Goal: Task Accomplishment & Management: Complete application form

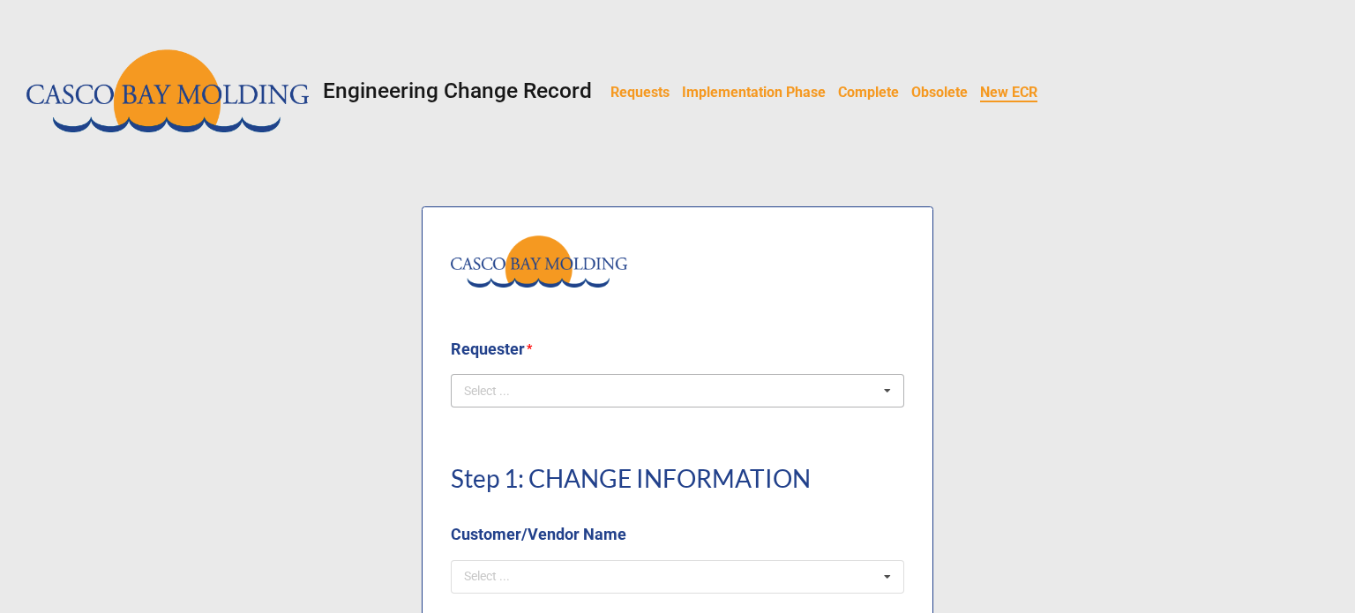
click at [464, 383] on div "Select ..." at bounding box center [498, 391] width 76 height 20
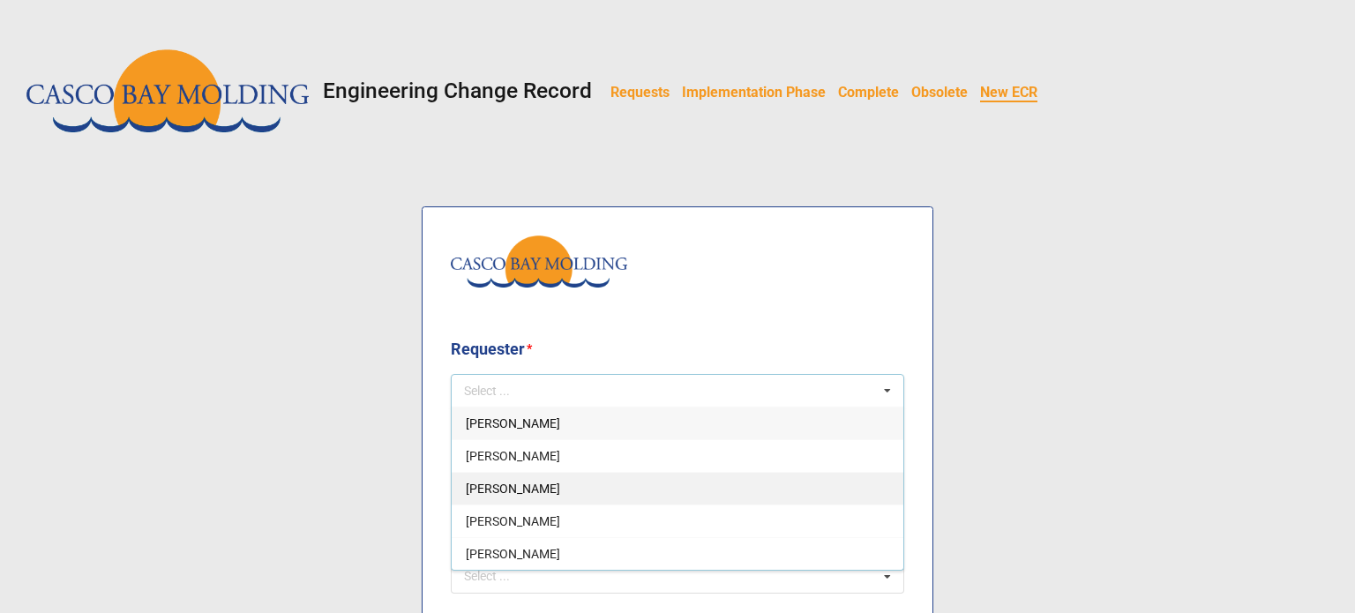
click at [500, 491] on span "[PERSON_NAME]" at bounding box center [513, 489] width 94 height 14
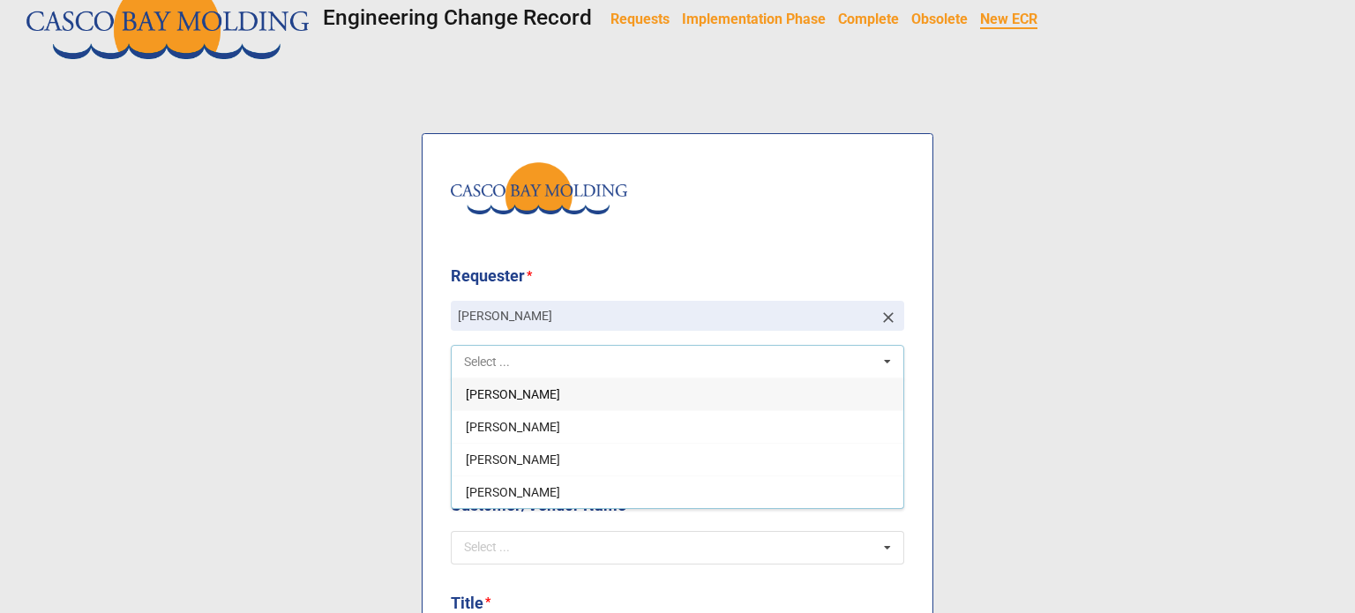
scroll to position [176, 0]
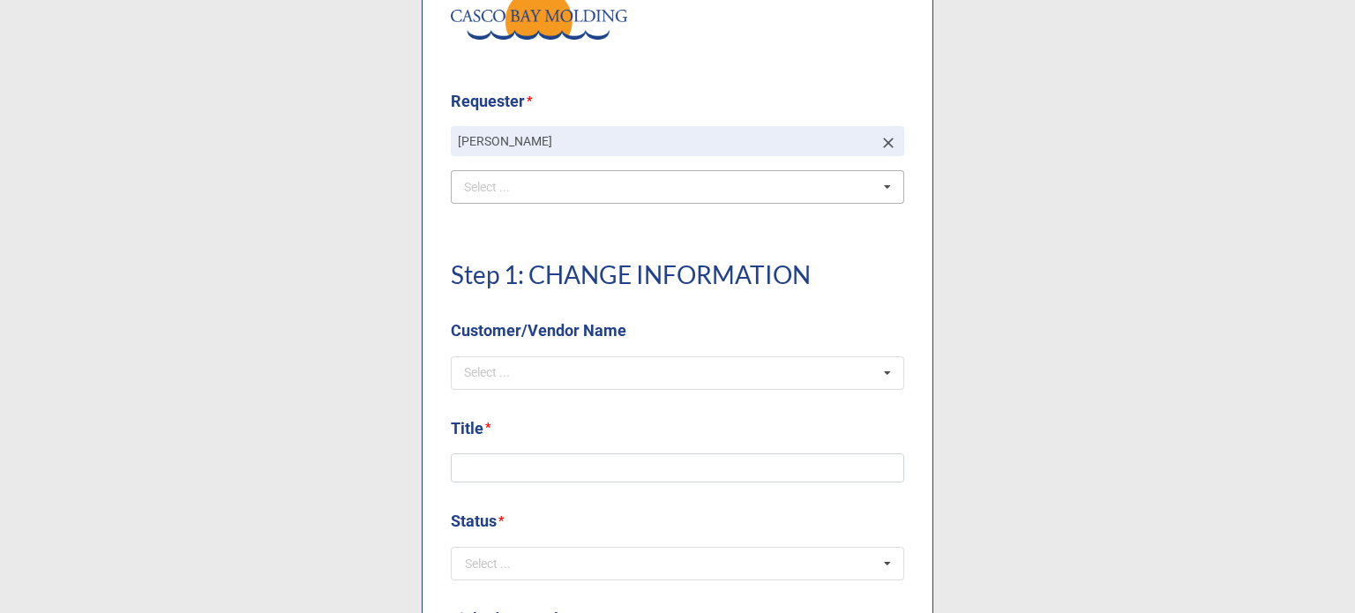
scroll to position [353, 0]
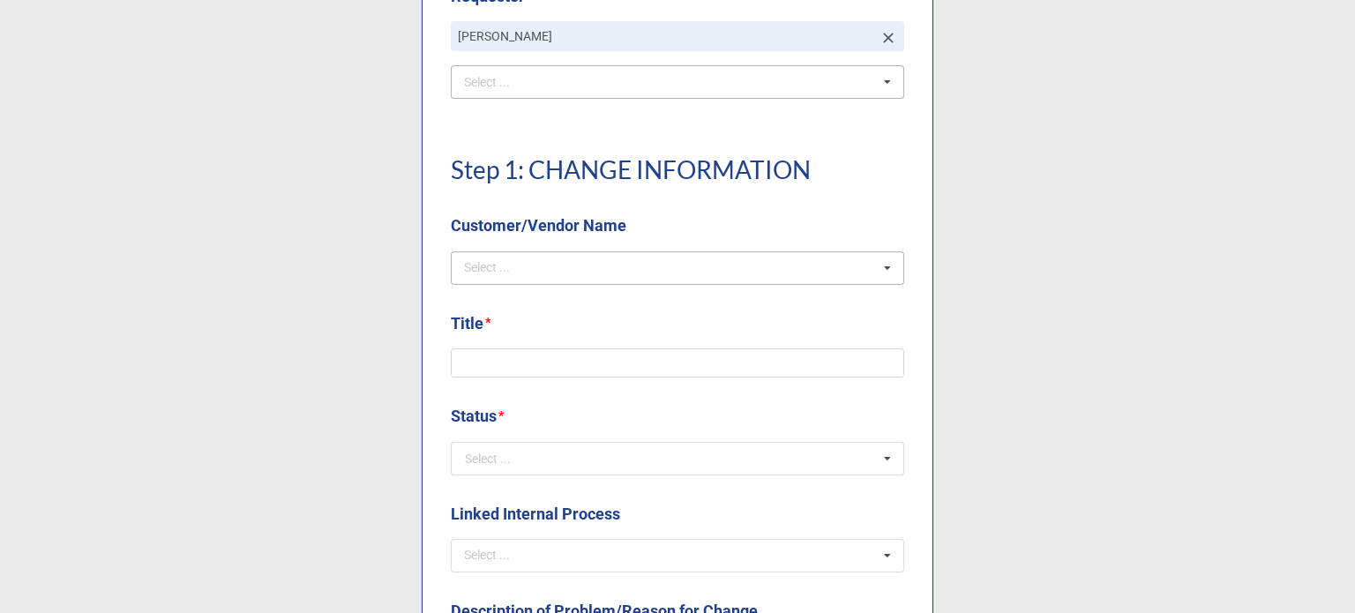
click at [488, 254] on div "Select ... No results found." at bounding box center [677, 268] width 453 height 34
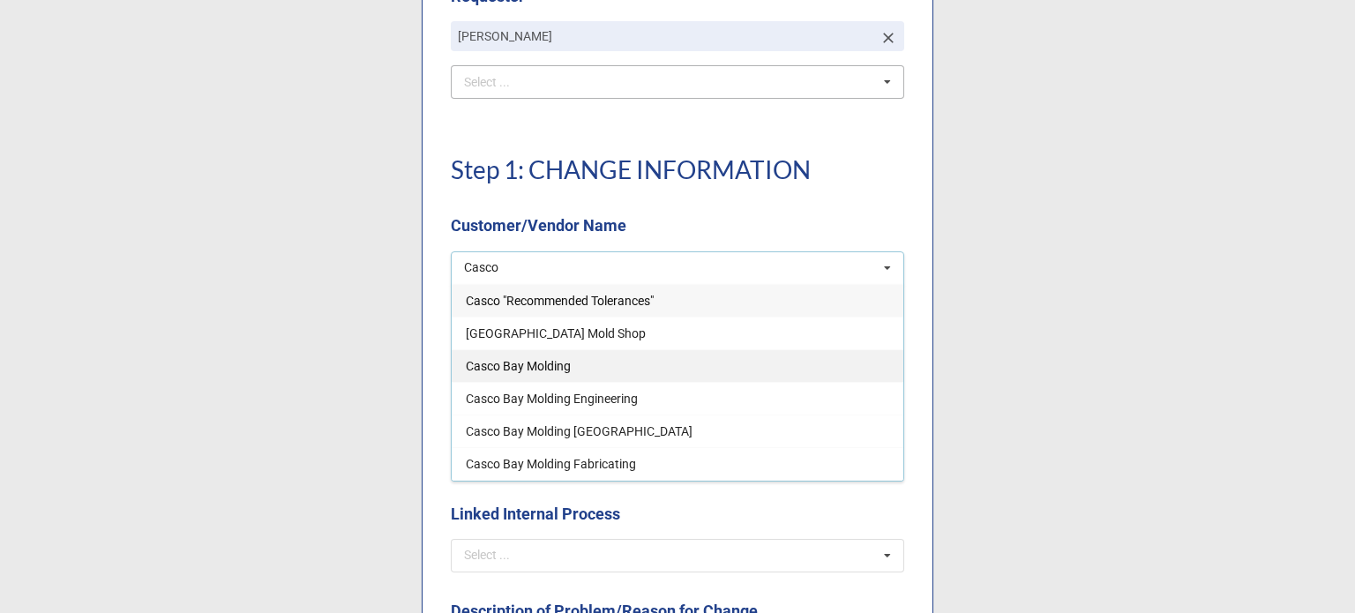
type input "Casco"
click at [513, 373] on div "Casco Bay Molding" at bounding box center [678, 365] width 452 height 33
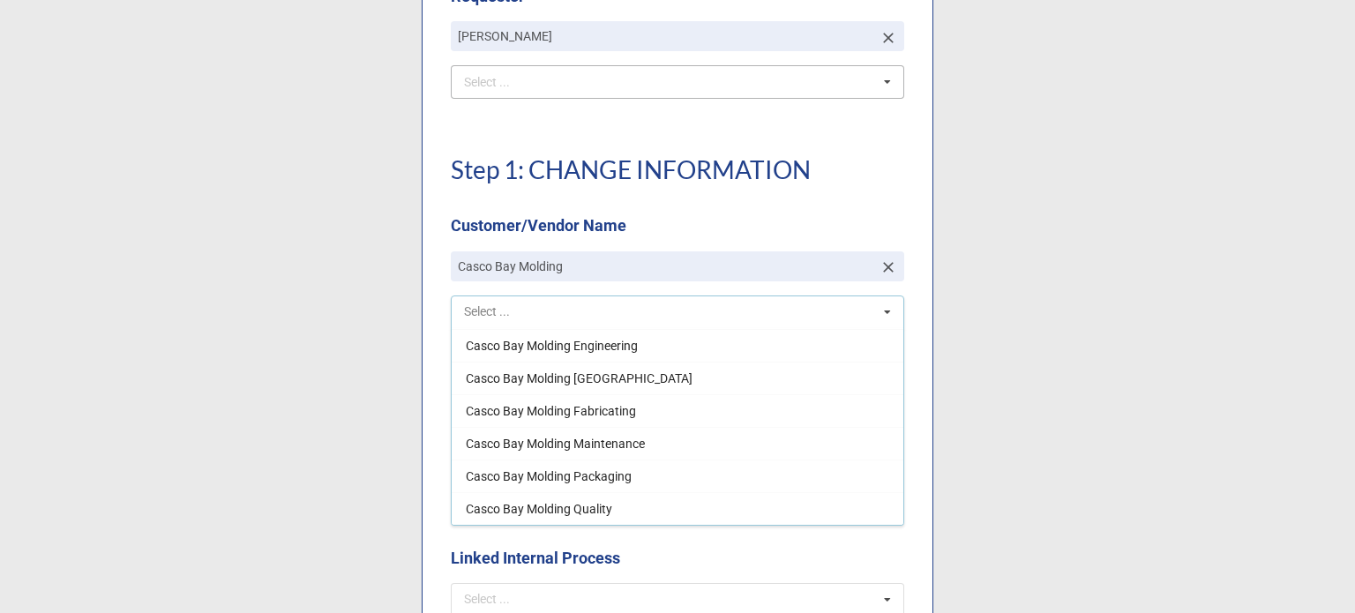
scroll to position [88, 0]
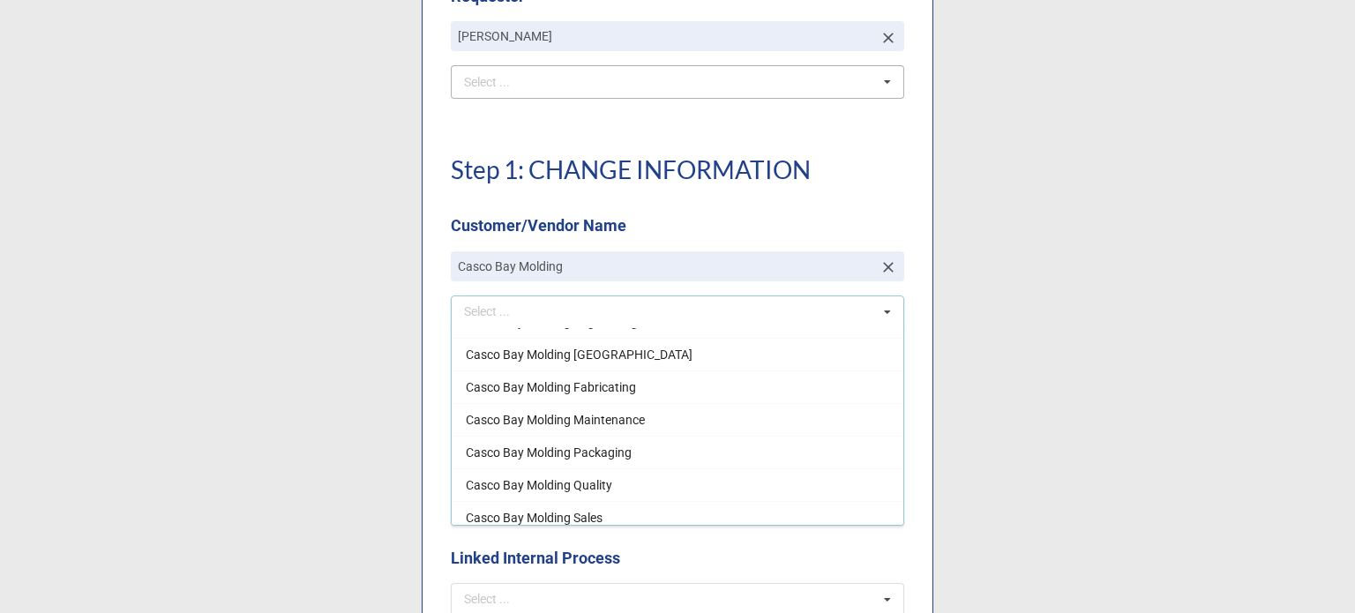
click at [595, 221] on label "Customer/Vendor Name" at bounding box center [539, 225] width 176 height 25
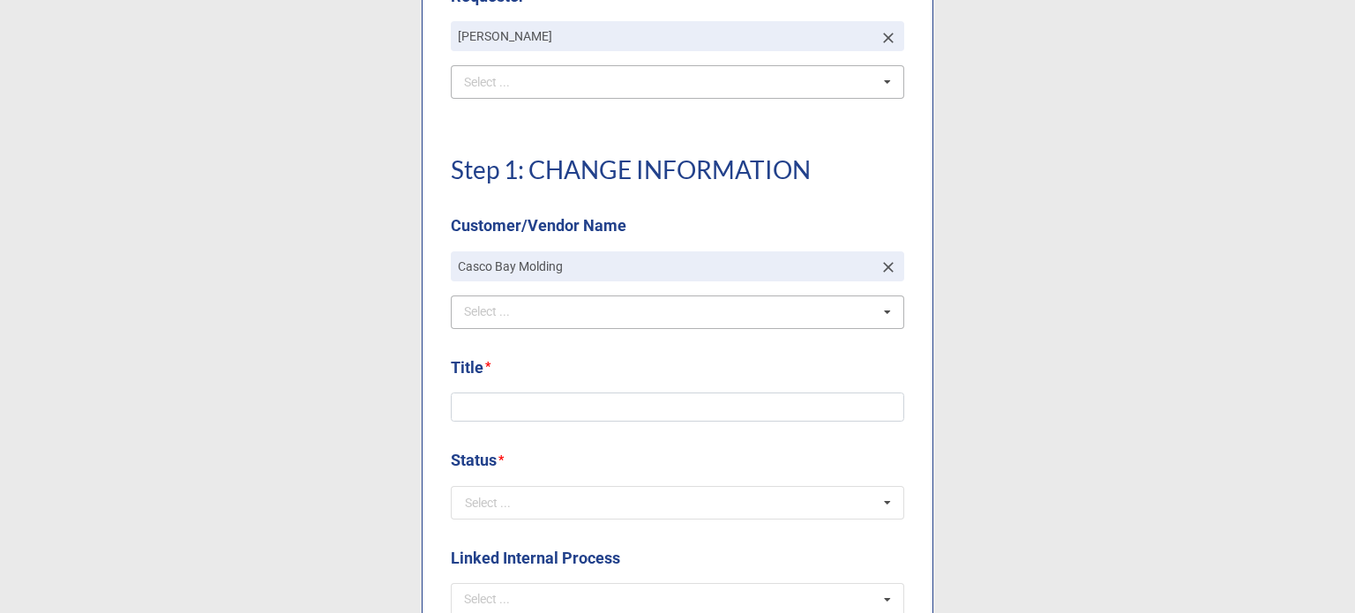
scroll to position [441, 0]
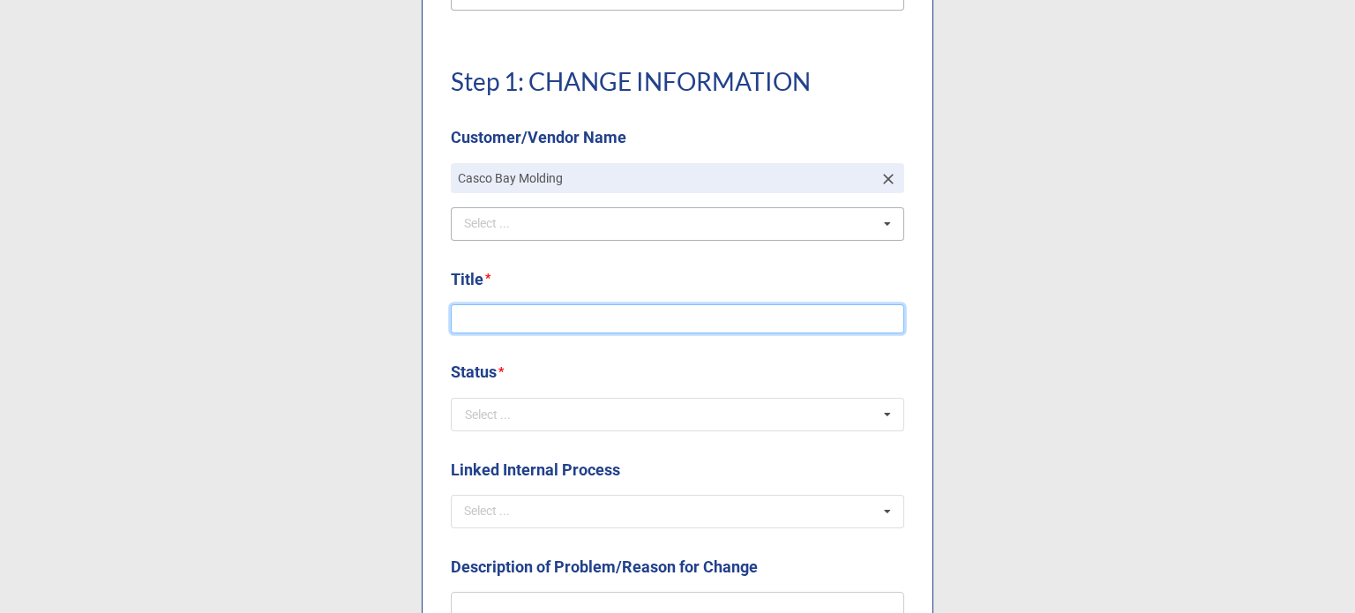
click at [598, 320] on input at bounding box center [677, 319] width 453 height 30
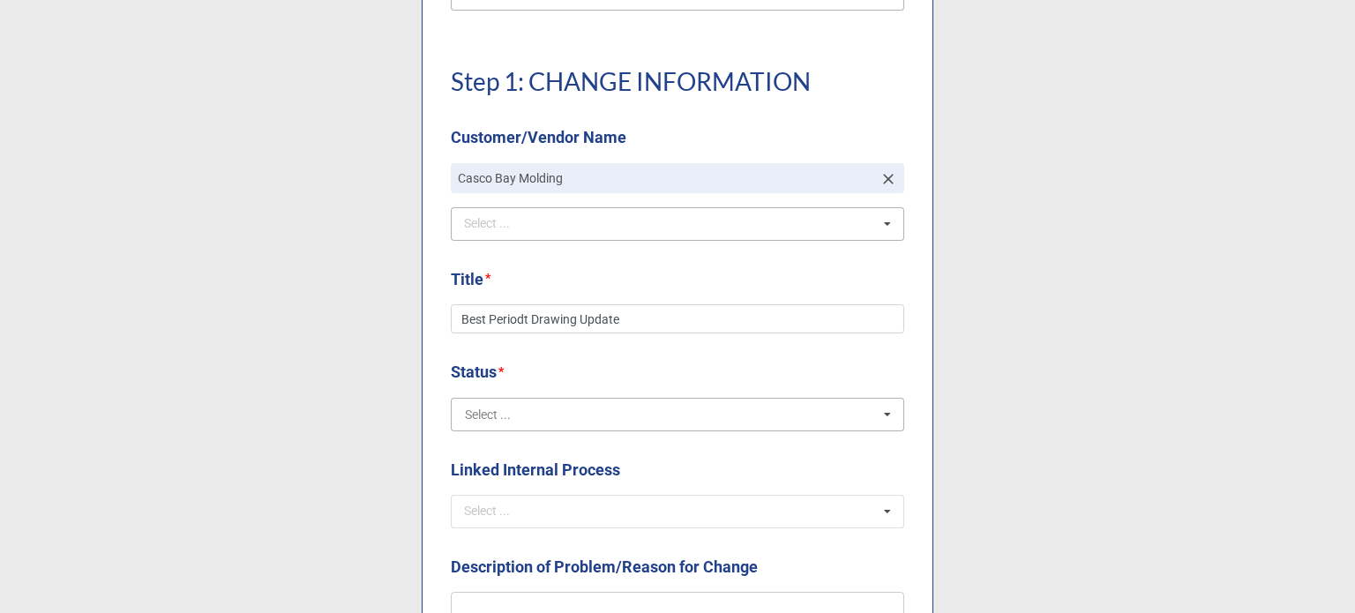
click at [560, 419] on input "text" at bounding box center [679, 415] width 452 height 32
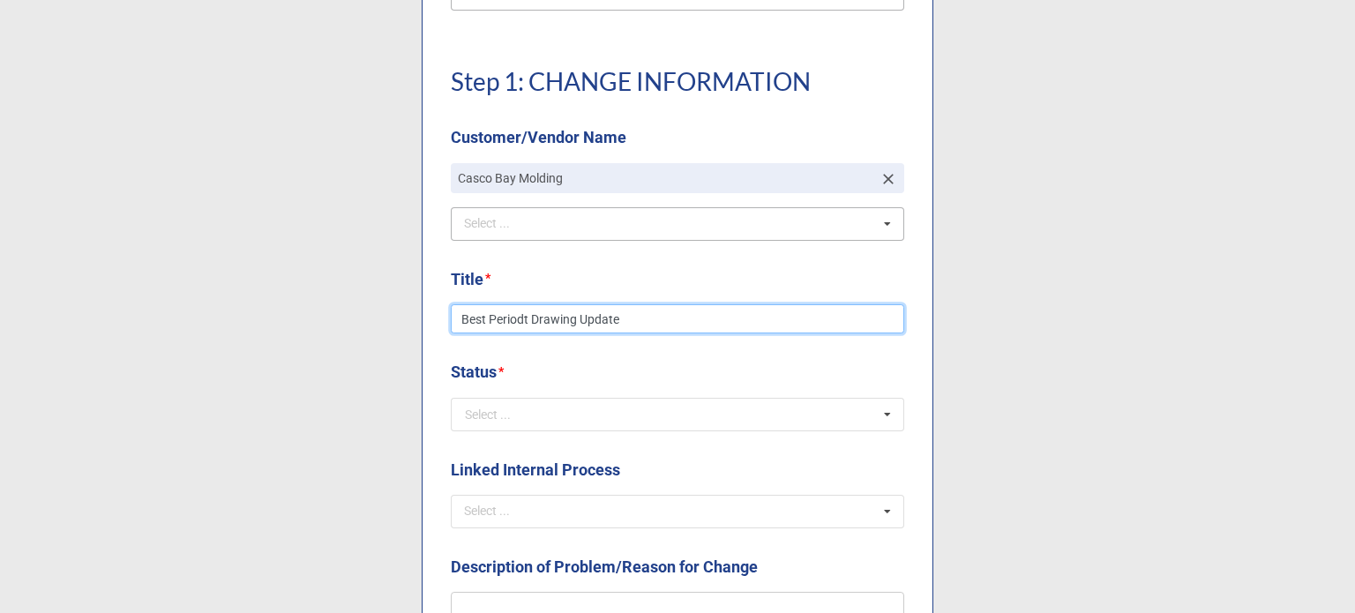
click at [524, 324] on input "Best Periodt Drawing Update" at bounding box center [677, 319] width 453 height 30
type input "Best Periodt Part Drawing Update"
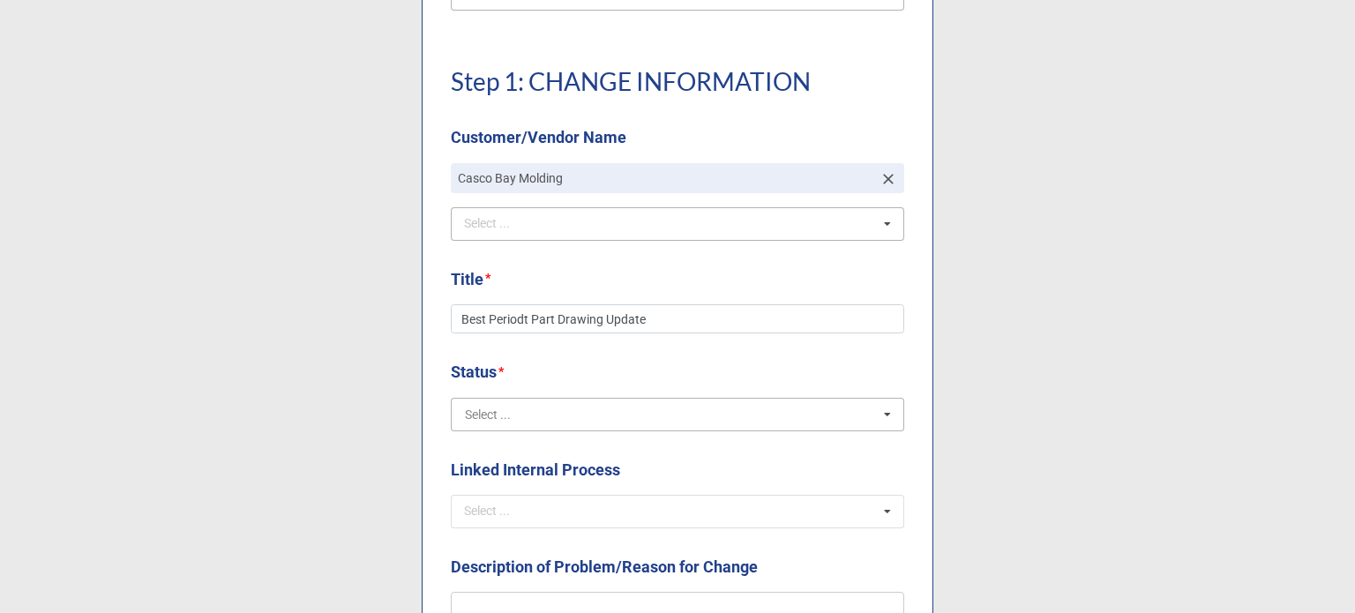
click at [514, 406] on input "text" at bounding box center [679, 415] width 452 height 32
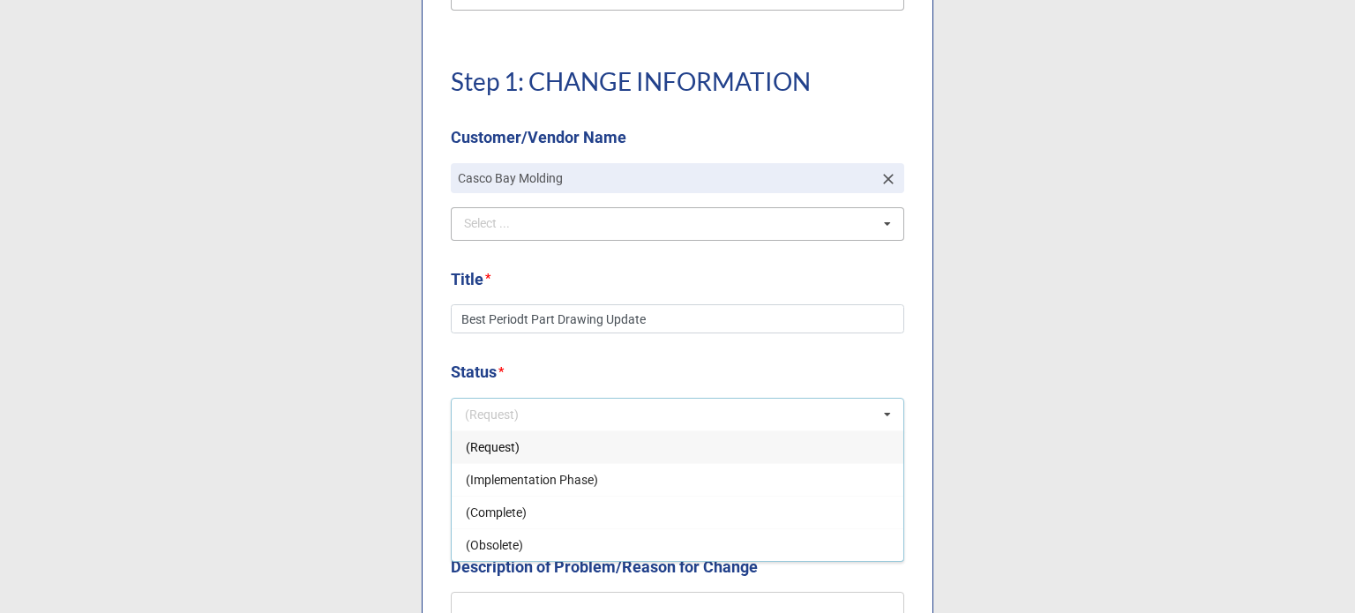
click at [504, 440] on span "(Request)" at bounding box center [493, 447] width 54 height 14
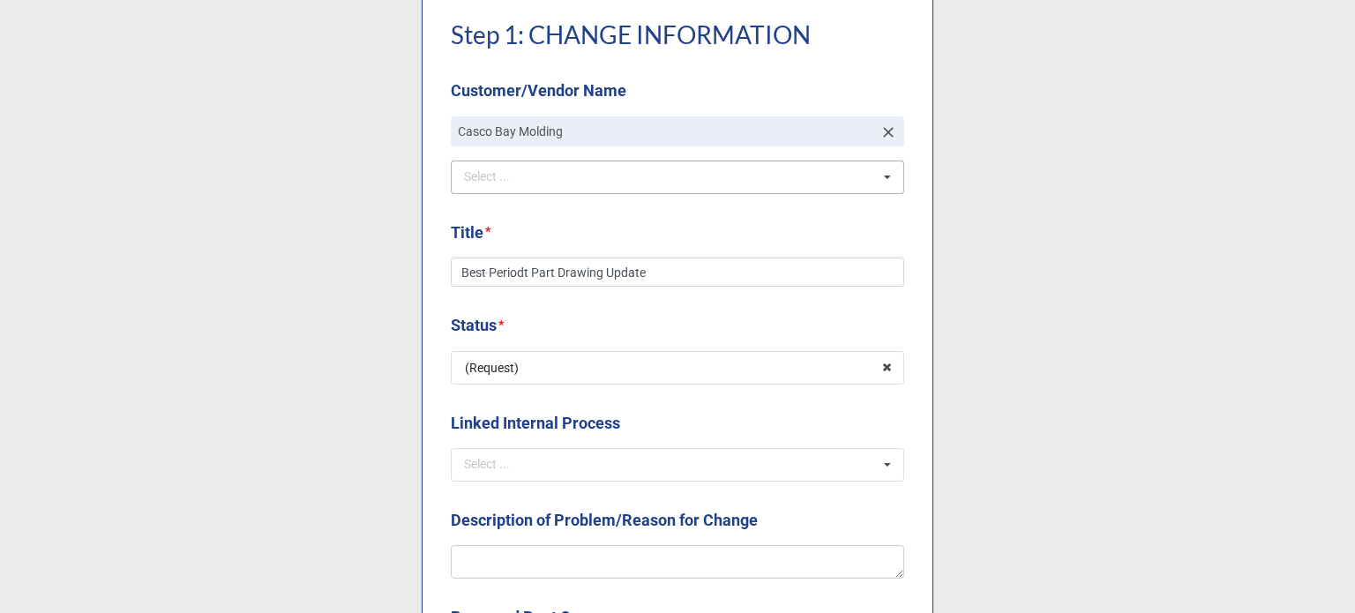
scroll to position [529, 0]
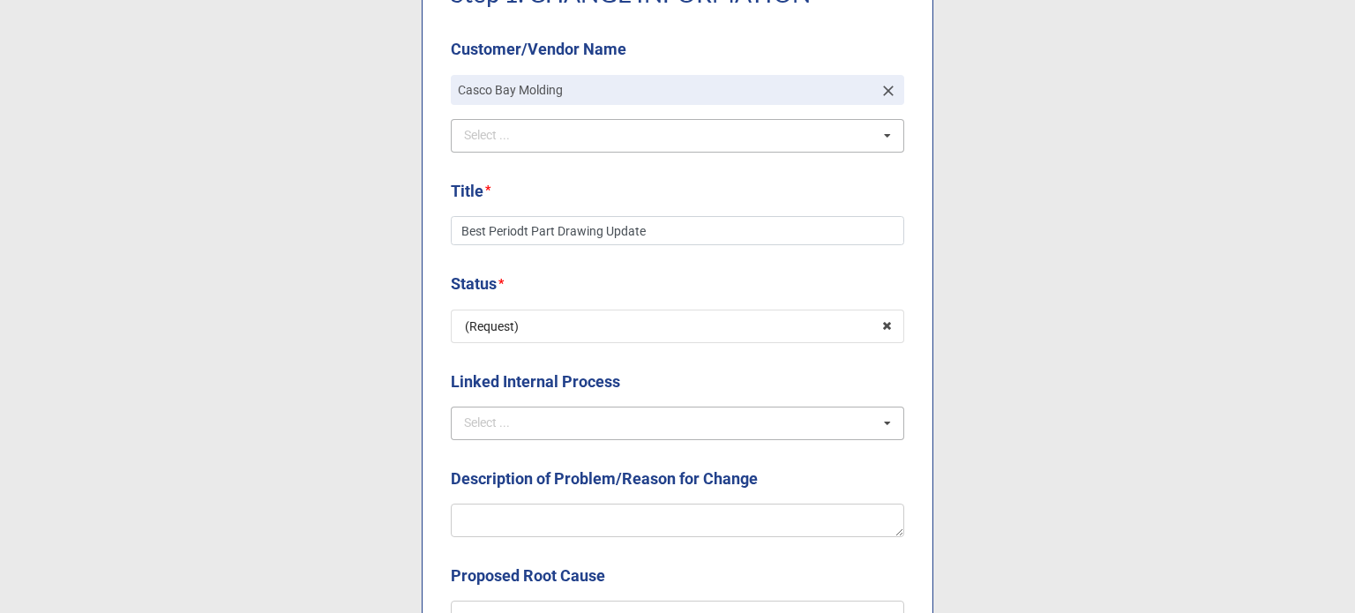
click at [519, 407] on div "Select ... NCMR COMPLAINT CAPA OTHER ECOs" at bounding box center [677, 424] width 453 height 34
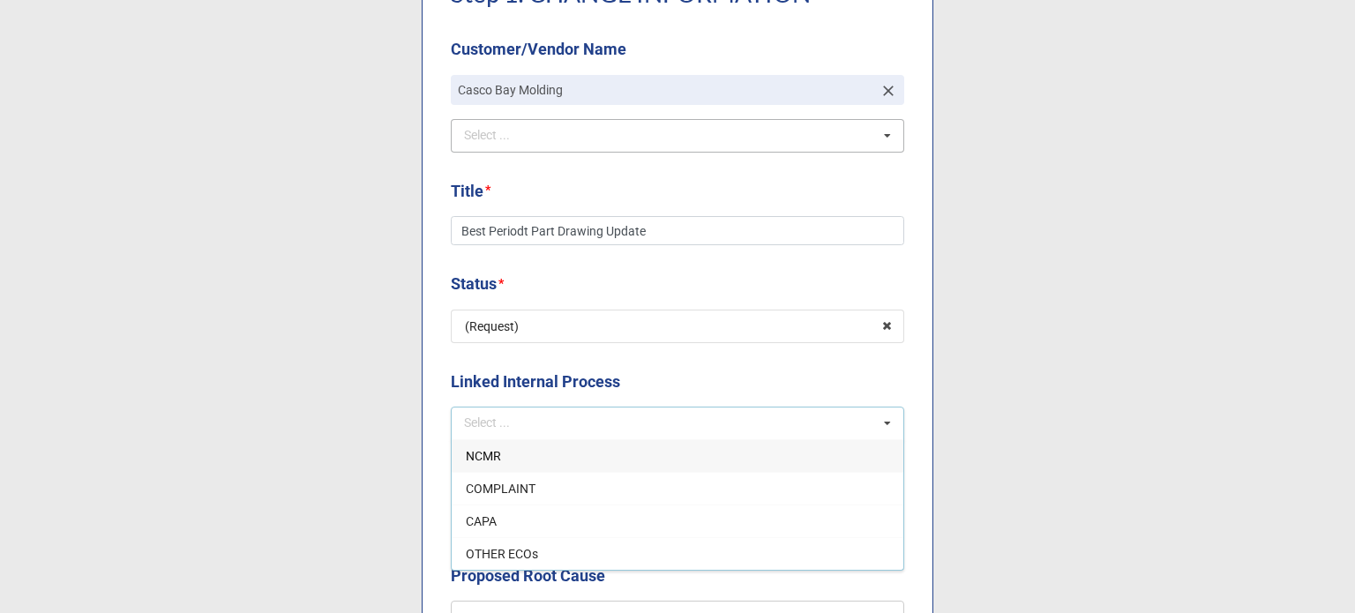
click at [525, 393] on label "Linked Internal Process" at bounding box center [535, 382] width 169 height 25
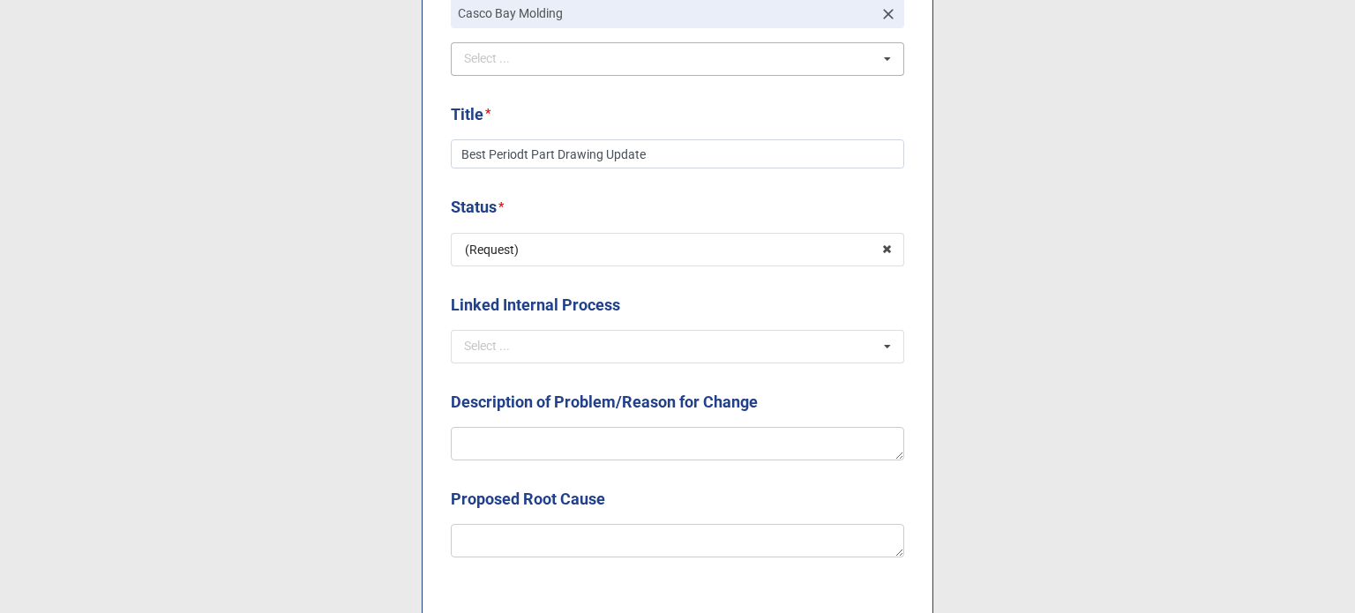
scroll to position [706, 0]
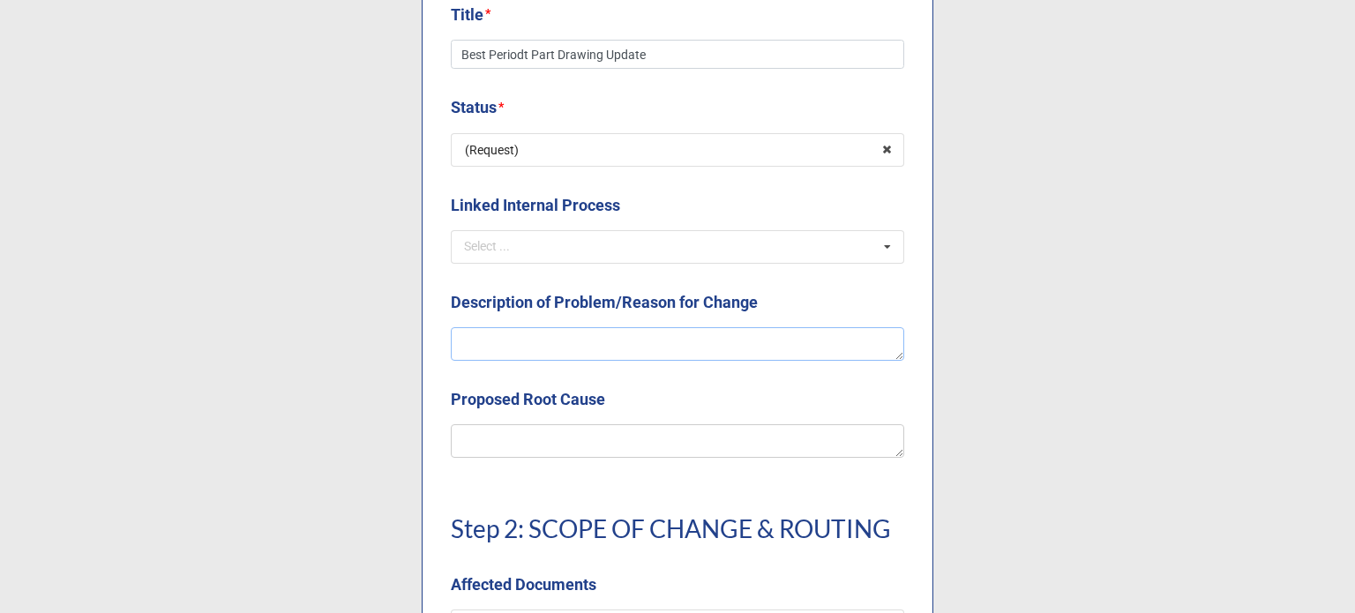
click at [509, 350] on textarea at bounding box center [677, 344] width 453 height 34
type textarea "x"
type textarea "A"
type textarea "x"
type textarea "Ad"
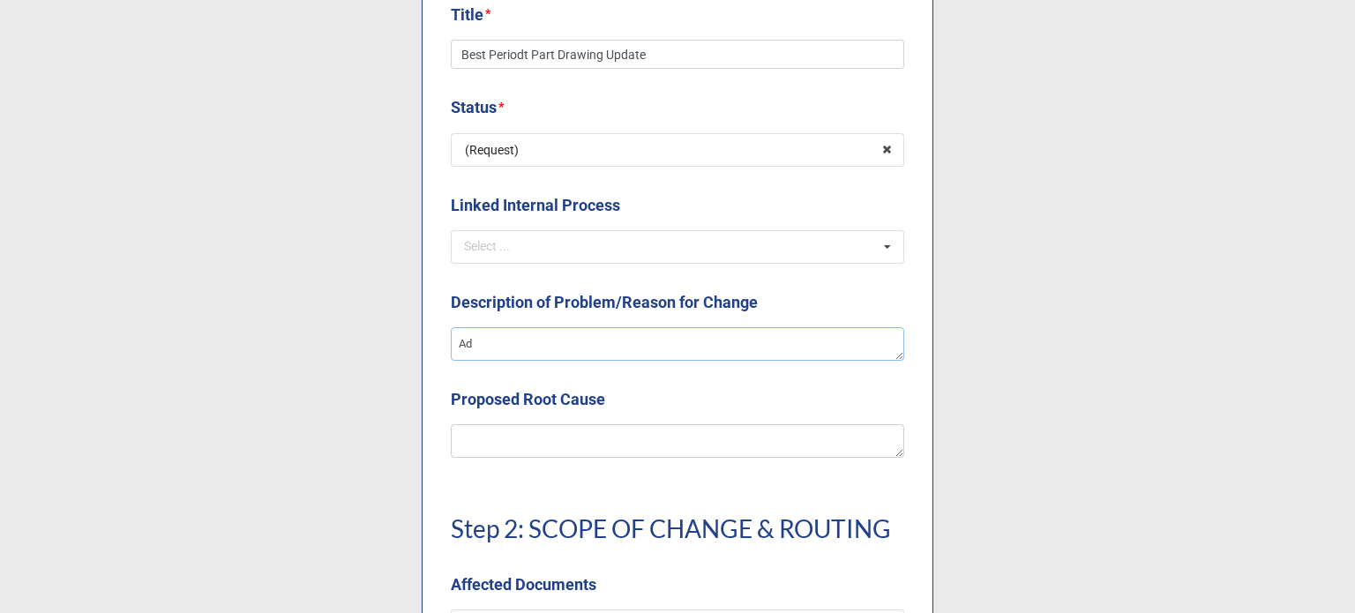
type textarea "x"
type textarea "Addi"
type textarea "x"
type textarea "Addin"
type textarea "x"
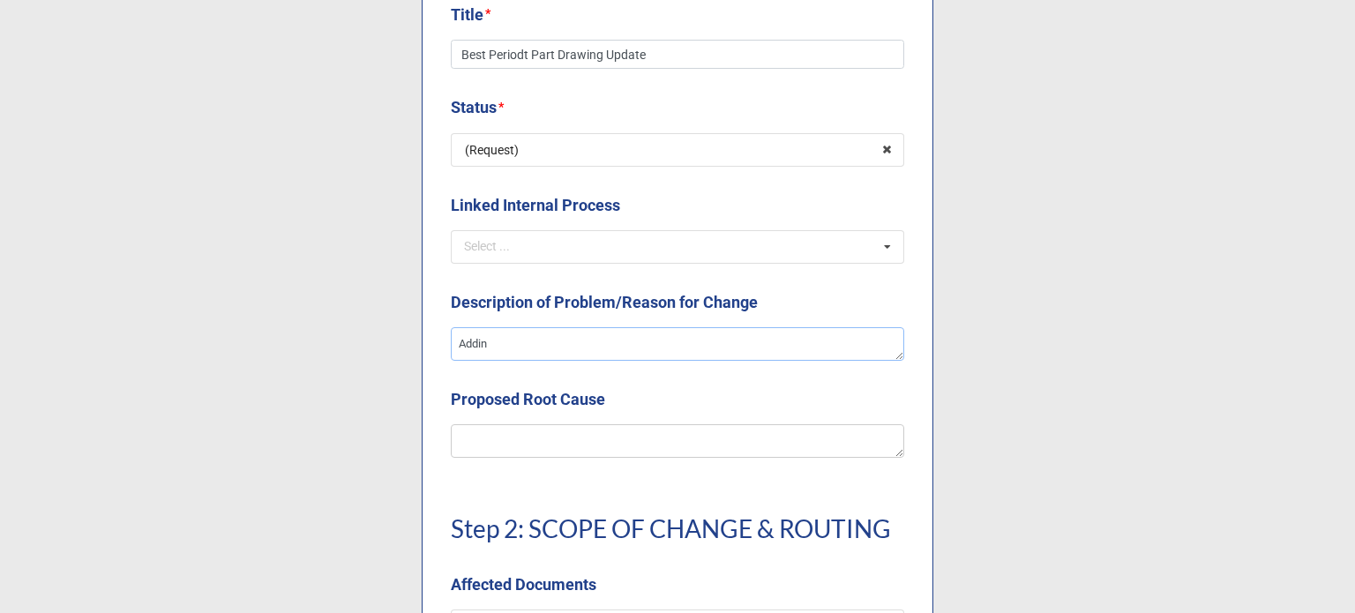
type textarea "Adding"
type textarea "x"
type textarea "Adding"
type textarea "x"
type textarea "Adding"
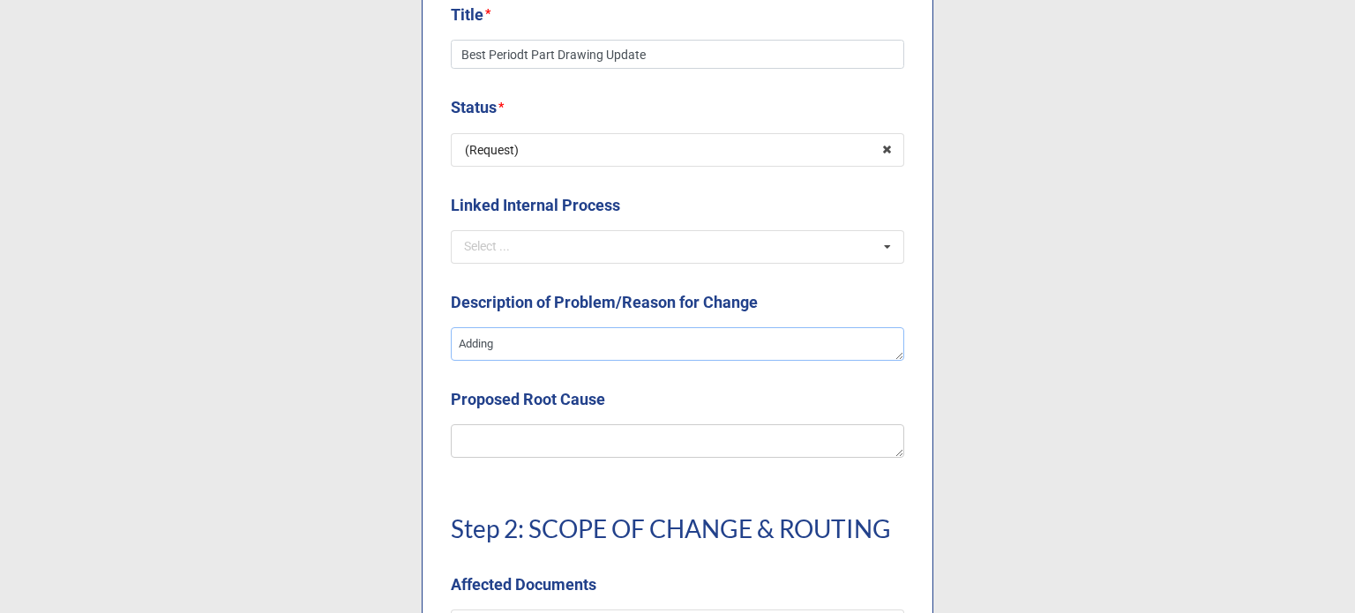
type textarea "x"
type textarea "Adding"
type textarea "x"
type textarea "Adding t"
type textarea "x"
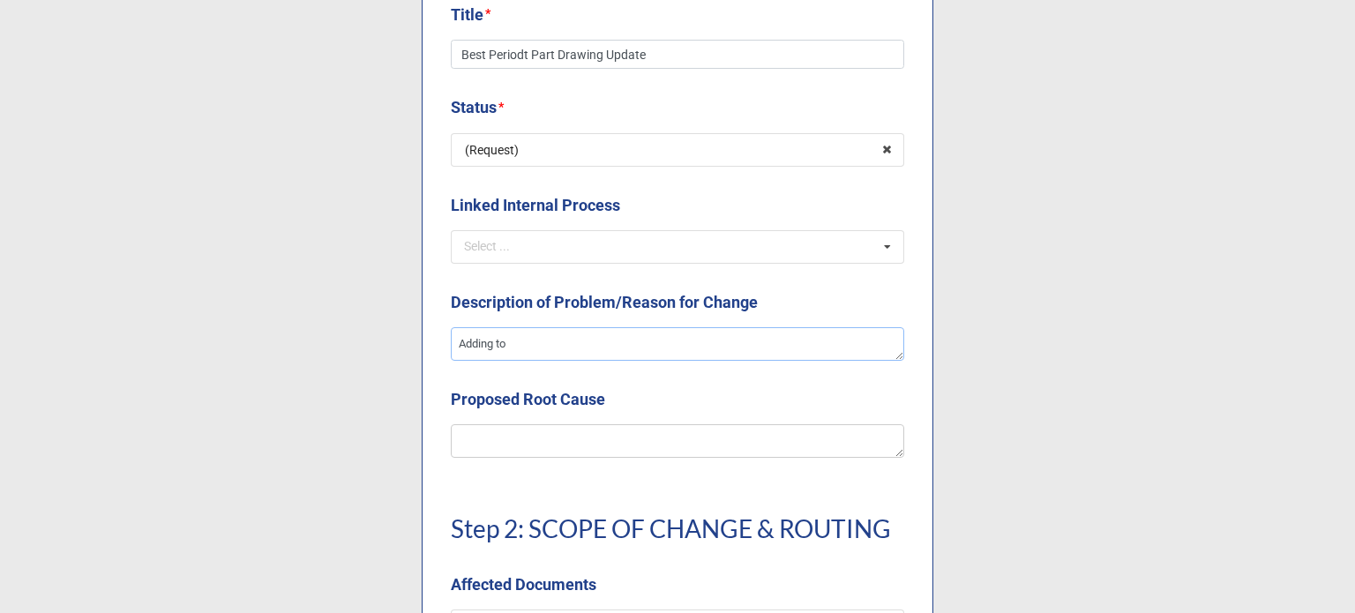
type textarea "Adding to"
type textarea "x"
type textarea "Adding to t"
type textarea "x"
type textarea "Adding to the"
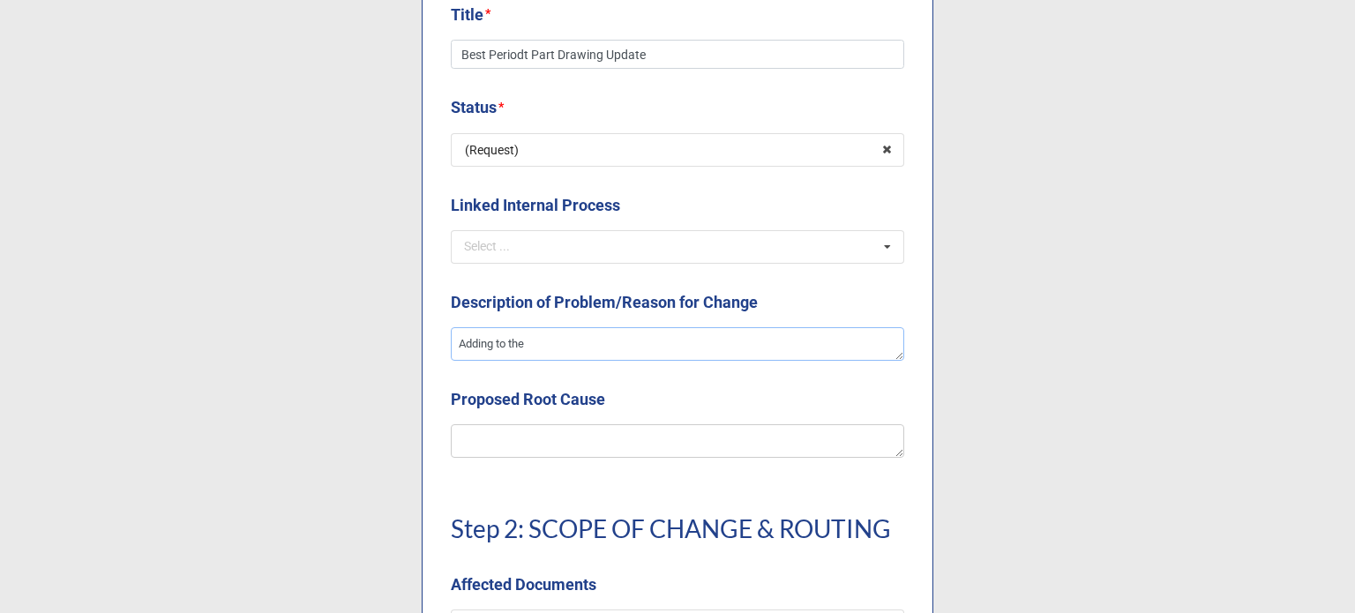
type textarea "x"
type textarea "Adding to the"
type textarea "x"
type textarea "Adding to the a"
type textarea "x"
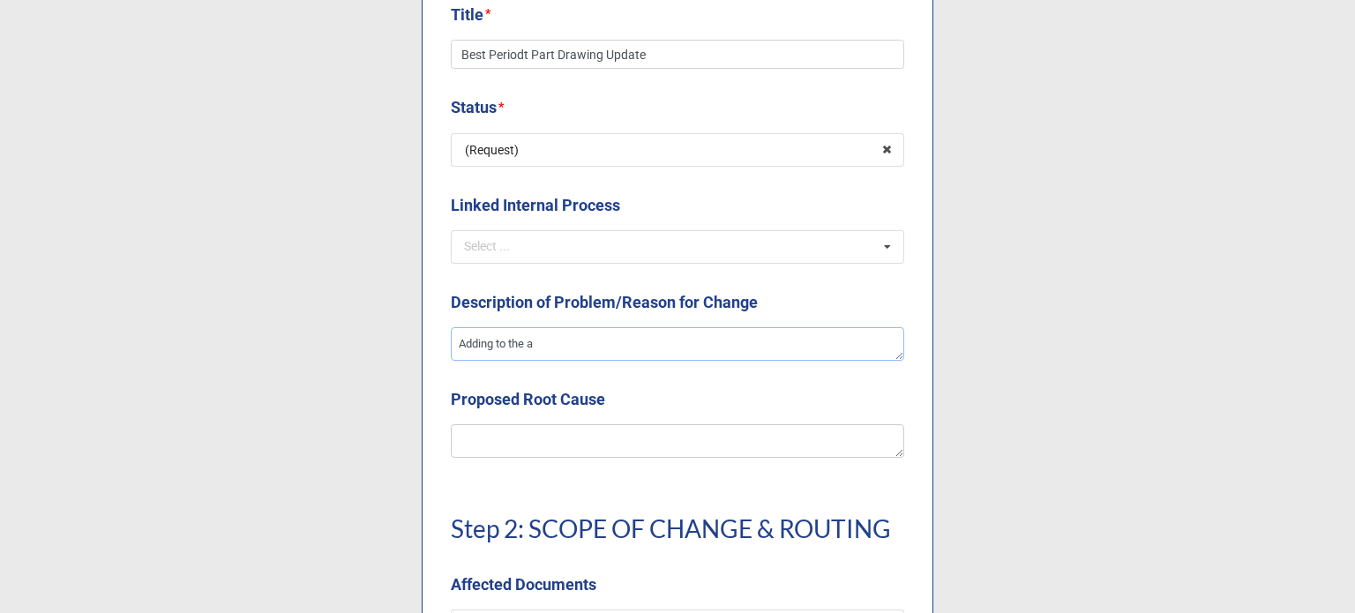
type textarea "Adding to the ap"
type textarea "x"
type textarea "Adding to the app"
type textarea "x"
type textarea "Adding to the appr"
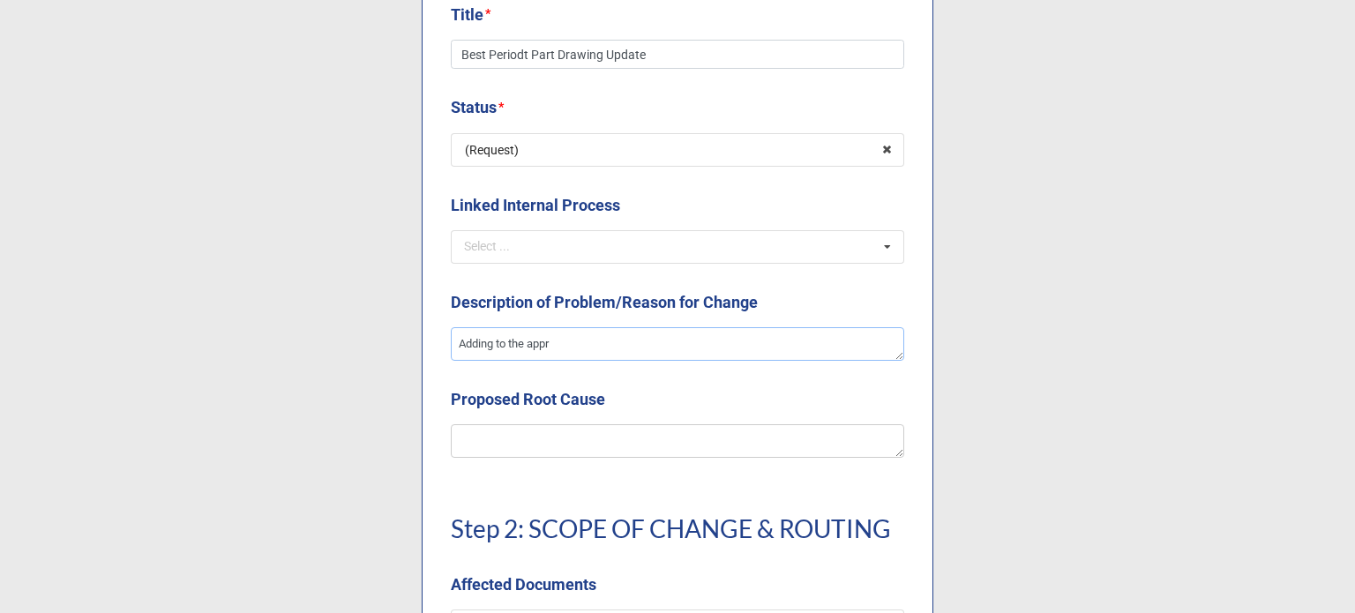
type textarea "x"
type textarea "Adding to the appro"
type textarea "x"
type textarea "Adding to the approv"
type textarea "x"
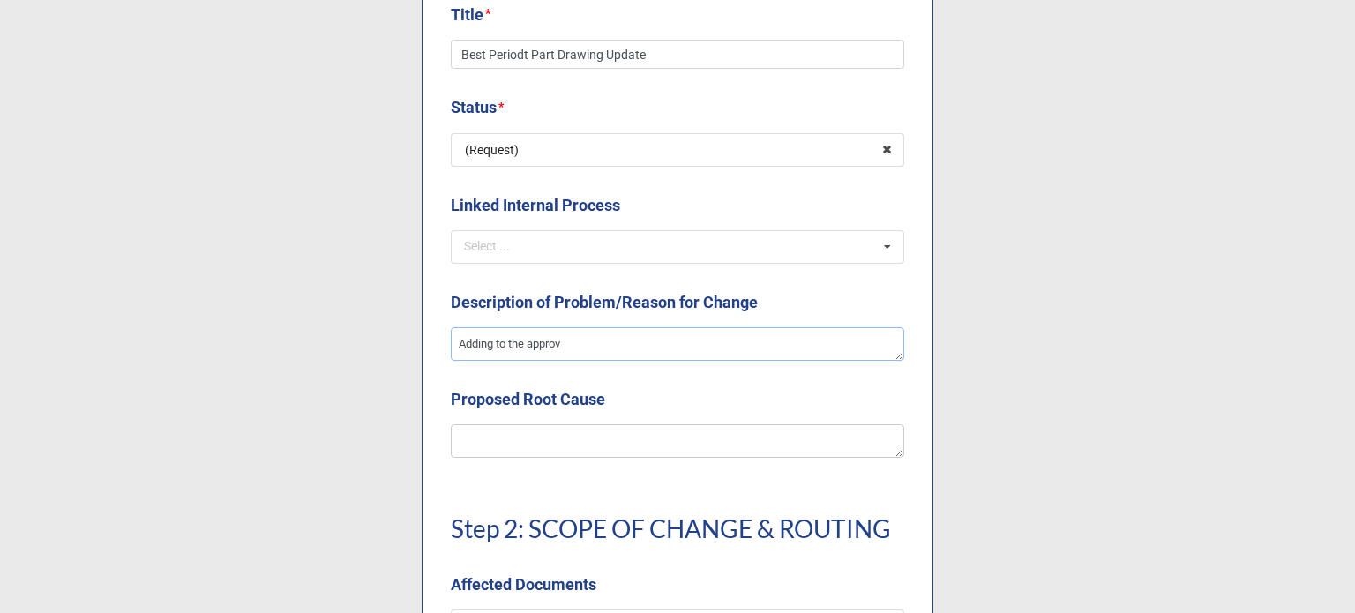
type textarea "Adding to the approve"
type textarea "x"
type textarea "Adding to the approved"
type textarea "x"
type textarea "Adding to the approved ma"
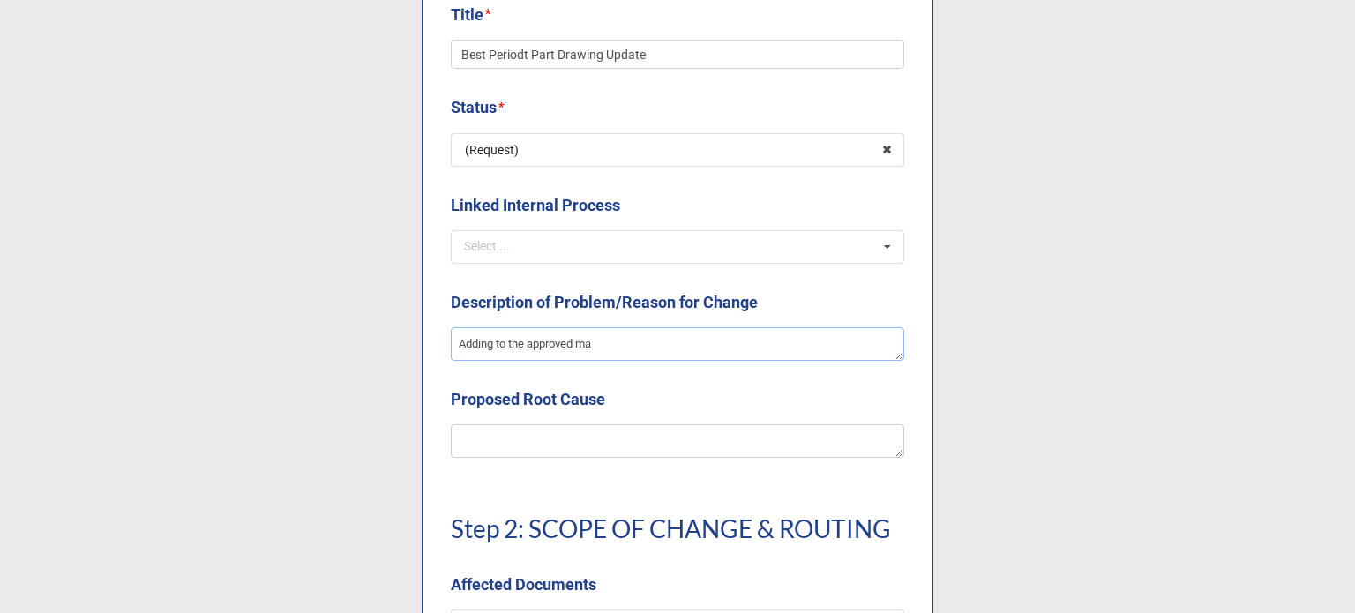
type textarea "x"
type textarea "Adding to the approved mat"
type textarea "x"
type textarea "Adding to the approved mate"
type textarea "x"
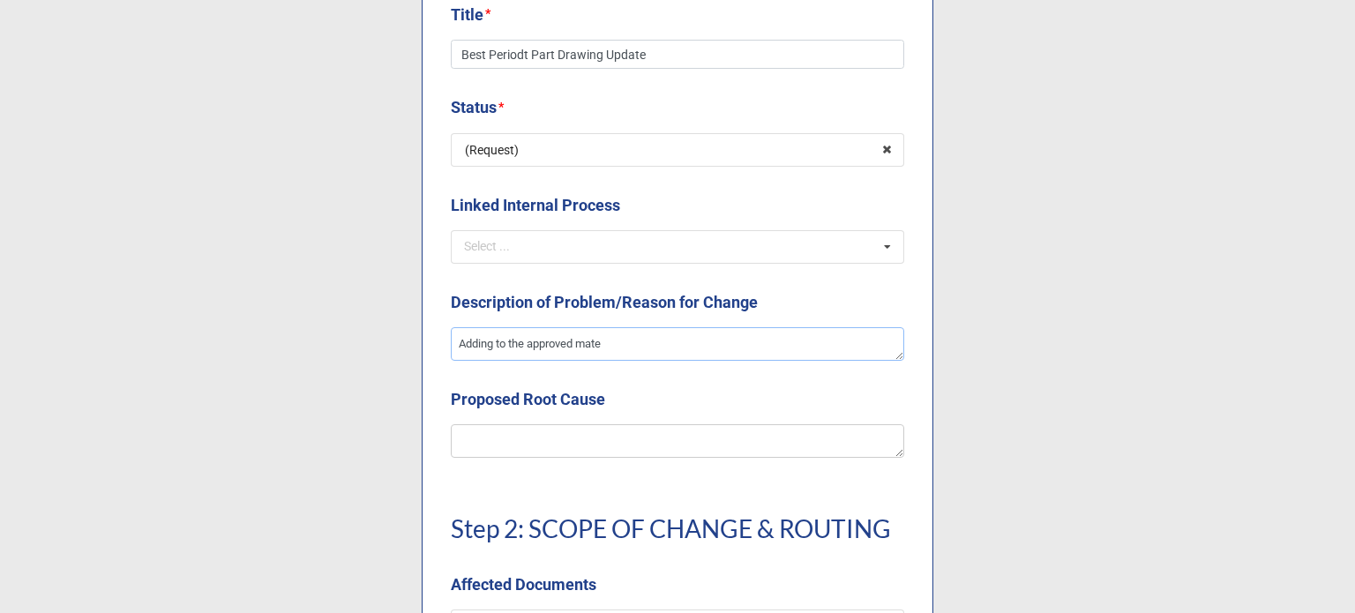
type textarea "Adding to the approved mater"
type textarea "x"
type textarea "Adding to the approved materi"
type textarea "x"
type textarea "Adding to the approved material"
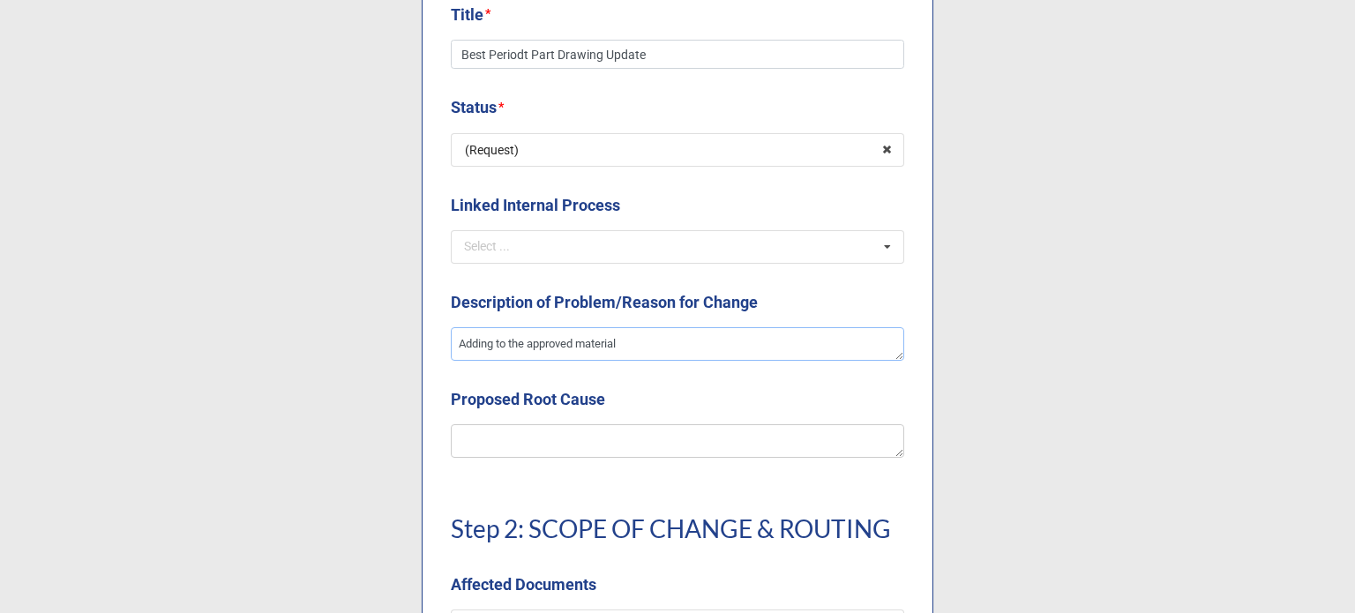
type textarea "x"
type textarea "Adding to the approved materials"
type textarea "x"
type textarea "Adding to the approved materials."
click at [528, 441] on textarea at bounding box center [677, 441] width 453 height 34
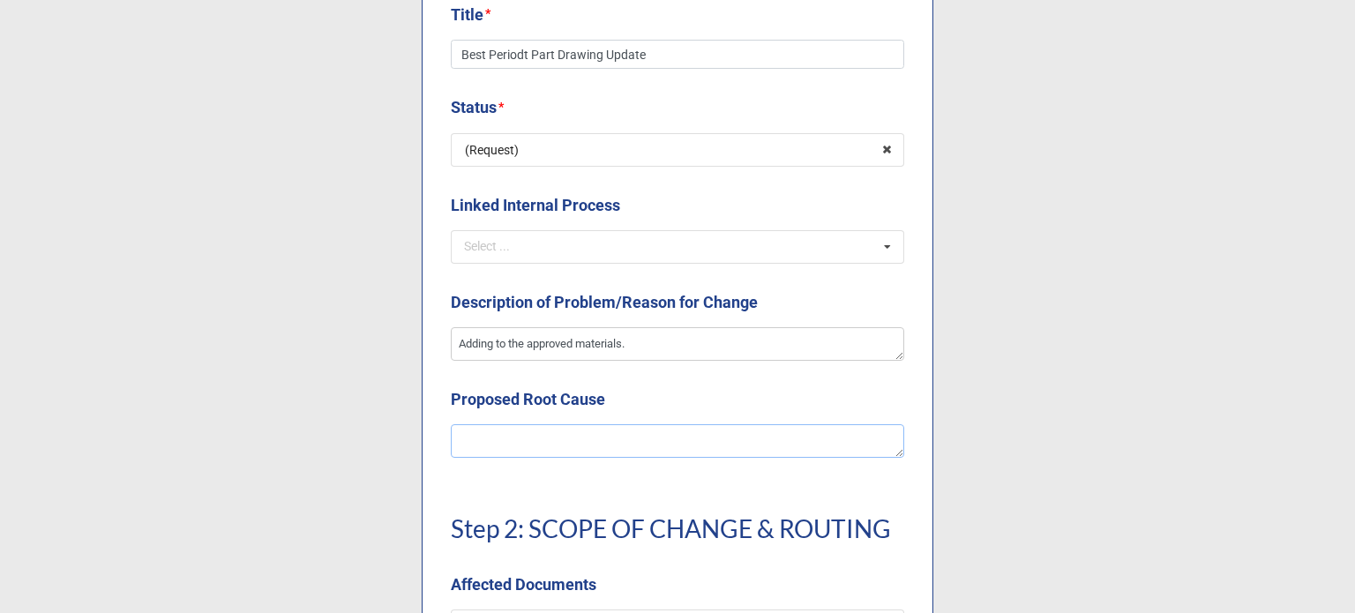
type textarea "x"
type textarea "A"
type textarea "x"
type textarea "Ad"
type textarea "x"
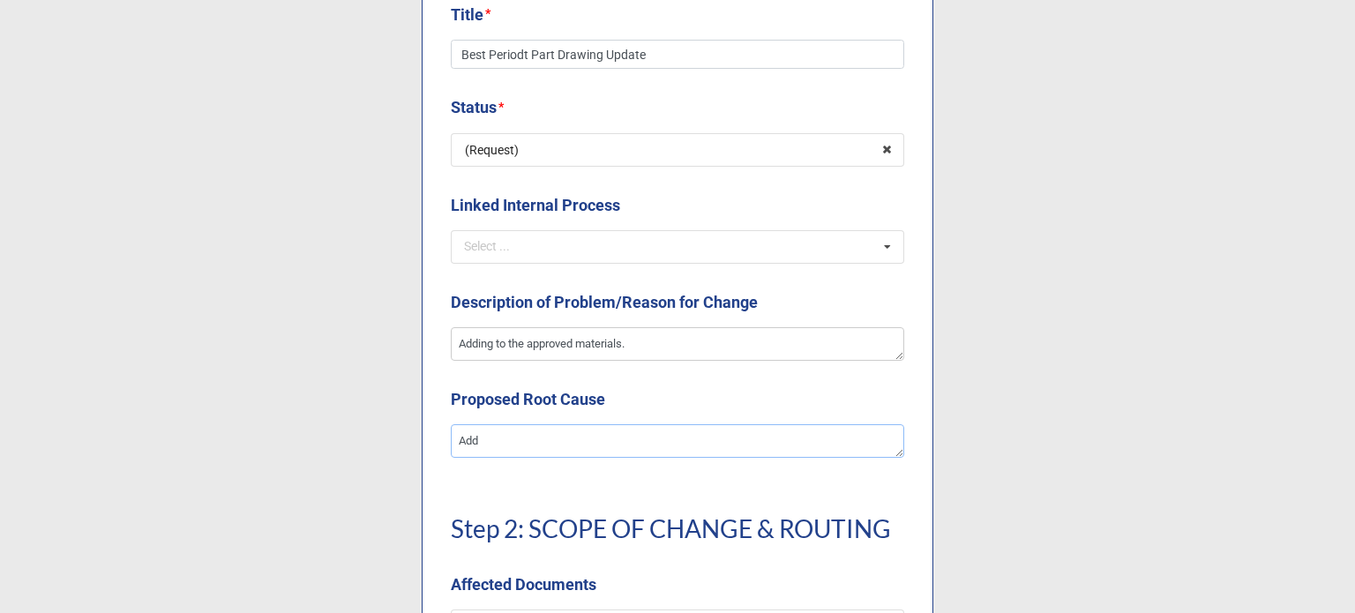
type textarea "Addi"
type textarea "x"
type textarea "Addin"
type textarea "x"
type textarea "Adding"
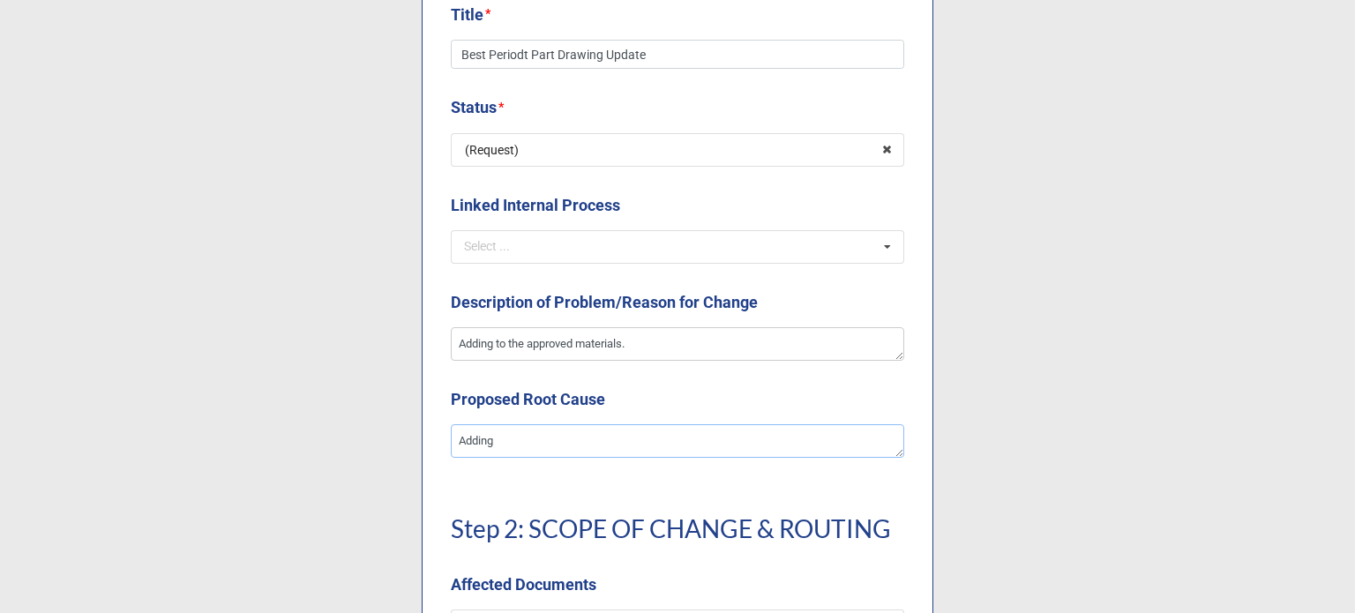
type textarea "x"
type textarea "Adding"
type textarea "x"
type textarea "Adding a"
type textarea "x"
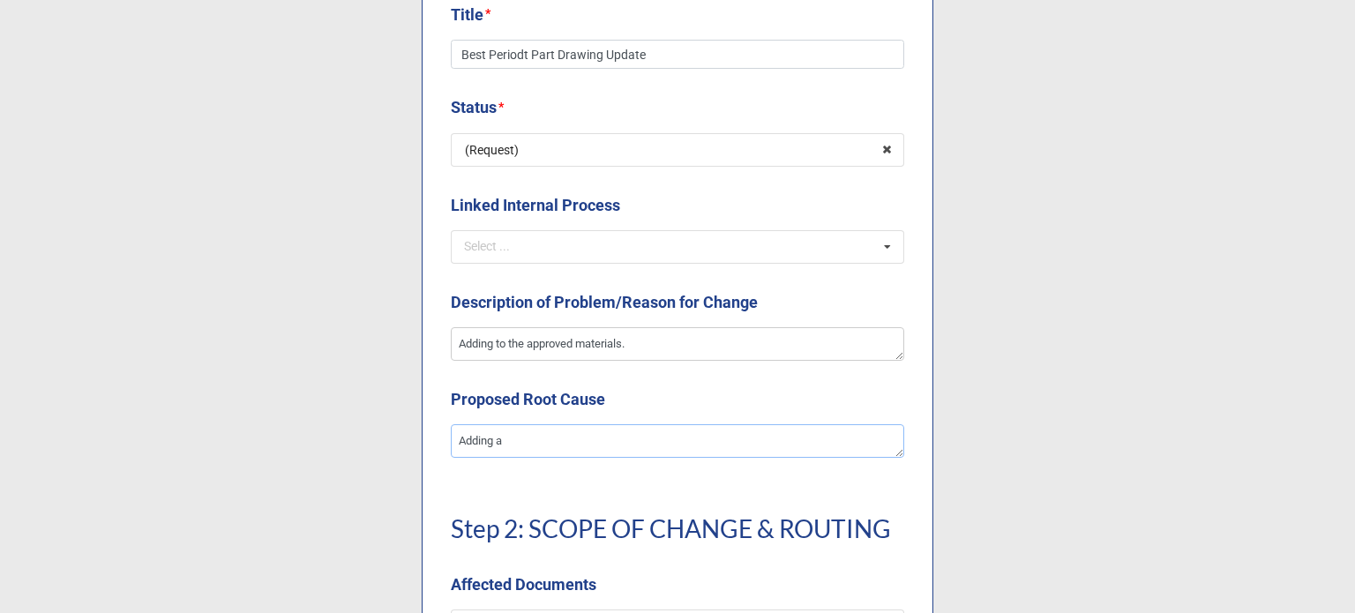
type textarea "Adding ap"
type textarea "x"
type textarea "Adding app"
type textarea "x"
type textarea "Adding appr"
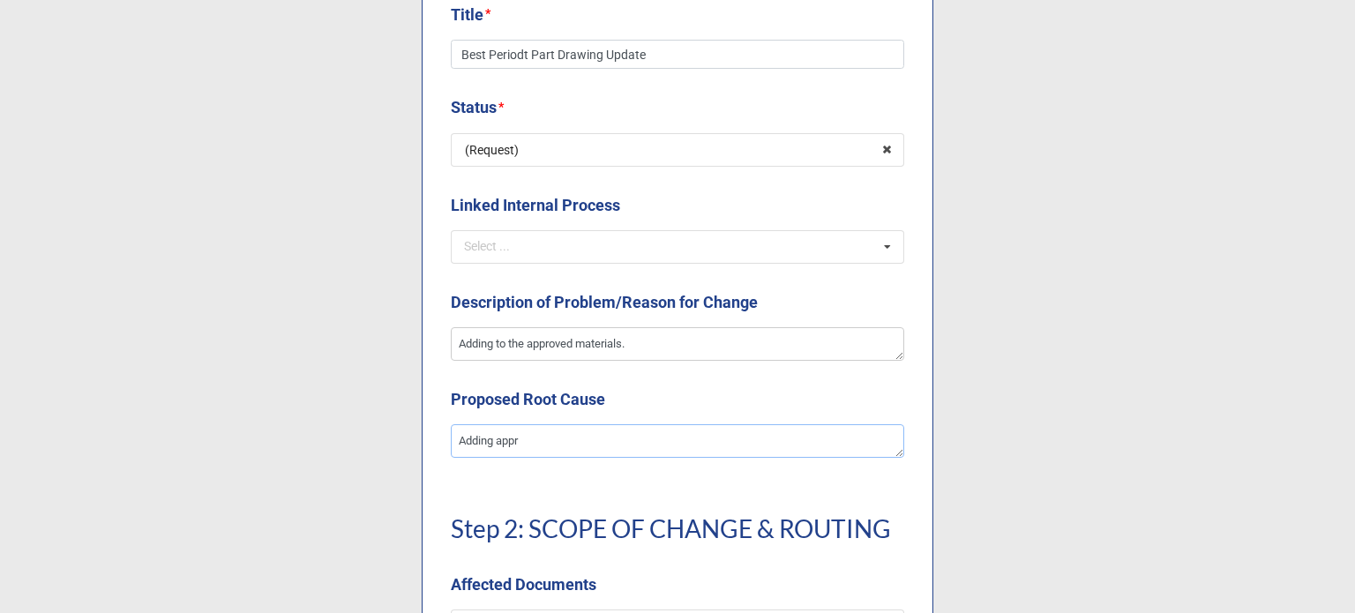
type textarea "x"
type textarea "Adding appro"
type textarea "x"
type textarea "Adding approv"
type textarea "x"
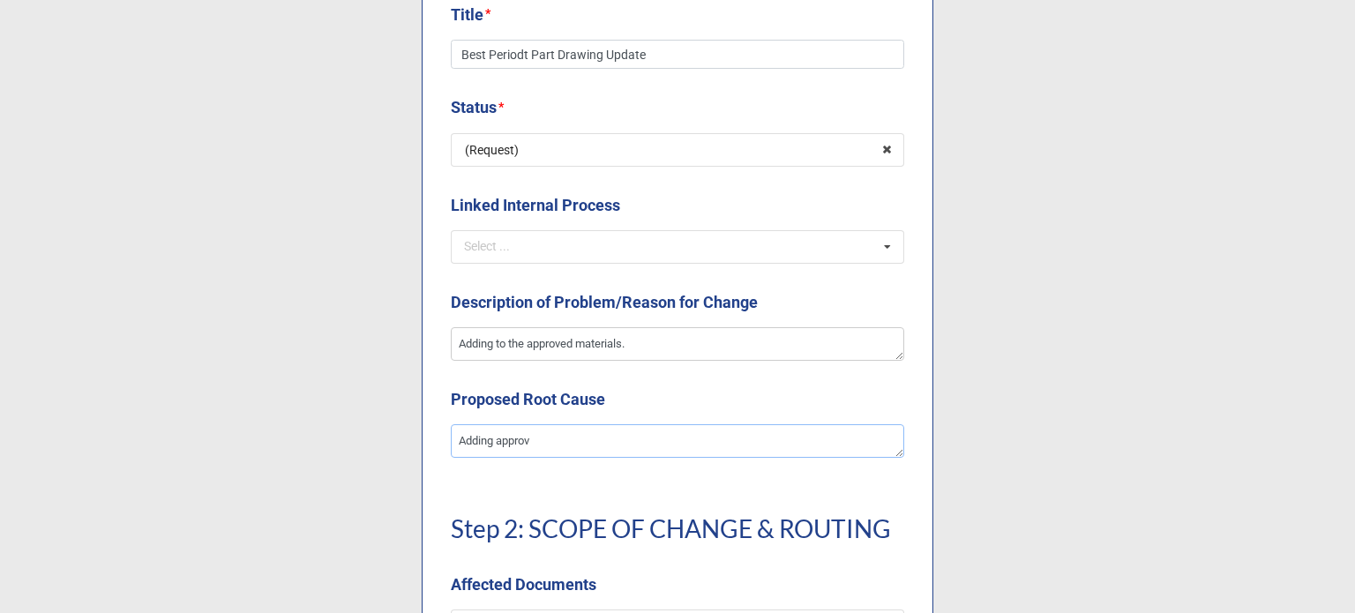
type textarea "Adding approve"
type textarea "x"
type textarea "Adding approved"
type textarea "x"
type textarea "Adding approved"
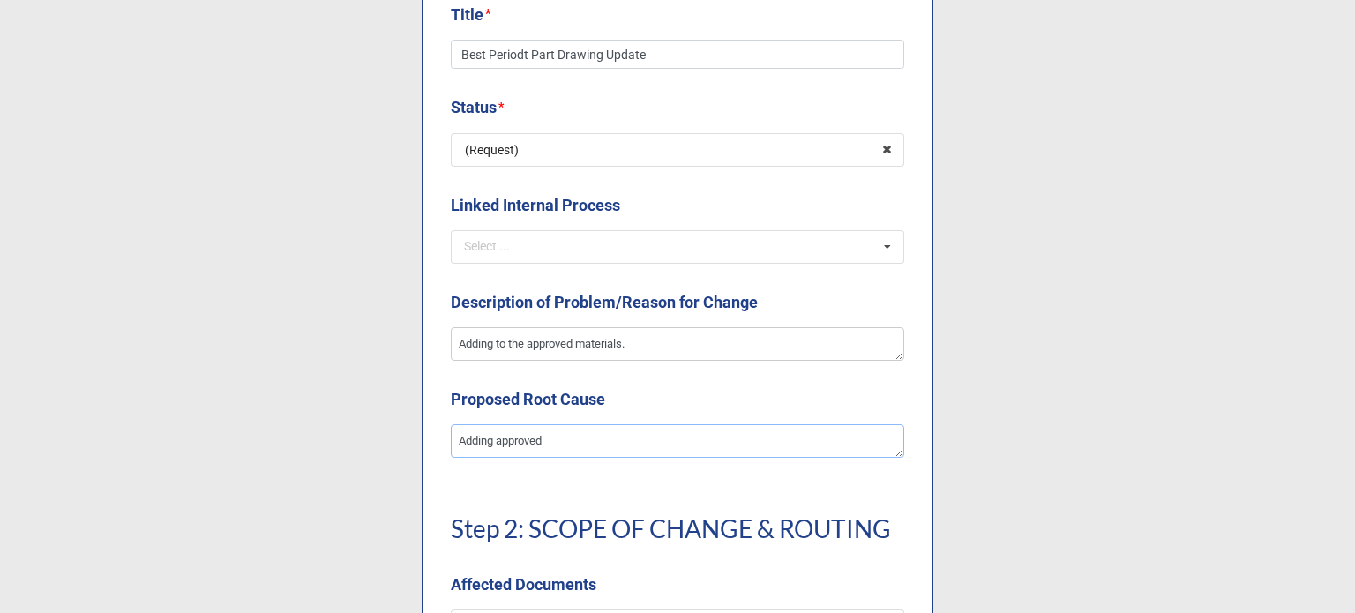
type textarea "x"
type textarea "Adding approved m"
type textarea "x"
type textarea "Adding approved ma"
type textarea "x"
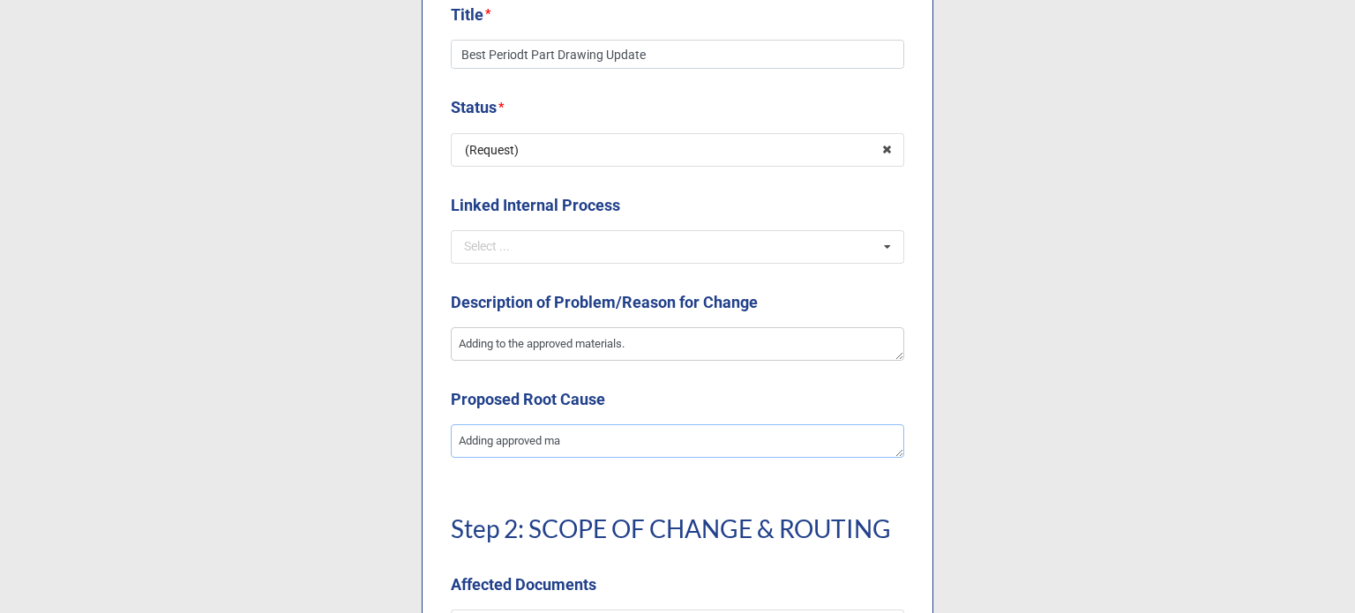
type textarea "Adding approved mat"
type textarea "x"
type textarea "Adding approved mate"
type textarea "x"
type textarea "Adding approved mater"
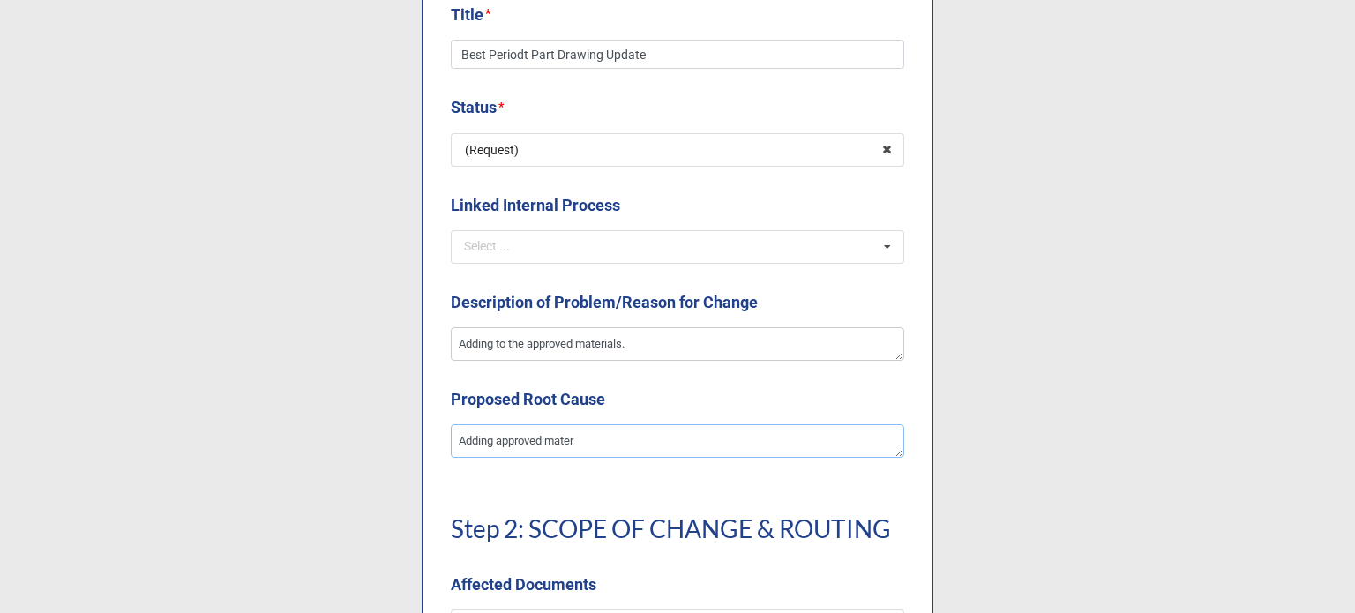
type textarea "x"
type textarea "Adding approved materi"
type textarea "x"
type textarea "Adding approved materia"
type textarea "x"
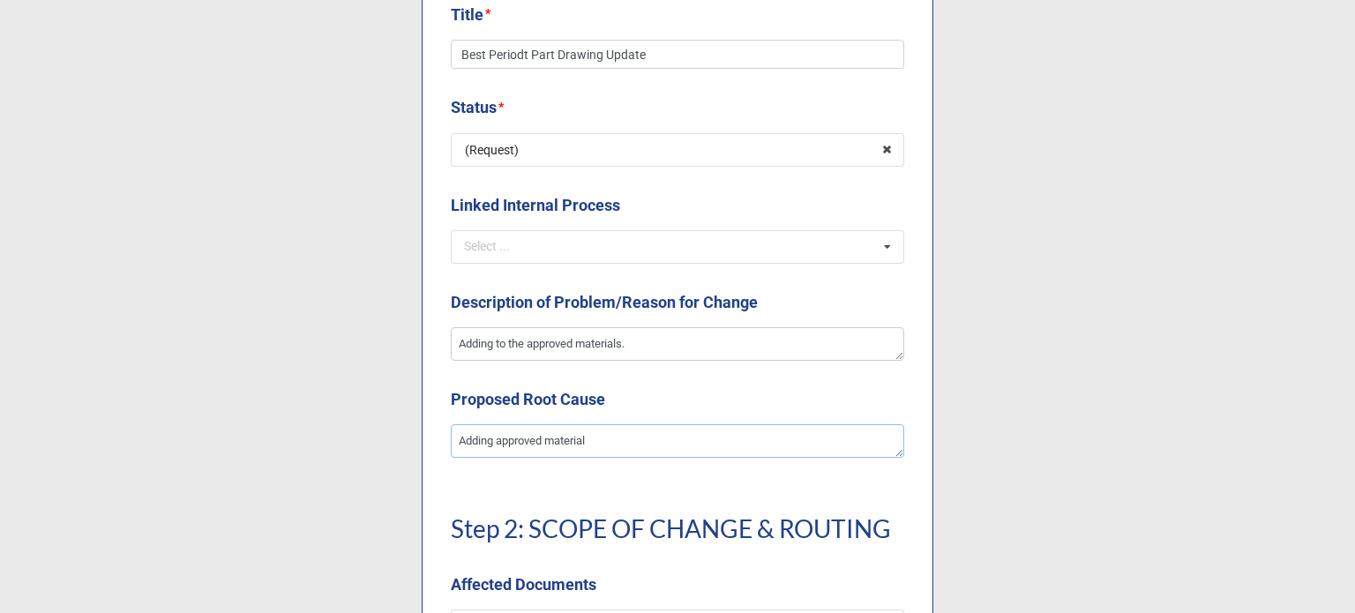
type textarea "Adding approved materials"
type textarea "x"
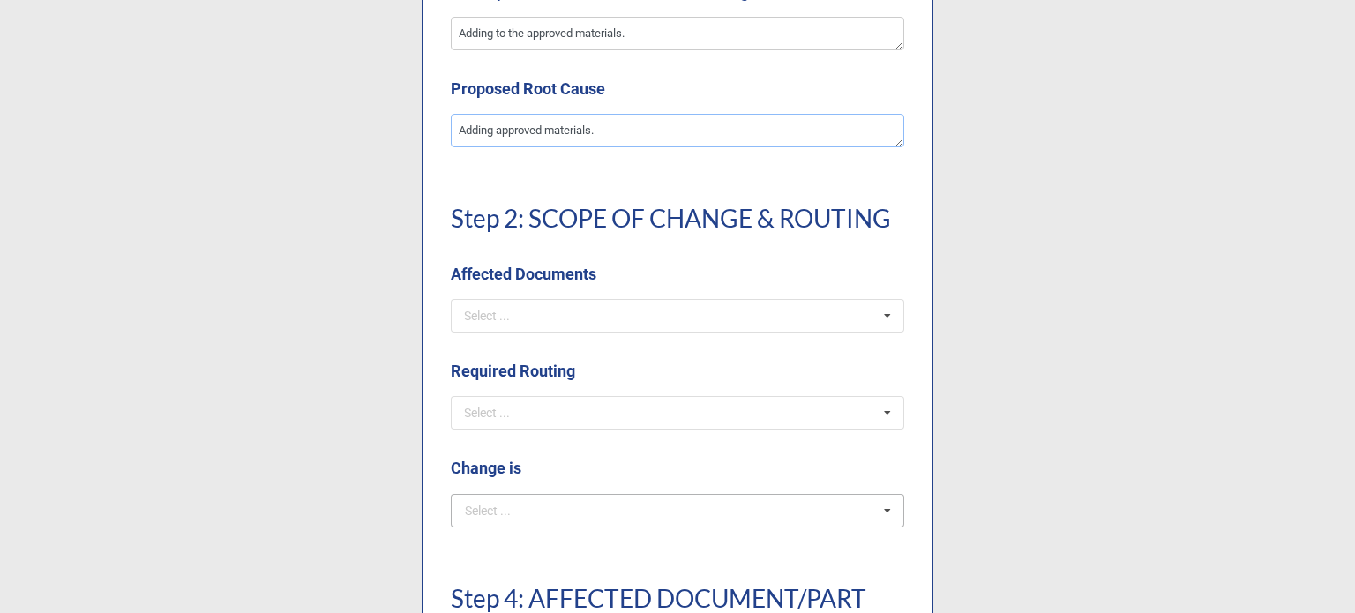
scroll to position [1059, 0]
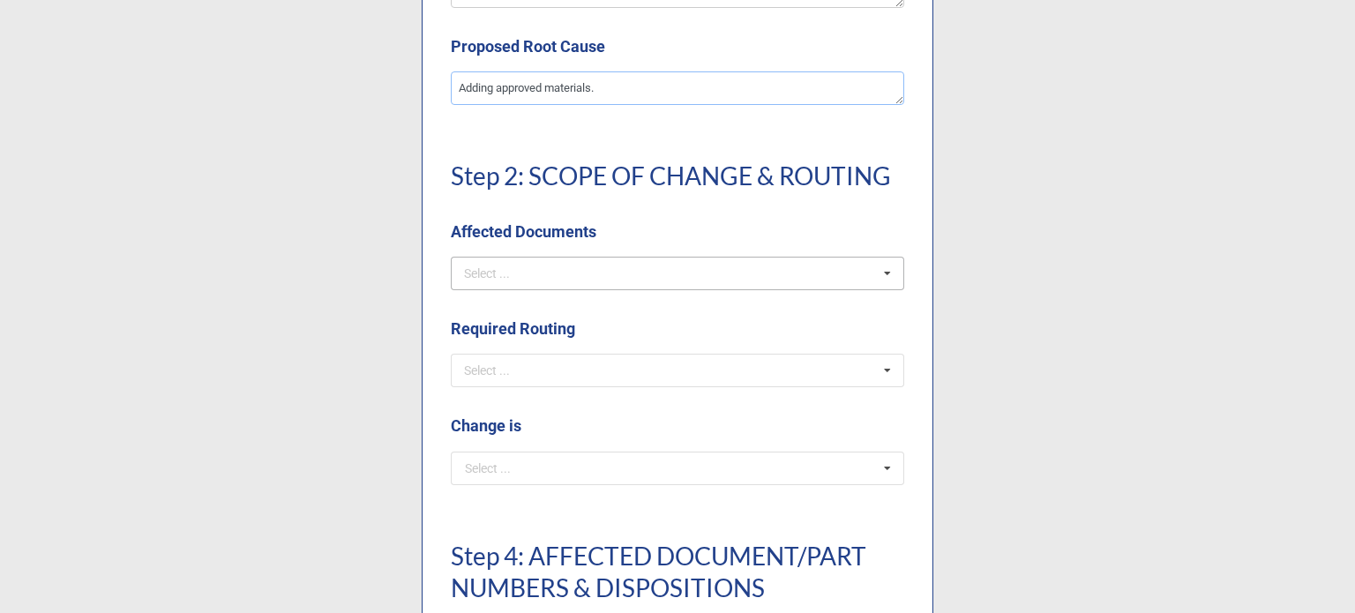
type textarea "Adding approved materials."
click at [493, 272] on div "Select ..." at bounding box center [498, 273] width 76 height 20
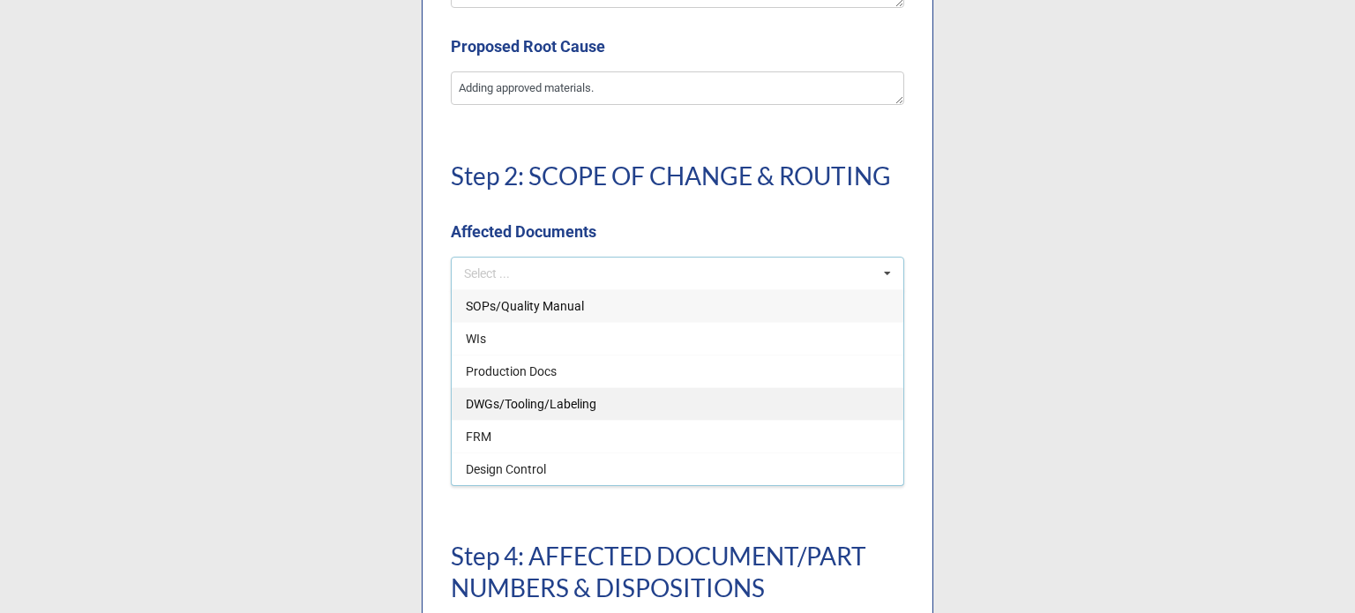
click at [475, 401] on span "DWGs/Tooling/Labeling" at bounding box center [531, 404] width 131 height 14
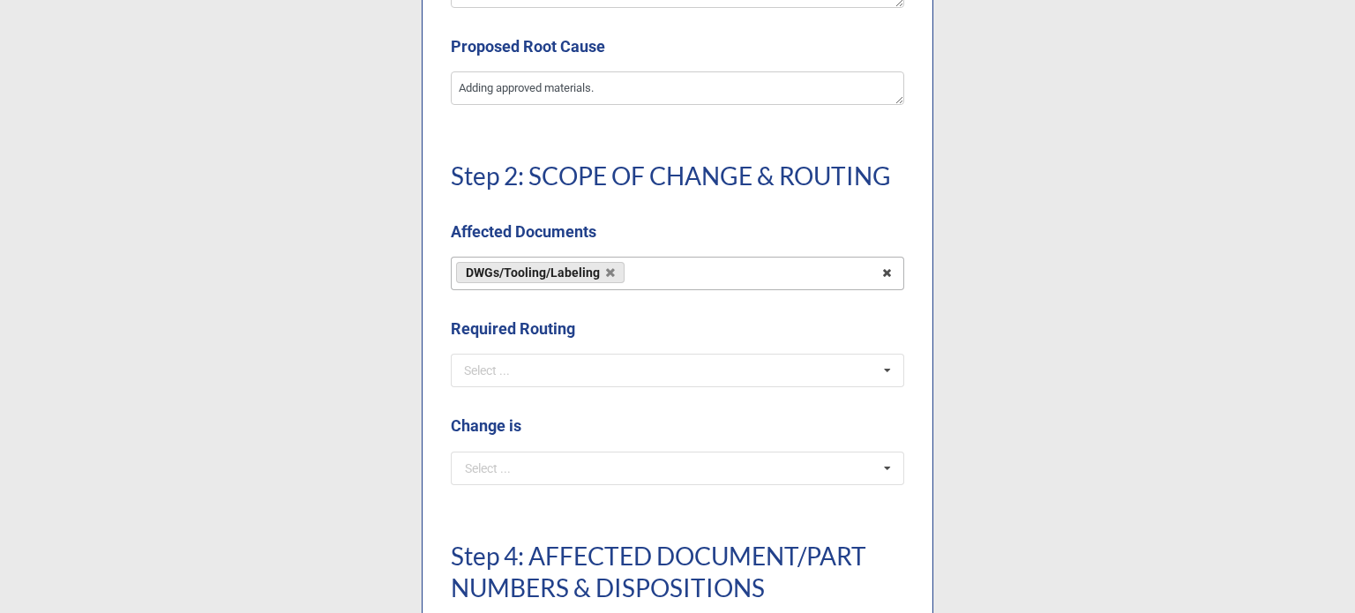
click at [505, 214] on div "Step 2: SCOPE OF CHANGE & ROUTING Affected Documents" at bounding box center [677, 193] width 453 height 125
click at [533, 371] on div "Select ... No results found." at bounding box center [677, 371] width 453 height 34
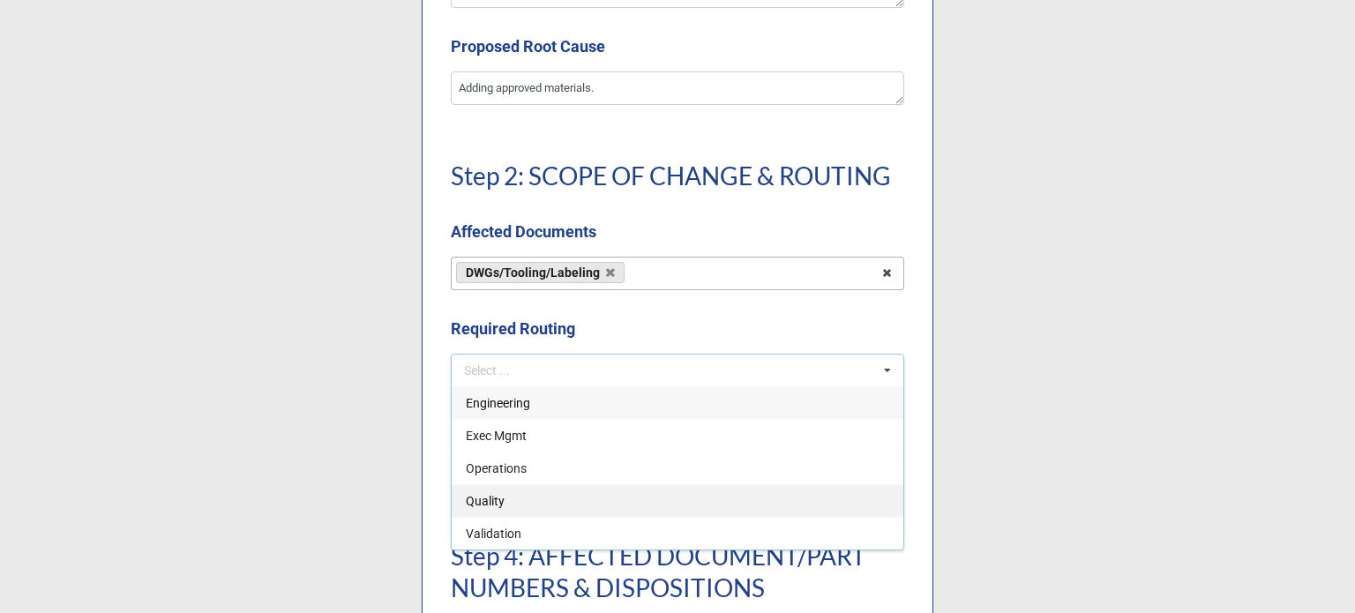
click at [487, 497] on span "Quality" at bounding box center [485, 501] width 39 height 14
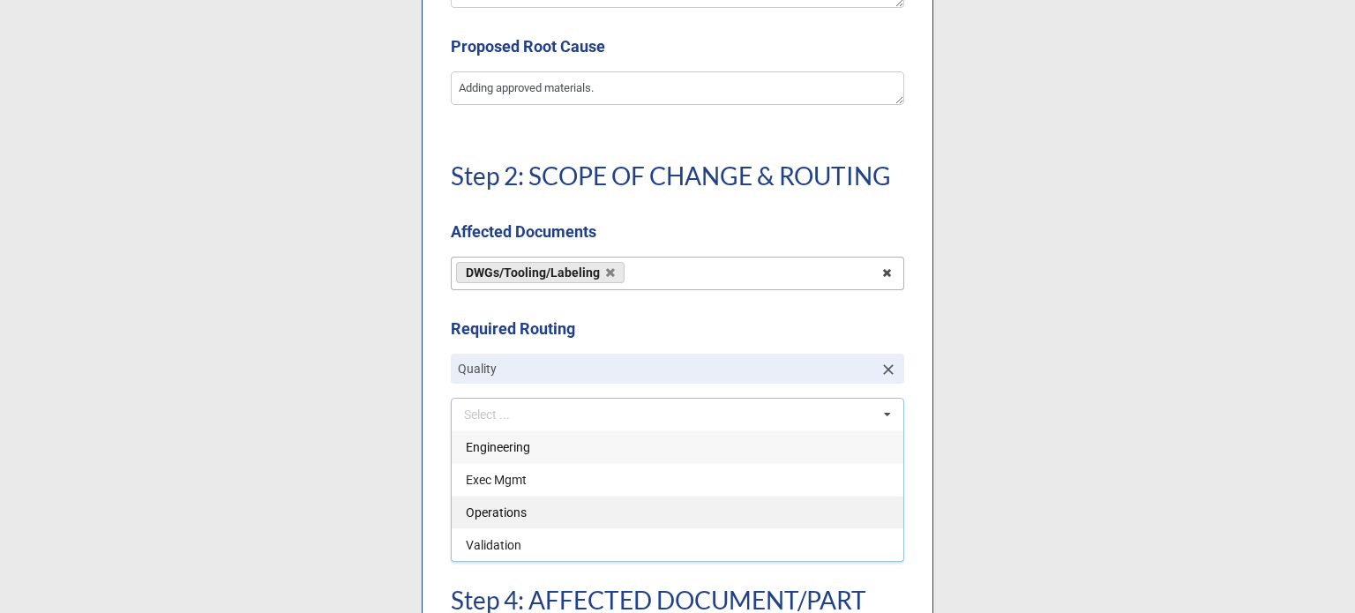
click at [494, 505] on span "Operations" at bounding box center [496, 512] width 61 height 14
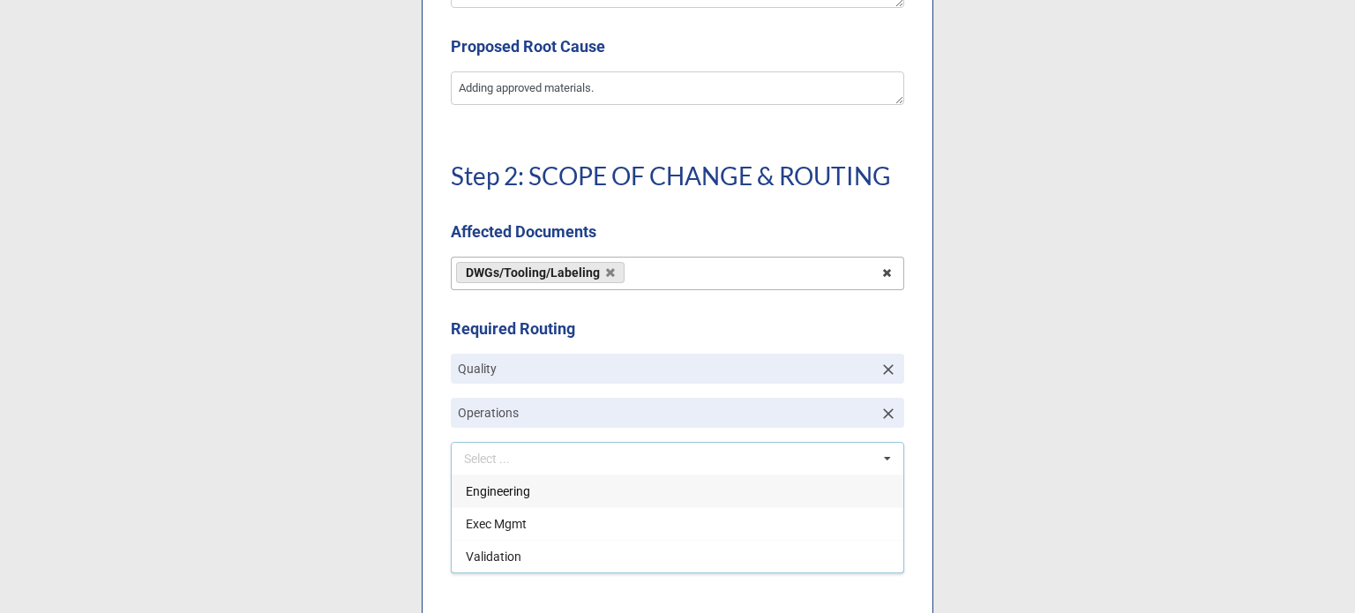
click at [498, 493] on span "Engineering" at bounding box center [498, 491] width 64 height 14
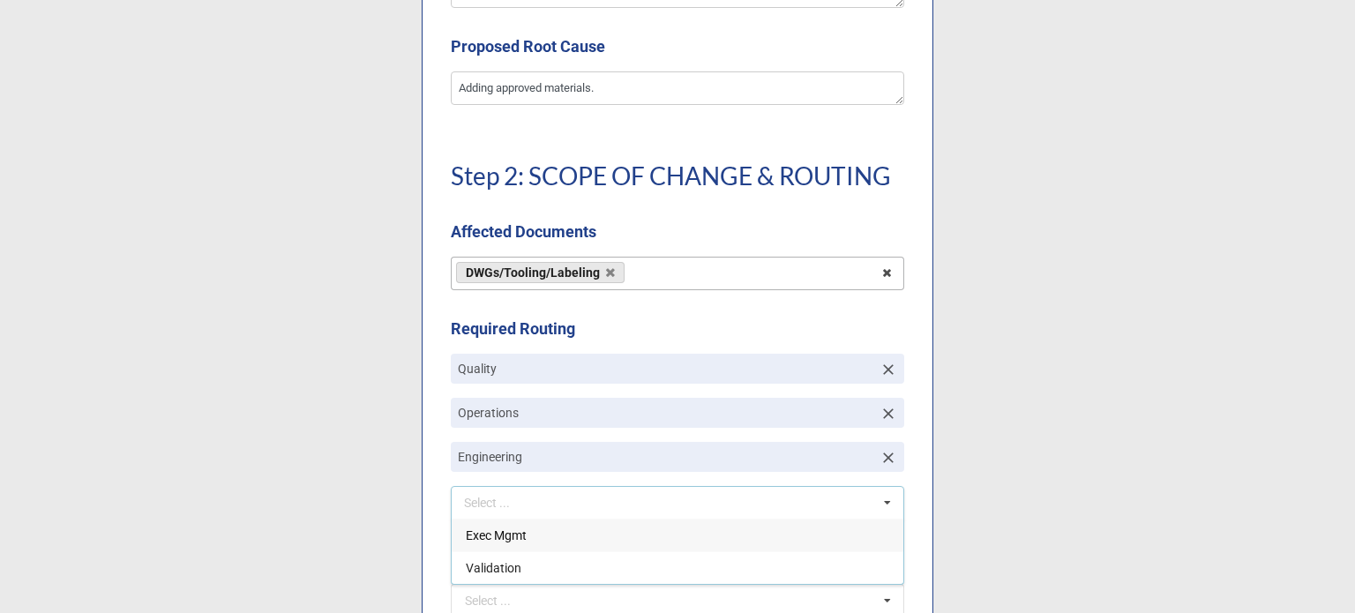
click at [550, 337] on label "Required Routing" at bounding box center [513, 329] width 124 height 25
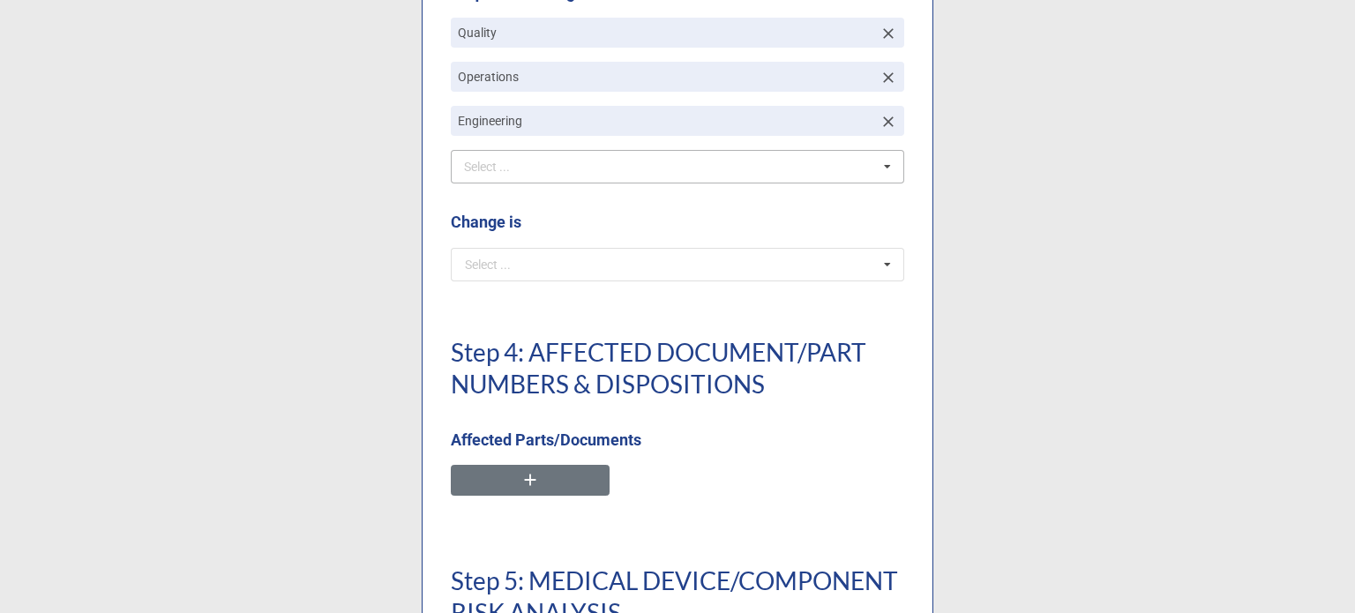
scroll to position [1411, 0]
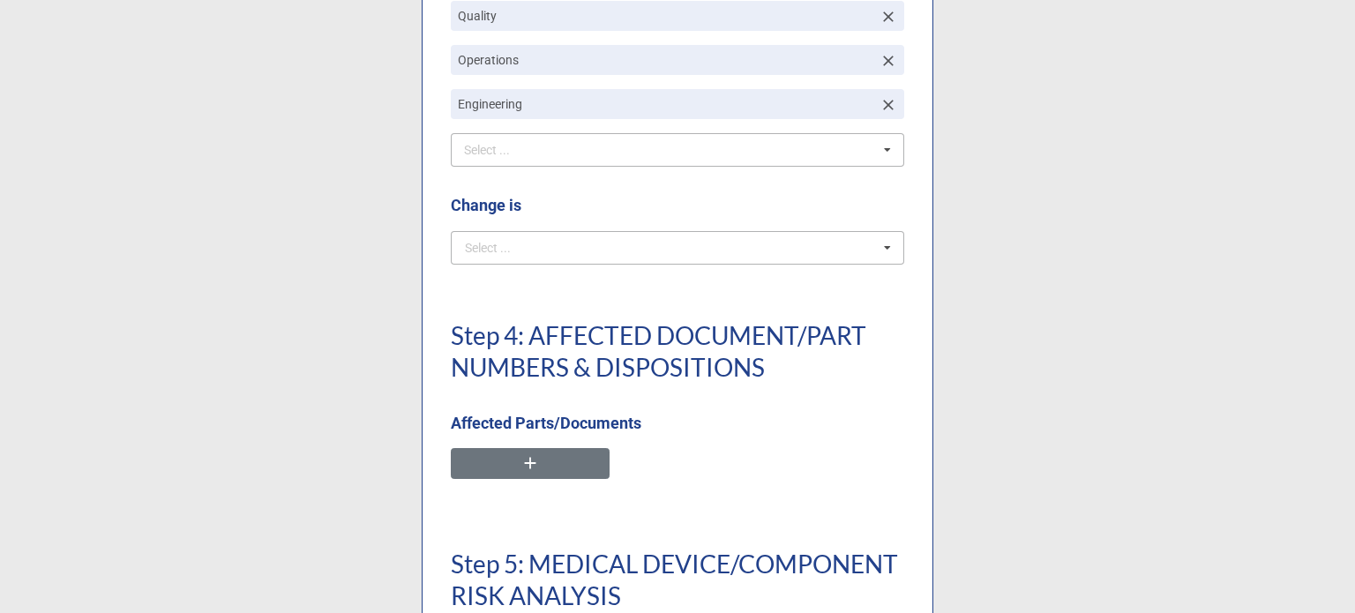
click at [479, 251] on div "Select ..." at bounding box center [488, 248] width 46 height 12
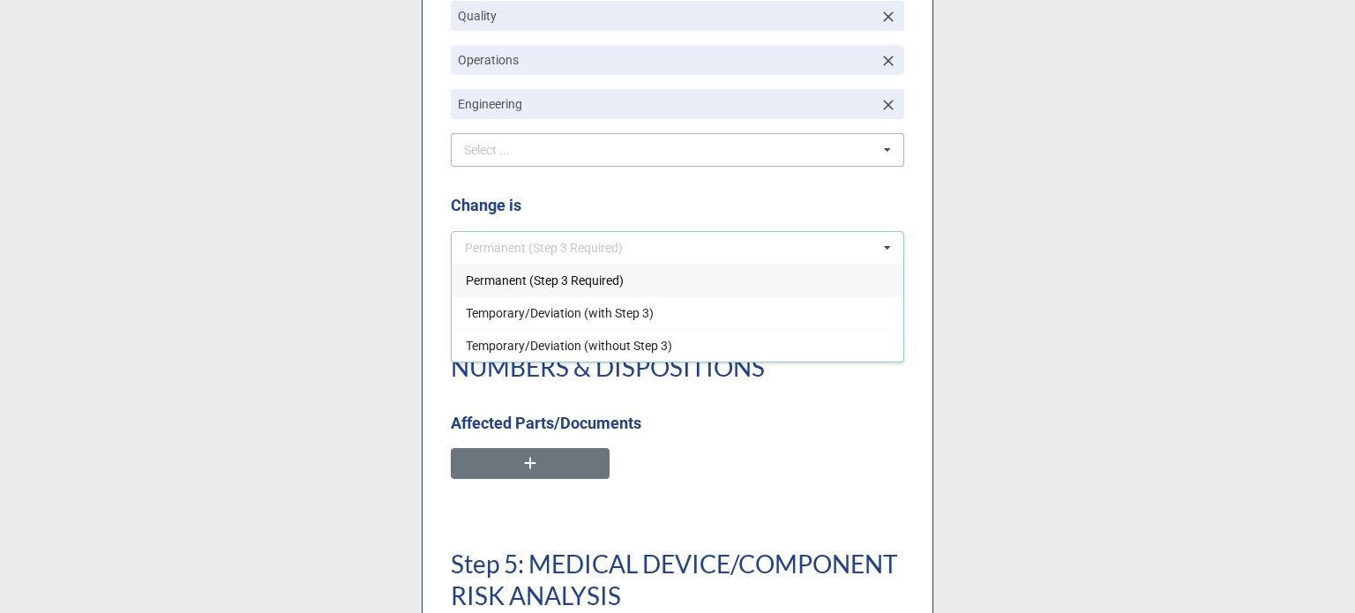
drag, startPoint x: 484, startPoint y: 285, endPoint x: 496, endPoint y: 246, distance: 40.5
click at [484, 283] on span "Permanent (Step 3 Required)" at bounding box center [545, 280] width 158 height 14
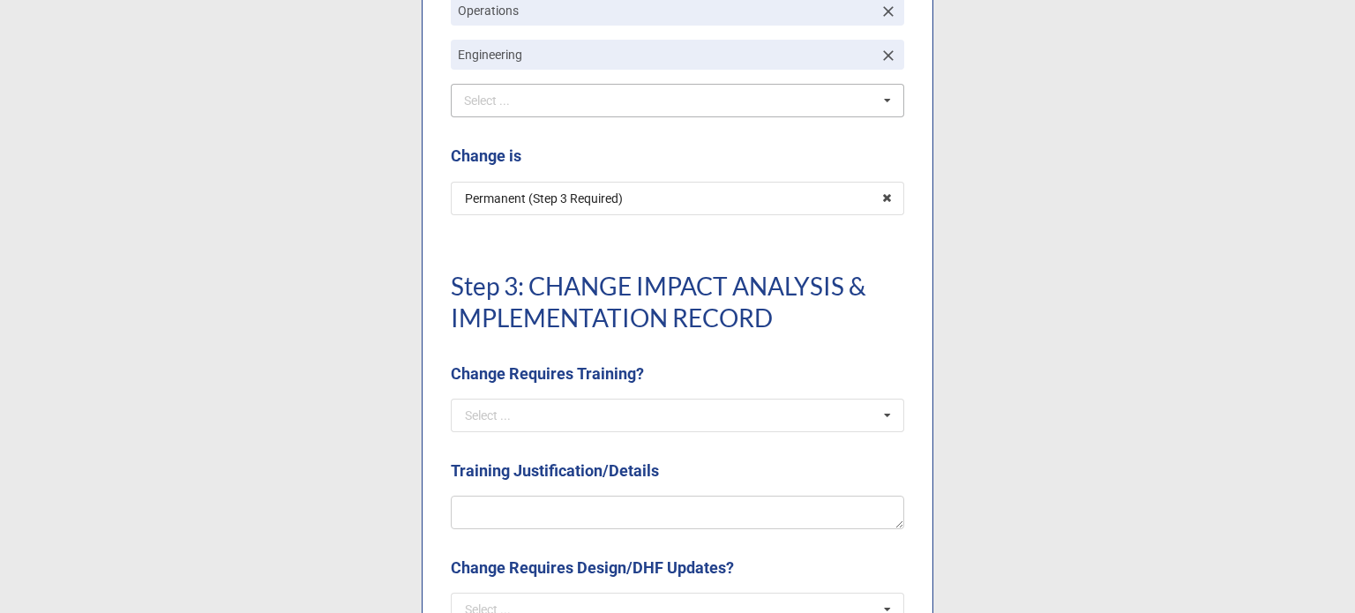
scroll to position [1500, 0]
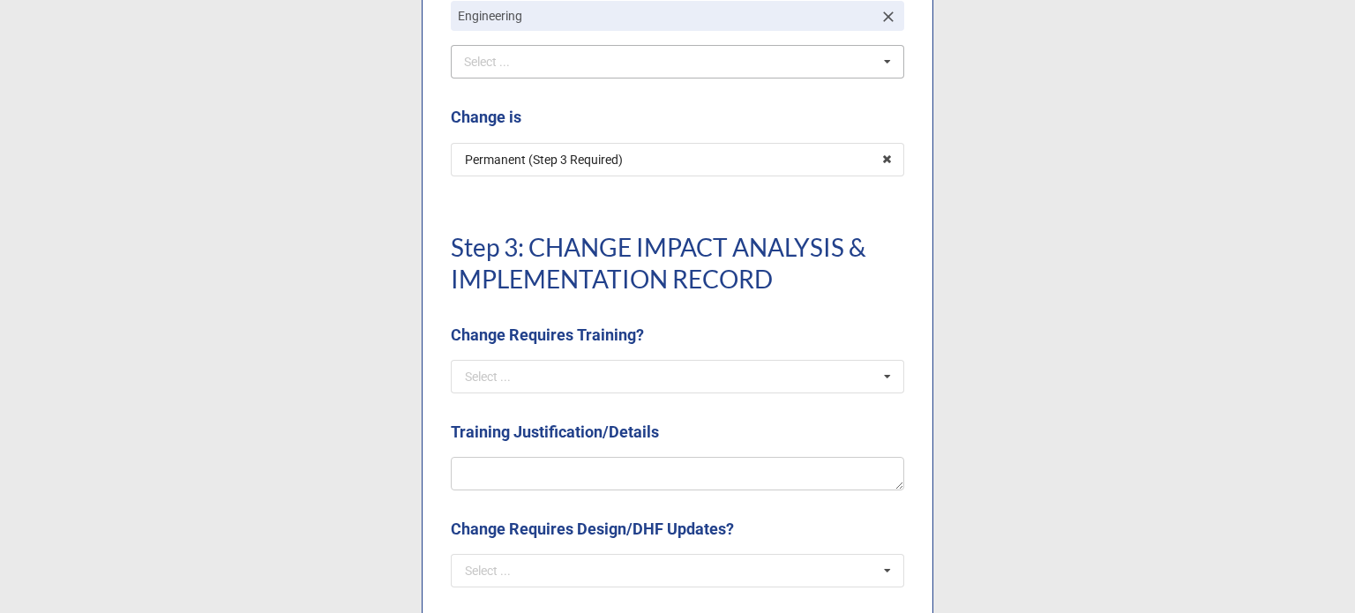
click at [643, 358] on div "Step 3: CHANGE IMPACT ANALYSIS & IMPLEMENTATION RECORD Change Requires Training?" at bounding box center [677, 281] width 453 height 157
click at [670, 378] on input "text" at bounding box center [679, 377] width 452 height 32
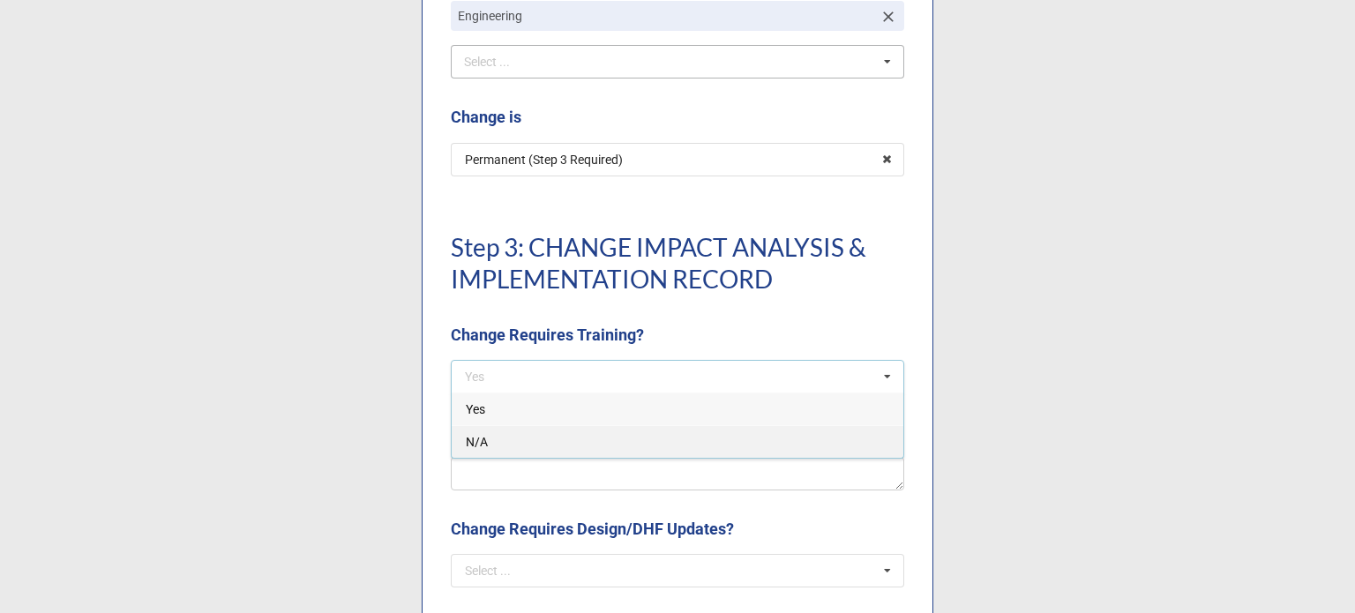
click at [547, 440] on div "N/A" at bounding box center [678, 441] width 452 height 33
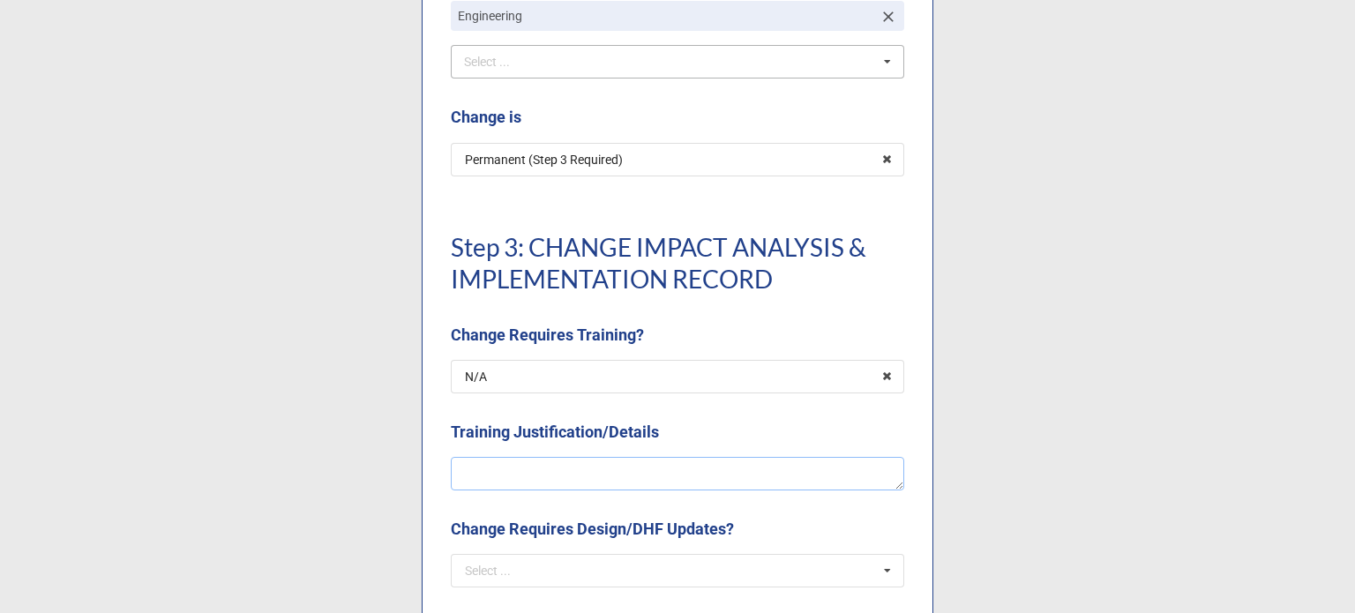
click at [558, 459] on textarea at bounding box center [677, 474] width 453 height 34
type textarea "x"
type textarea "N"
type textarea "x"
type textarea "No"
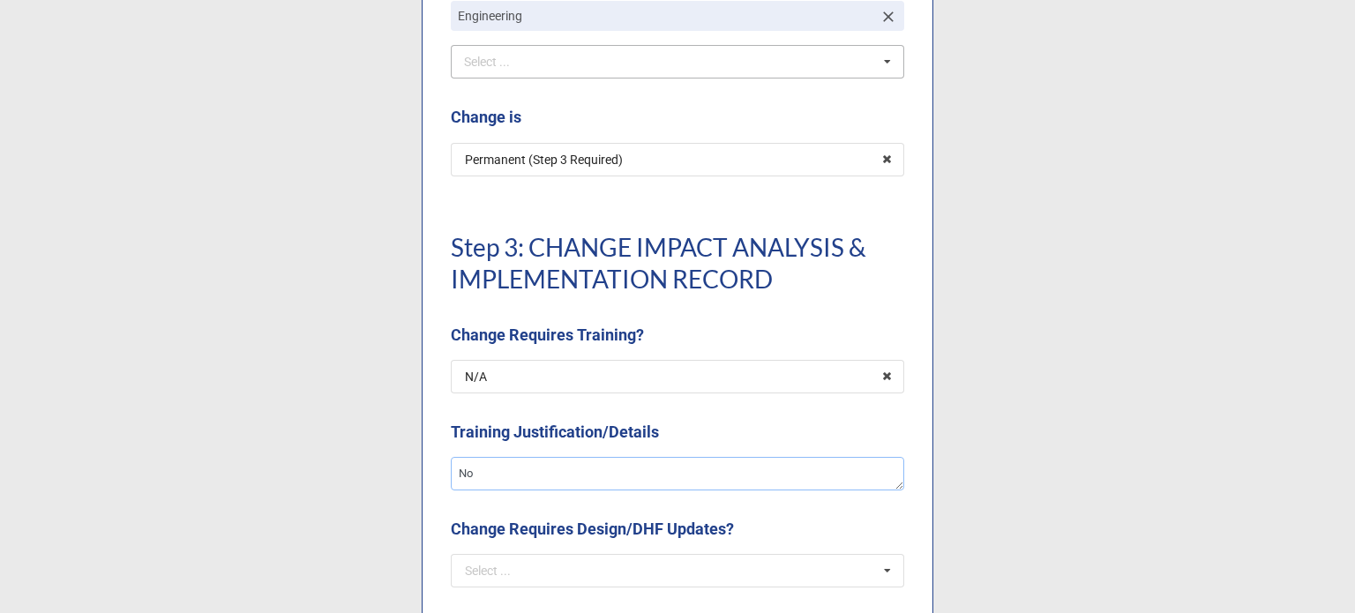
type textarea "x"
type textarea "No"
type textarea "x"
type textarea "No t"
type textarea "x"
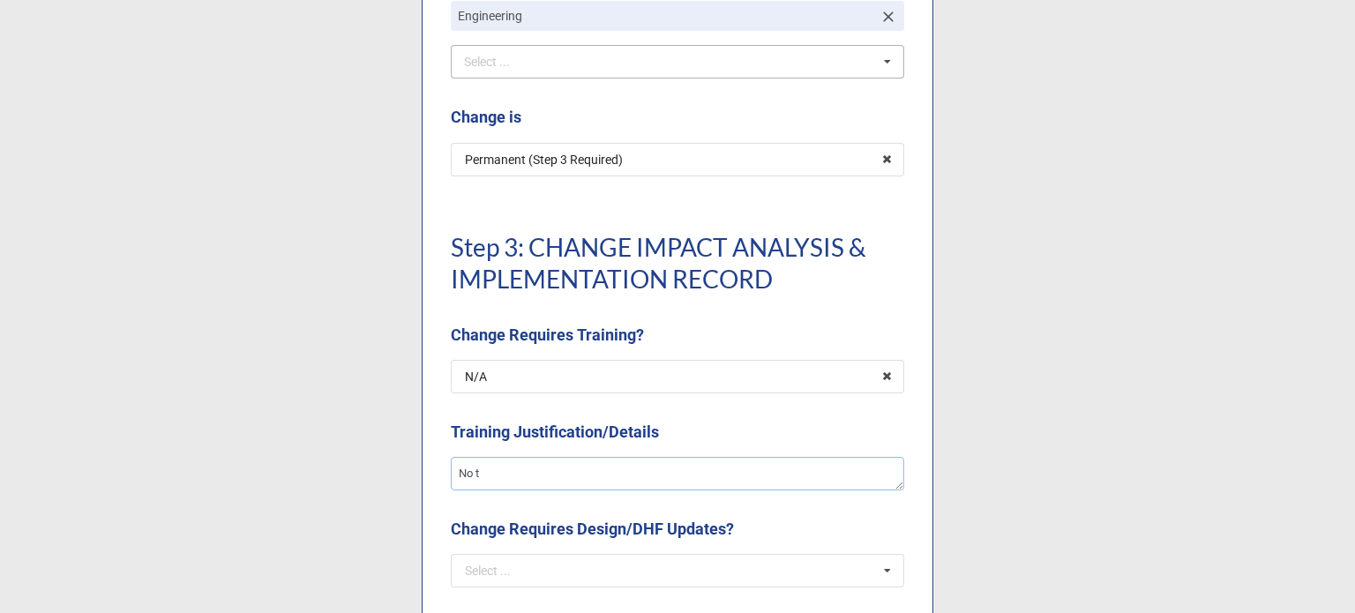
type textarea "No tr"
type textarea "x"
type textarea "No tra"
type textarea "x"
type textarea "No train"
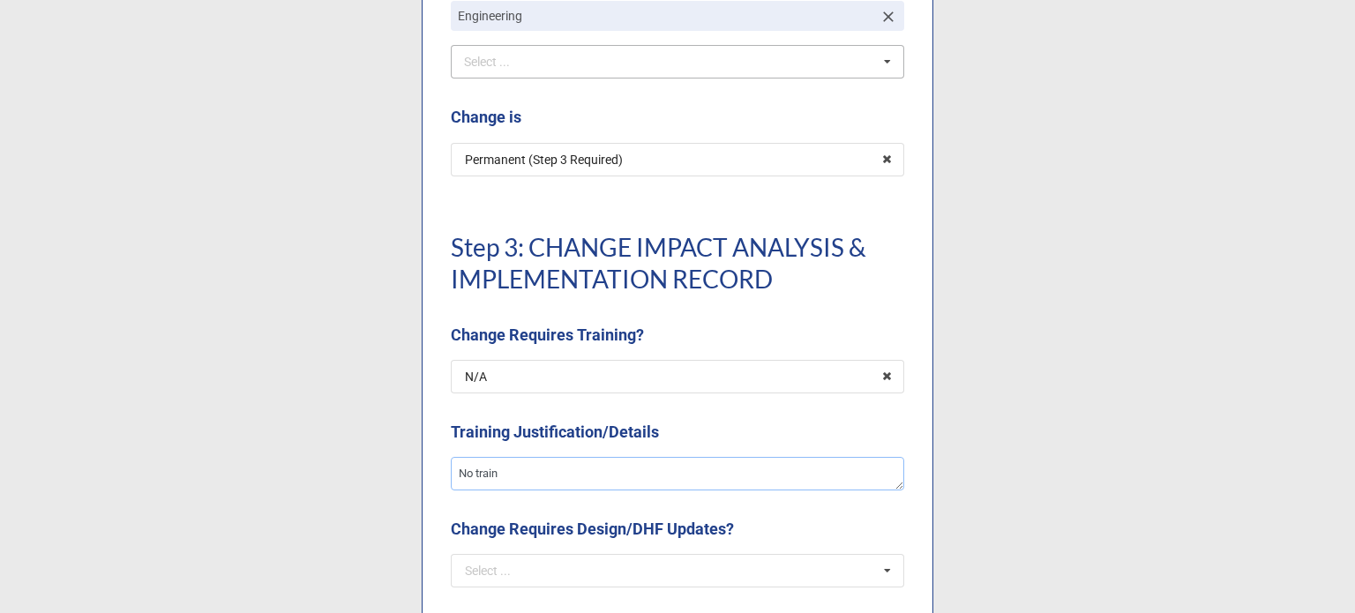
type textarea "x"
type textarea "No trainin"
type textarea "x"
type textarea "No training"
type textarea "x"
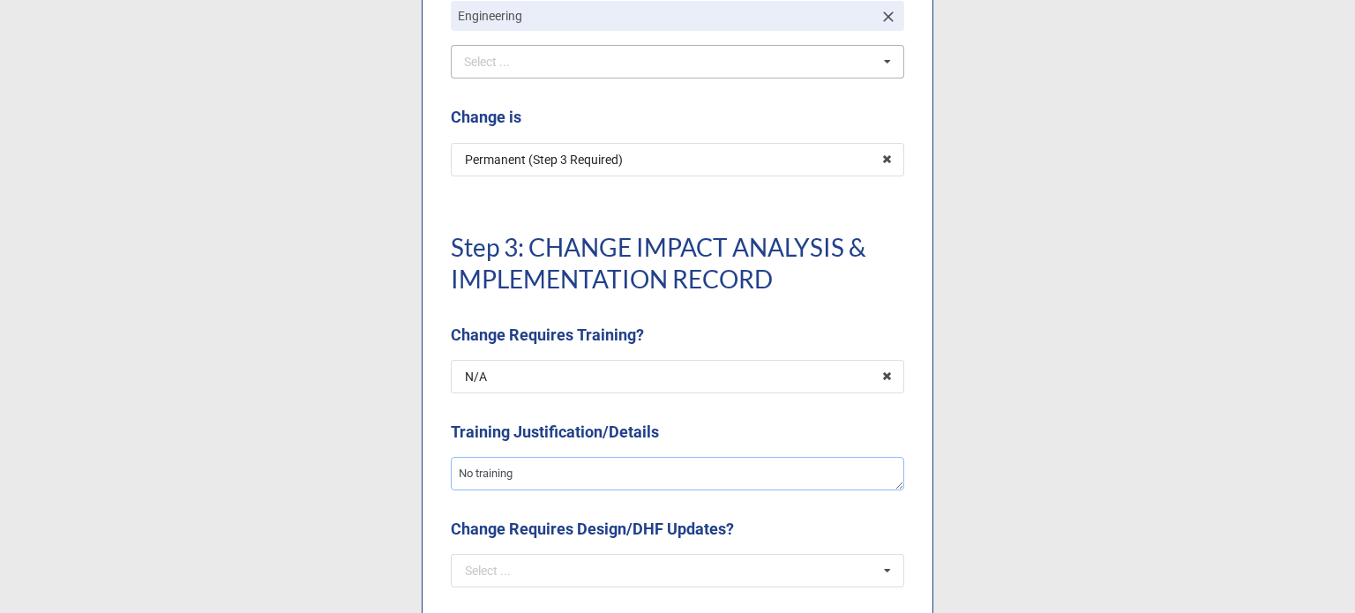
type textarea "No training"
type textarea "x"
type textarea "No training n"
type textarea "x"
type textarea "No training nee"
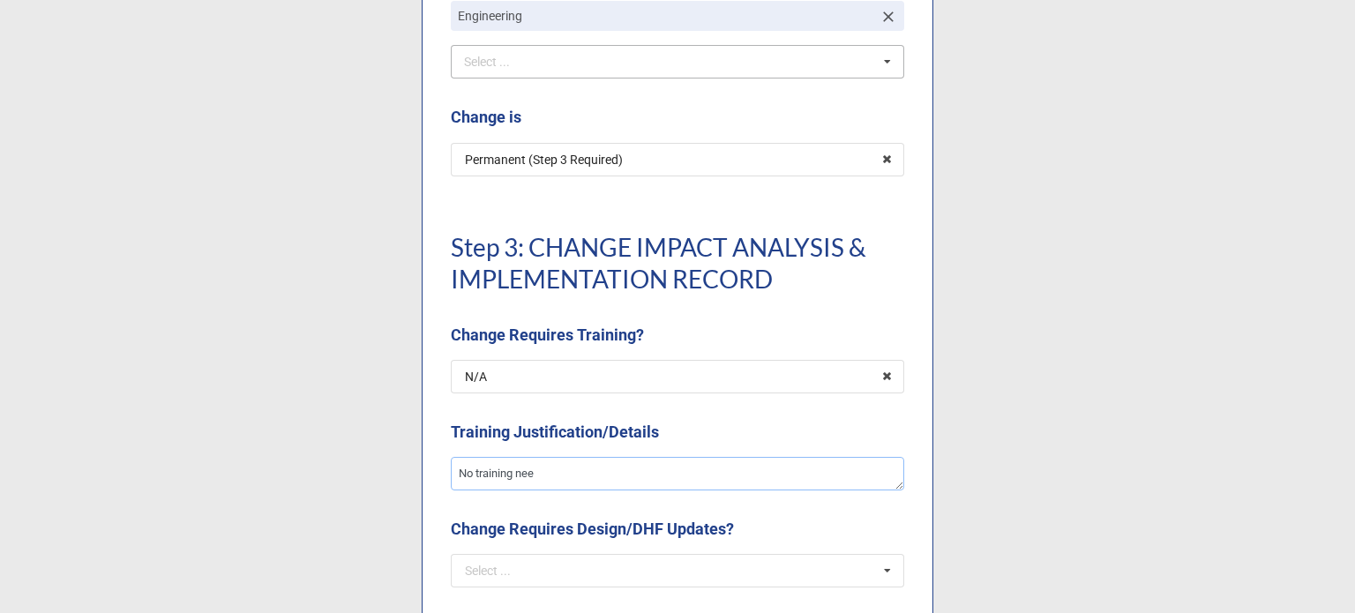
type textarea "x"
type textarea "No training need"
type textarea "x"
type textarea "No training neede"
type textarea "x"
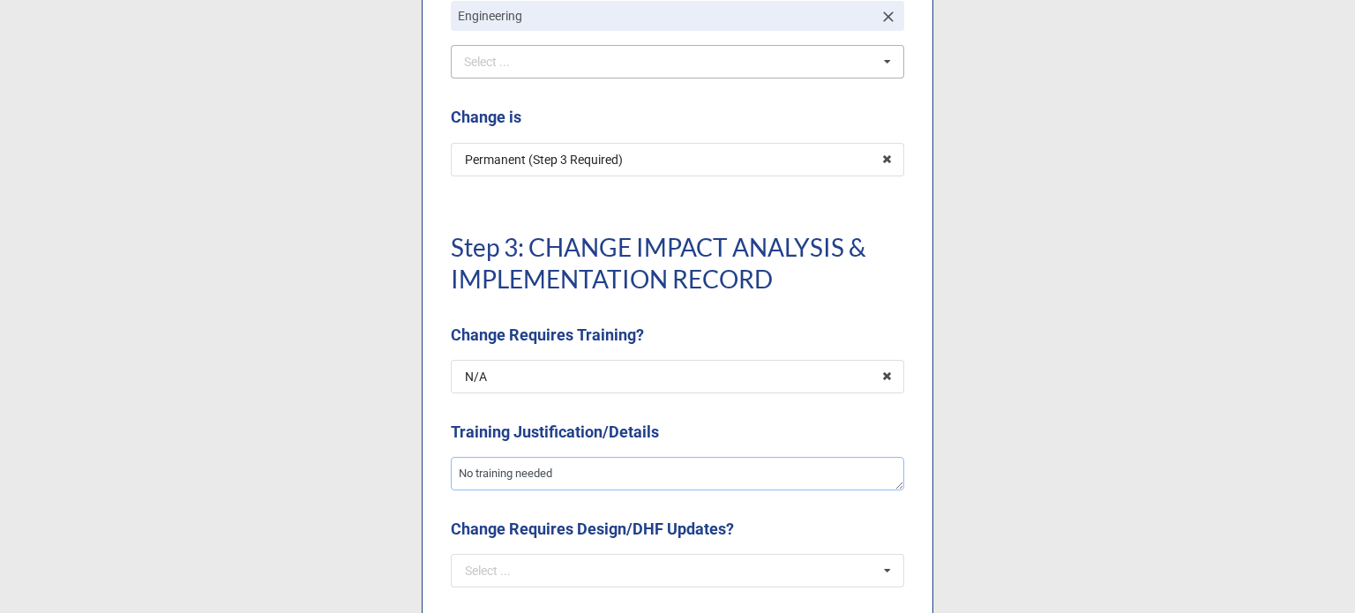
type textarea "No training needed"
type textarea "x"
type textarea "No training needed o"
type textarea "x"
type textarea "No training needed on"
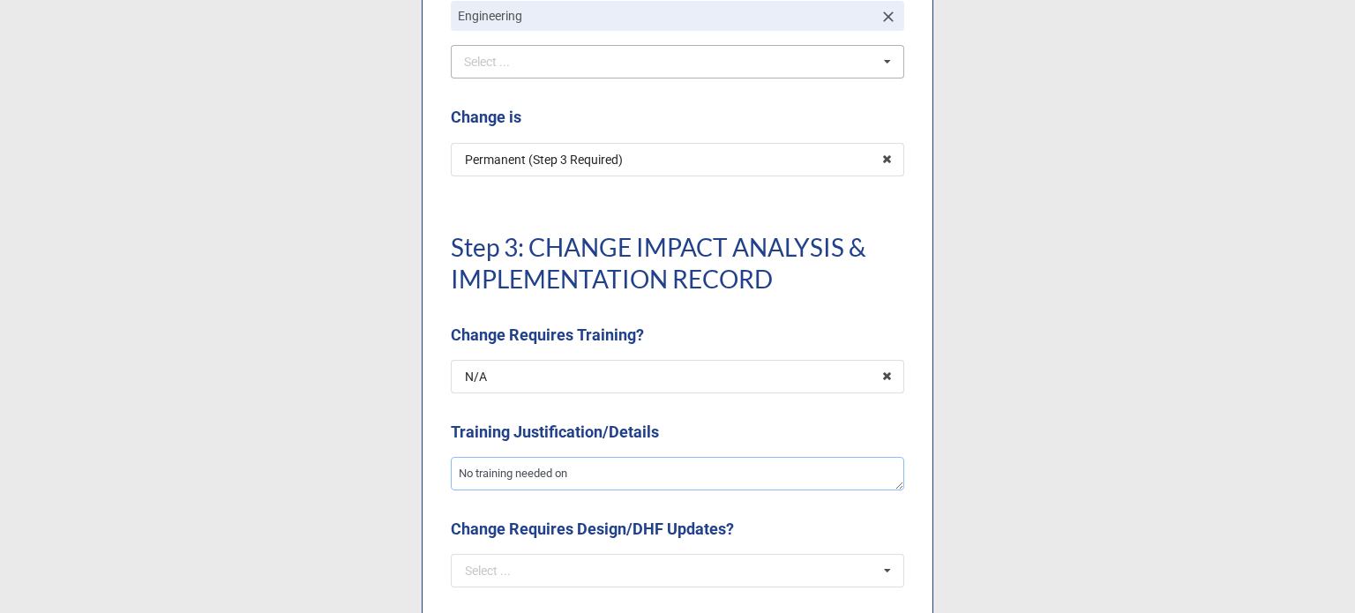
type textarea "x"
type textarea "No training needed on a"
type textarea "x"
type textarea "No training needed on a d"
type textarea "x"
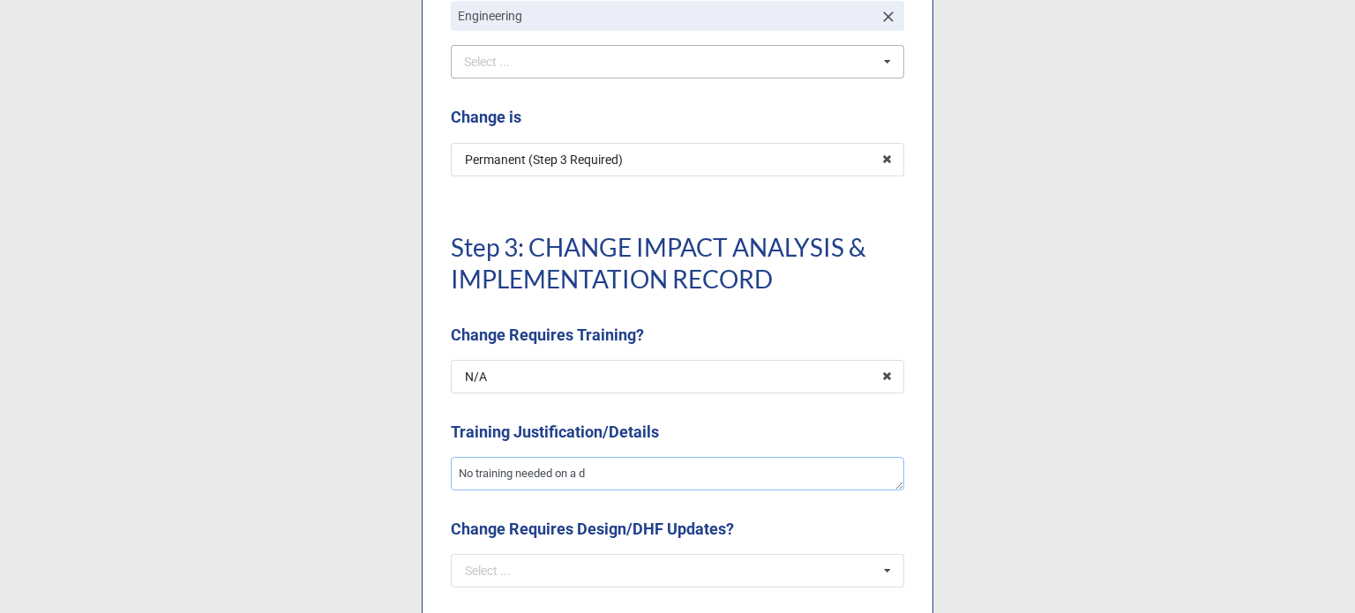
type textarea "No training needed on a dr"
type textarea "x"
type textarea "No training needed on a dra"
type textarea "x"
type textarea "No training needed on a drawi"
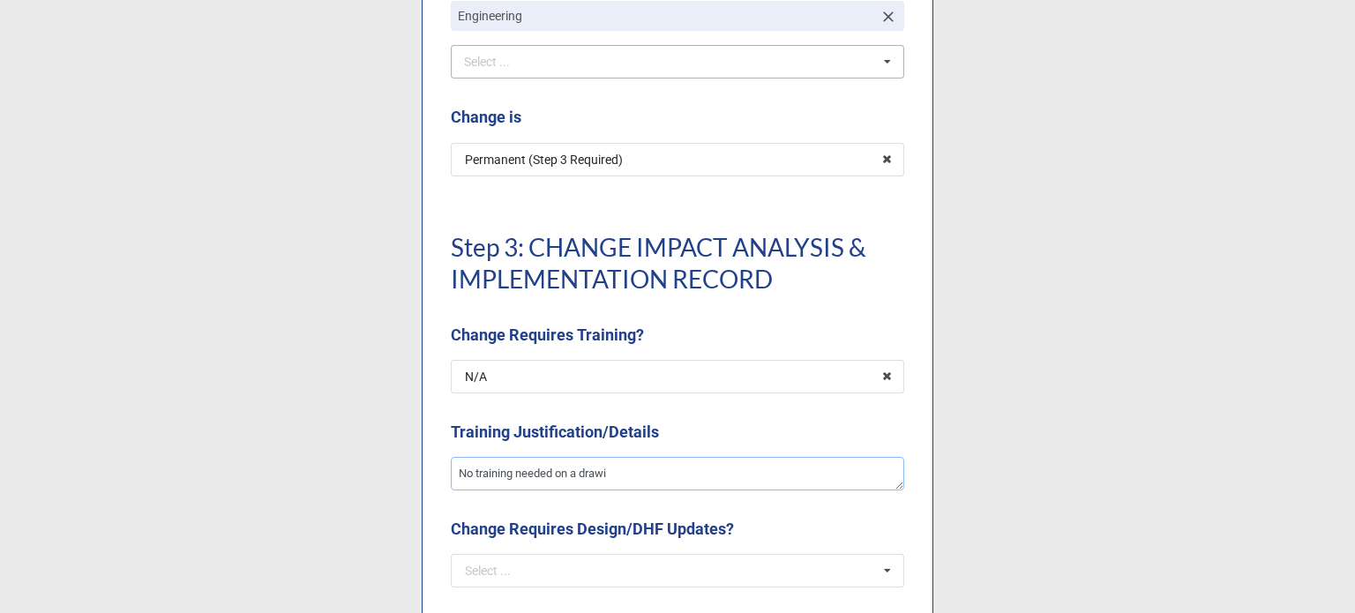
type textarea "x"
type textarea "No training needed on a drawin"
type textarea "x"
type textarea "No training needed on a drawing"
type textarea "x"
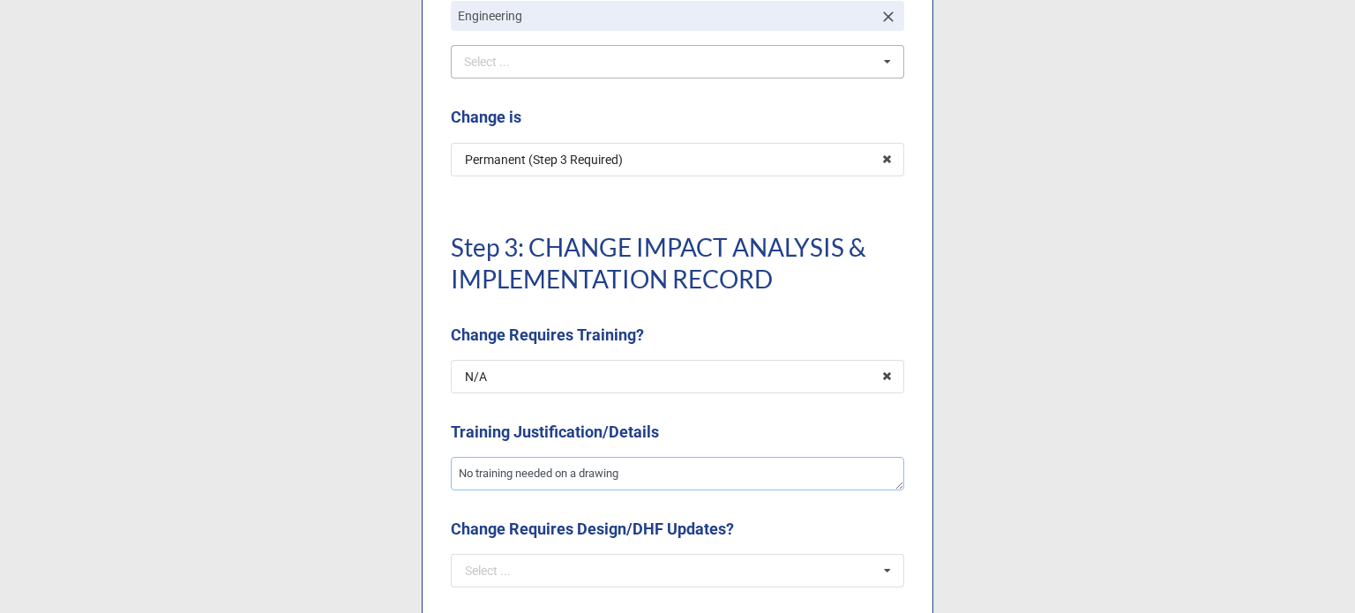
type textarea "No training needed on a drawing"
type textarea "x"
type textarea "No training needed on a drawing u"
type textarea "x"
type textarea "No training needed on a drawing up"
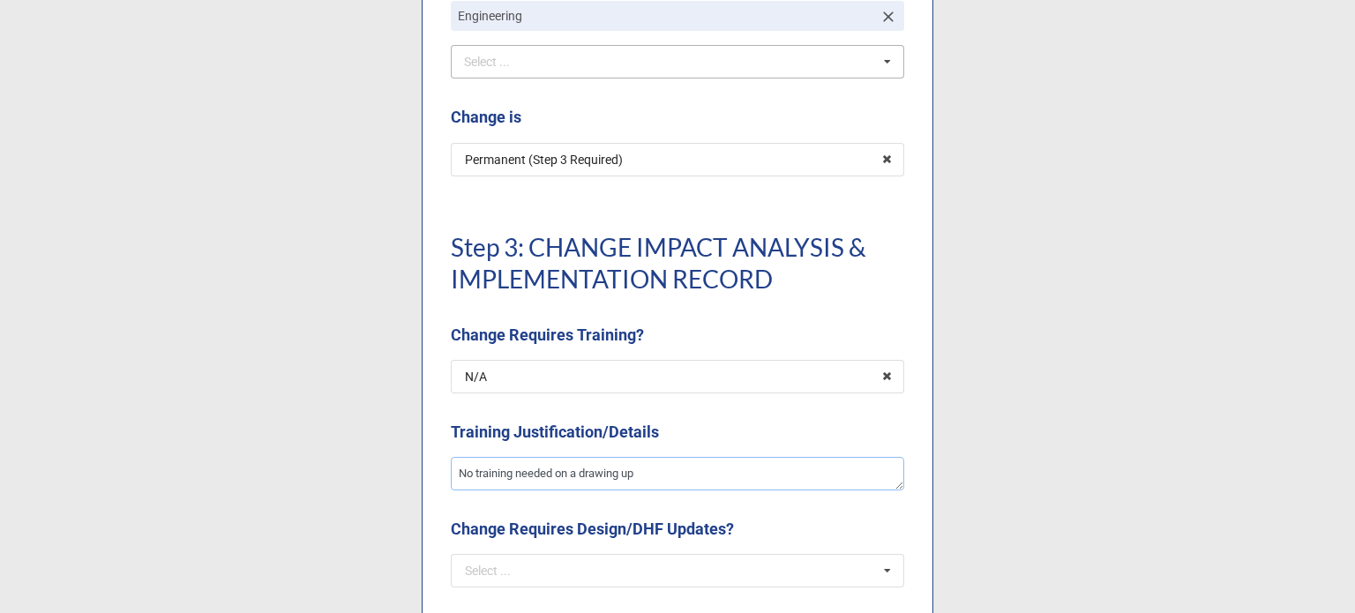
type textarea "x"
type textarea "No training needed on a drawing upd"
type textarea "x"
type textarea "No training needed on a drawing updst"
type textarea "x"
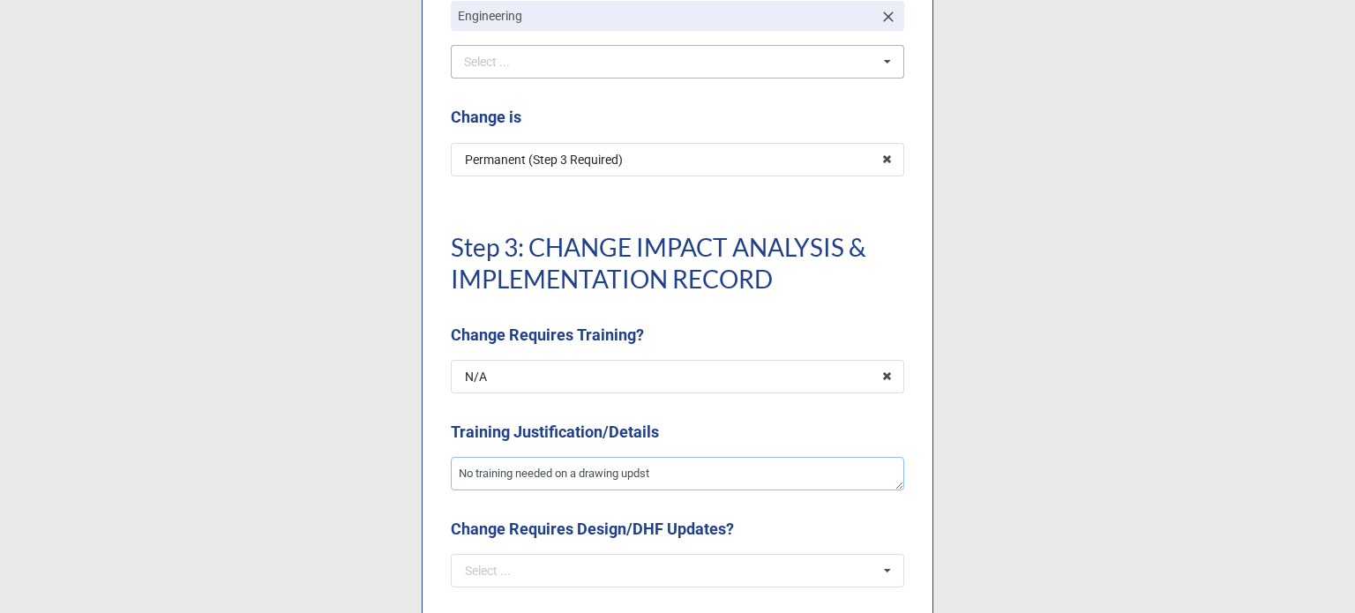
type textarea "No training needed on a drawing upds"
type textarea "x"
type textarea "No training needed on a drawing upda"
type textarea "x"
type textarea "No training needed on a drawing updat"
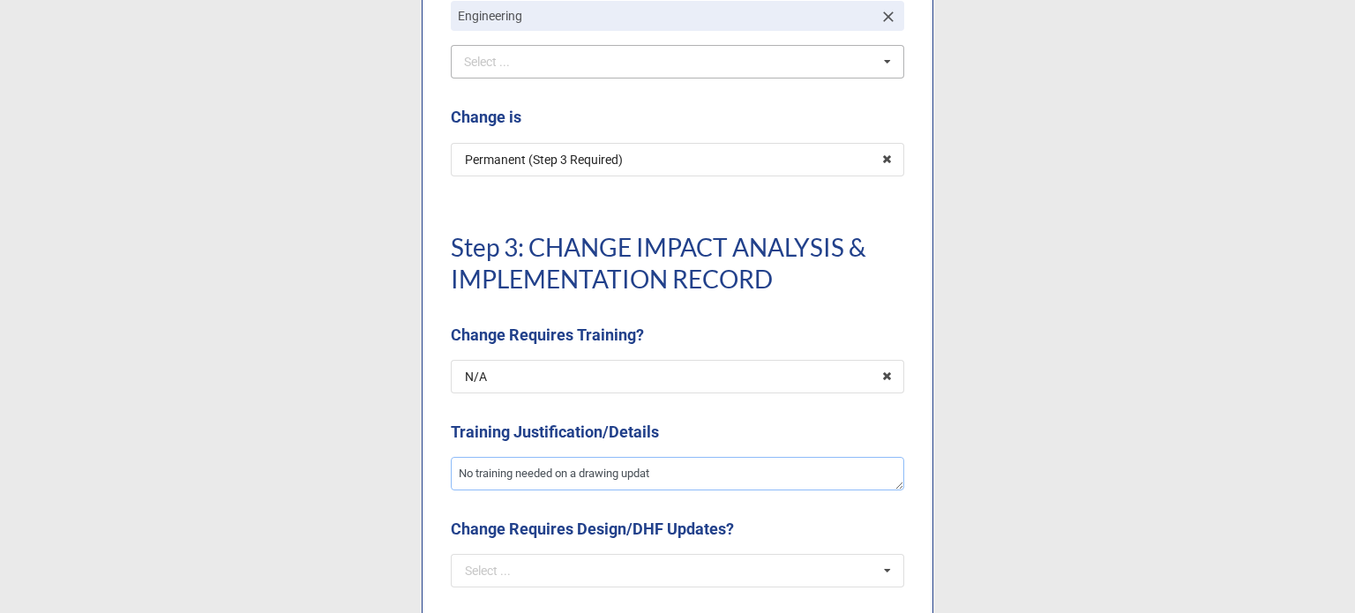
type textarea "x"
type textarea "No training needed on a drawing update"
type textarea "x"
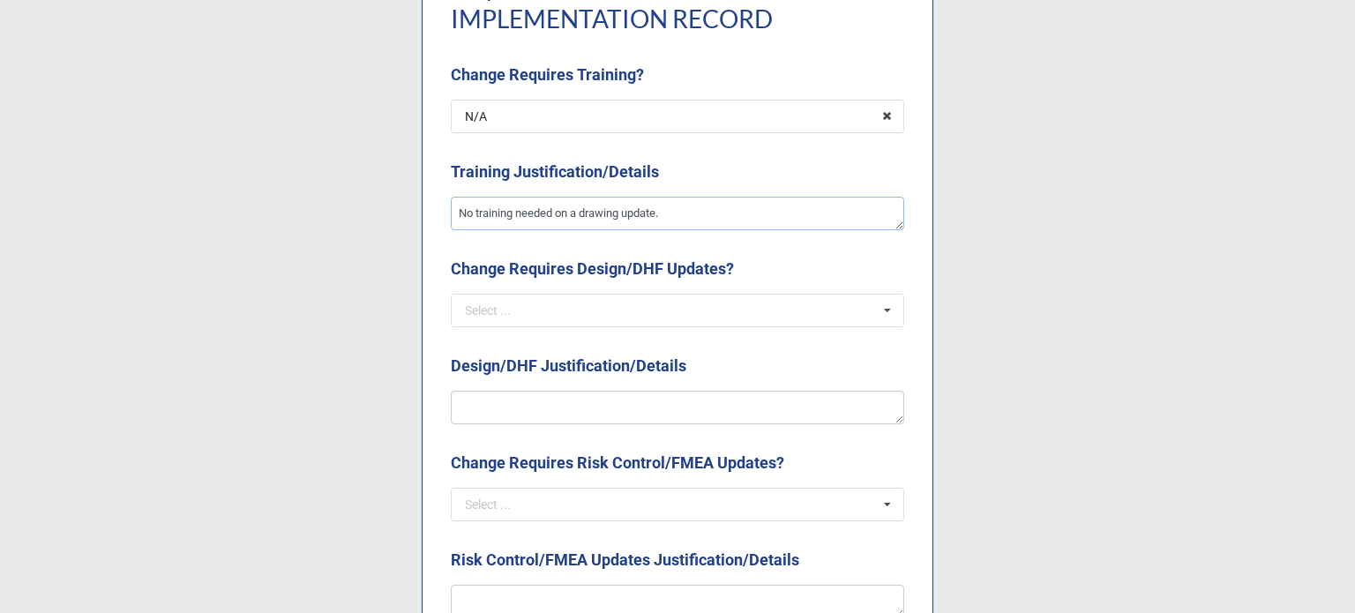
scroll to position [1764, 0]
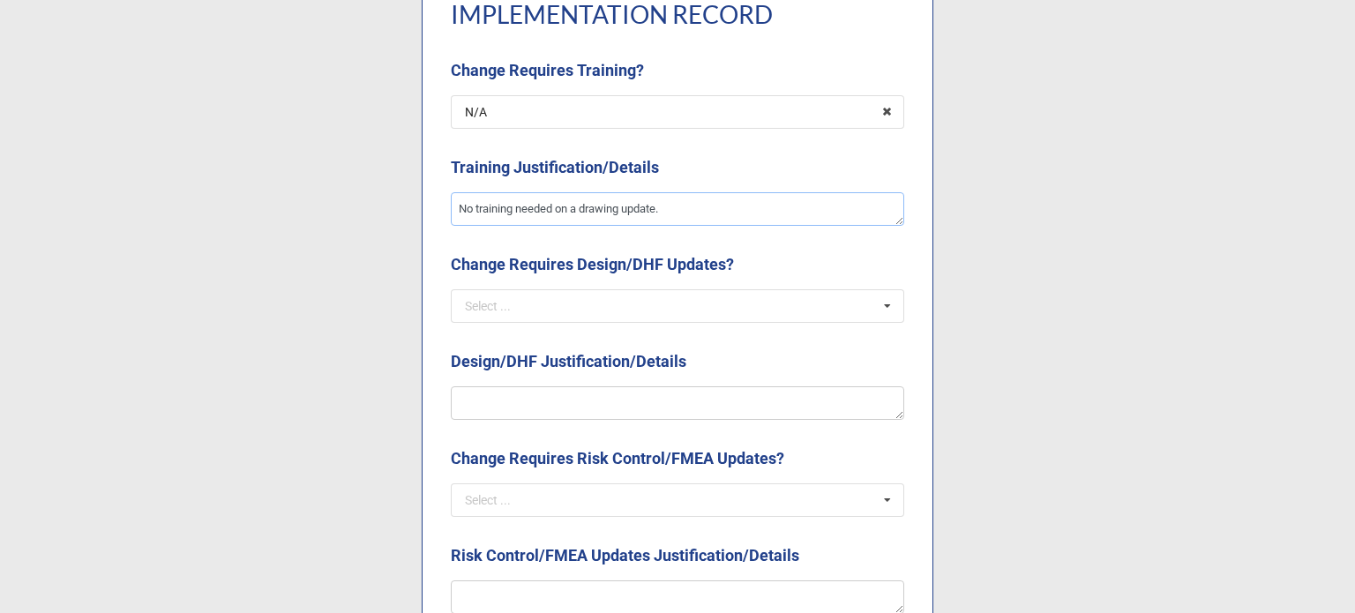
type textarea "No training needed on a drawing update."
click at [829, 288] on div "Change Requires Design/DHF Updates?" at bounding box center [677, 270] width 453 height 37
click at [828, 300] on input "text" at bounding box center [679, 306] width 452 height 32
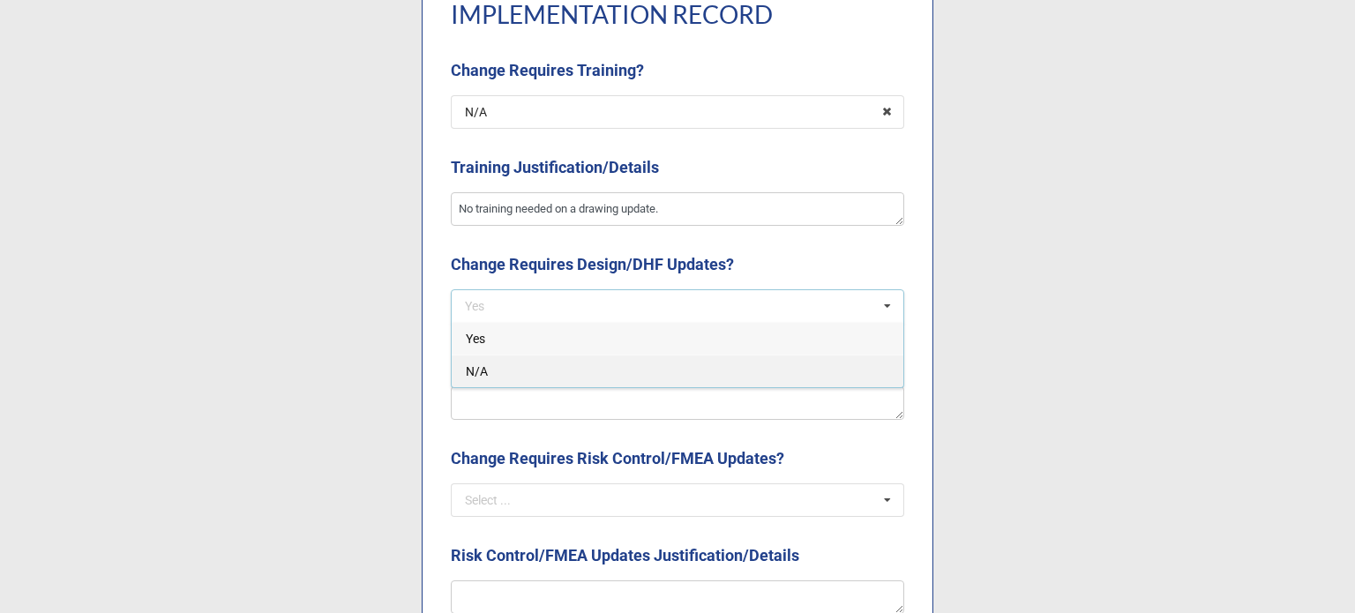
click at [509, 370] on div "N/A" at bounding box center [678, 371] width 452 height 33
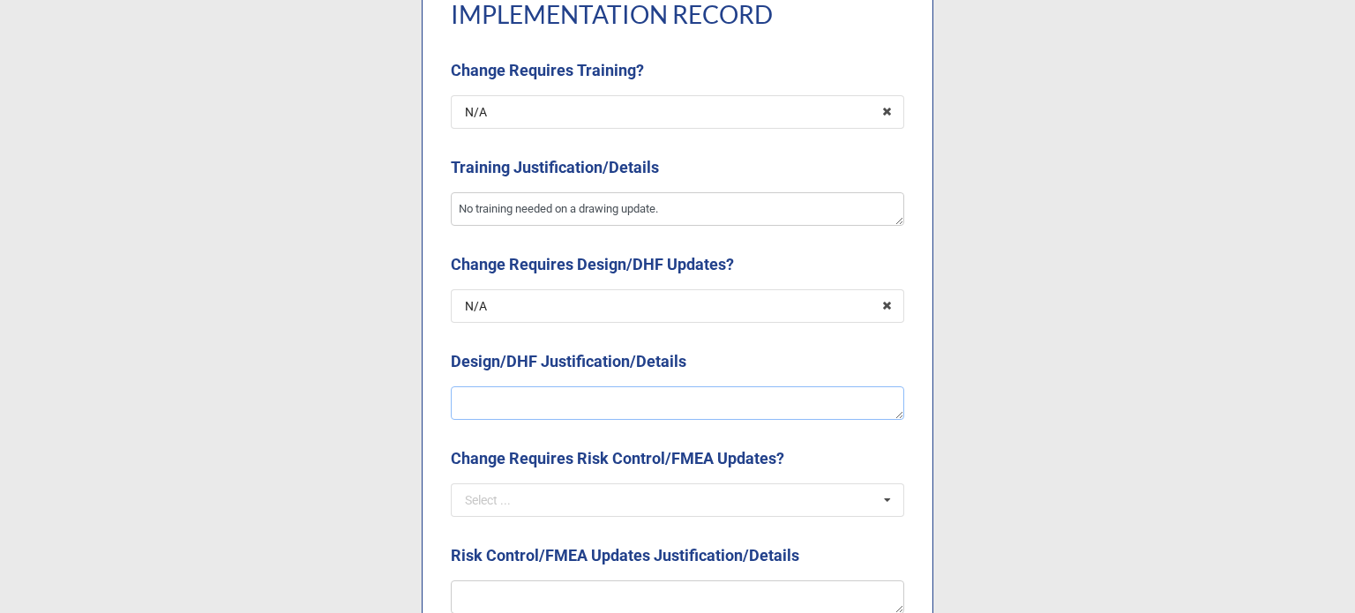
click at [528, 387] on textarea at bounding box center [677, 403] width 453 height 34
type textarea "x"
type textarea "D"
type textarea "x"
type textarea "De"
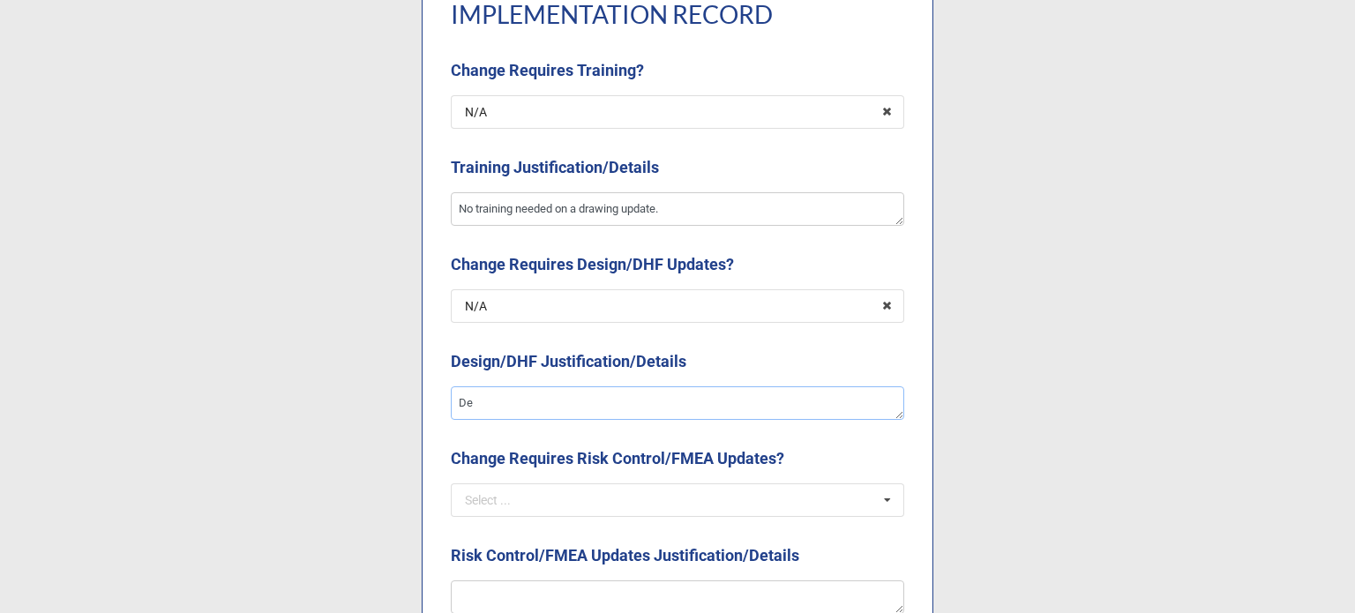
type textarea "x"
type textarea "Desi"
type textarea "x"
type textarea "Design"
type textarea "x"
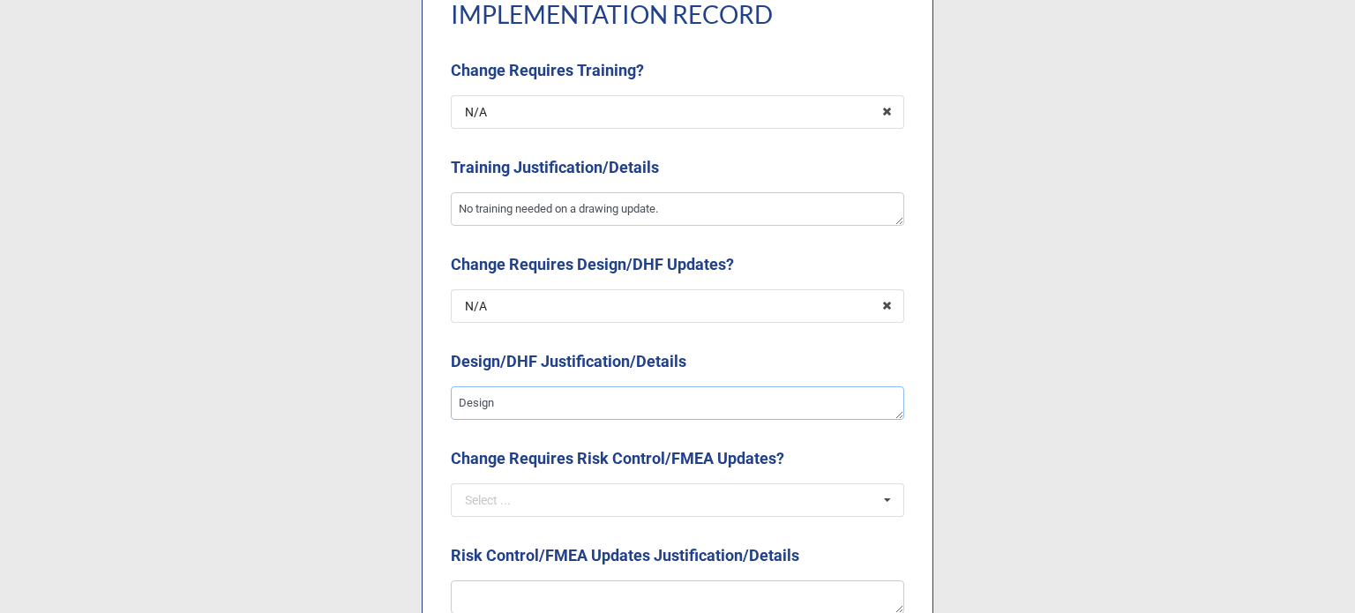
type textarea "Design"
type textarea "x"
type textarea "Design i"
type textarea "x"
type textarea "Design is"
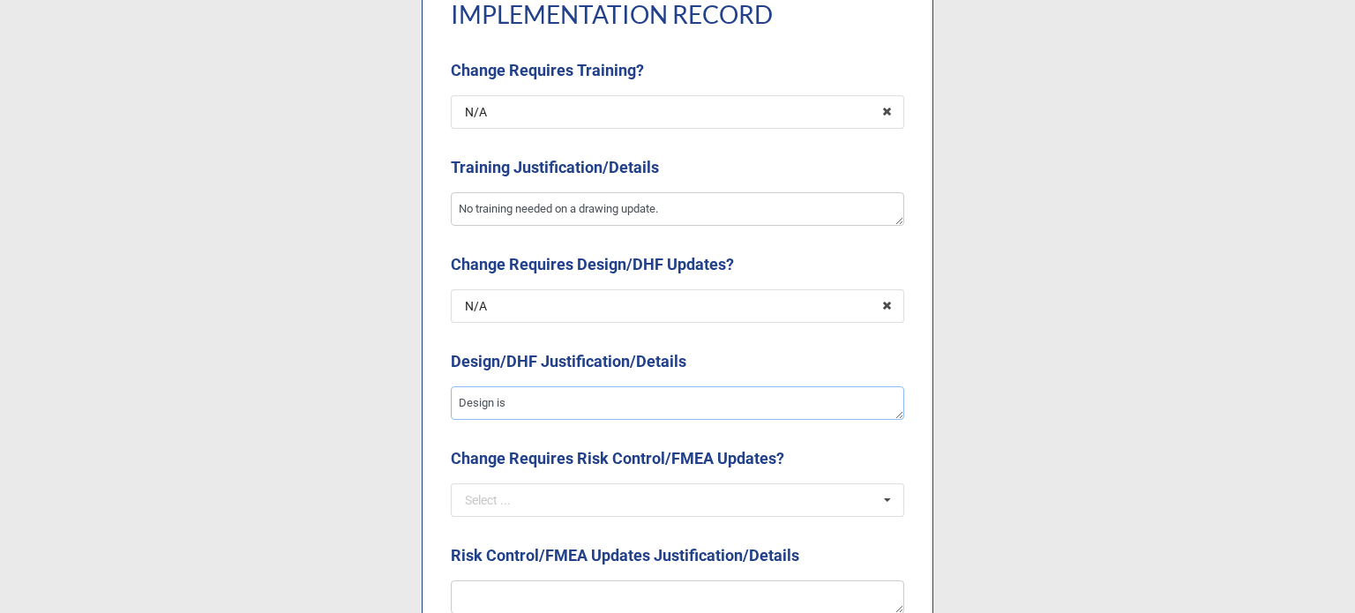
type textarea "x"
type textarea "Design is"
type textarea "x"
type textarea "Design is n"
type textarea "x"
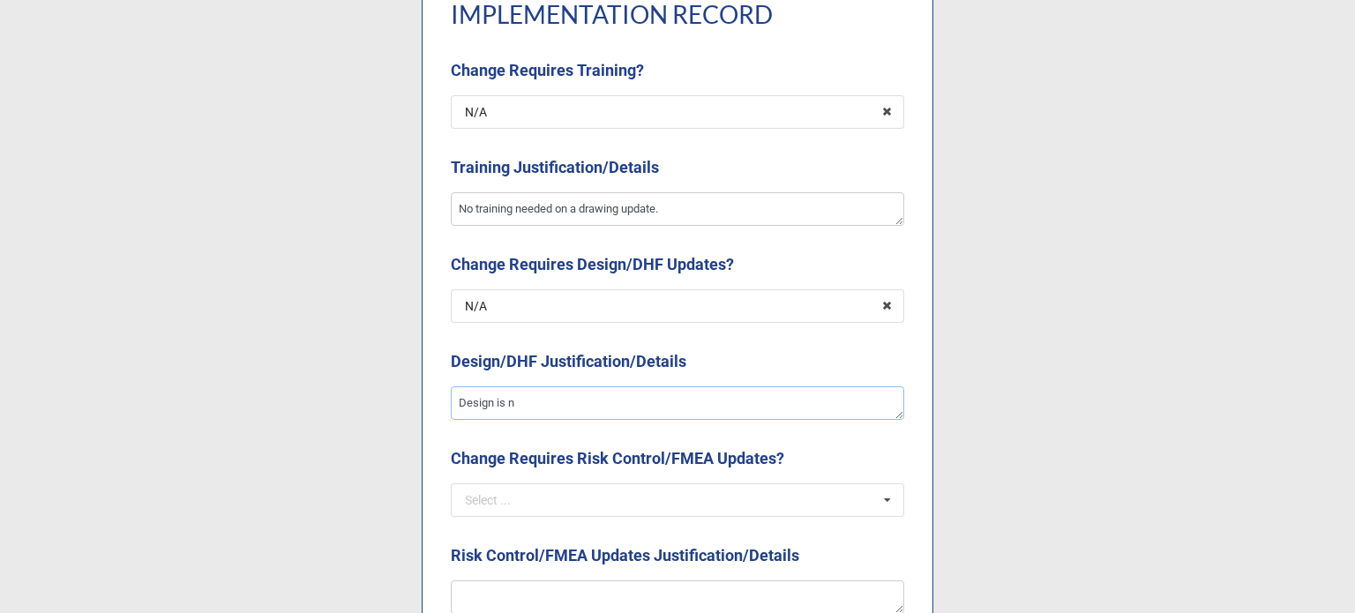
type textarea "Design is no"
type textarea "x"
type textarea "Design is not"
type textarea "x"
click at [880, 306] on icon at bounding box center [886, 306] width 27 height 33
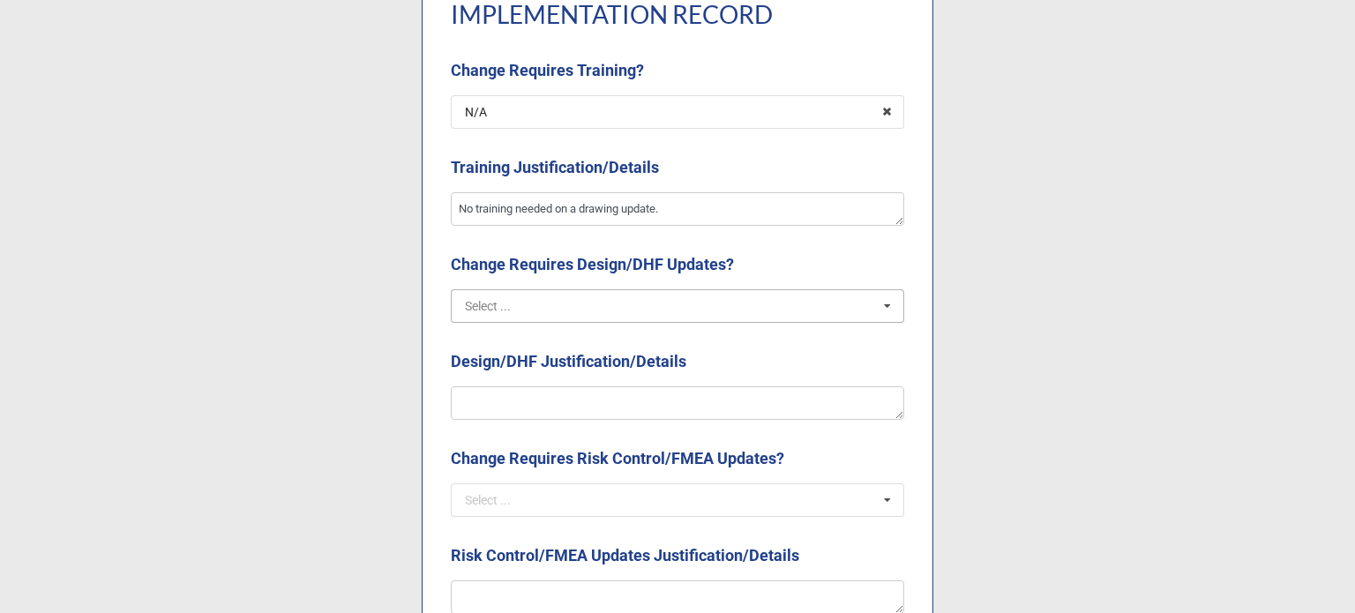
click at [630, 312] on input "text" at bounding box center [679, 306] width 452 height 32
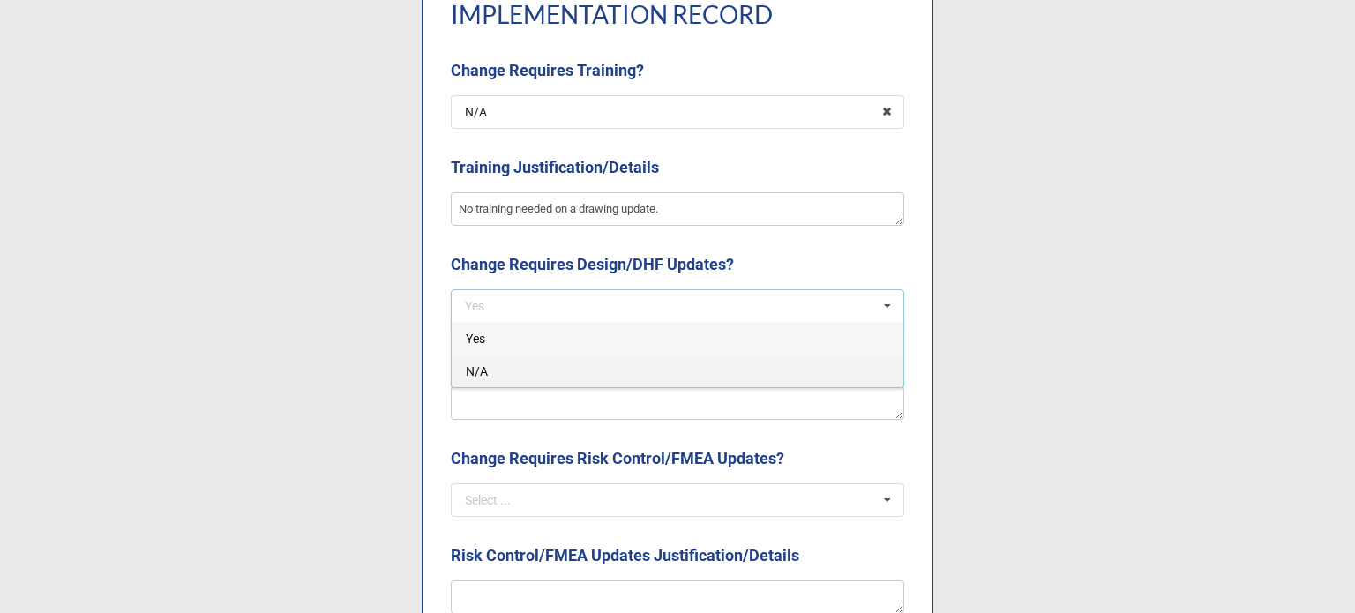
click at [531, 370] on div "N/A" at bounding box center [678, 371] width 452 height 33
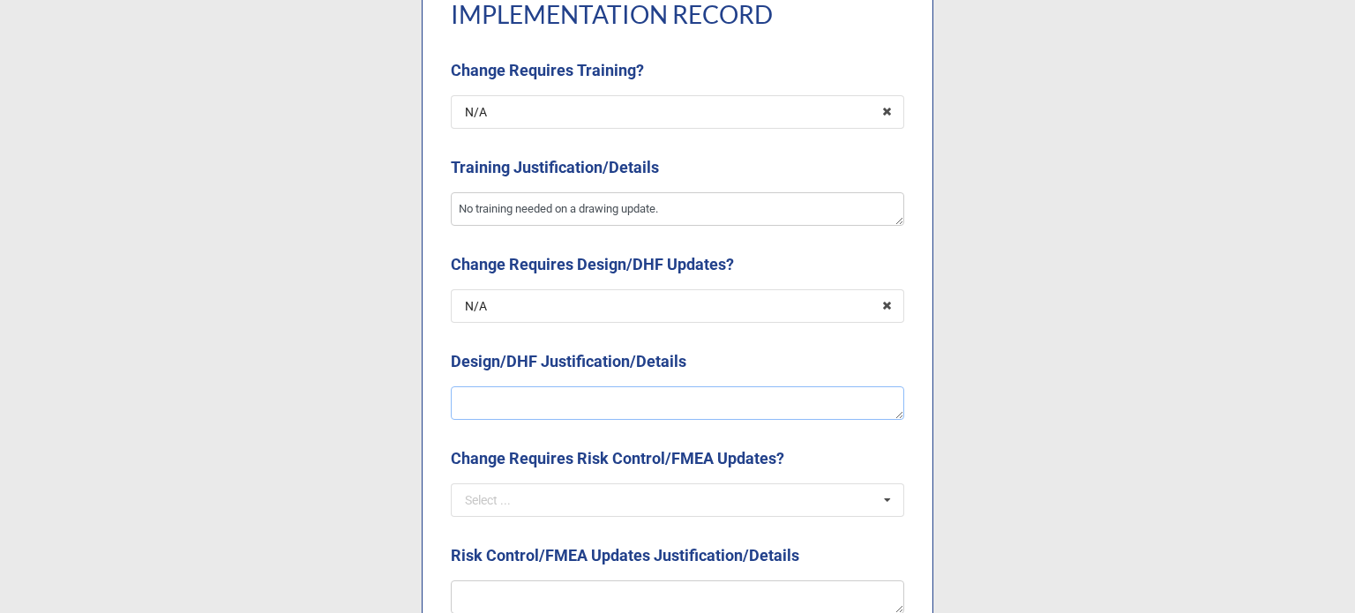
click at [534, 401] on textarea at bounding box center [677, 403] width 453 height 34
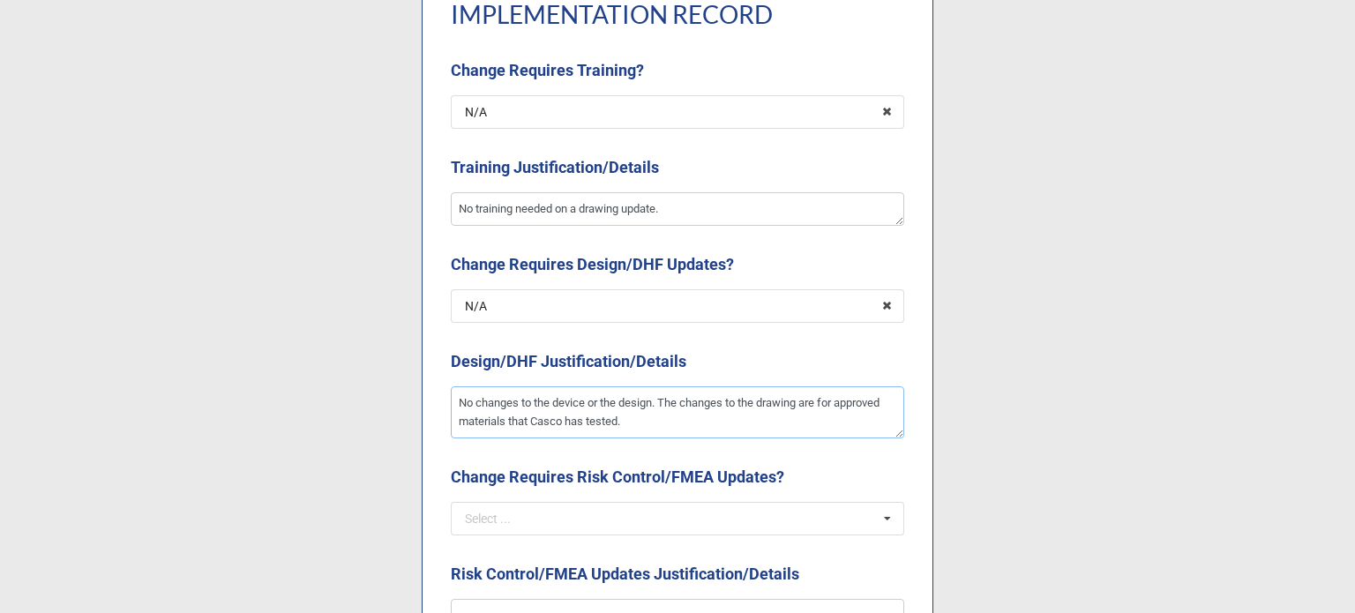
scroll to position [1941, 0]
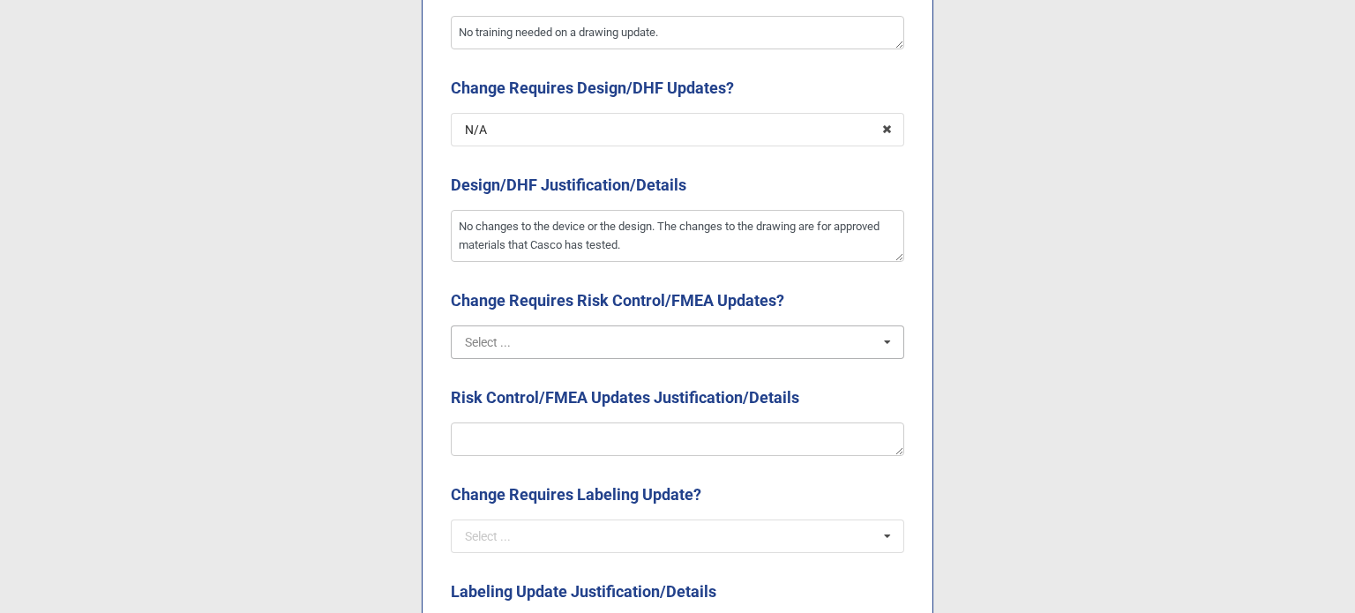
click at [524, 356] on input "text" at bounding box center [679, 342] width 452 height 32
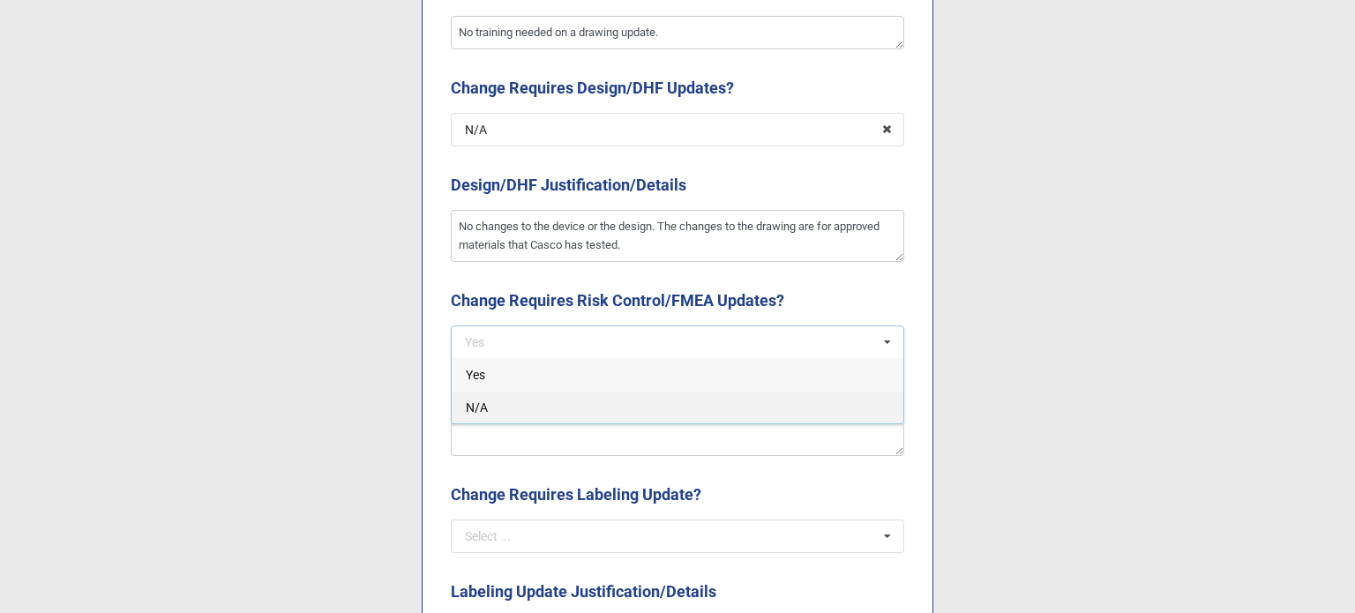
click at [512, 395] on div "N/A" at bounding box center [678, 407] width 452 height 33
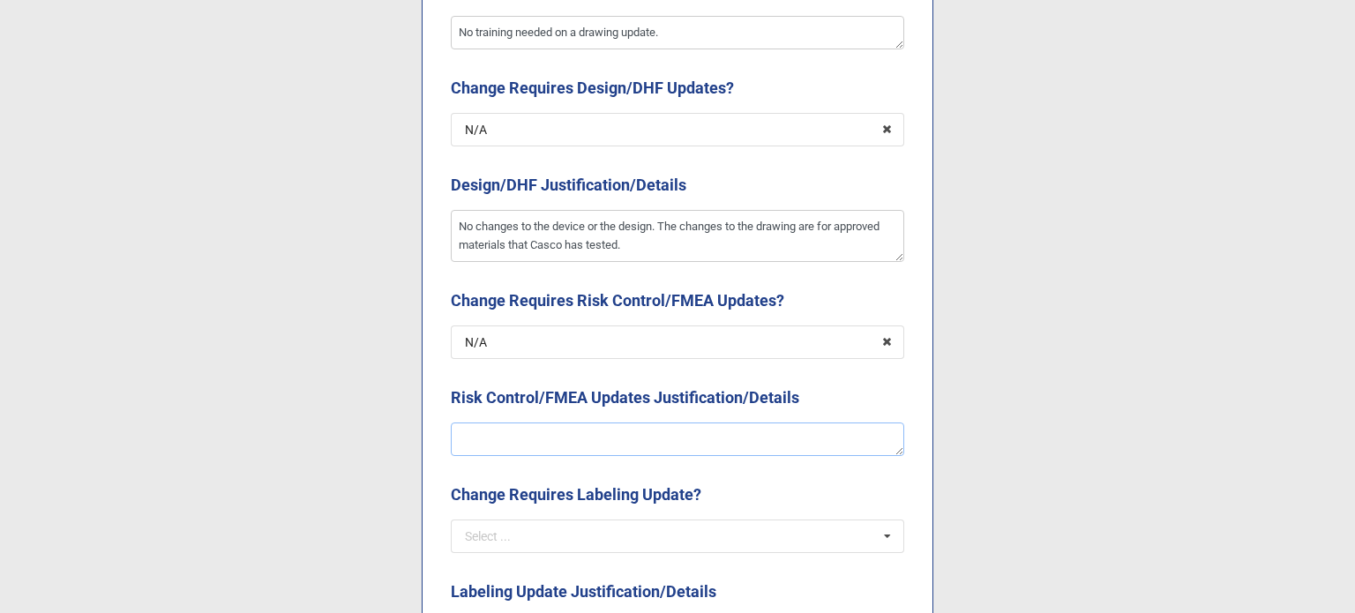
click at [489, 440] on textarea at bounding box center [677, 440] width 453 height 34
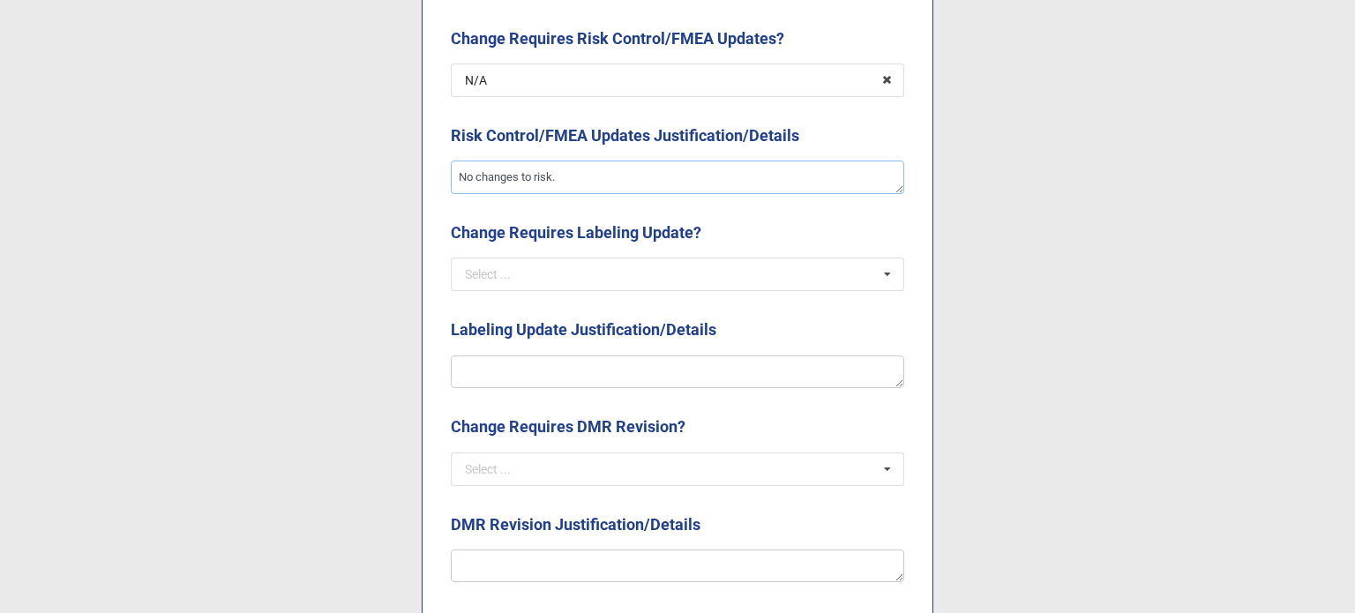
scroll to position [2205, 0]
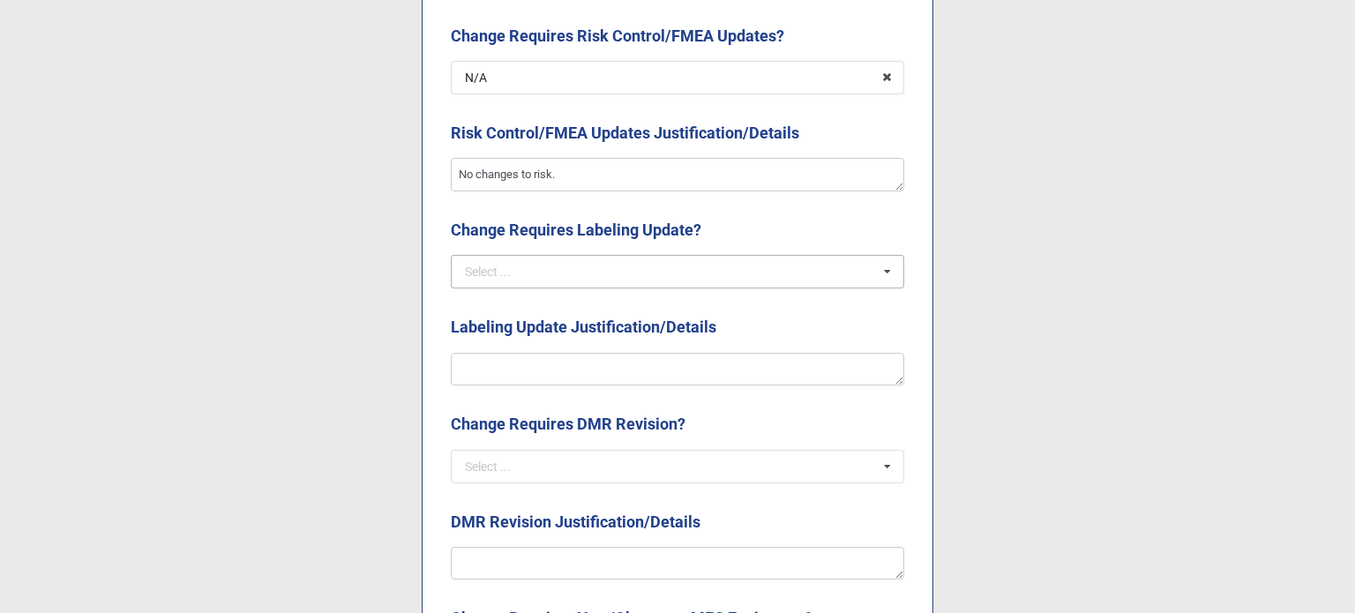
click at [488, 271] on div "Select ..." at bounding box center [488, 272] width 46 height 12
click at [482, 333] on span "N/A" at bounding box center [477, 337] width 22 height 14
click at [494, 364] on textarea at bounding box center [677, 370] width 453 height 34
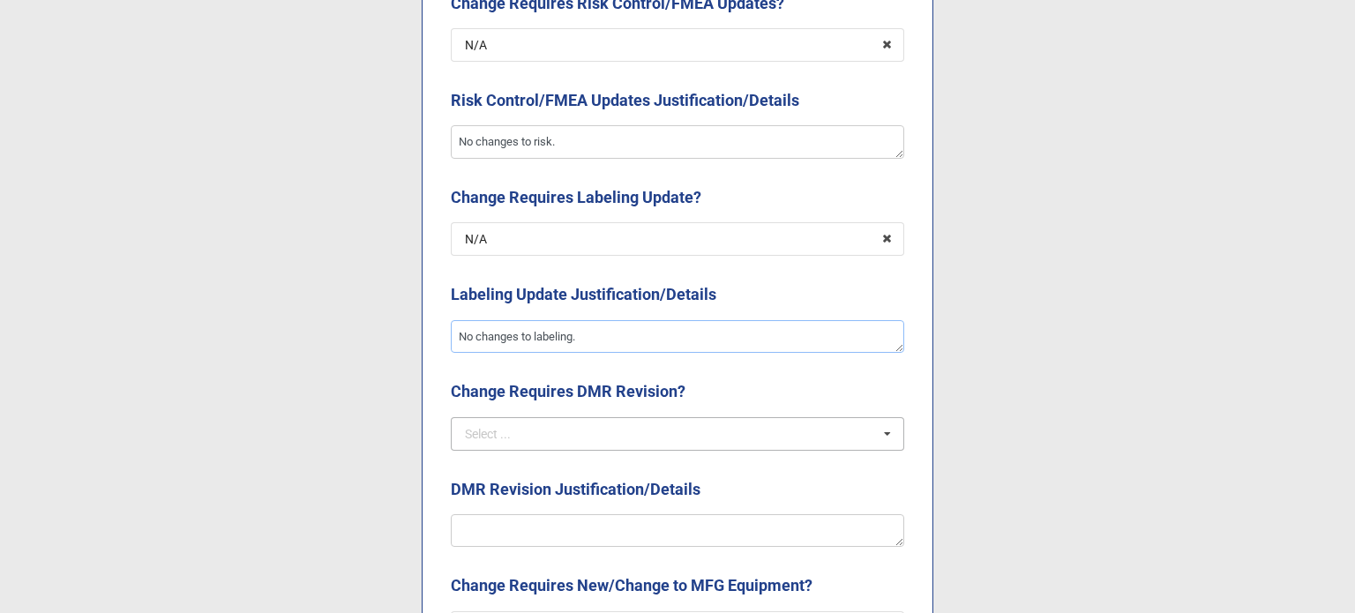
scroll to position [2294, 0]
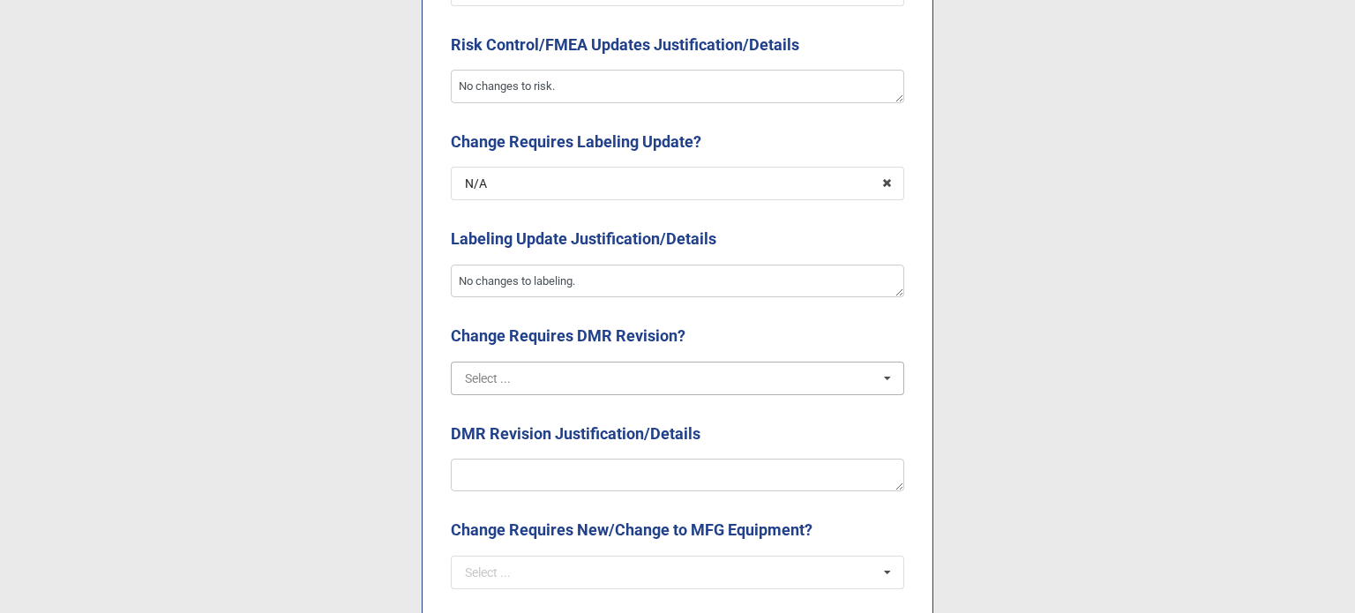
click at [526, 383] on input "text" at bounding box center [679, 379] width 452 height 32
drag, startPoint x: 481, startPoint y: 411, endPoint x: 488, endPoint y: 423, distance: 14.2
click at [481, 411] on div "Yes" at bounding box center [678, 410] width 452 height 33
click at [527, 482] on textarea at bounding box center [677, 476] width 453 height 34
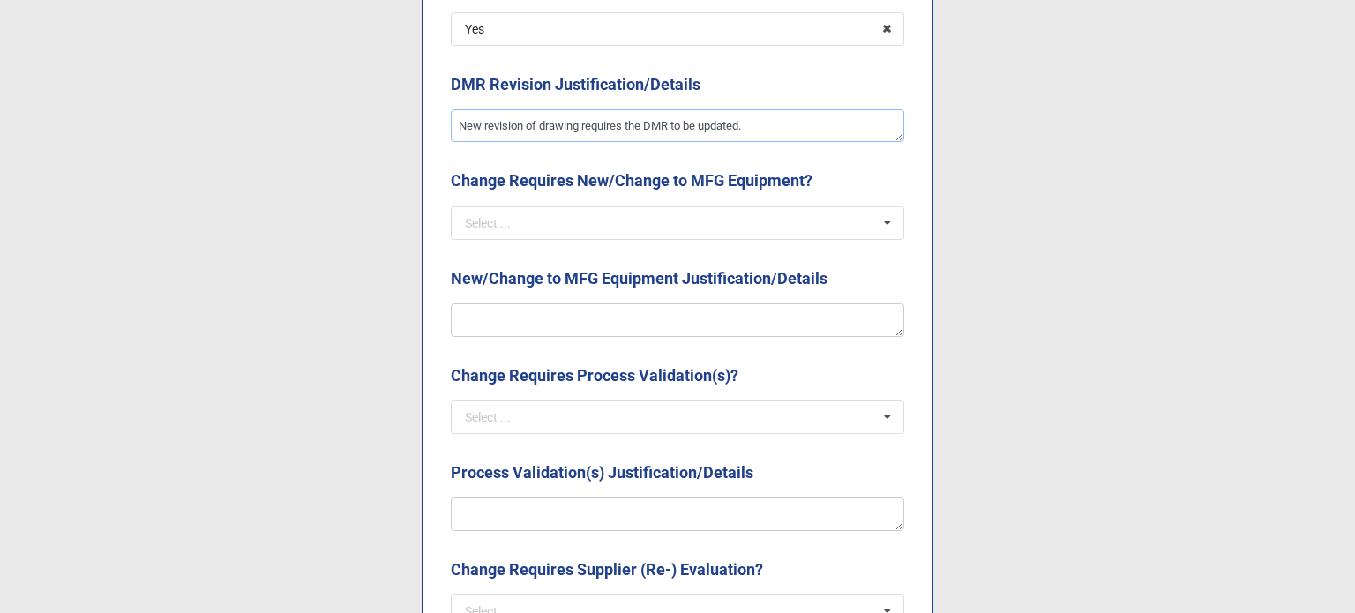
scroll to position [2647, 0]
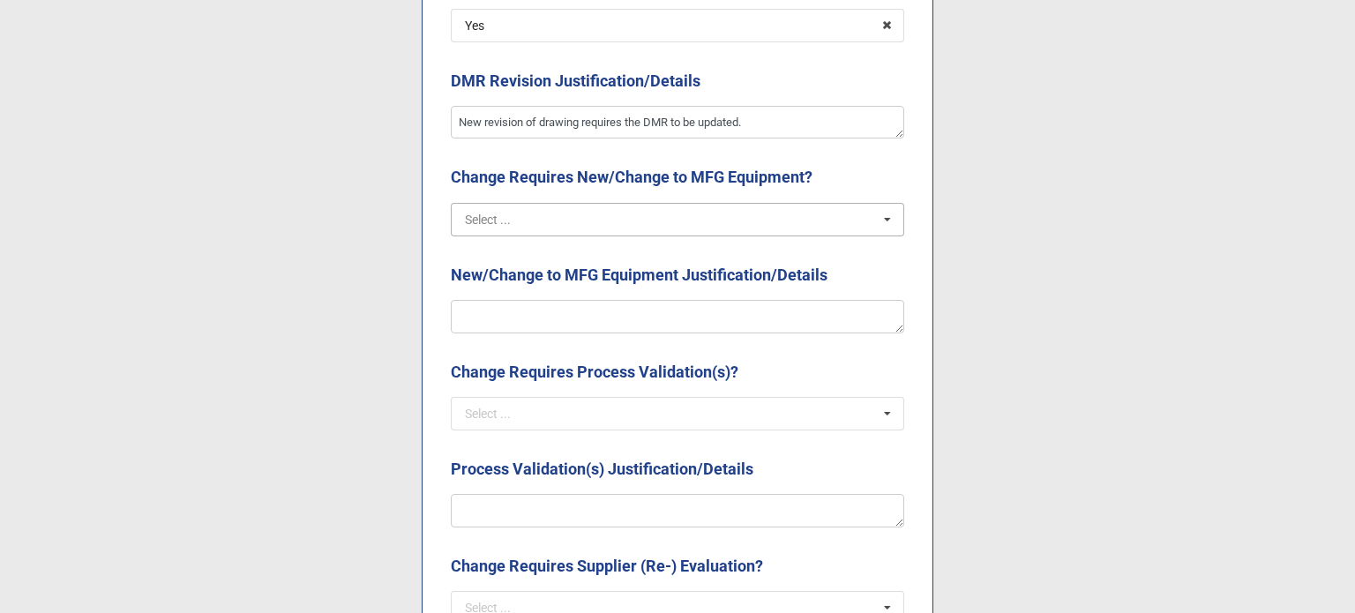
click at [568, 218] on input "text" at bounding box center [679, 220] width 452 height 32
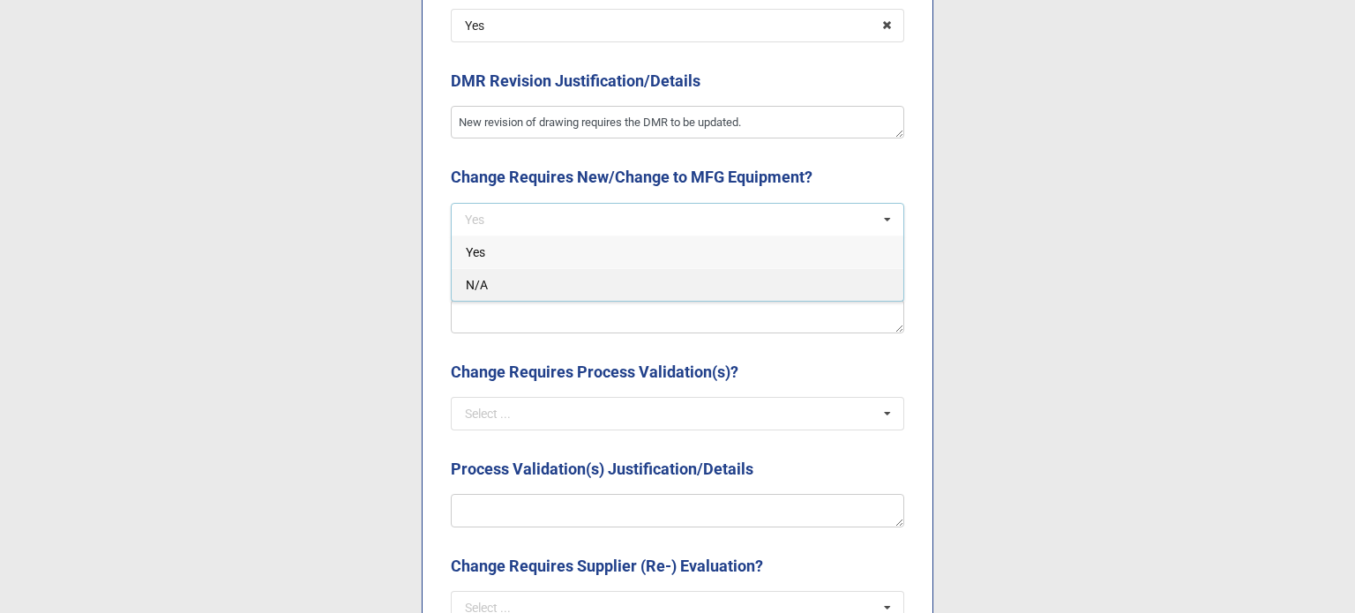
click at [554, 285] on div "N/A" at bounding box center [678, 284] width 452 height 33
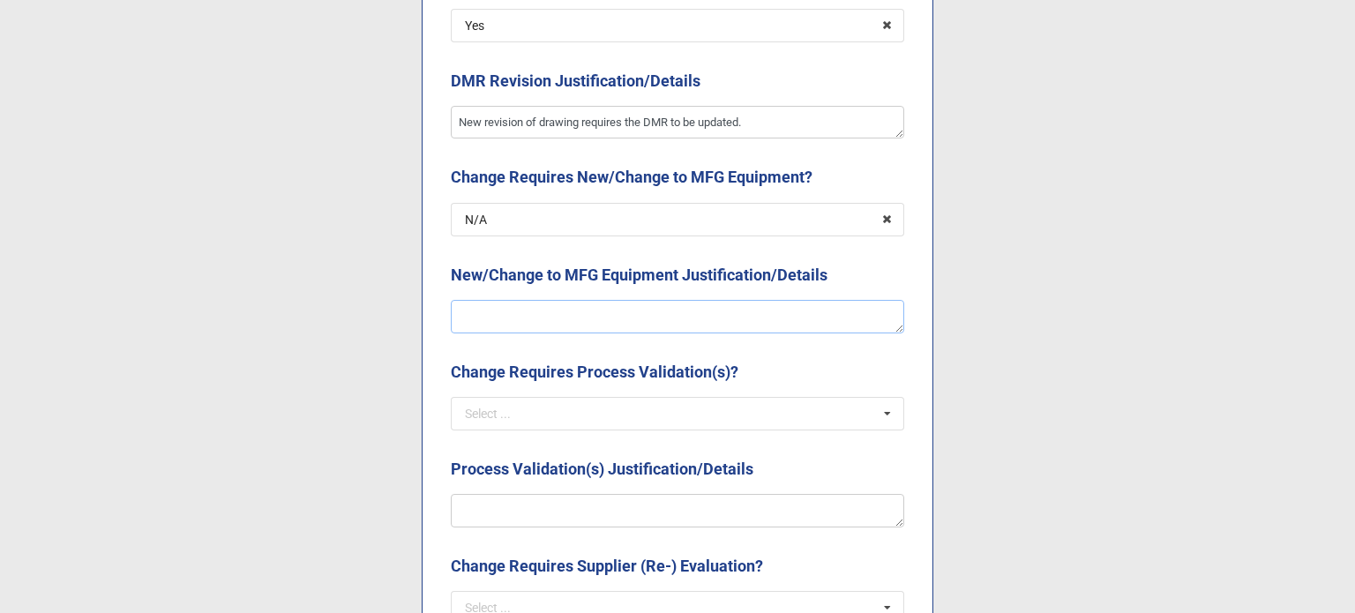
click at [552, 314] on textarea at bounding box center [677, 317] width 453 height 34
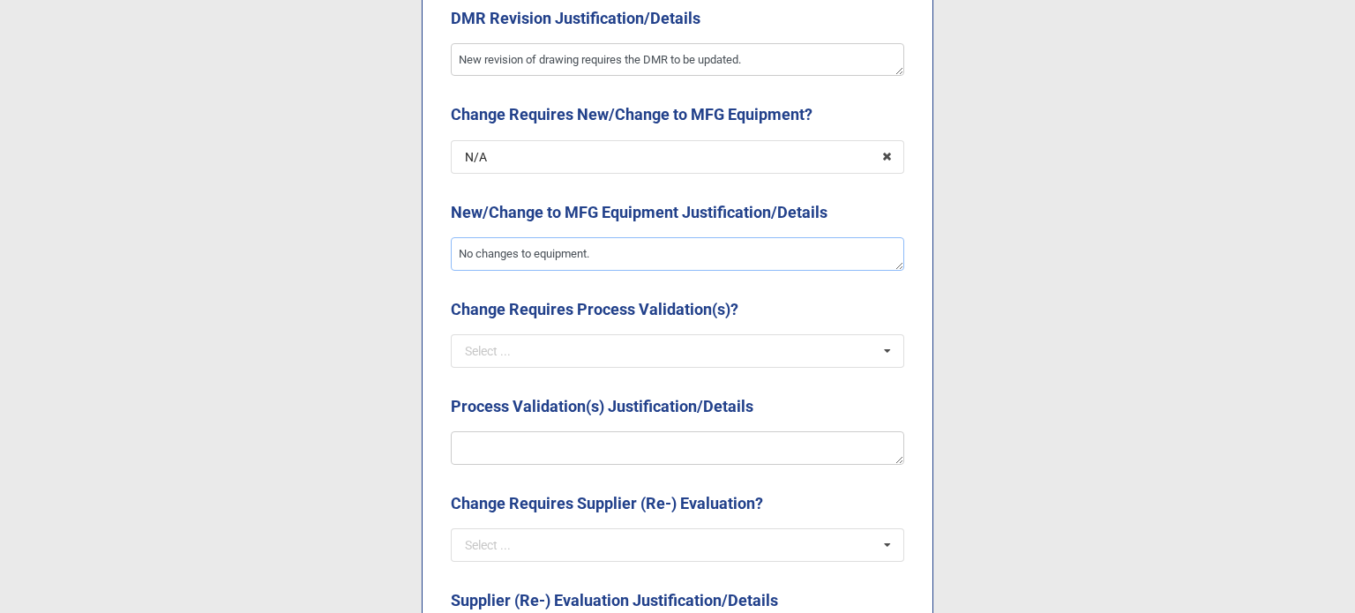
scroll to position [2735, 0]
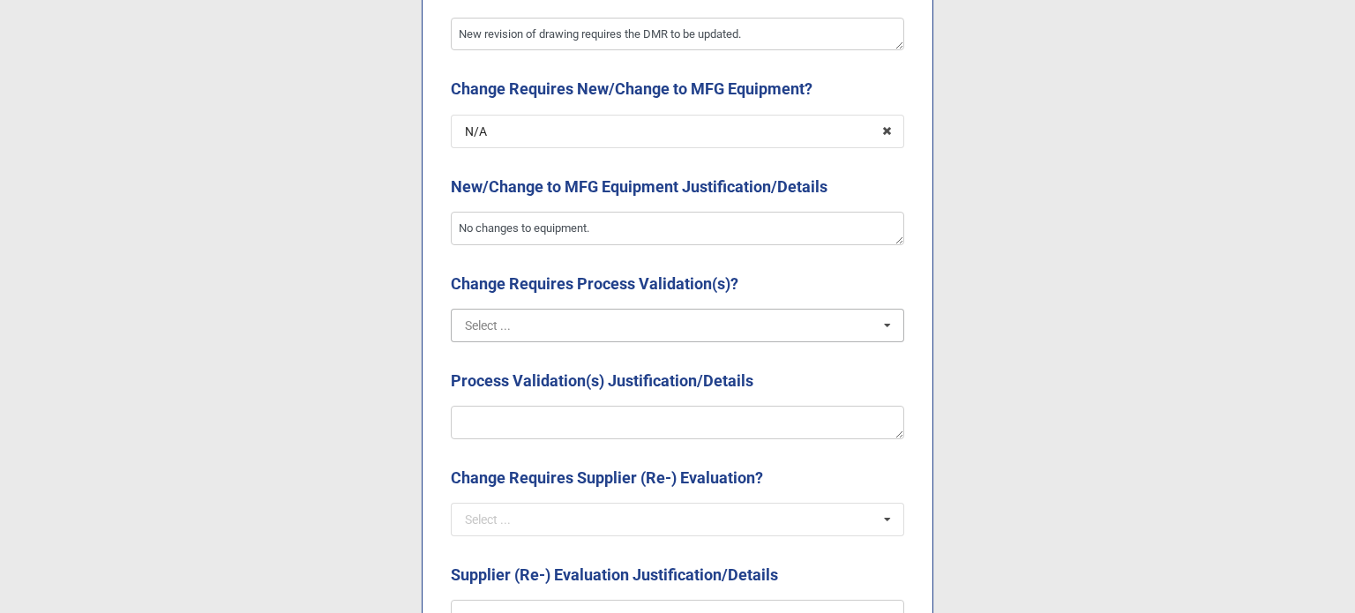
click at [575, 319] on input "text" at bounding box center [679, 326] width 452 height 32
click at [500, 364] on div "Yes" at bounding box center [678, 357] width 452 height 33
click at [525, 422] on textarea at bounding box center [677, 423] width 453 height 34
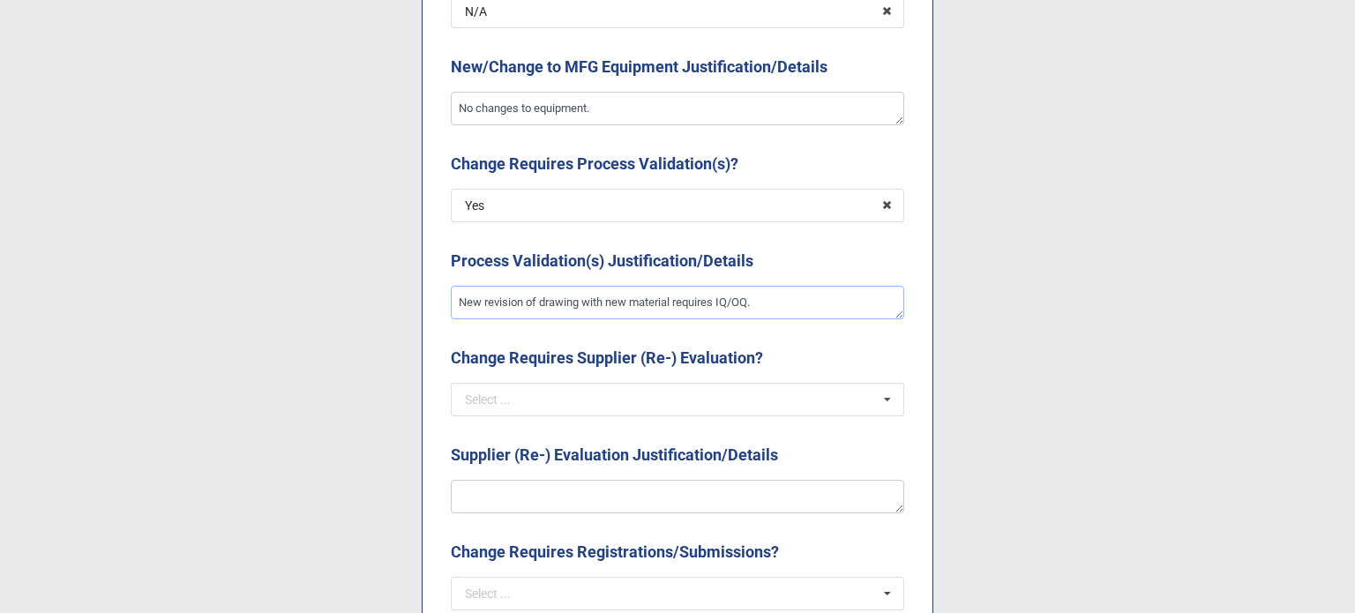
scroll to position [2999, 0]
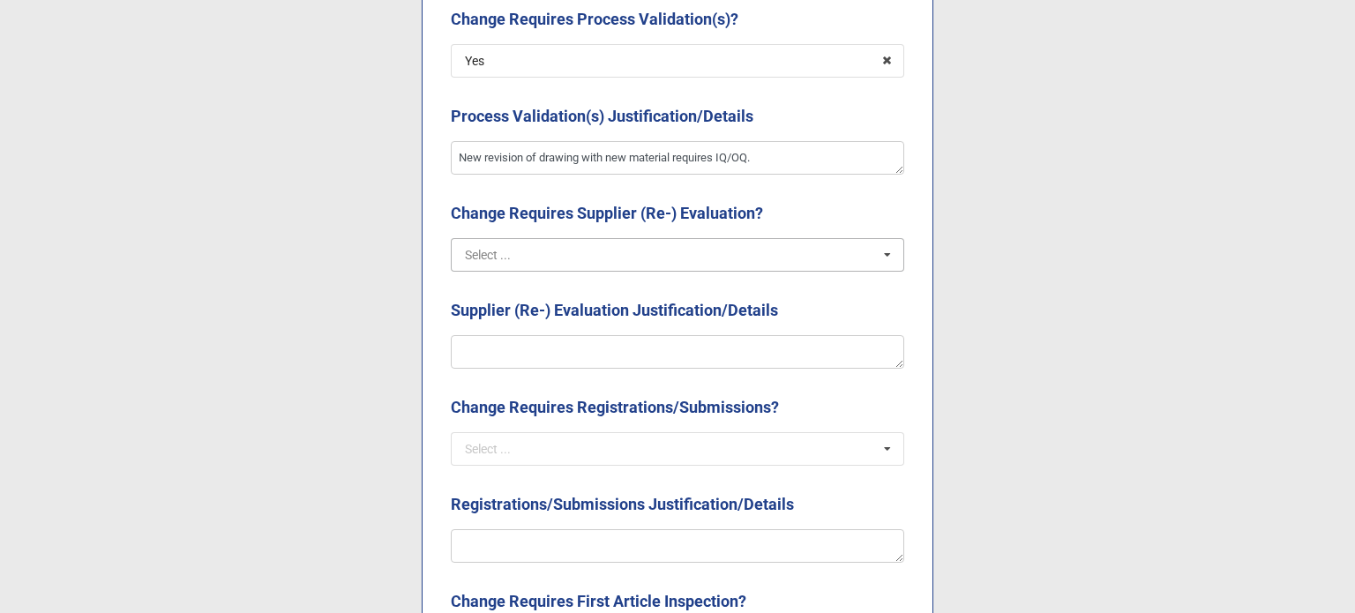
click at [497, 266] on input "text" at bounding box center [679, 255] width 452 height 32
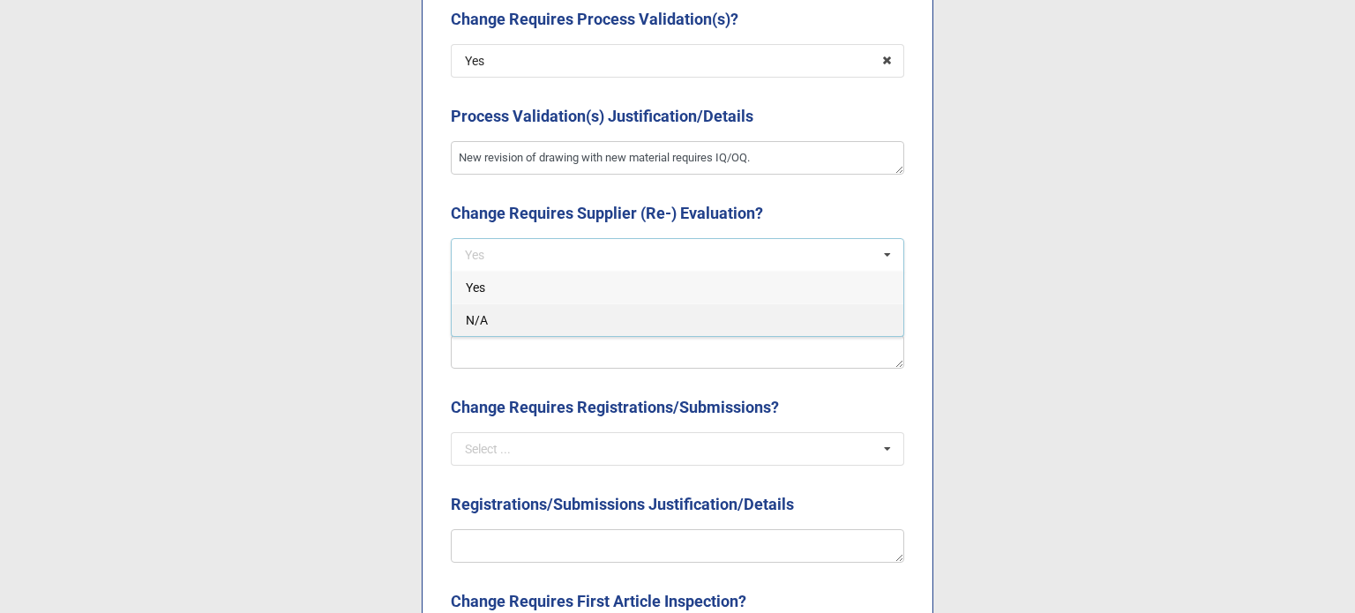
click at [506, 321] on div "N/A" at bounding box center [678, 319] width 452 height 33
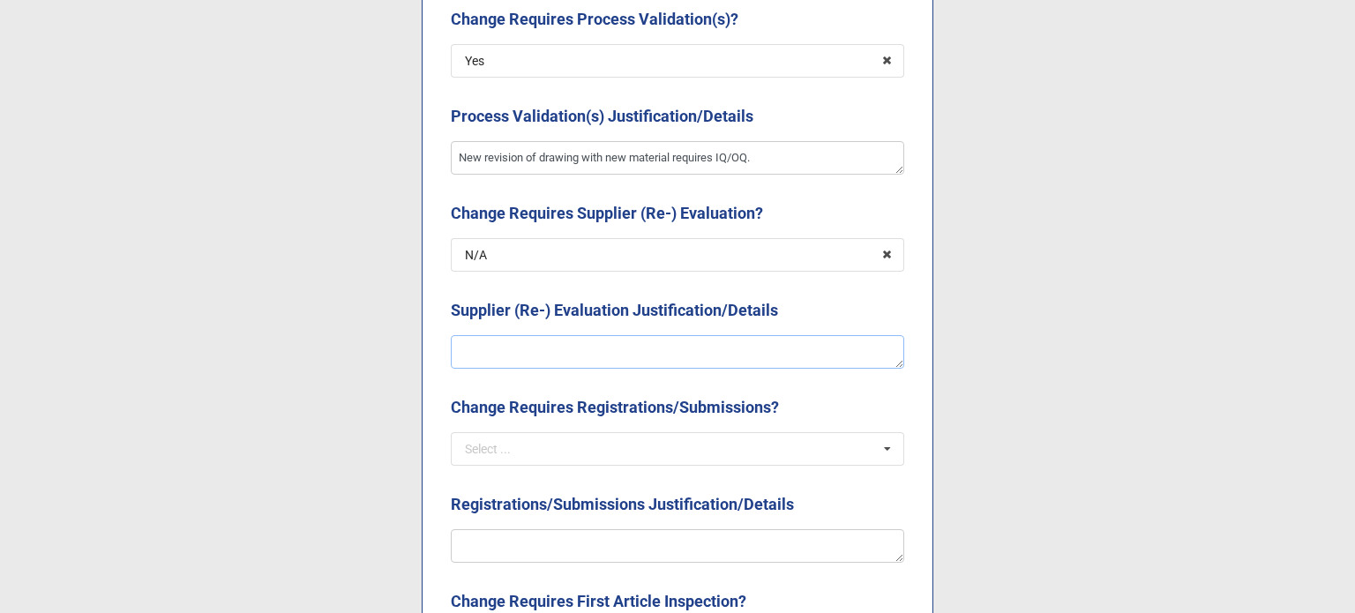
click at [512, 339] on textarea at bounding box center [677, 352] width 453 height 34
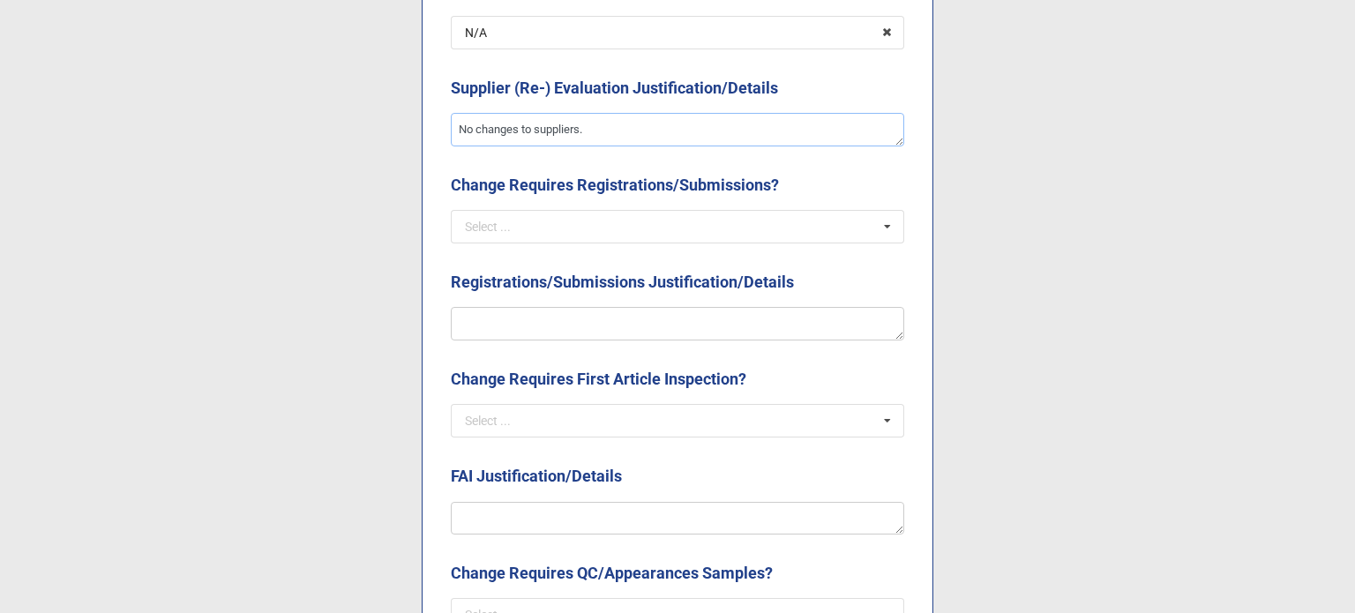
scroll to position [3264, 0]
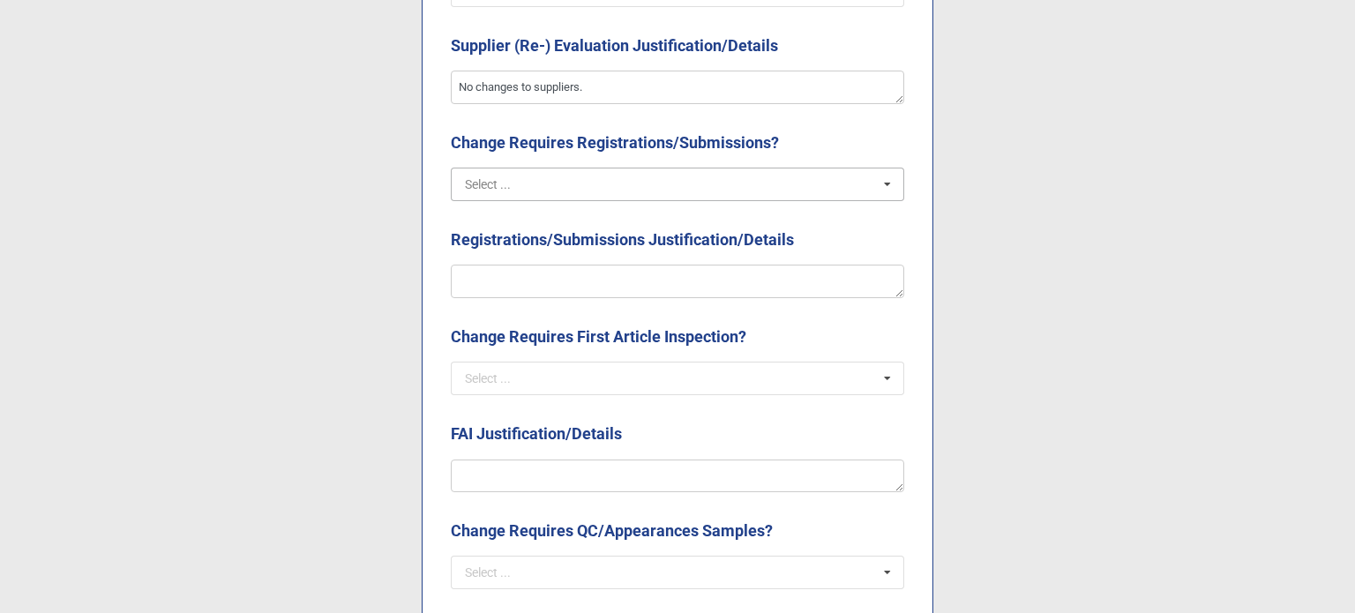
click at [633, 188] on input "text" at bounding box center [679, 184] width 452 height 32
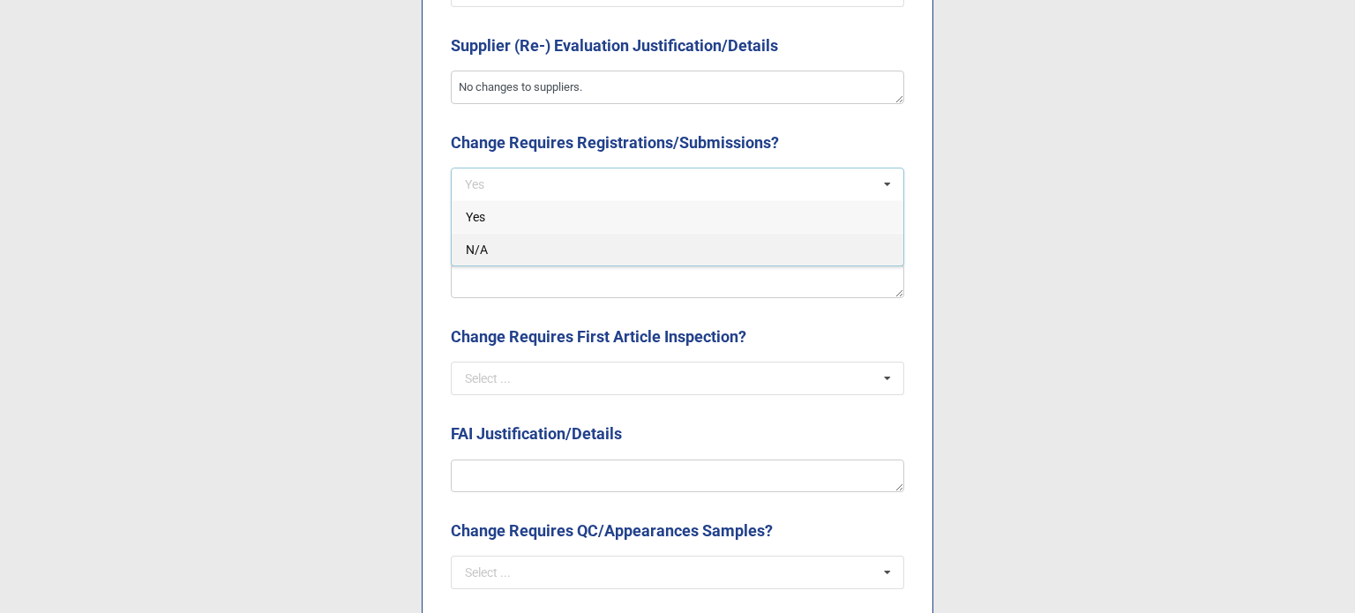
click at [584, 248] on div "N/A" at bounding box center [678, 249] width 452 height 33
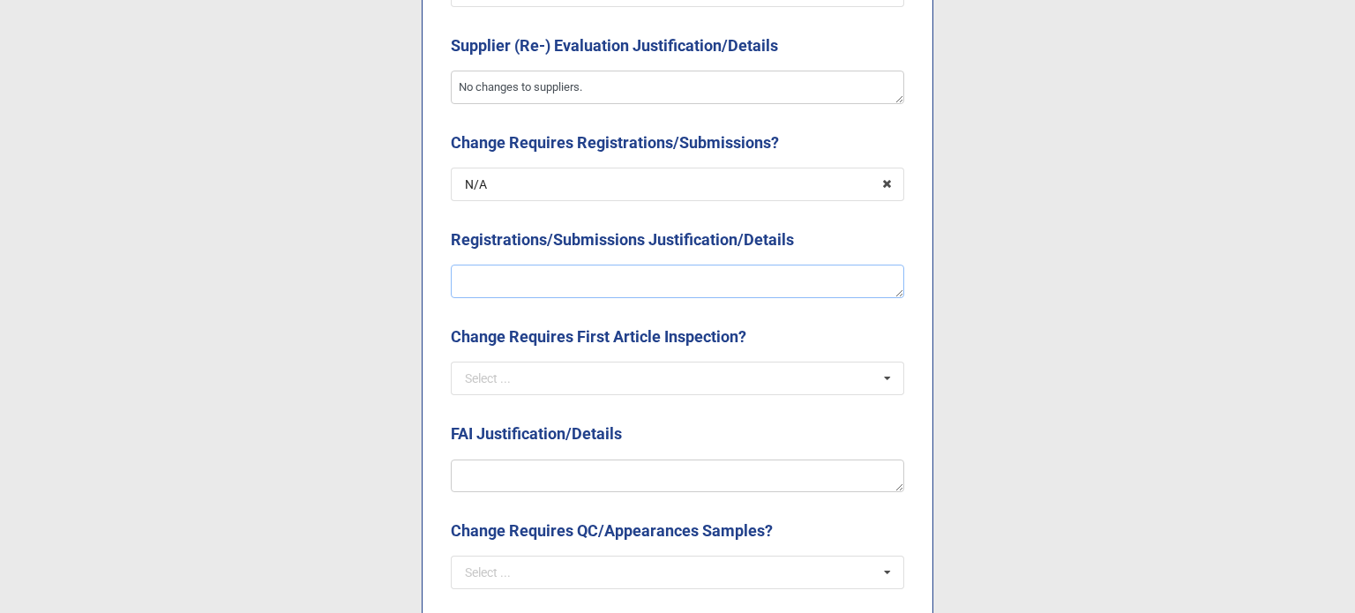
click at [560, 276] on textarea at bounding box center [677, 282] width 453 height 34
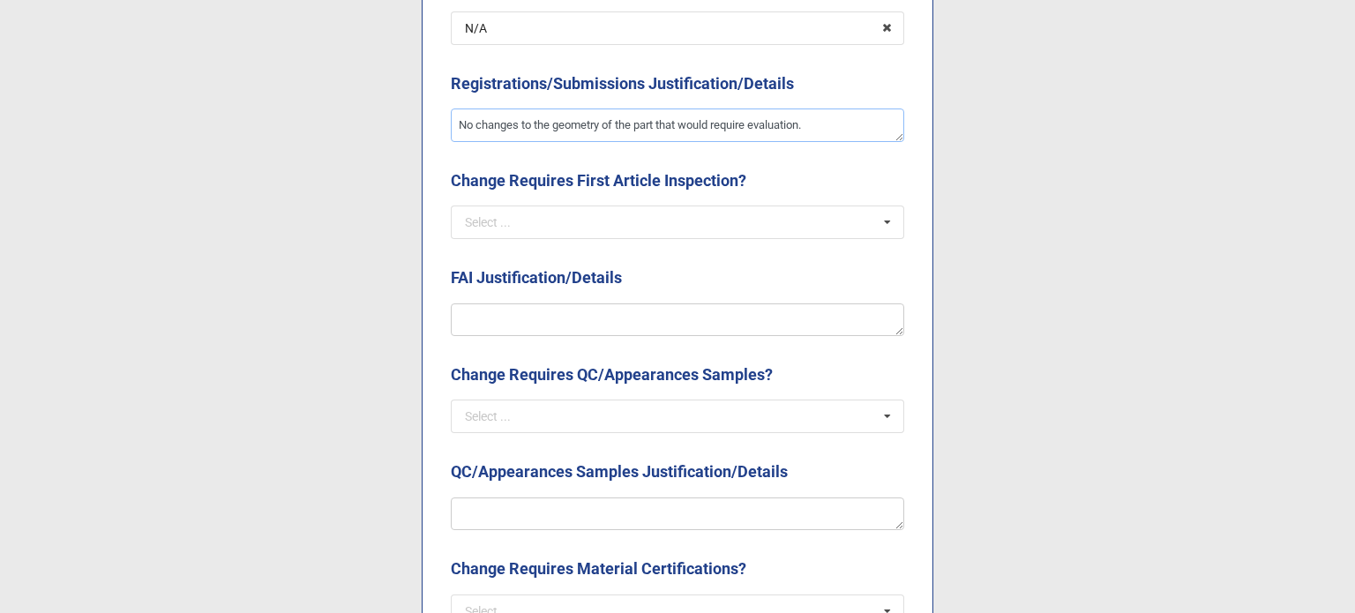
scroll to position [3440, 0]
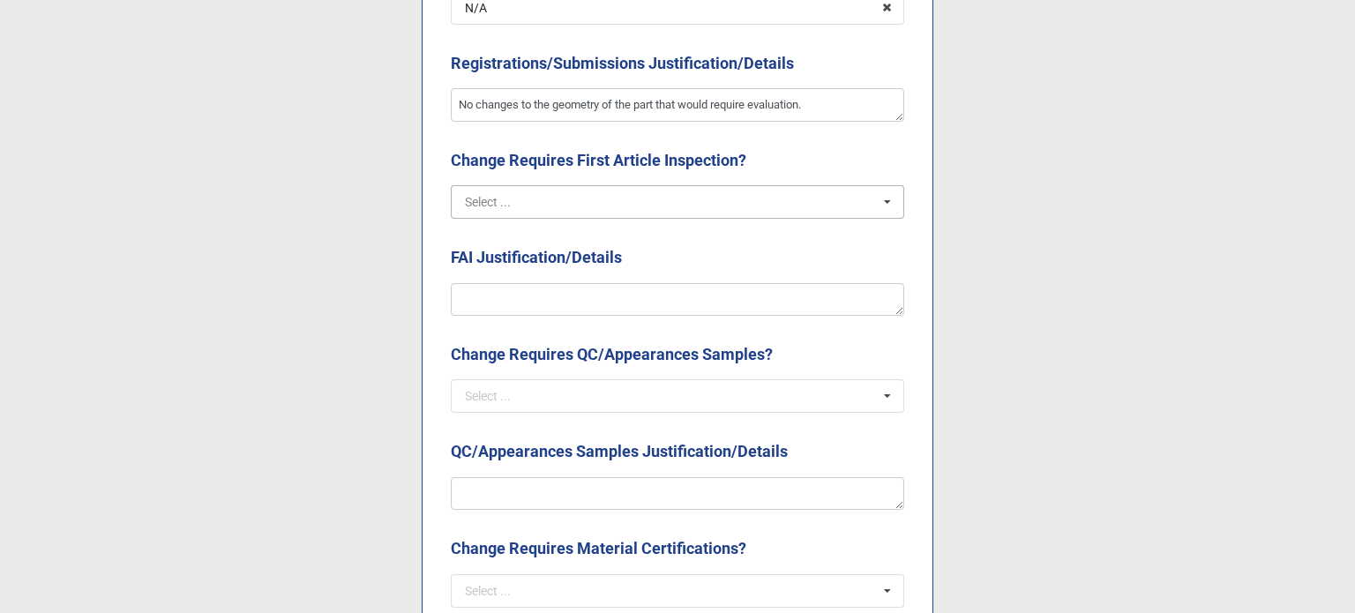
click at [540, 202] on input "text" at bounding box center [679, 202] width 452 height 32
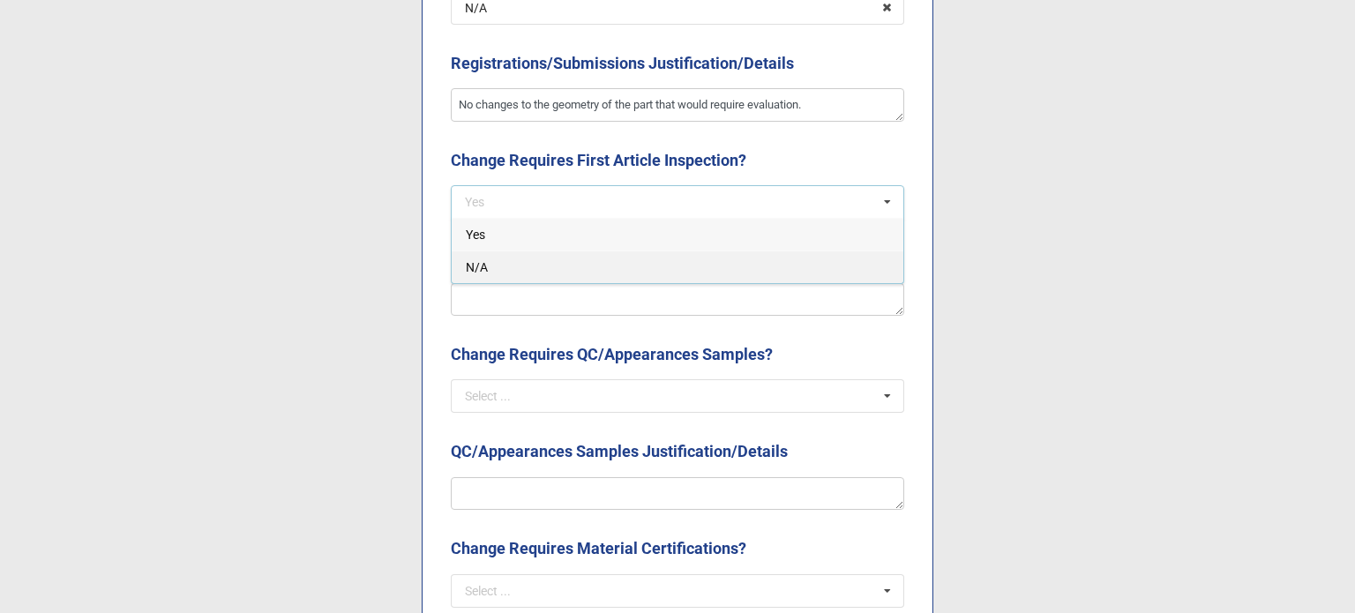
click at [513, 272] on div "N/A" at bounding box center [678, 267] width 452 height 33
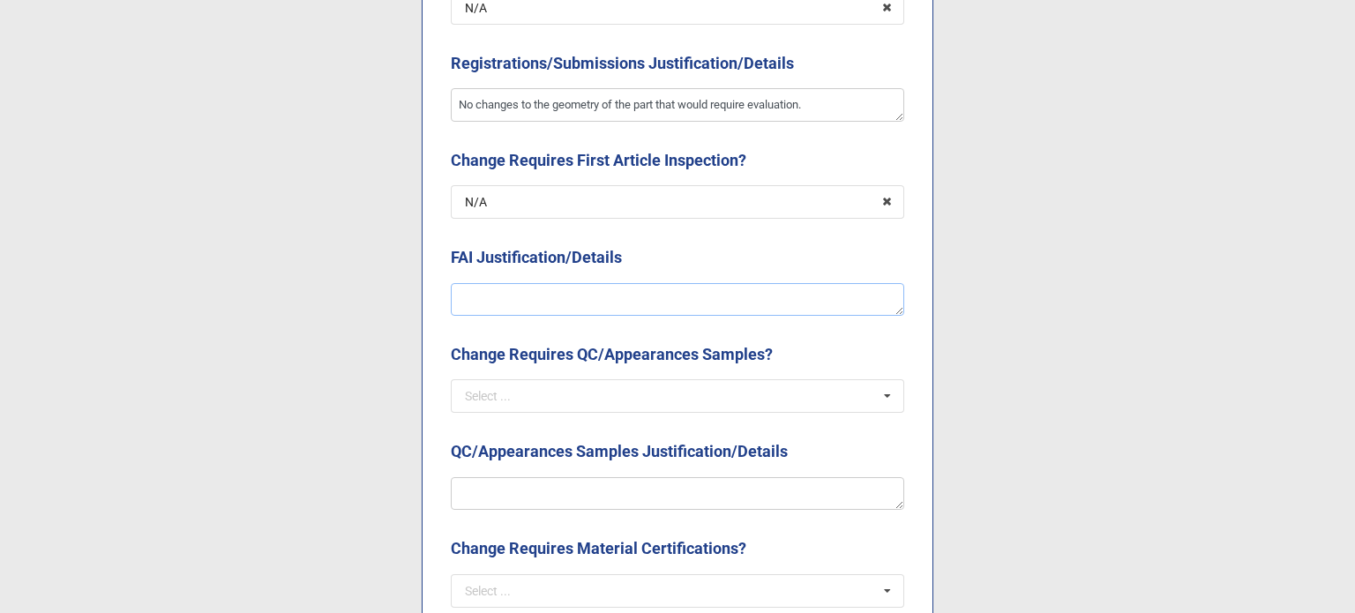
click at [519, 303] on textarea at bounding box center [677, 300] width 453 height 34
click at [513, 204] on input "text" at bounding box center [679, 202] width 452 height 32
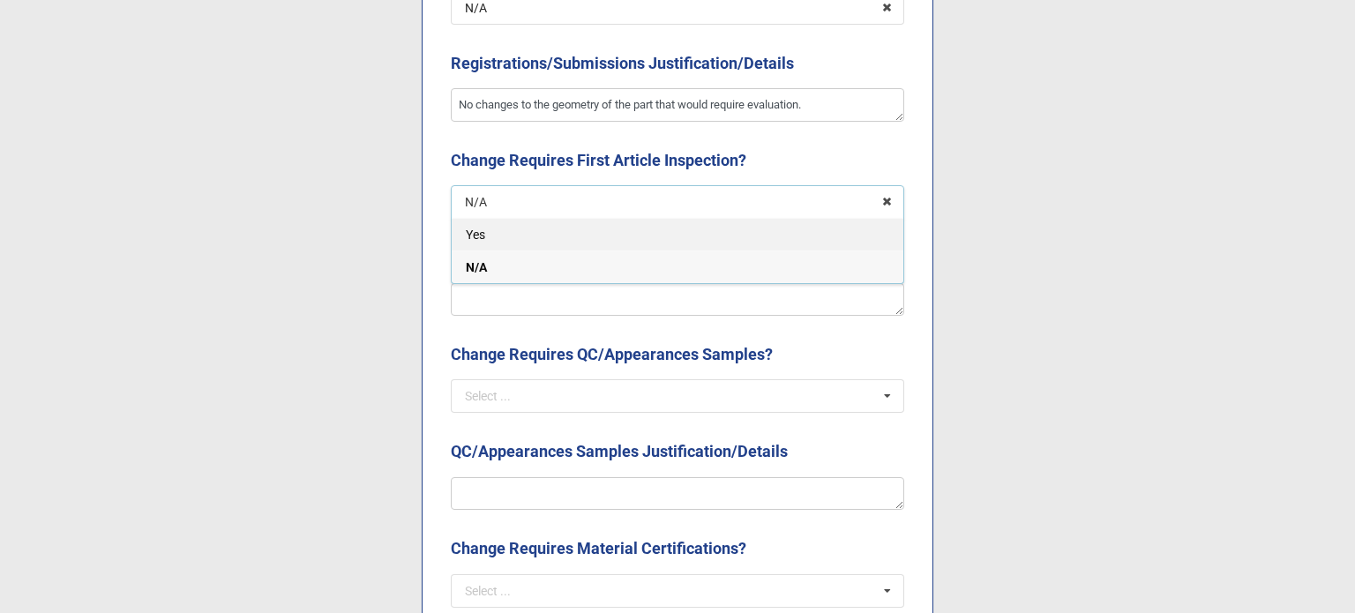
click at [494, 239] on div "Yes" at bounding box center [678, 234] width 452 height 33
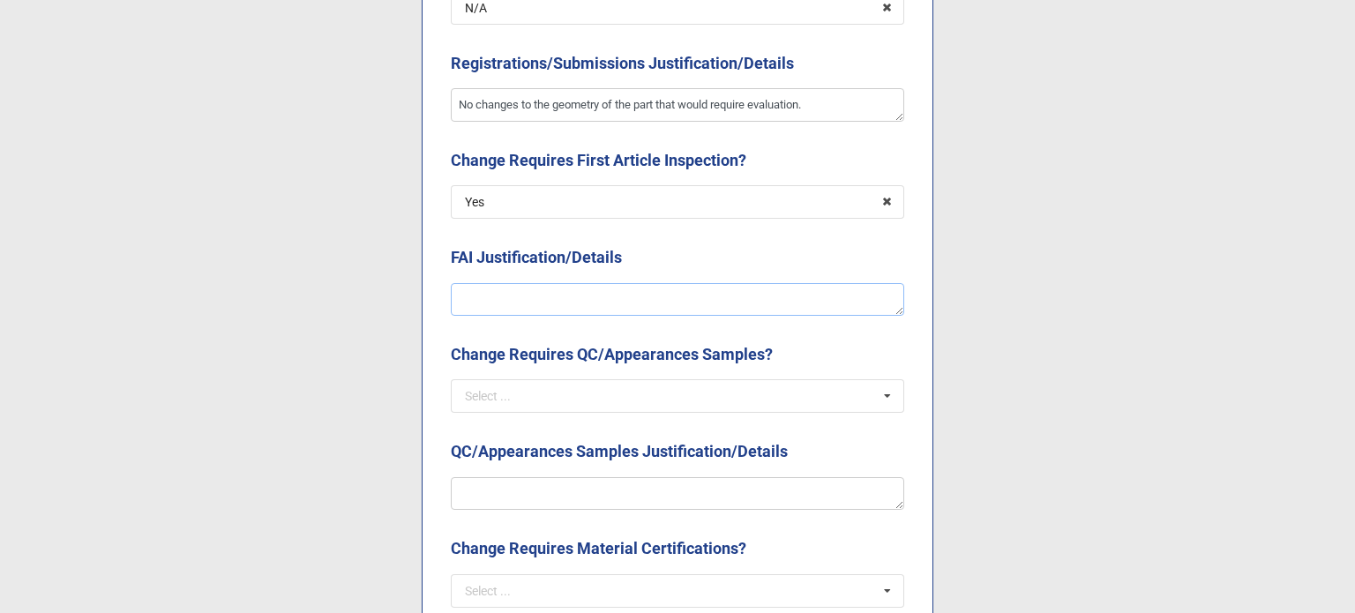
click at [475, 292] on textarea at bounding box center [677, 300] width 453 height 34
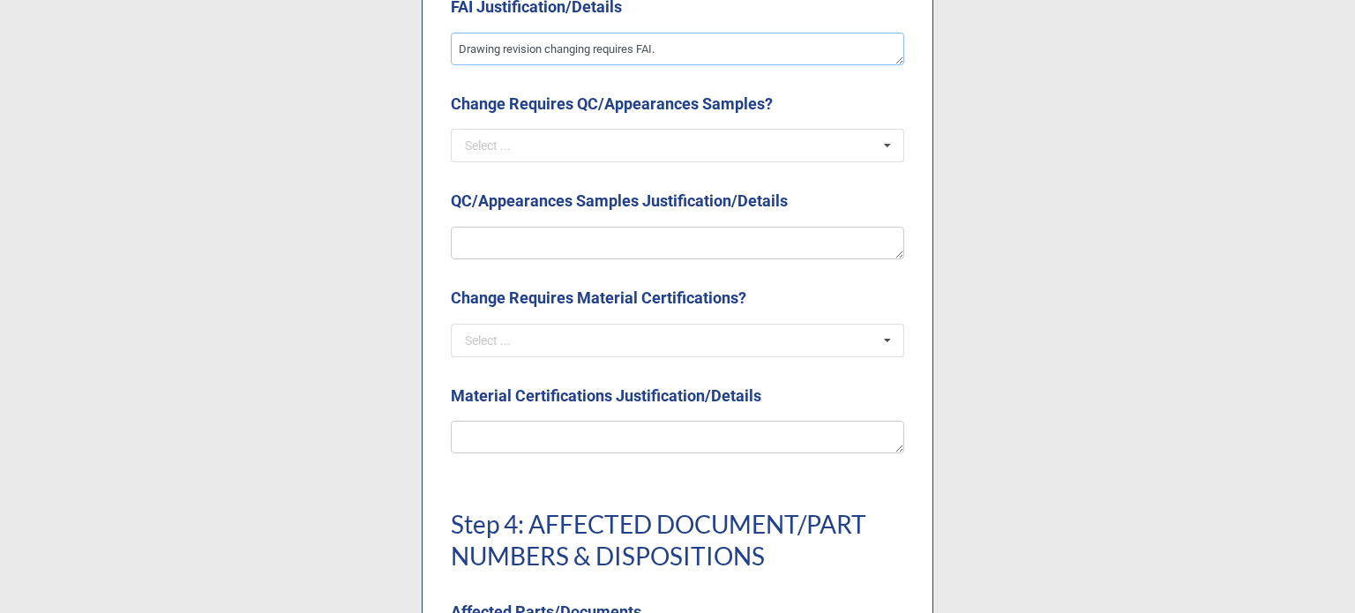
scroll to position [3705, 0]
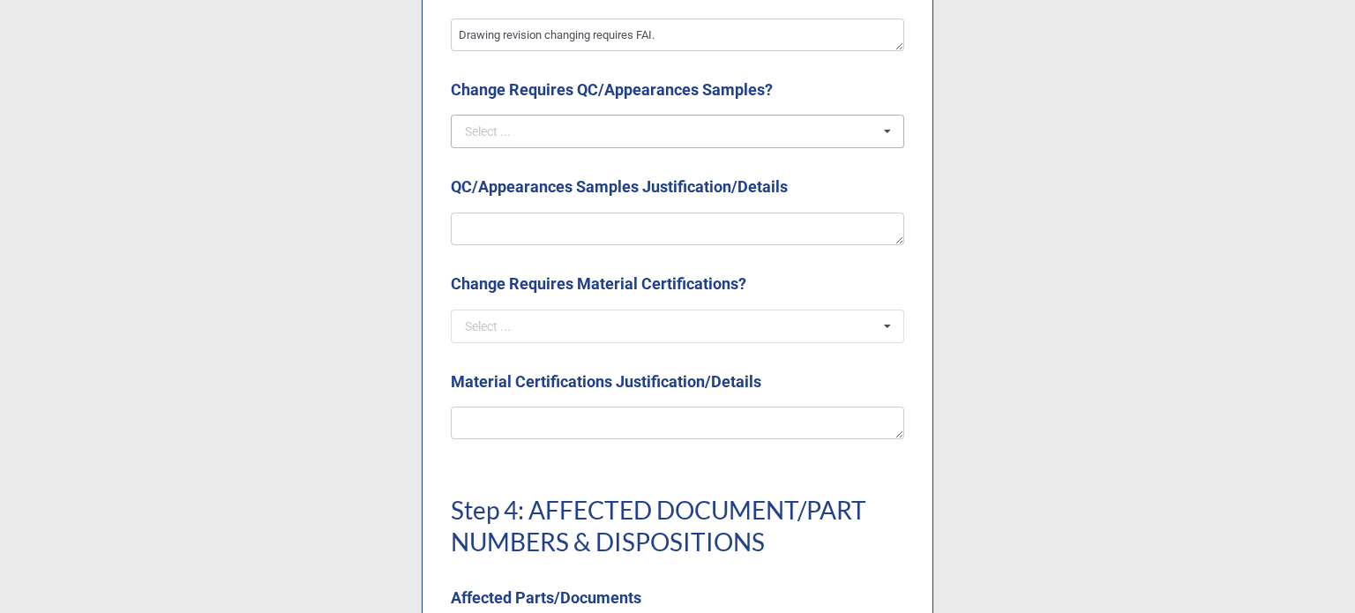
click at [482, 147] on div "Select ... Yes N/A" at bounding box center [677, 132] width 453 height 34
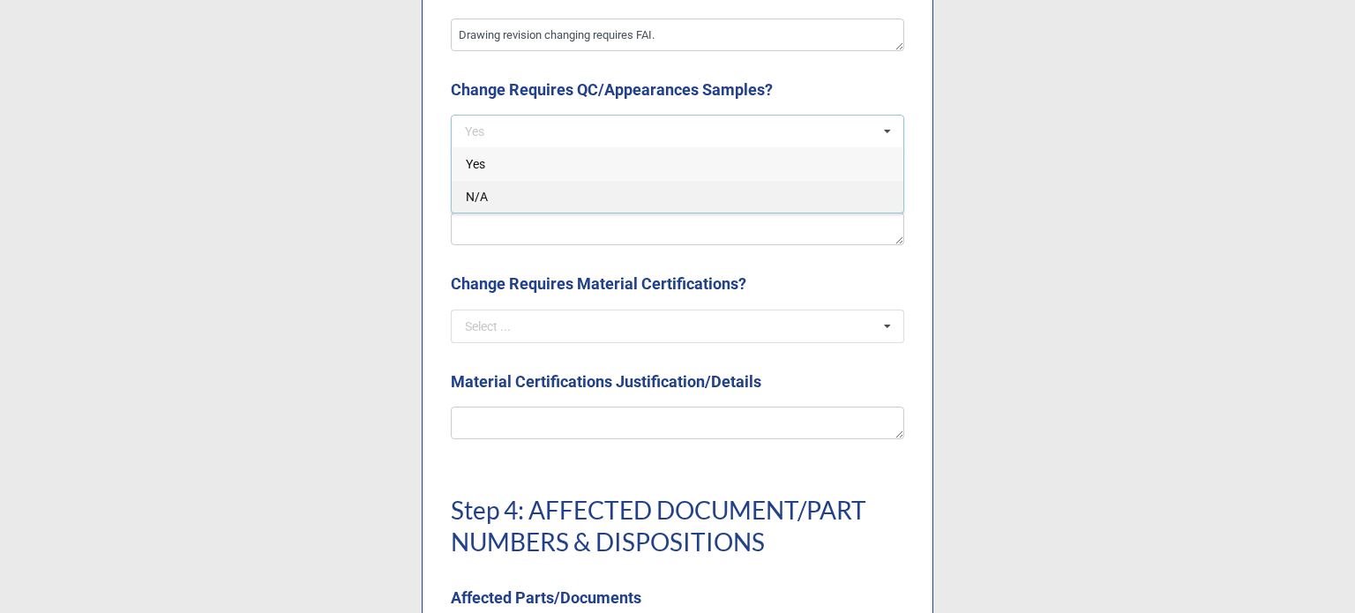
click at [480, 197] on span "N/A" at bounding box center [477, 197] width 22 height 14
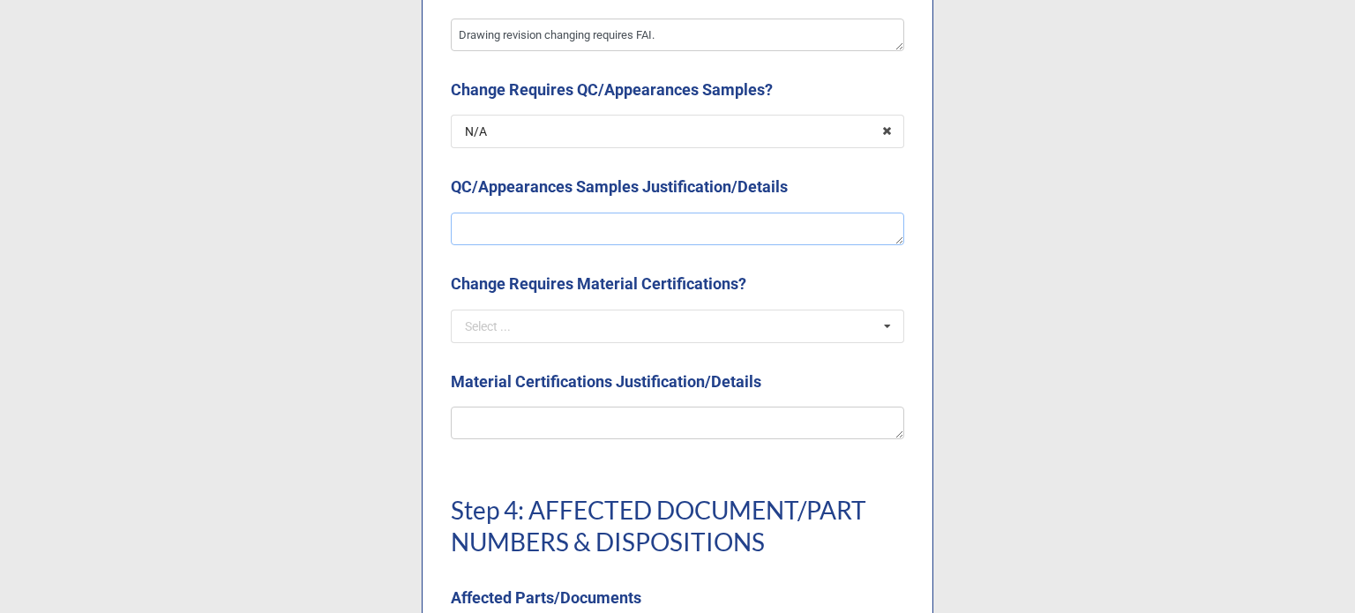
drag, startPoint x: 476, startPoint y: 219, endPoint x: 431, endPoint y: 219, distance: 45.0
click at [474, 219] on textarea at bounding box center [677, 230] width 453 height 34
click at [540, 337] on input "text" at bounding box center [679, 327] width 452 height 32
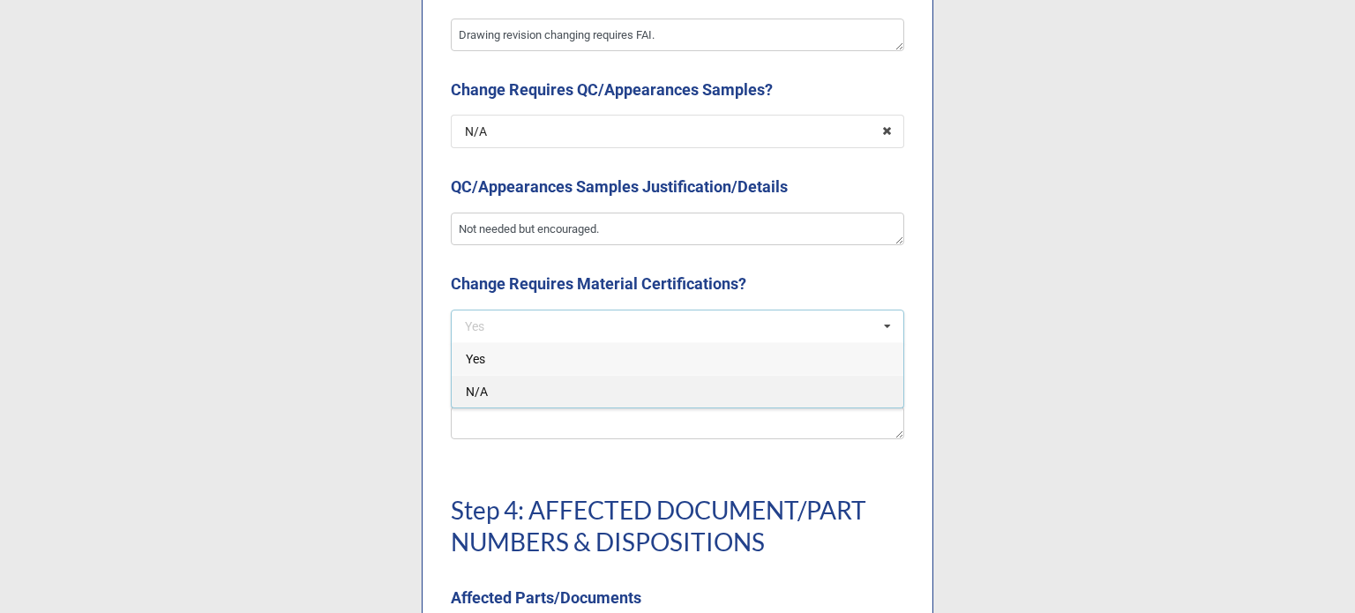
click at [522, 384] on div "N/A" at bounding box center [678, 391] width 452 height 33
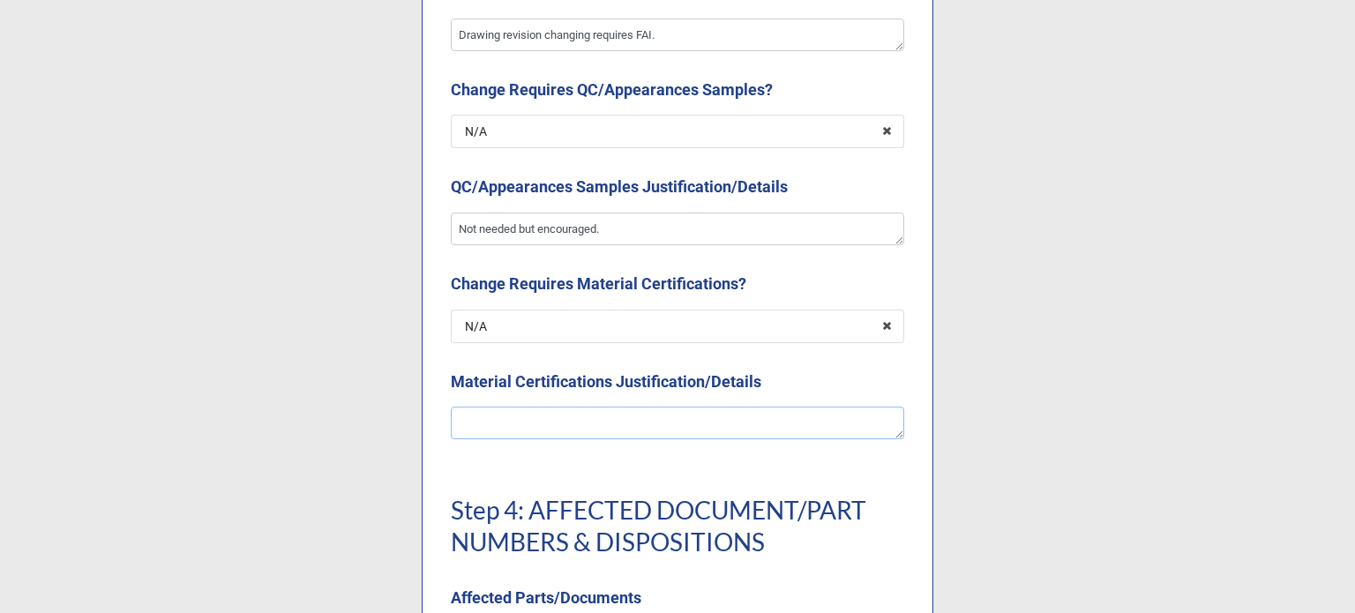
click at [527, 419] on textarea at bounding box center [677, 424] width 453 height 34
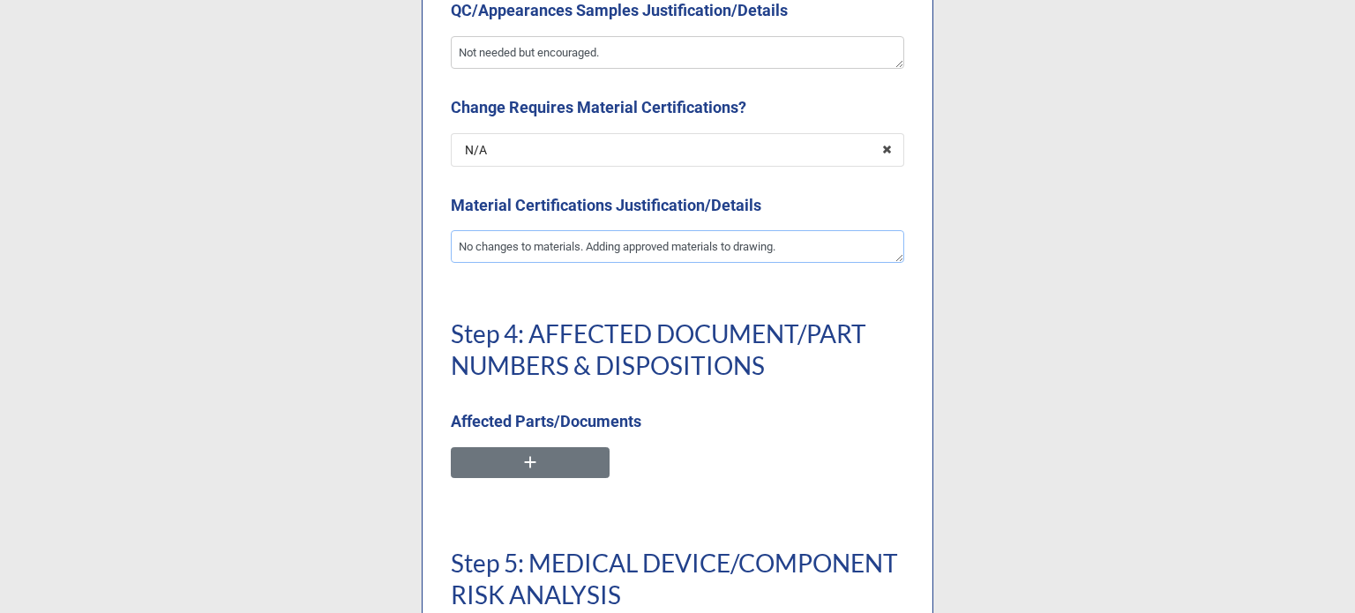
scroll to position [4275, 0]
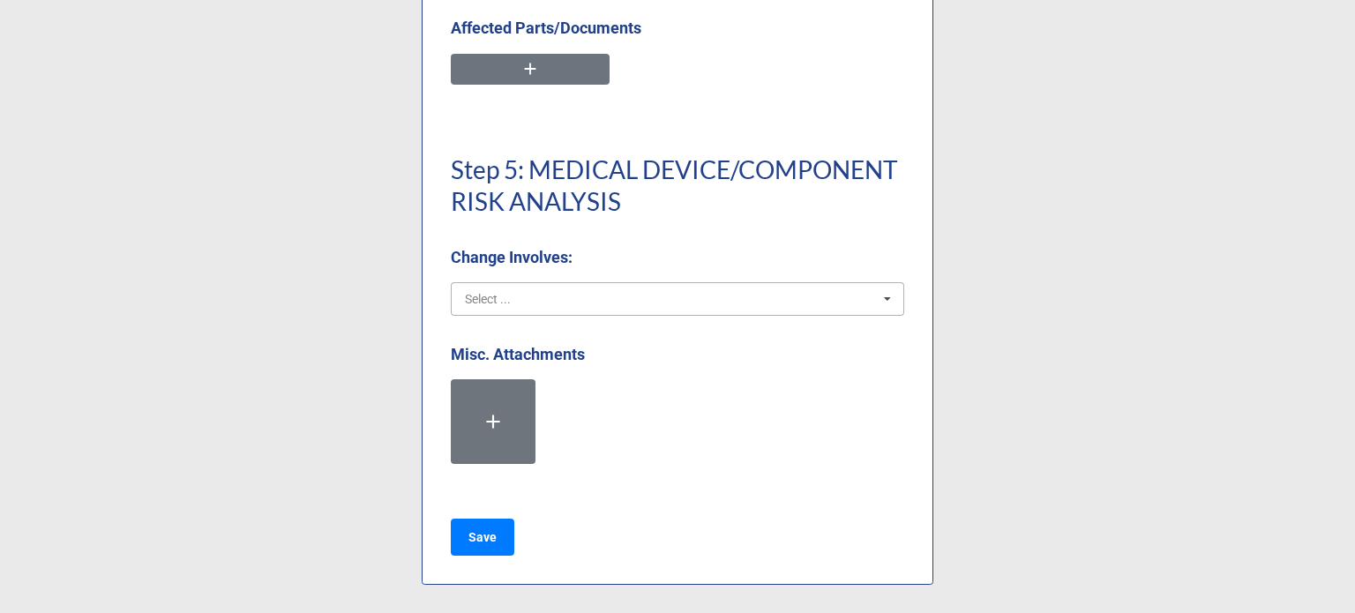
click at [646, 303] on input "text" at bounding box center [679, 299] width 452 height 32
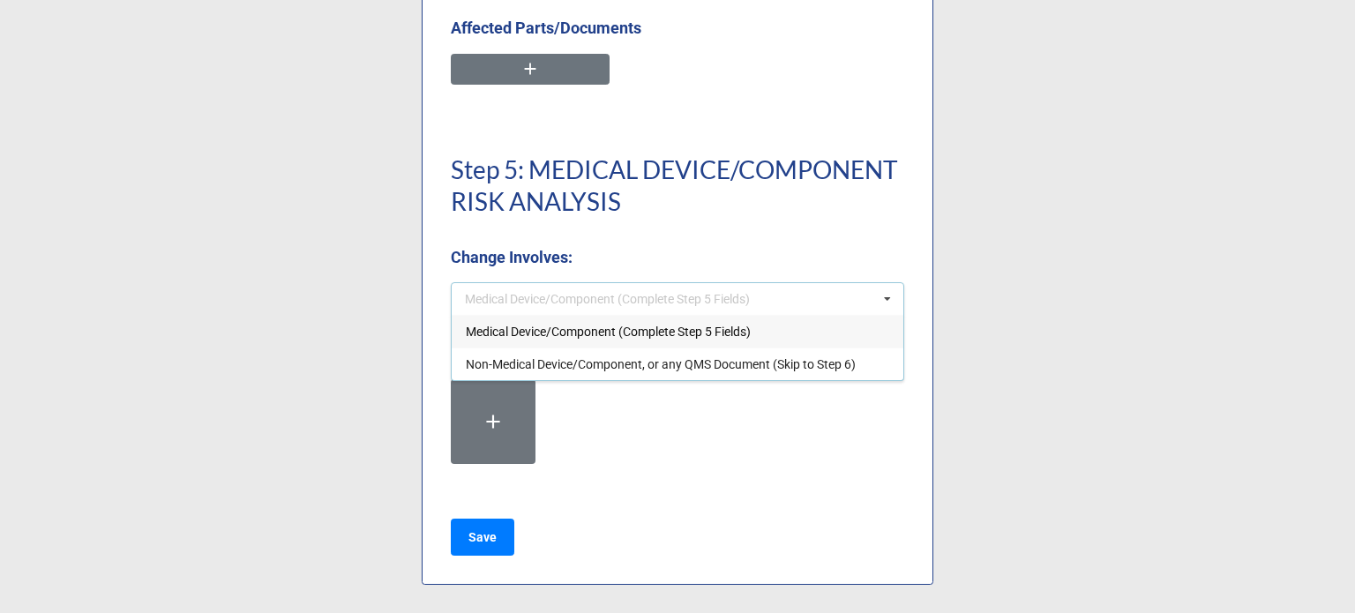
click at [655, 340] on div "Medical Device/Component (Complete Step 5 Fields)" at bounding box center [678, 331] width 452 height 33
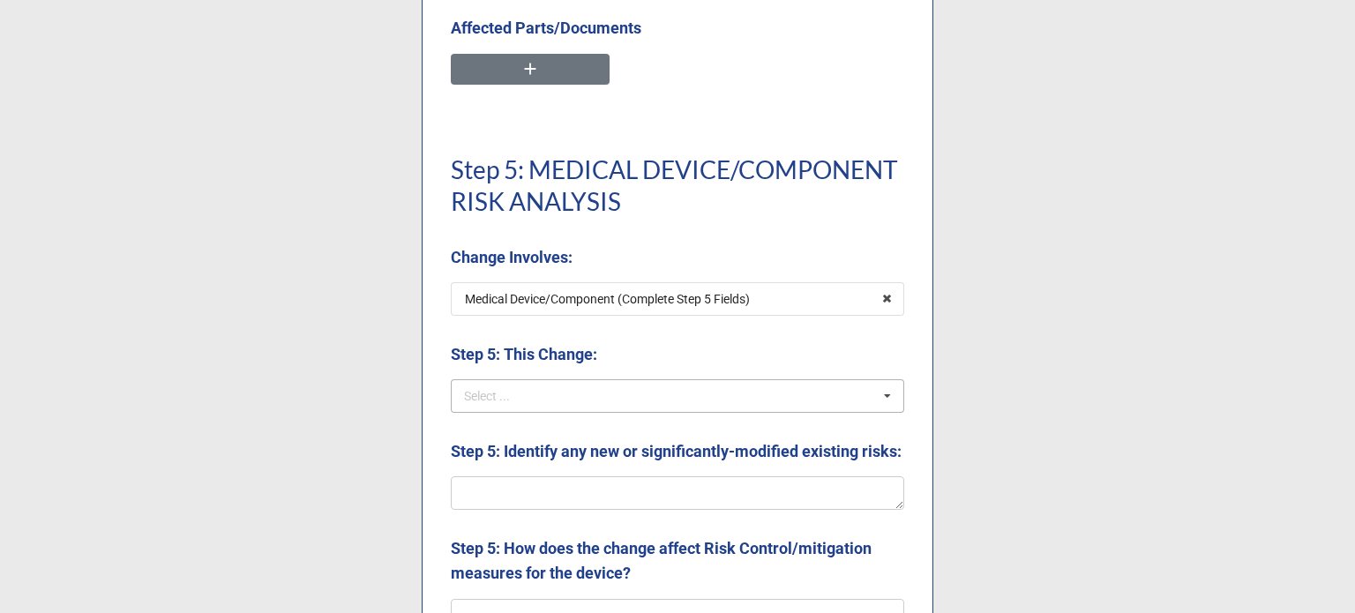
click at [626, 393] on div "Select ... Revises/Expands Intended Use Significantly Affects Use Significantly…" at bounding box center [677, 396] width 453 height 34
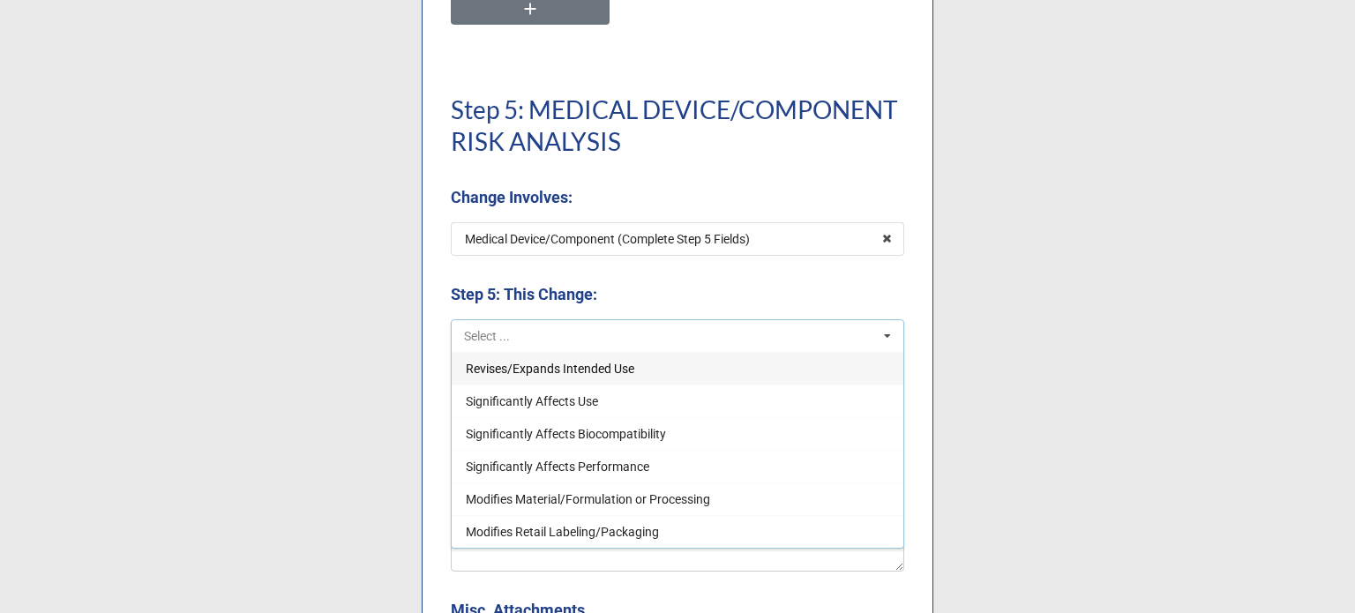
scroll to position [4363, 0]
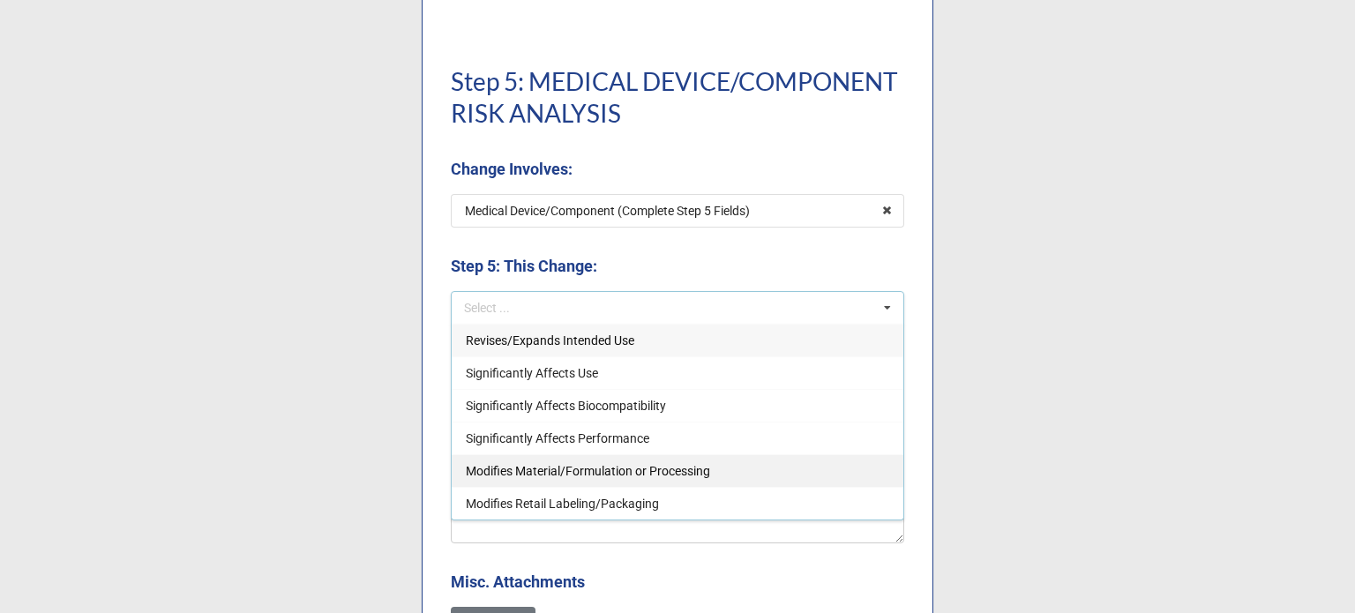
click at [593, 475] on span "Modifies Material/Formulation or Processing" at bounding box center [588, 471] width 244 height 14
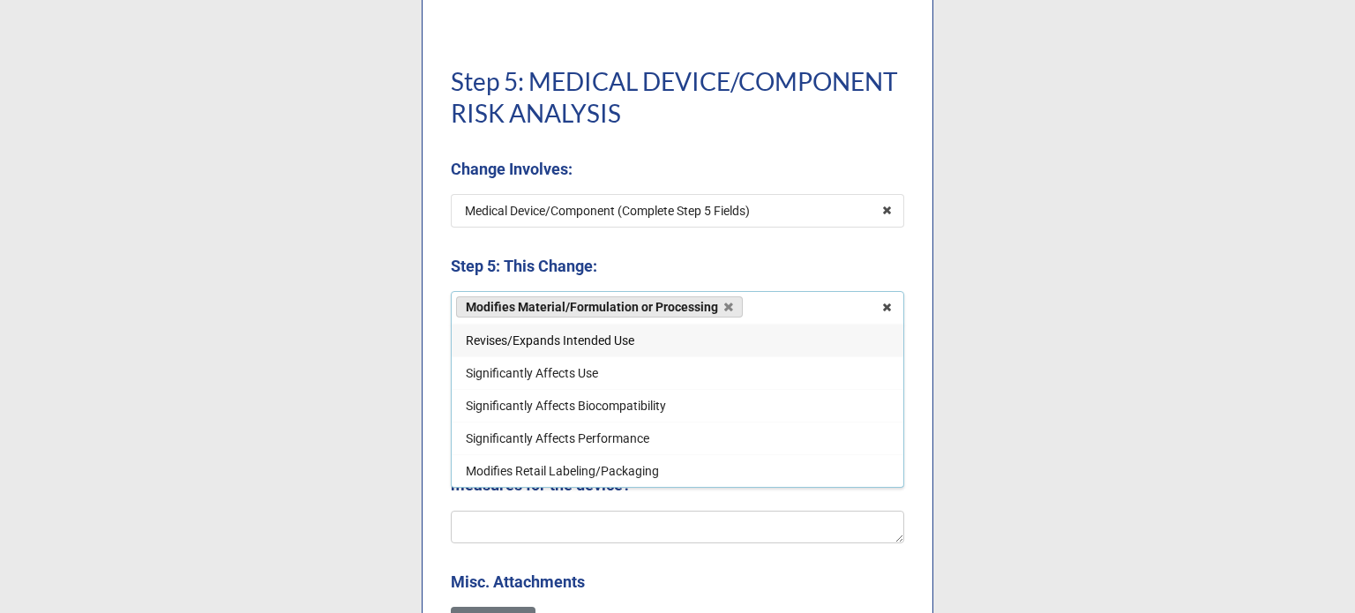
click at [711, 264] on b "Step 5: This Change:" at bounding box center [677, 269] width 453 height 31
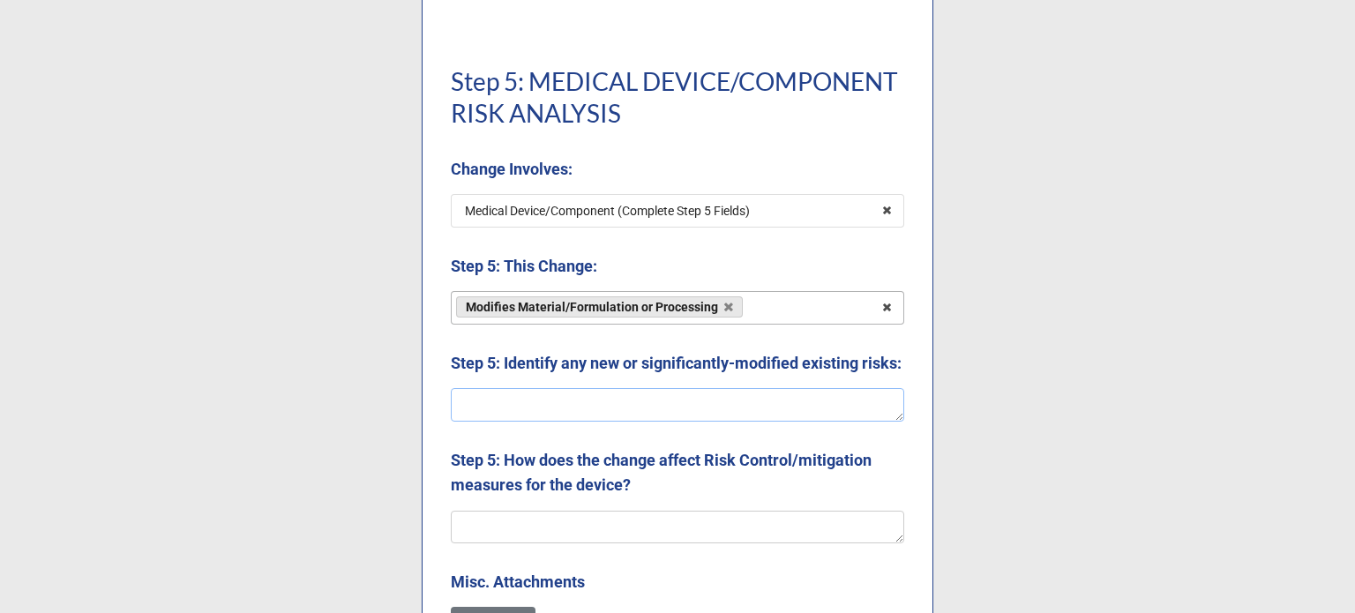
click at [595, 422] on textarea at bounding box center [677, 405] width 453 height 34
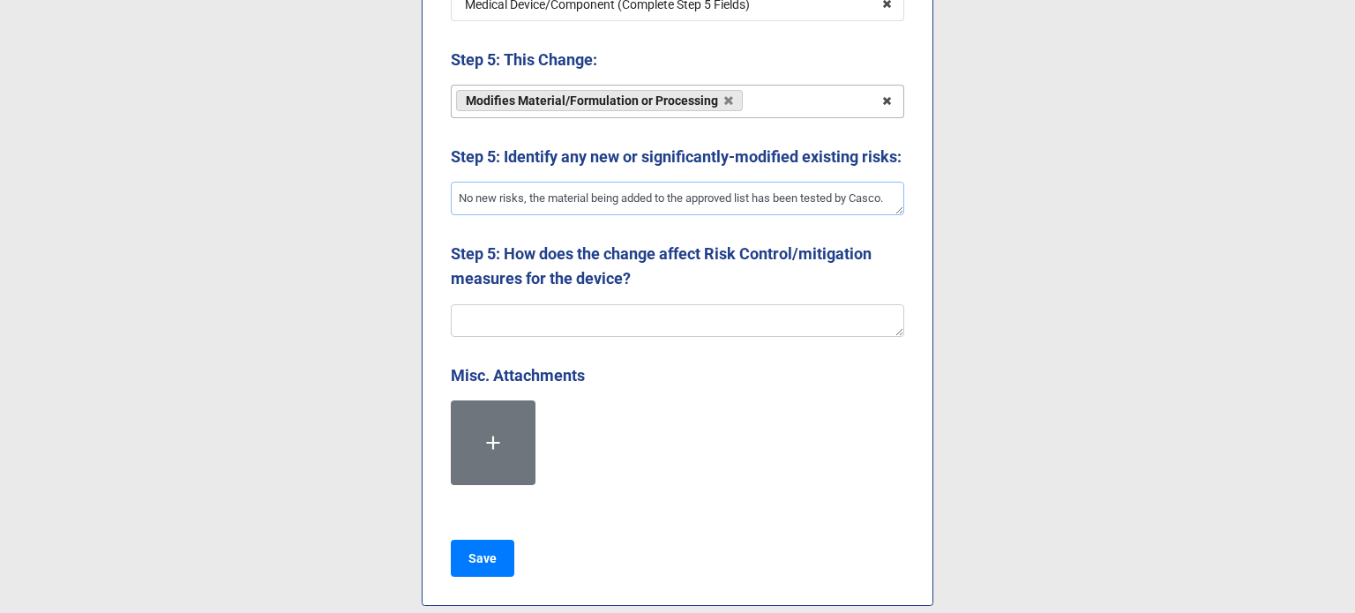
scroll to position [4616, 0]
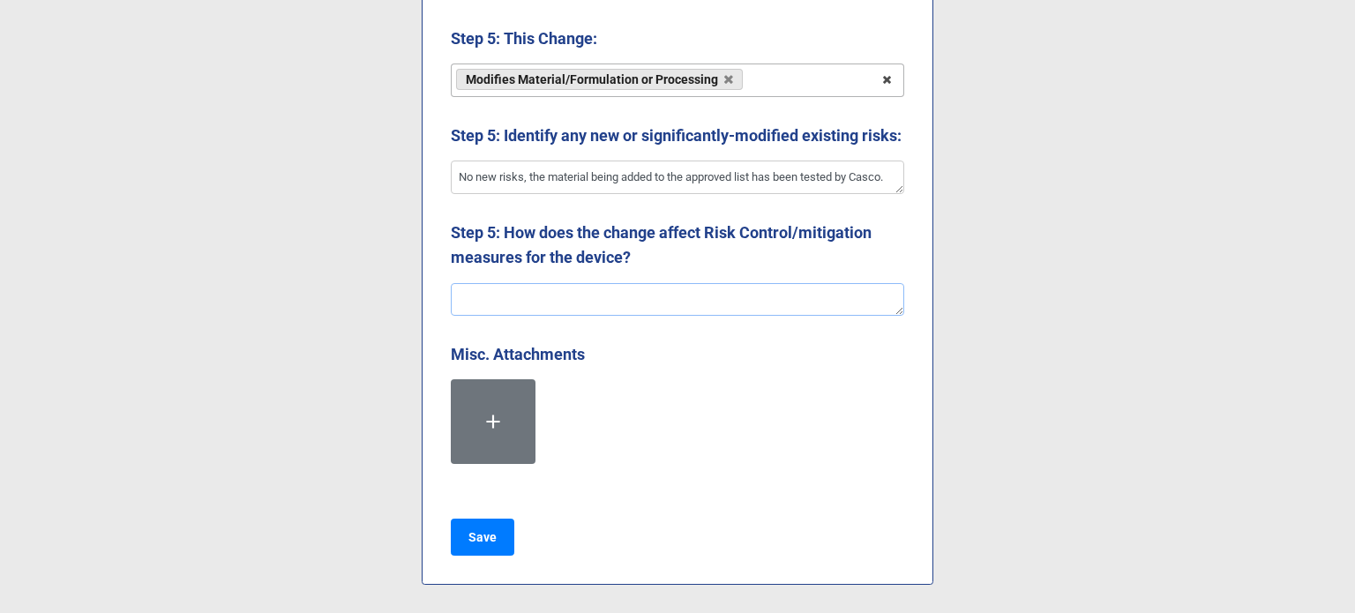
click at [498, 312] on textarea at bounding box center [677, 300] width 453 height 34
click at [498, 551] on button "Save" at bounding box center [483, 537] width 64 height 37
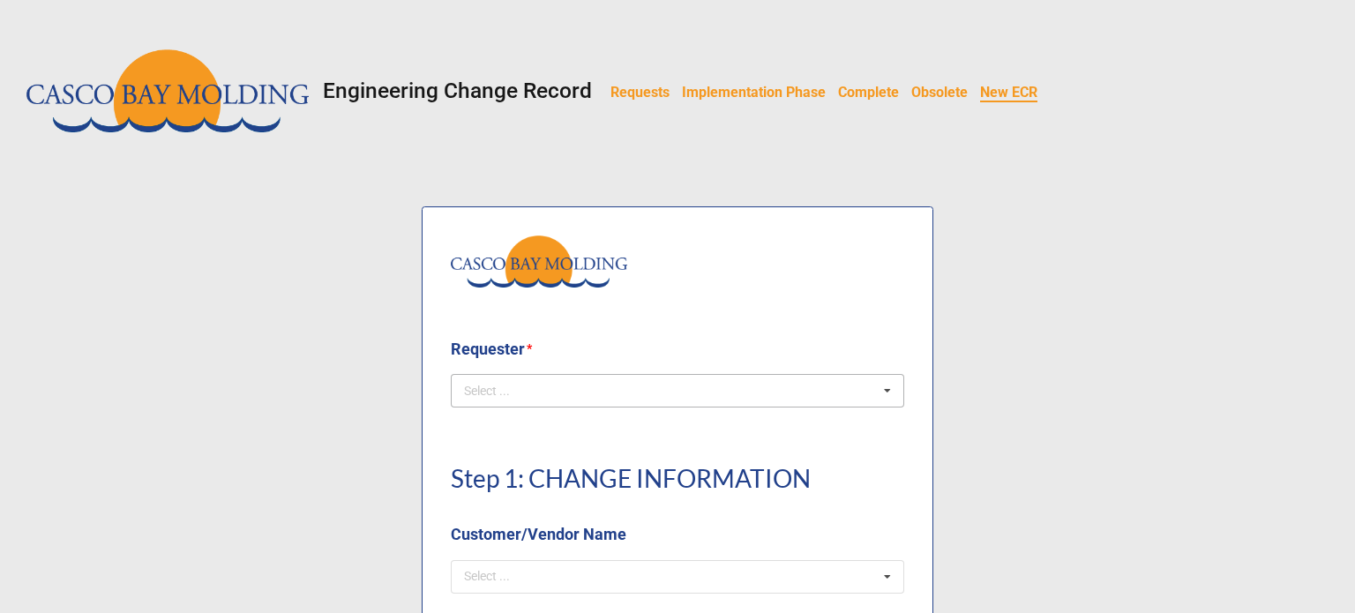
click at [560, 391] on div "Select ... No results found." at bounding box center [677, 391] width 453 height 34
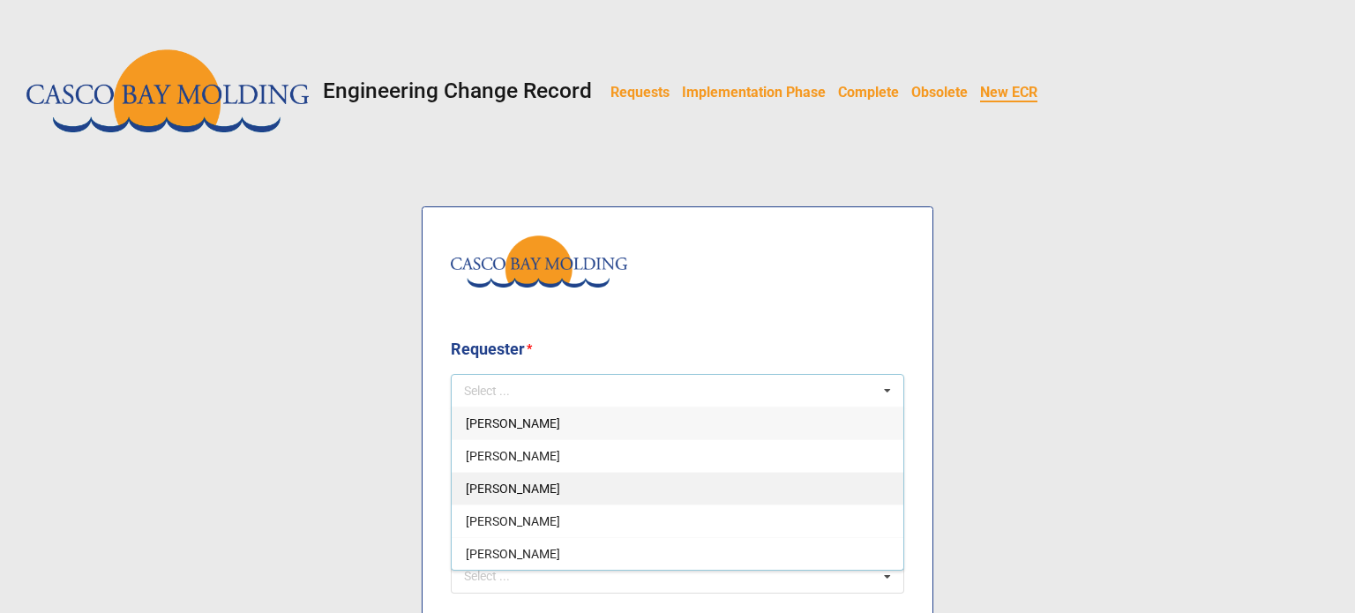
click at [501, 484] on span "Courtney Grant" at bounding box center [513, 489] width 94 height 14
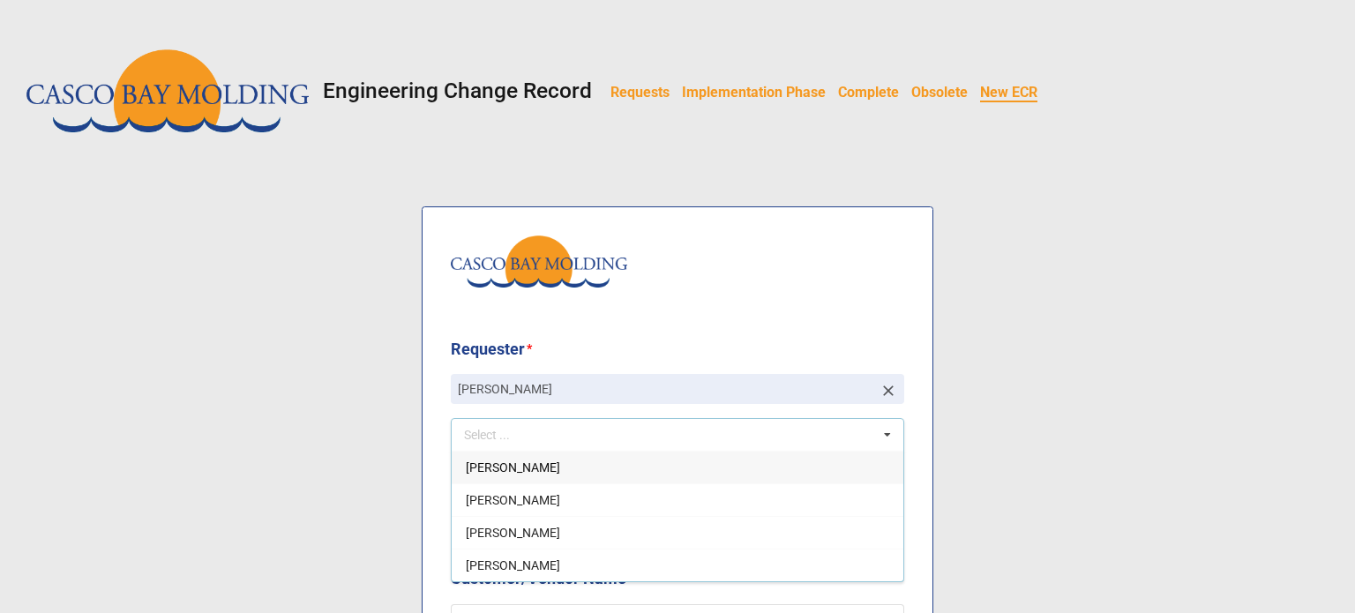
click at [555, 260] on img at bounding box center [539, 262] width 176 height 52
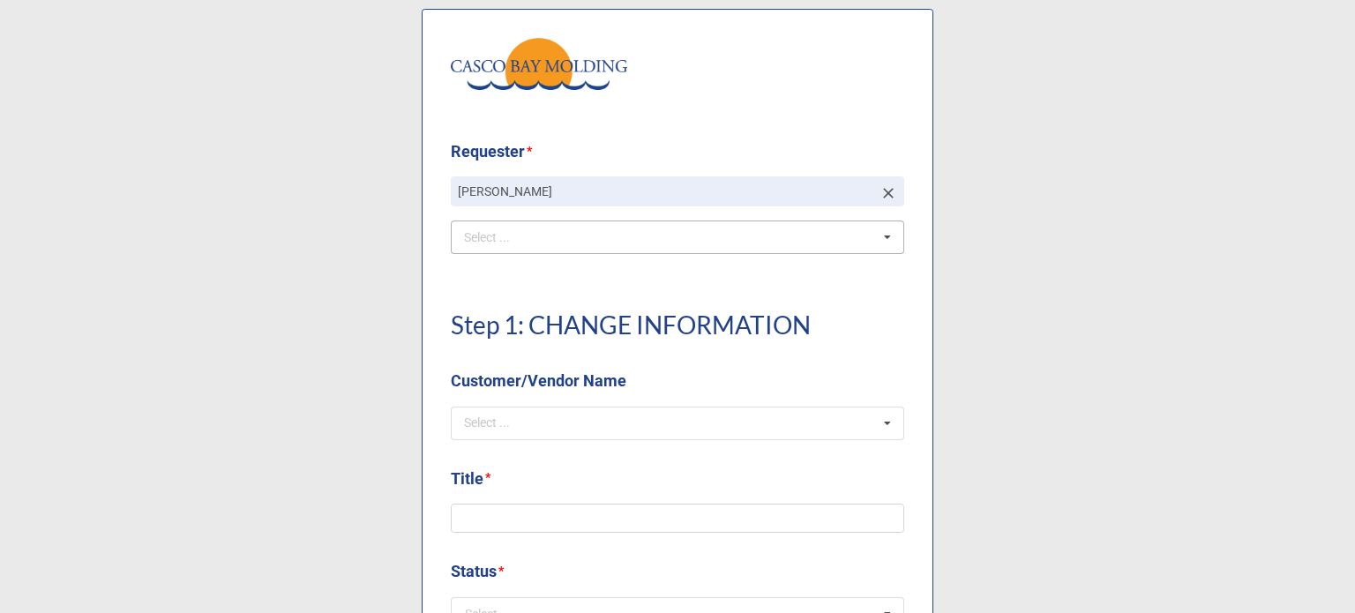
scroll to position [265, 0]
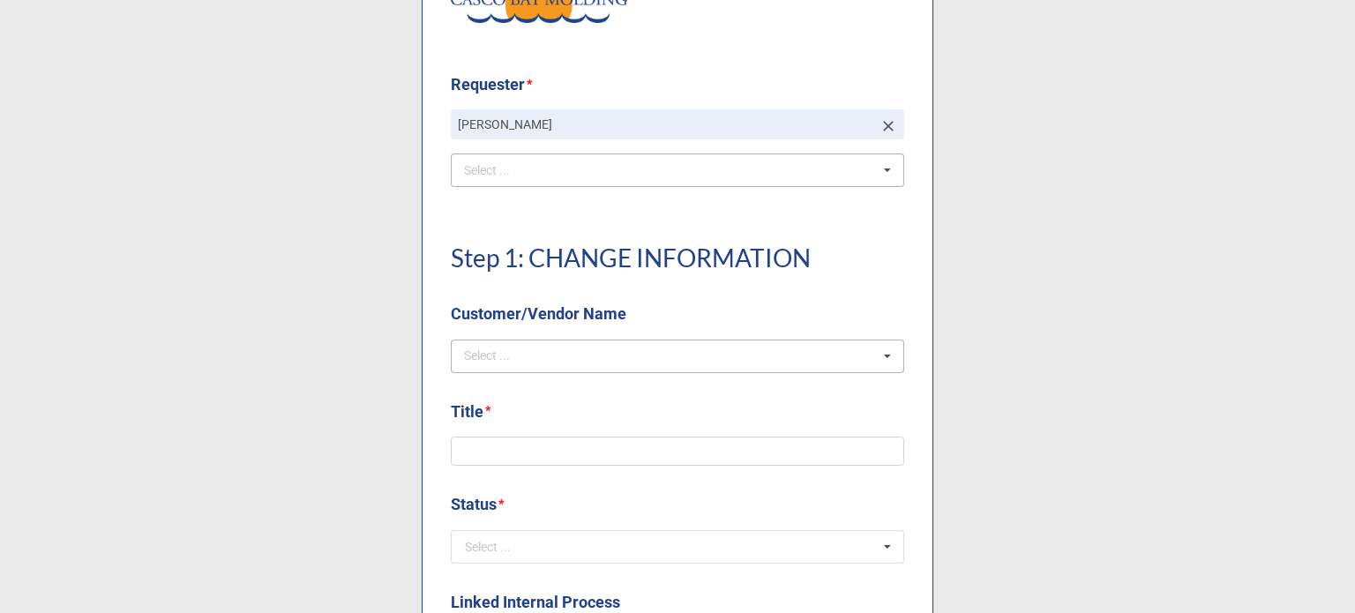
click at [522, 359] on div "Select ..." at bounding box center [498, 356] width 76 height 20
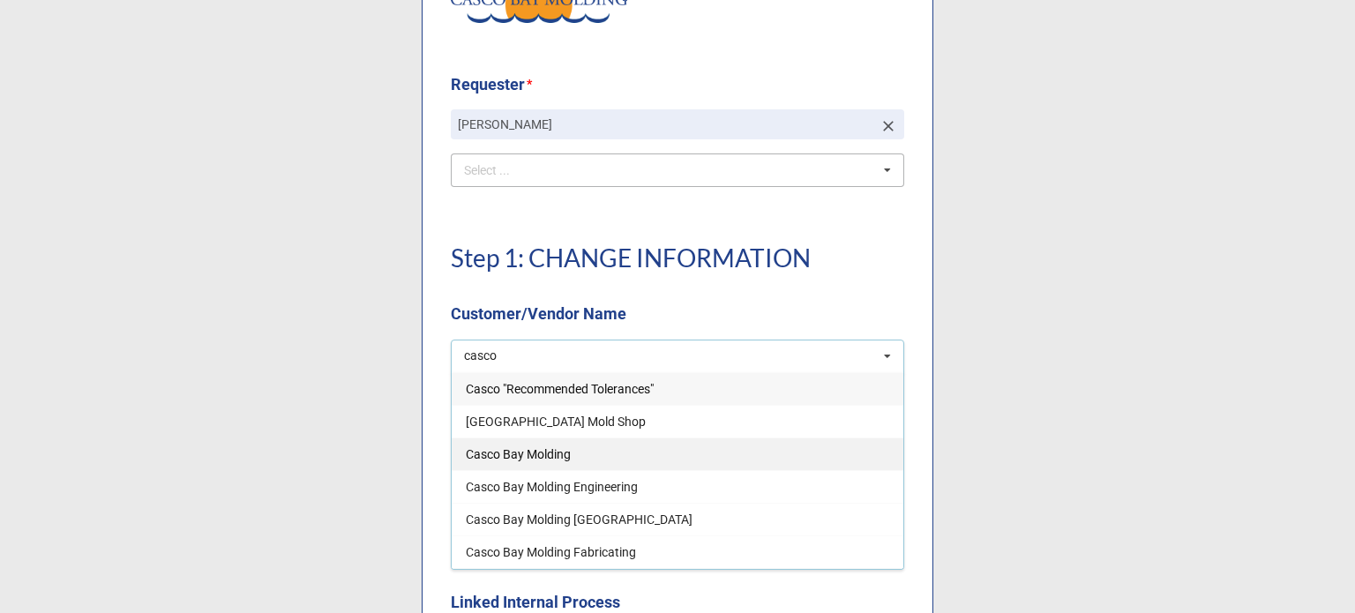
type input "casco"
click at [538, 455] on span "Casco Bay Molding" at bounding box center [518, 454] width 105 height 14
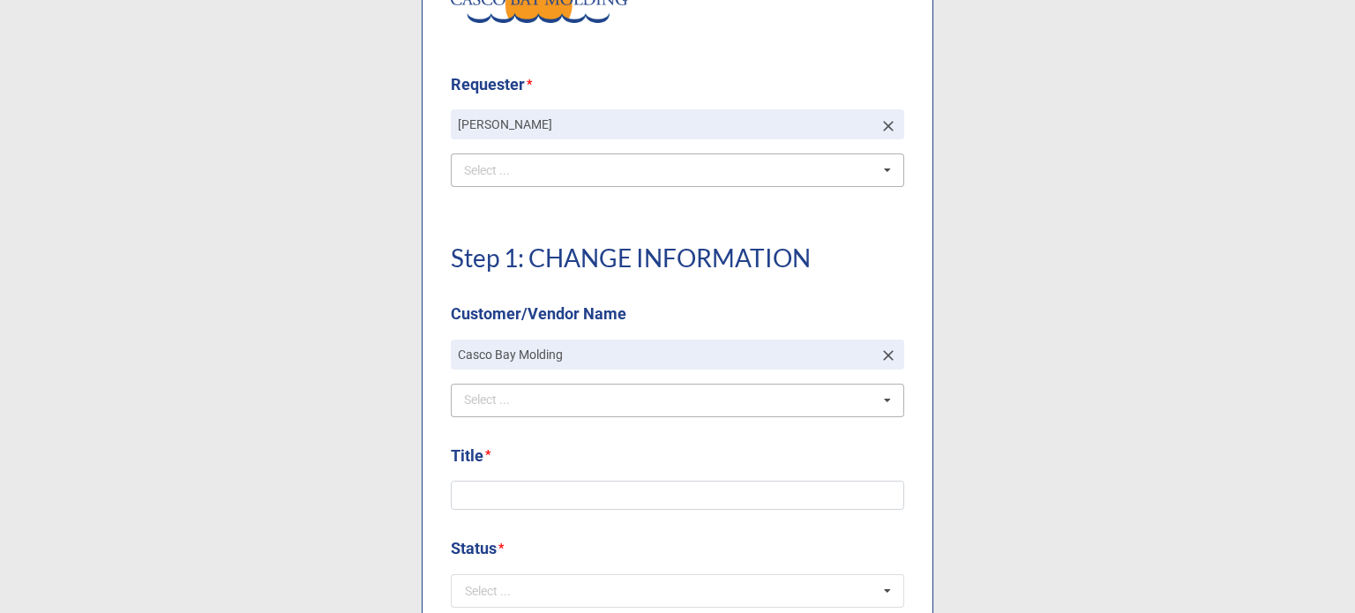
click at [534, 311] on label "Customer/Vendor Name" at bounding box center [539, 314] width 176 height 25
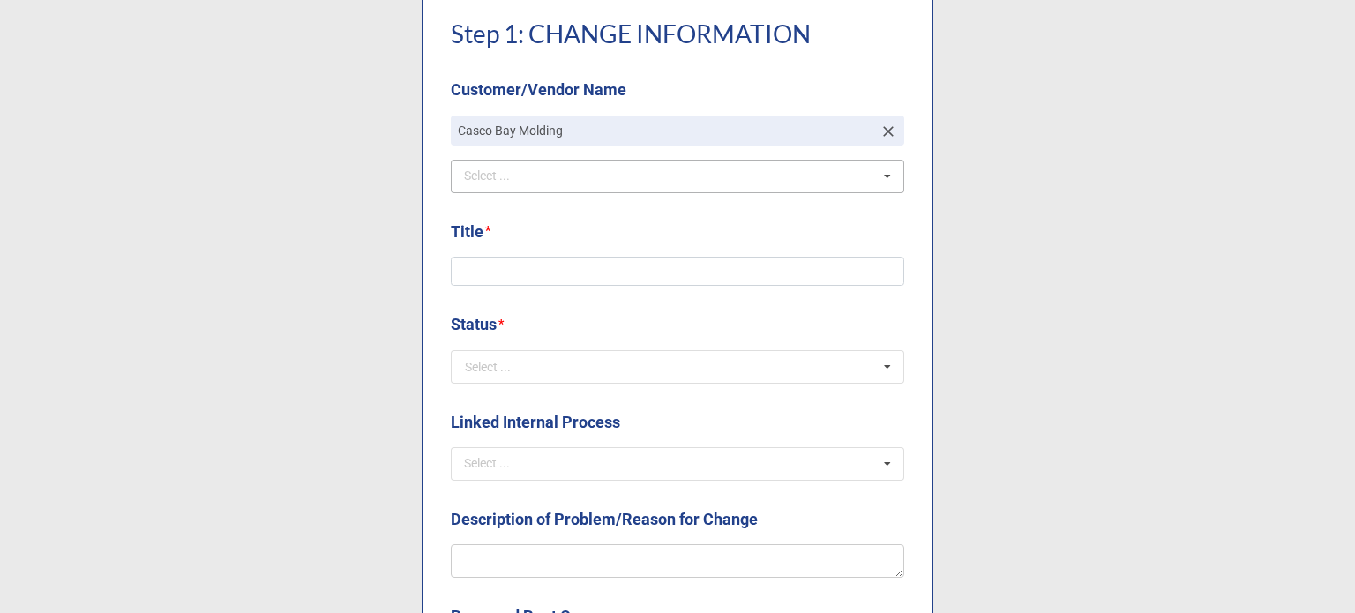
scroll to position [529, 0]
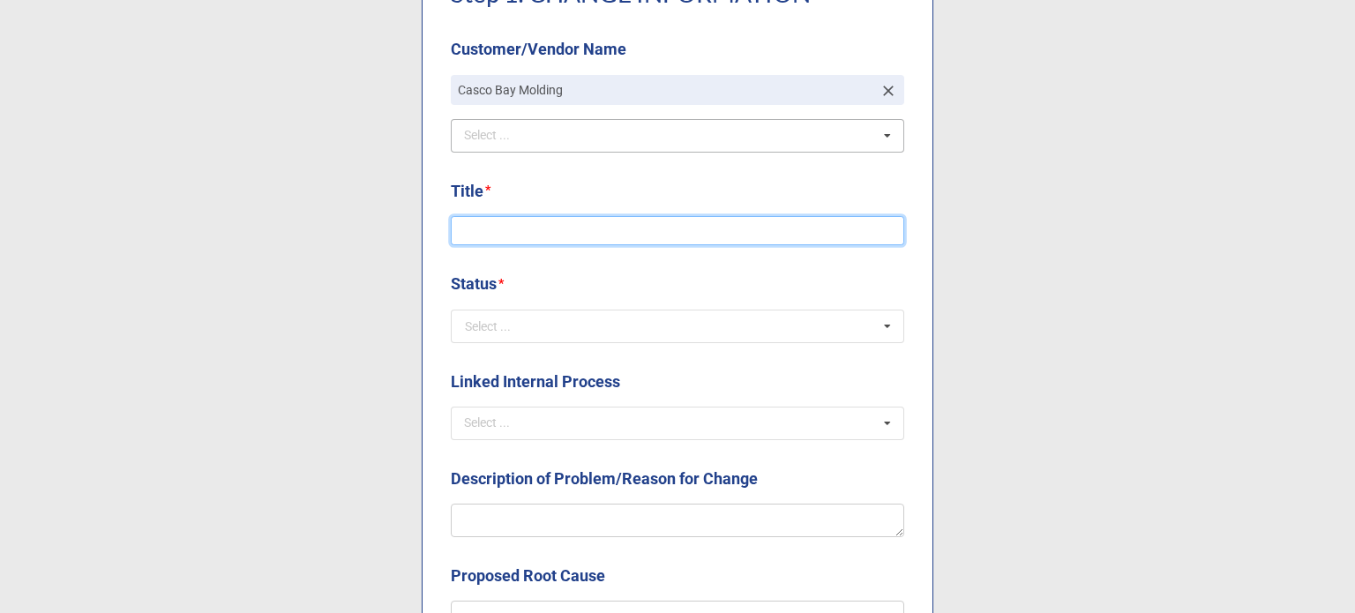
click at [533, 242] on input at bounding box center [677, 231] width 453 height 30
type input "WI Updates After Container ID Label Update"
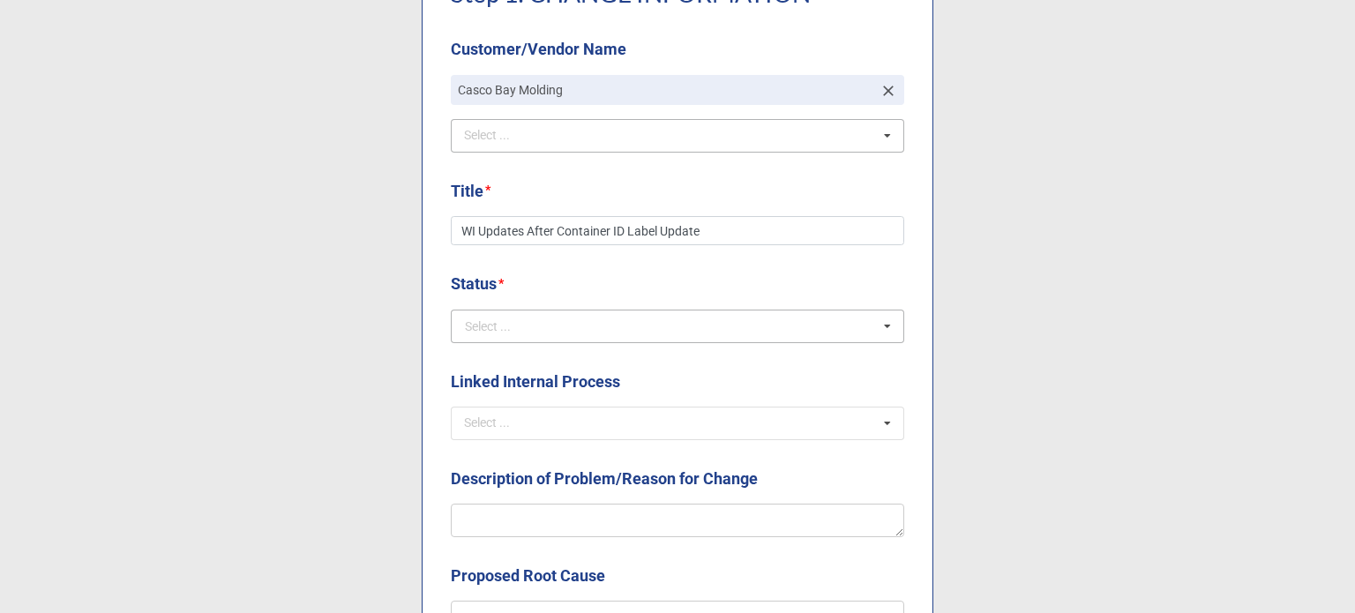
click at [499, 323] on div "Select ..." at bounding box center [488, 326] width 46 height 12
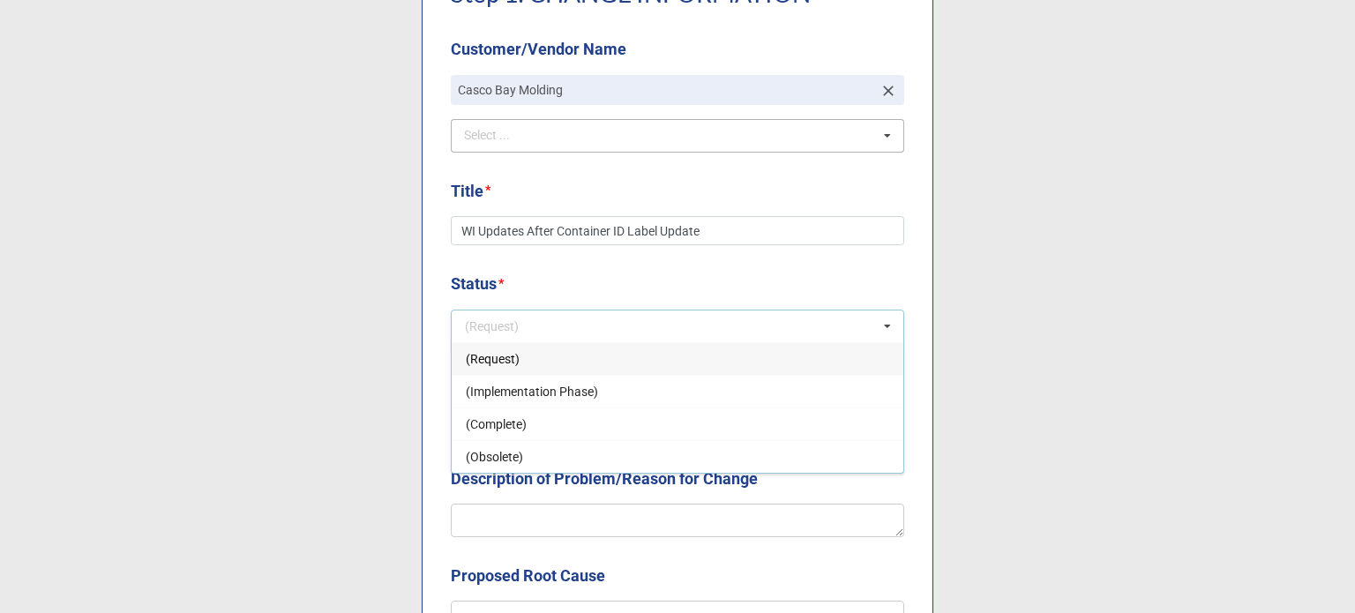
click at [506, 364] on span "(Request)" at bounding box center [493, 359] width 54 height 14
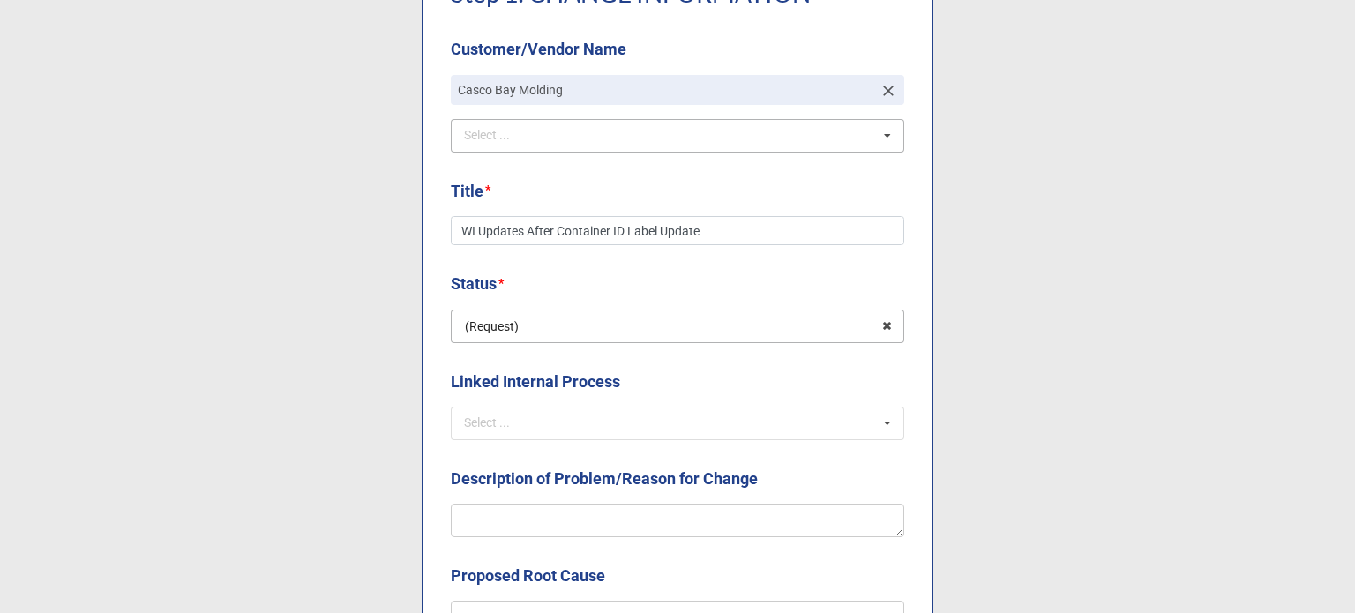
scroll to position [706, 0]
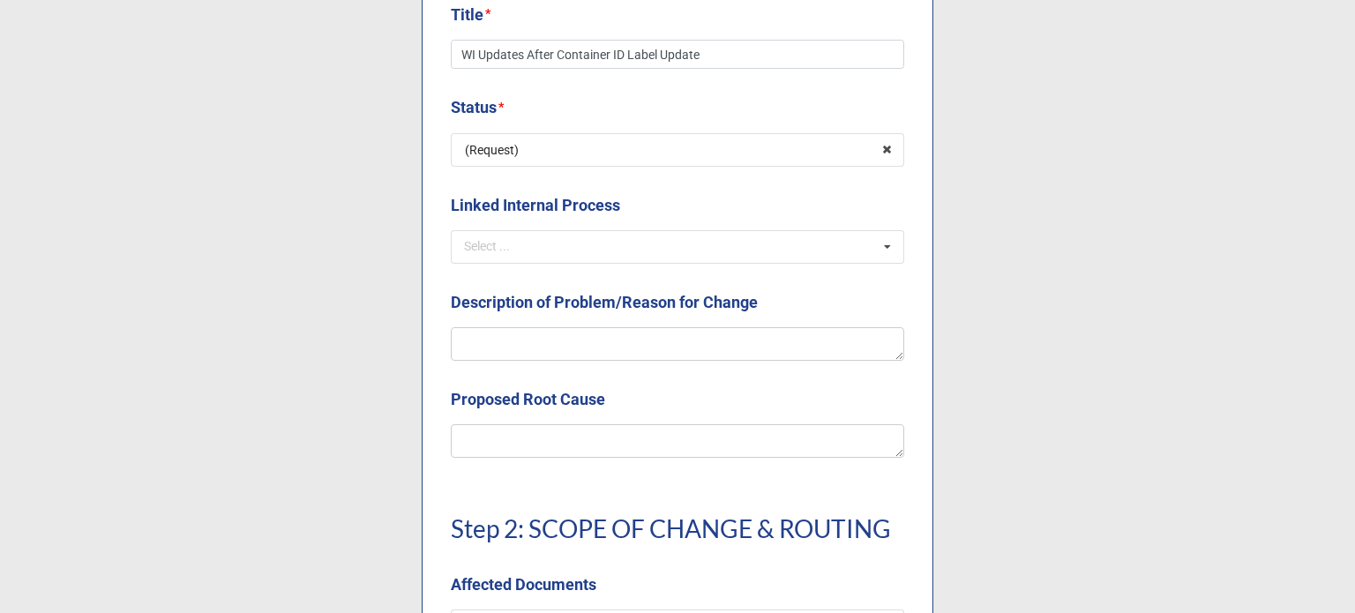
click at [498, 225] on div "Linked Internal Process" at bounding box center [677, 211] width 453 height 37
click at [505, 255] on div "Select ..." at bounding box center [498, 246] width 76 height 20
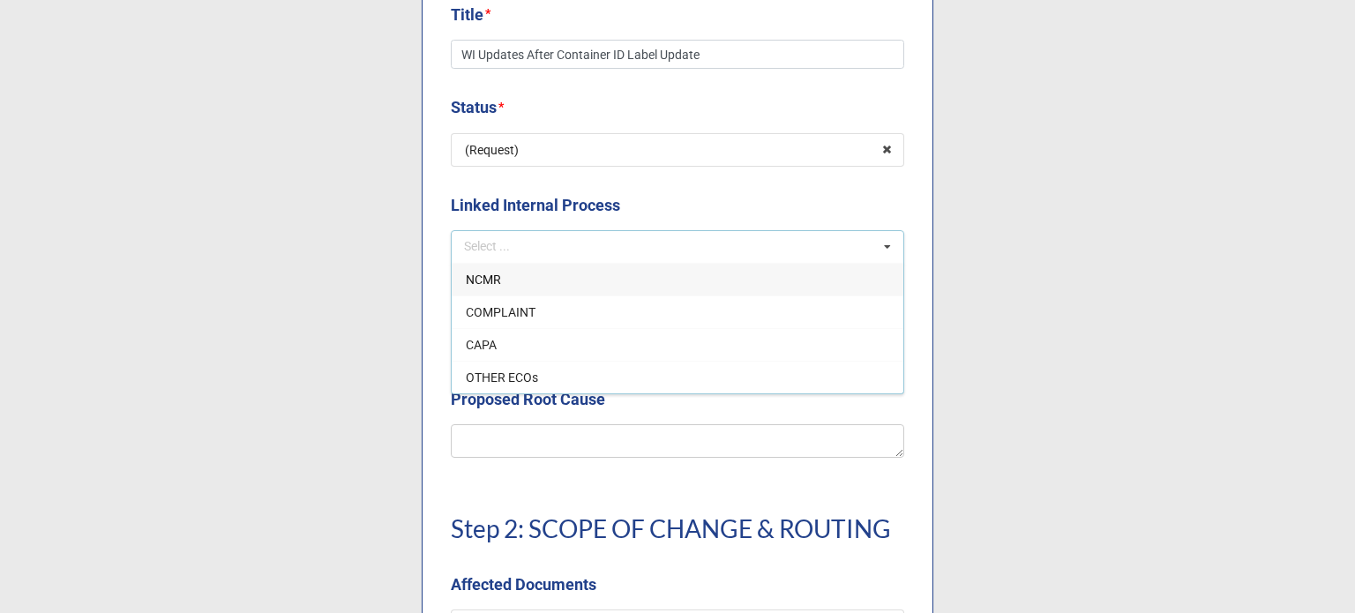
click at [519, 193] on label "Linked Internal Process" at bounding box center [535, 205] width 169 height 25
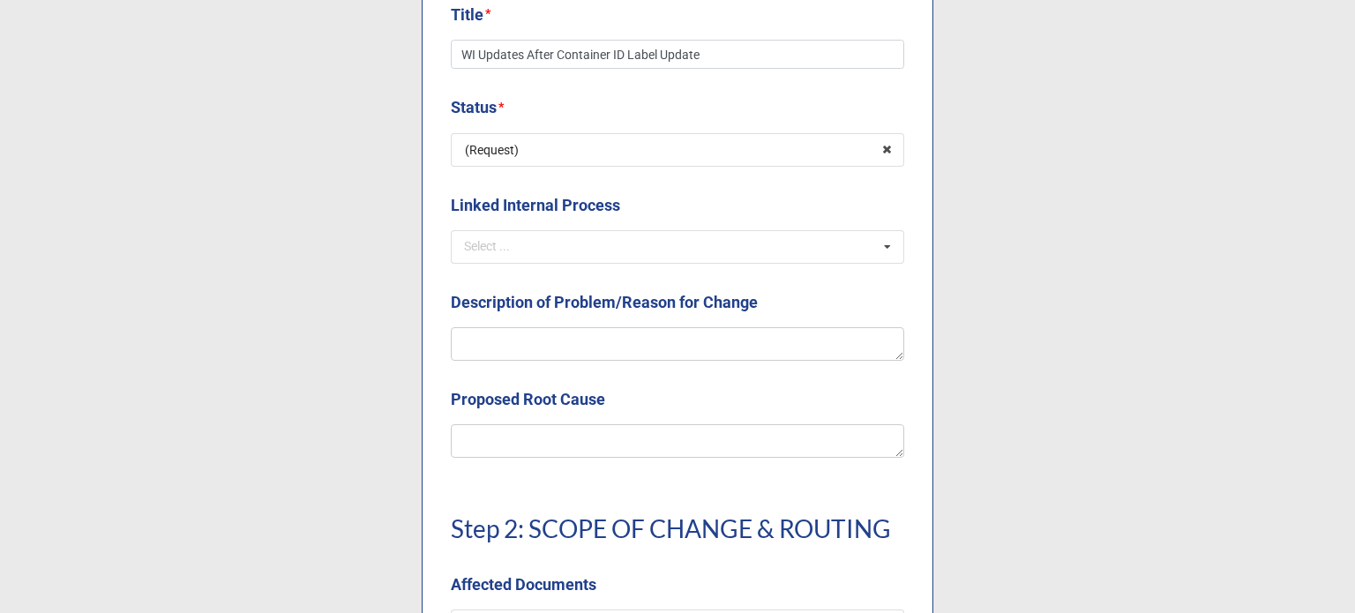
scroll to position [794, 0]
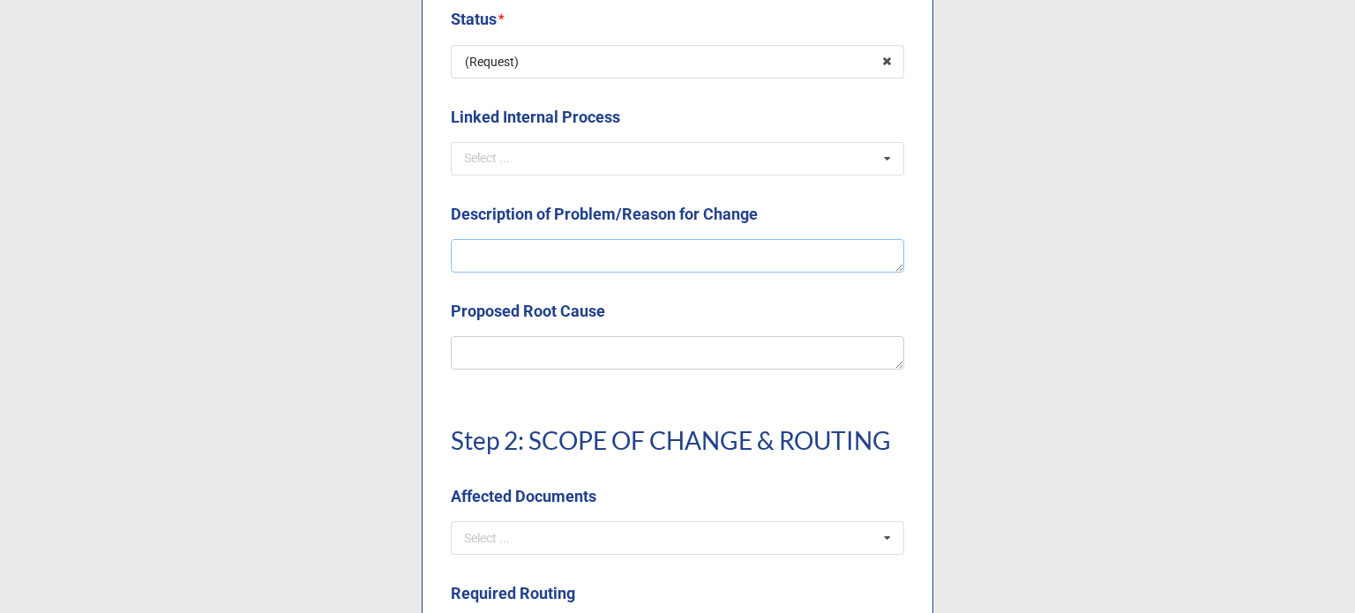
click at [516, 245] on textarea at bounding box center [677, 256] width 453 height 34
type textarea "x"
type textarea "T"
type textarea "x"
type textarea "Th"
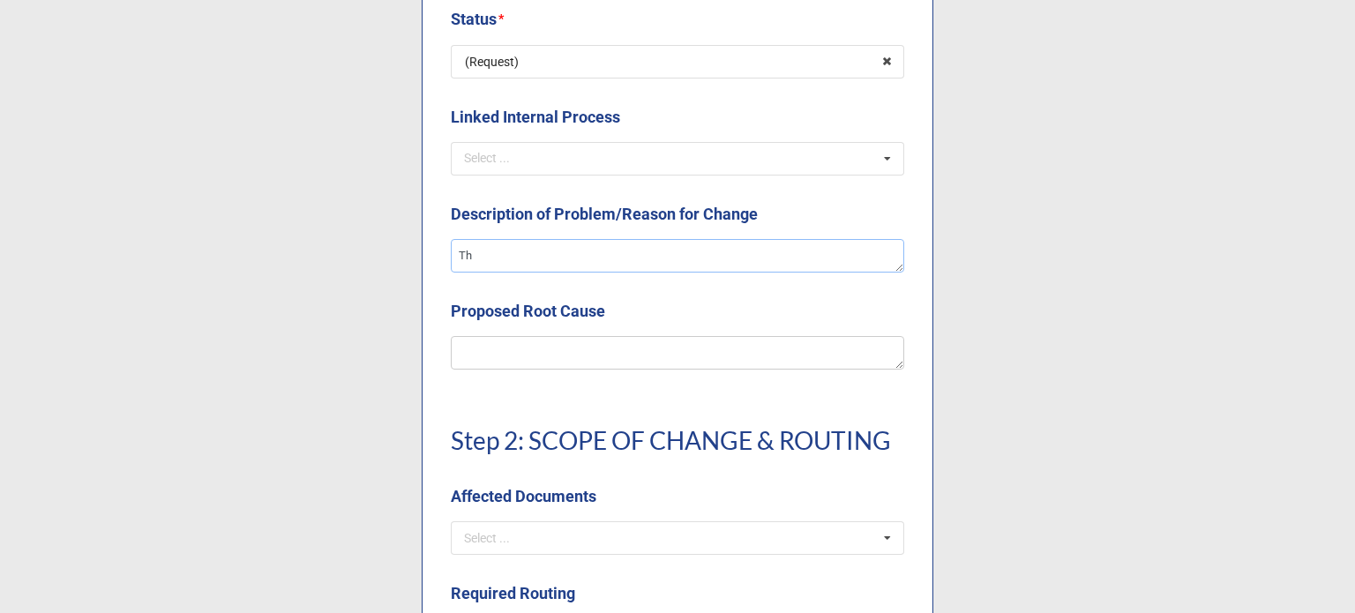
type textarea "x"
type textarea "The"
type textarea "x"
type textarea "The"
type textarea "x"
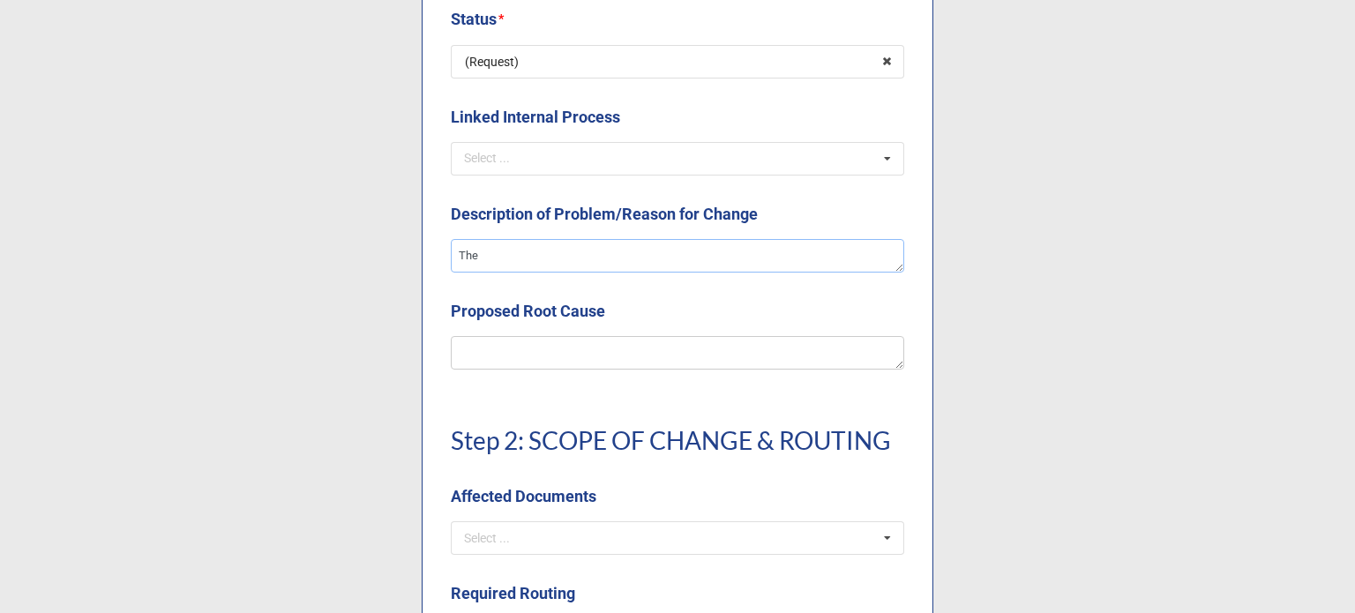
type textarea "The p"
type textarea "x"
type textarea "The pr"
type textarea "x"
type textarea "The pro"
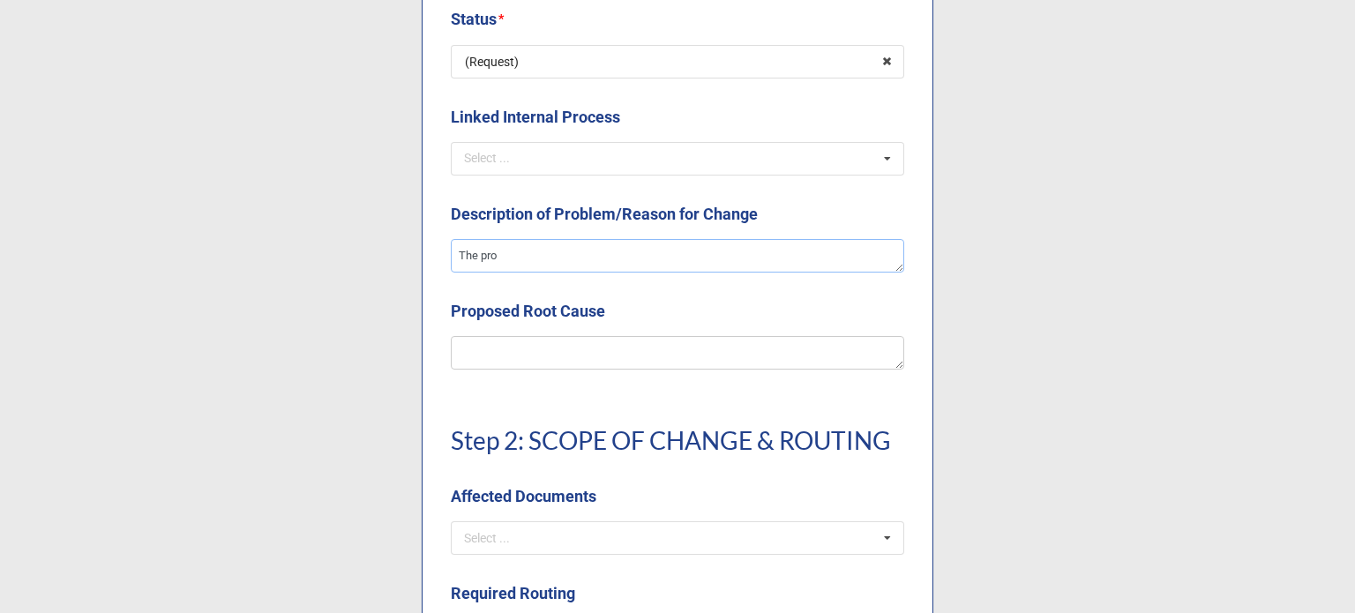
type textarea "x"
type textarea "The proc"
type textarea "x"
type textarea "The proce"
type textarea "x"
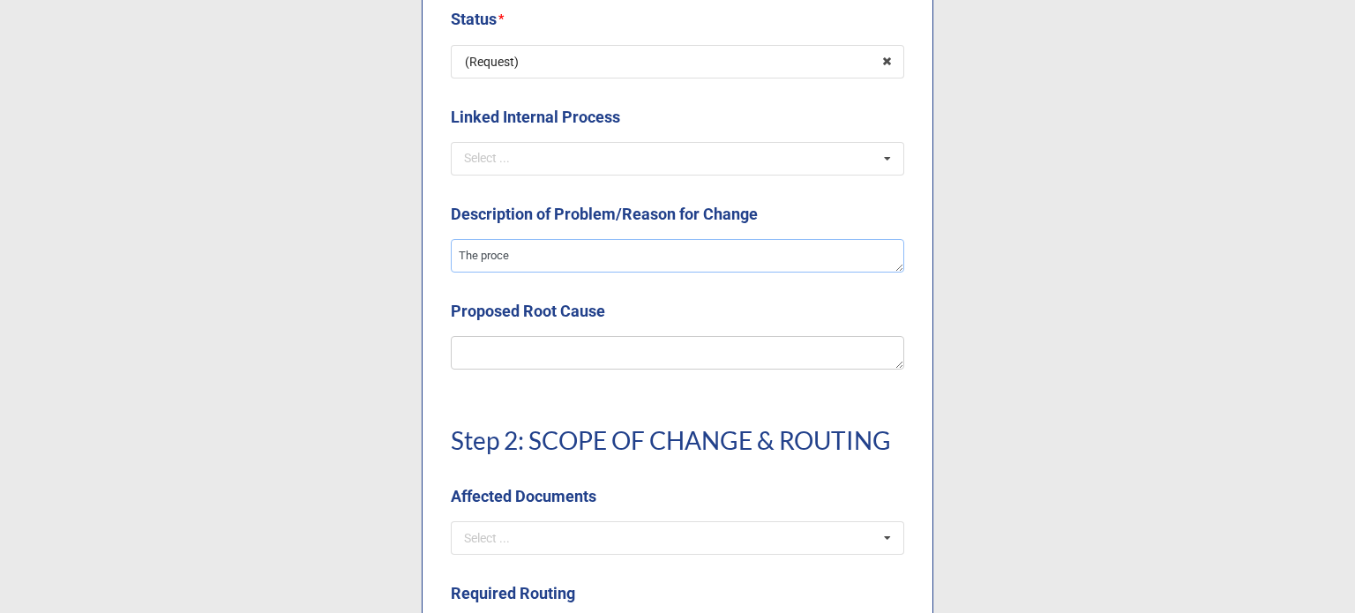
type textarea "The proces"
type textarea "x"
type textarea "The process"
type textarea "x"
type textarea "The process"
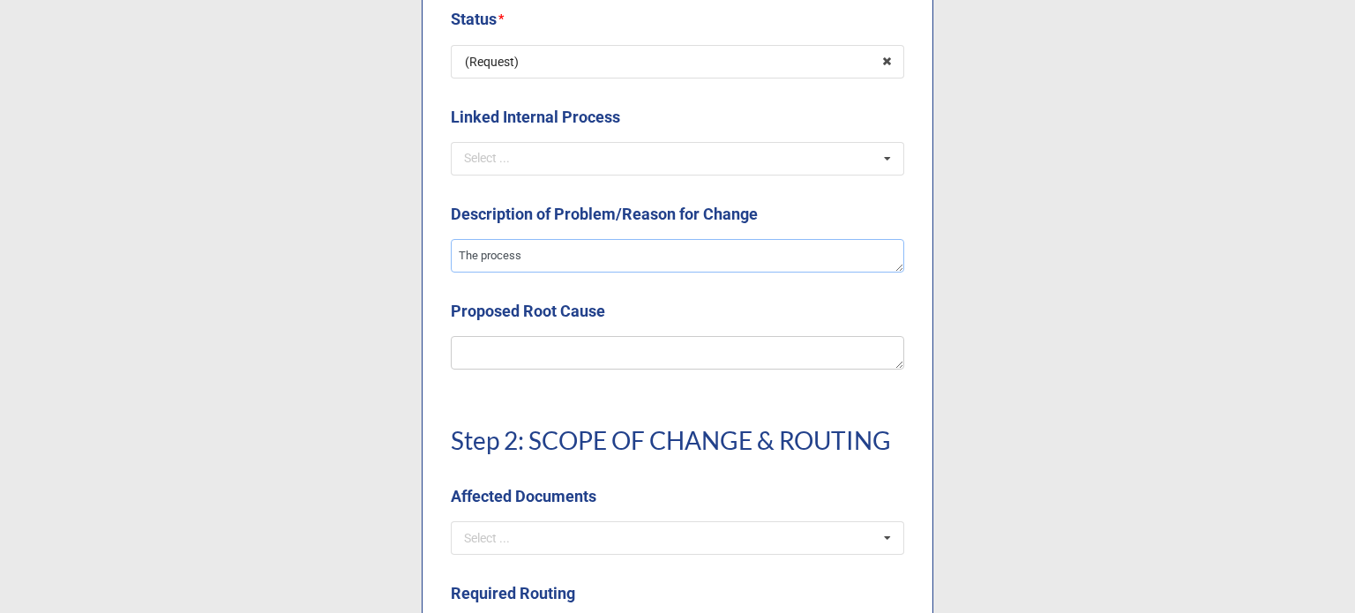
type textarea "x"
type textarea "The process f"
type textarea "x"
type textarea "The process fo"
type textarea "x"
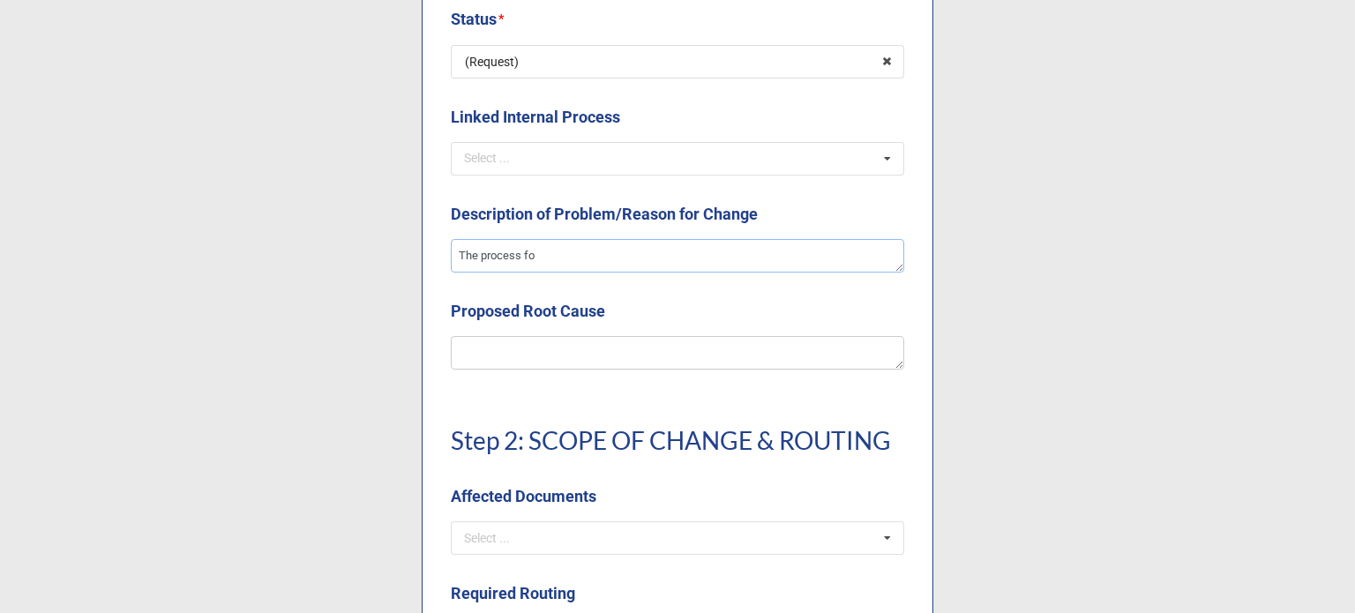
type textarea "The process for"
type textarea "x"
type textarea "The process for"
type textarea "x"
type textarea "The process for r"
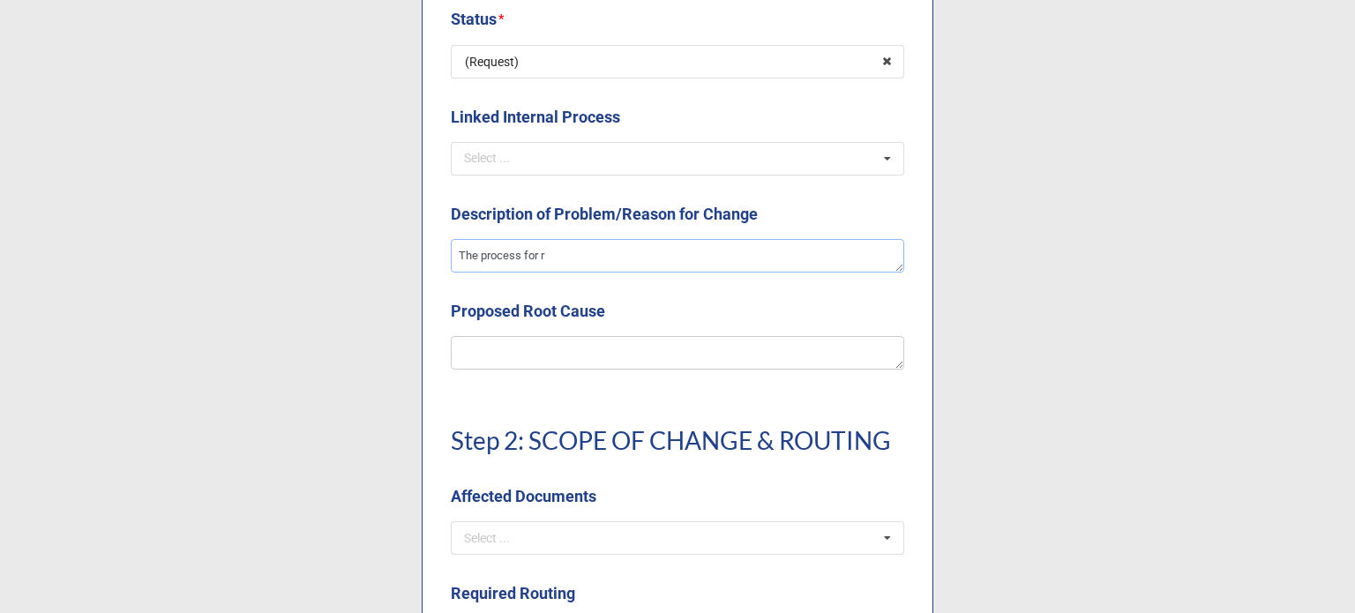
type textarea "x"
type textarea "The process for"
type textarea "x"
type textarea "The process for p"
type textarea "x"
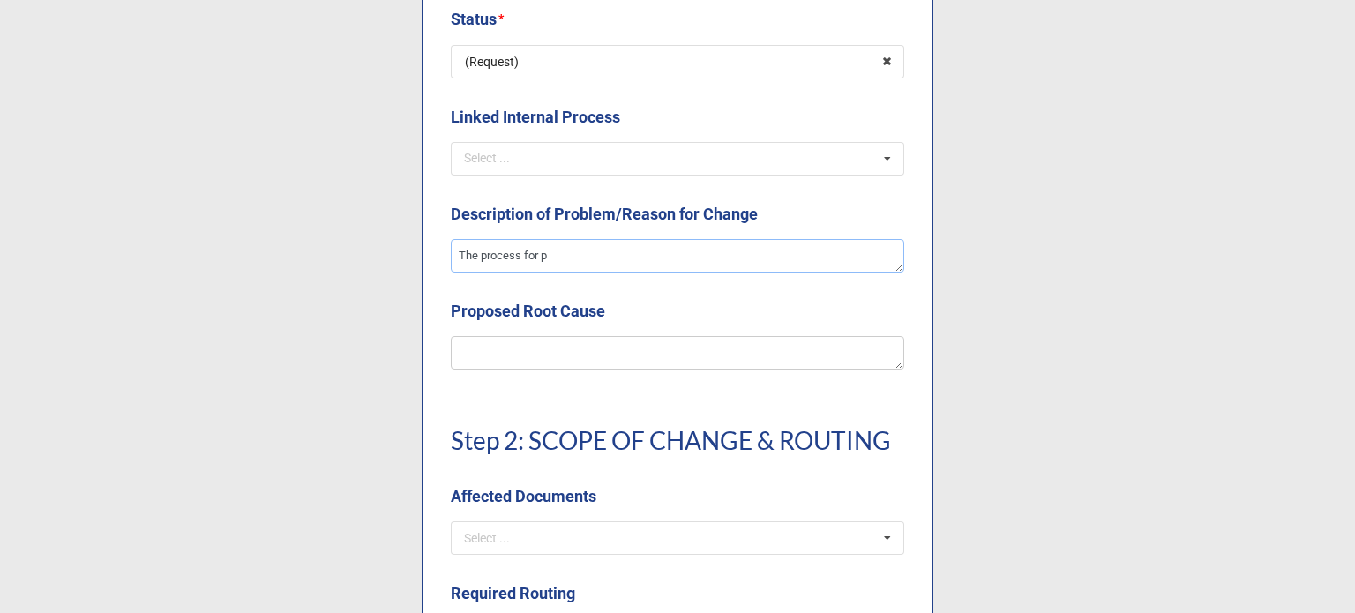
type textarea "The process for pr"
type textarea "x"
type textarea "The process for pri"
type textarea "x"
type textarea "The process for prin"
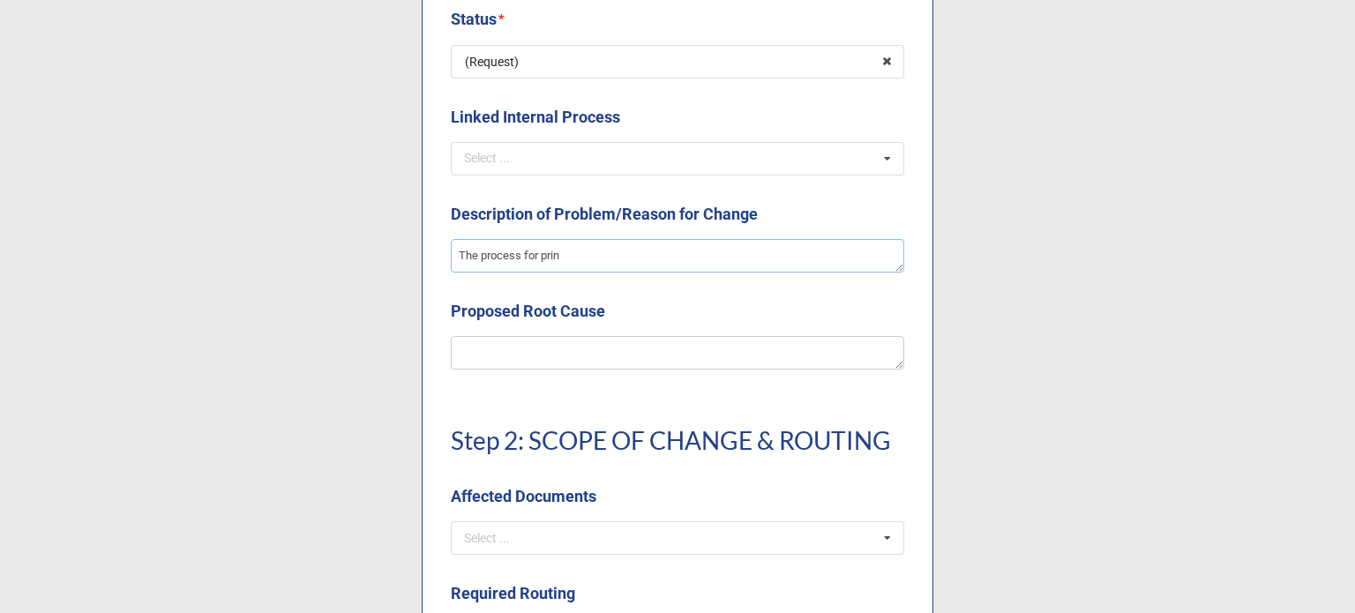
type textarea "x"
type textarea "The process for print"
type textarea "x"
type textarea "The process for printin"
type textarea "x"
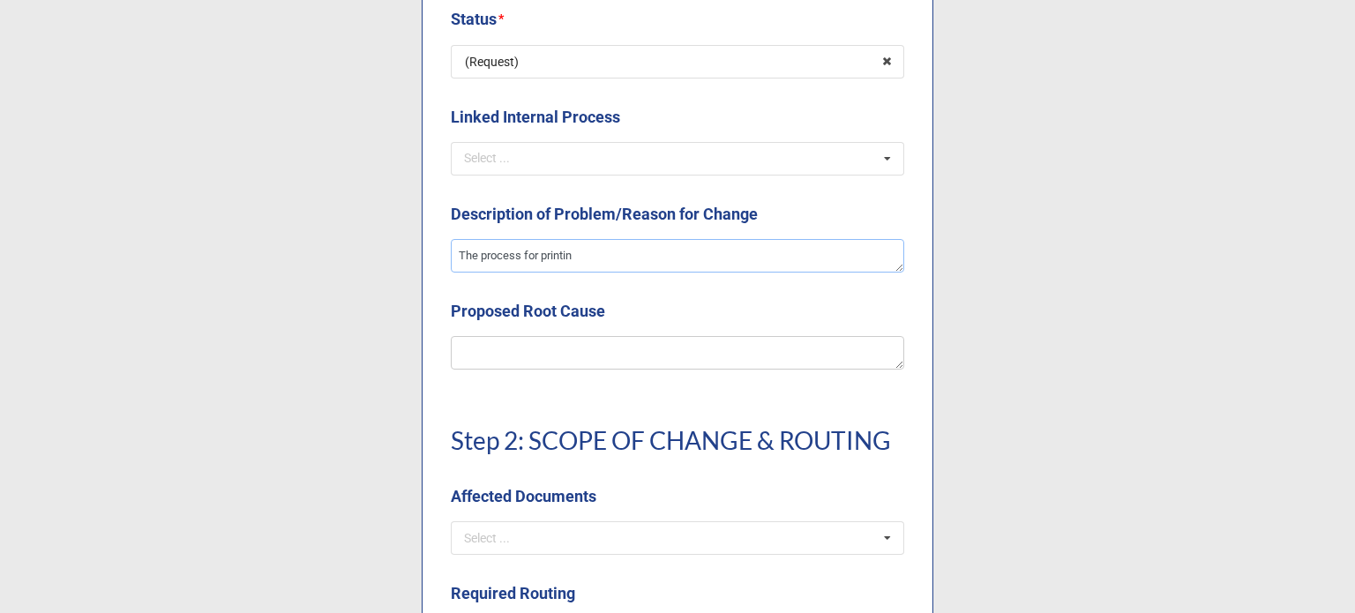
type textarea "The process for printing"
type textarea "x"
type textarea "The process for printing"
type textarea "x"
type textarea "The process for printing c"
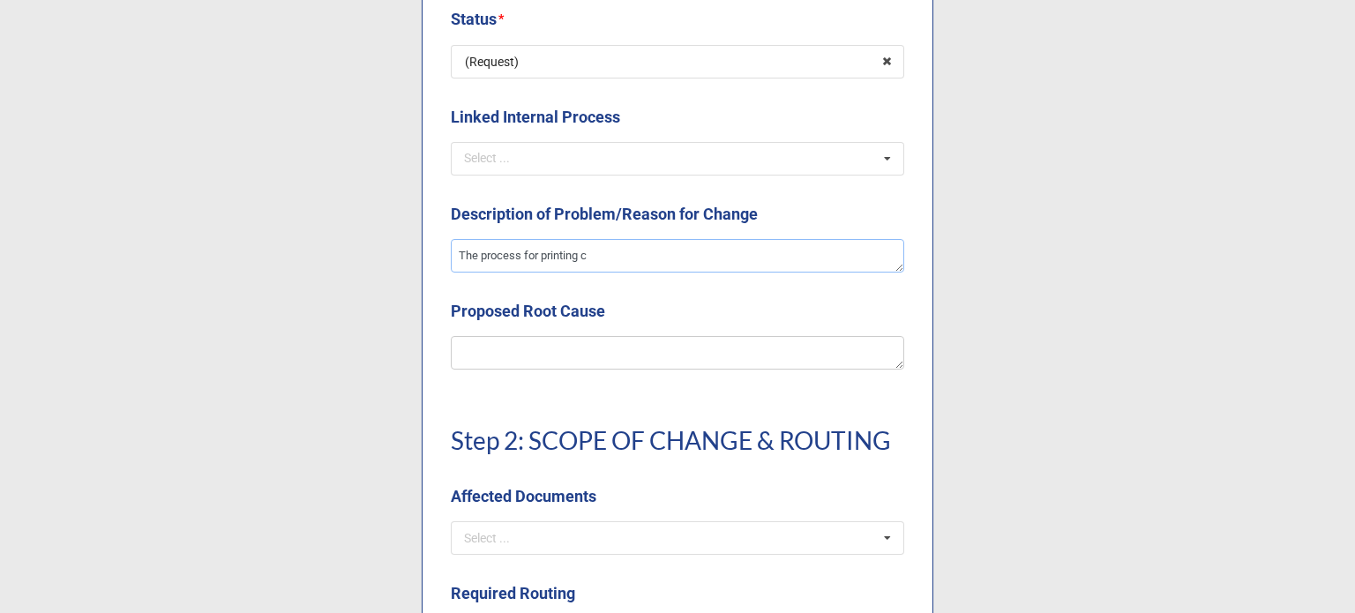
type textarea "x"
type textarea "The process for printing co"
type textarea "x"
type textarea "The process for printing con"
type textarea "x"
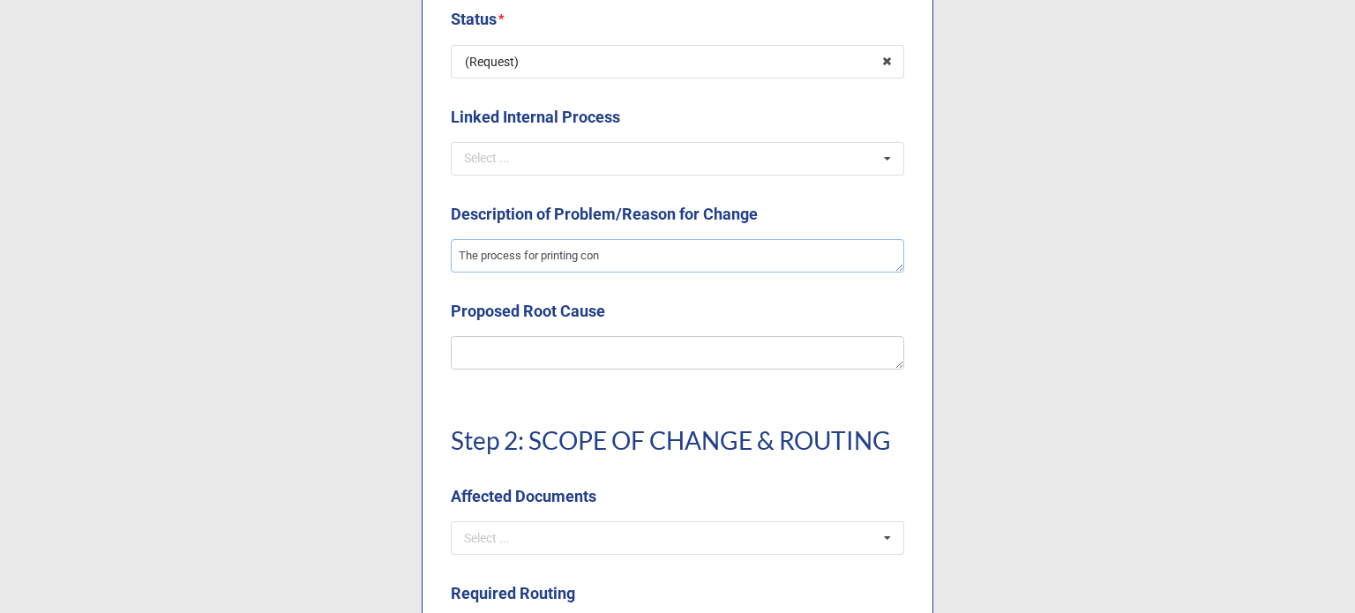
type textarea "The process for printing cont"
type textarea "x"
type textarea "The process for printing conta"
type textarea "x"
type textarea "The process for printing contai"
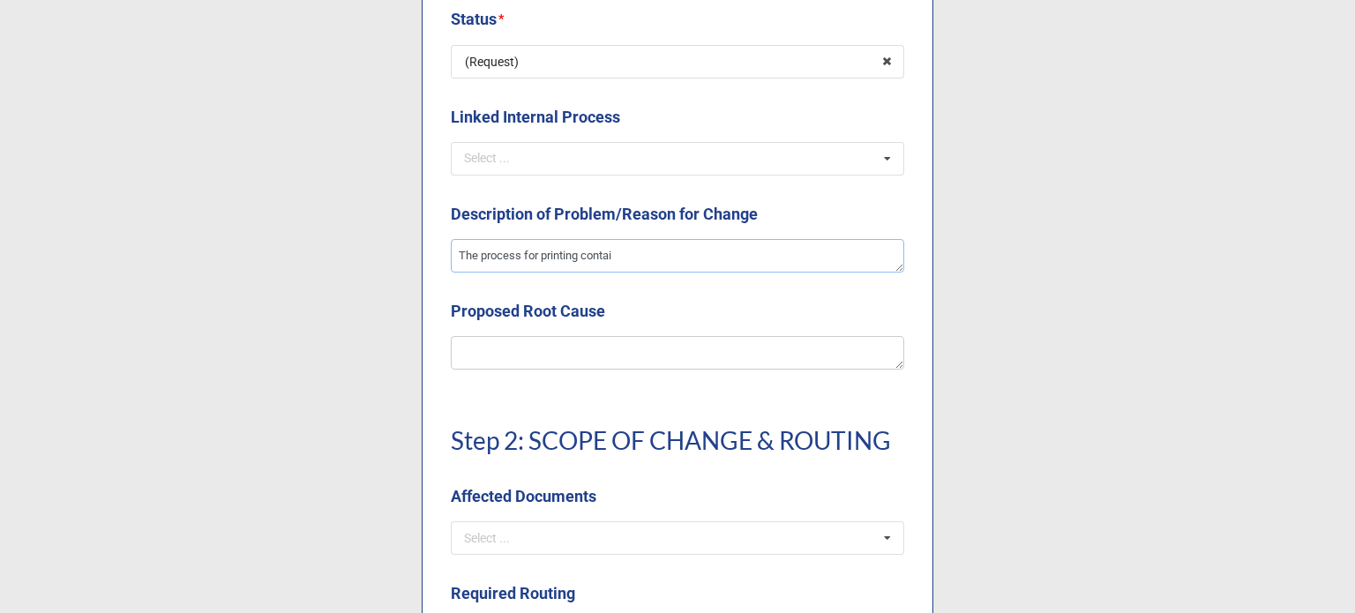
type textarea "x"
type textarea "The process for printing contain"
type textarea "x"
type textarea "The process for printing containe"
type textarea "x"
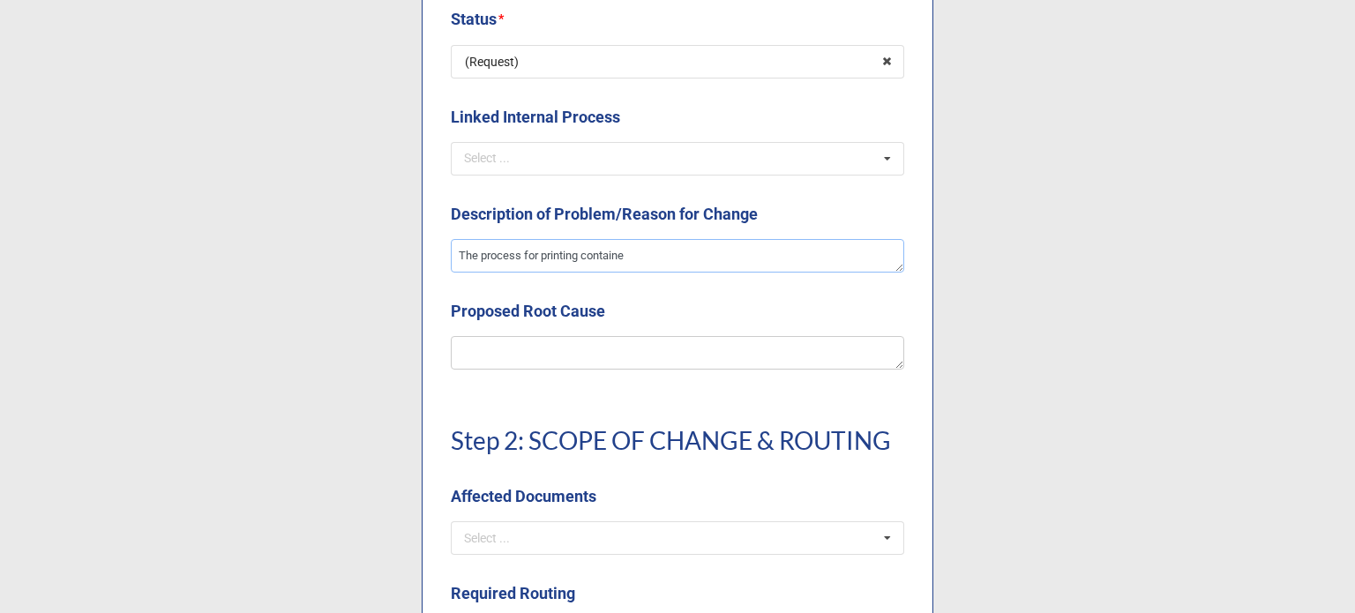
type textarea "The process for printing container"
type textarea "x"
type textarea "The process for printing container"
type textarea "x"
type textarea "The process for printing container I"
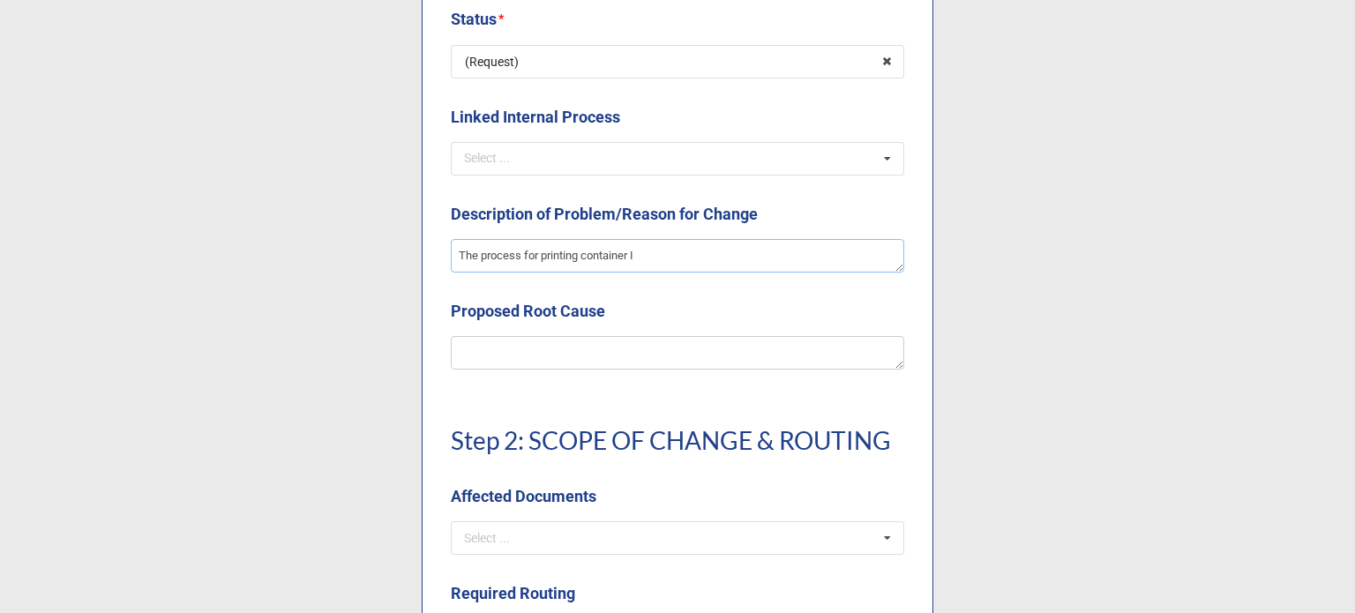
type textarea "x"
type textarea "The process for printing container ID"
type textarea "x"
type textarea "The process for printing container ID l"
type textarea "x"
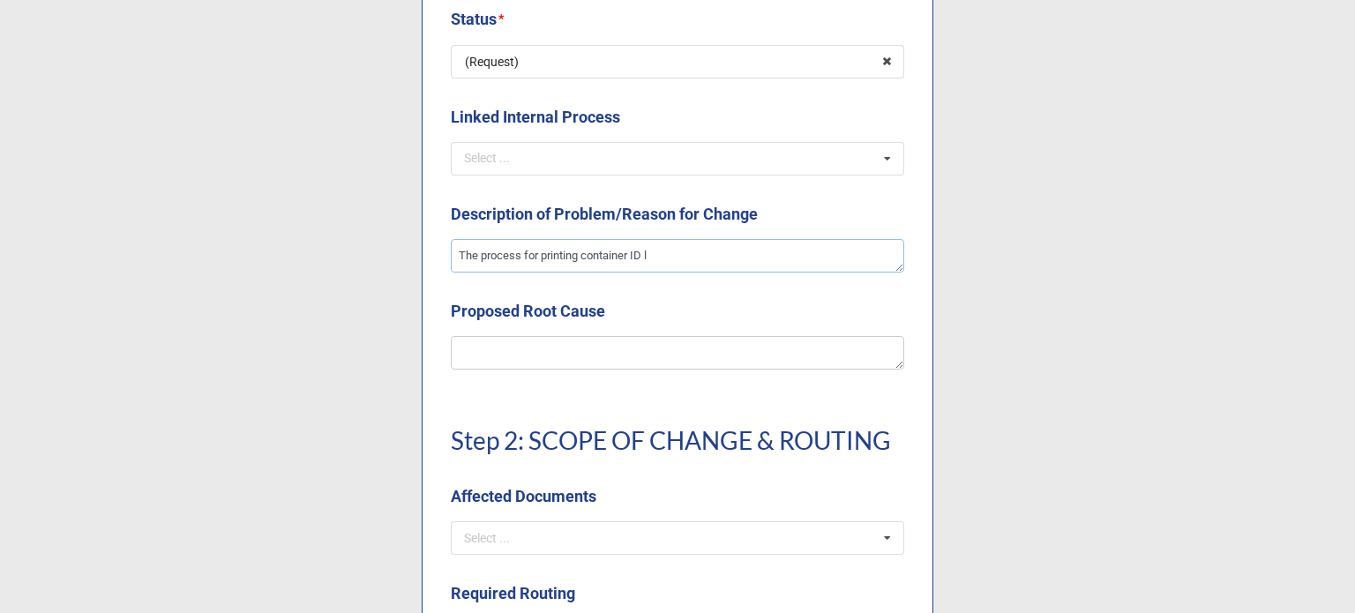
type textarea "The process for printing container ID la"
type textarea "x"
type textarea "The process for printing container ID lab"
type textarea "x"
type textarea "The process for printing container ID labe"
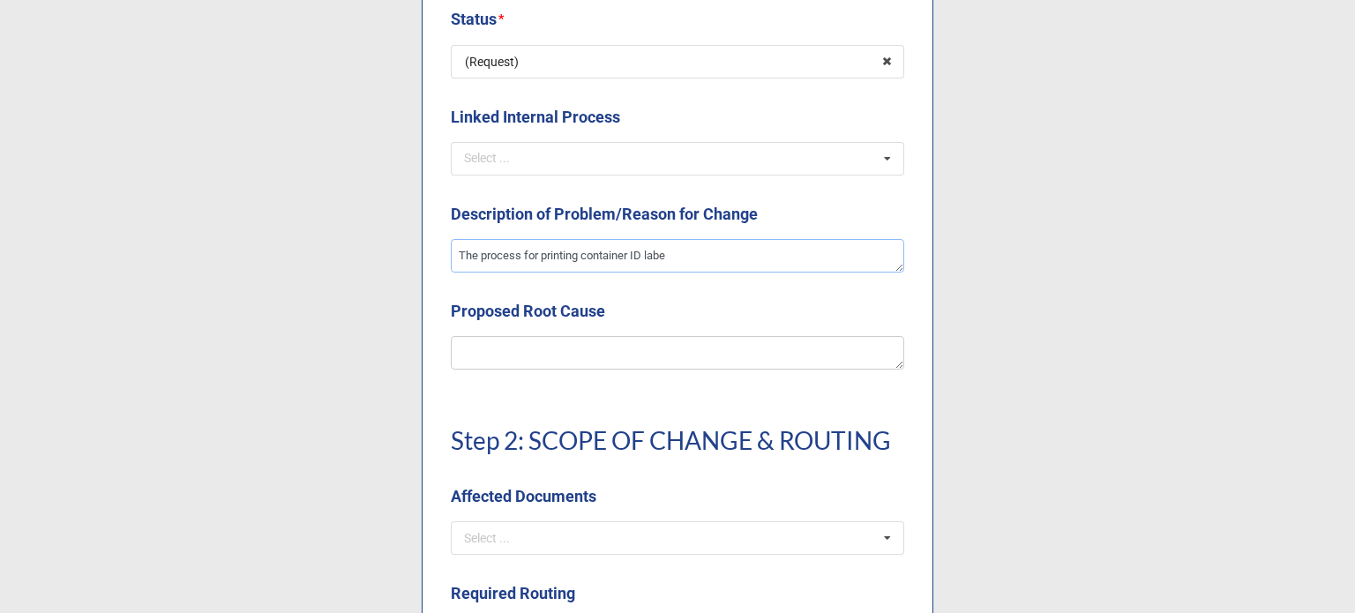
type textarea "x"
type textarea "The process for printing container ID label"
type textarea "x"
type textarea "The process for printing container ID labels"
type textarea "x"
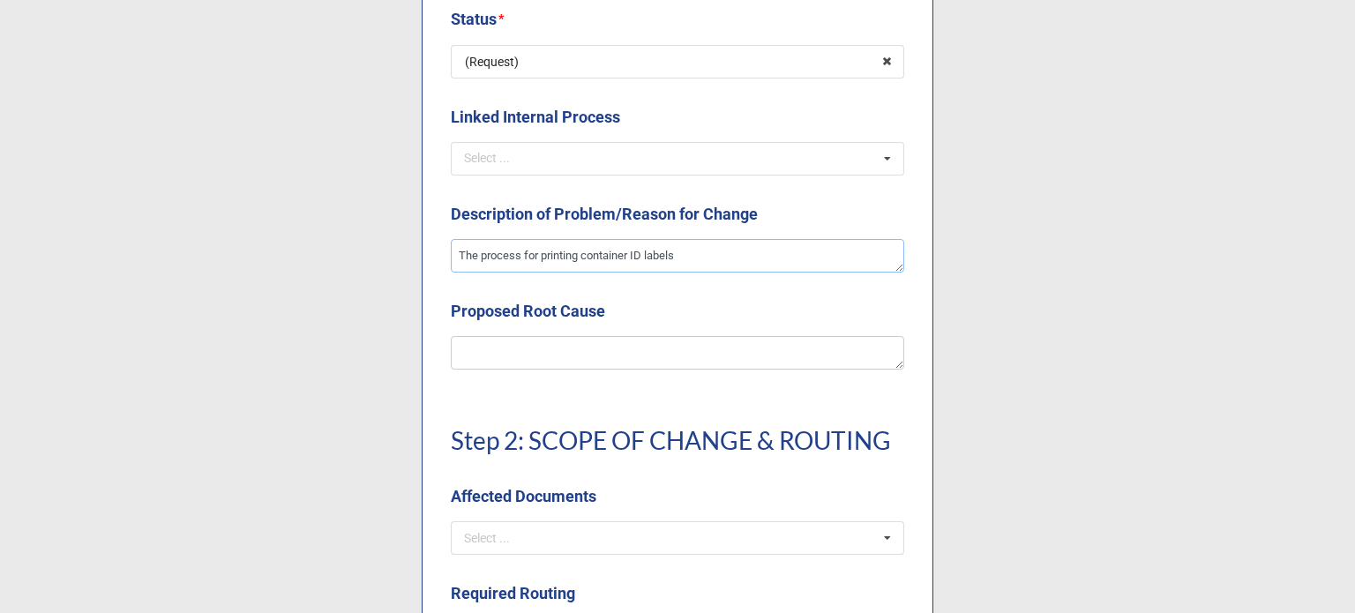
type textarea "The process for printing container ID labels"
type textarea "x"
type textarea "The process for printing container ID labels h"
type textarea "x"
type textarea "The process for printing container ID labels ha"
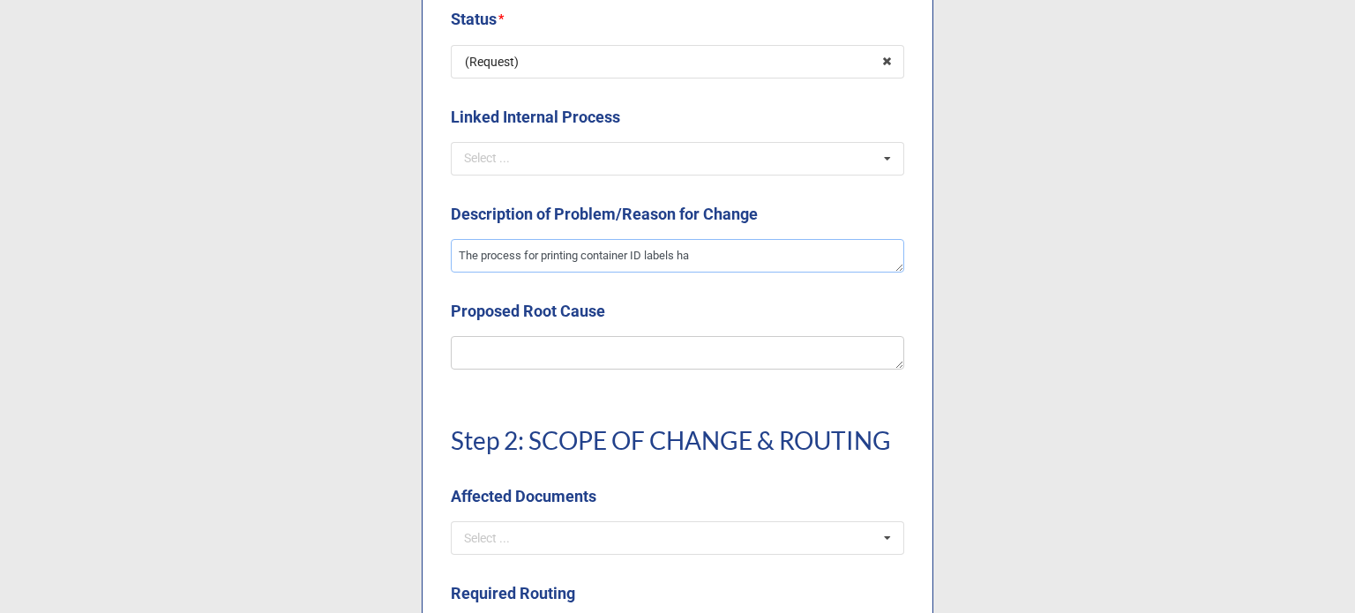
type textarea "x"
type textarea "The process for printing container ID labels hav"
type textarea "x"
type textarea "The process for printing container ID labels have"
type textarea "x"
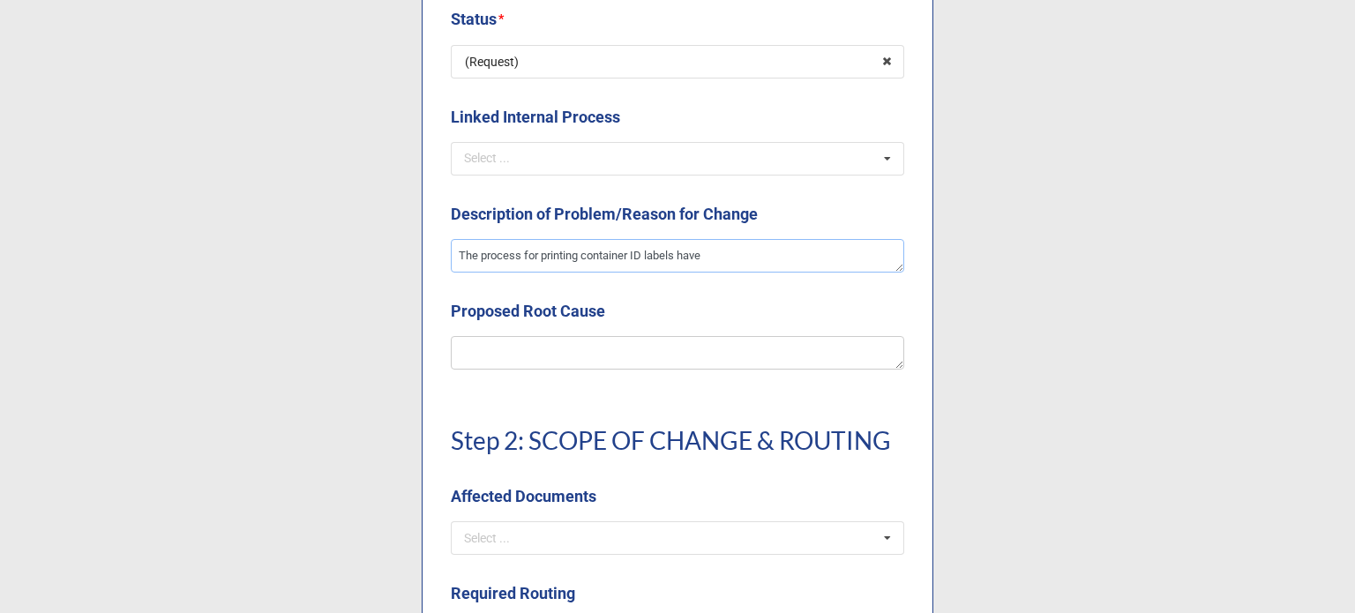
type textarea "The process for printing container ID labels have"
type textarea "x"
type textarea "The process for printing container ID labels have ch"
type textarea "x"
type textarea "The process for printing container ID labels have cha"
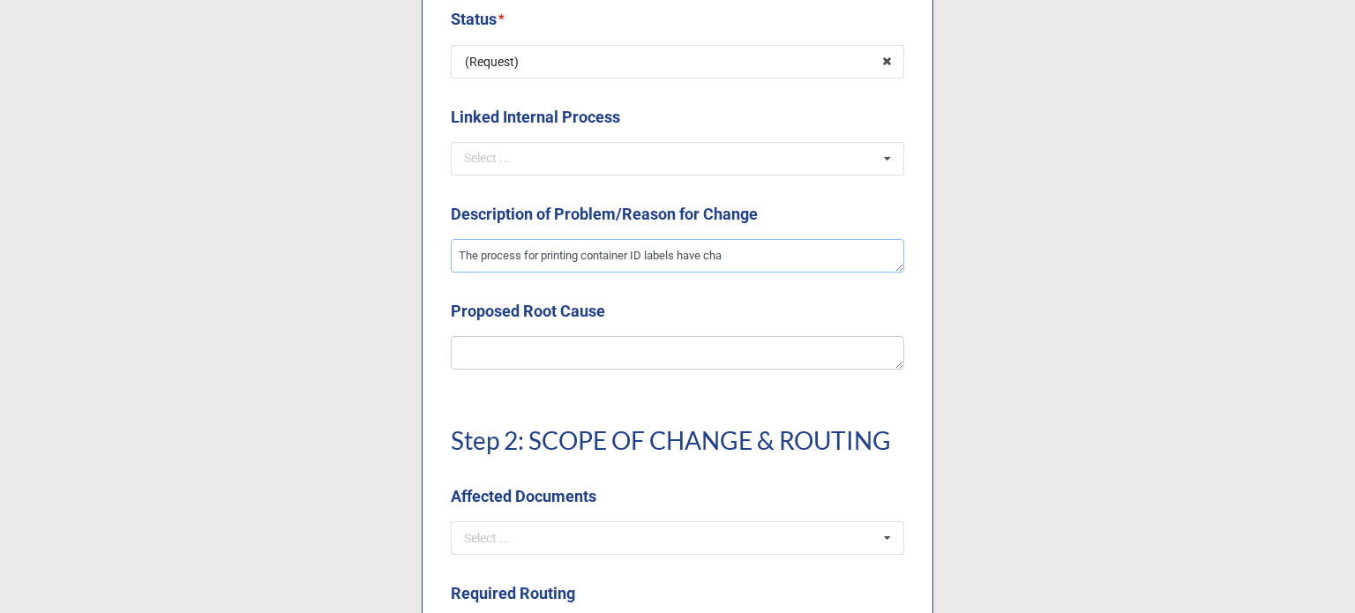
type textarea "x"
type textarea "The process for printing container ID labels have chan"
type textarea "x"
type textarea "The process for printing container ID labels have chang"
type textarea "x"
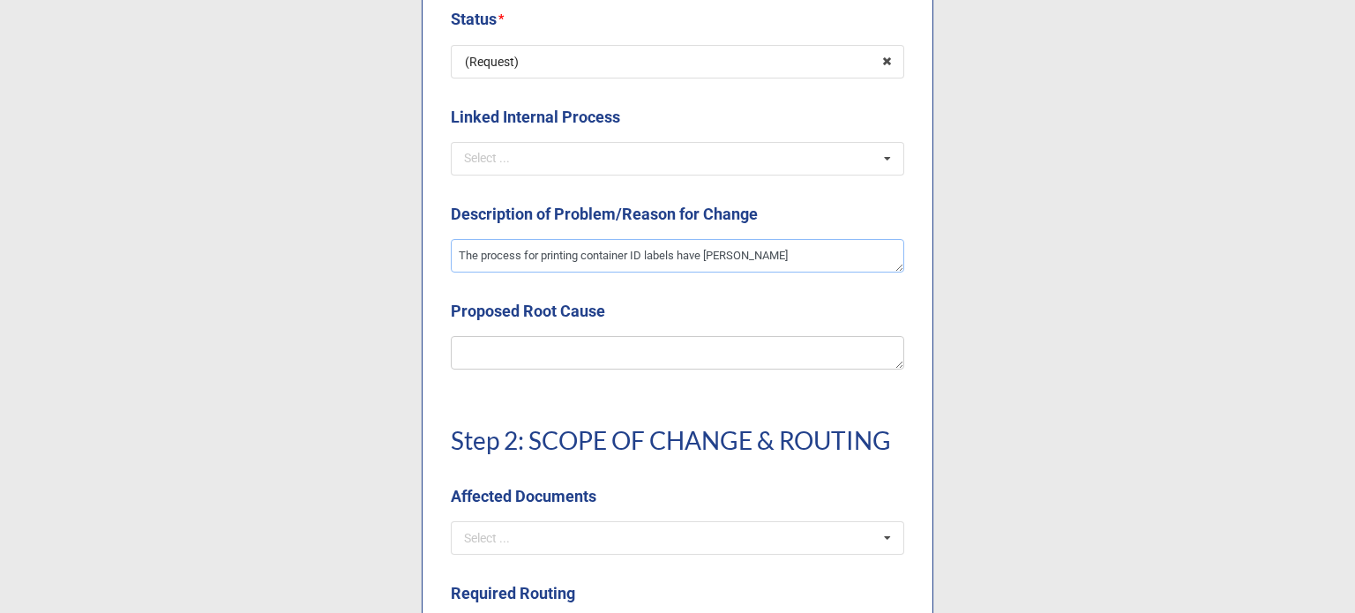
type textarea "The process for printing container ID labels have change"
type textarea "x"
type textarea "The process for printing container ID labels have changed"
type textarea "x"
type textarea "The process for printing container ID labels have changed"
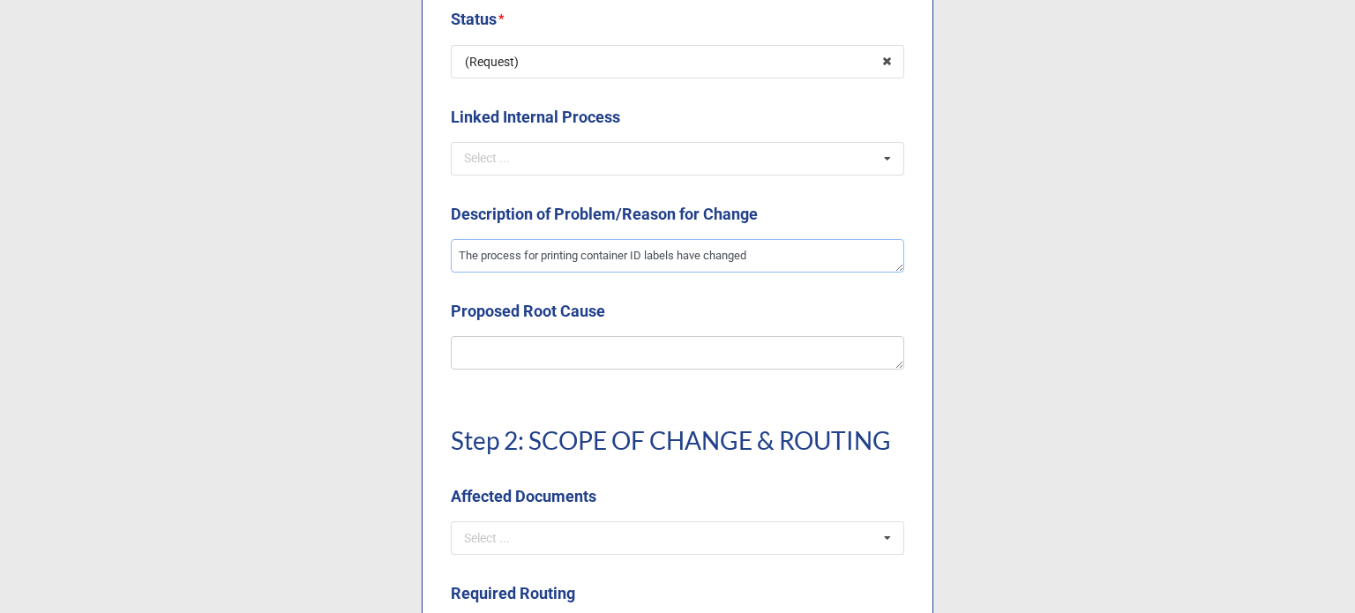
type textarea "x"
type textarea "The process for printing container ID labels have changed an"
type textarea "x"
type textarea "The process for printing container ID labels have changed and"
type textarea "x"
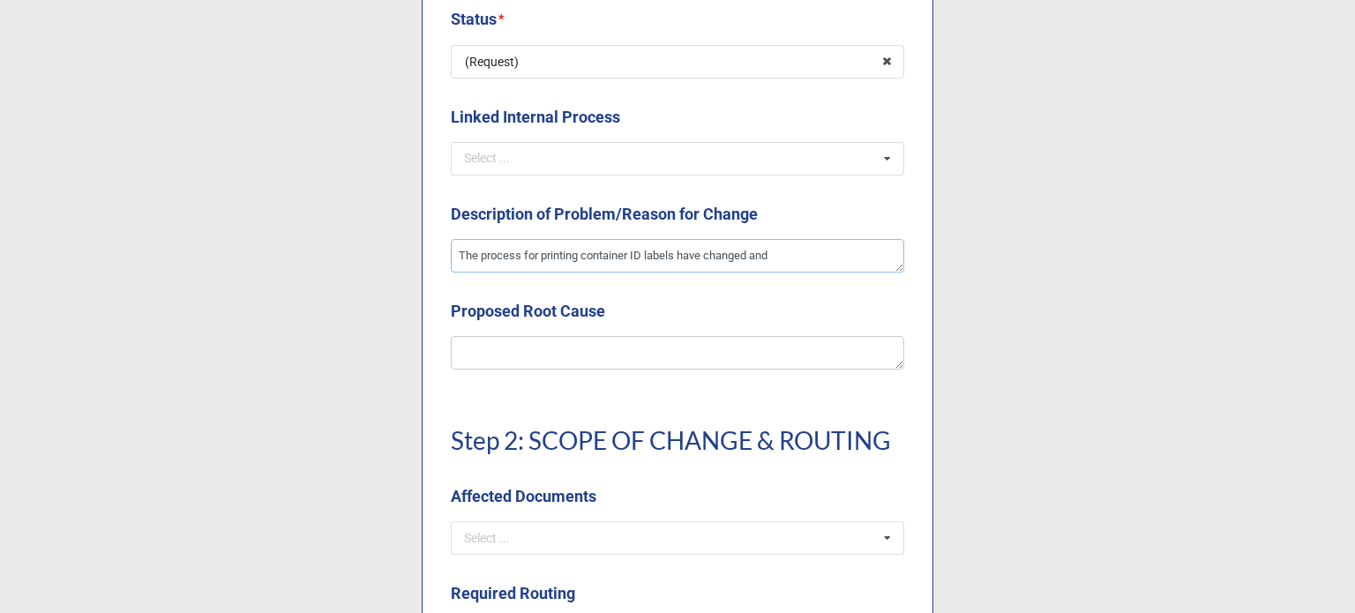
type textarea "The process for printing container ID labels have changed and"
type textarea "x"
type textarea "The process for printing container ID labels have changed and n"
type textarea "x"
type textarea "The process for printing container ID labels have changed and ne"
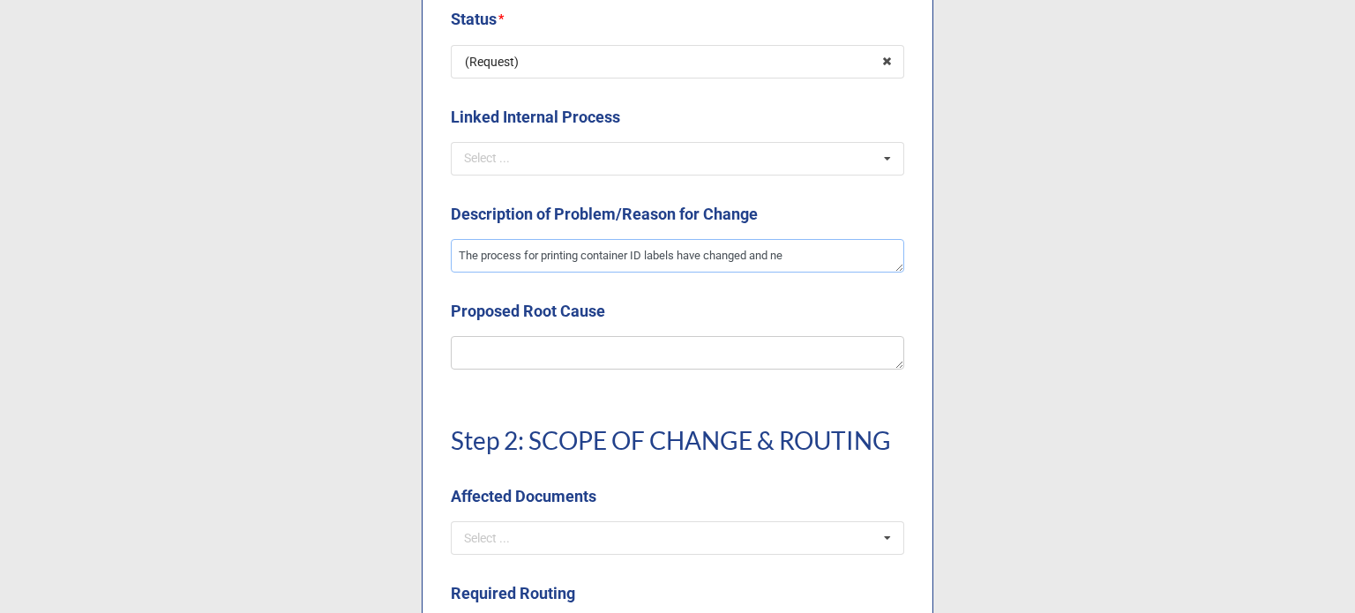
type textarea "x"
type textarea "The process for printing container ID labels have changed and nee"
type textarea "x"
type textarea "The process for printing container ID labels have changed and need"
type textarea "x"
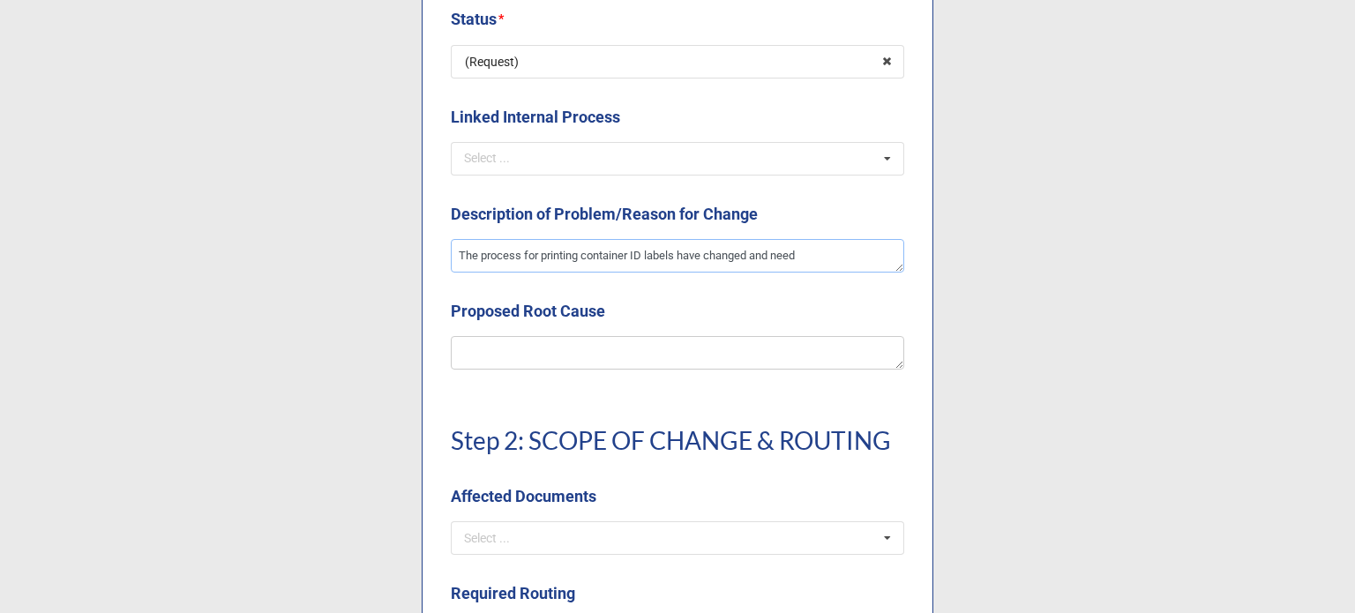
type textarea "The process for printing container ID labels have changed and need"
type textarea "x"
type textarea "The process for printing container ID labels have changed and need t"
type textarea "x"
type textarea "The process for printing container ID labels have changed and need to"
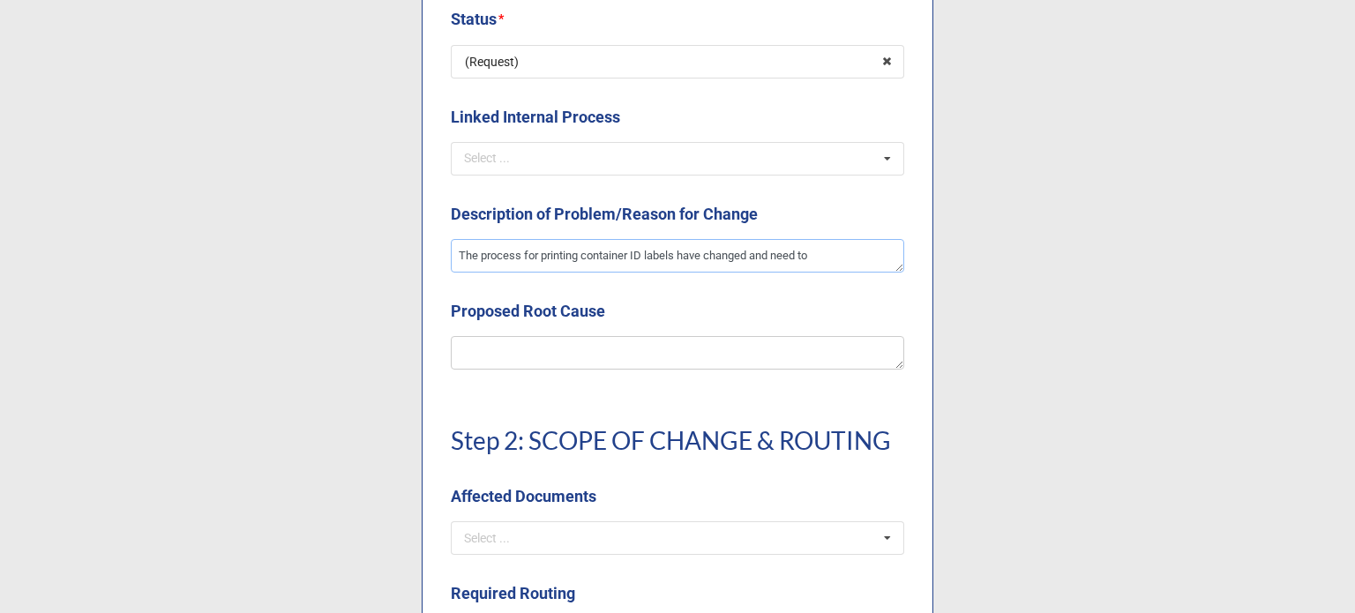
type textarea "x"
type textarea "The process for printing container ID labels have changed and need to"
type textarea "x"
type textarea "The process for printing container ID labels have changed and need to b"
type textarea "x"
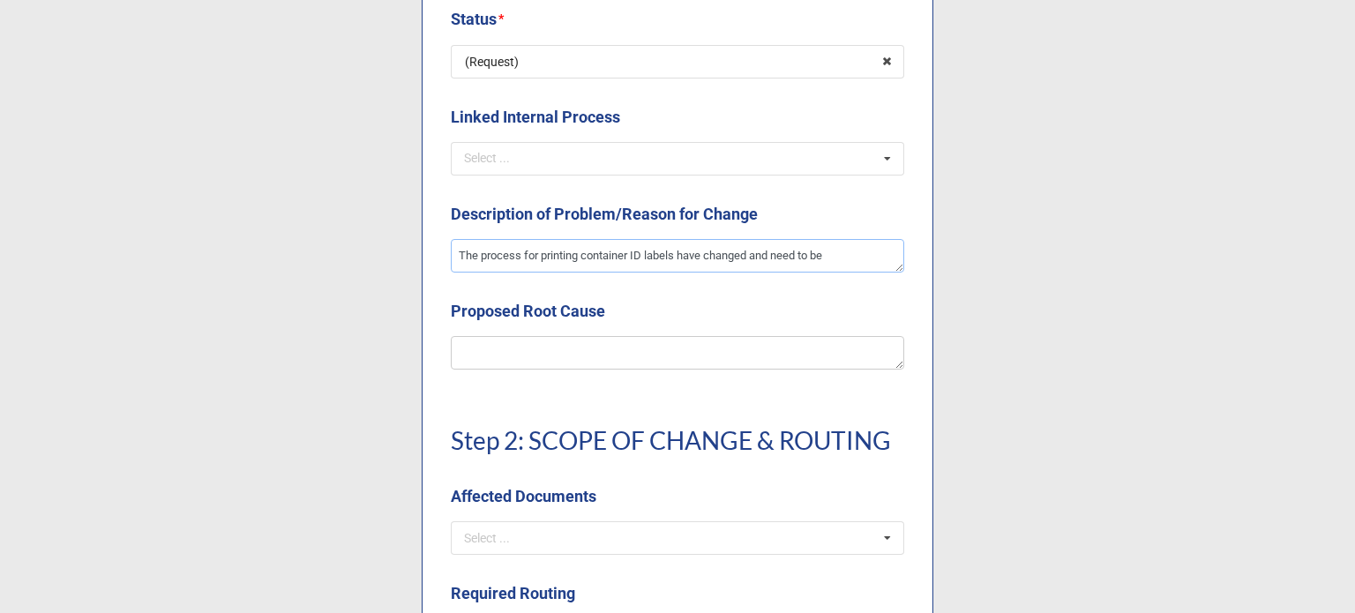
type textarea "The process for printing container ID labels have changed and need to be"
type textarea "x"
type textarea "The process for printing container ID labels have changed and need to be u"
type textarea "x"
type textarea "The process for printing container ID labels have changed and need to be up"
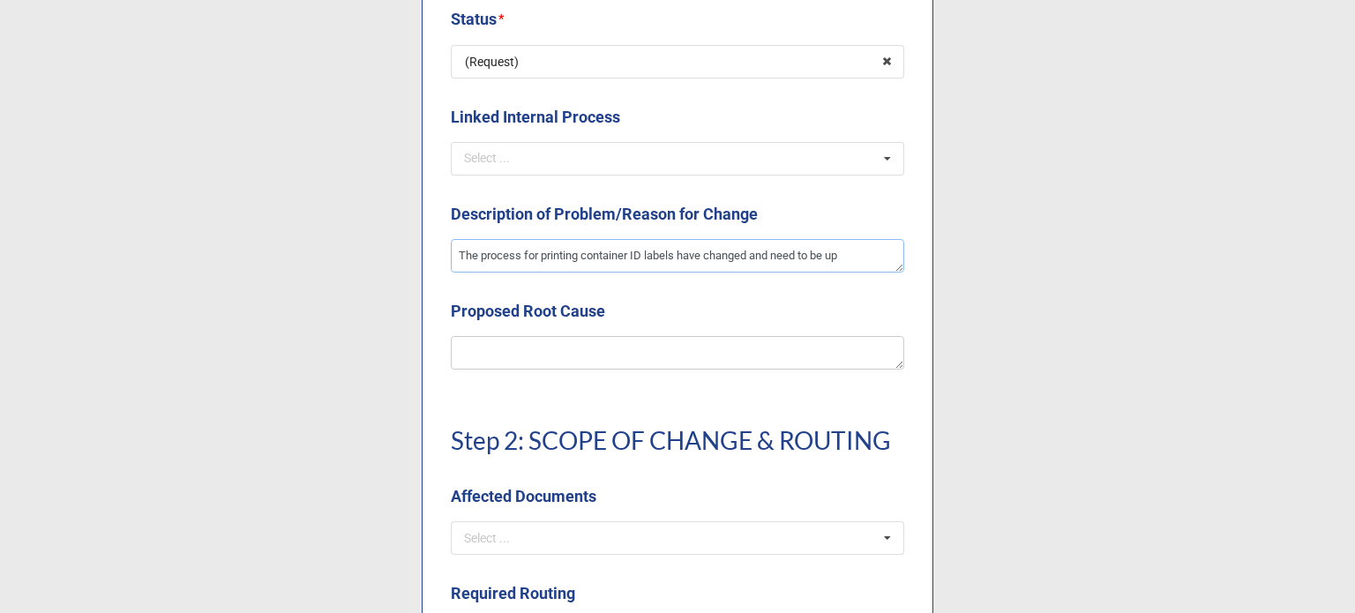
type textarea "x"
type textarea "The process for printing container ID labels have changed and need to be upd"
type textarea "x"
type textarea "The process for printing container ID labels have changed and need to be upda"
type textarea "x"
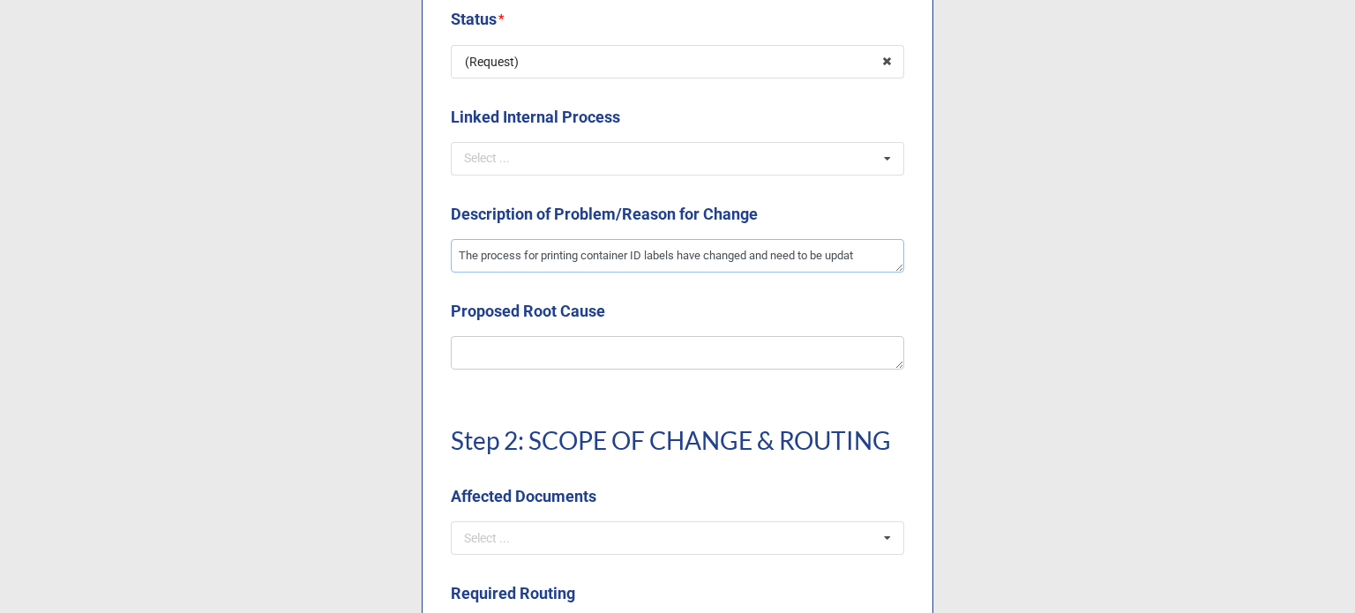
type textarea "The process for printing container ID labels have changed and need to be update"
type textarea "x"
type textarea "The process for printing container ID labels have changed and need to be updated"
type textarea "x"
type textarea "The process for printing container ID labels have changed and need to be updated"
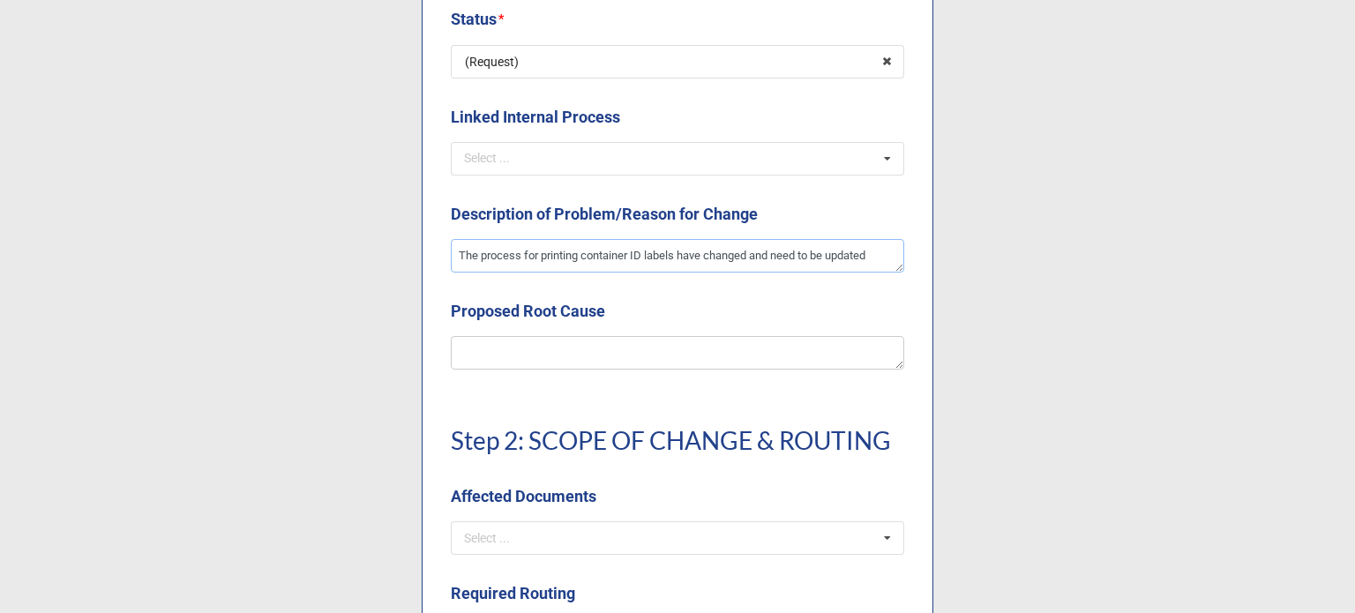
type textarea "x"
type textarea "The process for printing container ID labels have changed and need to be update…"
type textarea "x"
type textarea "The process for printing container ID labels have changed and need to be update…"
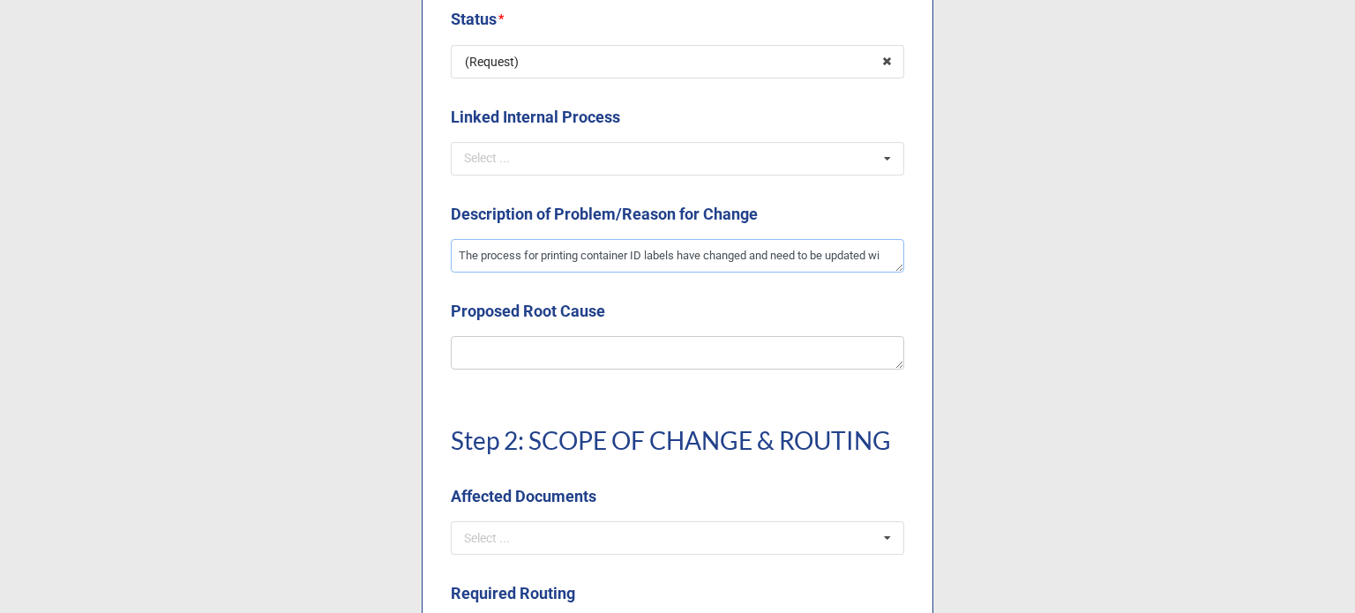
type textarea "x"
type textarea "The process for printing container ID labels have changed and need to be update…"
type textarea "x"
type textarea "The process for printing container ID labels have changed and need to be update…"
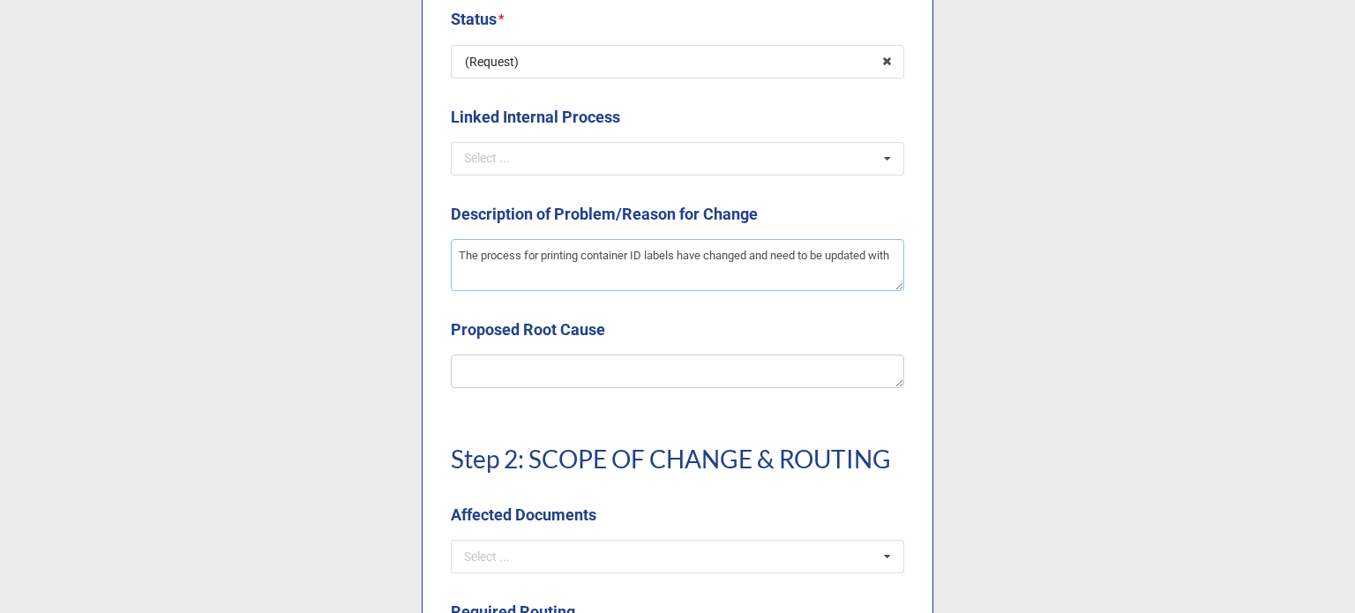
scroll to position [0, 0]
type textarea "x"
type textarea "The process for printing container ID labels have changed and need to be update…"
type textarea "x"
type textarea "The process for printing container ID labels have changed and need to be update…"
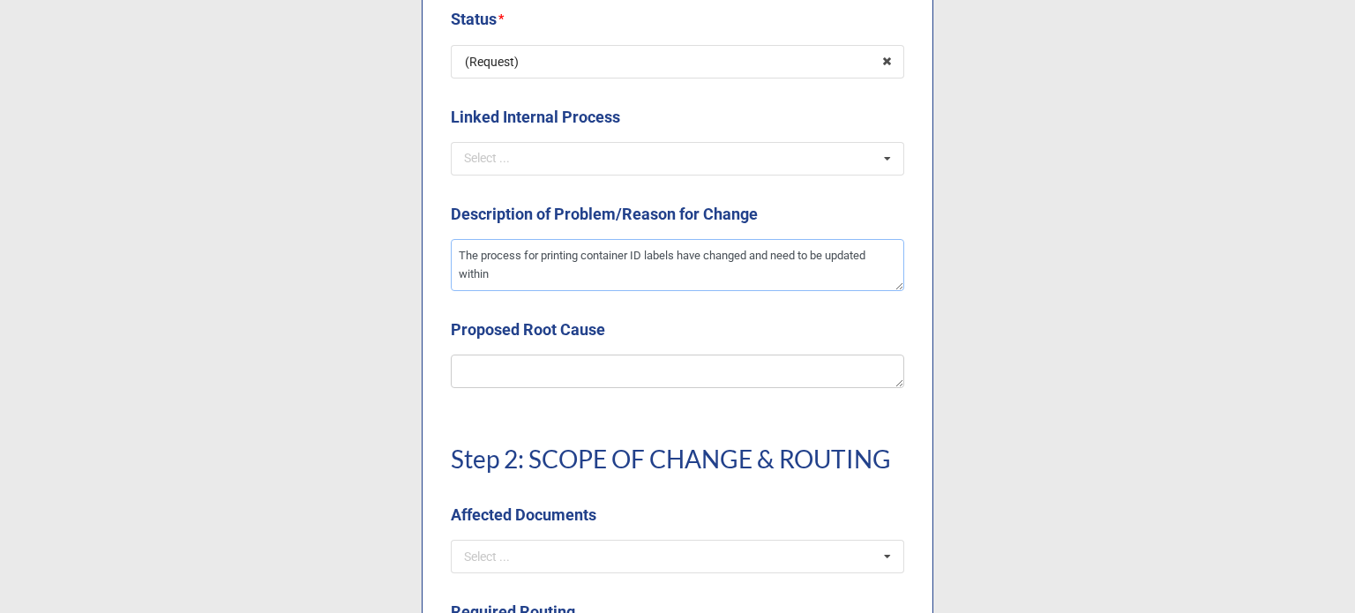
type textarea "x"
type textarea "The process for printing container ID labels have changed and need to be update…"
type textarea "x"
type textarea "The process for printing container ID labels have changed and need to be update…"
type textarea "x"
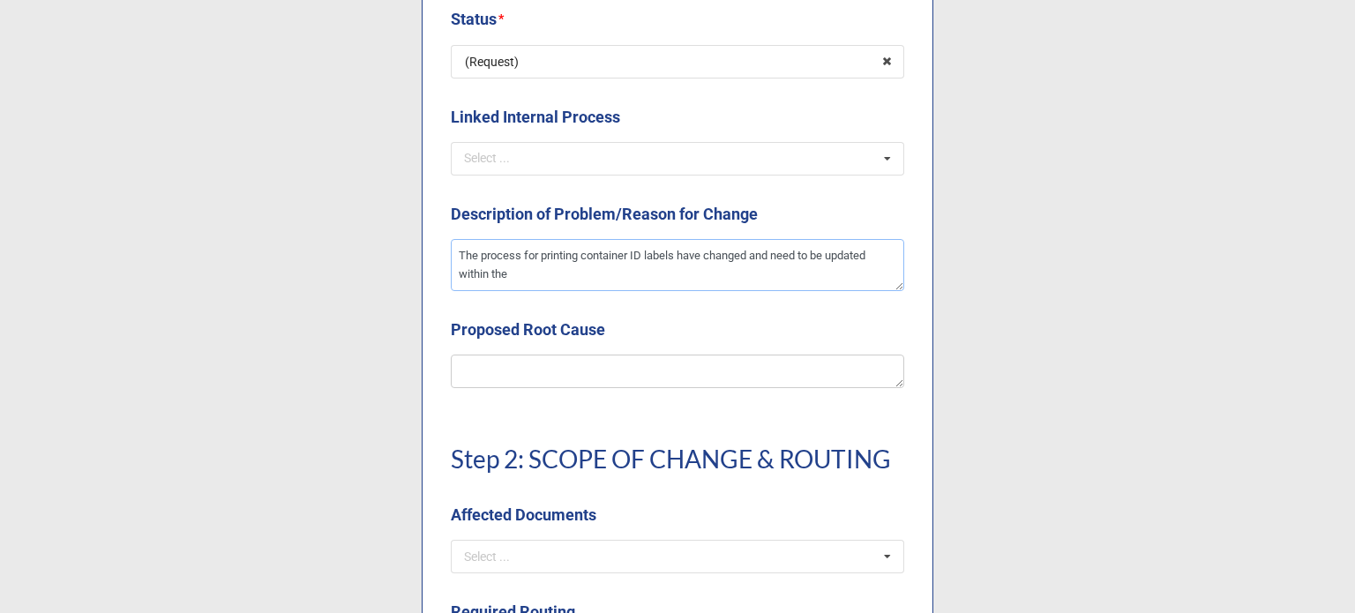
type textarea "The process for printing container ID labels have changed and need to be update…"
type textarea "x"
type textarea "The process for printing container ID labels have changed and need to be update…"
type textarea "x"
type textarea "The process for printing container ID labels have changed and need to be update…"
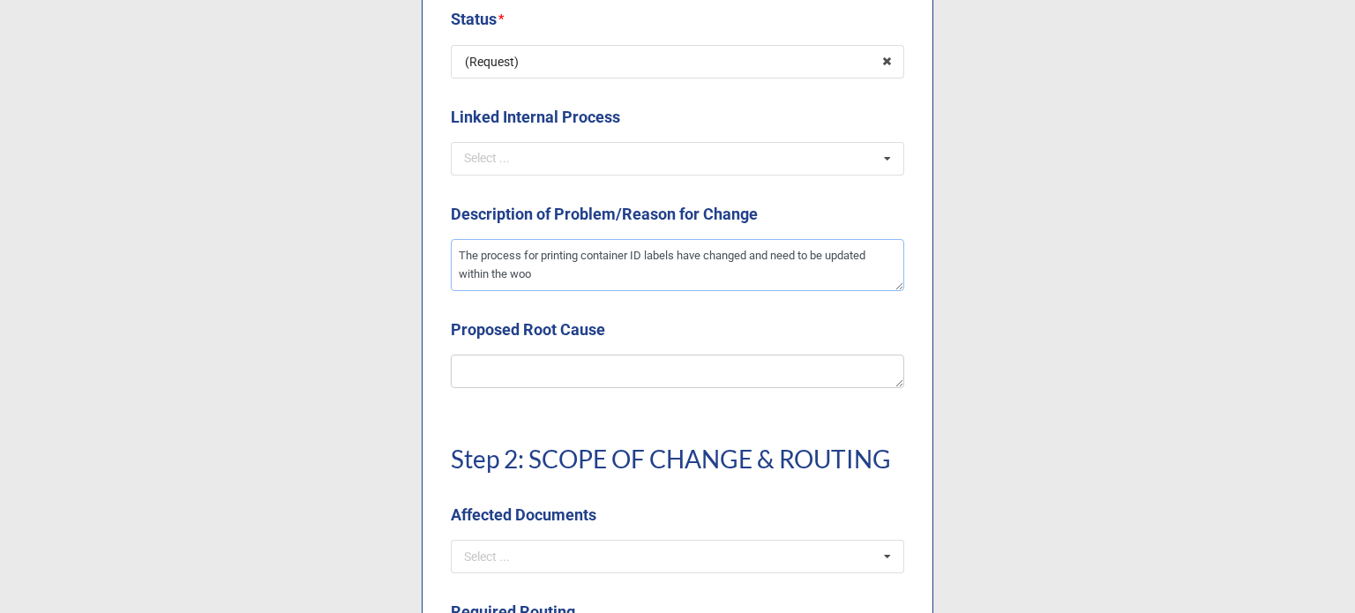
type textarea "x"
type textarea "The process for printing container ID labels have changed and need to be update…"
type textarea "x"
type textarea "The process for printing container ID labels have changed and need to be update…"
type textarea "x"
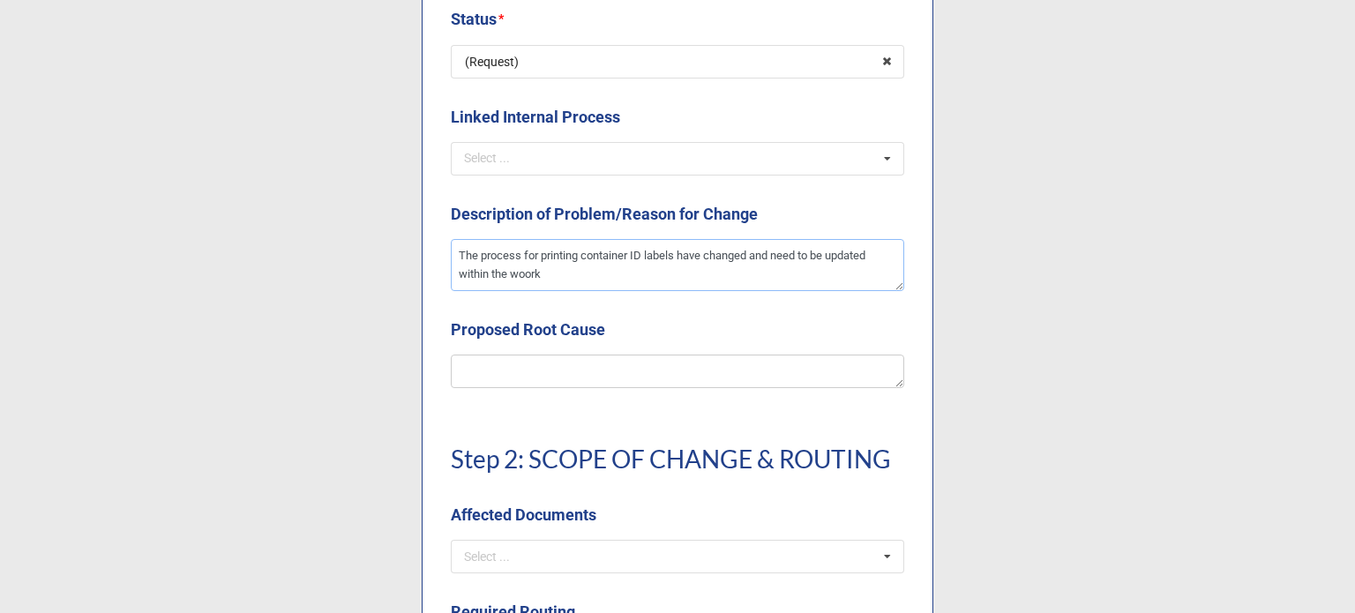
type textarea "The process for printing container ID labels have changed and need to be update…"
type textarea "x"
type textarea "The process for printing container ID labels have changed and need to be update…"
type textarea "x"
type textarea "The process for printing container ID labels have changed and need to be update…"
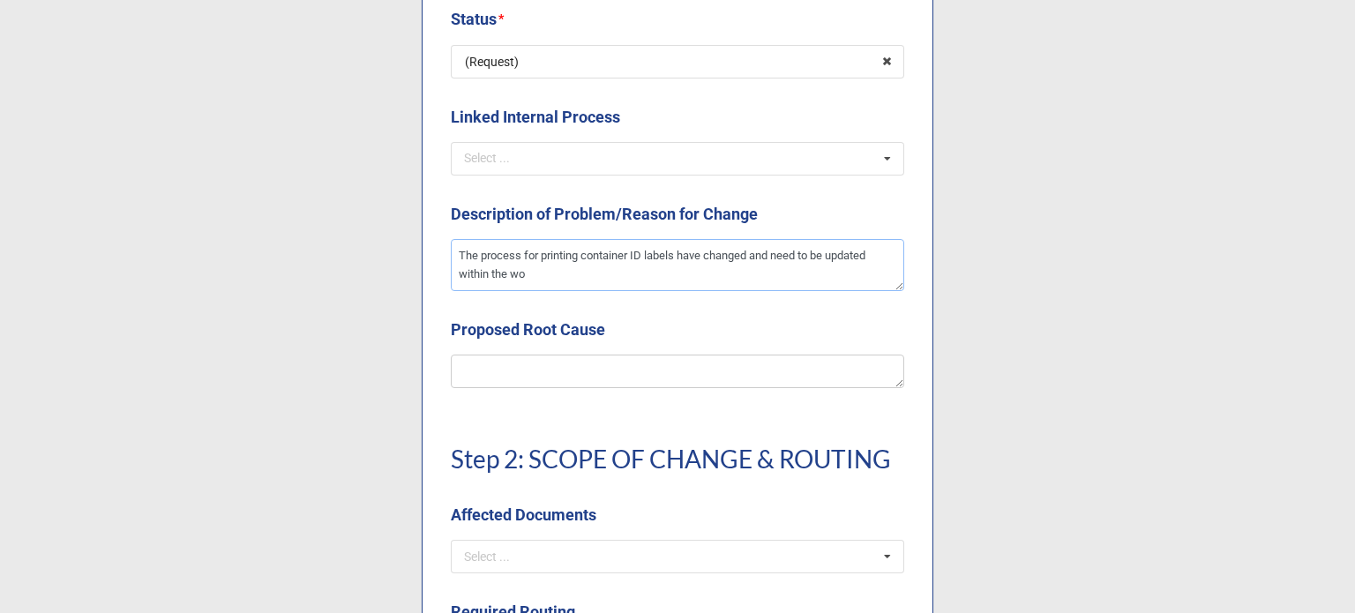
type textarea "x"
type textarea "The process for printing container ID labels have changed and need to be update…"
type textarea "x"
type textarea "The process for printing container ID labels have changed and need to be update…"
type textarea "x"
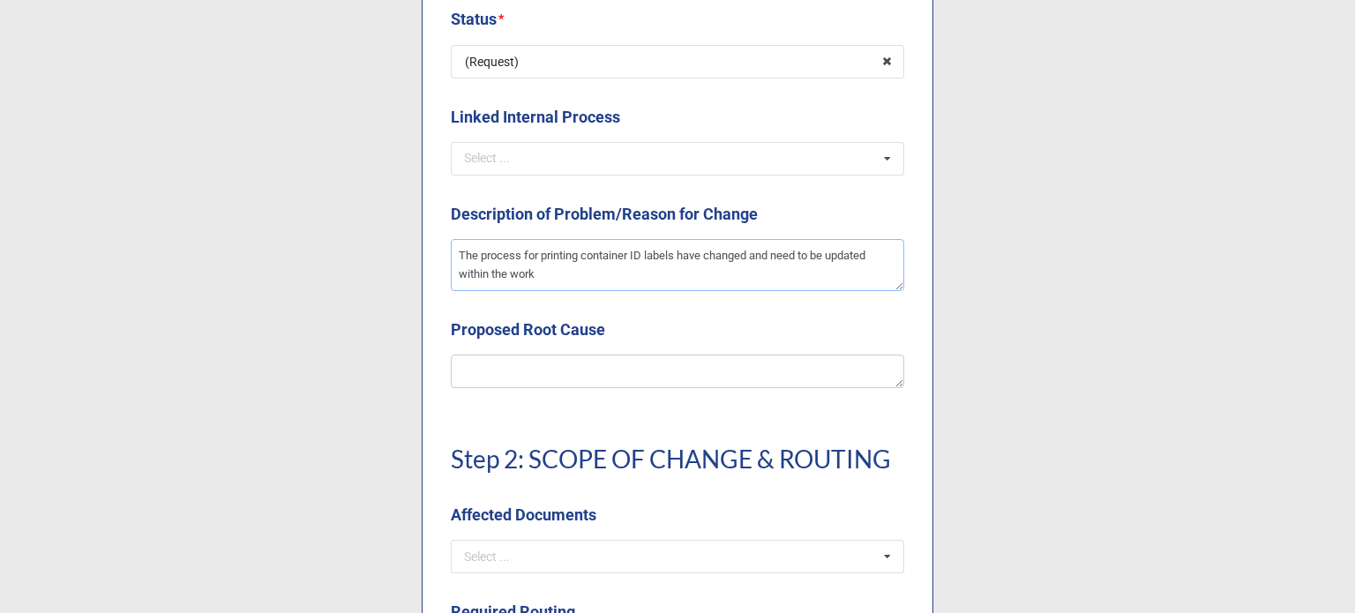
type textarea "The process for printing container ID labels have changed and need to be update…"
type textarea "x"
type textarea "The process for printing container ID labels have changed and need to be update…"
type textarea "x"
type textarea "The process for printing container ID labels have changed and need to be update…"
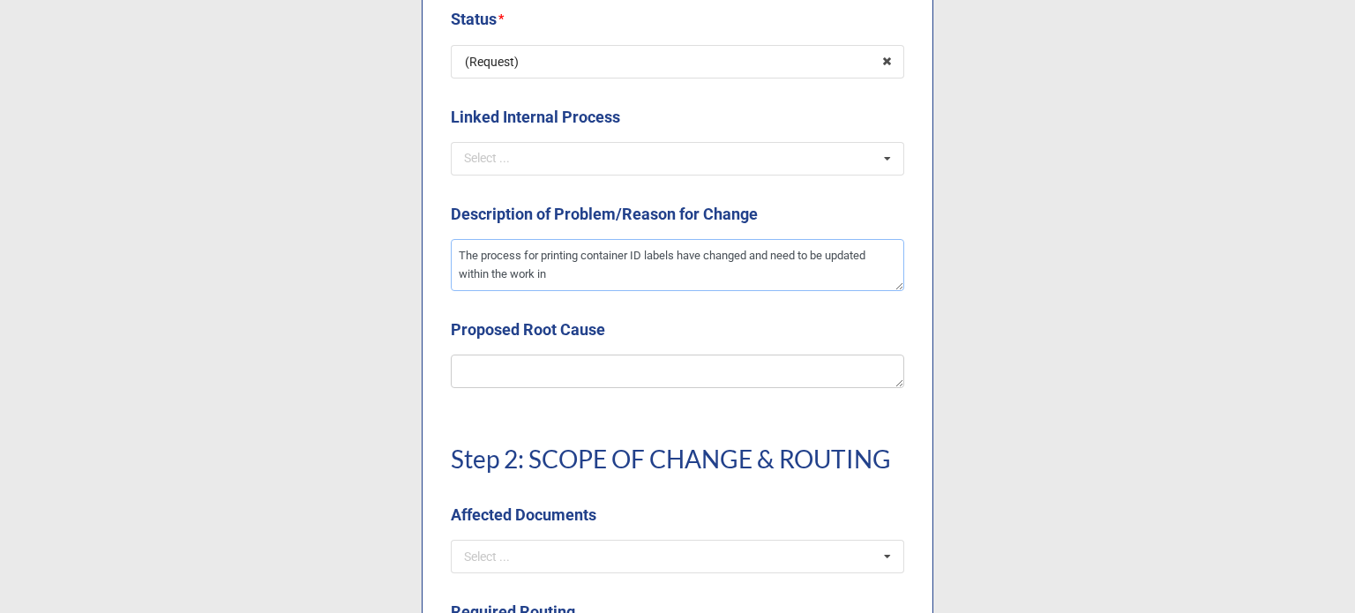
type textarea "x"
click at [536, 357] on textarea at bounding box center [677, 372] width 453 height 34
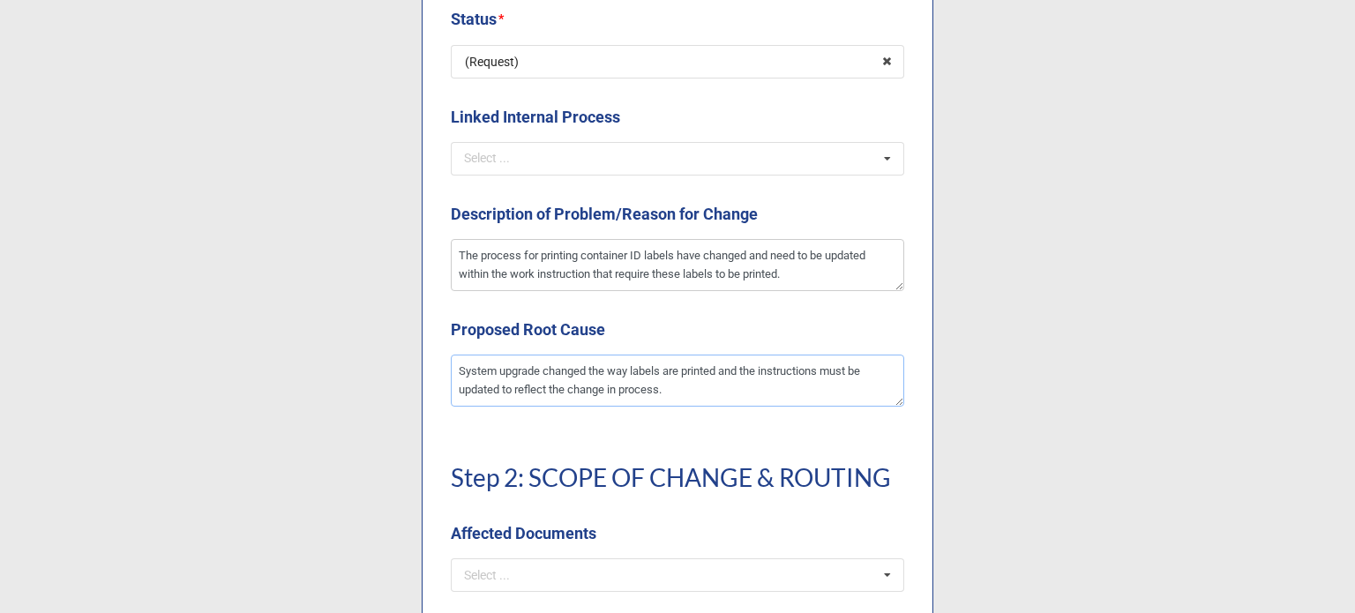
drag, startPoint x: 759, startPoint y: 372, endPoint x: 780, endPoint y: 371, distance: 21.2
click at [762, 372] on textarea "System upgrade changed the way labels are printed and the instructions must be …" at bounding box center [677, 381] width 453 height 52
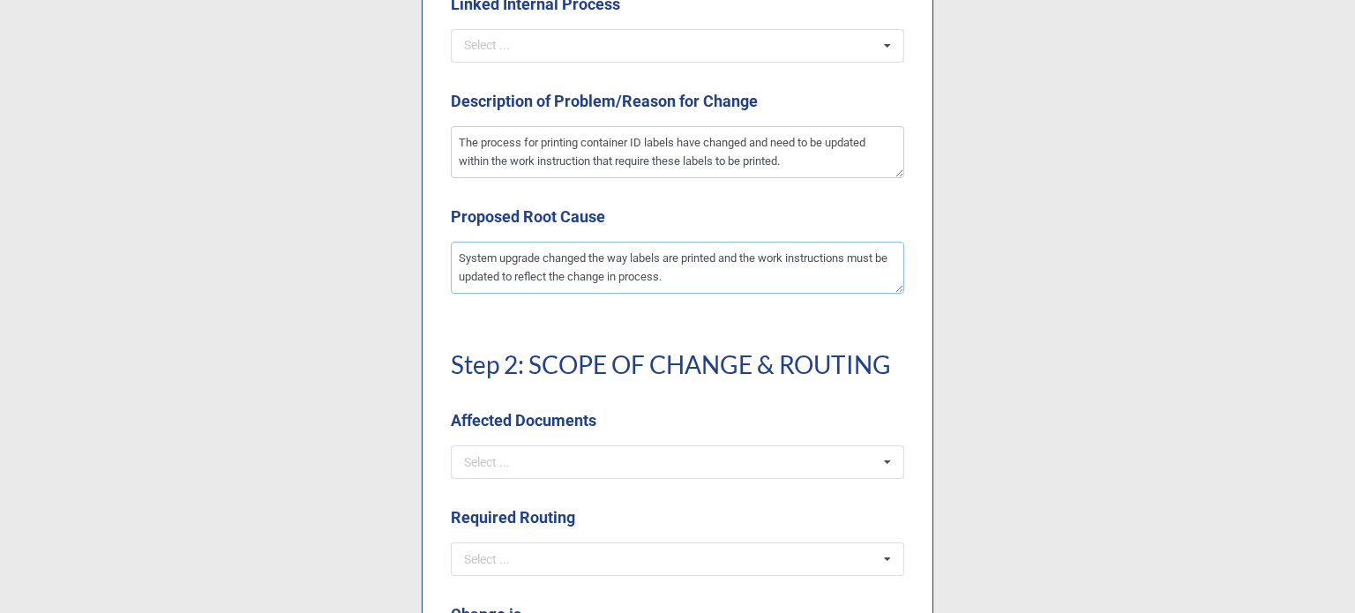
scroll to position [970, 0]
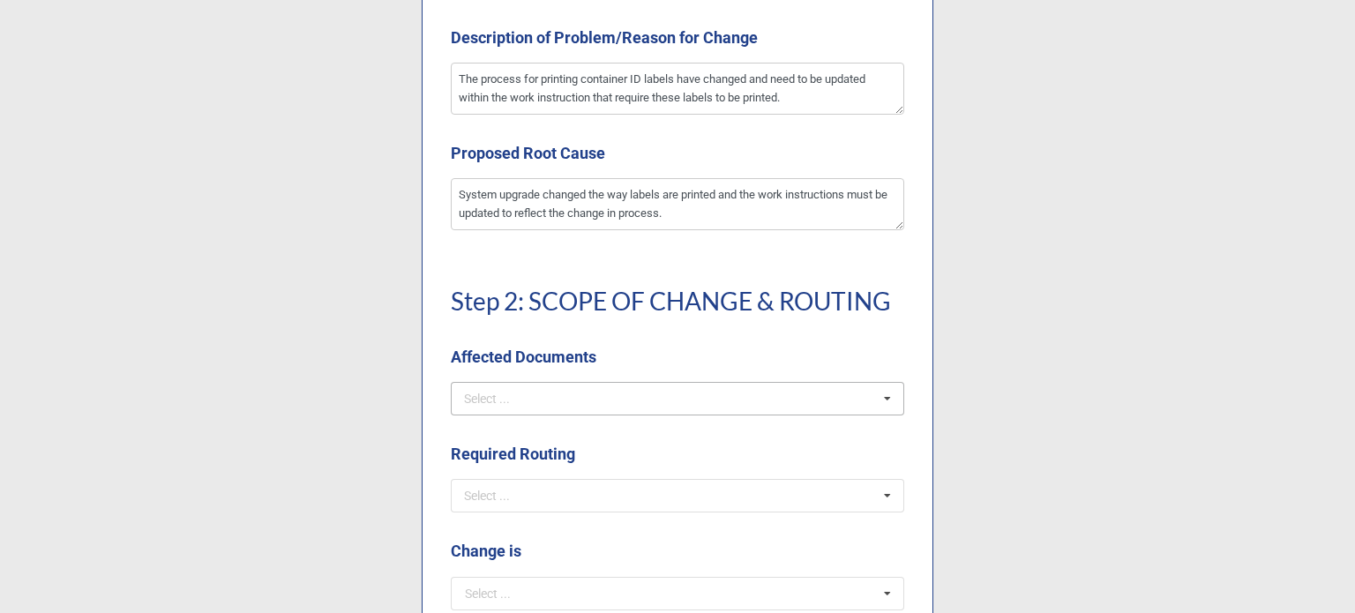
click at [615, 395] on div "Select ... SOPs/Quality Manual WIs Production Docs DWGs/Tooling/Labeling FRM De…" at bounding box center [677, 399] width 453 height 34
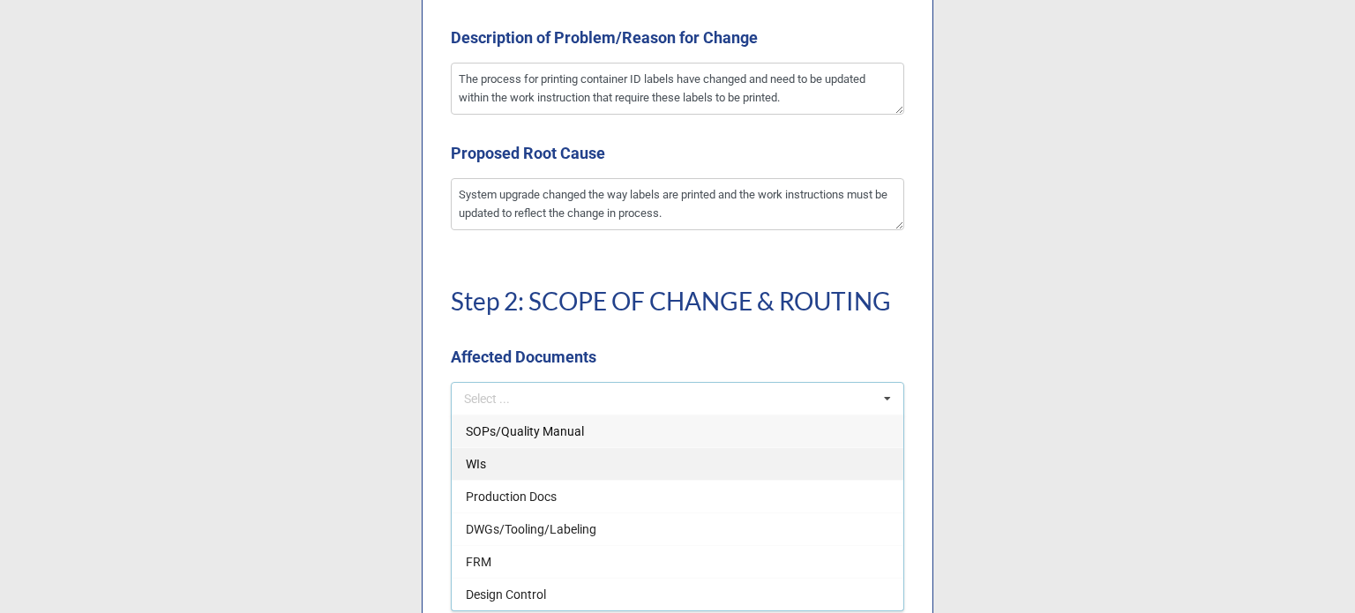
click at [505, 458] on div "WIs" at bounding box center [678, 463] width 452 height 33
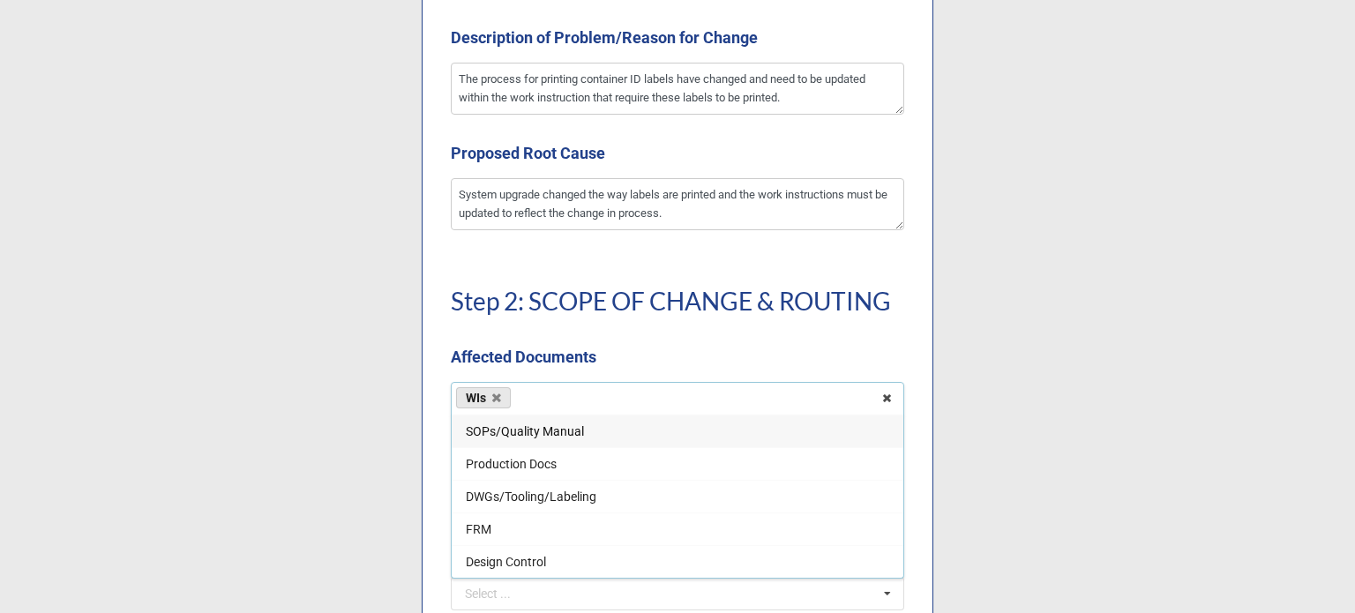
click at [561, 350] on label "Affected Documents" at bounding box center [524, 357] width 146 height 25
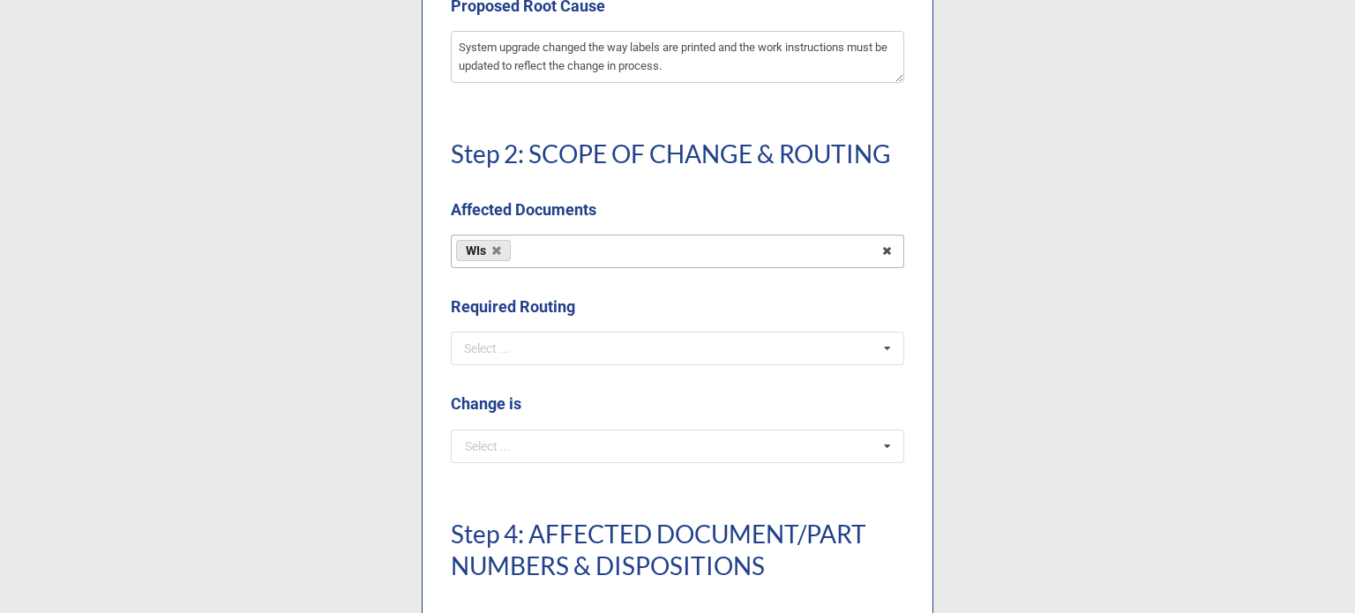
scroll to position [1147, 0]
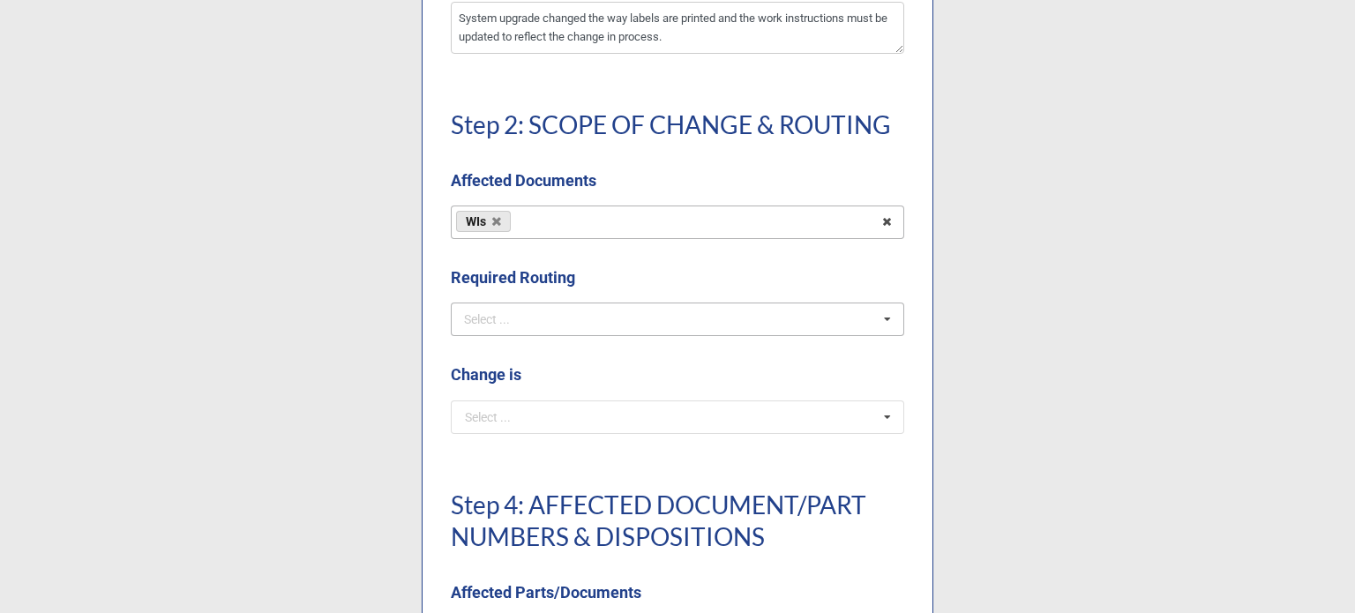
click at [547, 320] on div "Select ... No results found." at bounding box center [677, 320] width 453 height 34
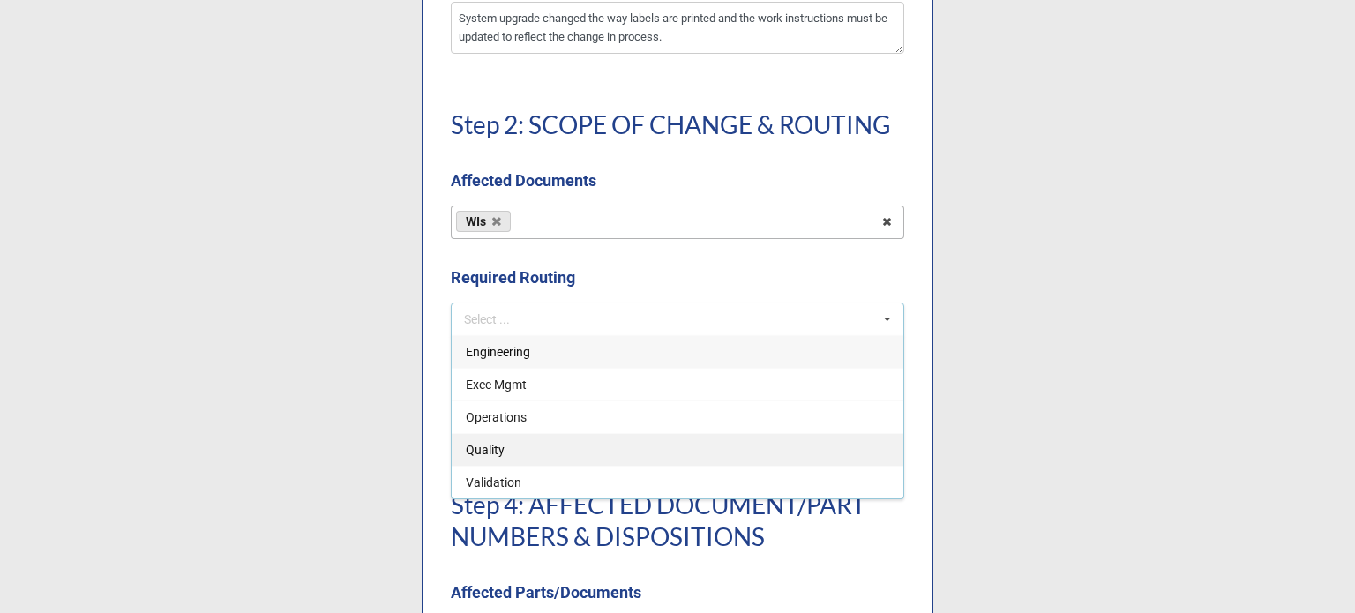
click at [528, 439] on div "Quality" at bounding box center [678, 449] width 452 height 33
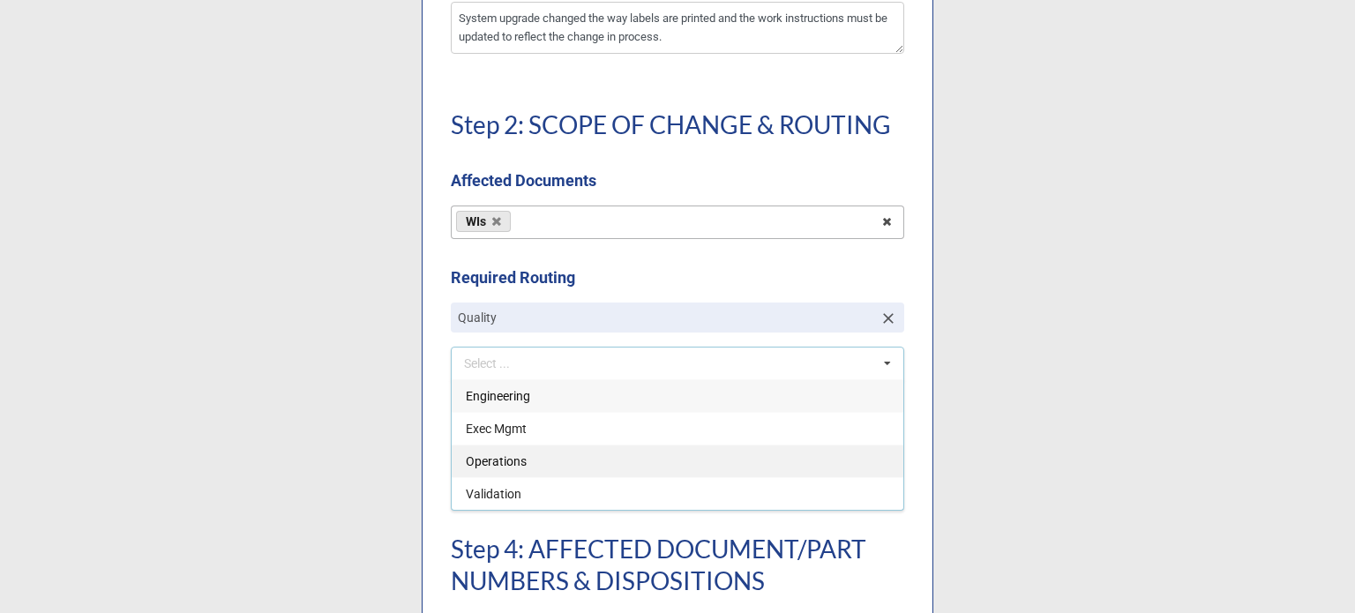
click at [529, 461] on div "Operations" at bounding box center [678, 461] width 452 height 33
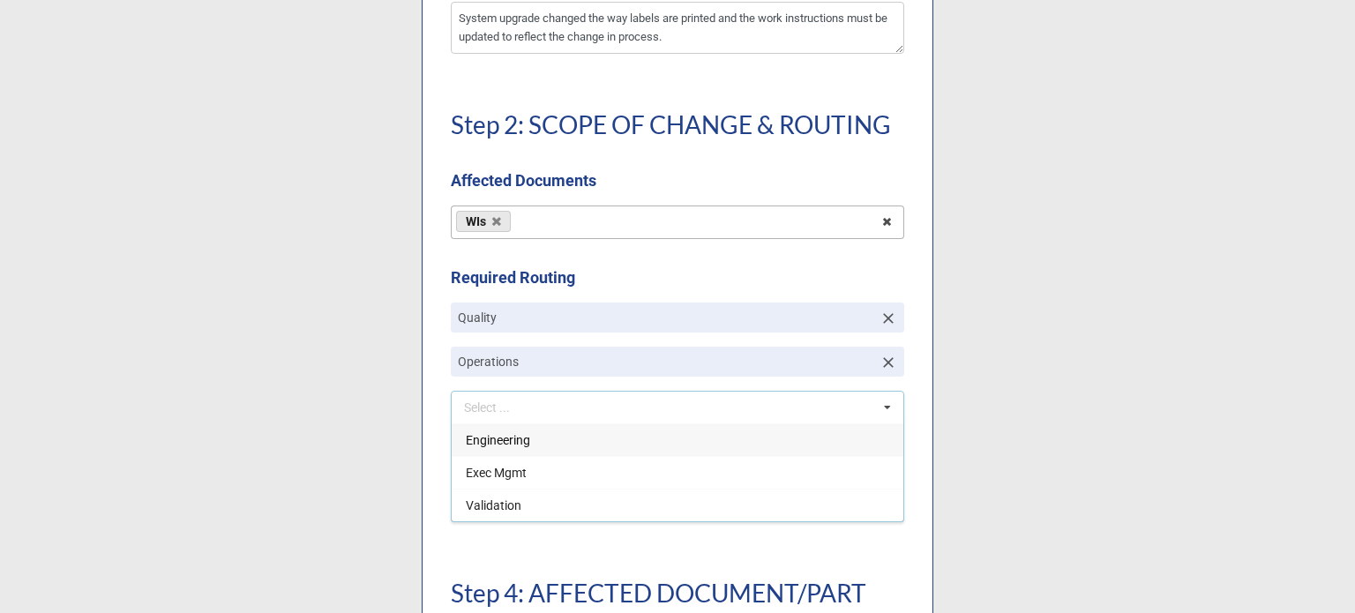
click at [594, 262] on div "Requester * Courtney Grant Select ... Andrew O'Neill Andrew Powell Liz Thornton…" at bounding box center [678, 148] width 512 height 2177
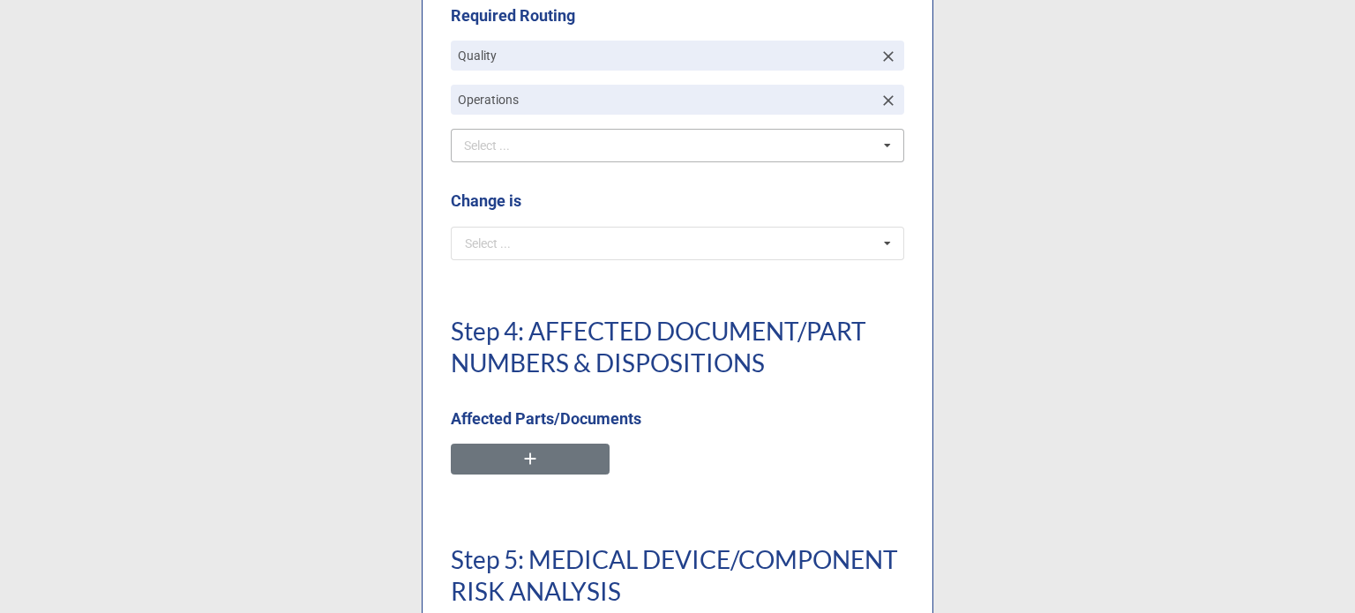
scroll to position [1411, 0]
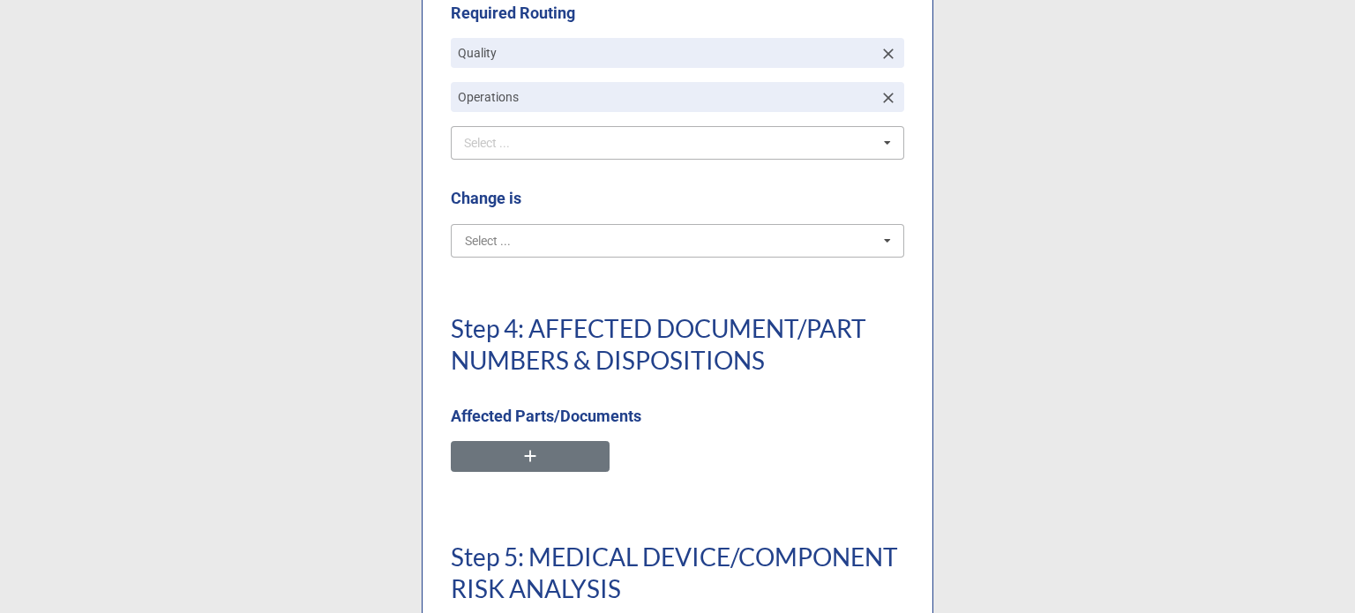
click at [577, 239] on input "text" at bounding box center [679, 241] width 452 height 32
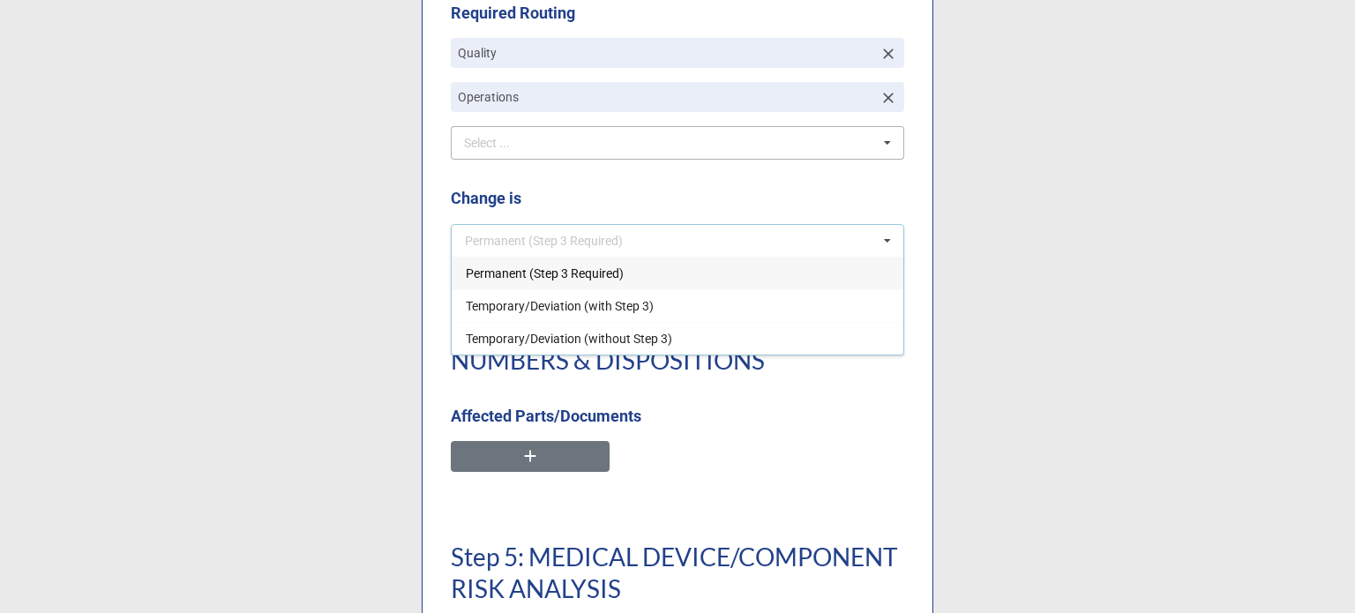
click at [558, 274] on span "Permanent (Step 3 Required)" at bounding box center [545, 273] width 158 height 14
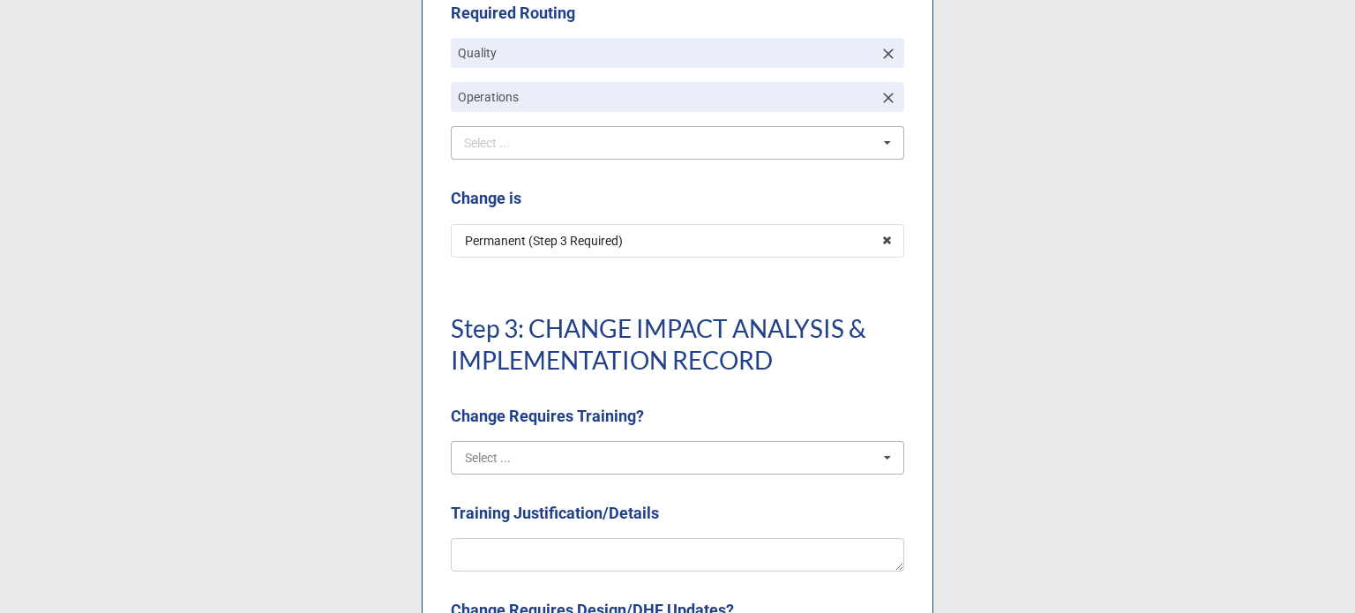
click at [572, 445] on input "text" at bounding box center [679, 458] width 452 height 32
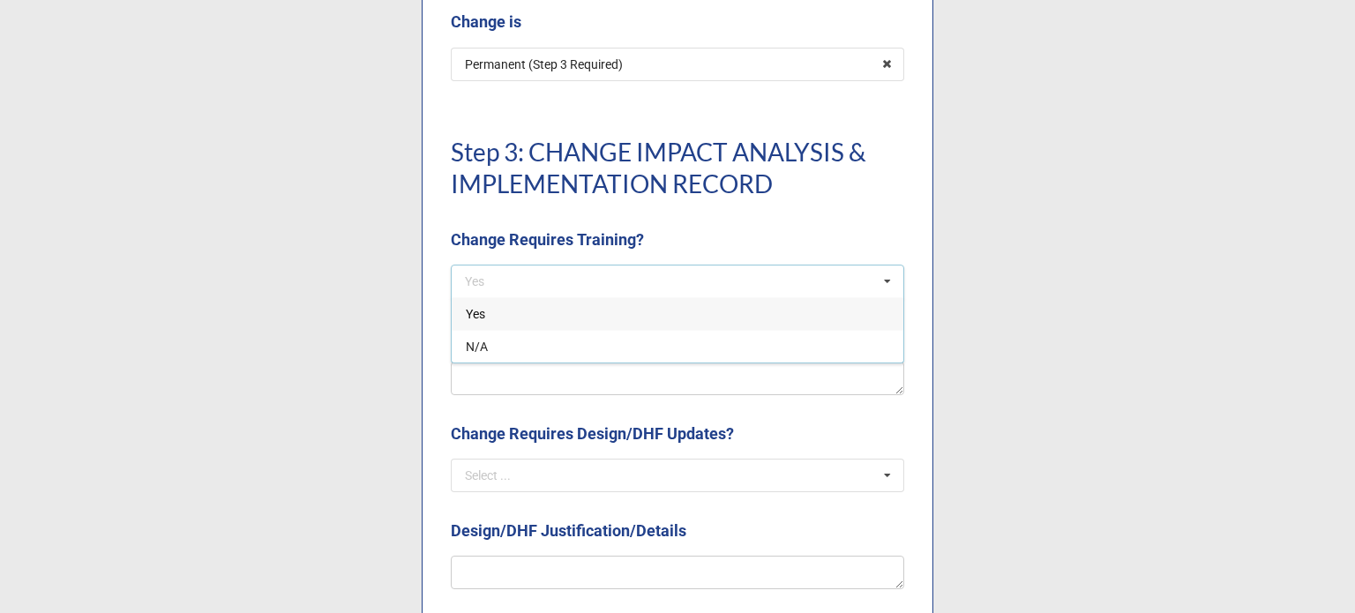
click at [533, 310] on div "Yes" at bounding box center [678, 313] width 452 height 33
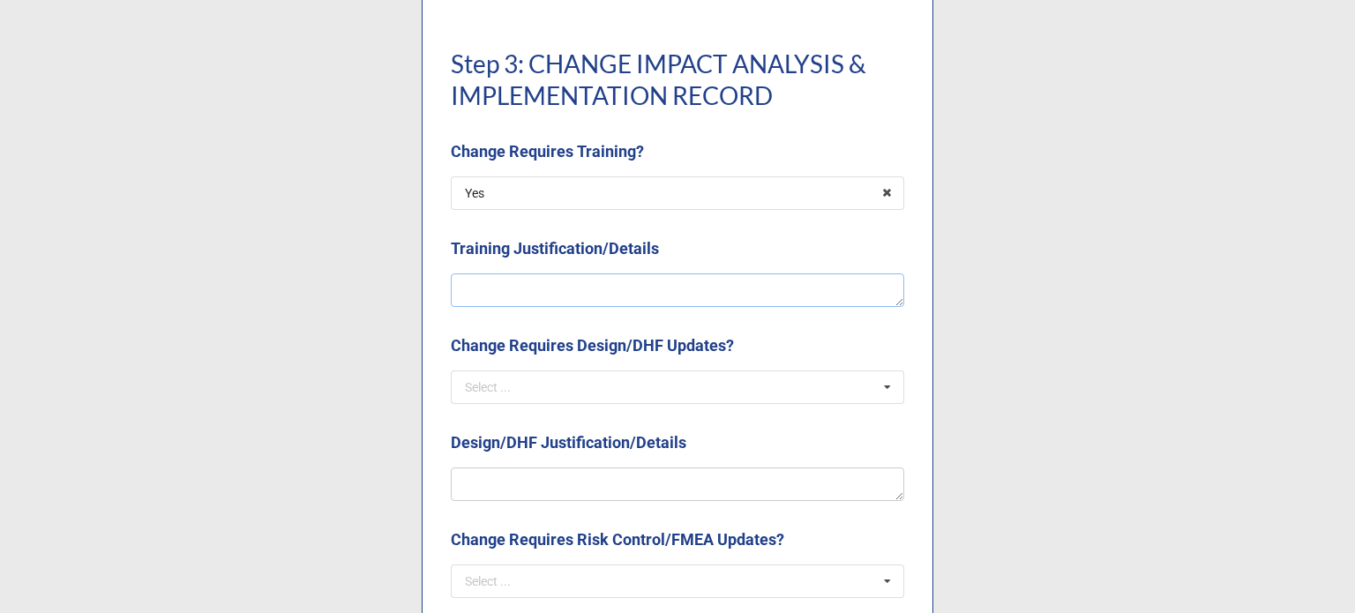
click at [544, 288] on textarea at bounding box center [677, 290] width 453 height 34
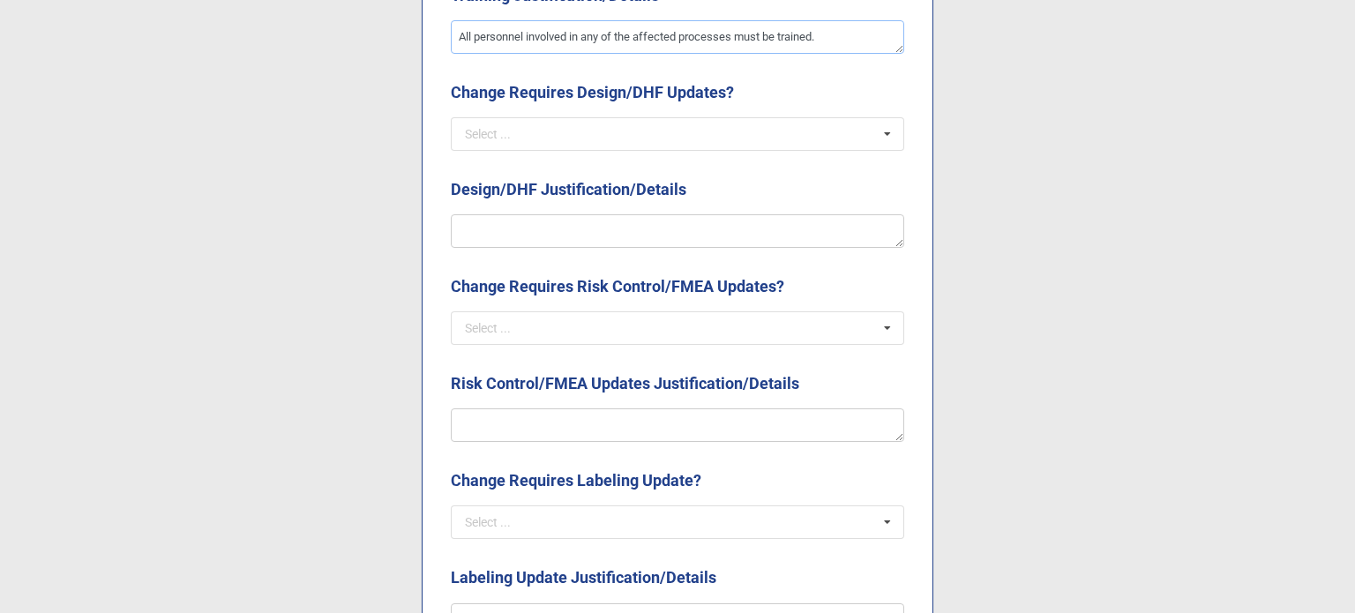
scroll to position [1941, 0]
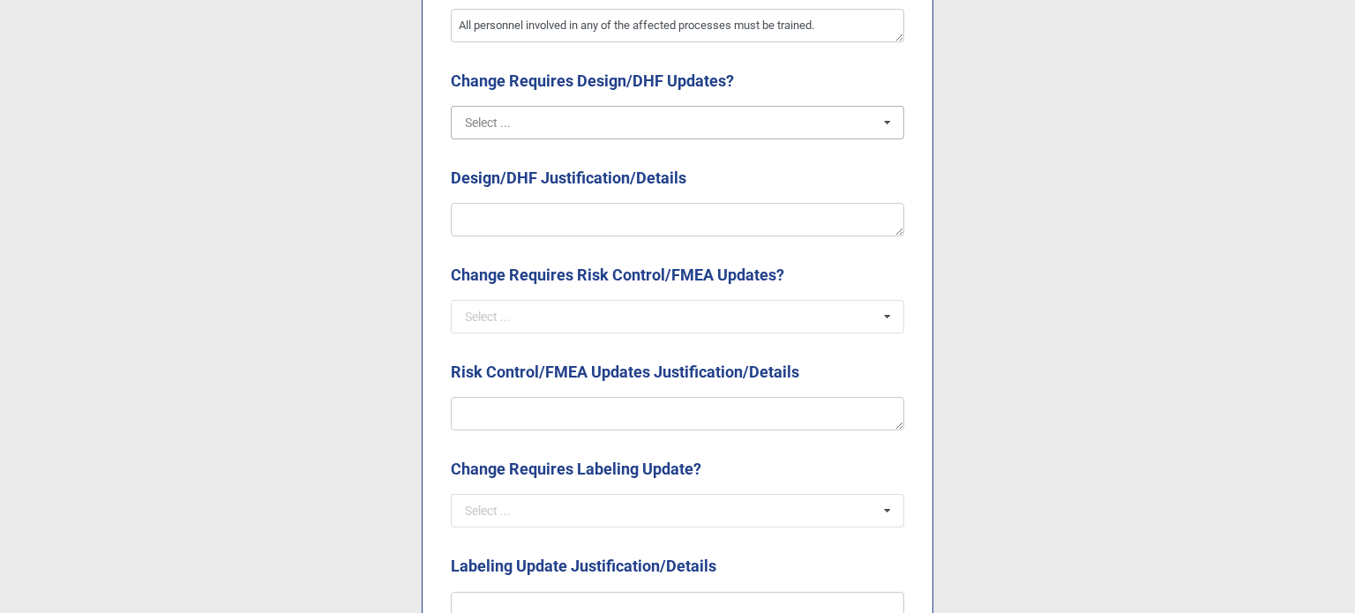
click at [552, 119] on input "text" at bounding box center [679, 123] width 452 height 32
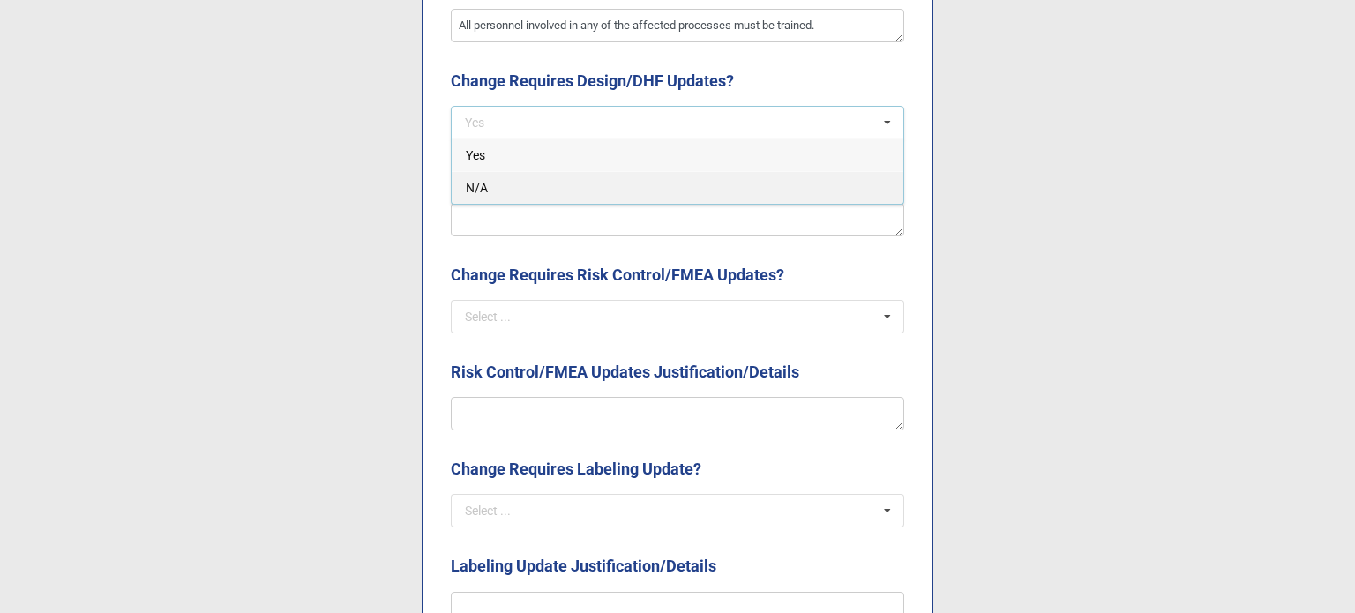
click at [539, 176] on div "N/A" at bounding box center [678, 187] width 452 height 33
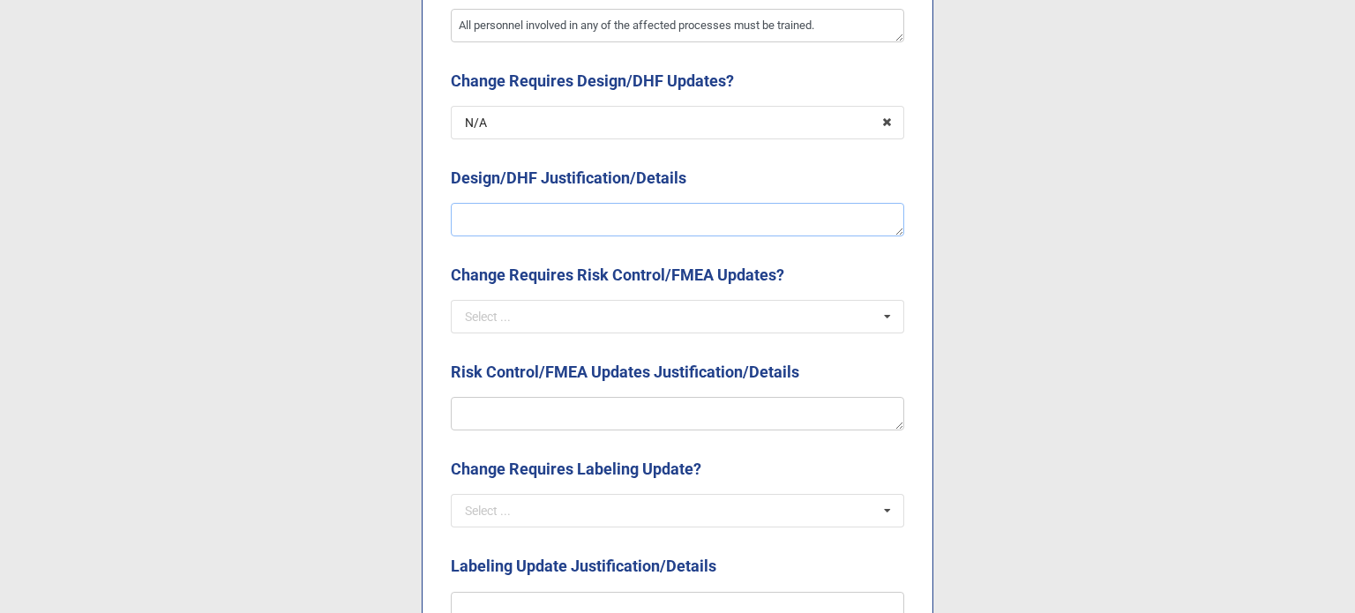
click at [547, 235] on textarea at bounding box center [677, 220] width 453 height 34
click at [586, 304] on input "text" at bounding box center [679, 317] width 452 height 32
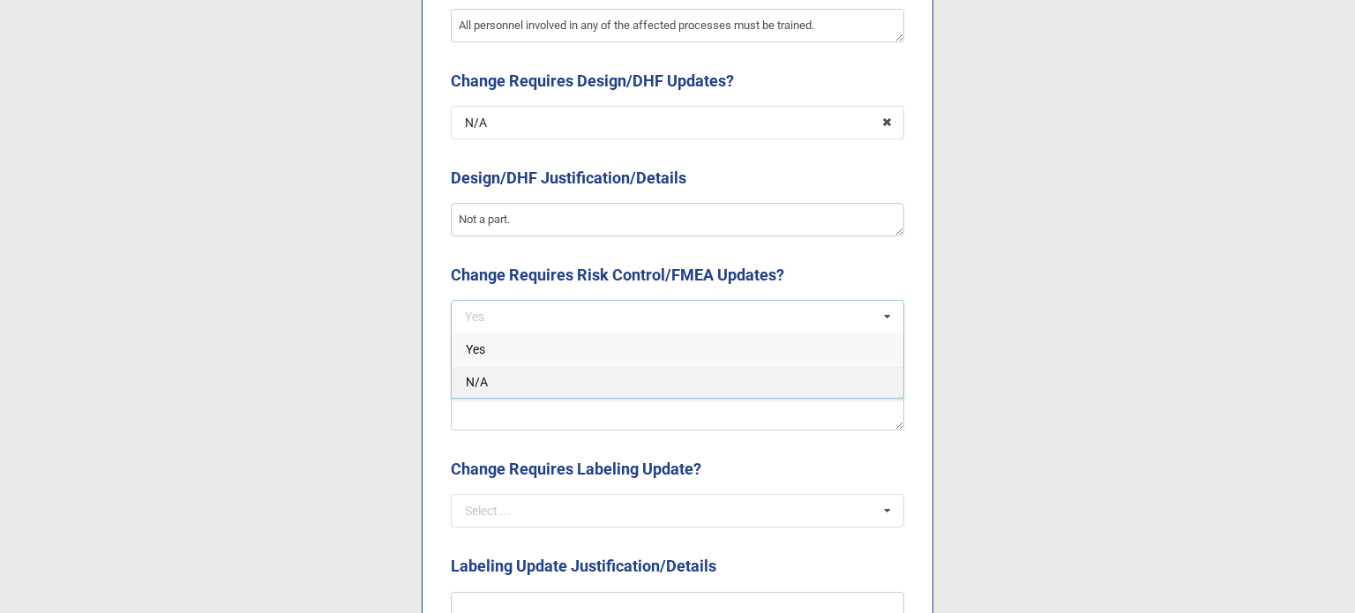
click at [523, 372] on div "N/A" at bounding box center [678, 381] width 452 height 33
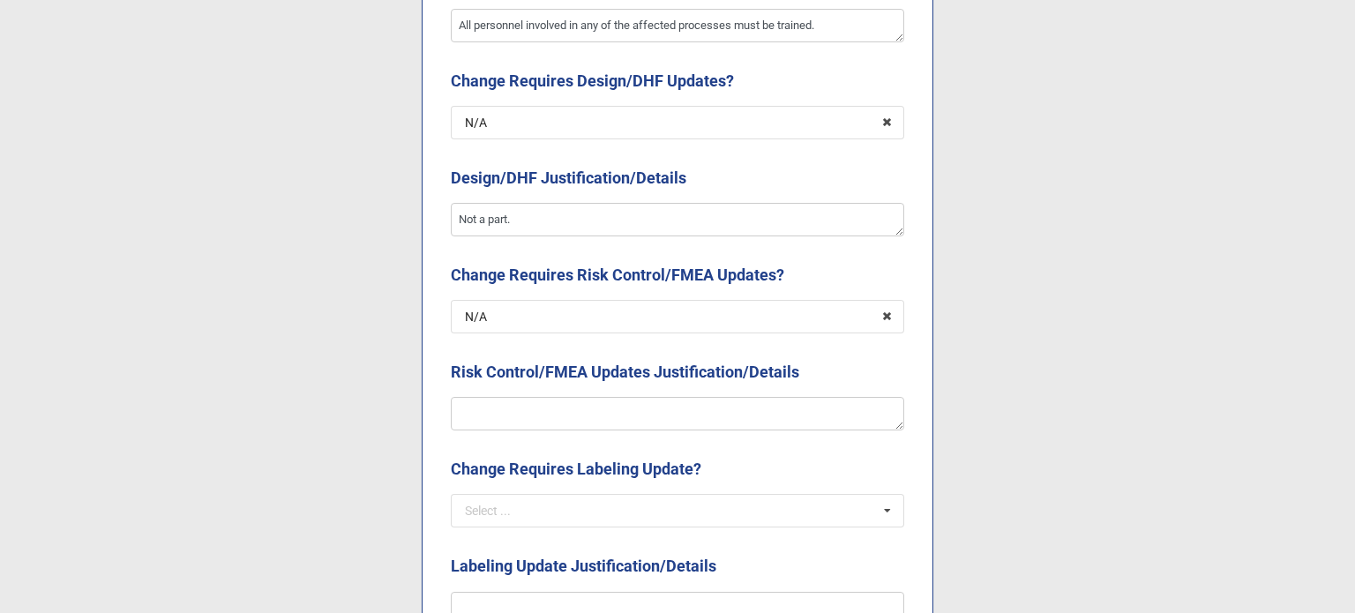
drag, startPoint x: 522, startPoint y: 393, endPoint x: 529, endPoint y: 417, distance: 25.7
click at [529, 416] on div "Risk Control/FMEA Updates Justification/Details" at bounding box center [677, 395] width 453 height 71
click at [530, 421] on textarea at bounding box center [677, 414] width 453 height 34
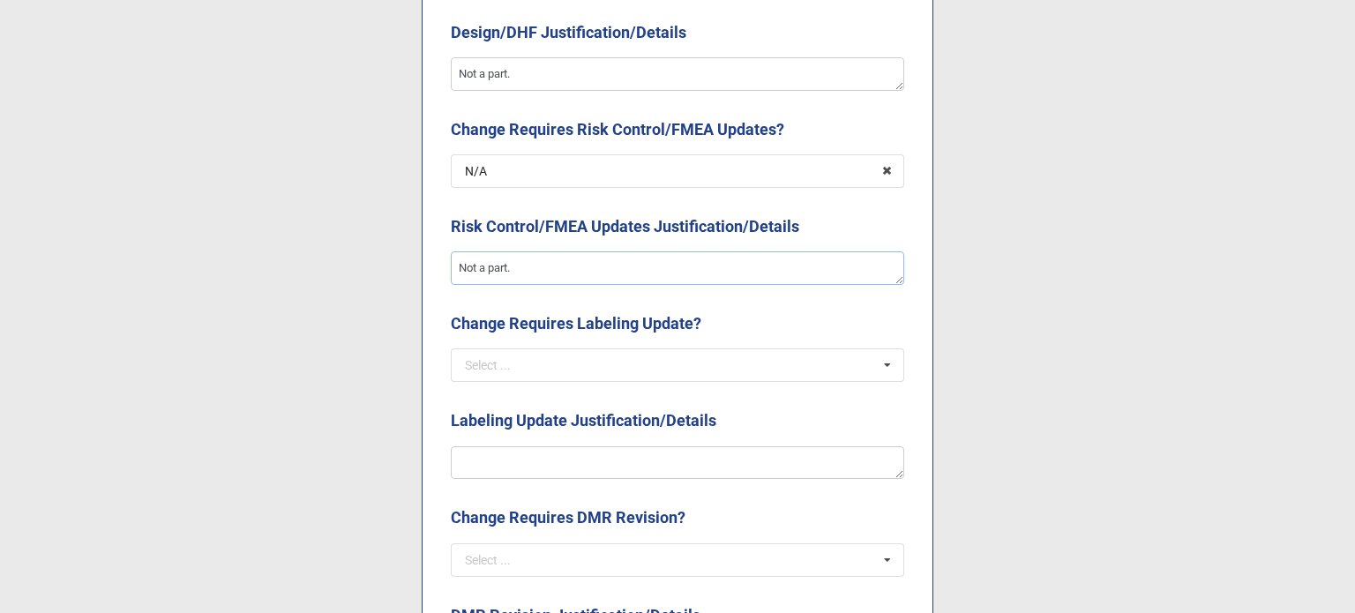
scroll to position [2117, 0]
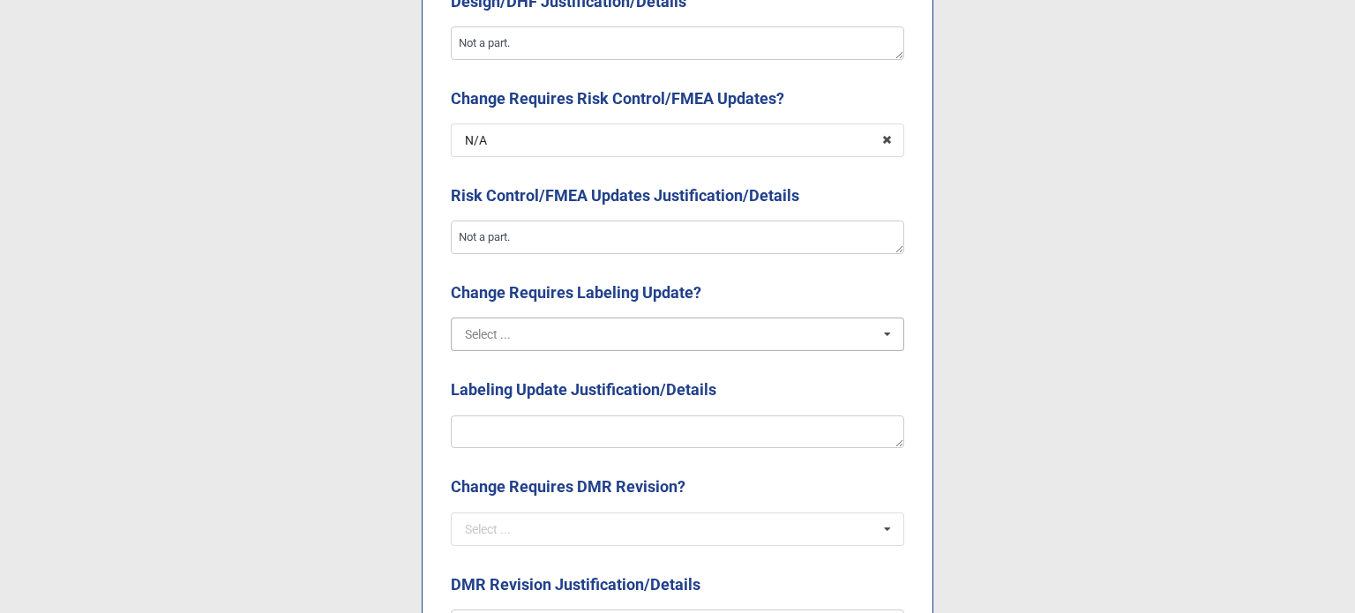
click at [552, 344] on input "text" at bounding box center [679, 334] width 452 height 32
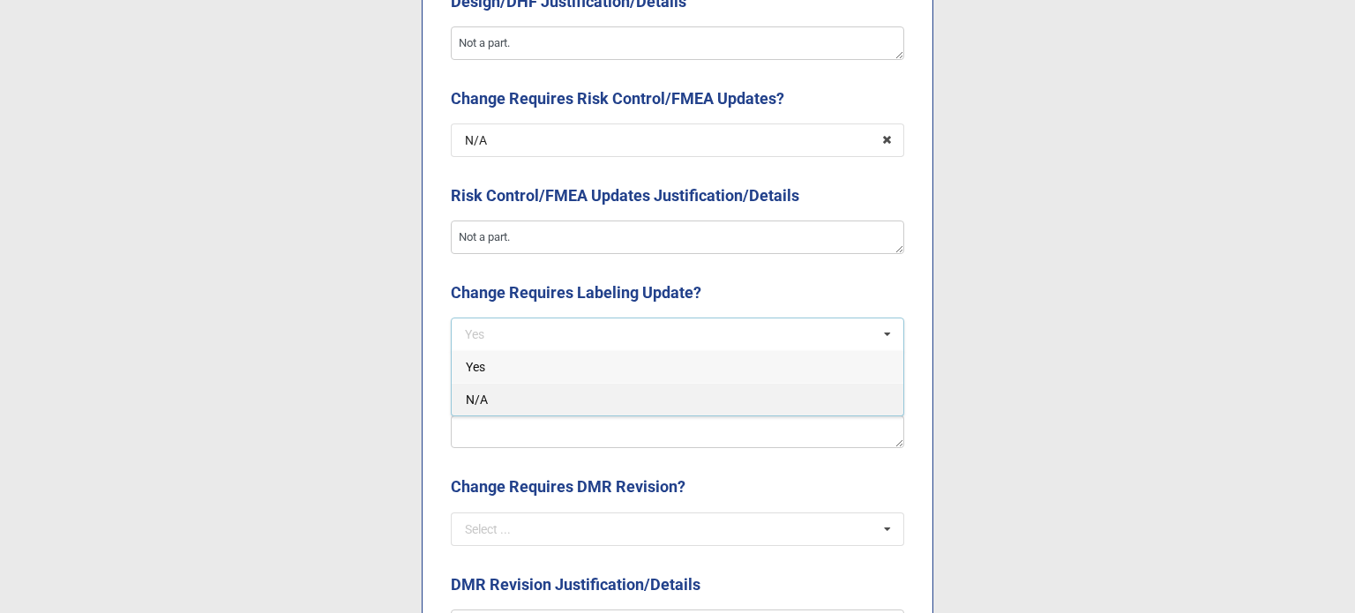
click at [541, 405] on div "N/A" at bounding box center [678, 399] width 452 height 33
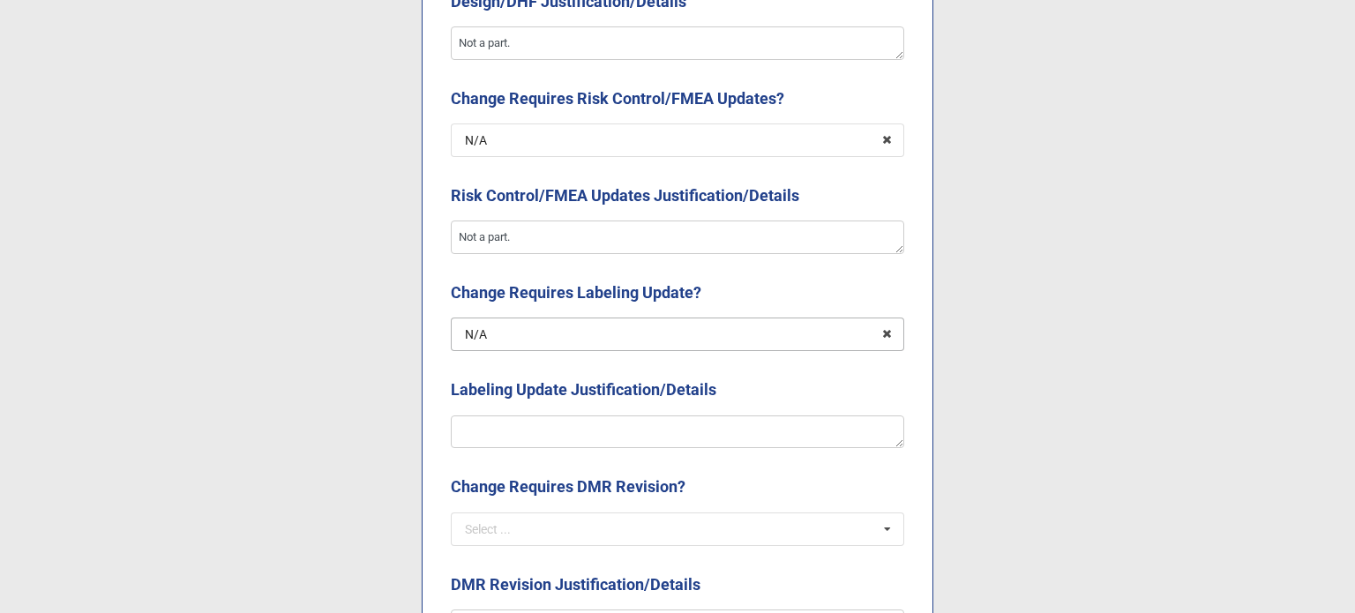
scroll to position [2205, 0]
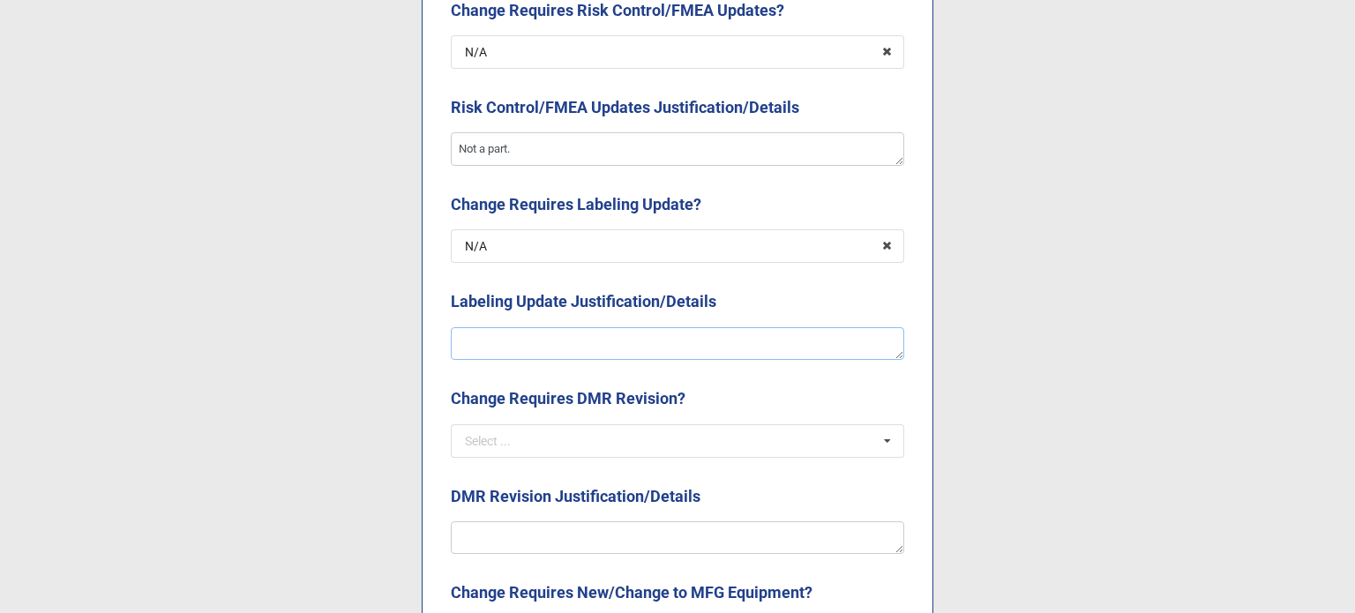
click at [533, 347] on textarea at bounding box center [677, 344] width 453 height 34
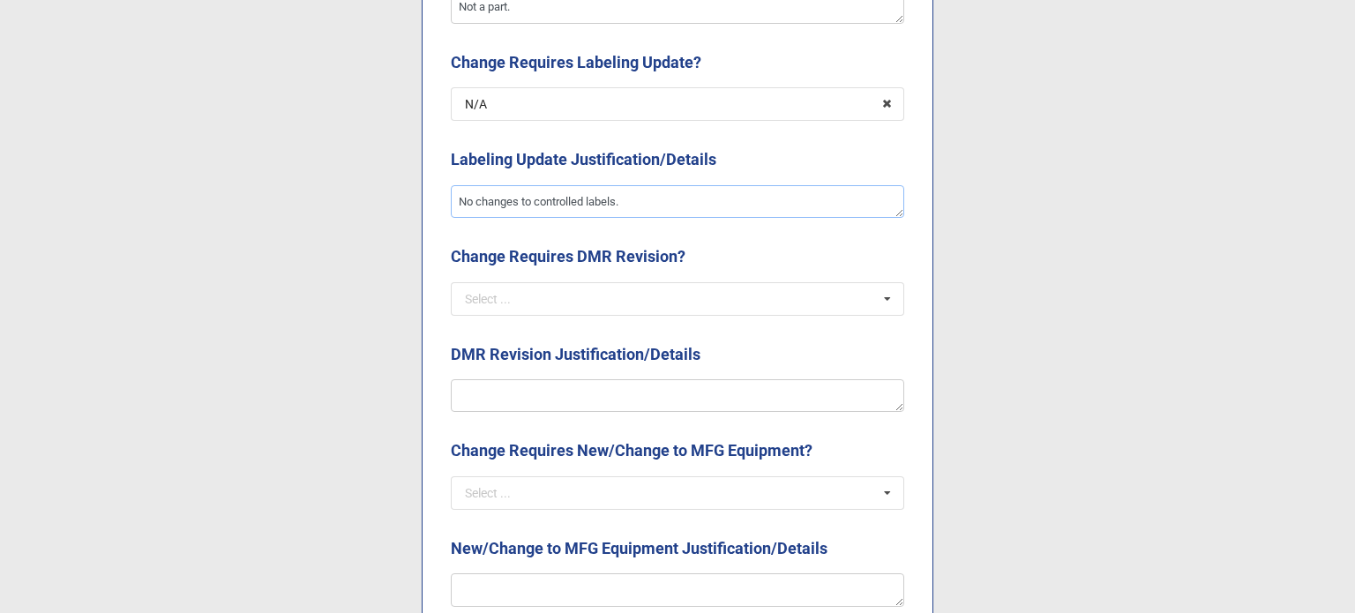
scroll to position [2382, 0]
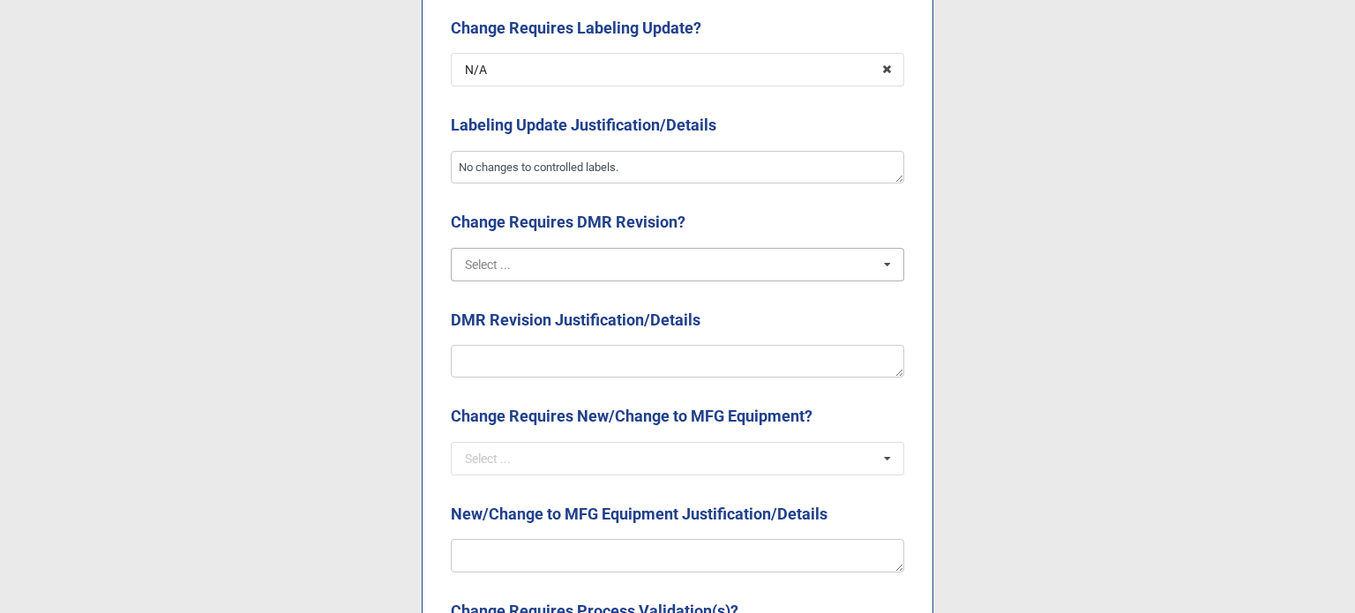
click at [562, 273] on input "text" at bounding box center [679, 265] width 452 height 32
click at [565, 348] on textarea at bounding box center [677, 362] width 453 height 34
click at [525, 273] on input "text" at bounding box center [679, 265] width 452 height 32
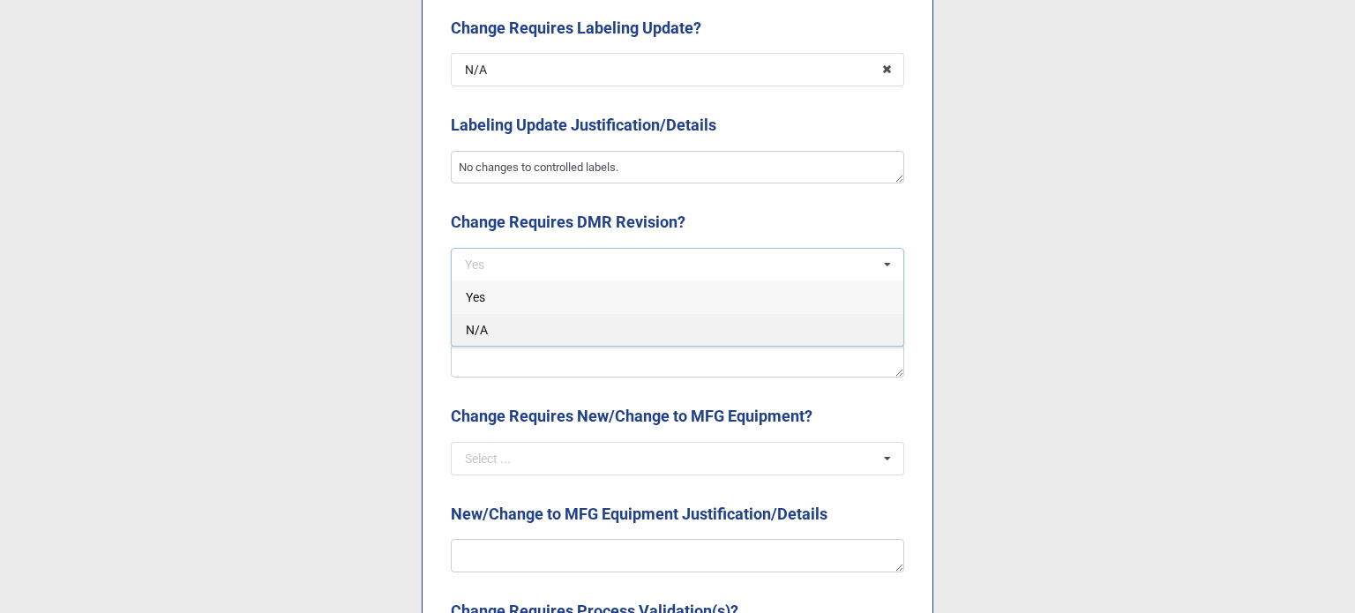
click at [536, 322] on div "N/A" at bounding box center [678, 329] width 452 height 33
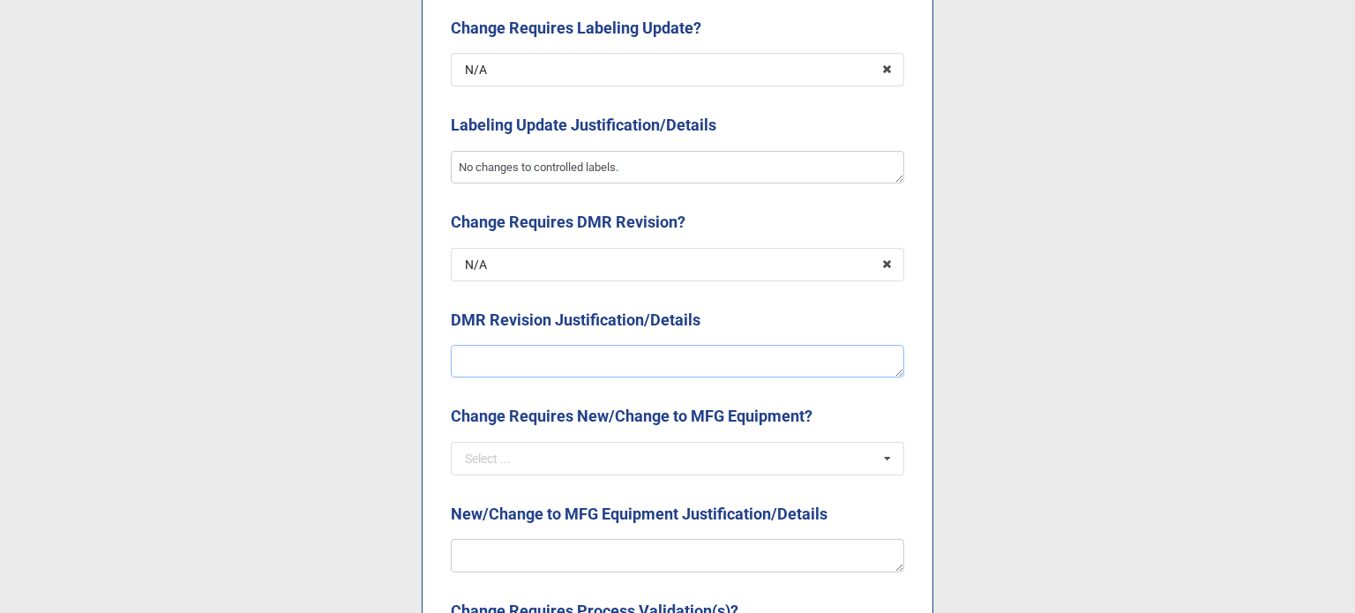
click at [547, 355] on textarea at bounding box center [677, 362] width 453 height 34
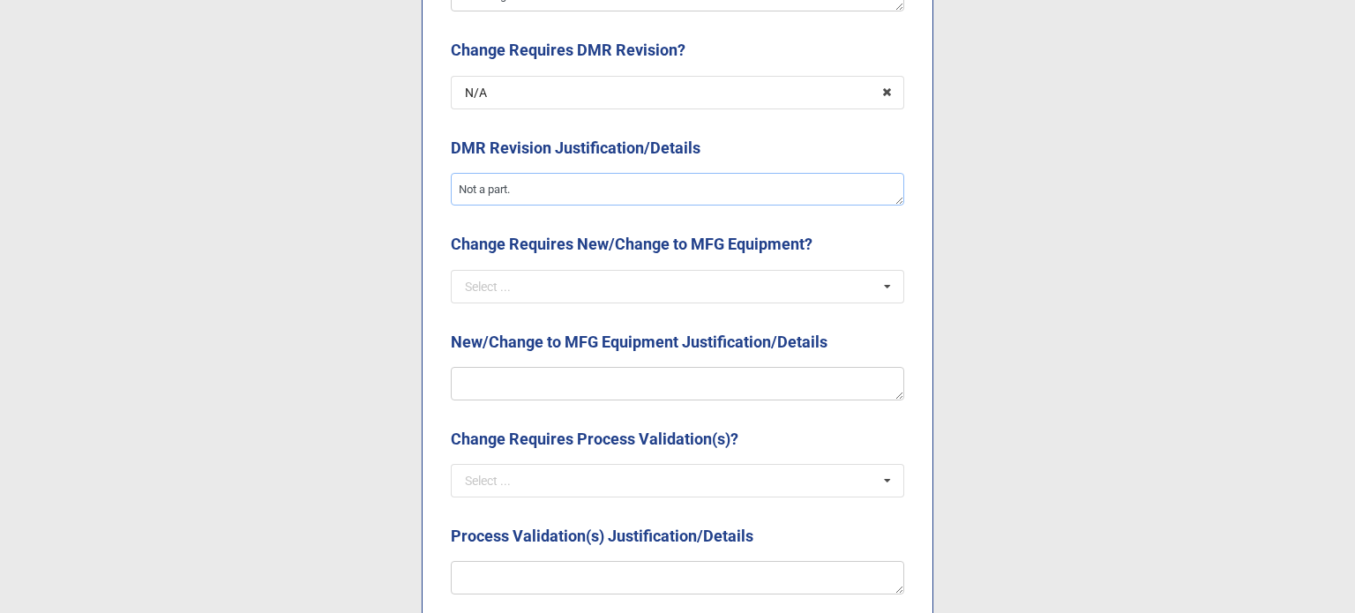
scroll to position [2558, 0]
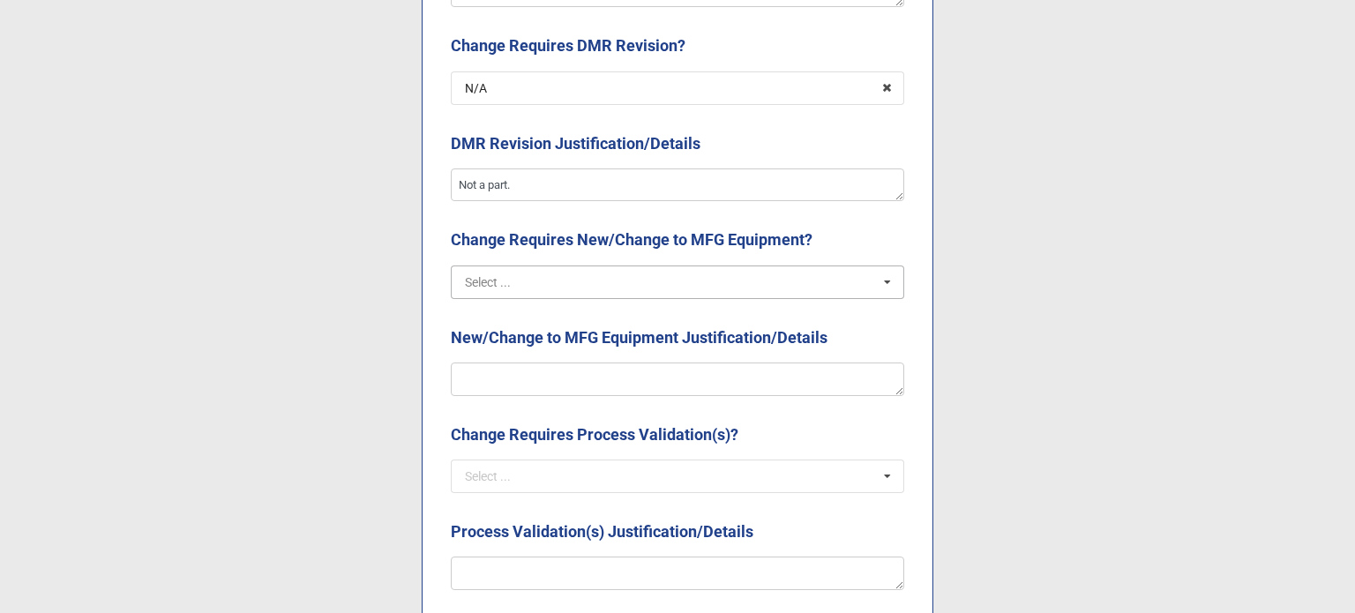
click at [519, 292] on input "text" at bounding box center [679, 282] width 452 height 32
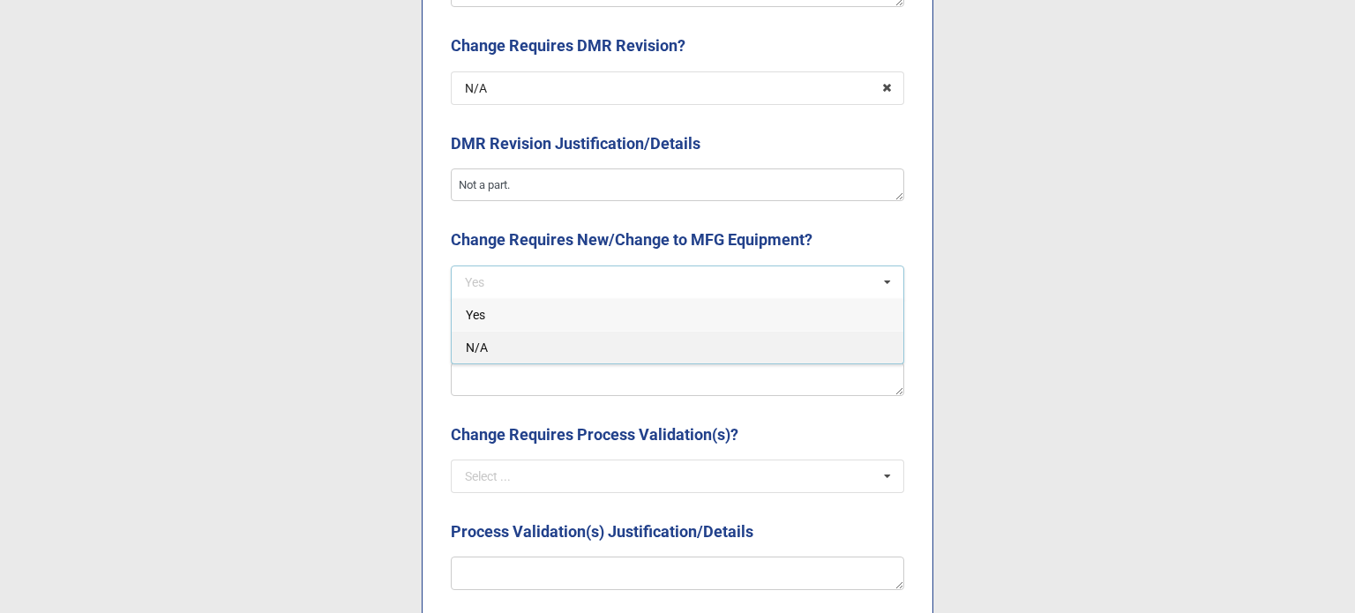
click at [514, 356] on div "N/A" at bounding box center [678, 347] width 452 height 33
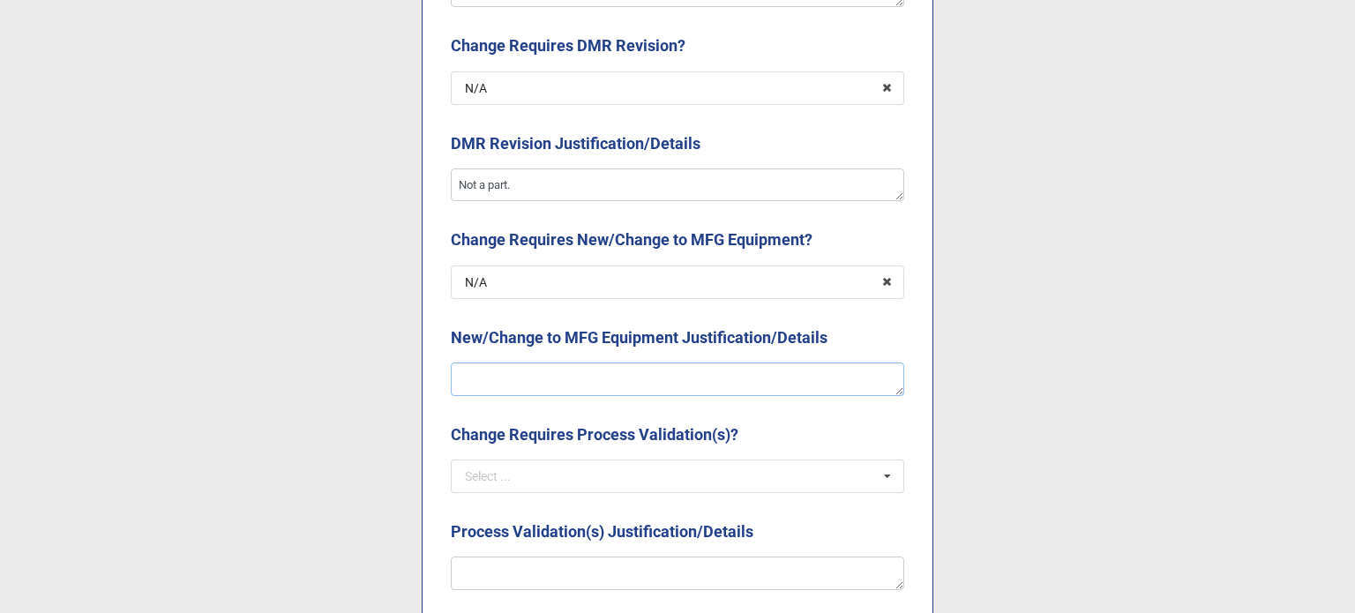
click at [516, 377] on textarea at bounding box center [677, 380] width 453 height 34
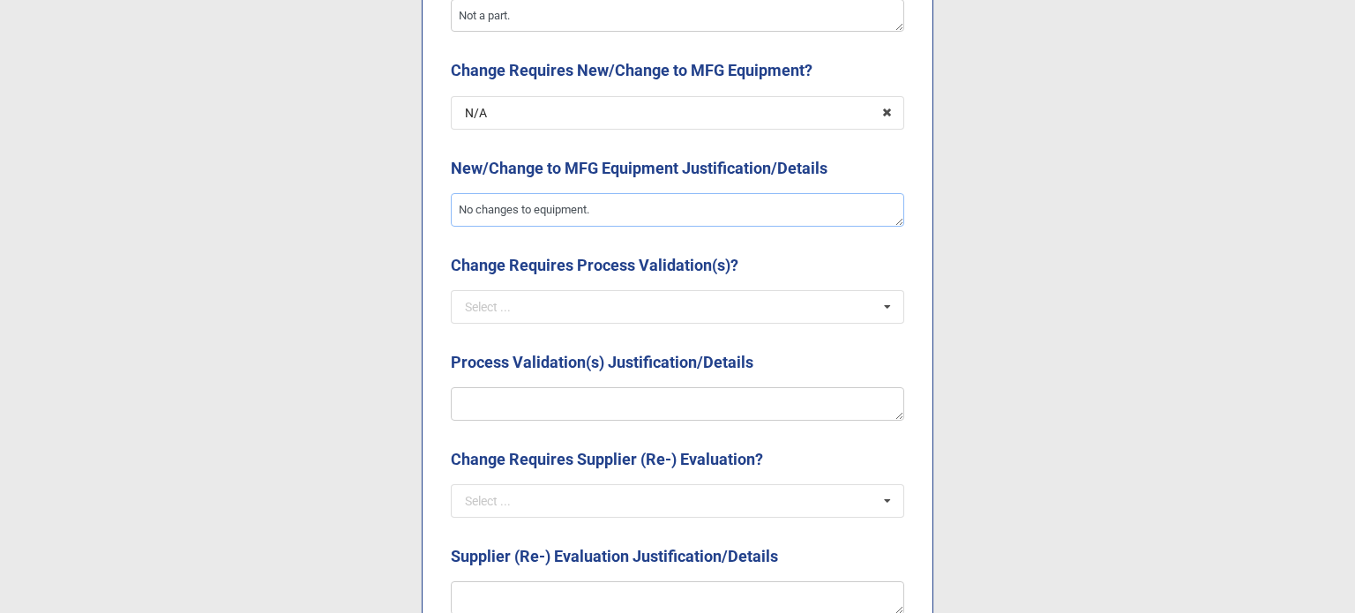
scroll to position [2735, 0]
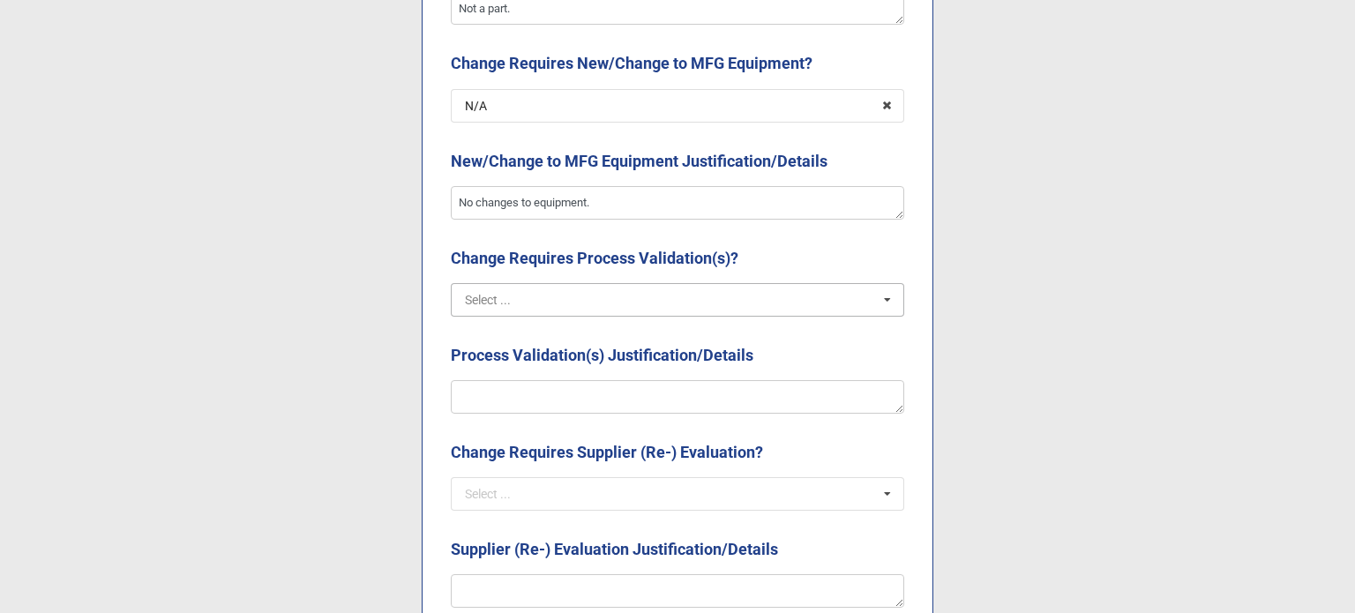
click at [519, 306] on input "text" at bounding box center [679, 300] width 452 height 32
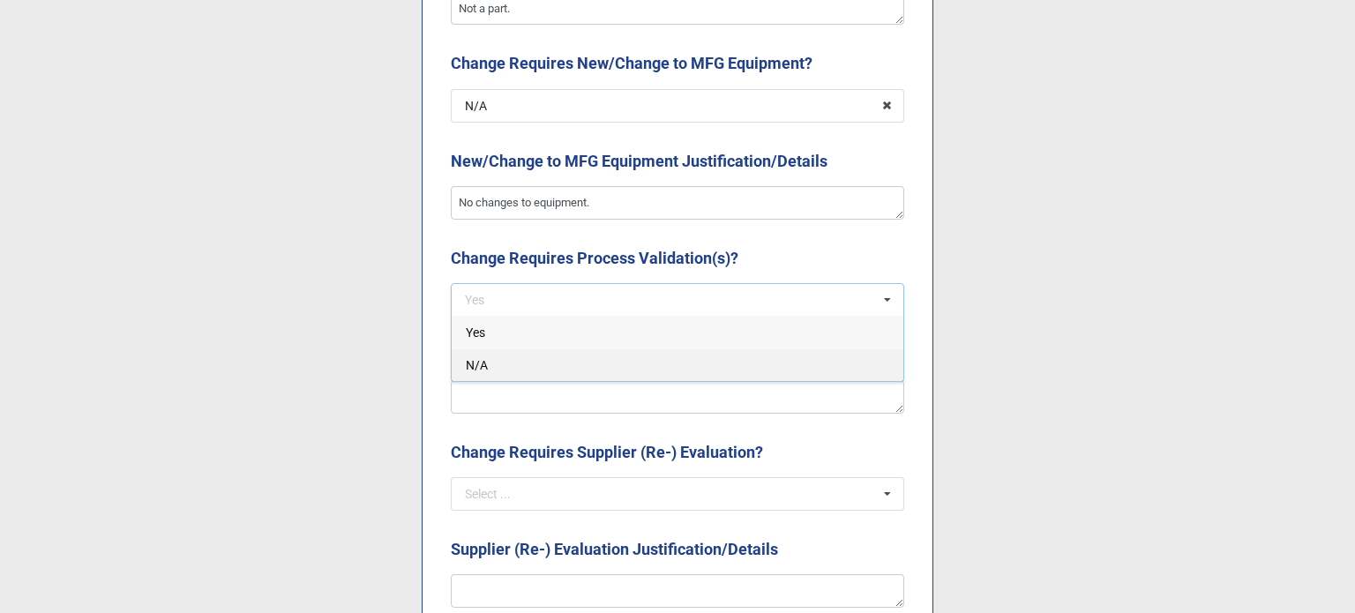
click at [519, 352] on div "N/A" at bounding box center [678, 364] width 452 height 33
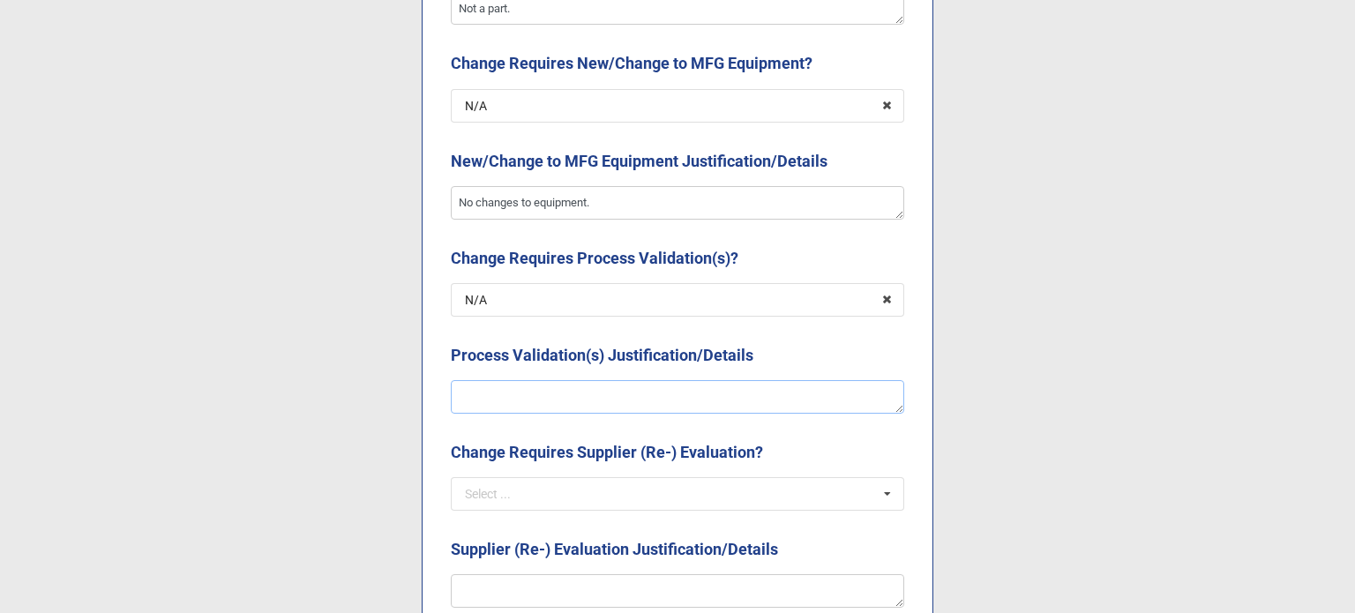
click at [526, 387] on textarea at bounding box center [677, 397] width 453 height 34
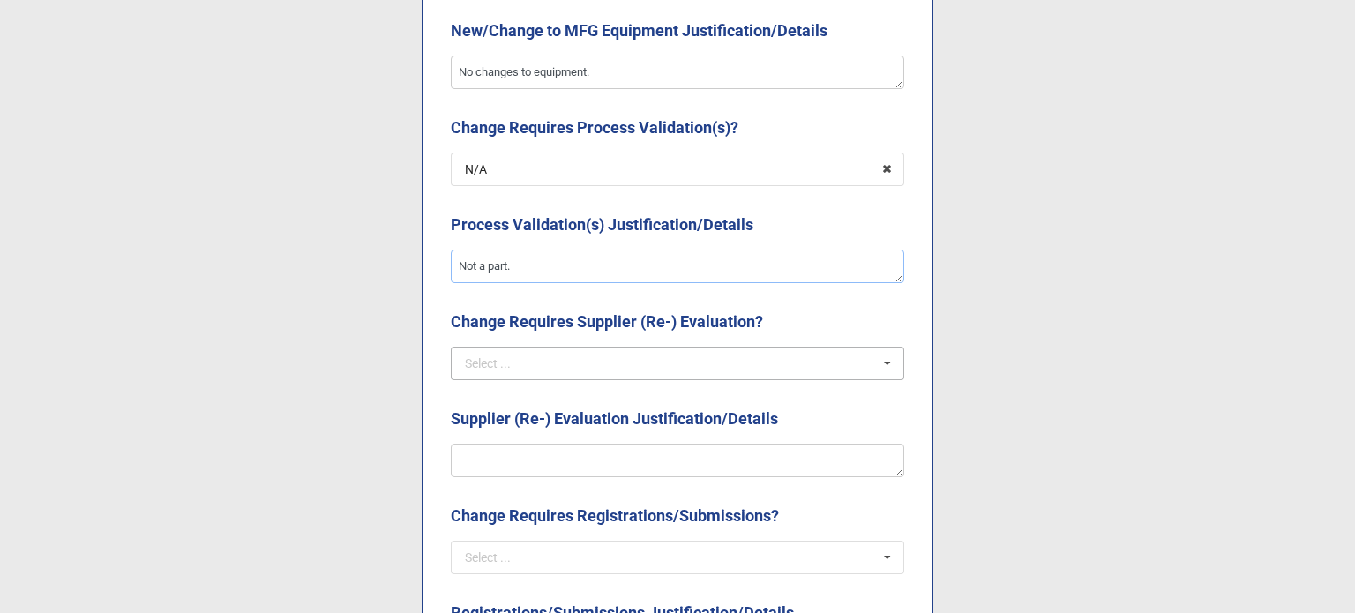
scroll to position [2911, 0]
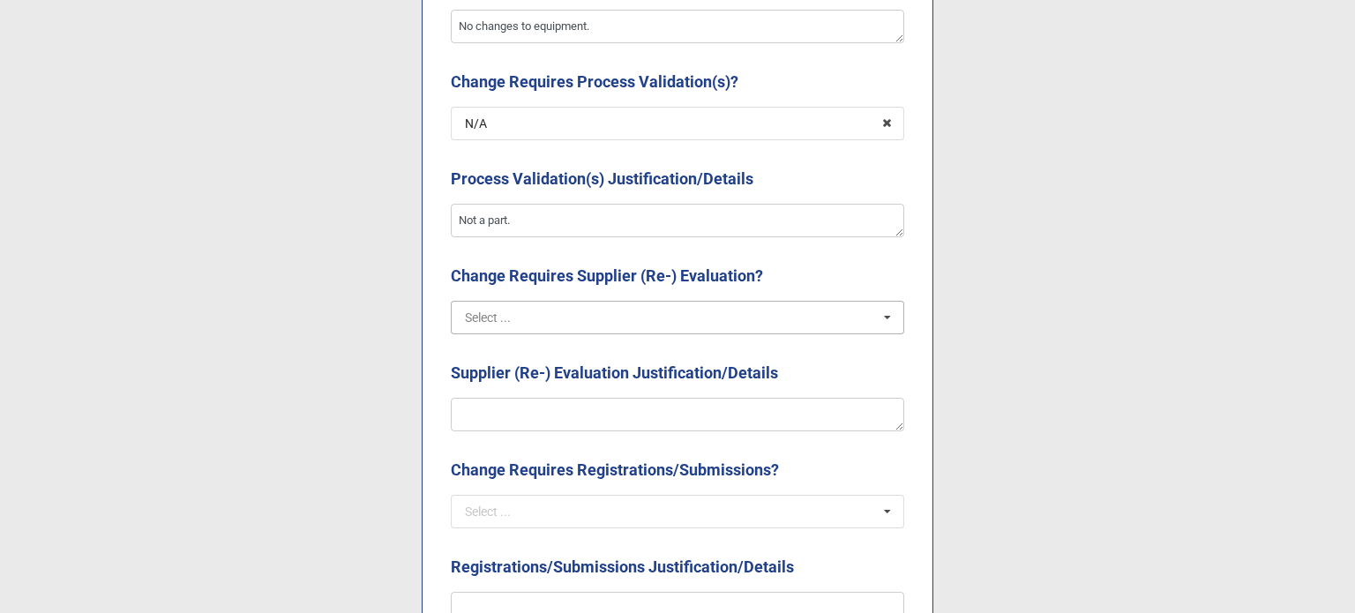
click at [558, 313] on input "text" at bounding box center [679, 318] width 452 height 32
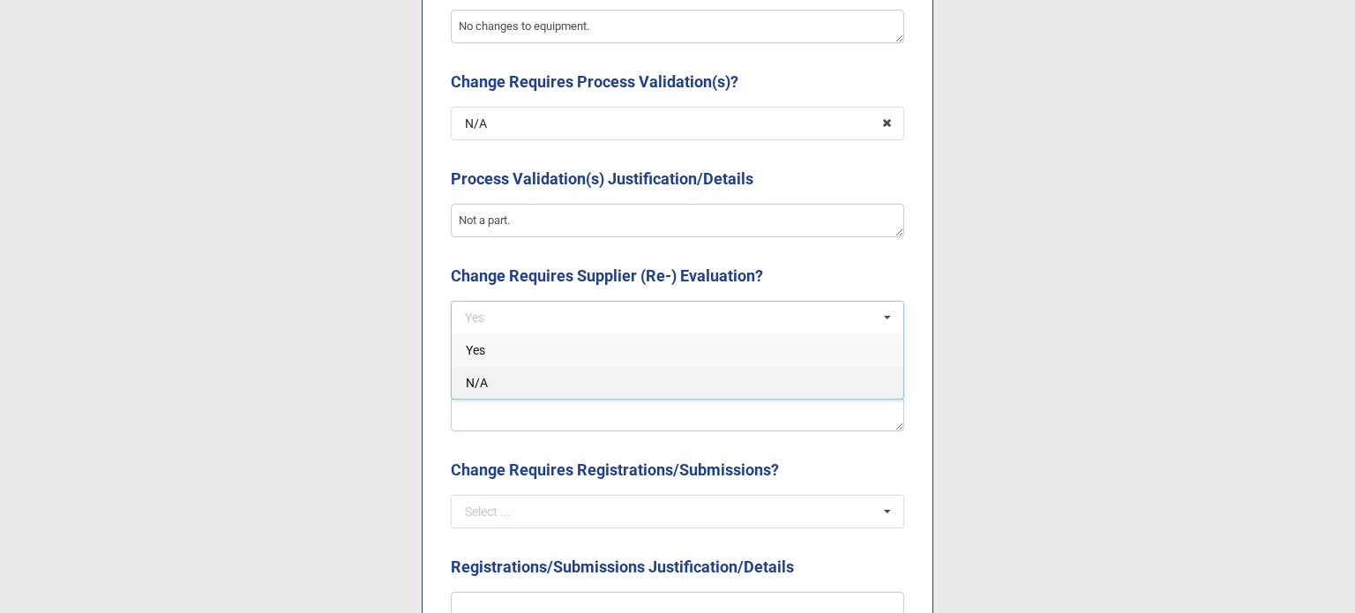
click at [558, 386] on div "N/A" at bounding box center [678, 382] width 452 height 33
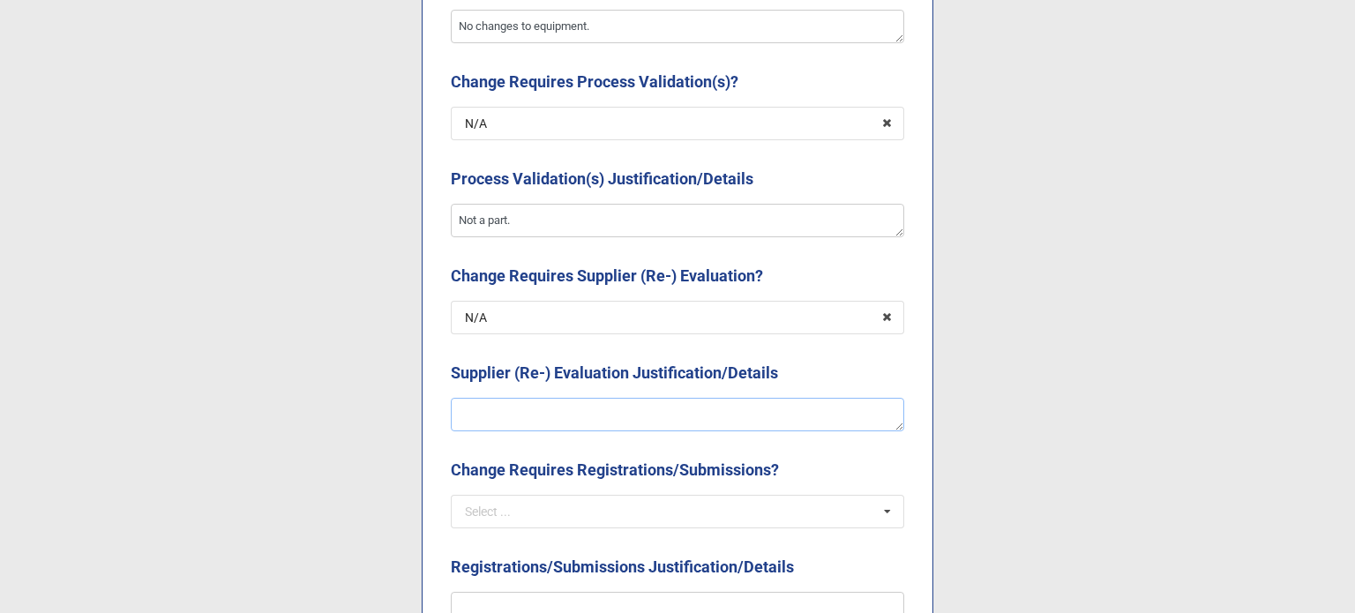
click at [558, 424] on textarea at bounding box center [677, 415] width 453 height 34
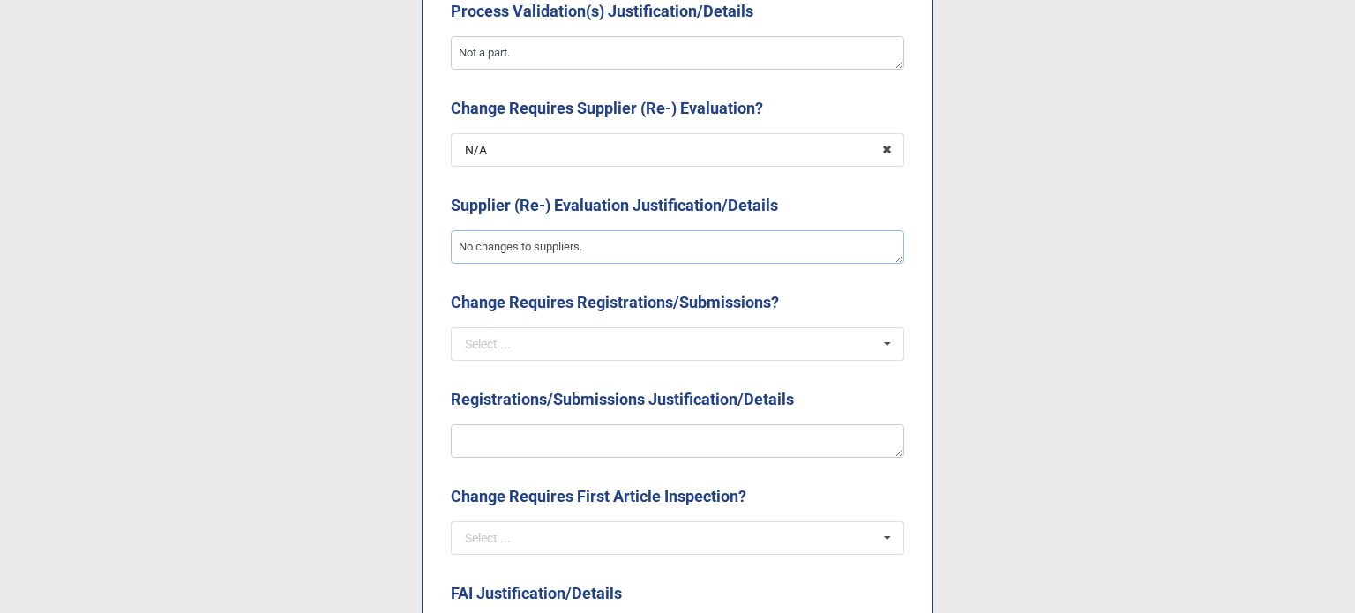
scroll to position [3176, 0]
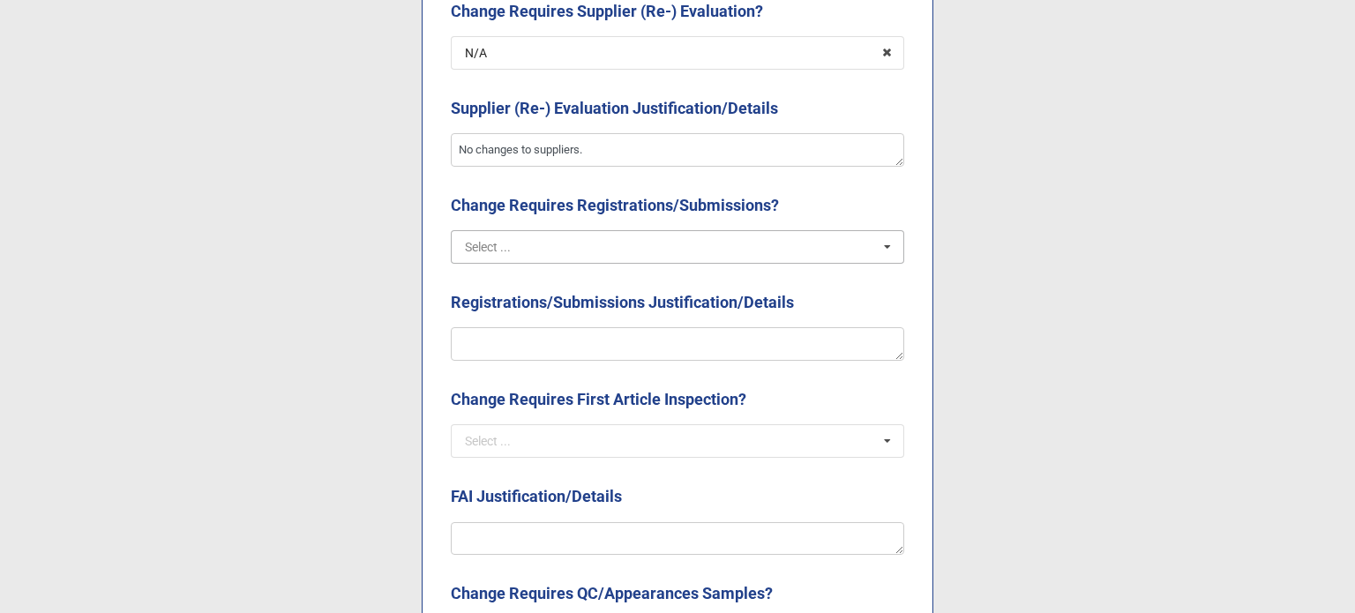
click at [565, 246] on input "text" at bounding box center [679, 247] width 452 height 32
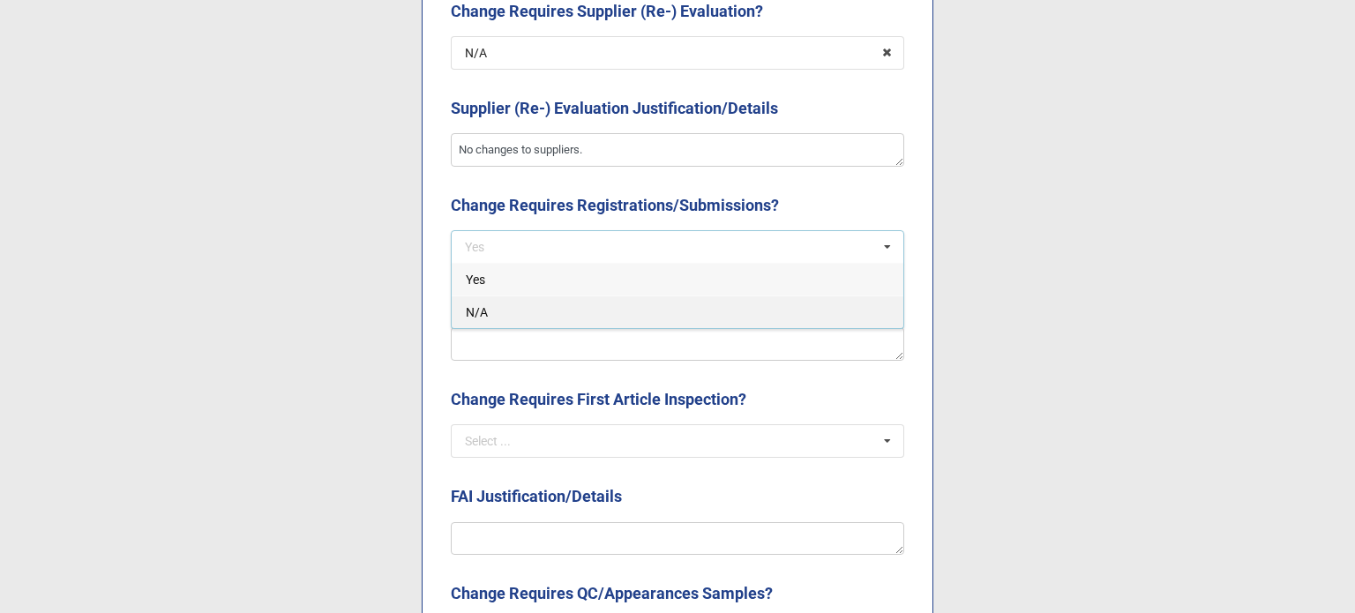
click at [550, 304] on div "N/A" at bounding box center [678, 312] width 452 height 33
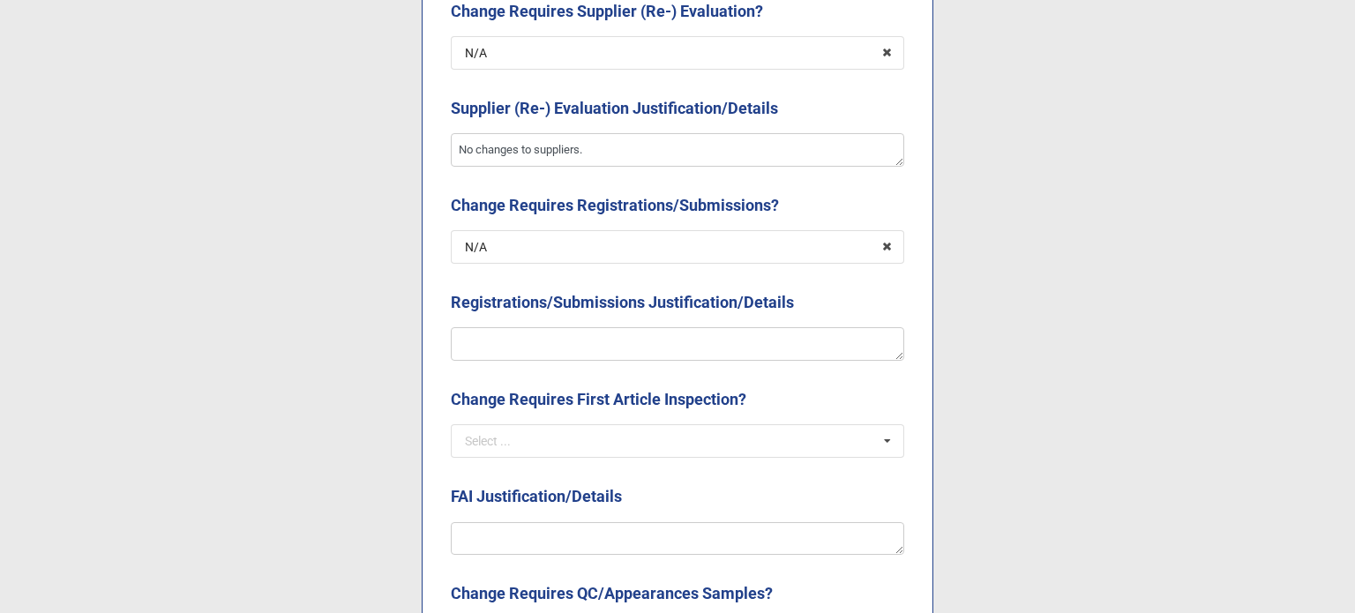
click at [551, 325] on div "Registrations/Submissions Justification/Details" at bounding box center [677, 308] width 453 height 37
click at [554, 340] on textarea at bounding box center [677, 344] width 453 height 34
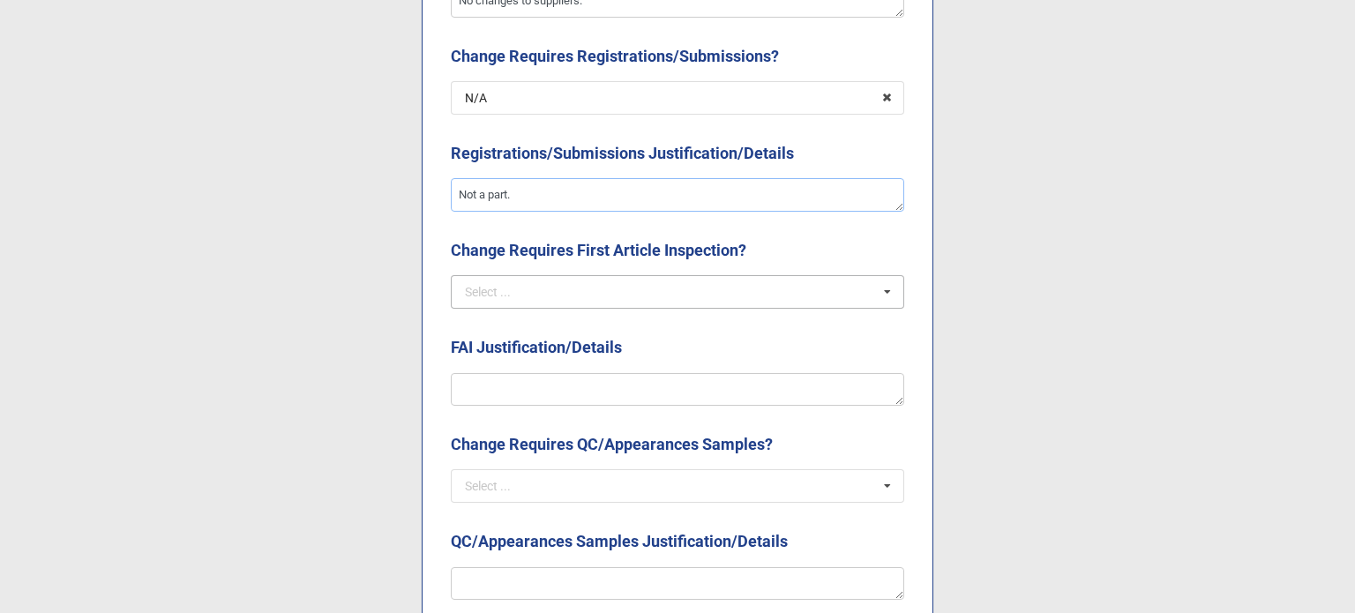
scroll to position [3352, 0]
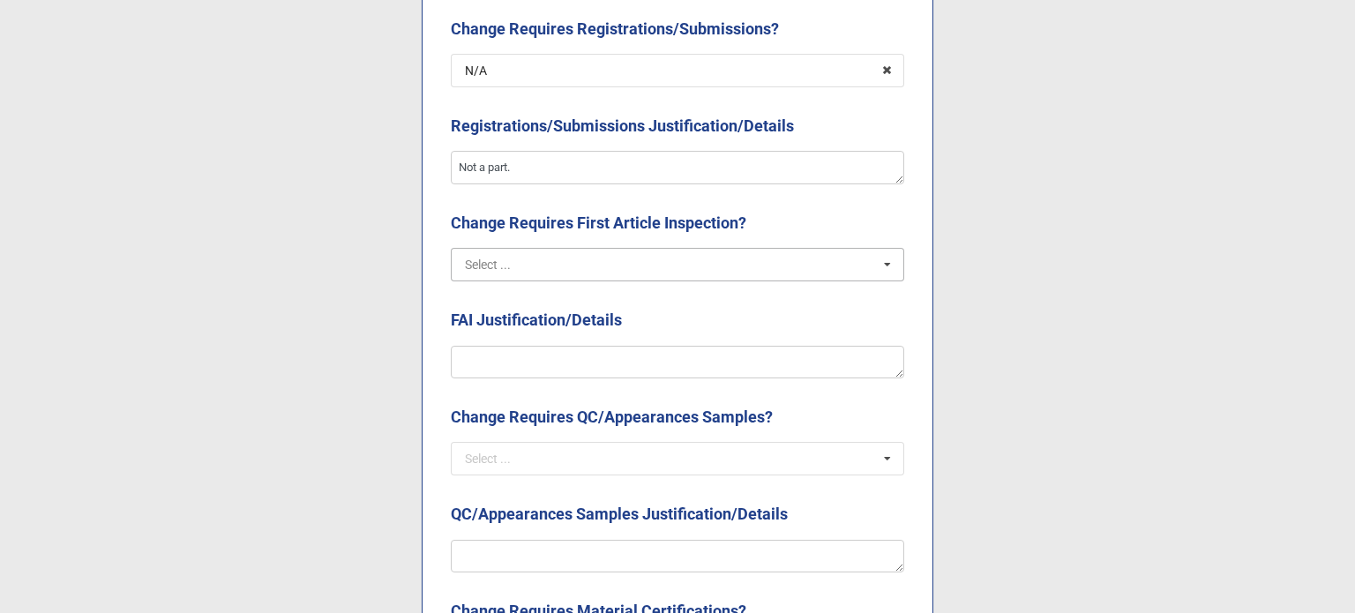
click at [560, 273] on input "text" at bounding box center [679, 265] width 452 height 32
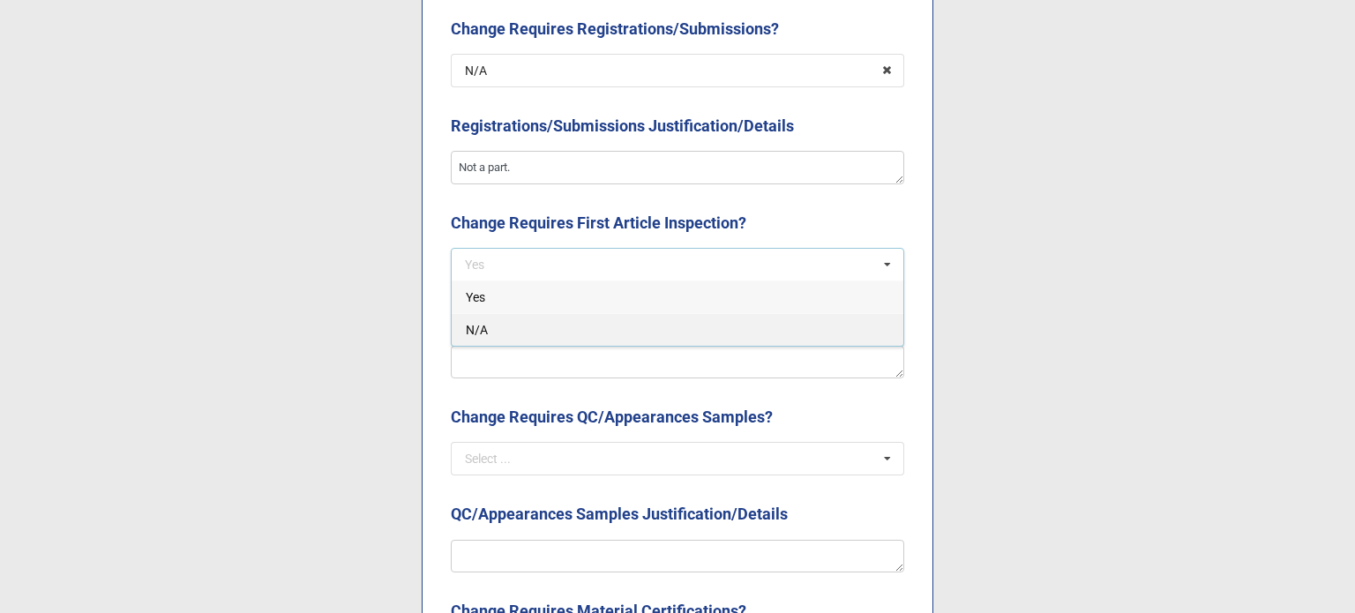
click at [546, 331] on div "N/A" at bounding box center [678, 329] width 452 height 33
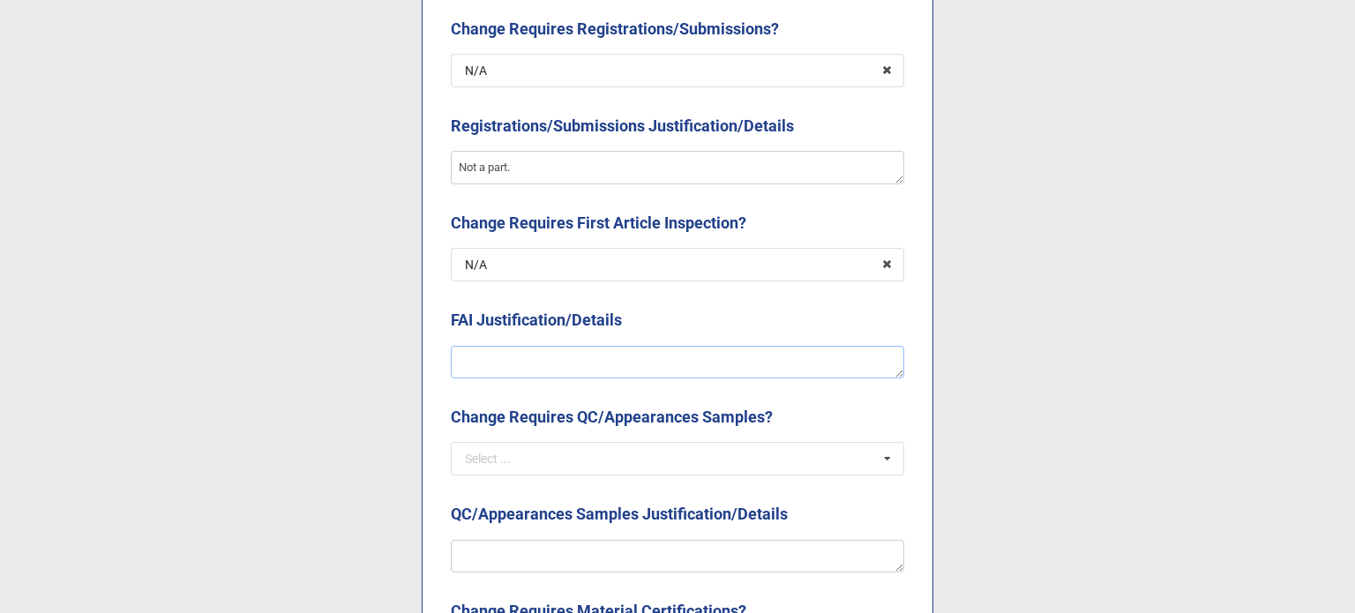
click at [539, 372] on textarea at bounding box center [677, 363] width 453 height 34
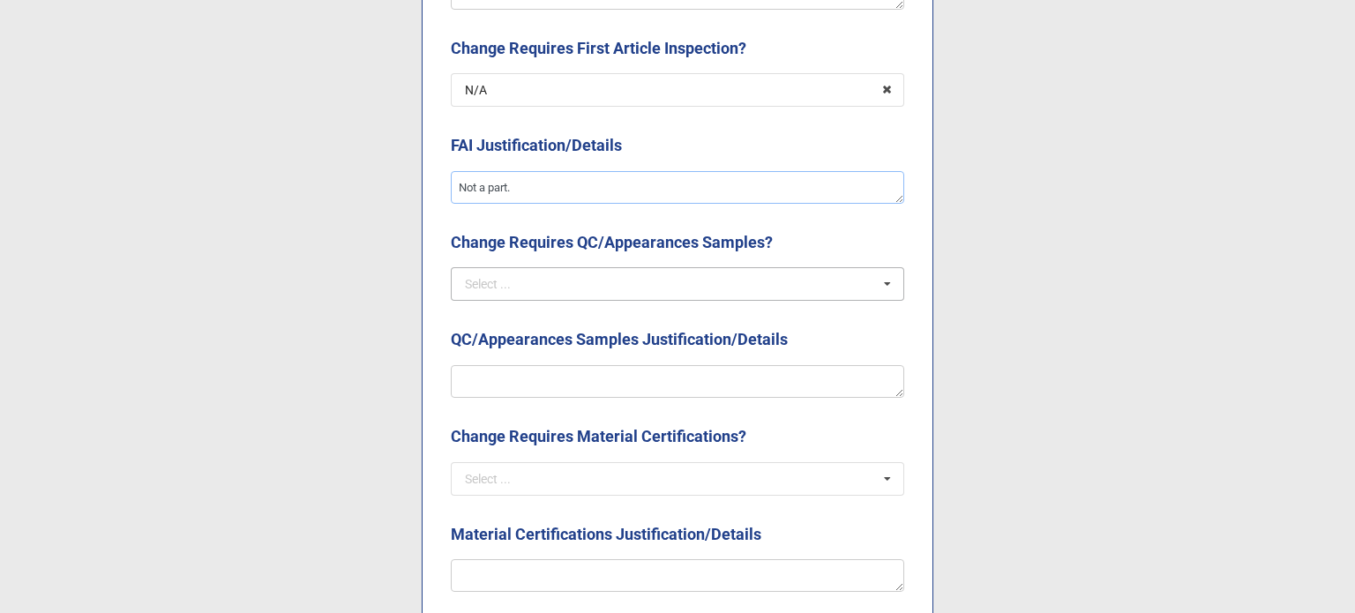
scroll to position [3529, 0]
click at [634, 296] on input "text" at bounding box center [679, 282] width 452 height 32
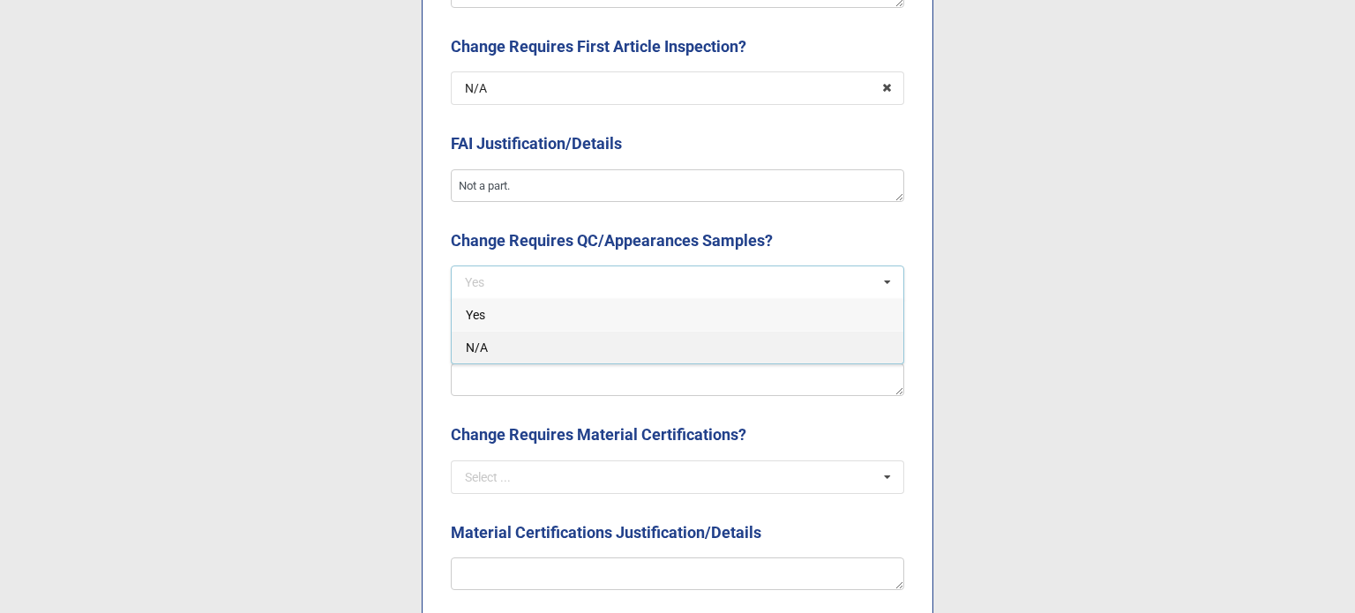
click at [616, 347] on div "N/A" at bounding box center [678, 347] width 452 height 33
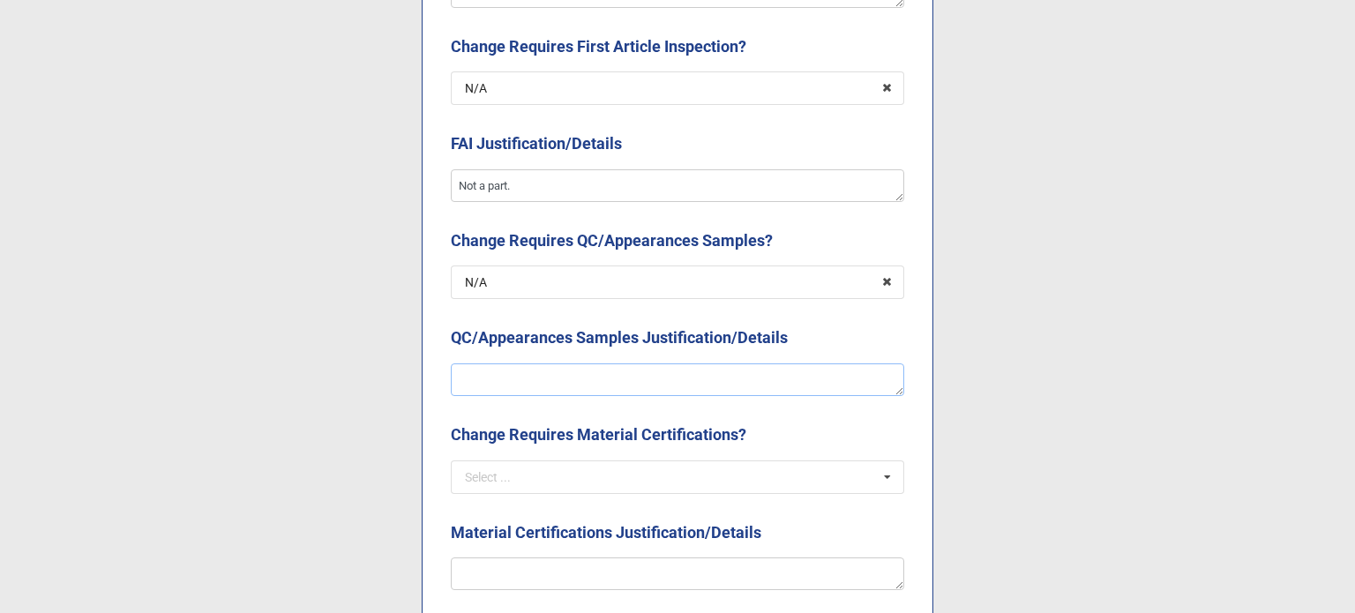
click at [616, 373] on textarea at bounding box center [677, 380] width 453 height 34
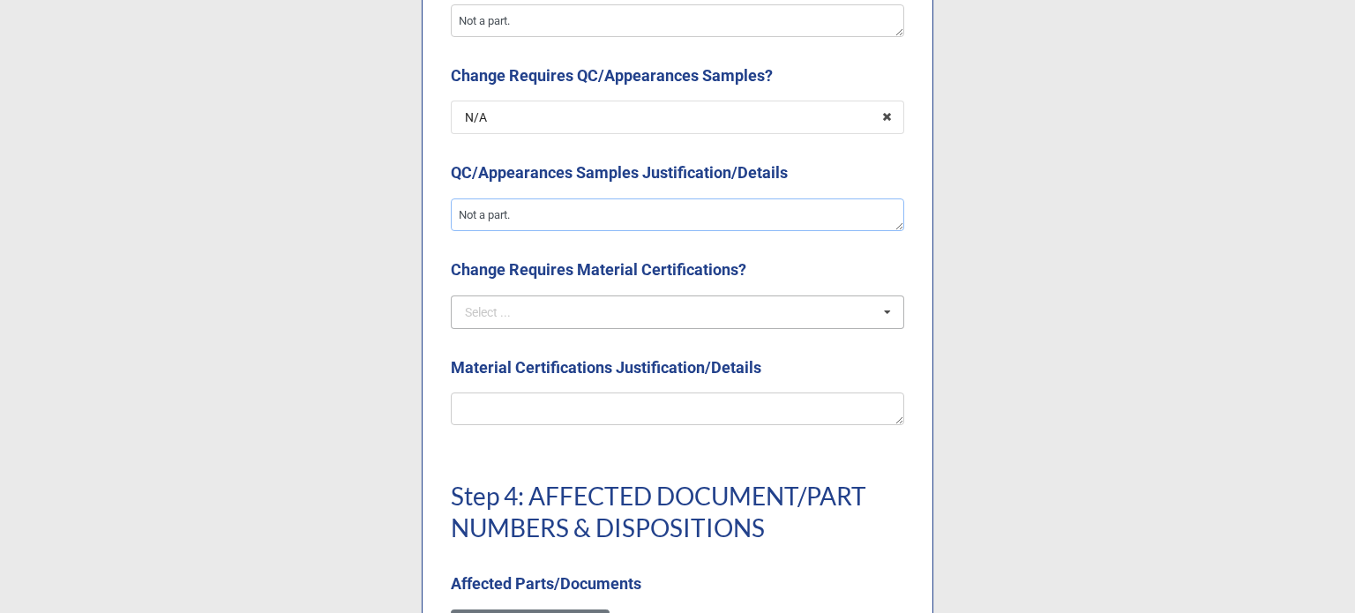
scroll to position [3705, 0]
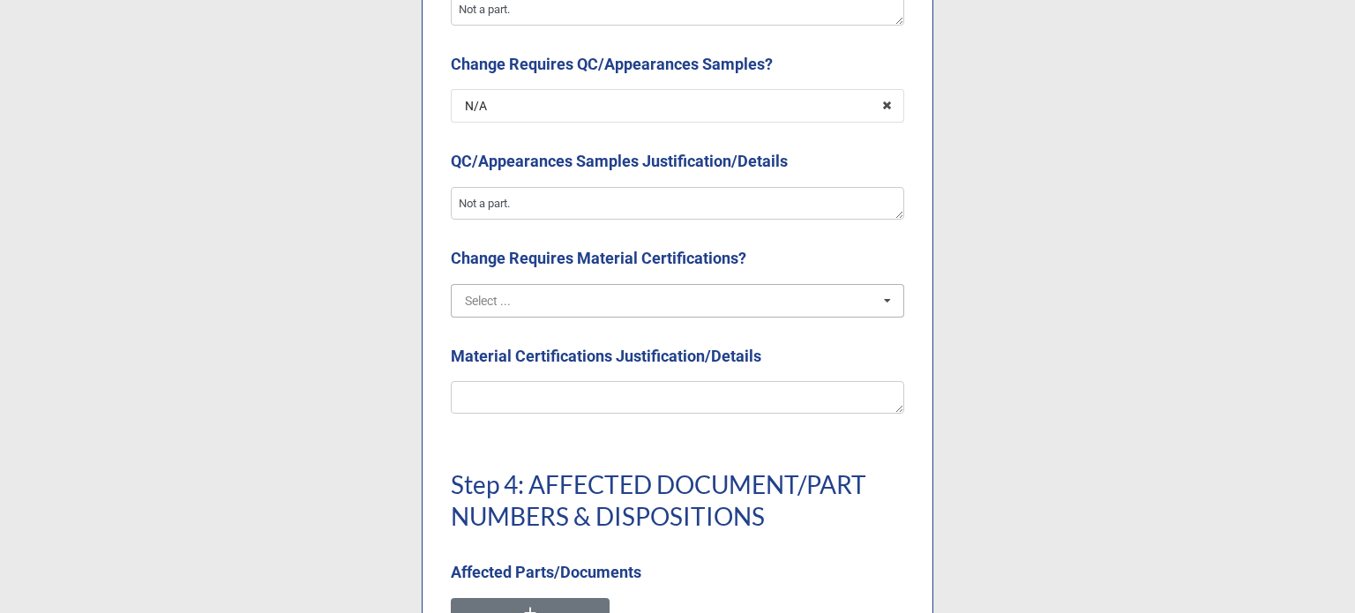
drag, startPoint x: 620, startPoint y: 284, endPoint x: 621, endPoint y: 301, distance: 16.8
click at [620, 286] on input "text" at bounding box center [679, 301] width 452 height 32
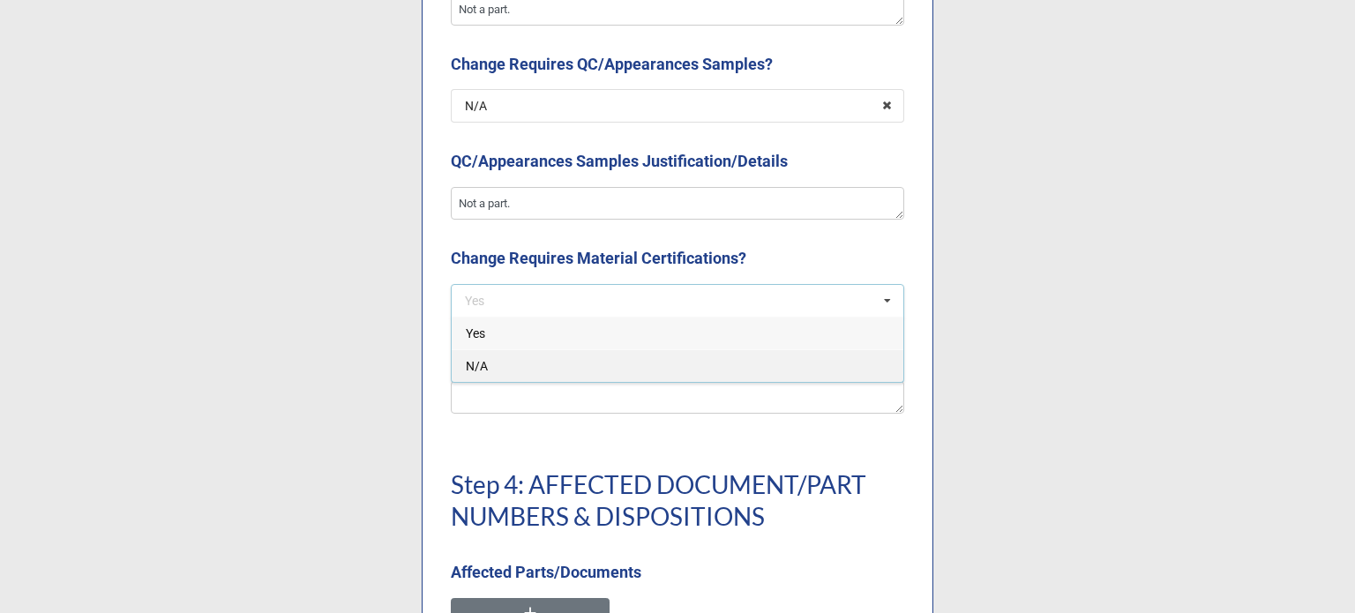
click at [591, 371] on div "N/A" at bounding box center [678, 365] width 452 height 33
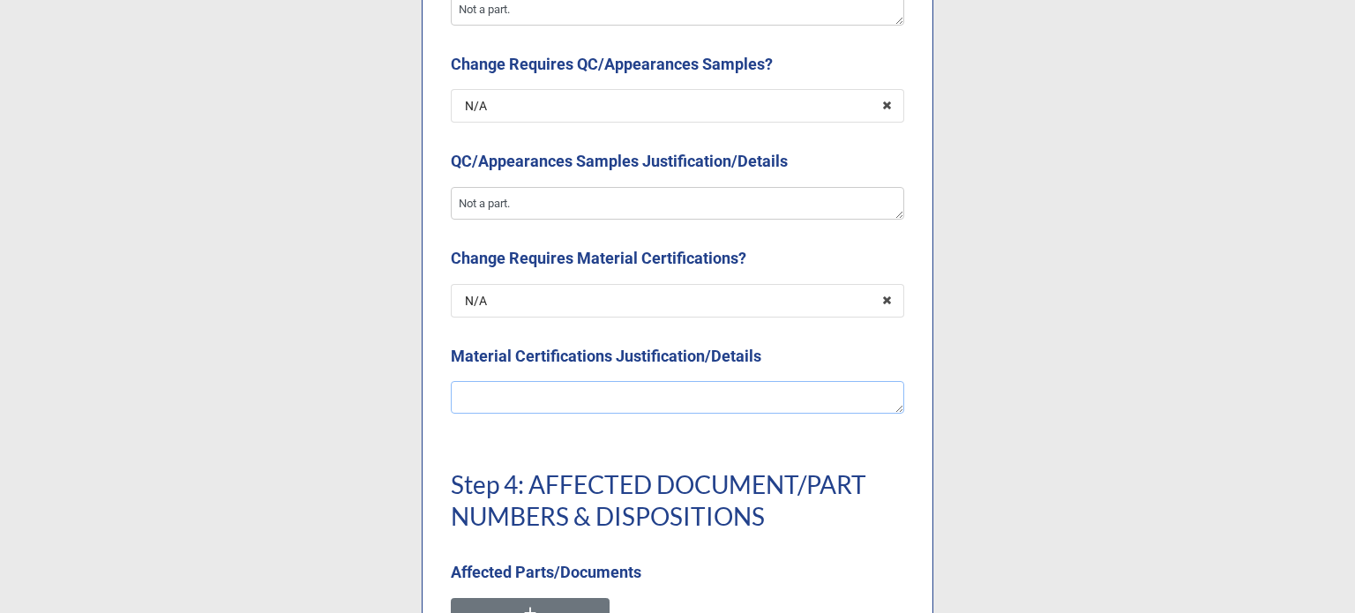
click at [583, 390] on textarea at bounding box center [677, 398] width 453 height 34
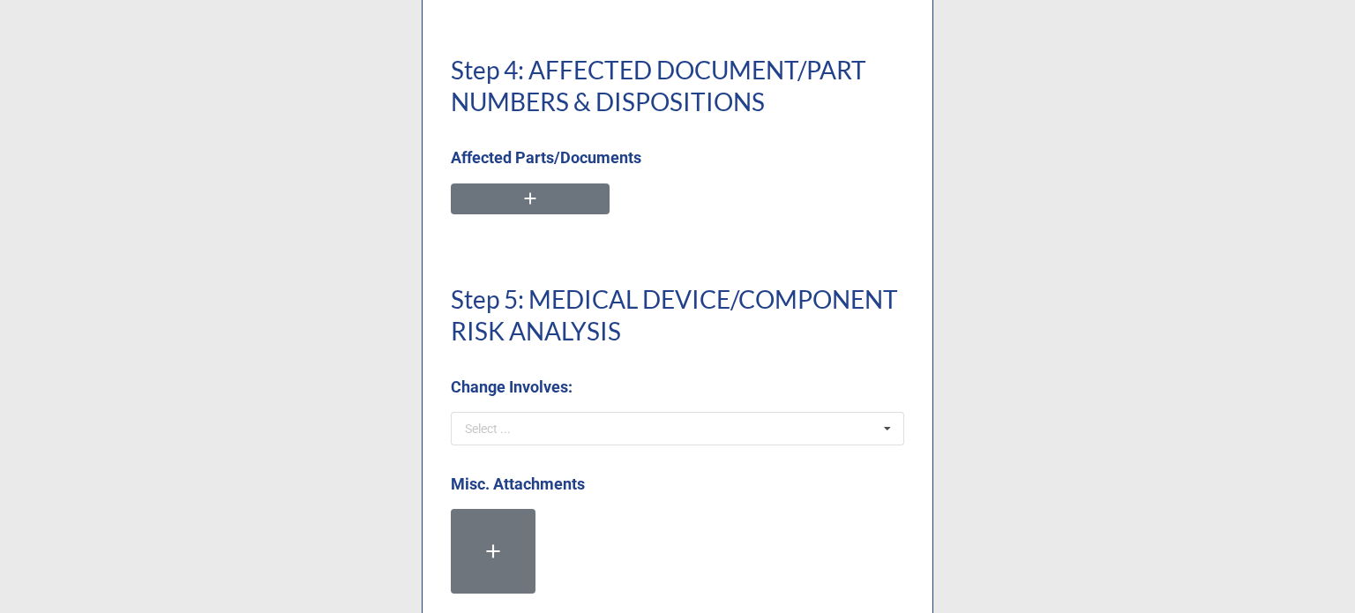
scroll to position [4146, 0]
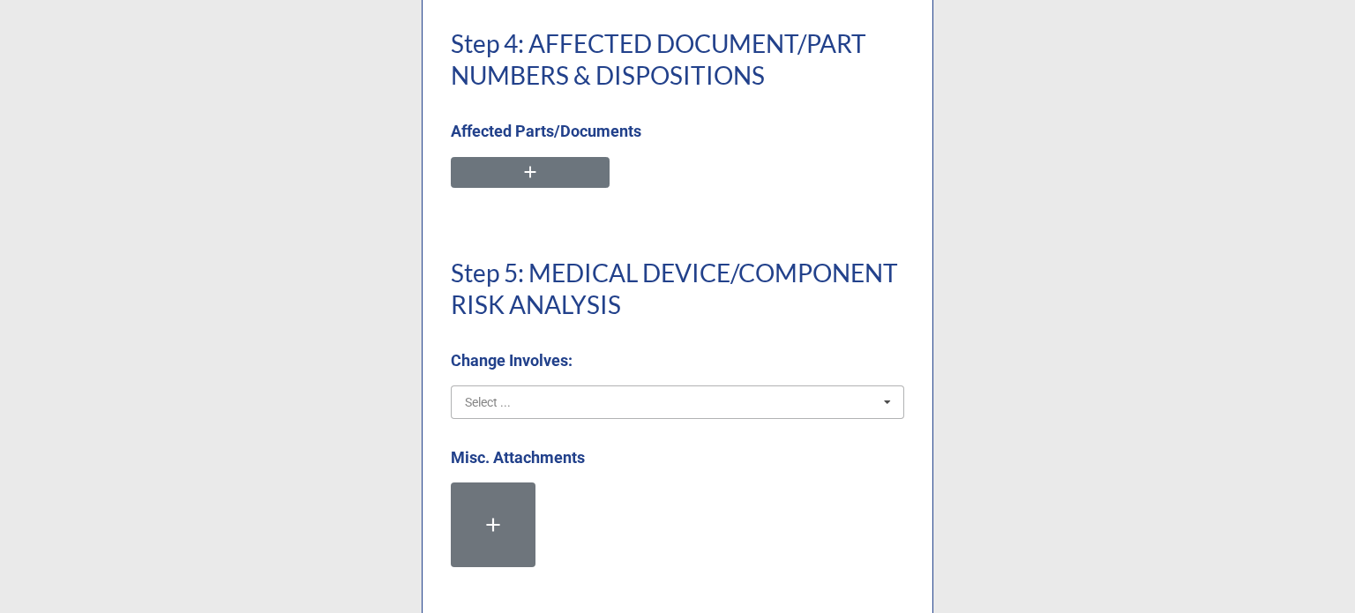
click at [623, 405] on input "text" at bounding box center [679, 402] width 452 height 32
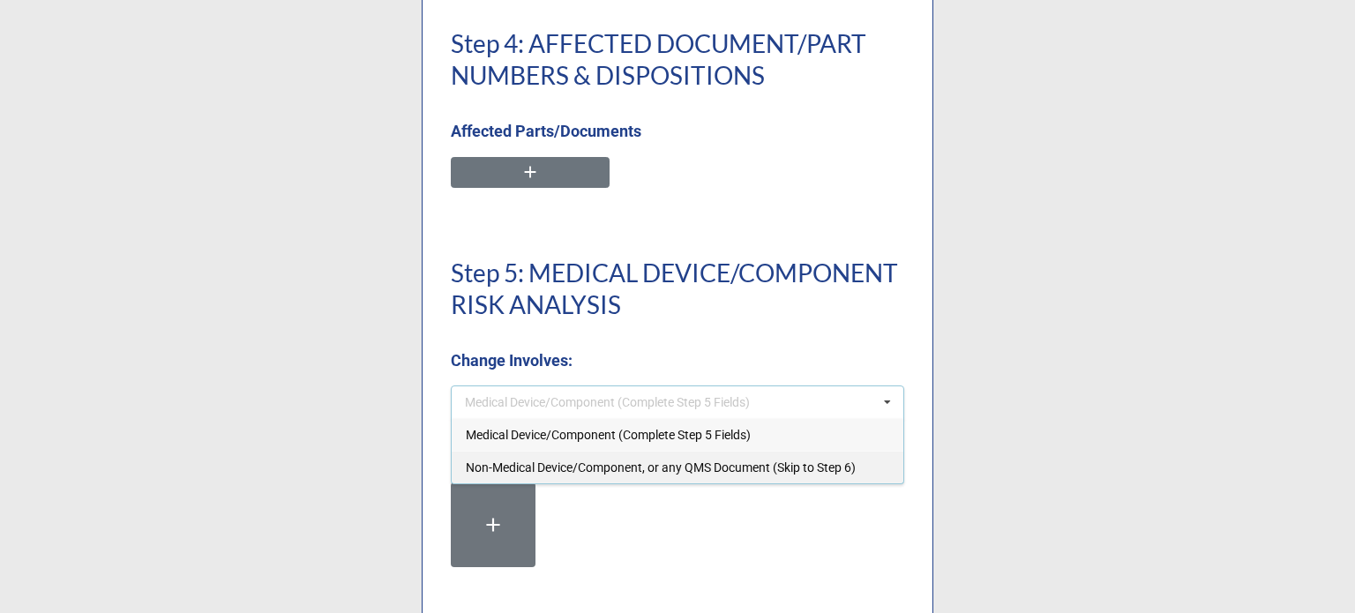
click at [599, 473] on span "Non-Medical Device/Component, or any QMS Document (Skip to Step 6)" at bounding box center [661, 467] width 390 height 14
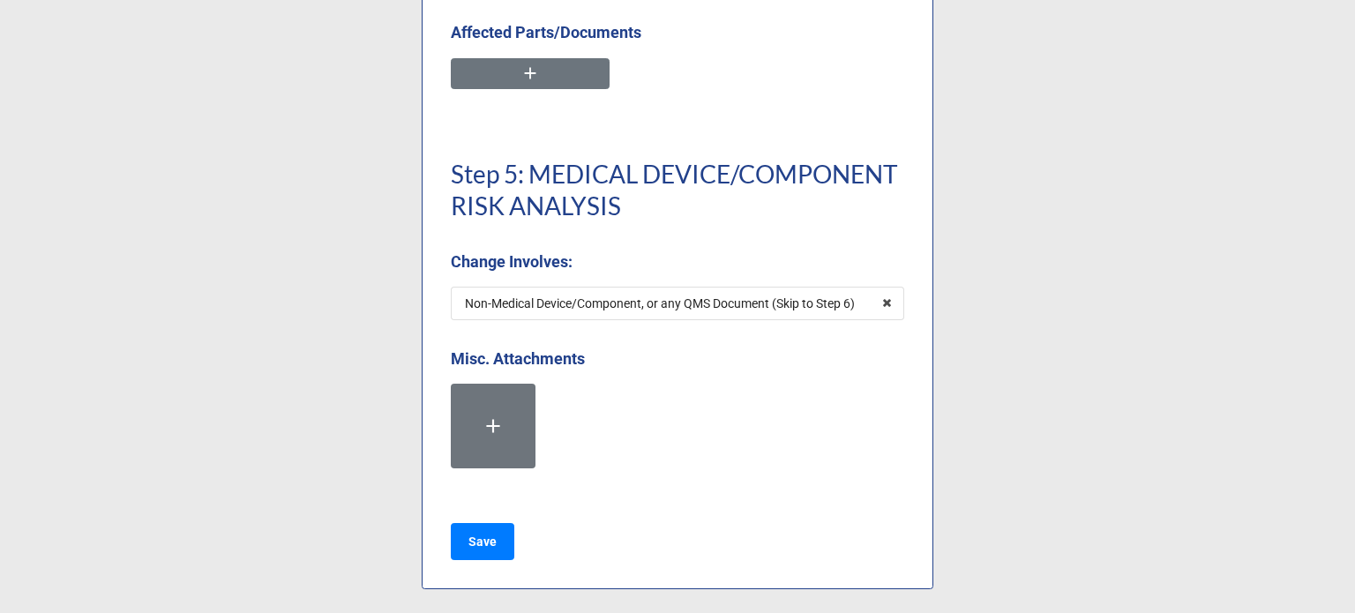
scroll to position [4249, 0]
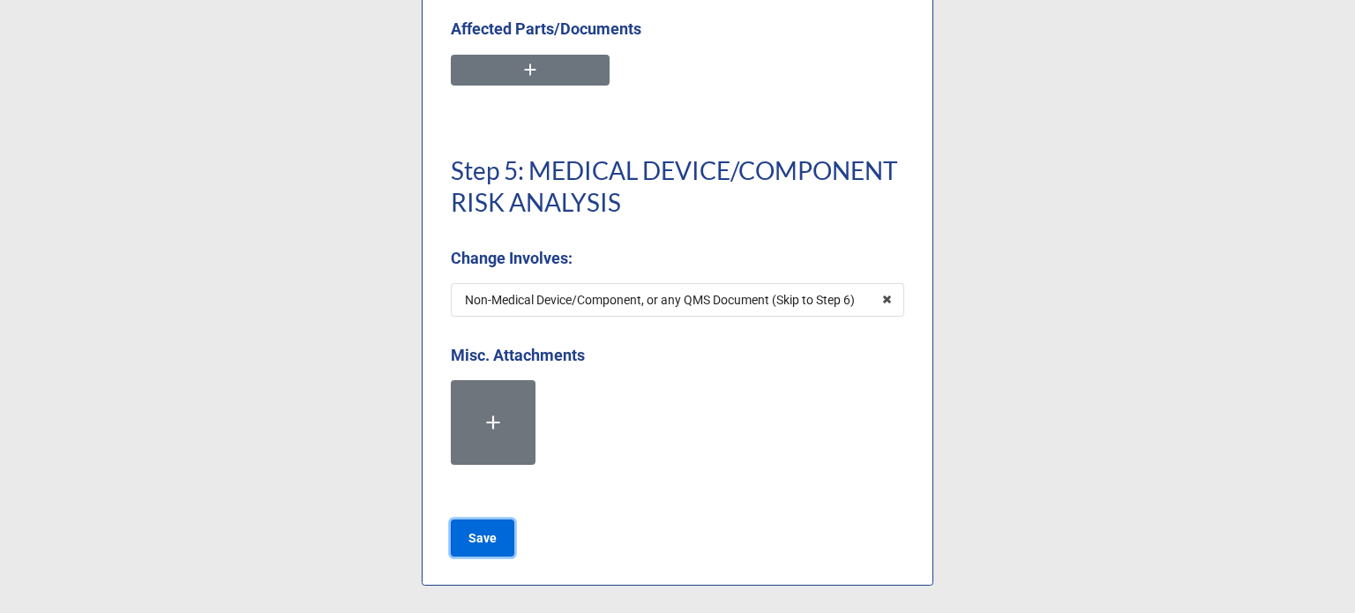
click at [489, 539] on b "Save" at bounding box center [482, 538] width 28 height 19
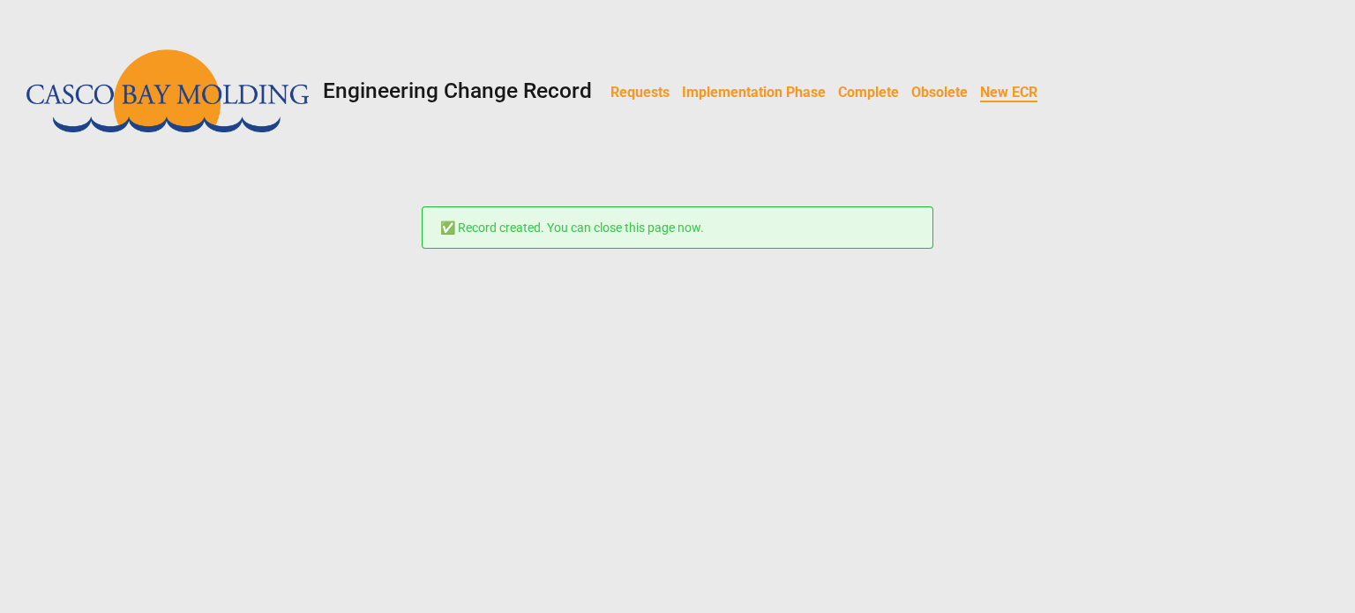
scroll to position [0, 0]
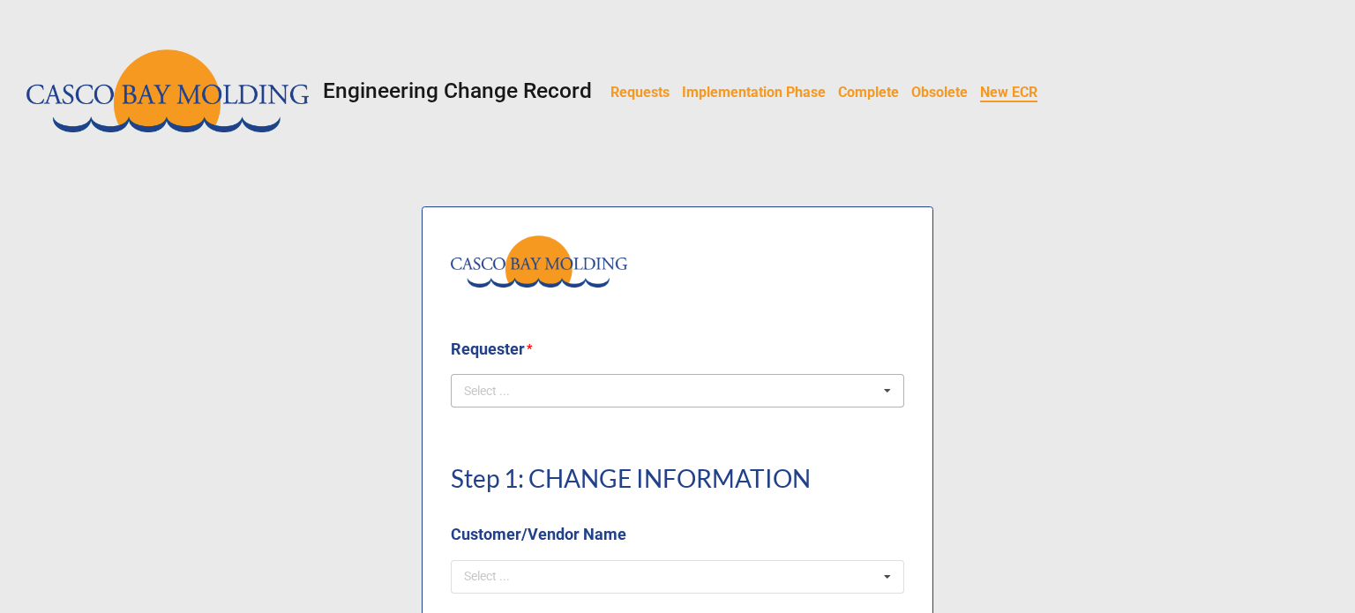
click at [558, 384] on div "Select ... No results found." at bounding box center [677, 391] width 453 height 34
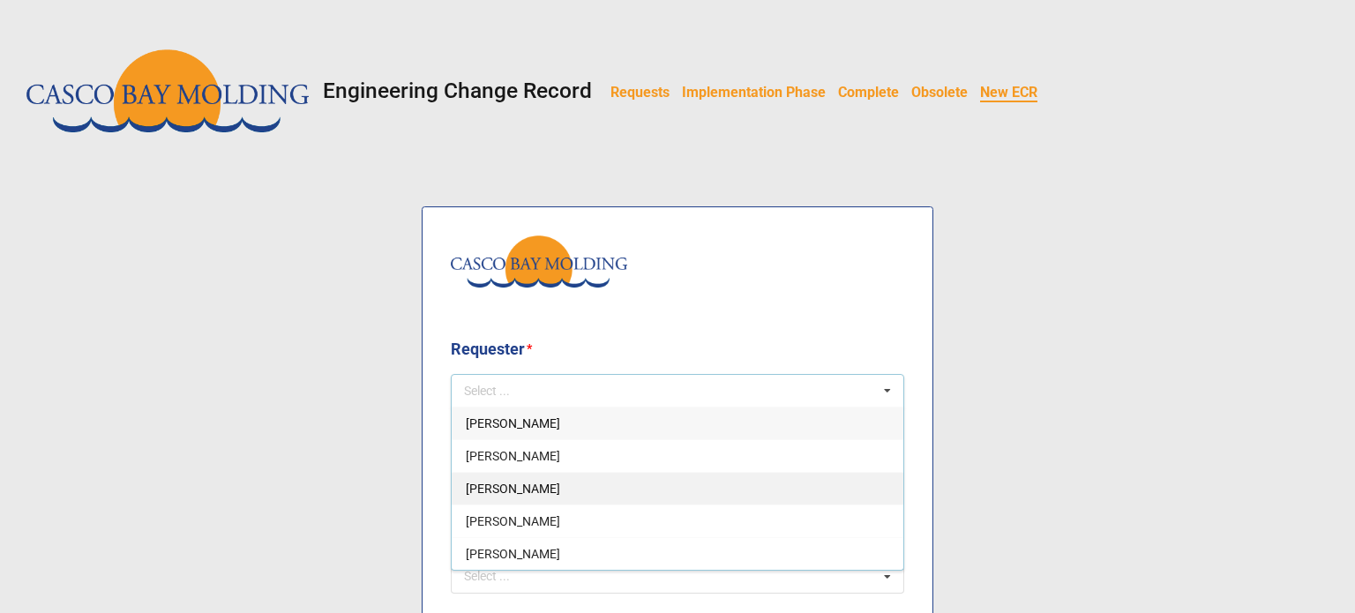
click at [533, 494] on span "[PERSON_NAME]" at bounding box center [513, 489] width 94 height 14
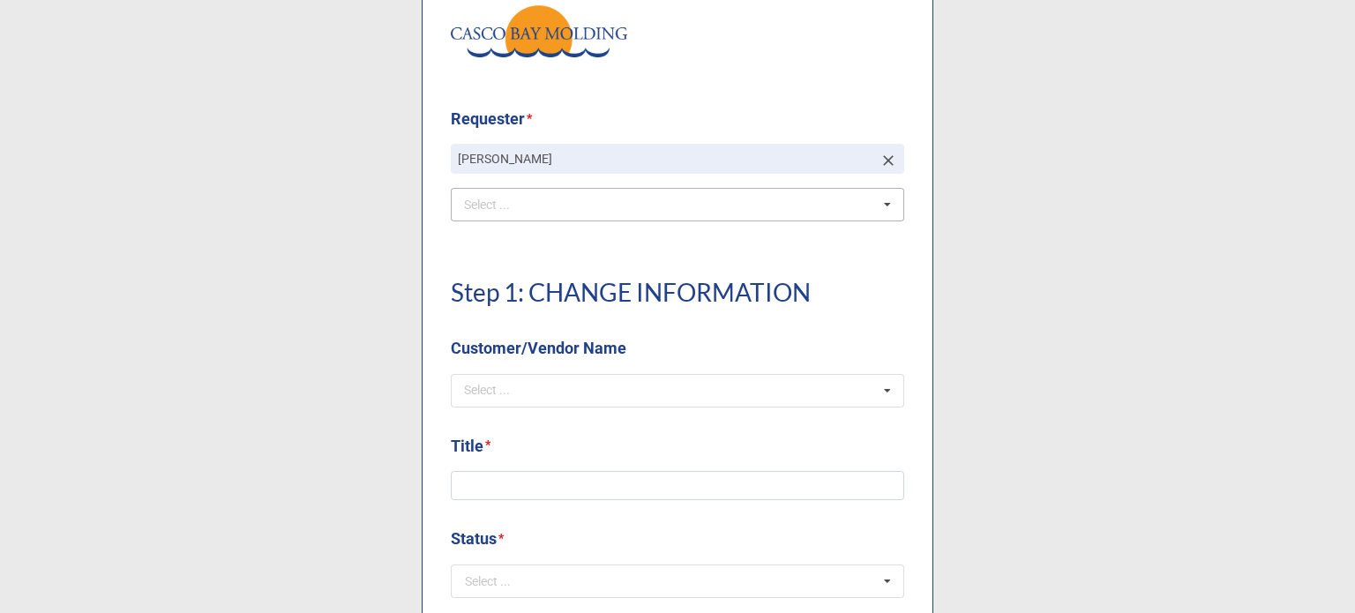
scroll to position [265, 0]
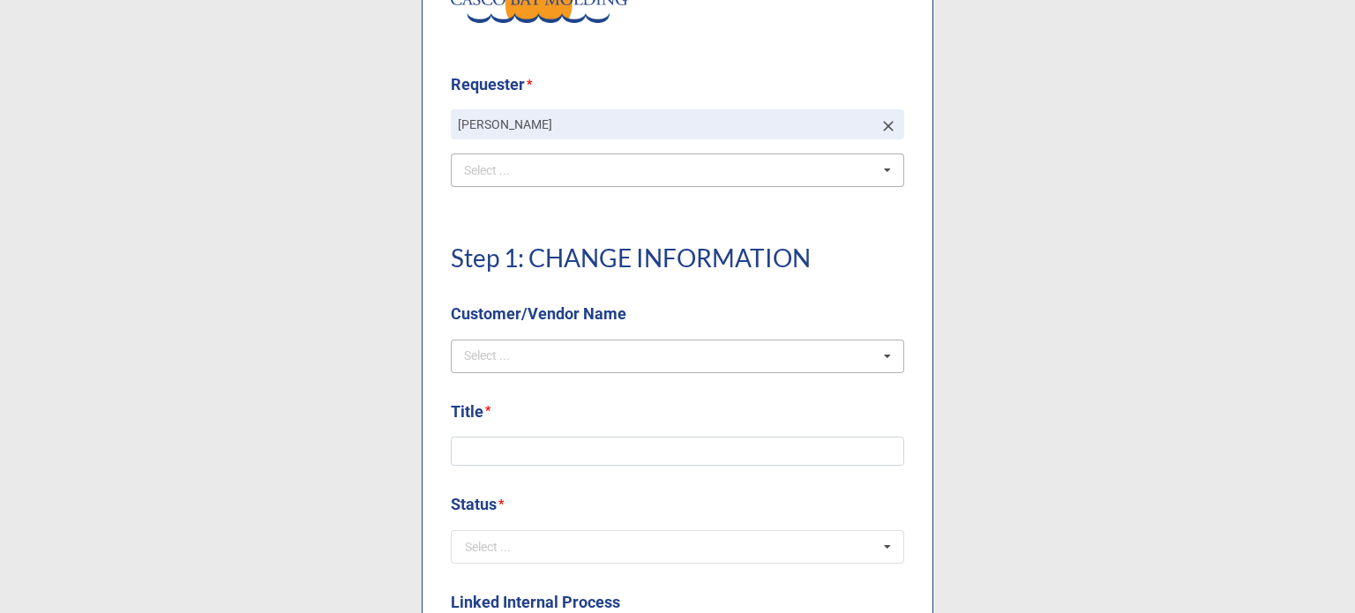
click at [601, 348] on div "Select ... No results found." at bounding box center [677, 357] width 453 height 34
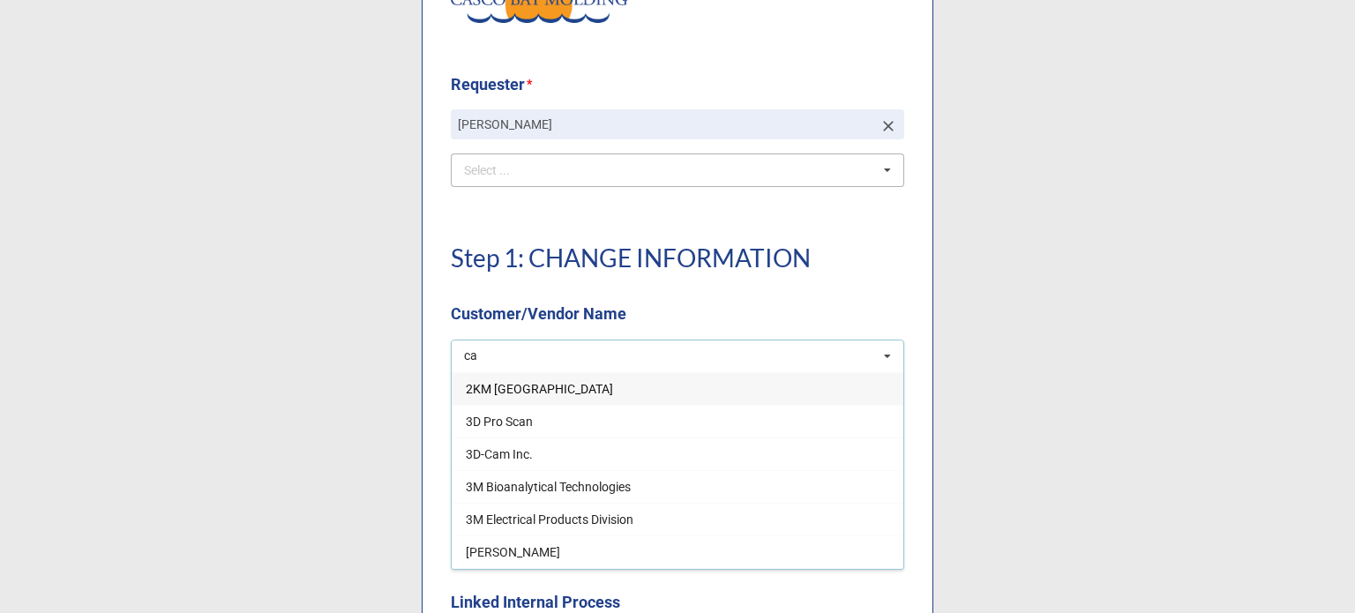
type input "c"
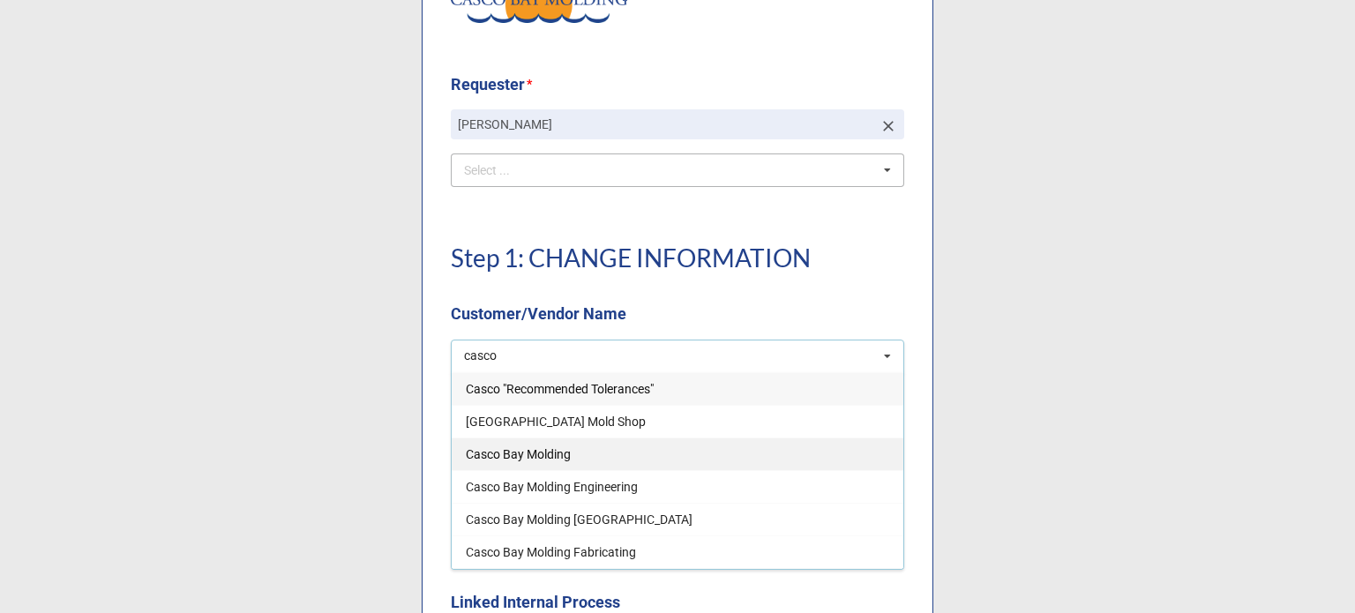
type input "casco"
click at [580, 461] on div "Casco Bay Molding" at bounding box center [678, 454] width 452 height 33
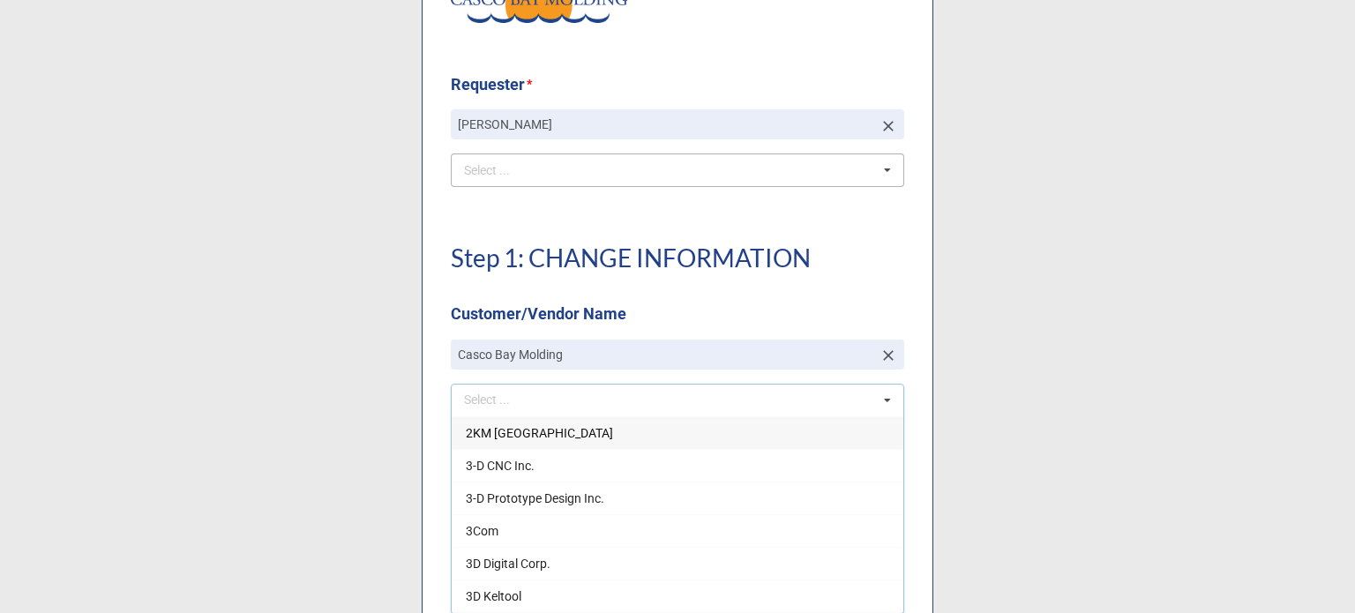
click at [626, 298] on div "Step 1: CHANGE INFORMATION Customer/Vendor Name" at bounding box center [677, 275] width 453 height 125
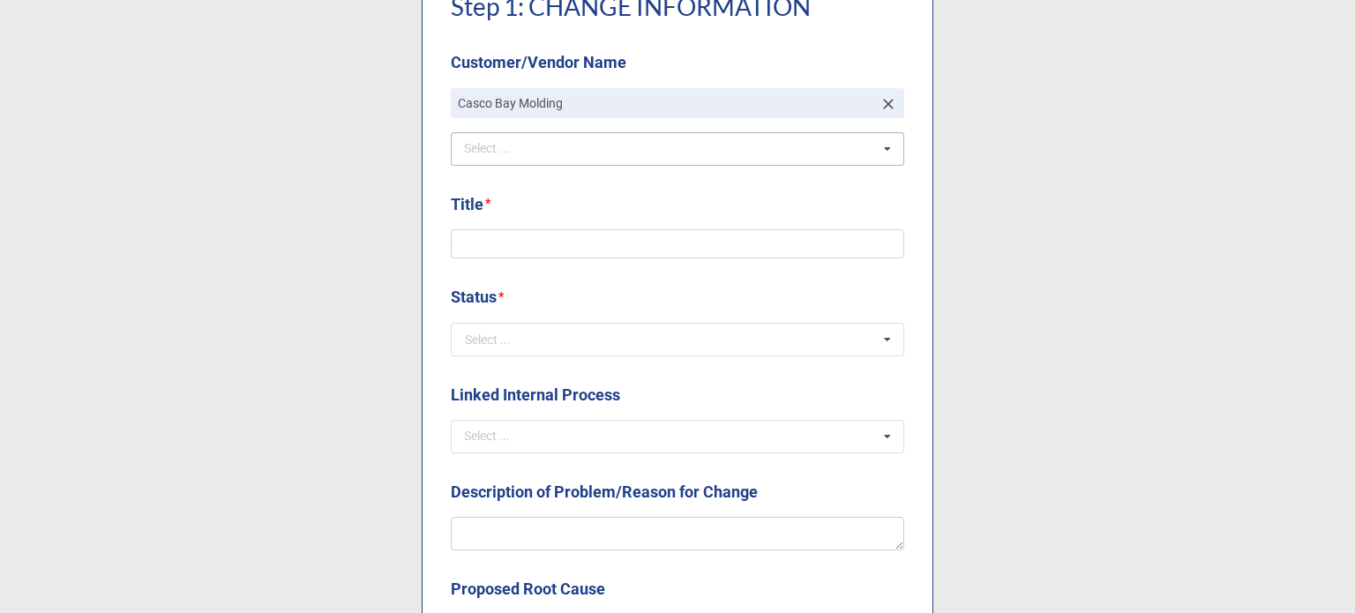
scroll to position [529, 0]
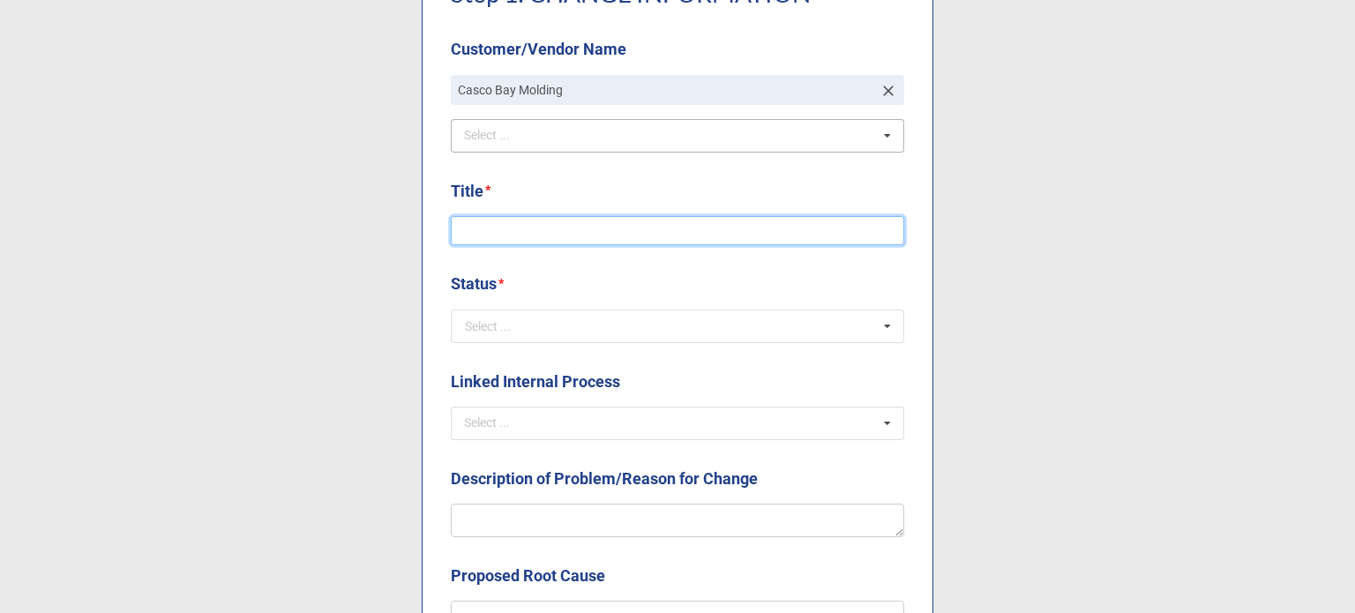
click at [512, 238] on input at bounding box center [677, 231] width 453 height 30
type input "S"
type input "CAPA 300 Document Updates"
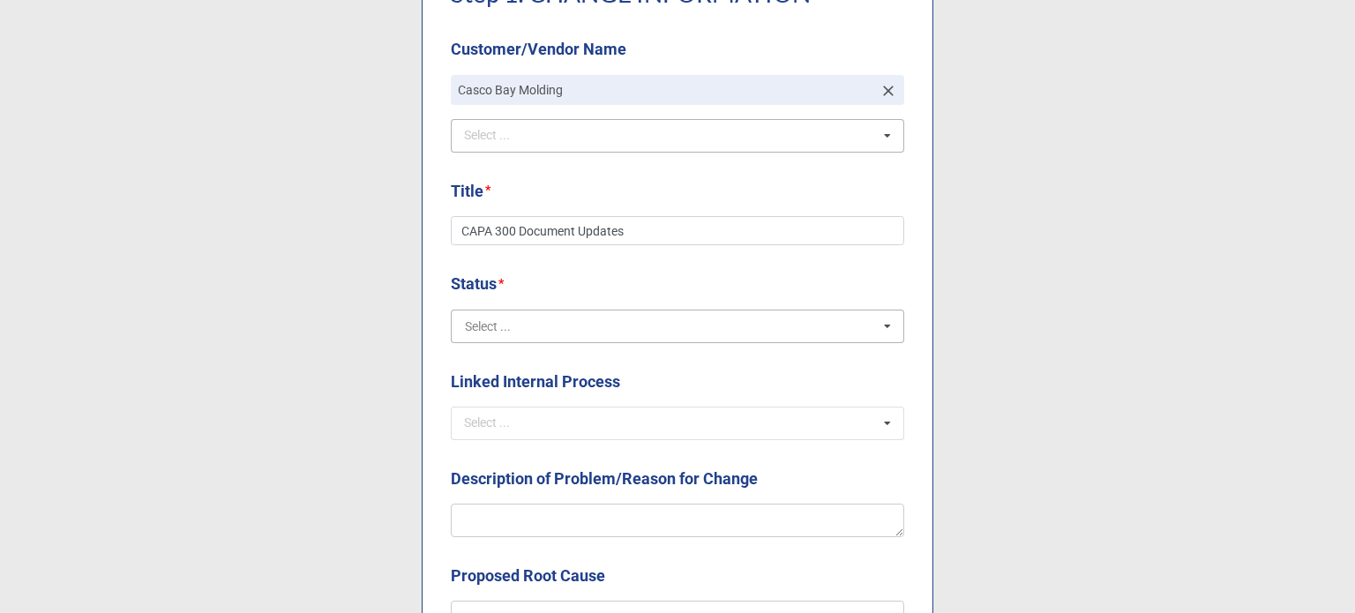
click at [541, 321] on input "text" at bounding box center [679, 327] width 452 height 32
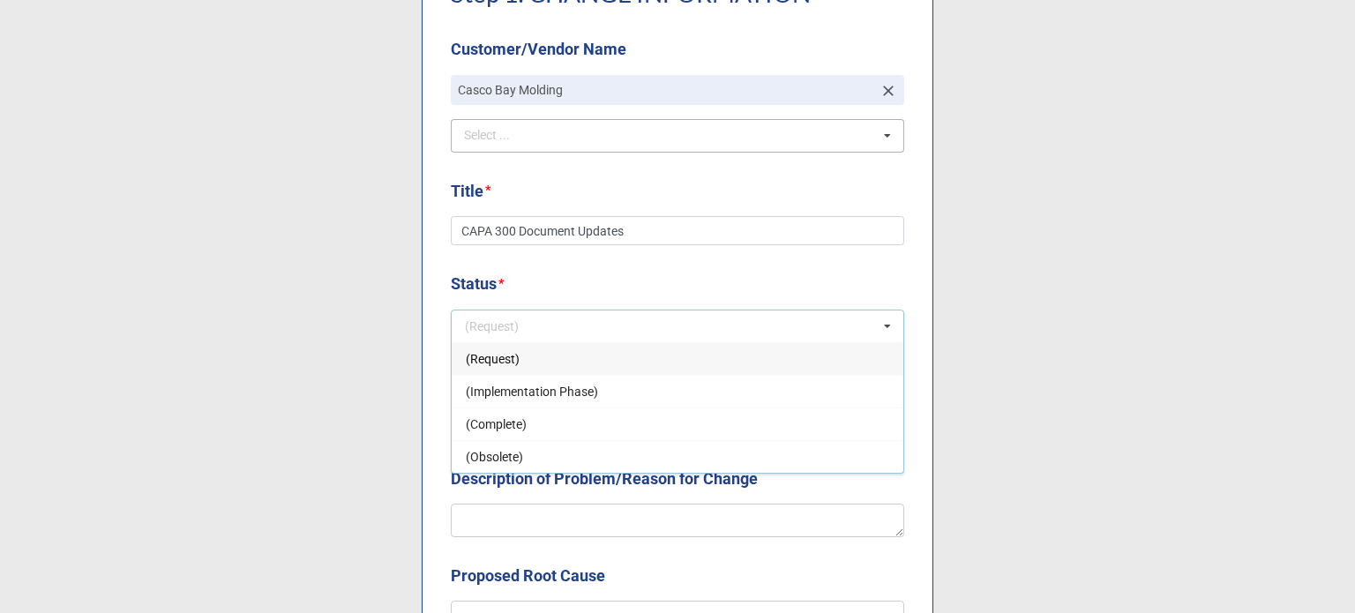
click at [494, 357] on span "(Request)" at bounding box center [493, 359] width 54 height 14
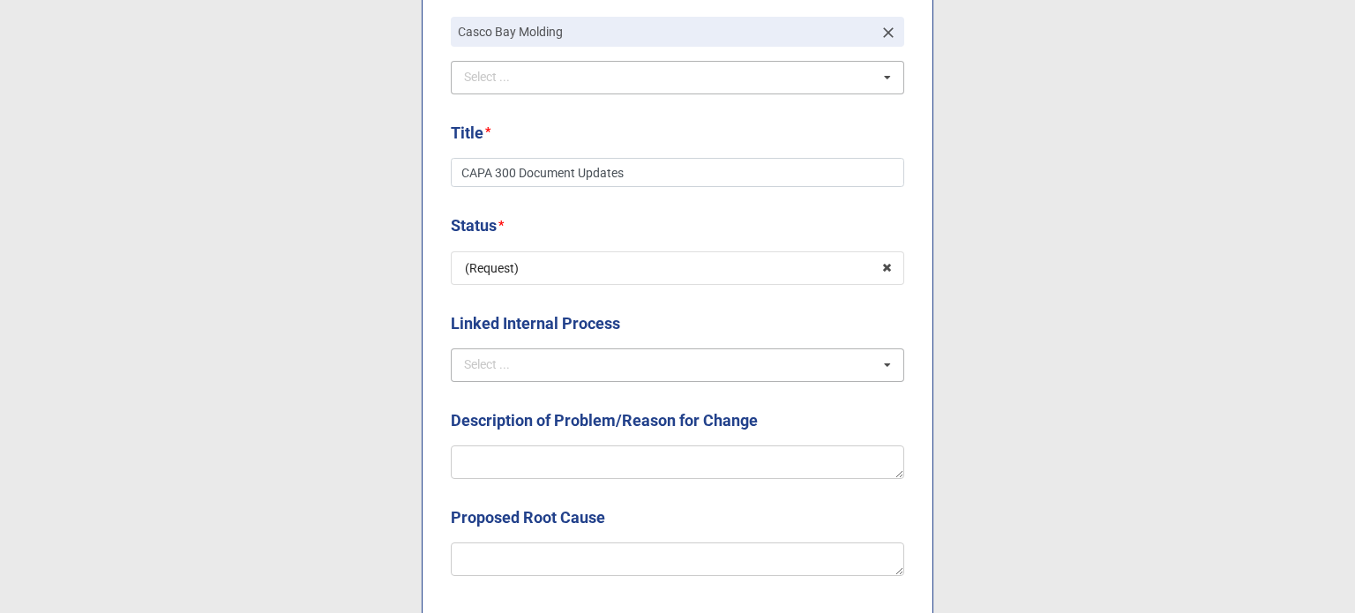
scroll to position [618, 0]
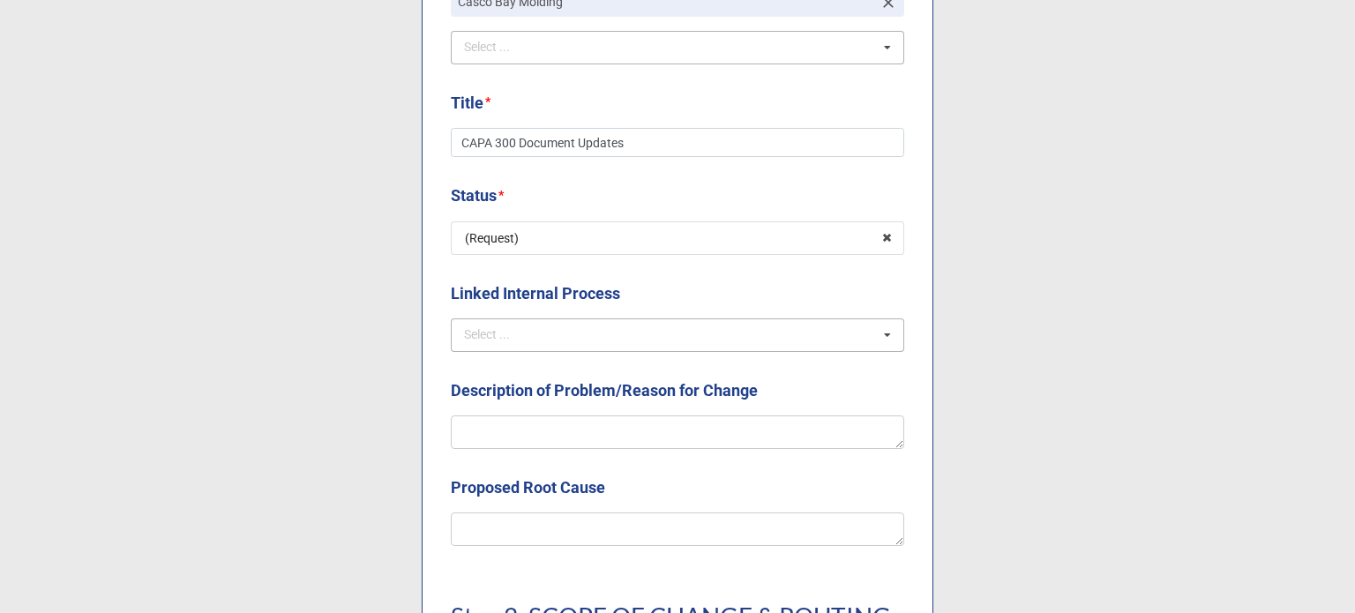
click at [523, 324] on div "Select ... NCMR COMPLAINT CAPA OTHER ECOs" at bounding box center [677, 335] width 453 height 34
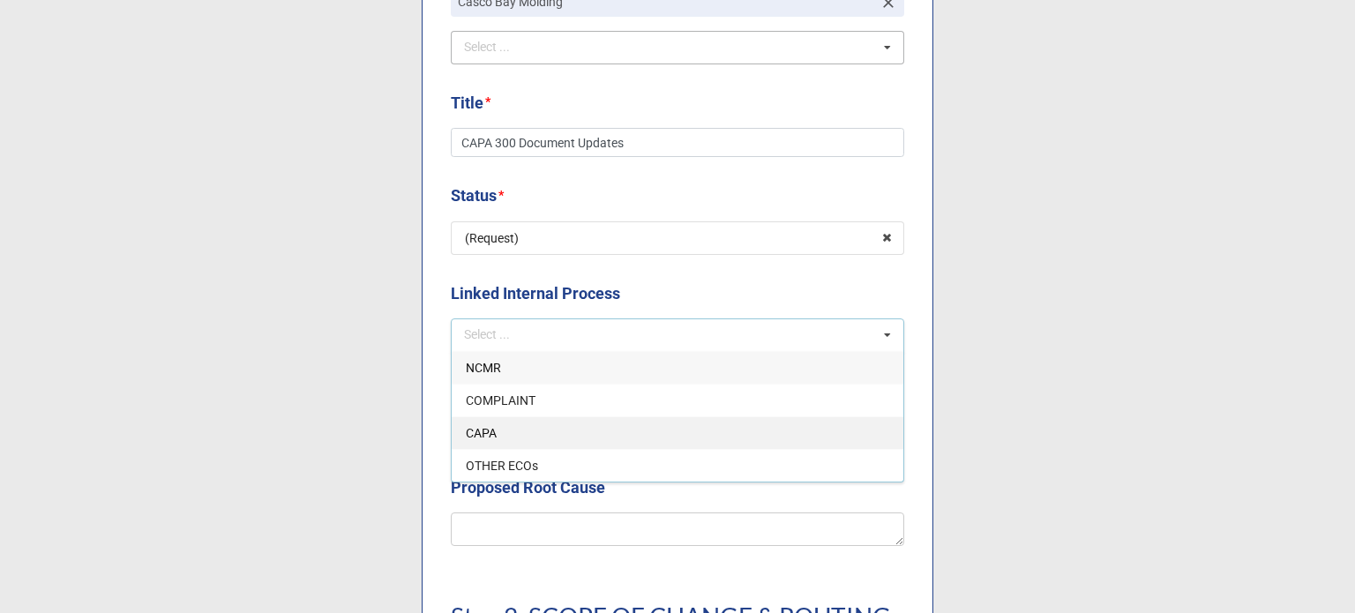
click at [487, 432] on span "CAPA" at bounding box center [481, 433] width 31 height 14
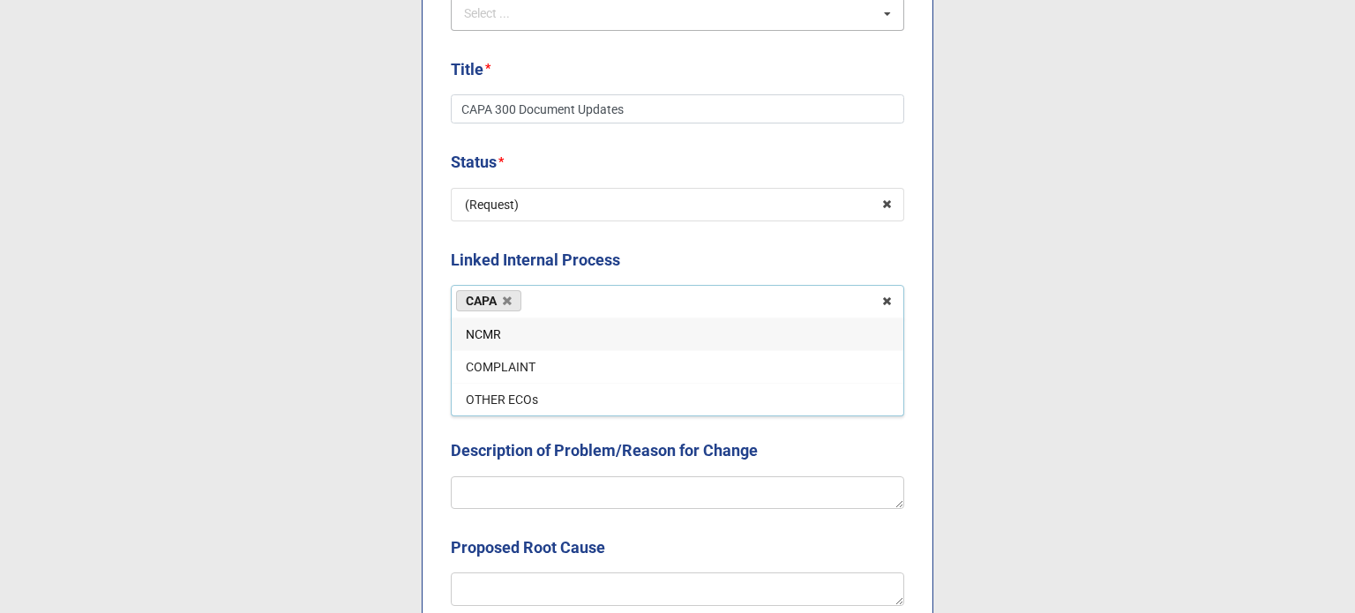
scroll to position [706, 0]
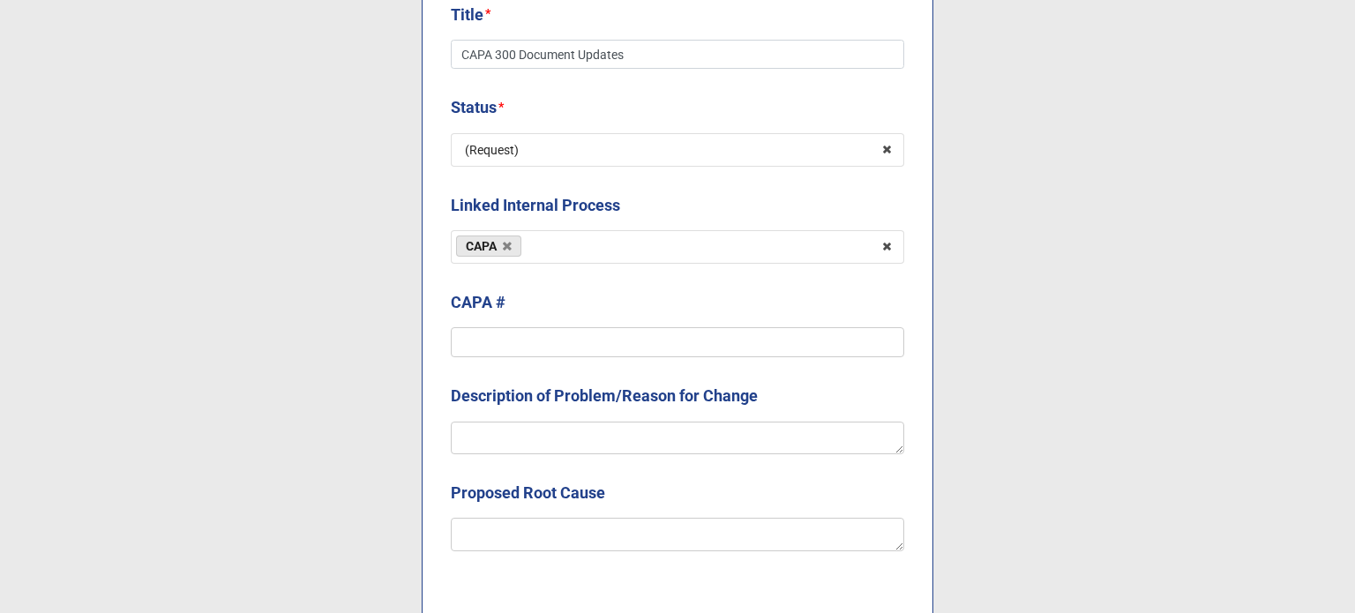
click at [523, 198] on label "Linked Internal Process" at bounding box center [535, 205] width 169 height 25
click at [529, 352] on input "text" at bounding box center [677, 342] width 453 height 30
type input "300"
click at [535, 282] on div "Requester * Courtney Grant Select ... Andrew O'Neill Andrew Powell Liz Thornton…" at bounding box center [678, 574] width 512 height 2146
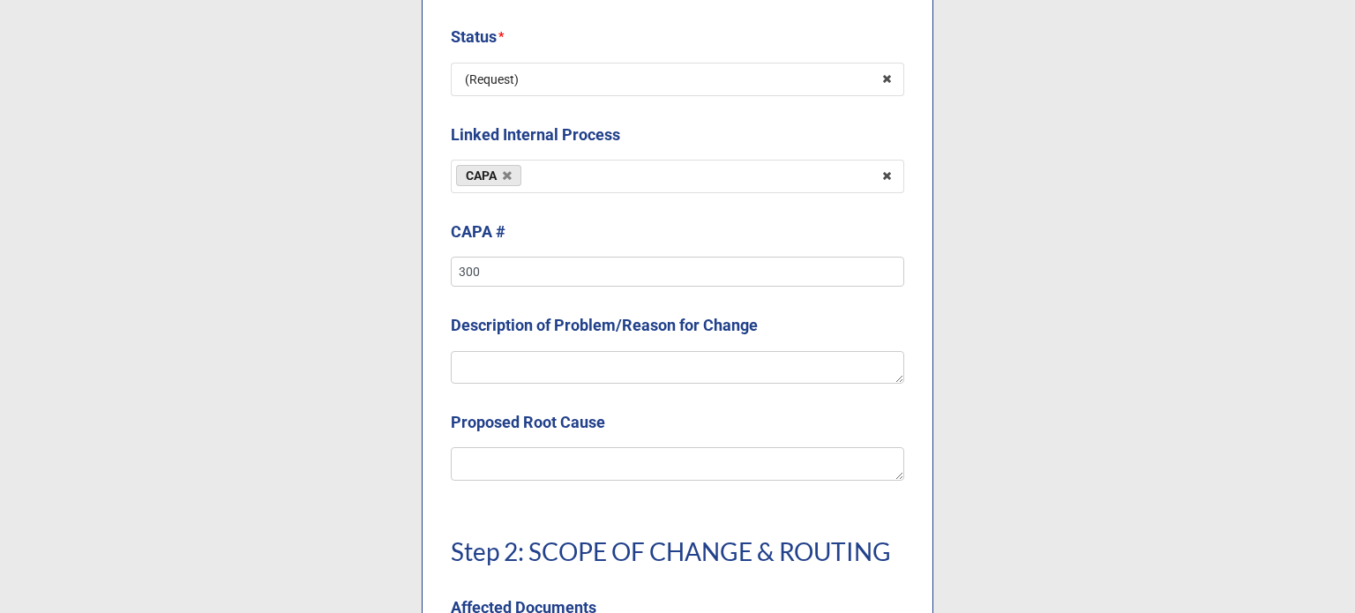
scroll to position [882, 0]
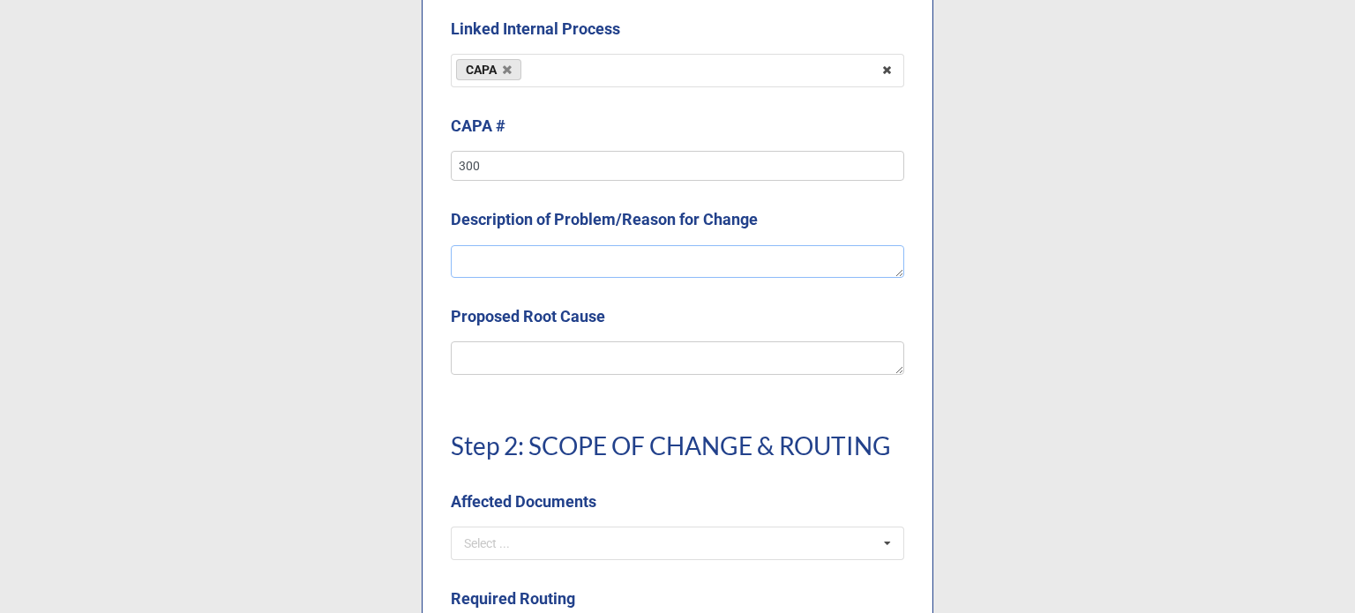
click at [528, 252] on textarea at bounding box center [677, 262] width 453 height 34
type textarea "x"
type textarea "A"
type textarea "x"
type textarea "Ac"
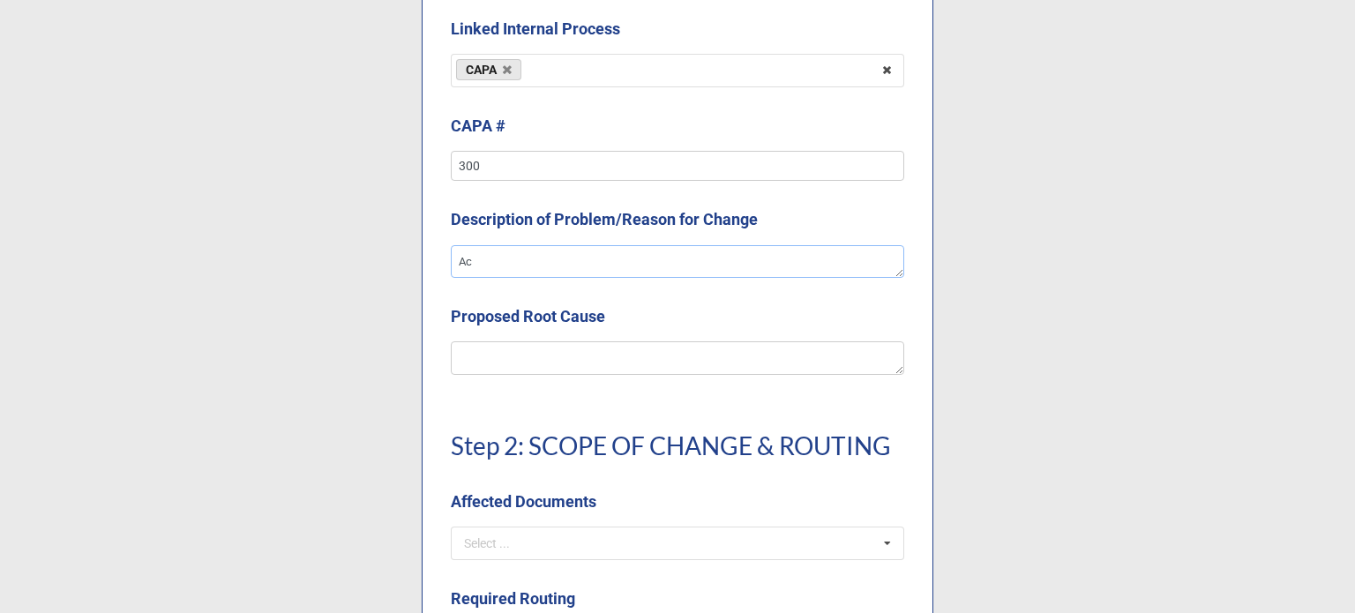
type textarea "x"
type textarea "Act"
type textarea "x"
type textarea "Acti"
type textarea "x"
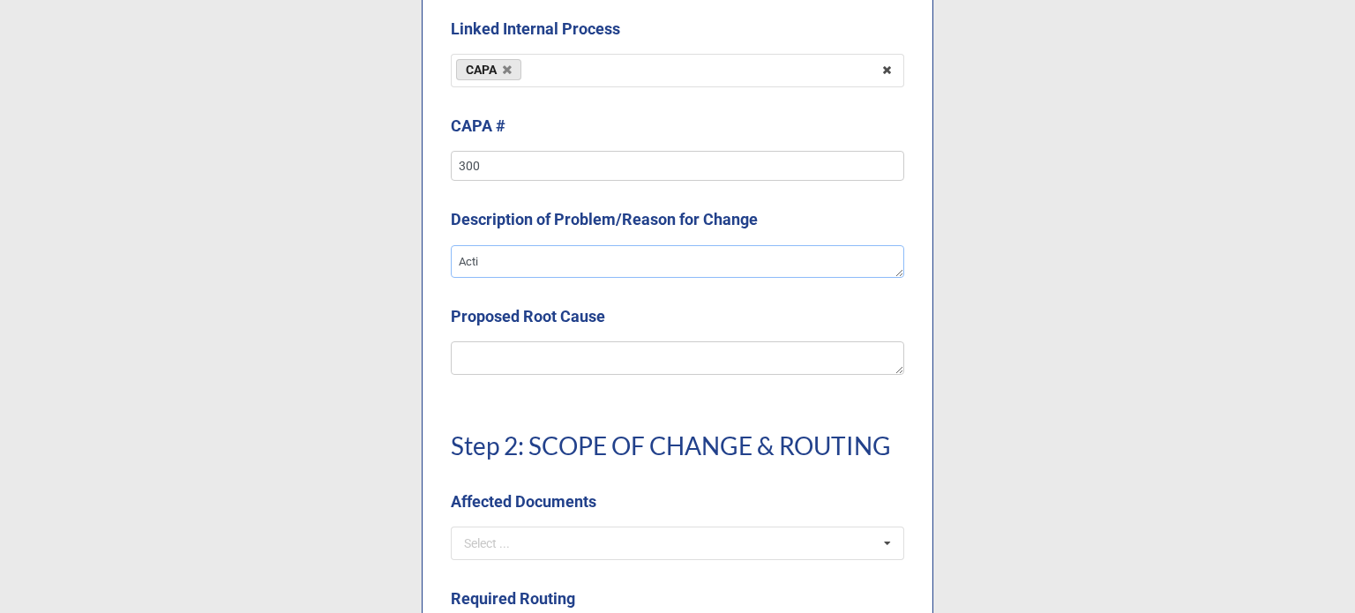
type textarea "Actio"
type textarea "x"
type textarea "Action"
type textarea "x"
type textarea "Action I"
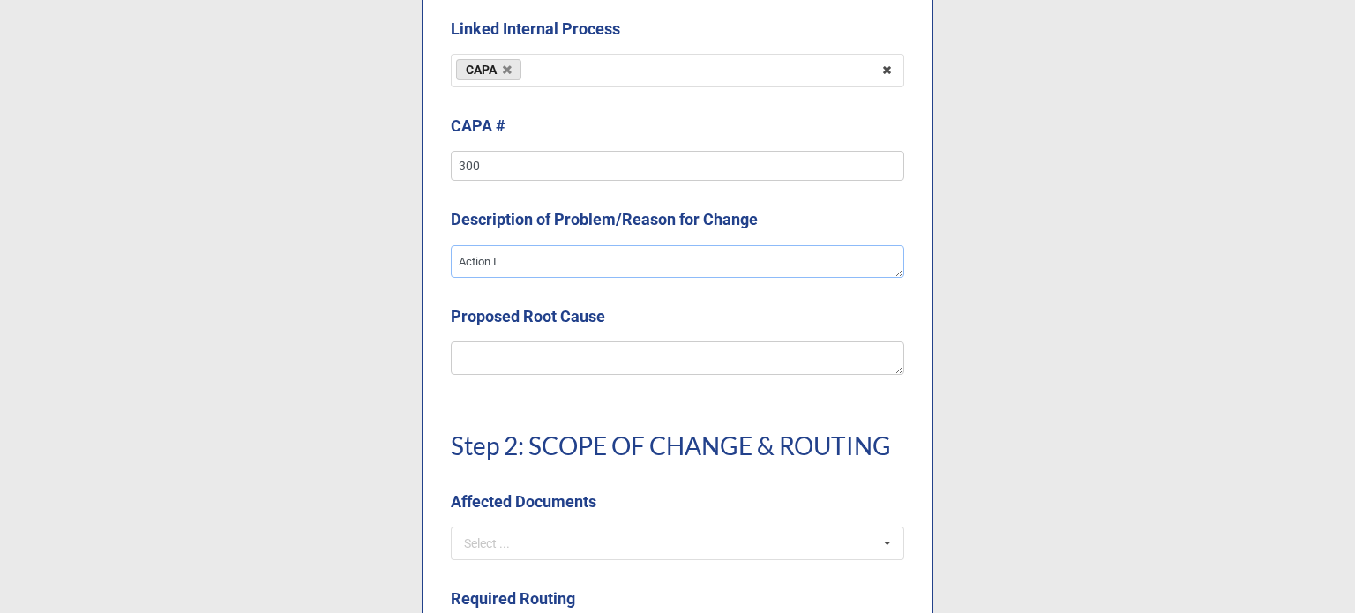
type textarea "x"
type textarea "Action It"
type textarea "x"
type textarea "Action Ite"
type textarea "x"
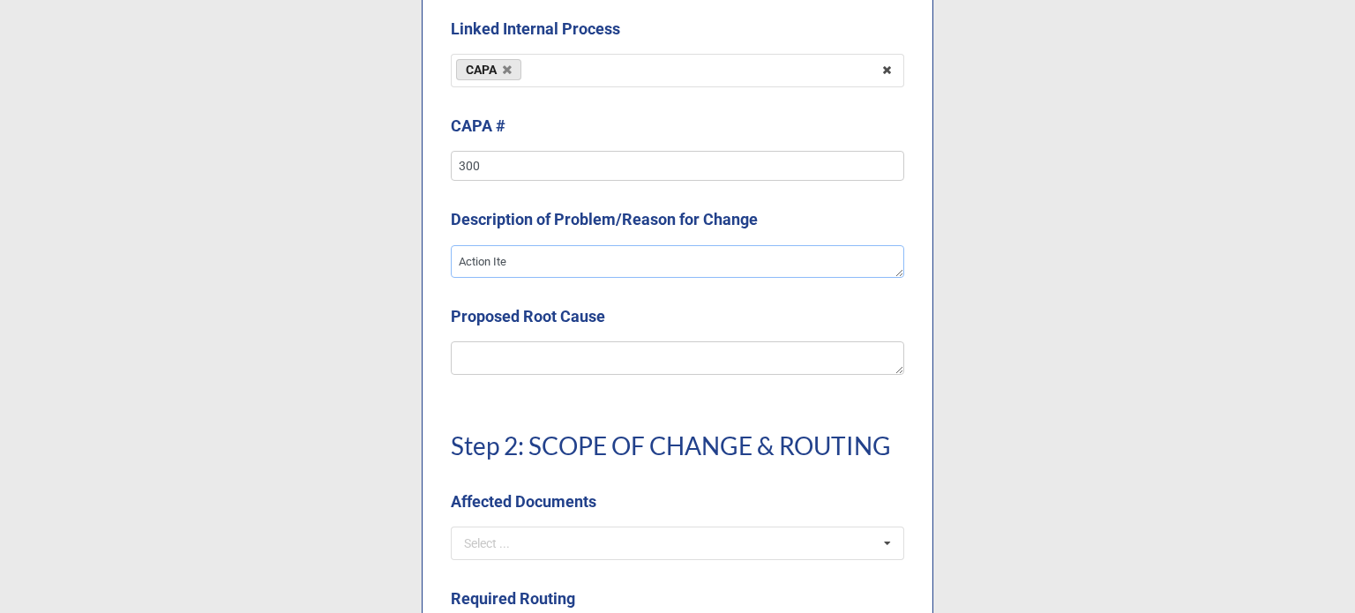
type textarea "Action It"
type textarea "x"
type textarea "Action I"
type textarea "x"
type textarea "Action"
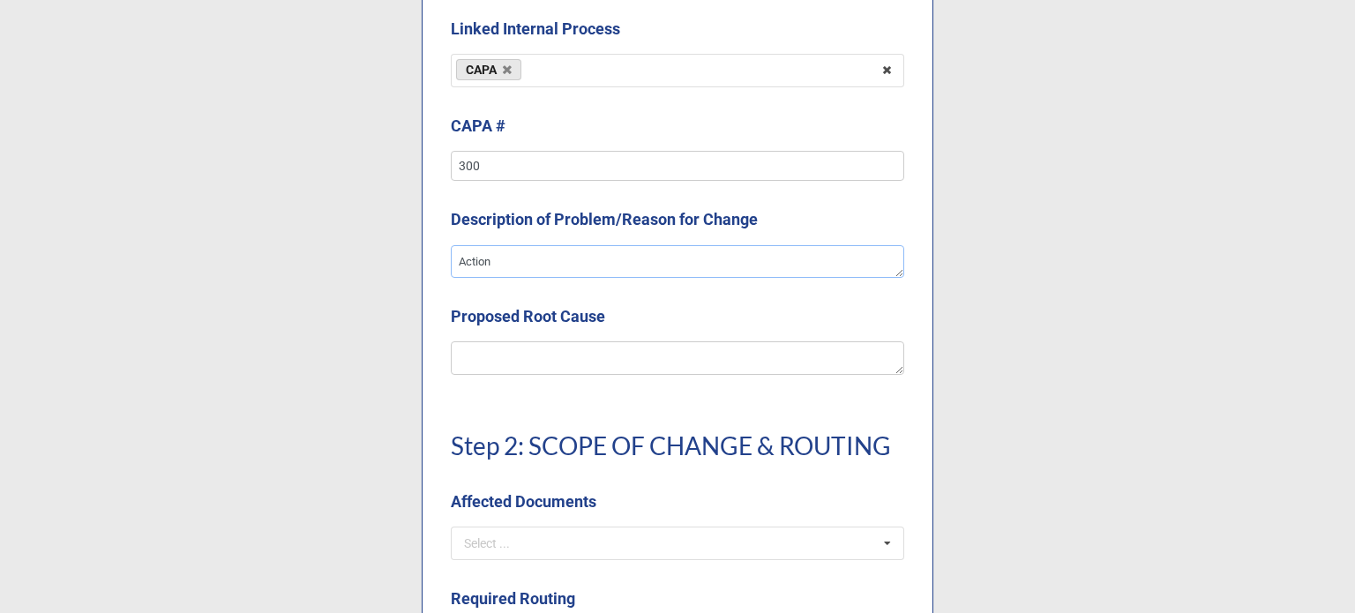
type textarea "x"
type textarea "Action i"
type textarea "x"
type textarea "Action it"
type textarea "x"
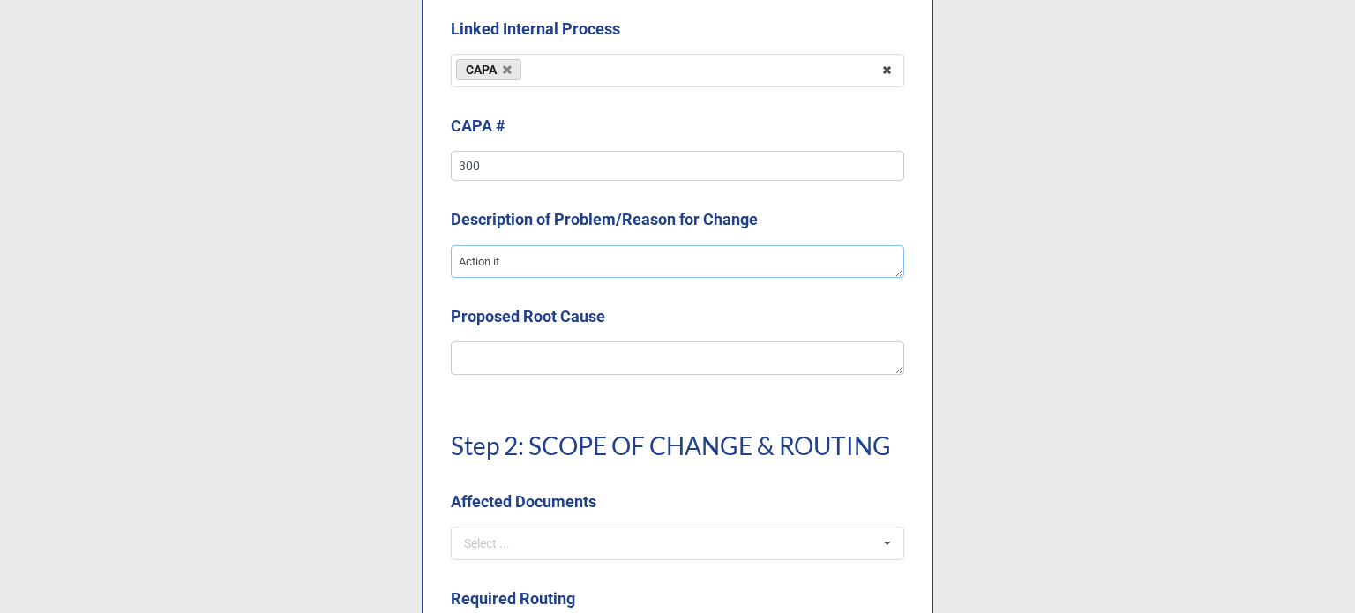
type textarea "Action ite"
type textarea "x"
type textarea "Action item"
type textarea "x"
type textarea "Action items"
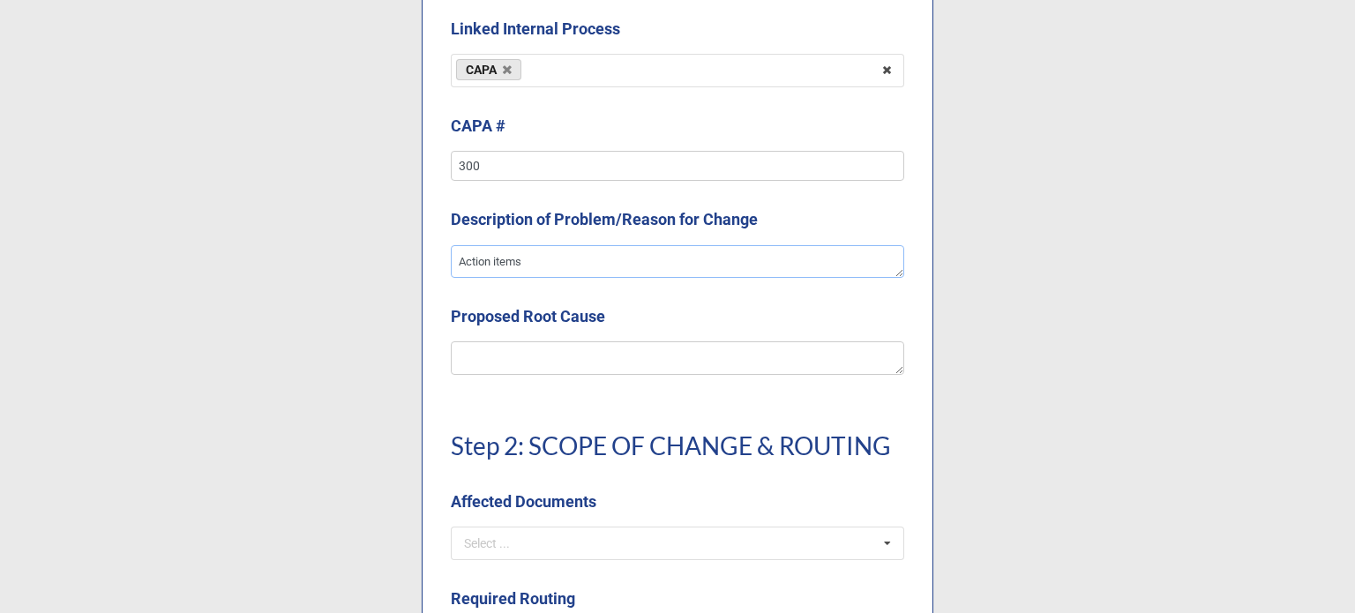
type textarea "x"
type textarea "Action items"
type textarea "x"
type textarea "Action items f"
type textarea "x"
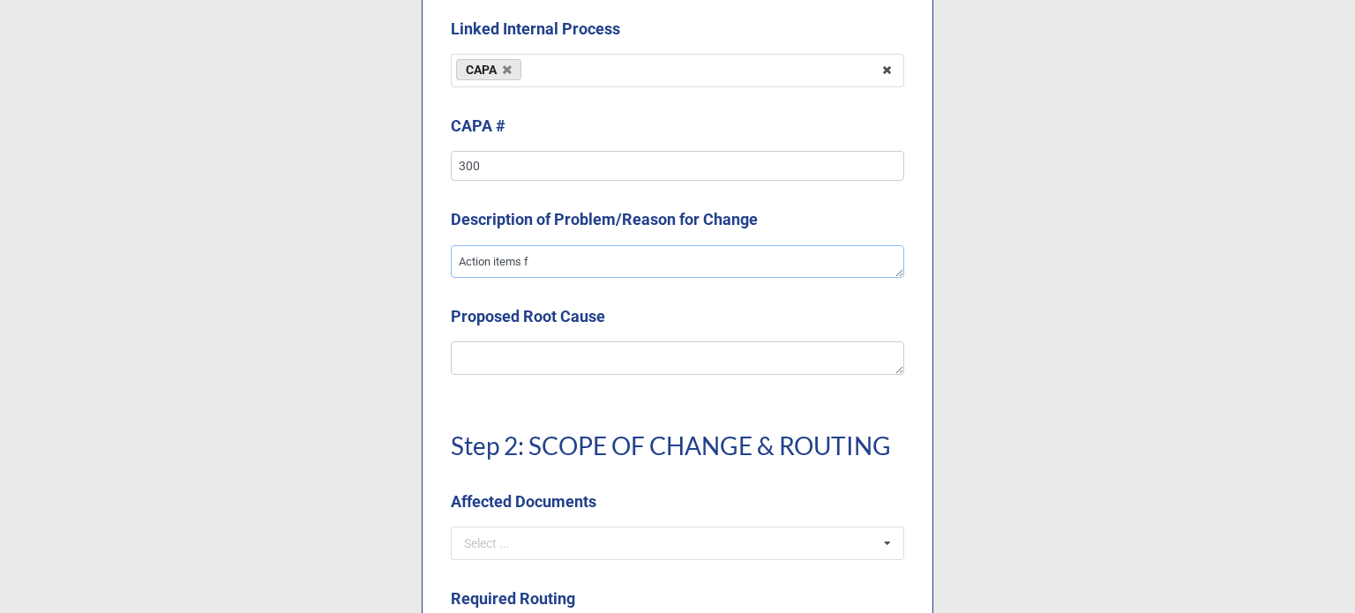
type textarea "Action items fo"
type textarea "x"
type textarea "Action items for"
type textarea "x"
type textarea "Action items form"
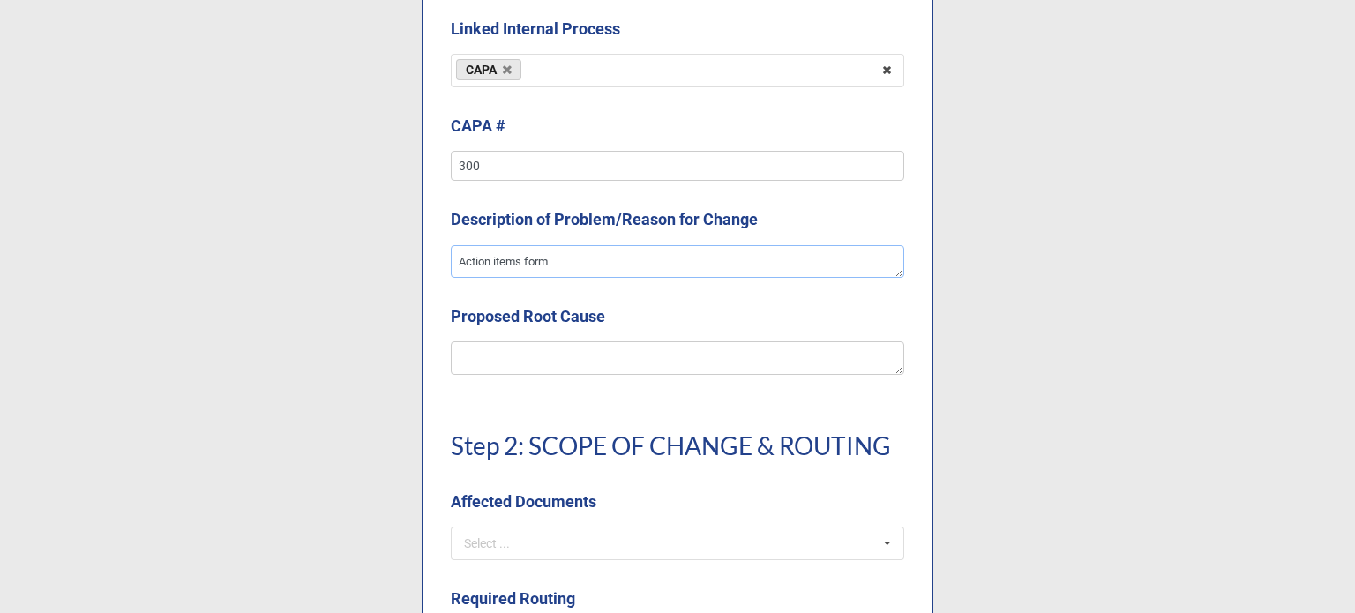
type textarea "x"
type textarea "Action items form"
type textarea "x"
type textarea "Action items form C"
type textarea "x"
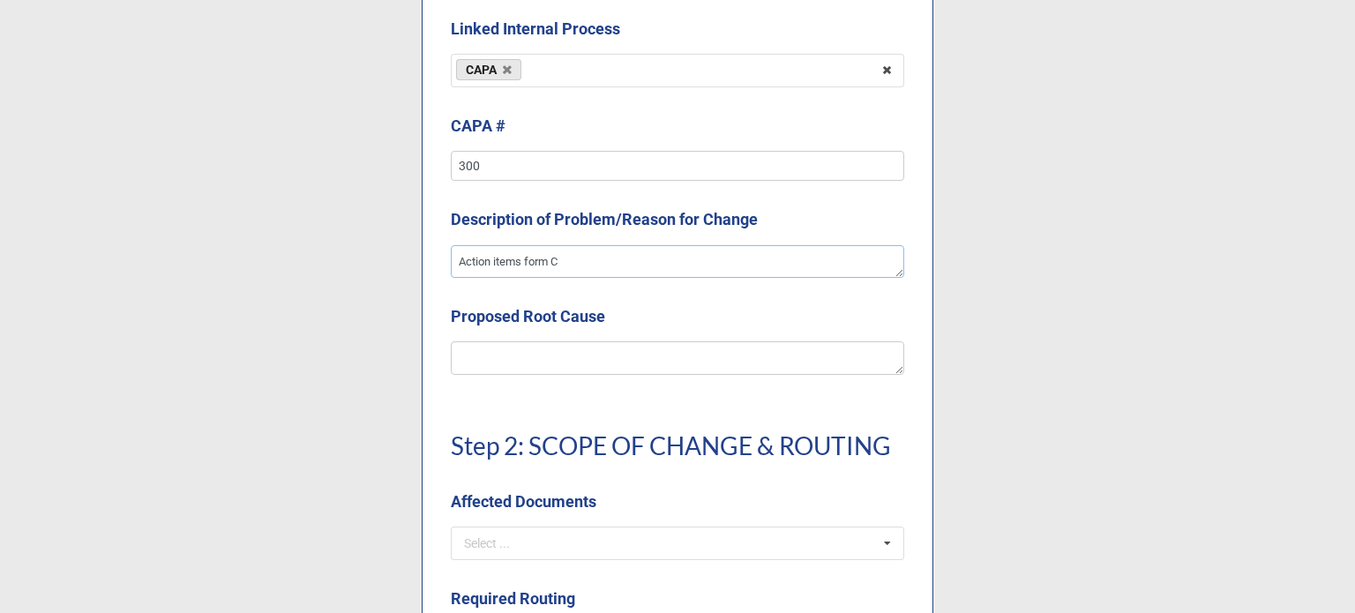
type textarea "Action items form CA"
type textarea "x"
type textarea "Action items form CAP"
type textarea "x"
type textarea "Action items form CAPA"
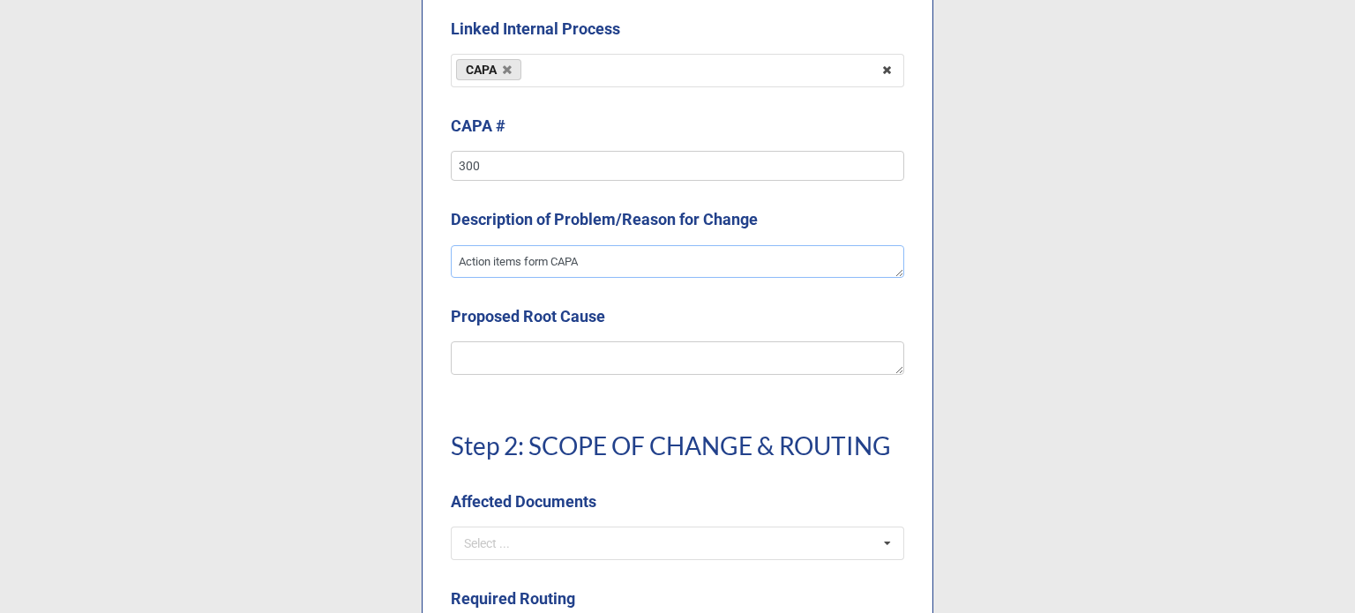
type textarea "x"
type textarea "Action items form CAPA"
type textarea "x"
type textarea "Action items form CAPA 3"
type textarea "x"
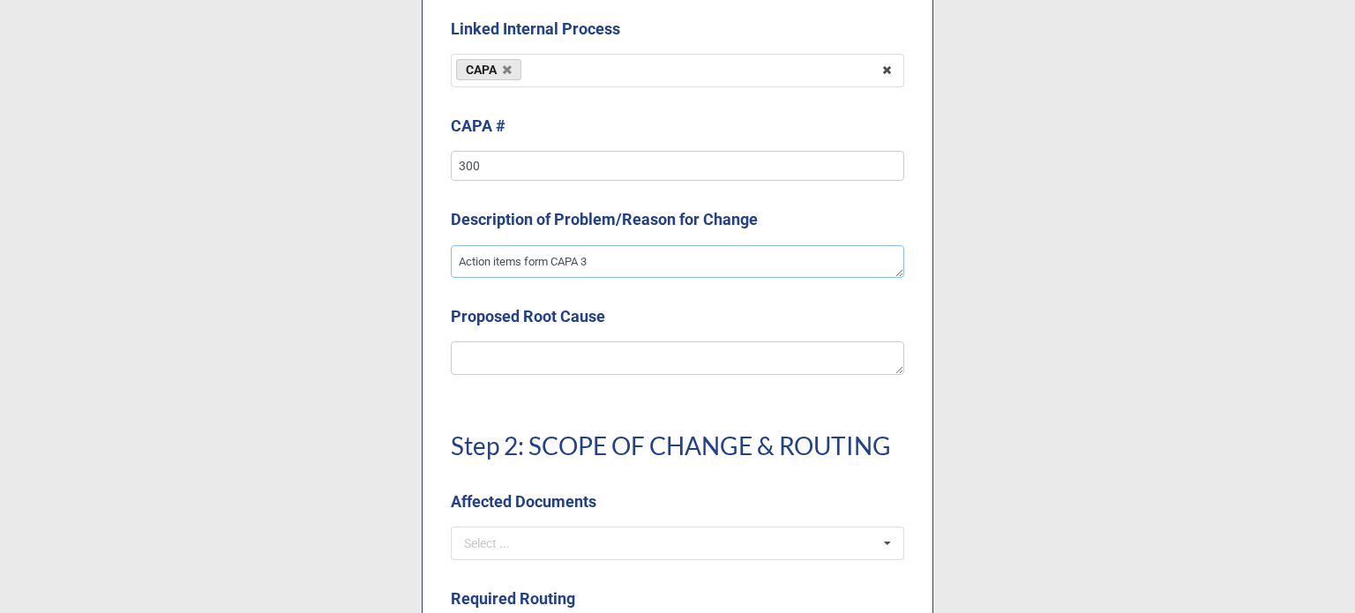
type textarea "Action items form CAPA 30"
type textarea "x"
type textarea "Action items form CAPA 300"
type textarea "x"
type textarea "Action items form CAPA 300."
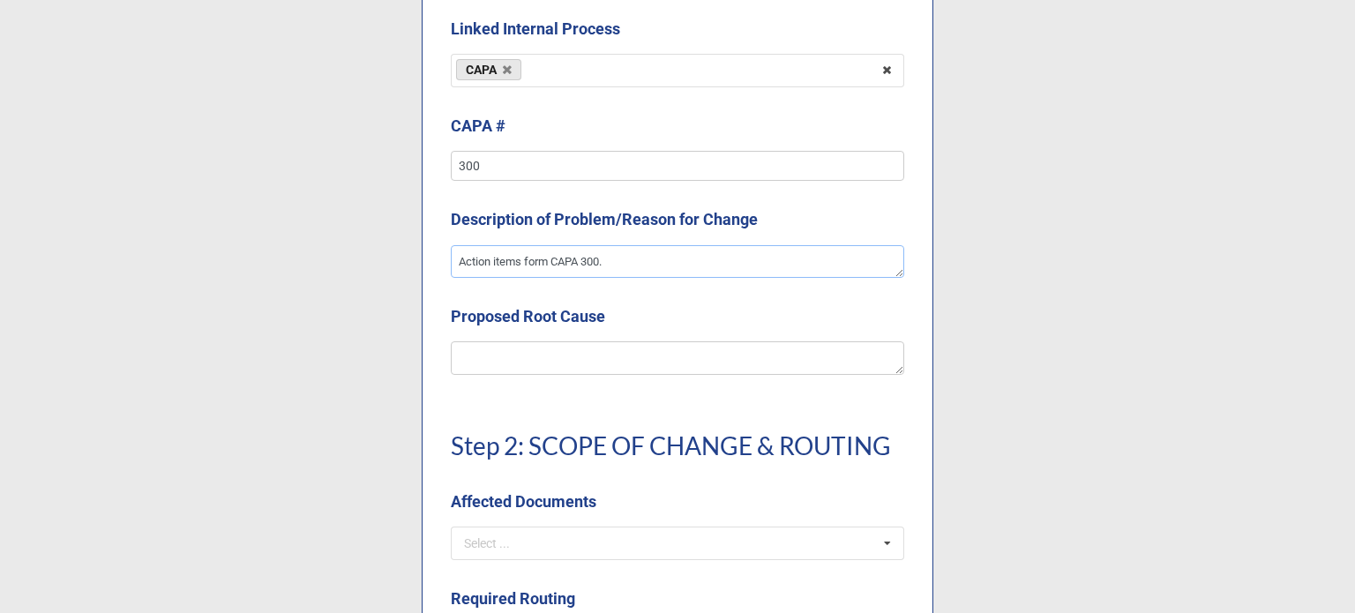
type textarea "x"
type textarea "Action items form CAPA 300."
type textarea "x"
type textarea "Action items form CAPA 300. SO"
type textarea "x"
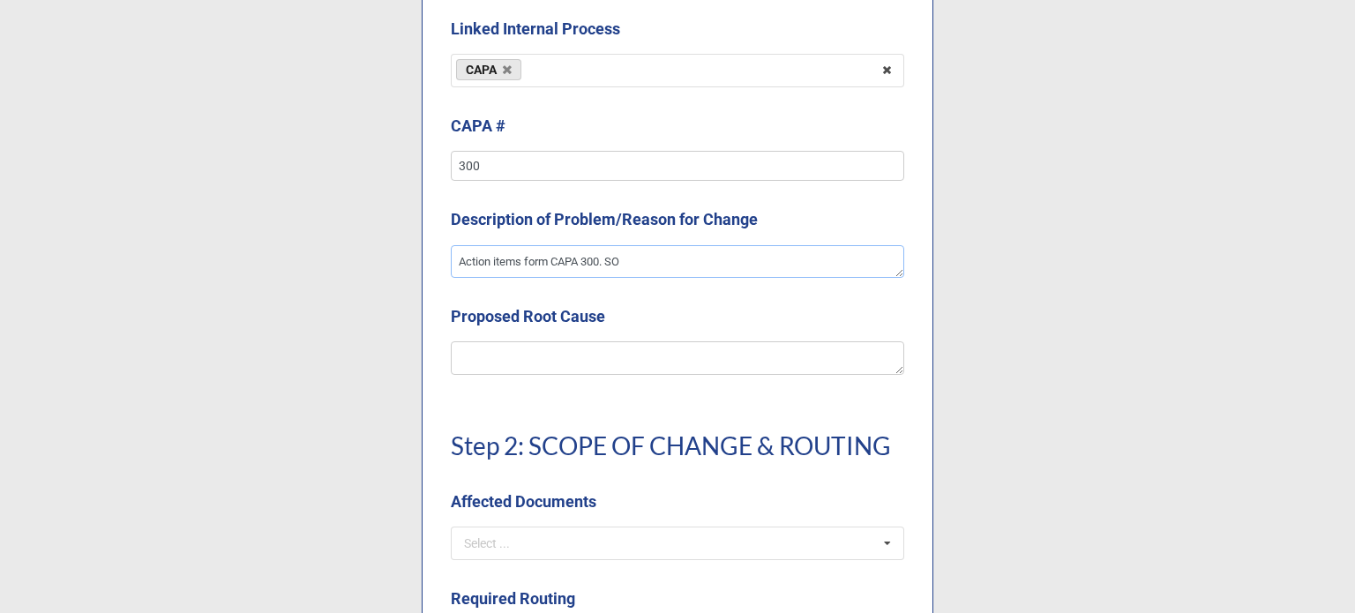
type textarea "Action items form CAPA 300. SOP"
type textarea "x"
type textarea "Action items form CAPA 300. SOP"
type textarea "x"
type textarea "Action items form CAPA 300. SOP u"
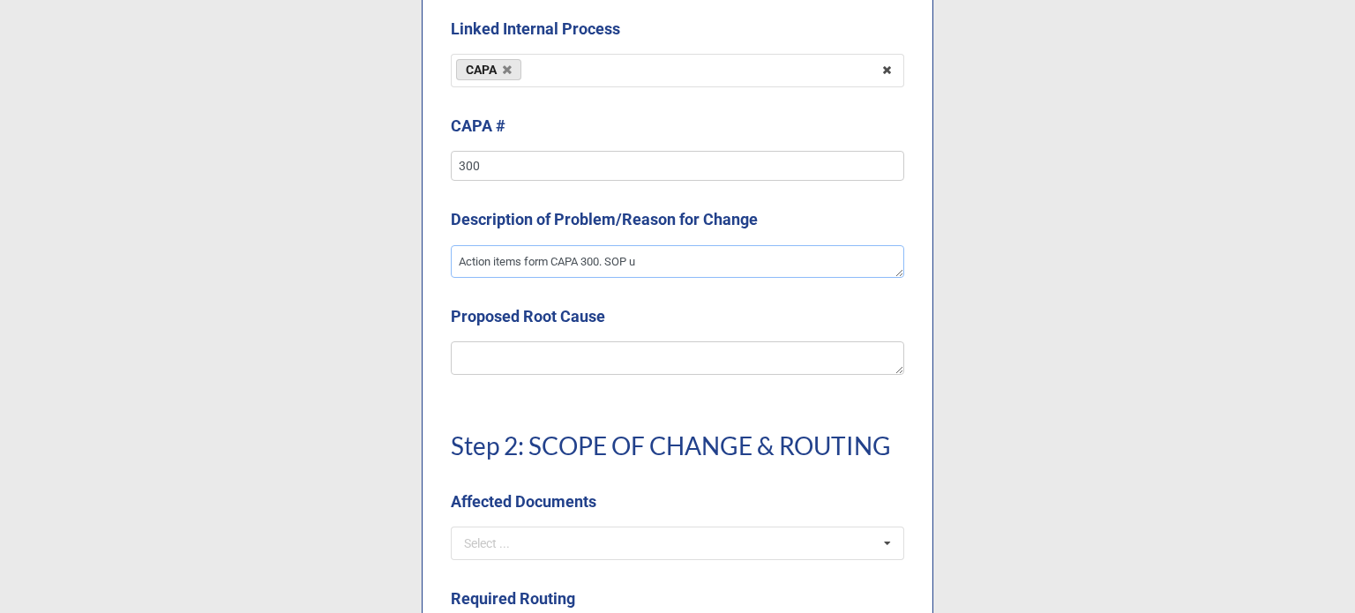
type textarea "x"
type textarea "Action items form CAPA 300. SOP up"
type textarea "x"
type textarea "Action items form CAPA 300. SOP upd"
type textarea "x"
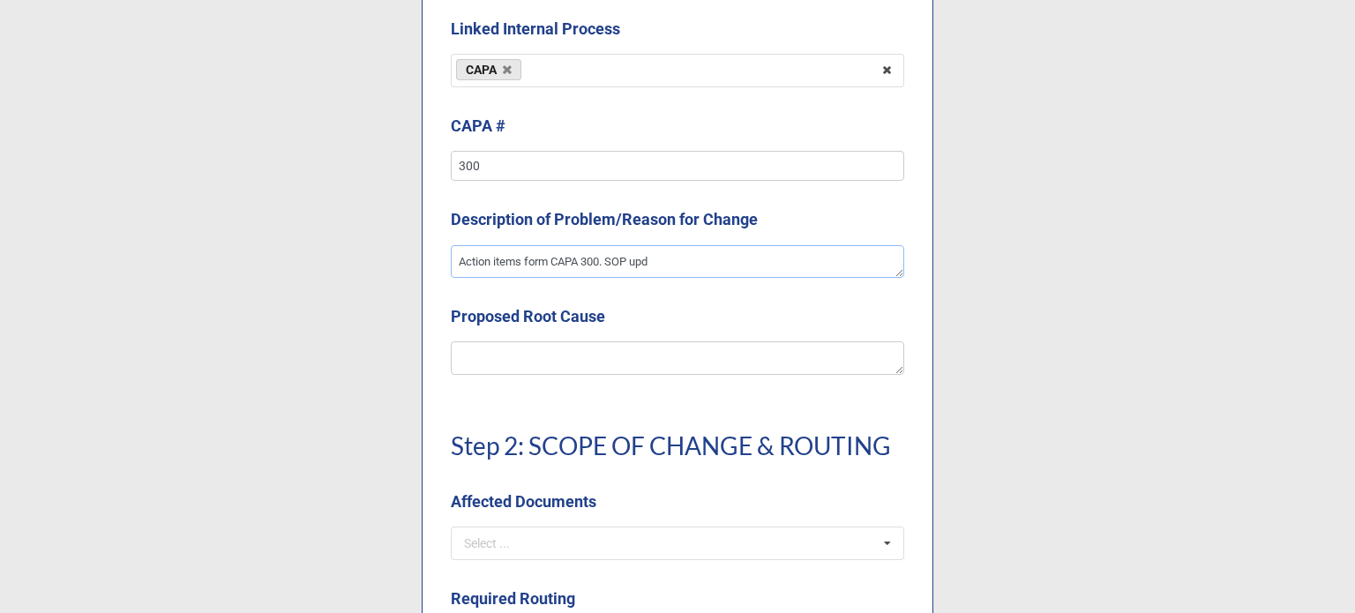
type textarea "Action items form CAPA 300. SOP upda"
type textarea "x"
type textarea "Action items form CAPA 300. SOP updat"
type textarea "x"
type textarea "Action items form CAPA 300. SOP update"
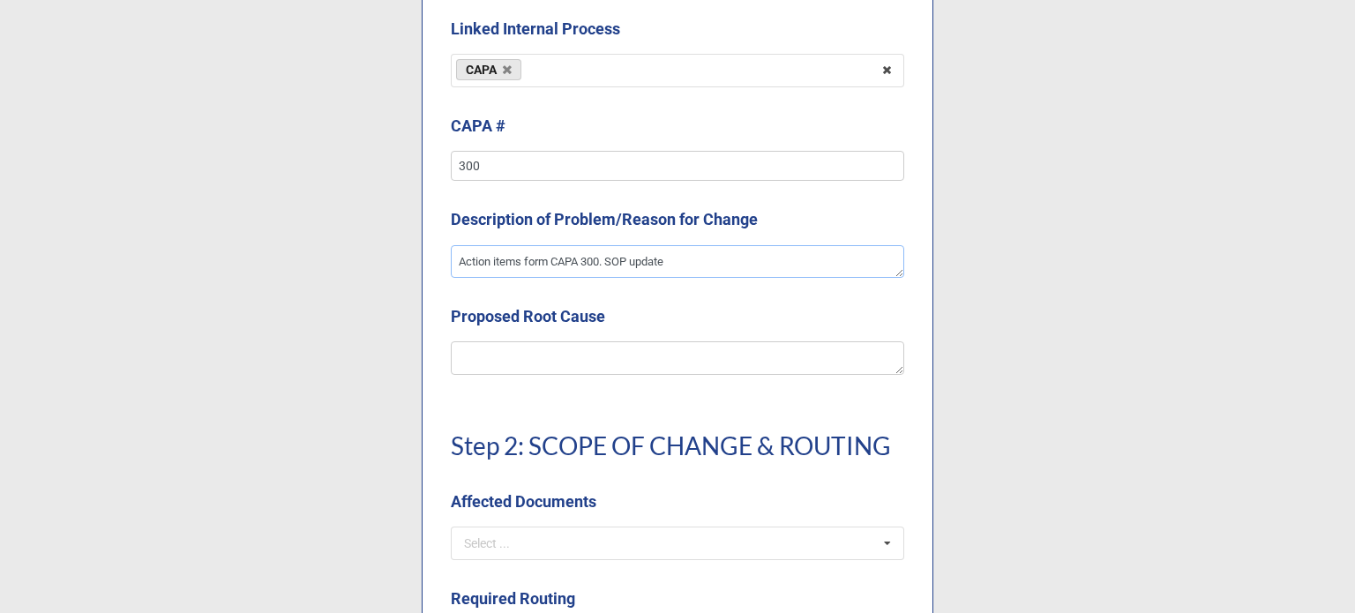
type textarea "x"
type textarea "Action items form CAPA 300. SOP updates"
type textarea "x"
type textarea "Action items form CAPA 300. SOP update"
type textarea "x"
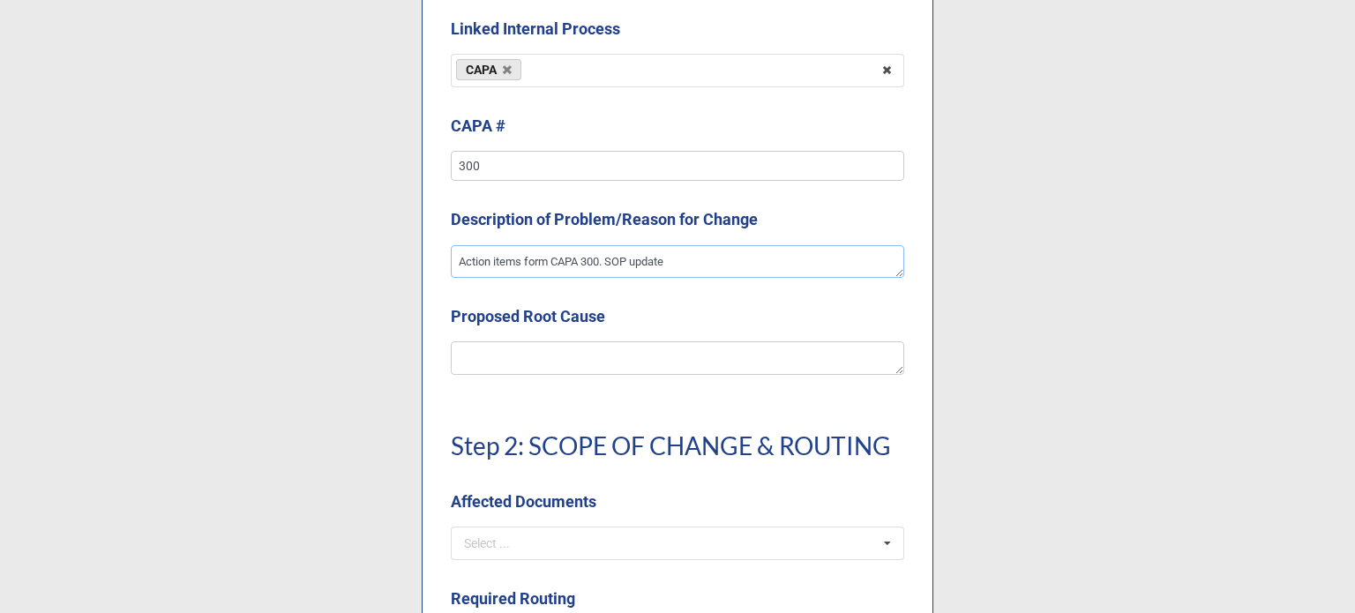
type textarea "Action items form CAPA 300. SOP updat"
type textarea "x"
type textarea "Action items form CAPA 300. SOP update"
type textarea "x"
type textarea "Action items form CAPA 300. SOP updates"
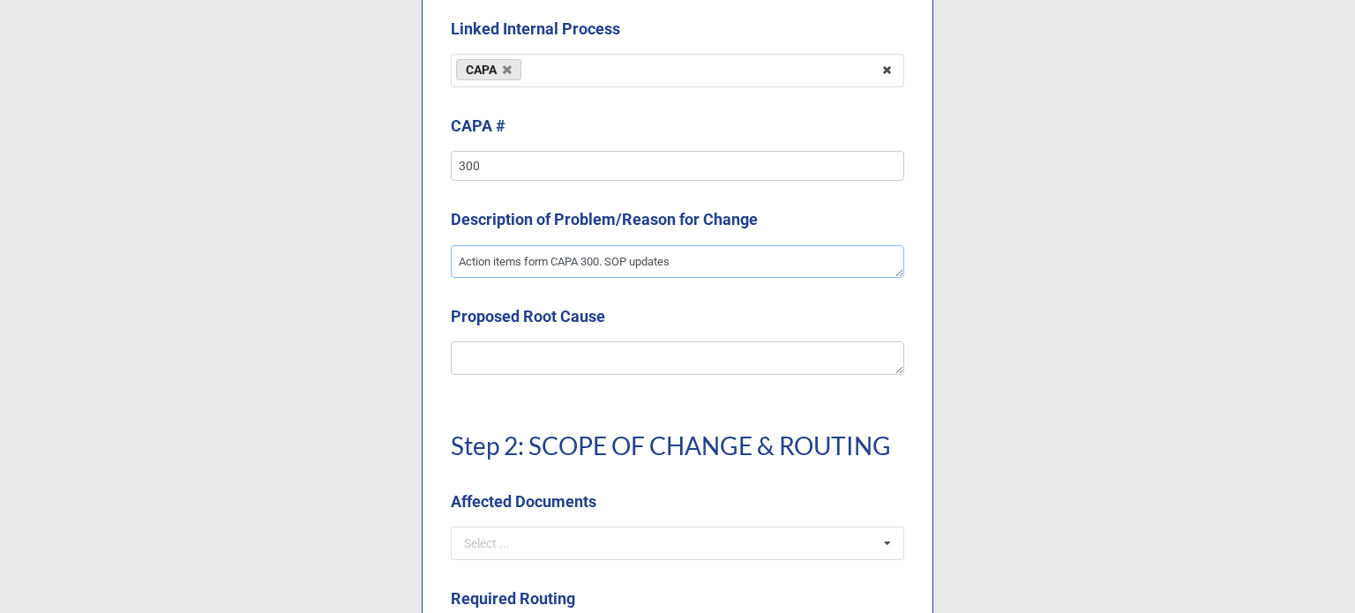
type textarea "x"
type textarea "Action items form CAPA 300. SOP updates,"
type textarea "x"
type textarea "Action items form CAPA 300. SOP updates,"
type textarea "x"
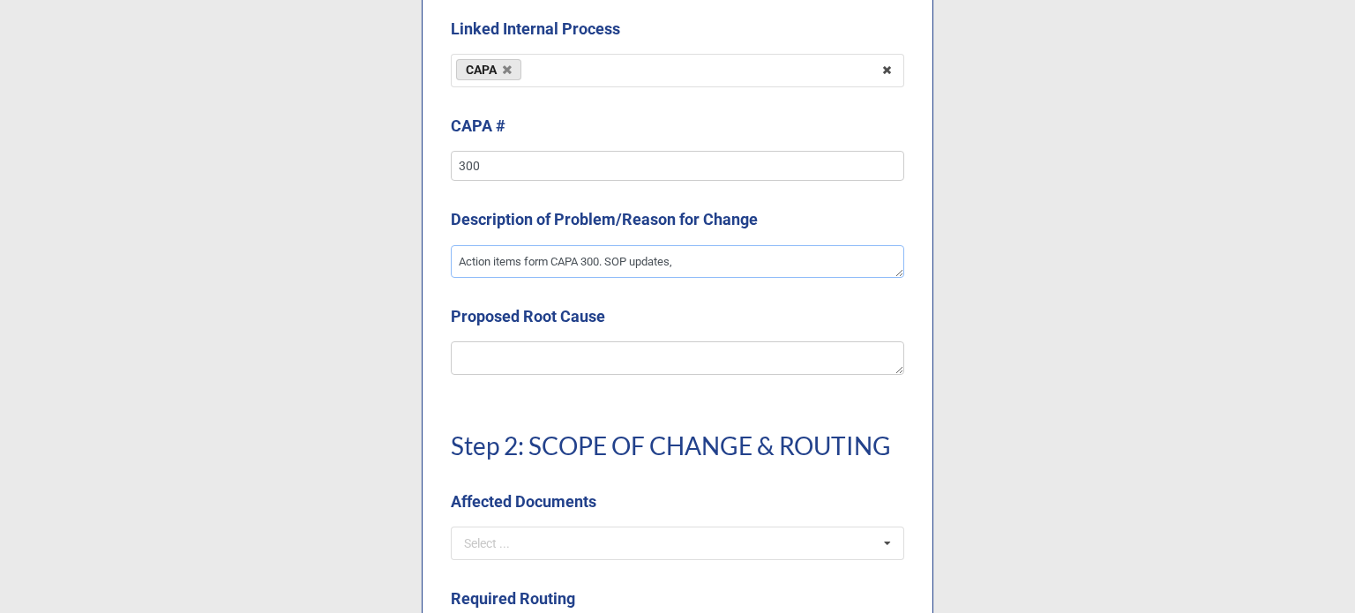
type textarea "Action items form CAPA 300. SOP updates, P"
type textarea "x"
type textarea "Action items form CAPA 300. SOP updates, Pr"
type textarea "x"
type textarea "Action items form CAPA 300. SOP updates, Pro"
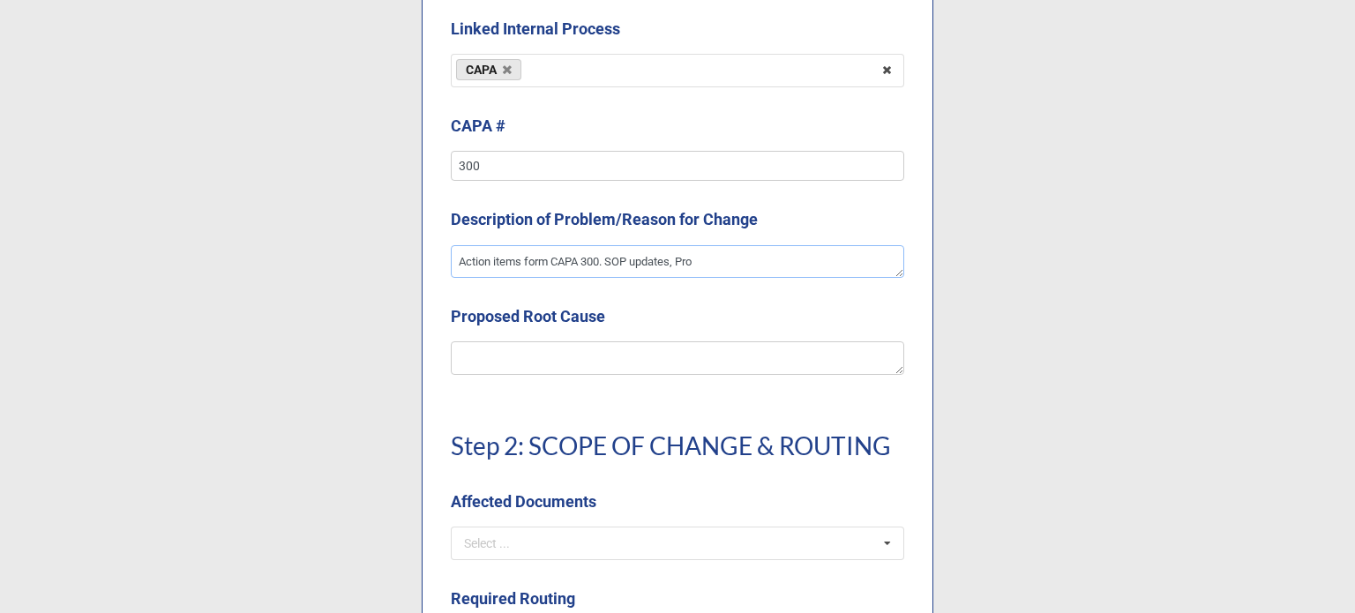
type textarea "x"
type textarea "Action items form CAPA 300. SOP updates, Proj"
type textarea "x"
type textarea "Action items form CAPA 300. SOP updates, Proje"
type textarea "x"
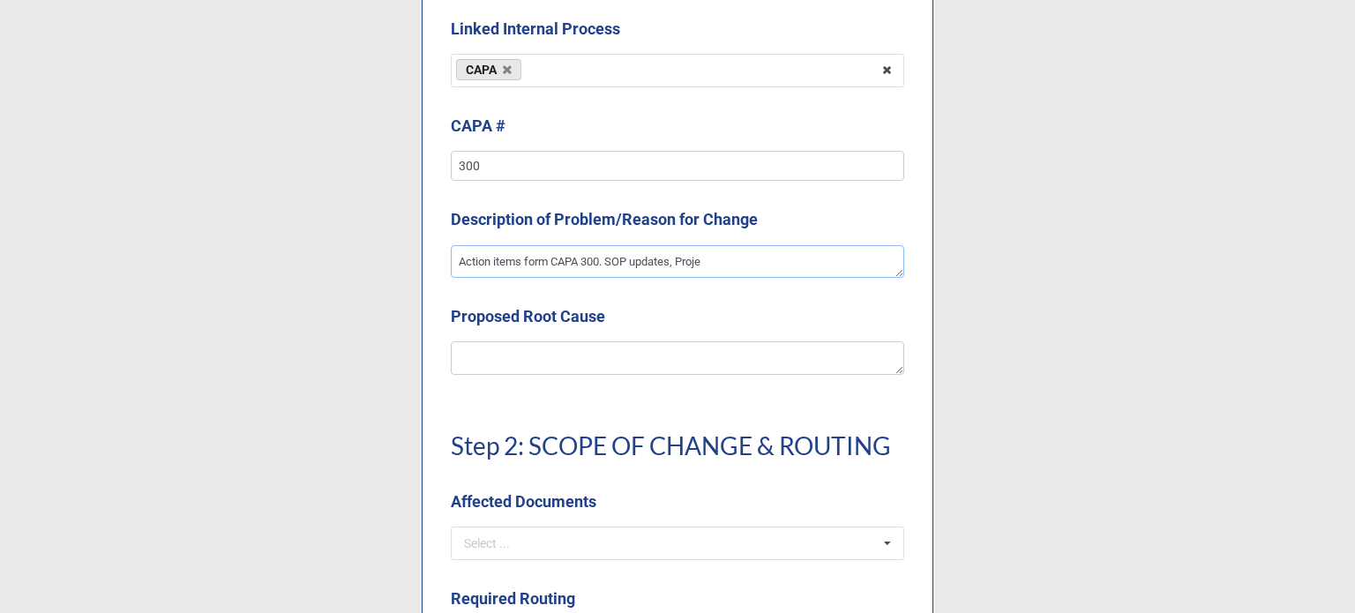
type textarea "Action items form CAPA 300. SOP updates, Projec"
type textarea "x"
type textarea "Action items form CAPA 300. SOP updates, Project"
type textarea "x"
type textarea "Action items form CAPA 300. SOP updates, Project P"
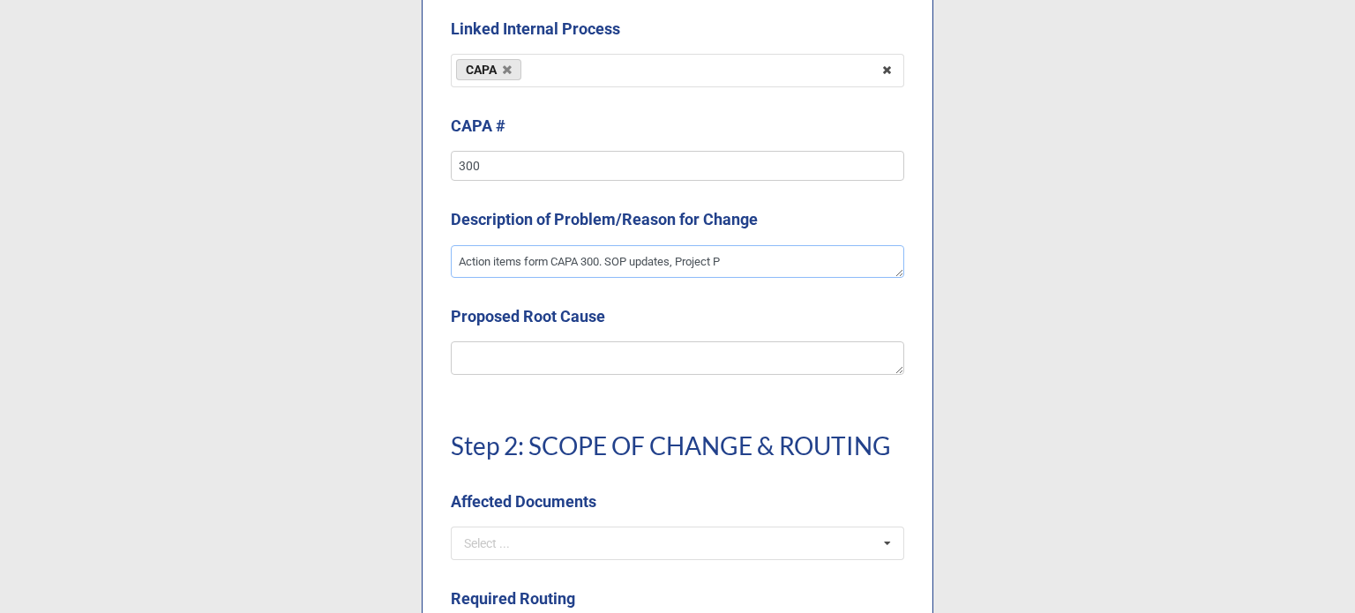
type textarea "x"
type textarea "Action items form CAPA 300. SOP updates, Project Pl"
type textarea "x"
type textarea "Action items form CAPA 300. SOP updates, Project Pla"
type textarea "x"
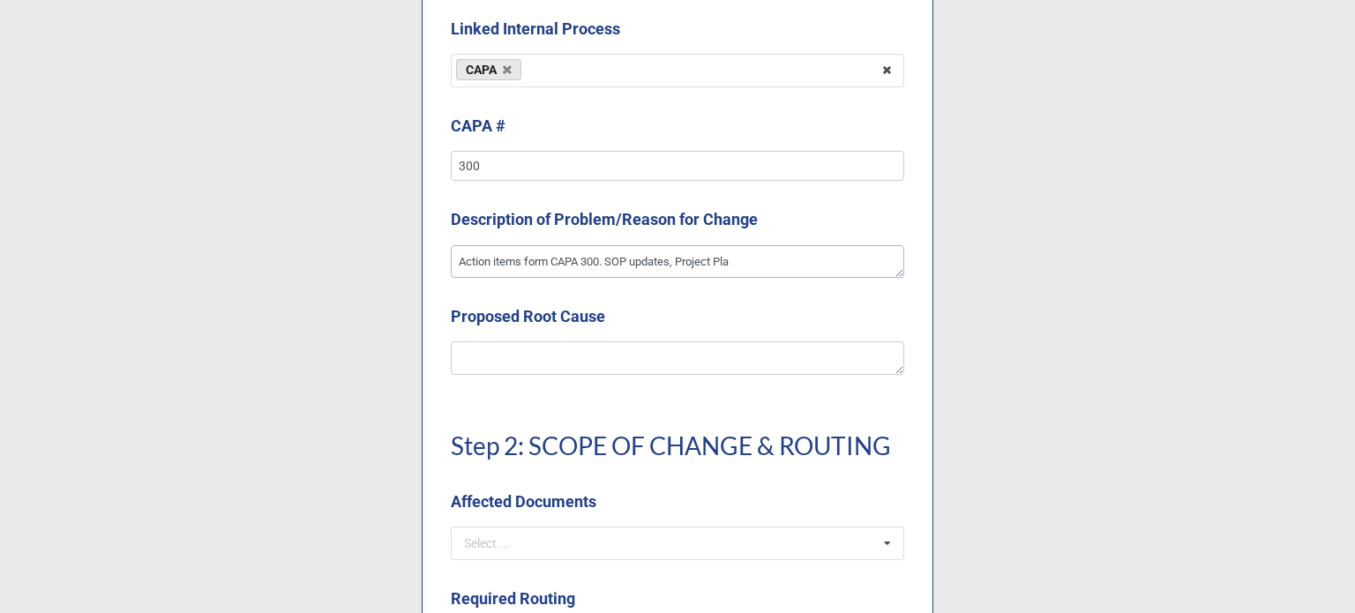
type textarea "Action items form CAPA 300. SOP updates, Project Plan"
type textarea "x"
type textarea "Action items form CAPA 300. SOP updates, Project Plan"
type textarea "x"
type textarea "Action items form CAPA 300. SOP updates, Project Plan FR"
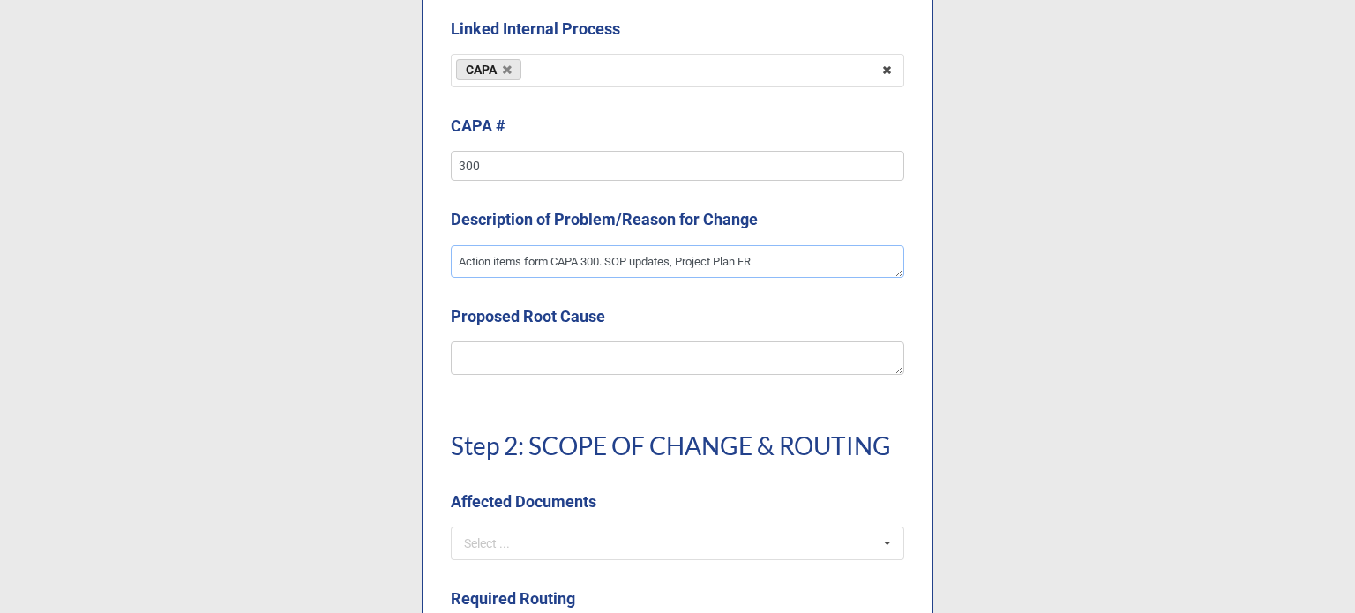
type textarea "x"
type textarea "Action items form CAPA 300. SOP updates, Project Plan FRM"
type textarea "x"
type textarea "Action items form CAPA 300. SOP updates, Project Plan FRM"
type textarea "x"
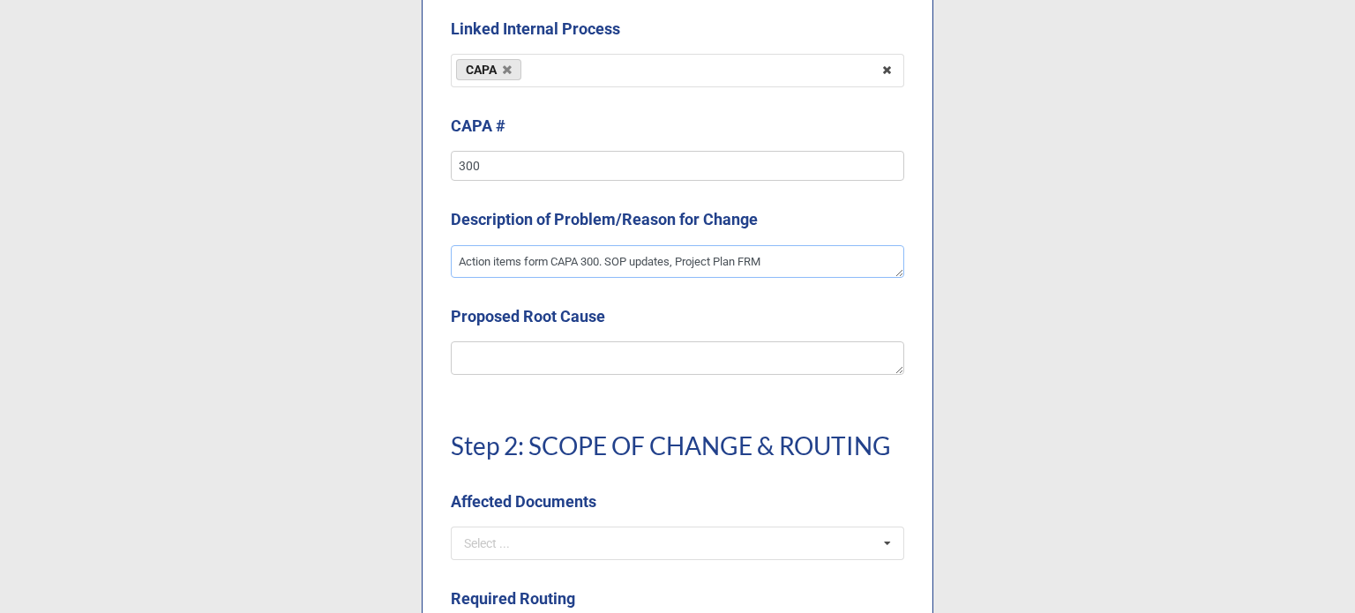
type textarea "Action items form CAPA 300. SOP updates, Project Plan FRM"
type textarea "x"
type textarea "Action items form CAPA 300. SOP updates, Project Plan FRM"
type textarea "x"
type textarea "Action items form CAPA 300. SOP updates, Project Plan FRM u"
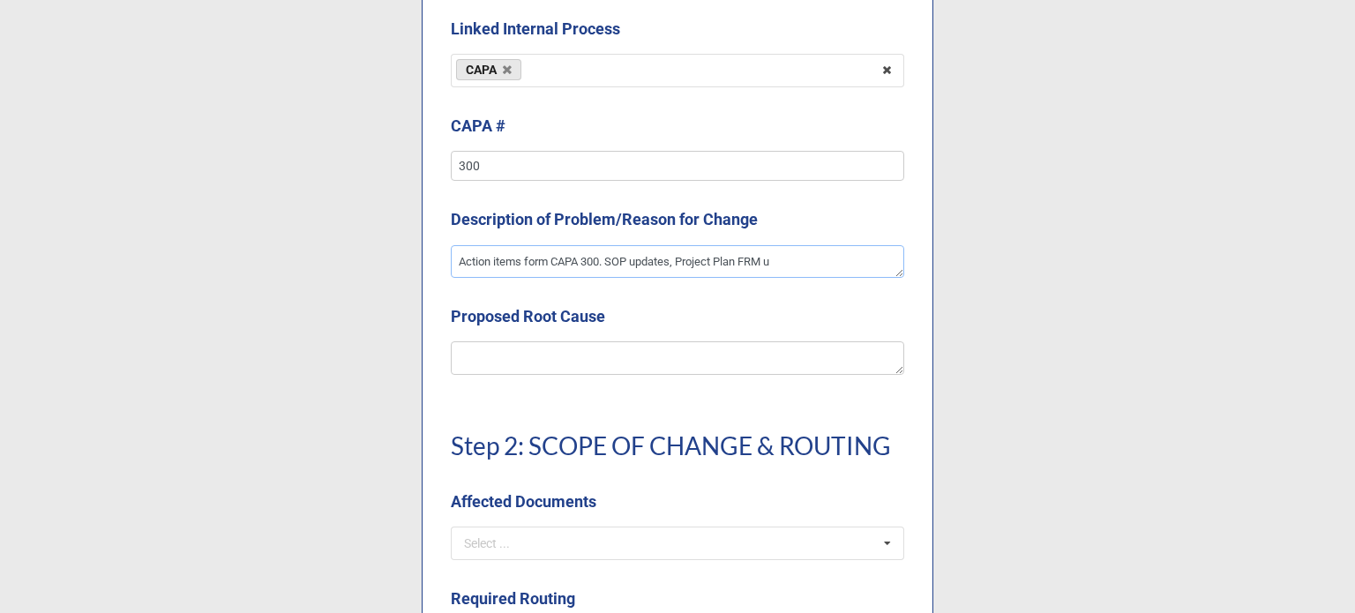
type textarea "x"
type textarea "Action items form CAPA 300. SOP updates, Project Plan FRM up"
type textarea "x"
type textarea "Action items form CAPA 300. SOP updates, Project Plan FRM upd"
type textarea "x"
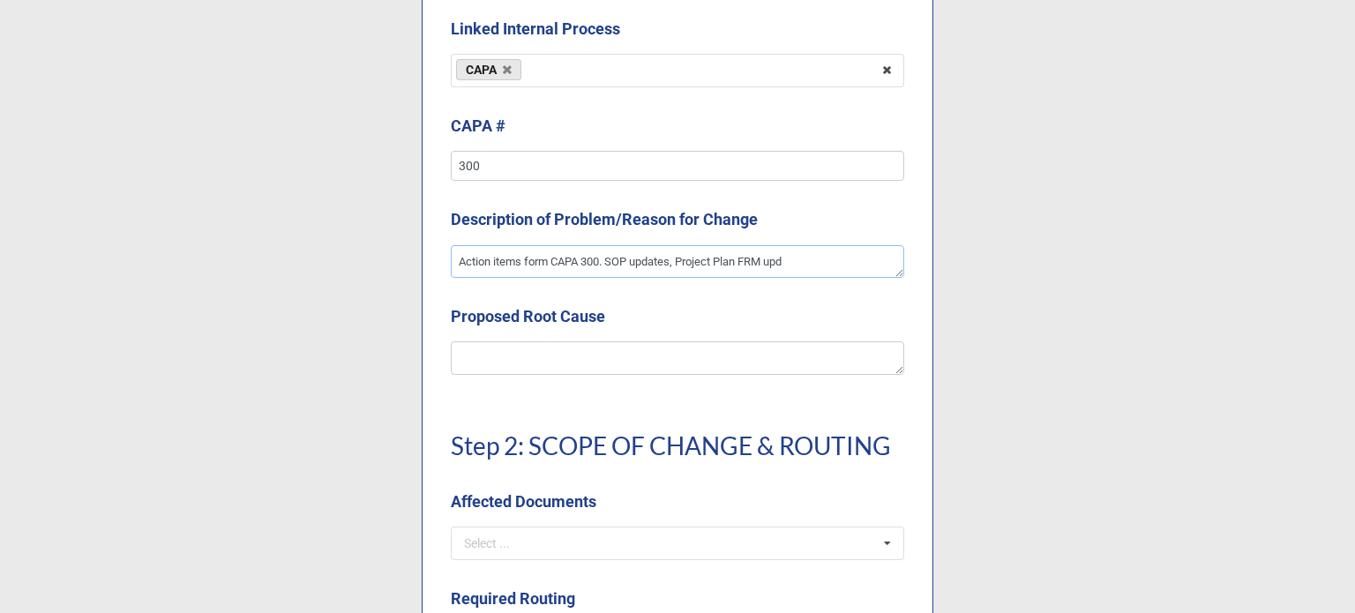
type textarea "Action items form CAPA 300. SOP updates, Project Plan FRM upda"
type textarea "x"
type textarea "Action items form CAPA 300. SOP updates, Project Plan FRM updat"
type textarea "x"
type textarea "Action items form CAPA 300. SOP updates, Project Plan FRM update"
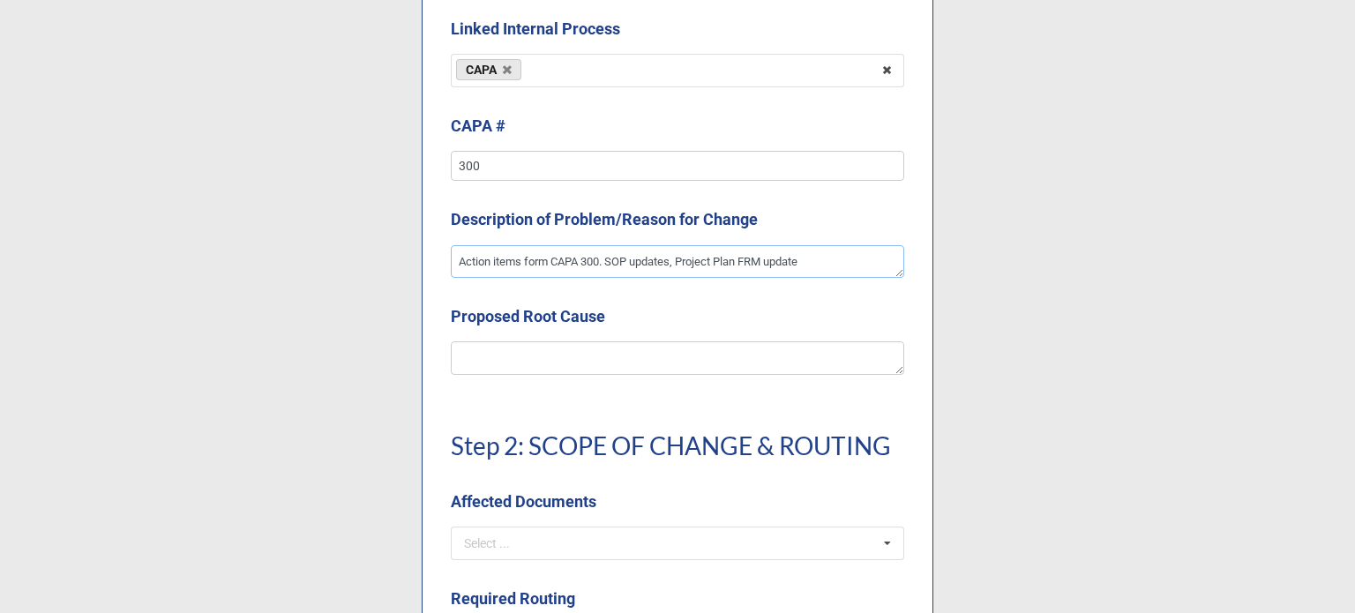
type textarea "x"
type textarea "Action items form CAPA 300. SOP updates, Project Plan FRM update"
type textarea "x"
type textarea "Action items form CAPA 300. SOP updates, Project Plan FRM update t"
type textarea "x"
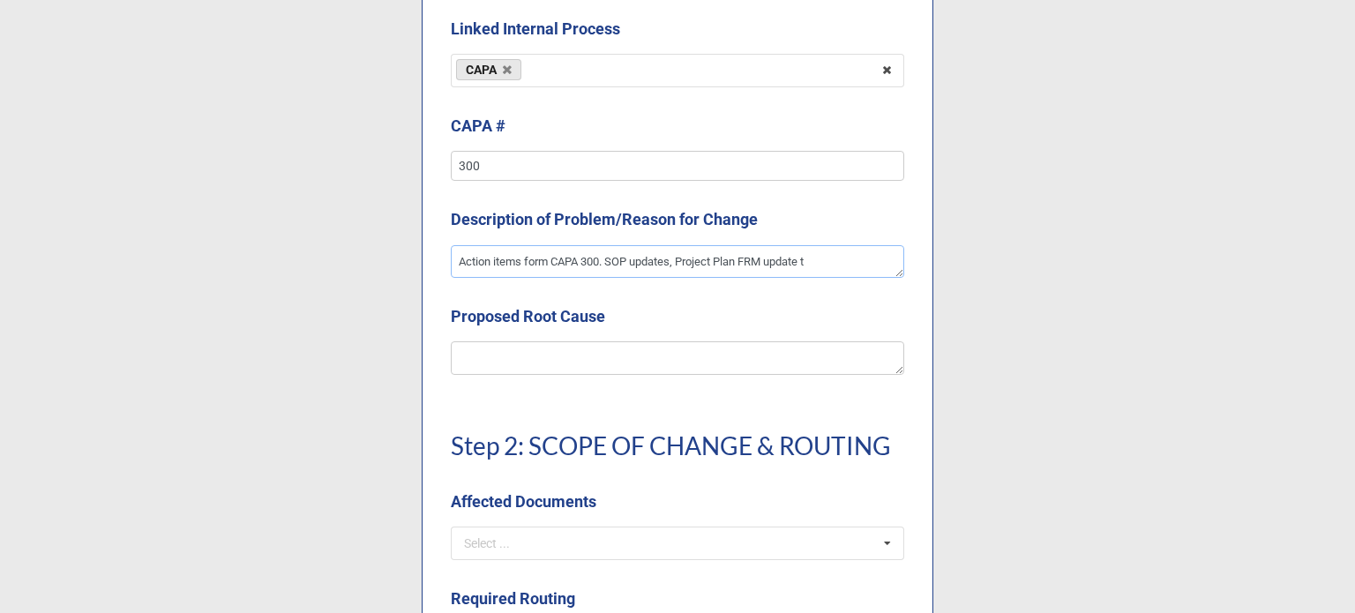
type textarea "Action items form CAPA 300. SOP updates, Project Plan FRM update to"
type textarea "x"
type textarea "Action items form CAPA 300. SOP updates, Project Plan FRM update to"
type textarea "x"
type textarea "Action items form CAPA 300. SOP updates, Project Plan FRM update to c"
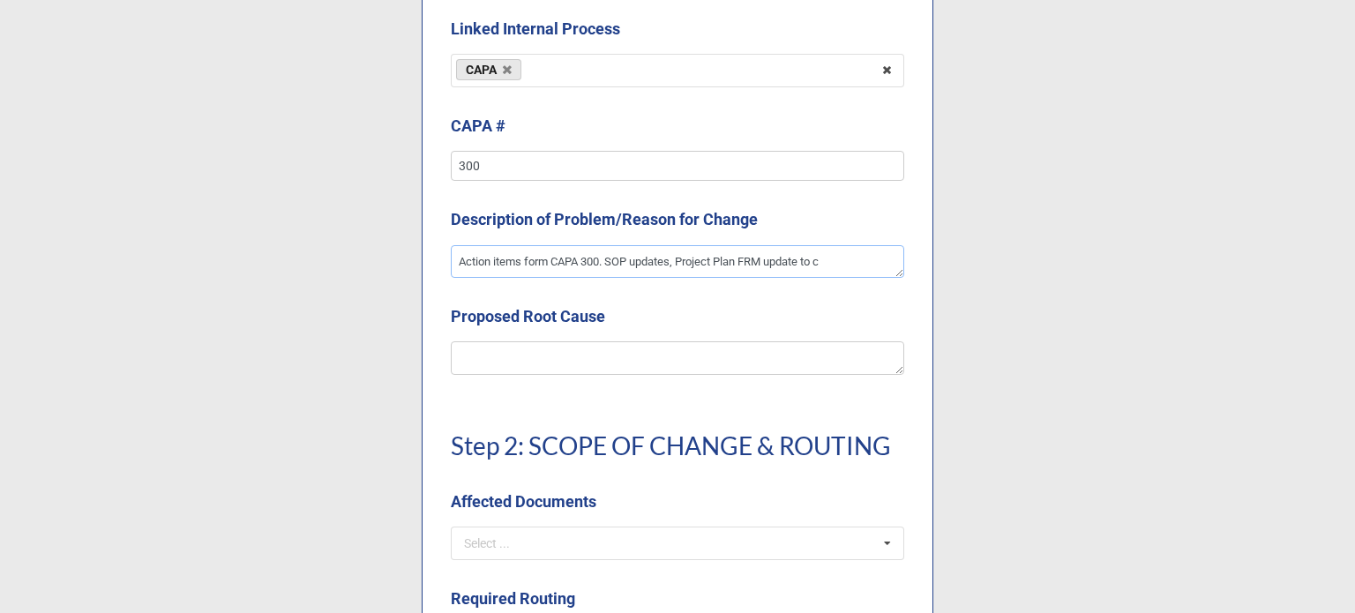
type textarea "x"
type textarea "Action items form CAPA 300. SOP updates, Project Plan FRM update to ca"
type textarea "x"
type textarea "Action items form CAPA 300. SOP updates, Project Plan FRM update to capt"
type textarea "x"
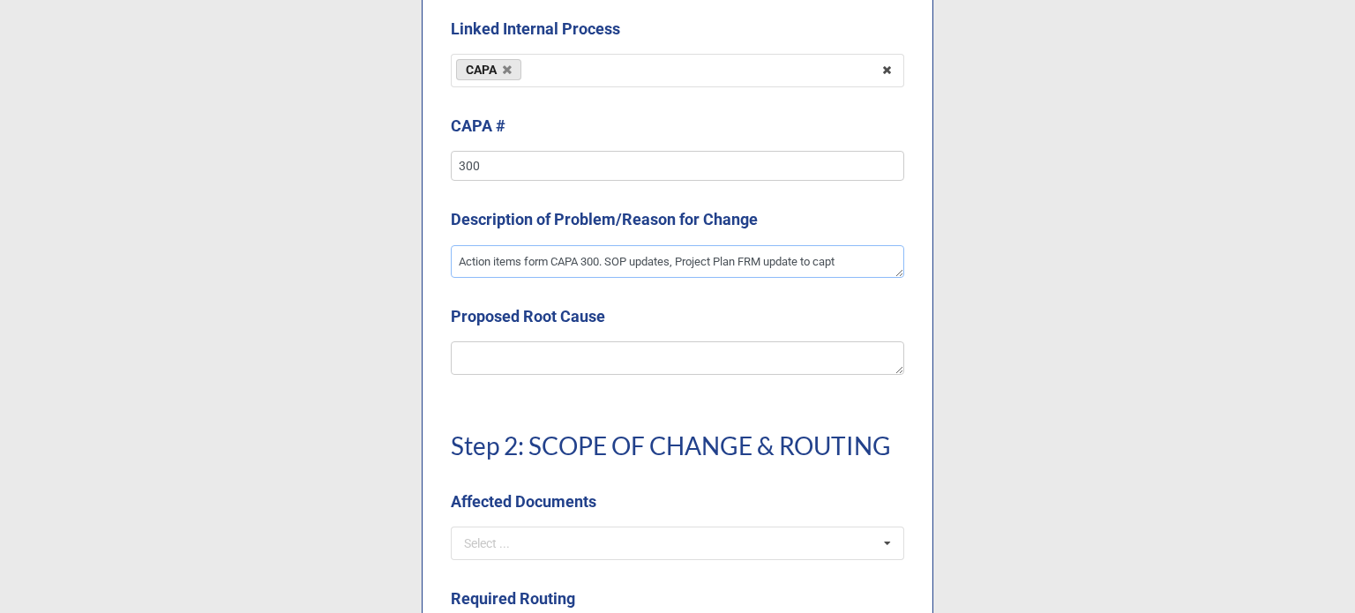
type textarea "Action items form CAPA 300. SOP updates, Project Plan FRM update to captu"
type textarea "x"
type textarea "Action items form CAPA 300. SOP updates, Project Plan FRM update to captur"
type textarea "x"
type textarea "Action items form CAPA 300. SOP updates, Project Plan FRM update to capture"
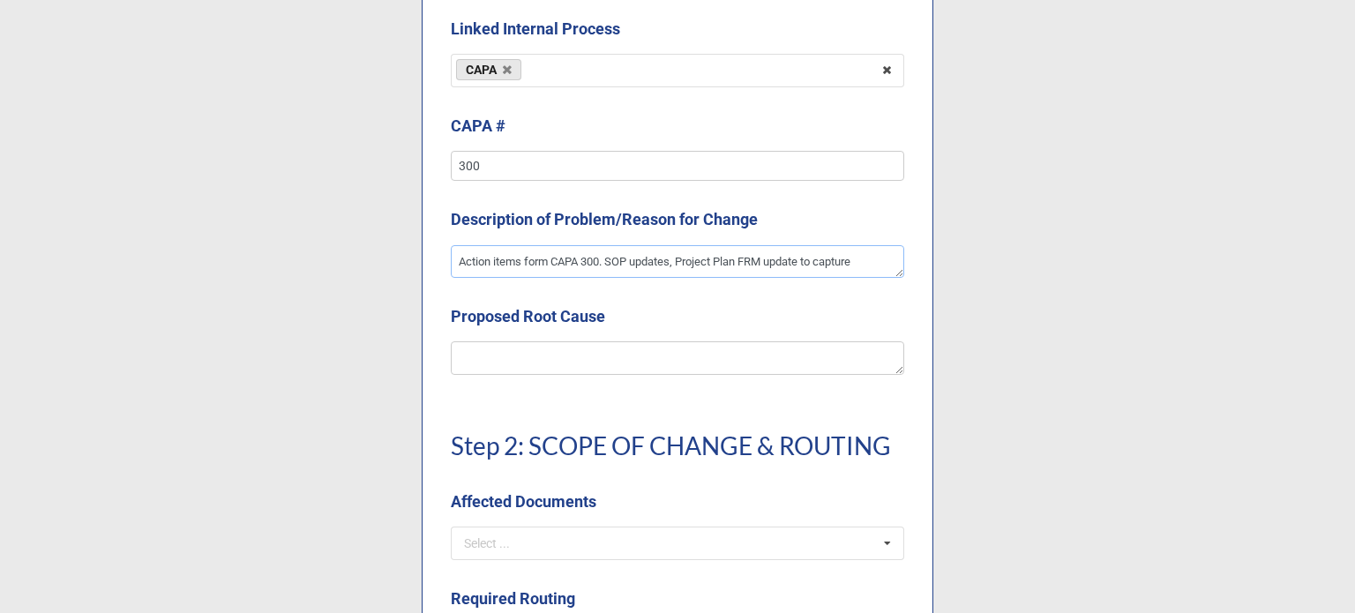
type textarea "x"
type textarea "Action items form CAPA 300. SOP updates, Project Plan FRM update to capture"
type textarea "x"
type textarea "Action items form CAPA 300. SOP updates, Project Plan FRM update to capture w"
type textarea "x"
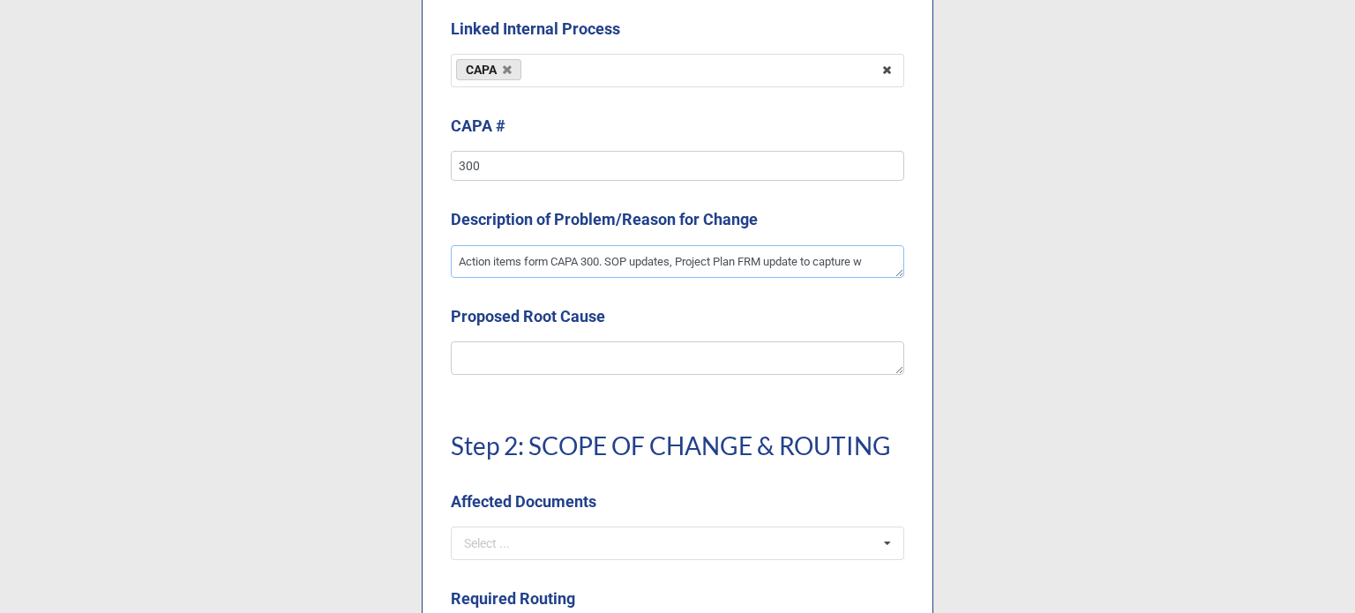
type textarea "Action items form CAPA 300. SOP updates, Project Plan FRM update to capture wo"
type textarea "x"
type textarea "Action items form CAPA 300. SOP updates, Project Plan FRM update to capture wor"
type textarea "x"
type textarea "Action items form CAPA 300. SOP updates, Project Plan FRM update to capture work"
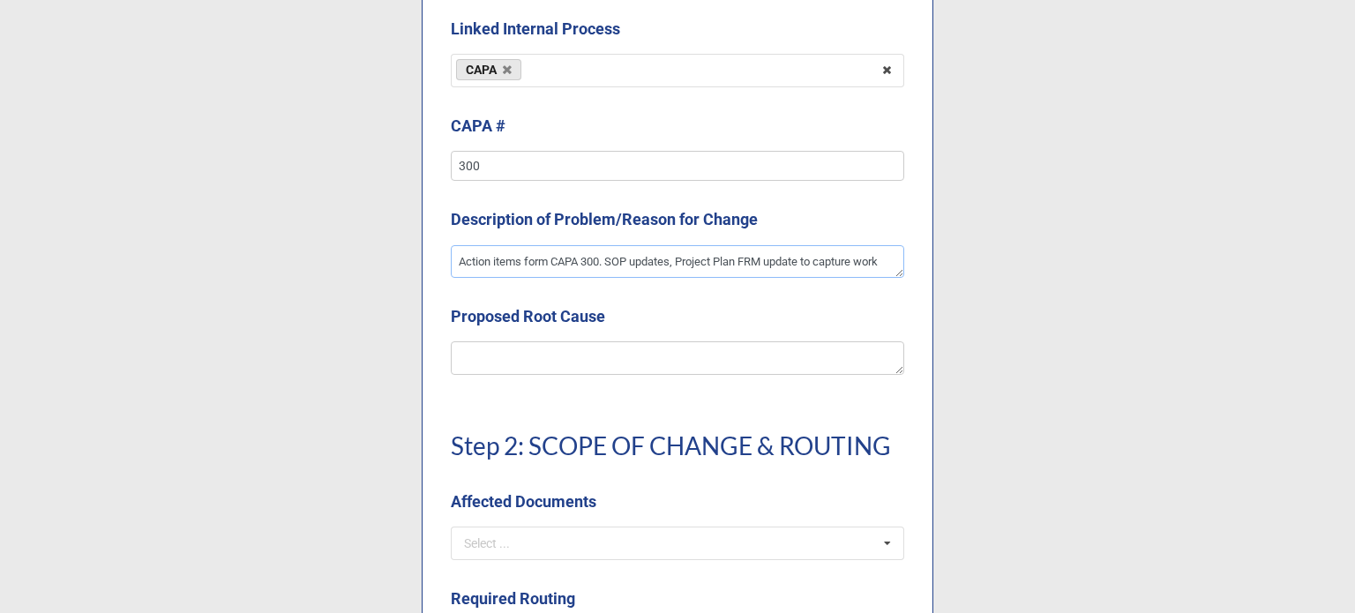
type textarea "x"
type textarea "Action items form CAPA 300. SOP updates, Project Plan FRM update to capture work"
type textarea "x"
type textarea "Action items form CAPA 300. SOP updates, Project Plan FRM update to capture wor…"
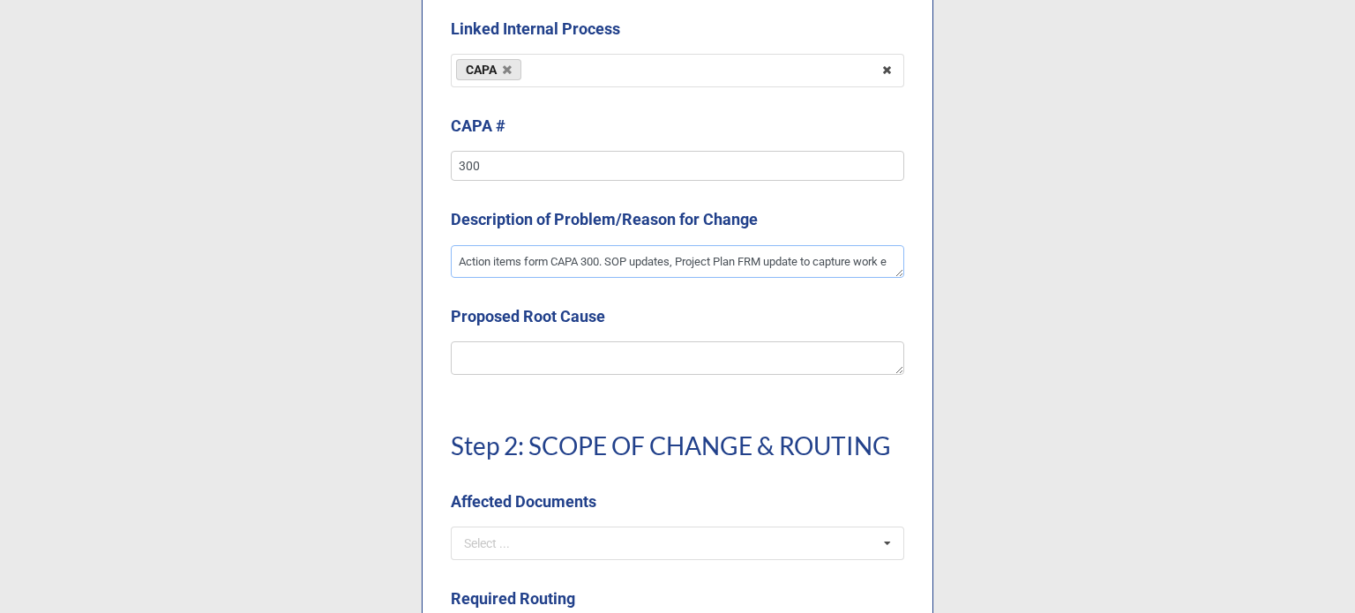
type textarea "x"
type textarea "Action items form CAPA 300. SOP updates, Project Plan FRM update to capture wor…"
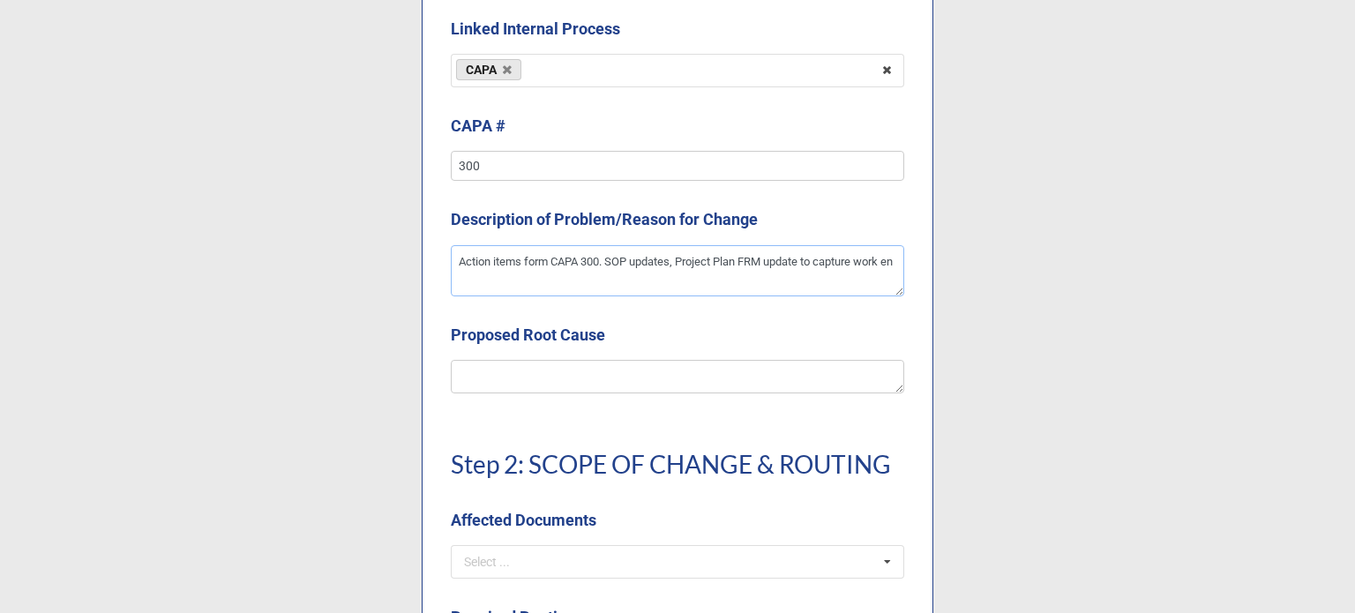
type textarea "x"
type textarea "Action items form CAPA 300. SOP updates, Project Plan FRM update to capture wor…"
type textarea "x"
type textarea "Action items form CAPA 300. SOP updates, Project Plan FRM update to capture wor…"
type textarea "x"
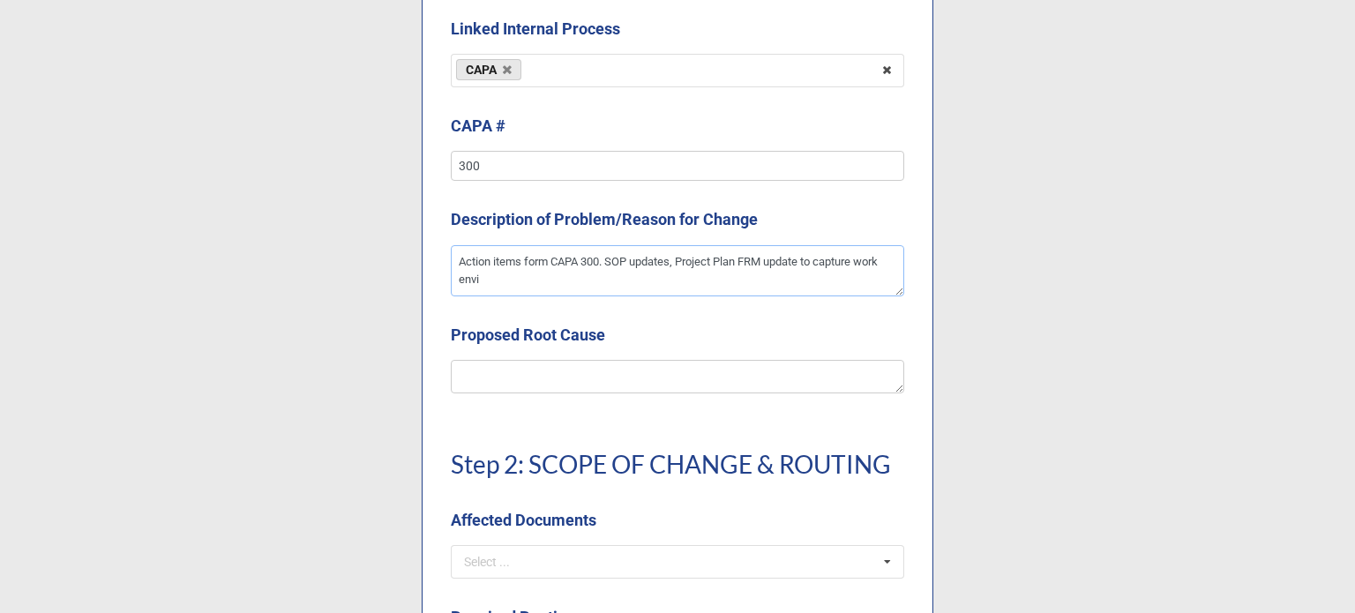
type textarea "Action items form CAPA 300. SOP updates, Project Plan FRM update to capture wor…"
type textarea "x"
type textarea "Action items form CAPA 300. SOP updates, Project Plan FRM update to capture wor…"
type textarea "x"
type textarea "Action items form CAPA 300. SOP updates, Project Plan FRM update to capture wor…"
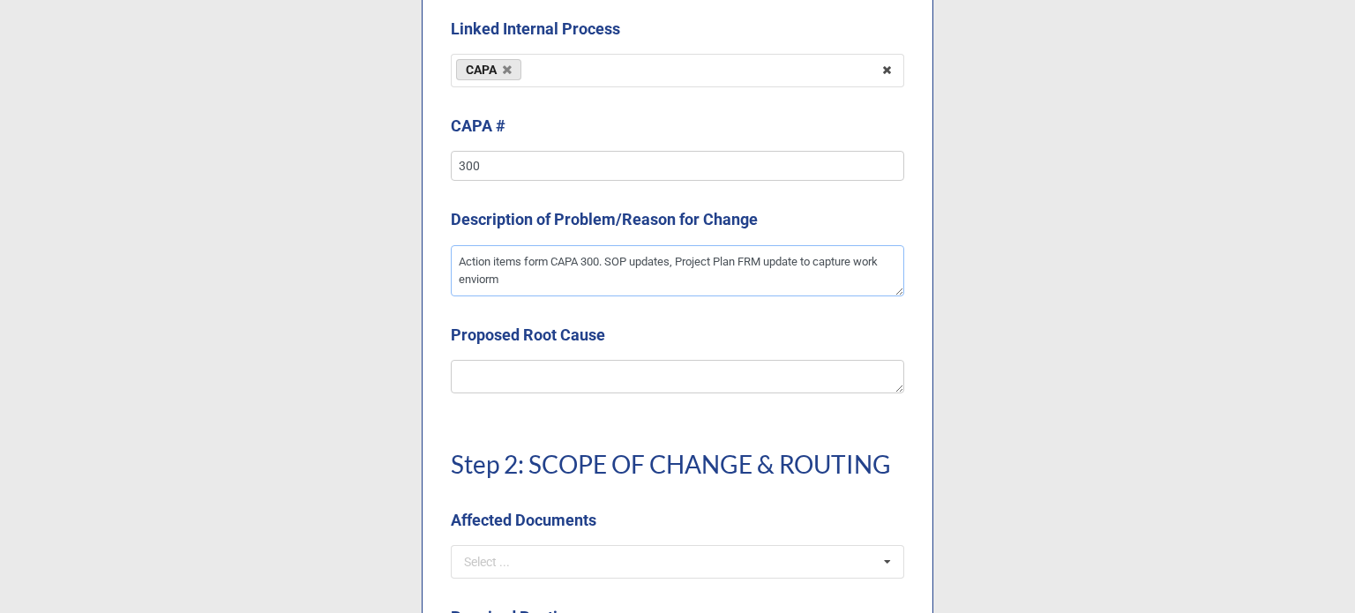
type textarea "x"
type textarea "Action items form CAPA 300. SOP updates, Project Plan FRM update to capture wor…"
type textarea "x"
type textarea "Action items form CAPA 300. SOP updates, Project Plan FRM update to capture wor…"
click at [521, 370] on textarea at bounding box center [677, 377] width 453 height 34
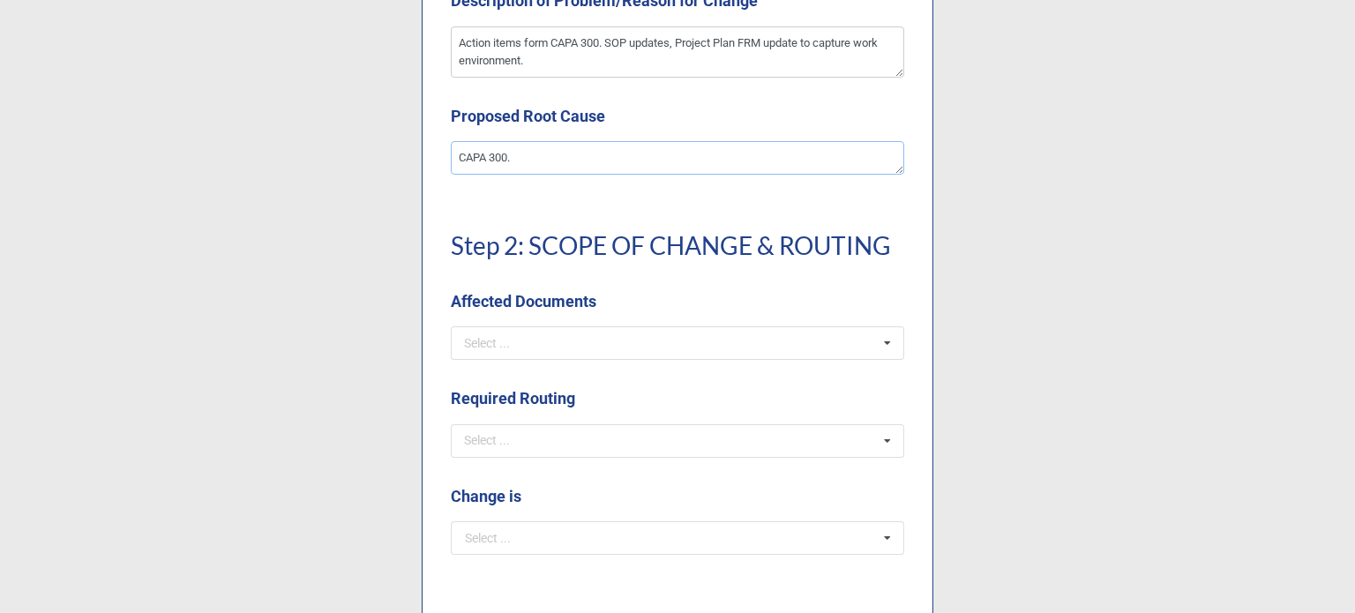
scroll to position [1147, 0]
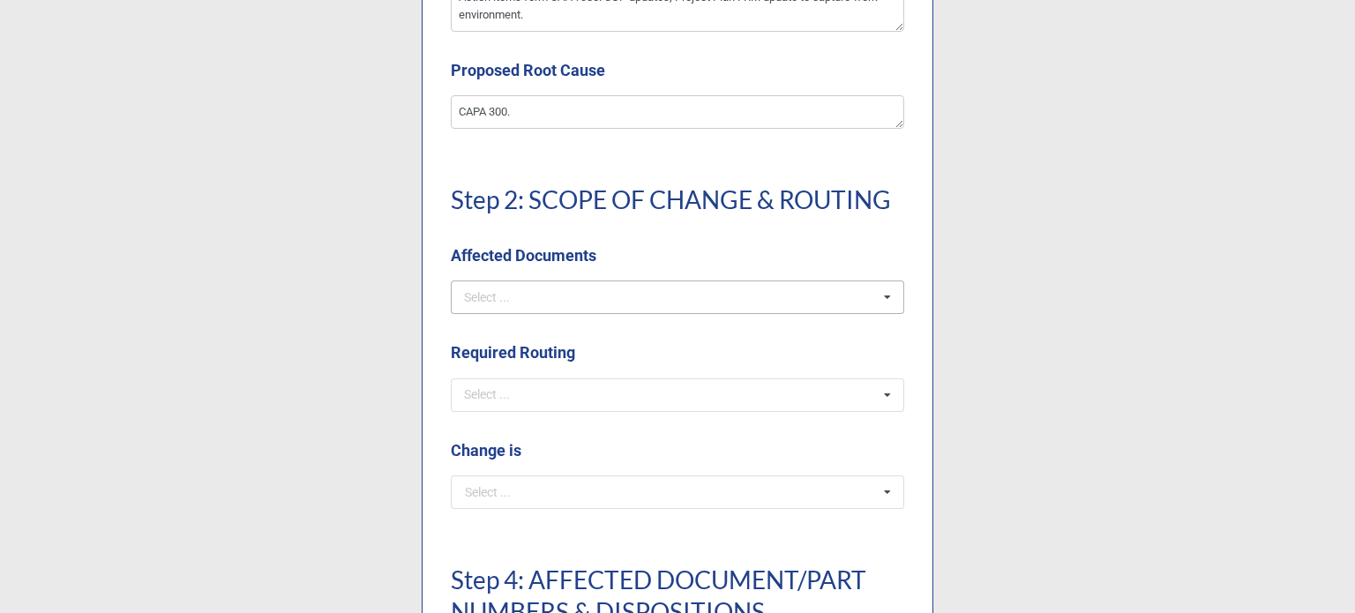
click at [490, 285] on div "Select ... SOPs/Quality Manual WIs Production Docs DWGs/Tooling/Labeling FRM De…" at bounding box center [677, 298] width 453 height 34
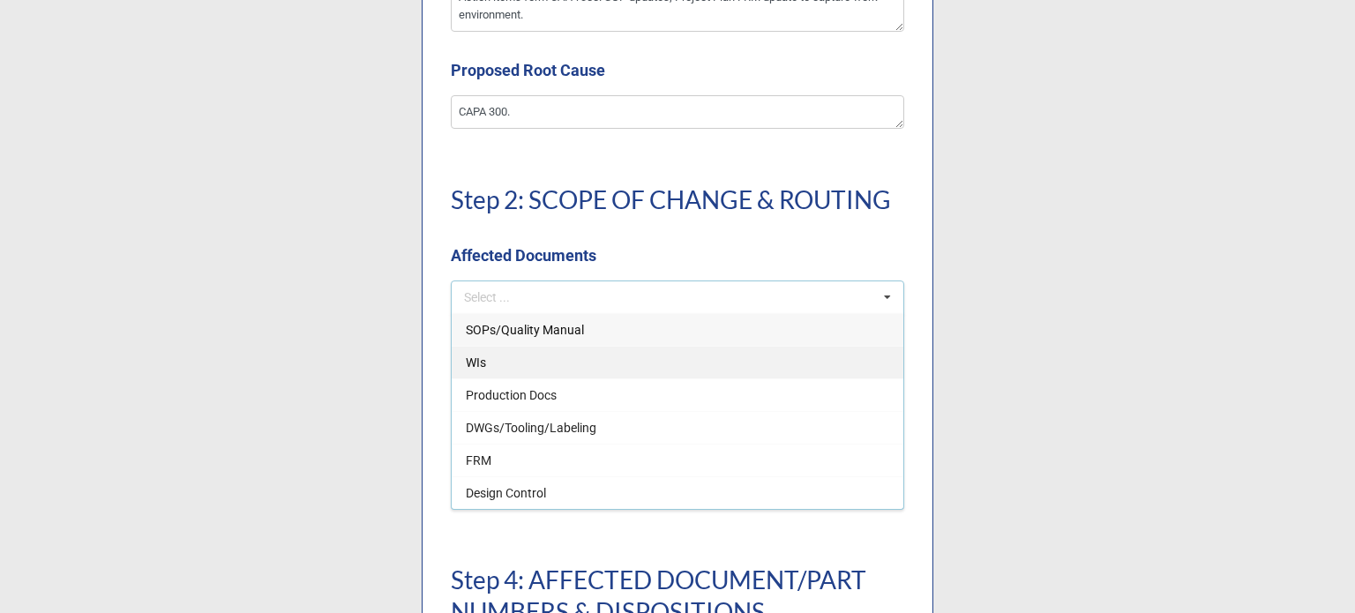
click at [476, 333] on span "SOPs/Quality Manual" at bounding box center [525, 330] width 118 height 14
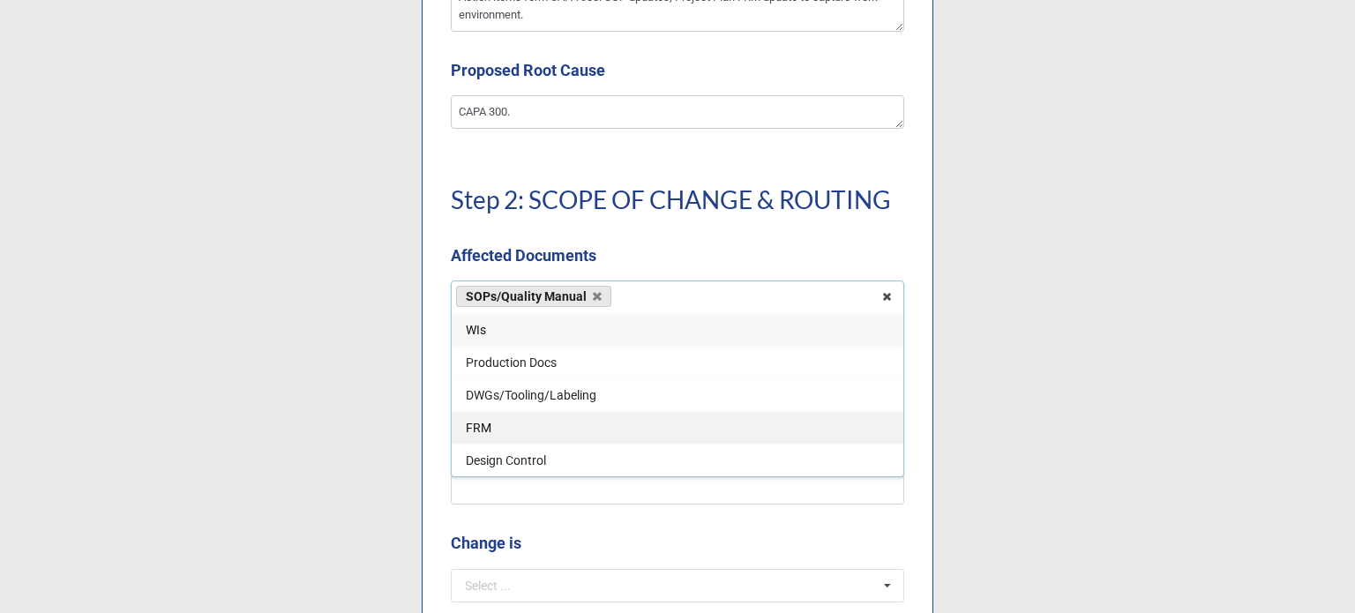
click at [495, 423] on div "FRM" at bounding box center [678, 427] width 452 height 33
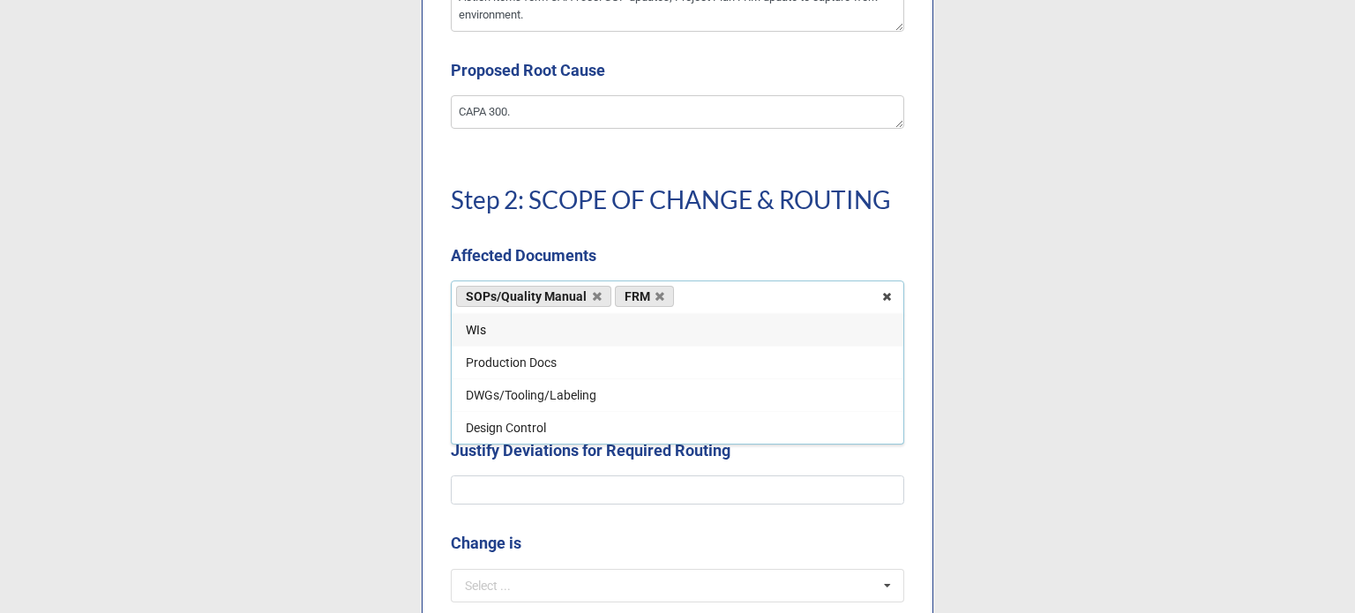
click at [556, 196] on h1 "Step 2: SCOPE OF CHANGE & ROUTING" at bounding box center [677, 199] width 453 height 32
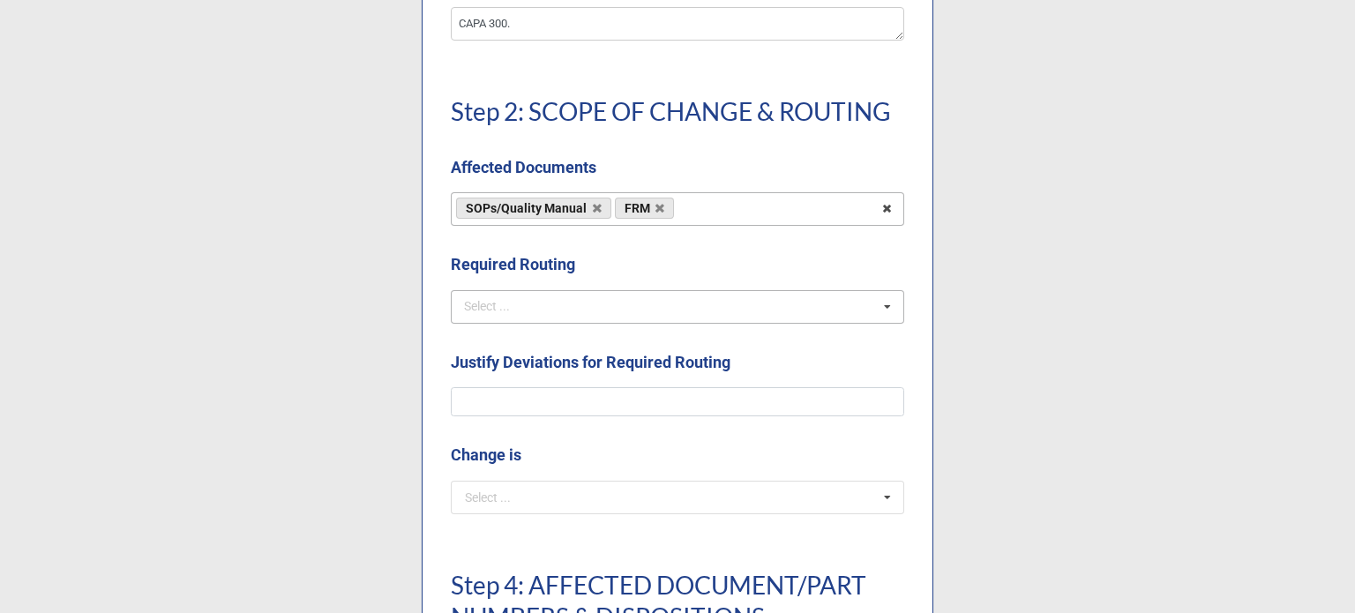
click at [572, 310] on div "Select ... No results found." at bounding box center [677, 307] width 453 height 34
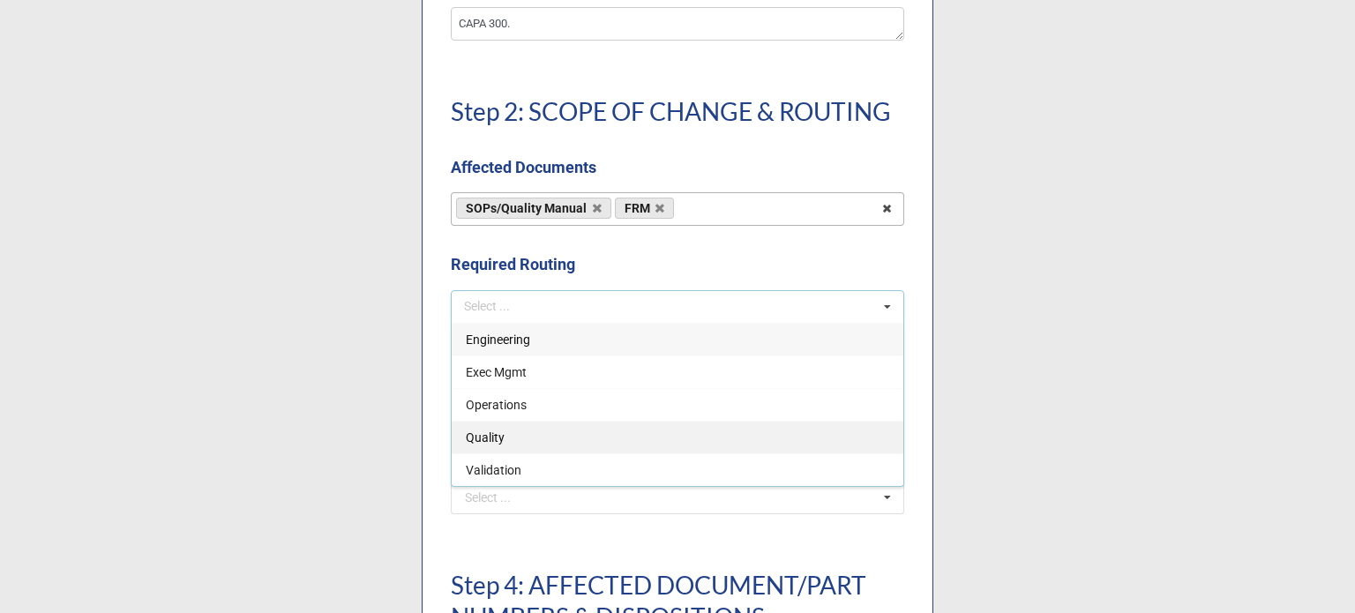
click at [553, 437] on div "Quality" at bounding box center [678, 437] width 452 height 33
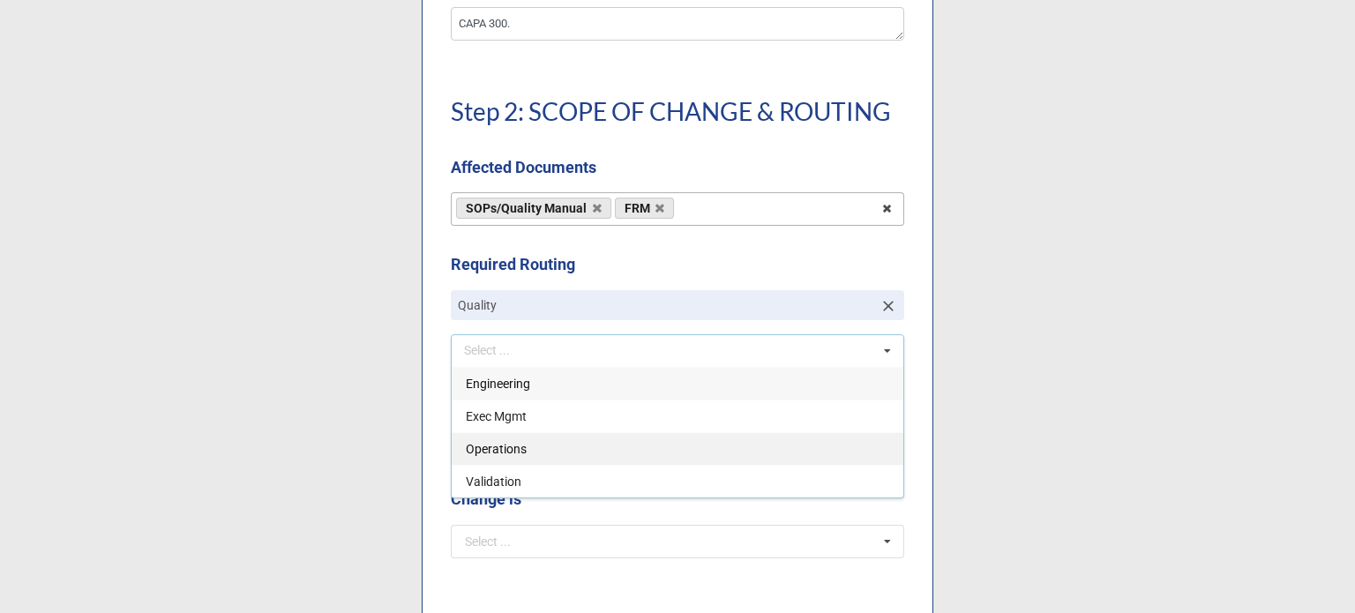
click at [558, 444] on div "Operations" at bounding box center [678, 448] width 452 height 33
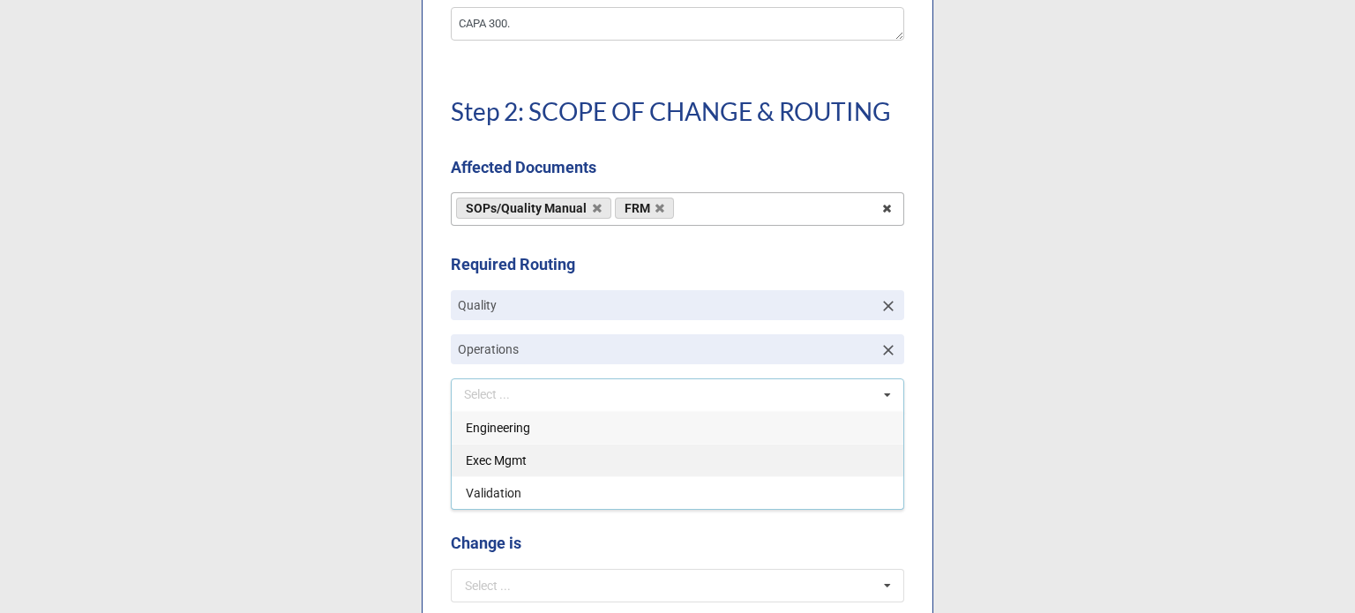
click at [560, 461] on div "Exec Mgmt" at bounding box center [678, 460] width 452 height 33
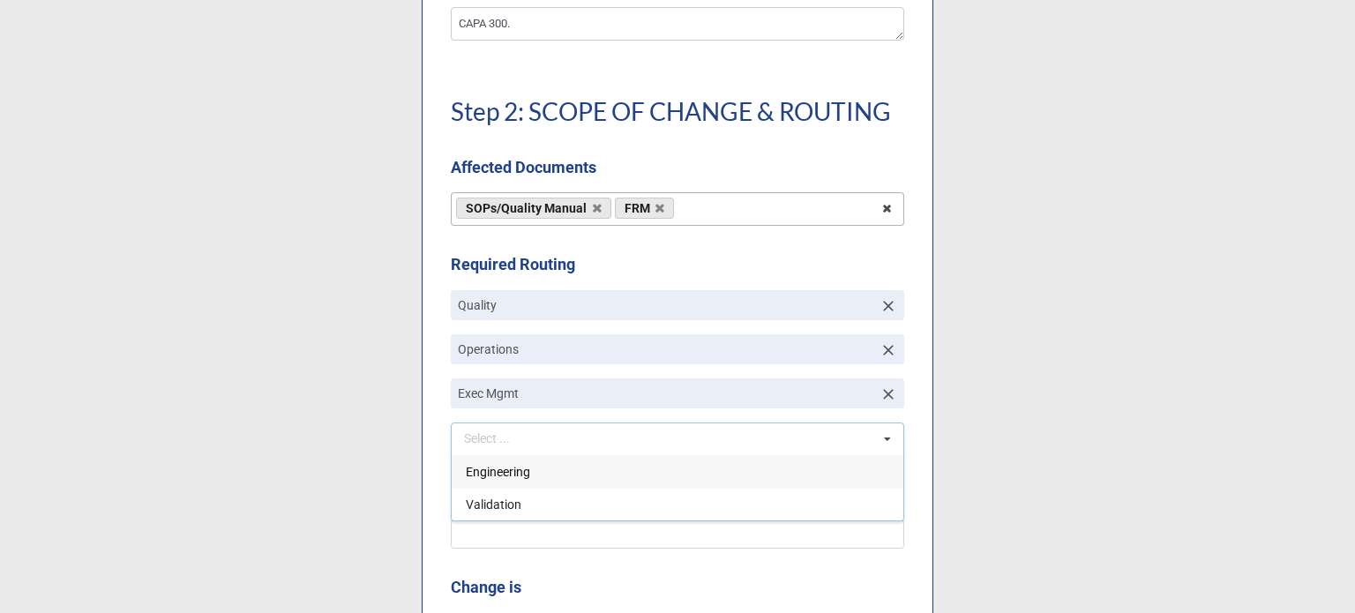
click at [641, 271] on b "Required Routing" at bounding box center [677, 267] width 453 height 31
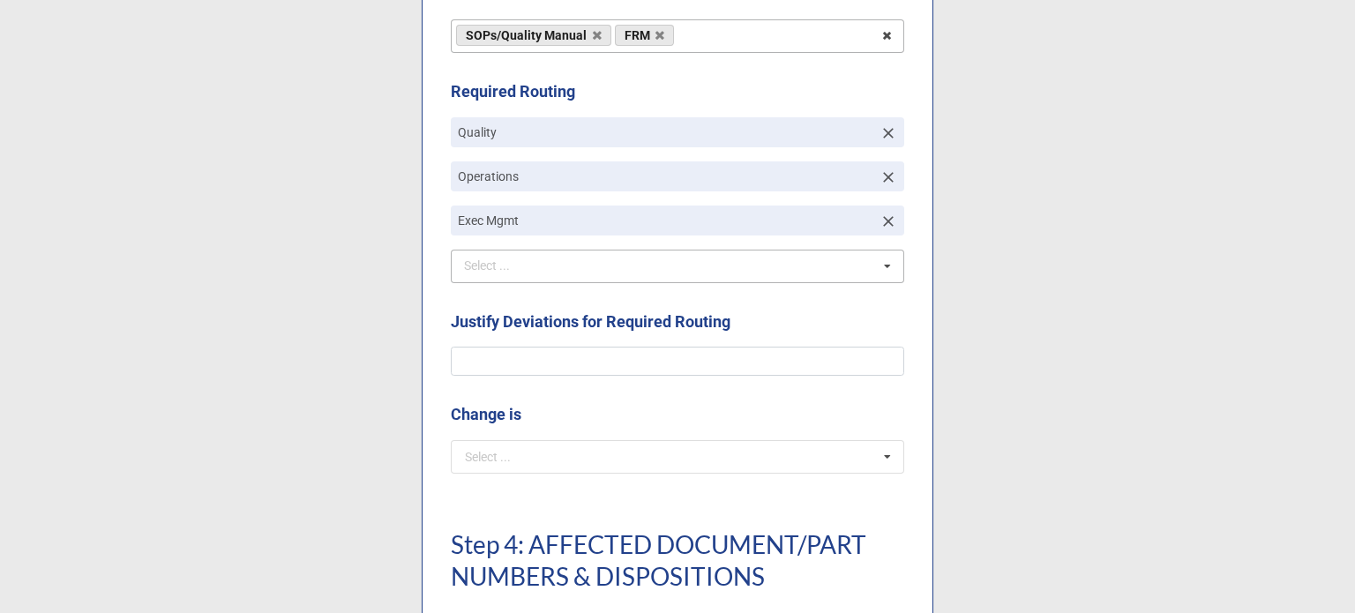
scroll to position [1411, 0]
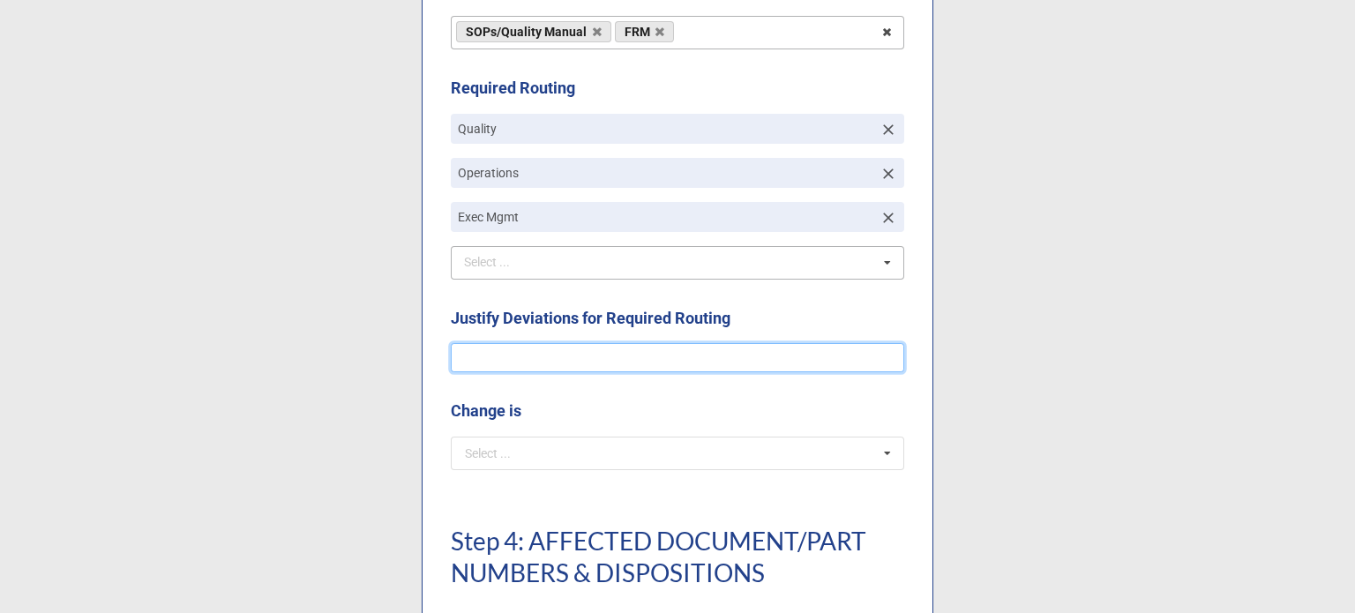
click at [604, 362] on input at bounding box center [677, 358] width 453 height 30
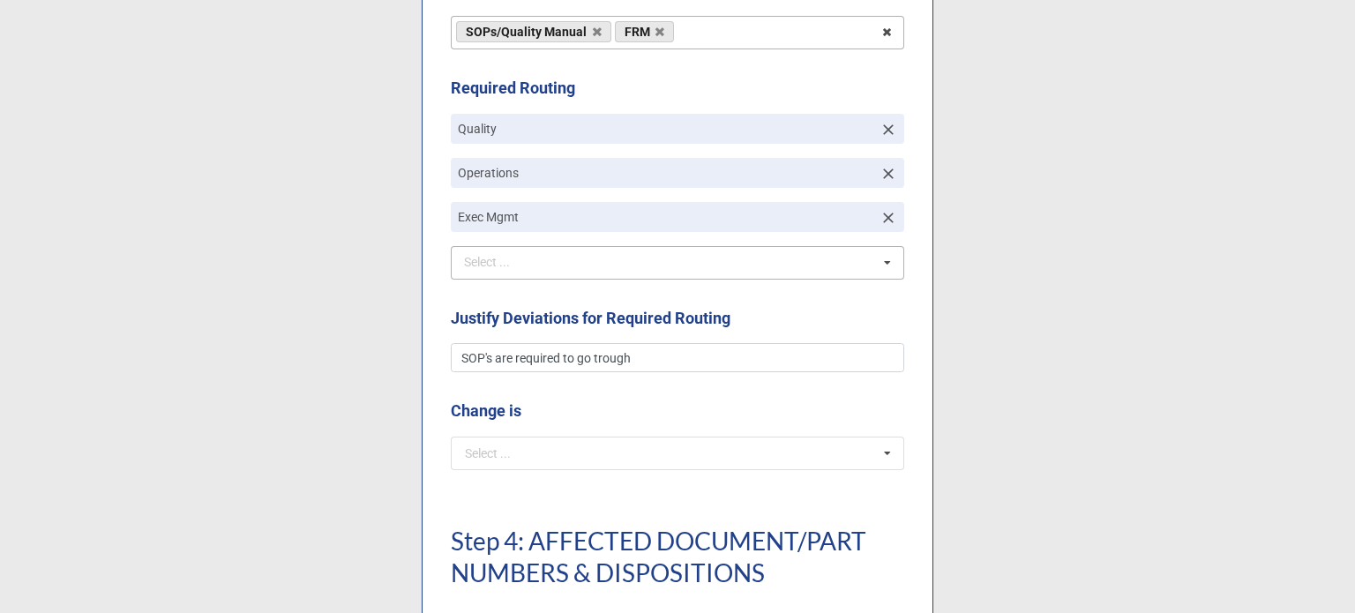
click at [605, 274] on div "Select ... Engineering Validation" at bounding box center [677, 263] width 453 height 34
click at [483, 298] on span "Engineering" at bounding box center [498, 295] width 64 height 14
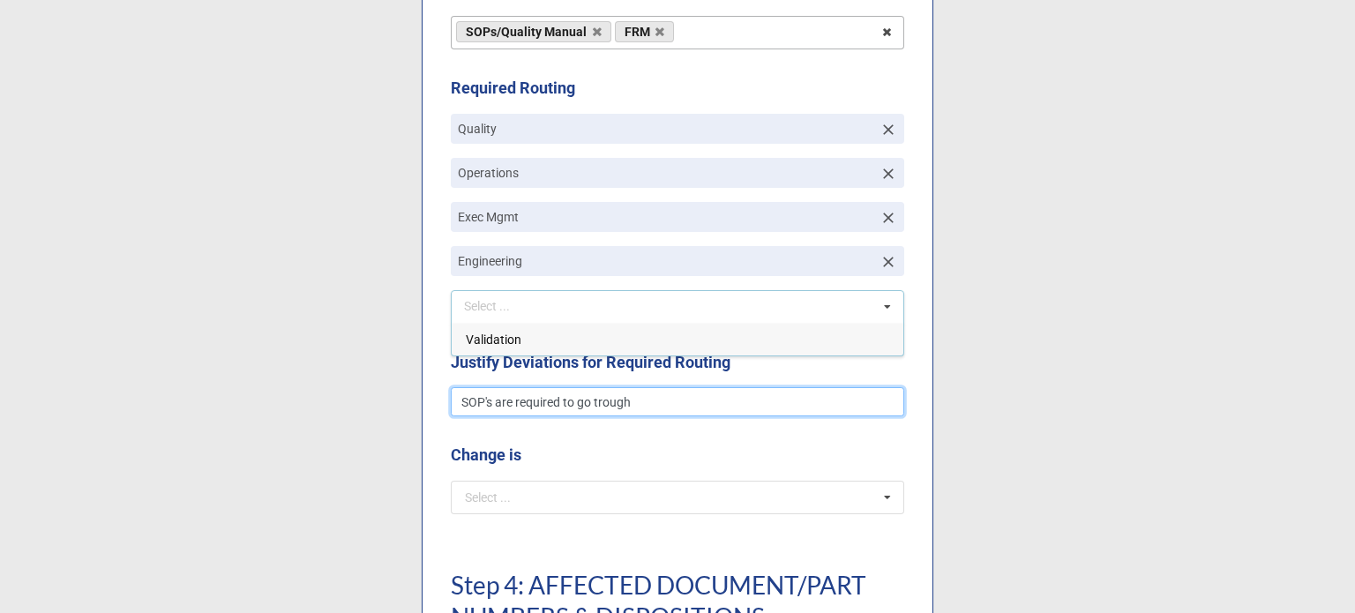
click at [642, 407] on input "SOP's are required to go trough" at bounding box center [677, 402] width 453 height 30
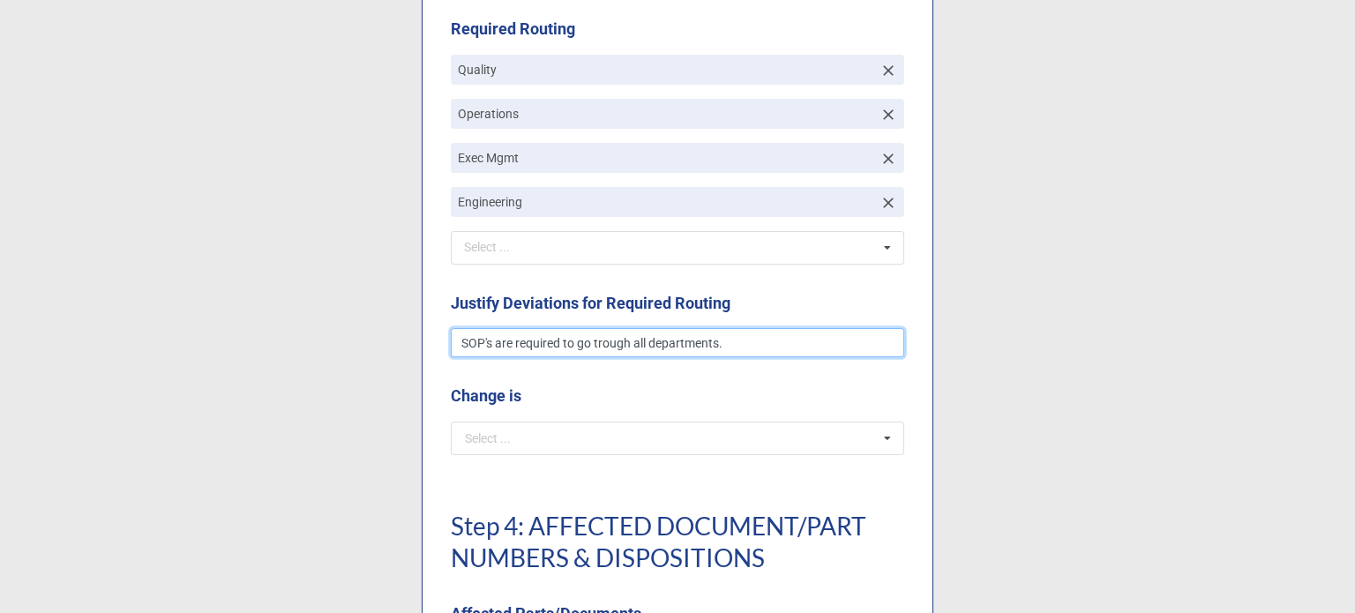
scroll to position [1500, 0]
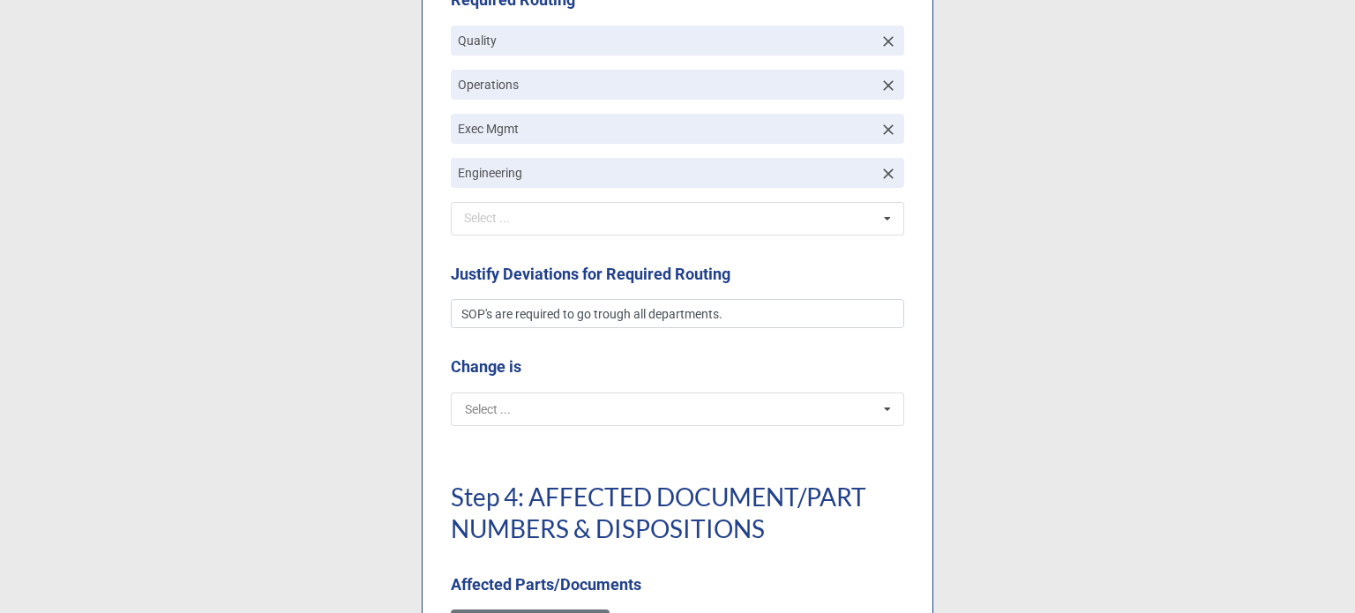
click at [632, 401] on input "text" at bounding box center [679, 409] width 452 height 32
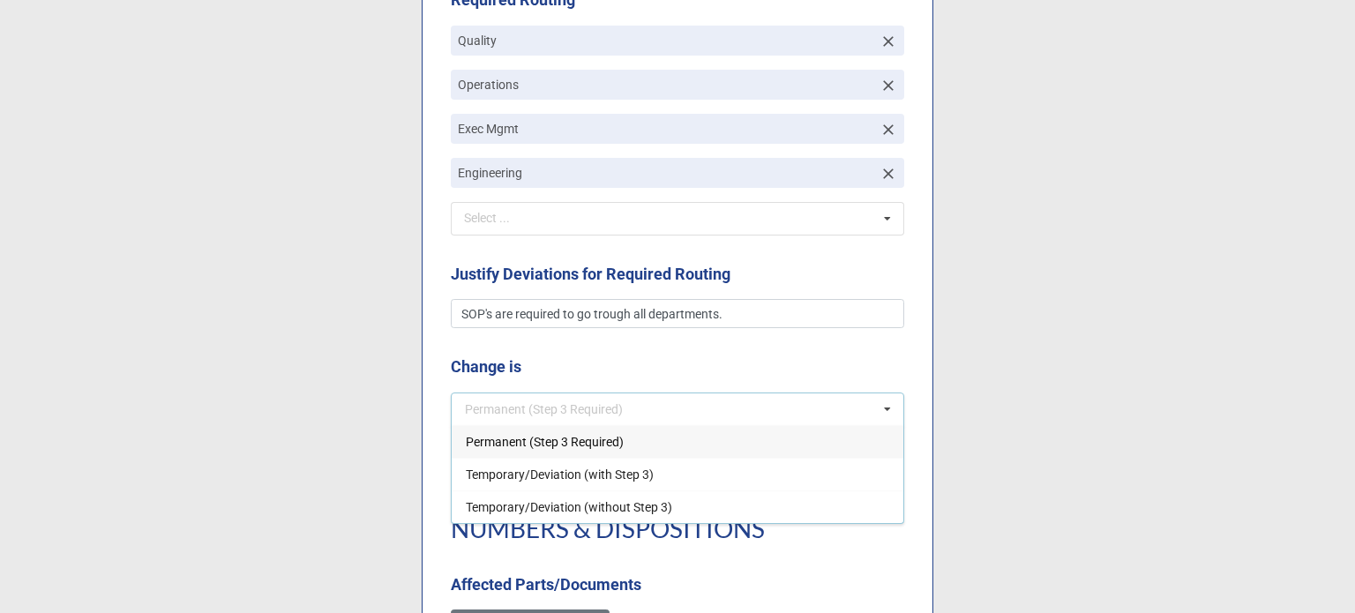
click at [547, 435] on span "Permanent (Step 3 Required)" at bounding box center [545, 442] width 158 height 14
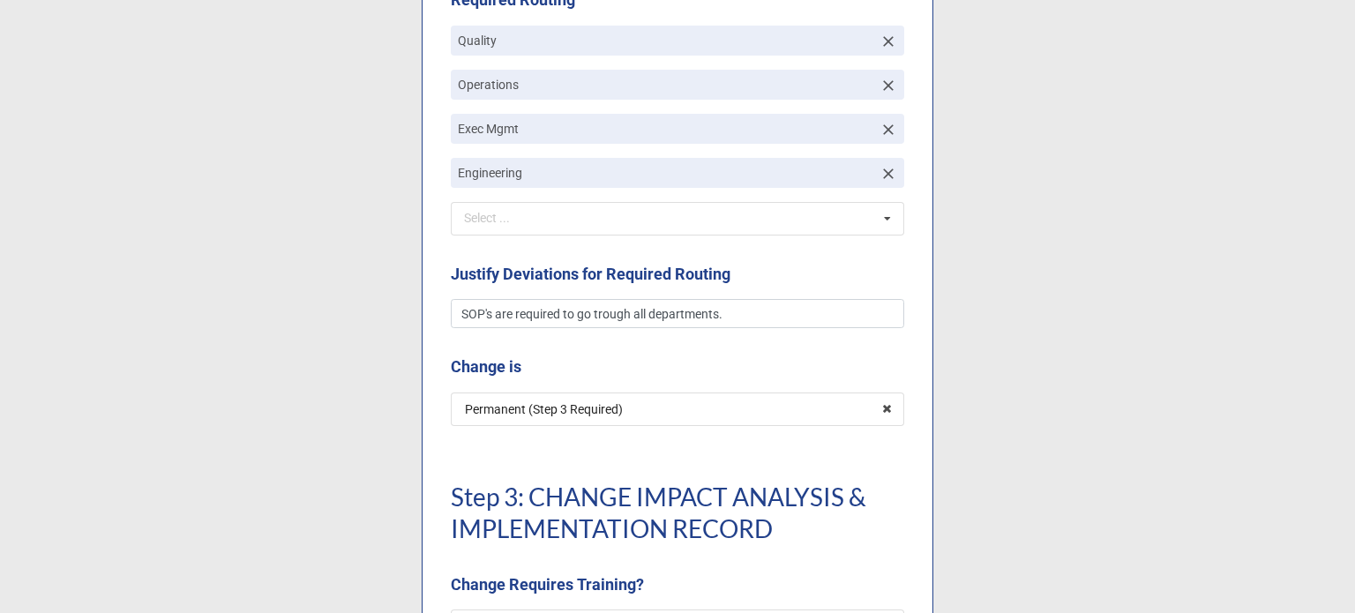
click at [586, 383] on b "Change is" at bounding box center [677, 370] width 453 height 31
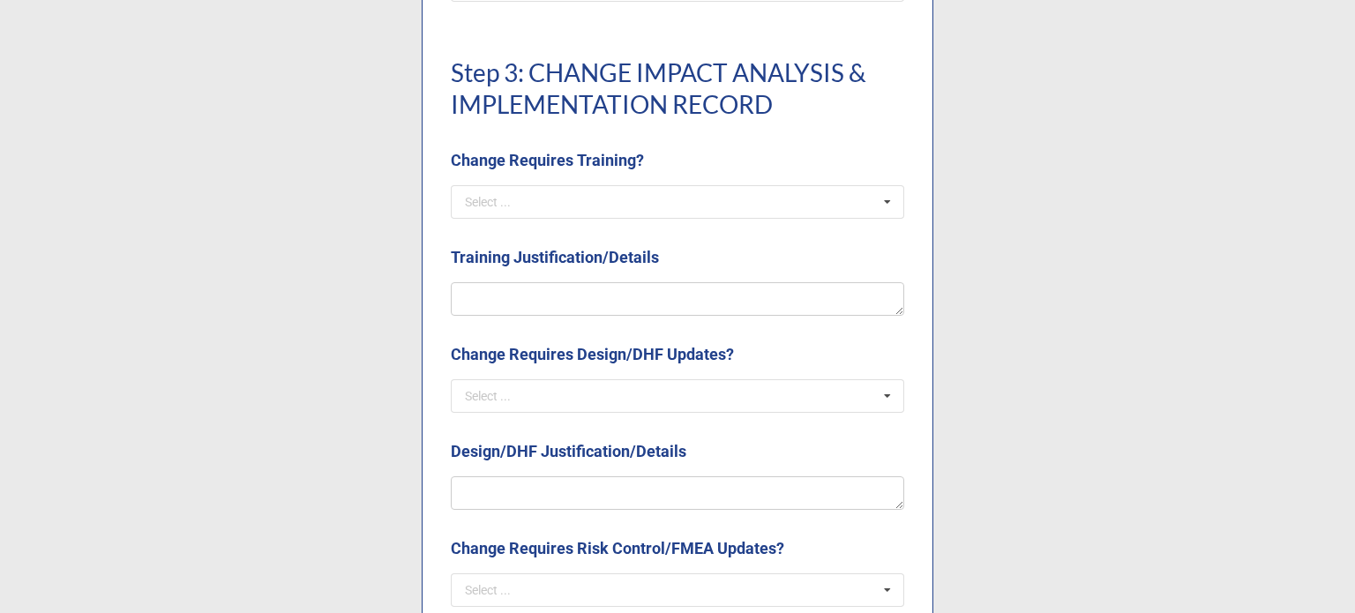
scroll to position [1941, 0]
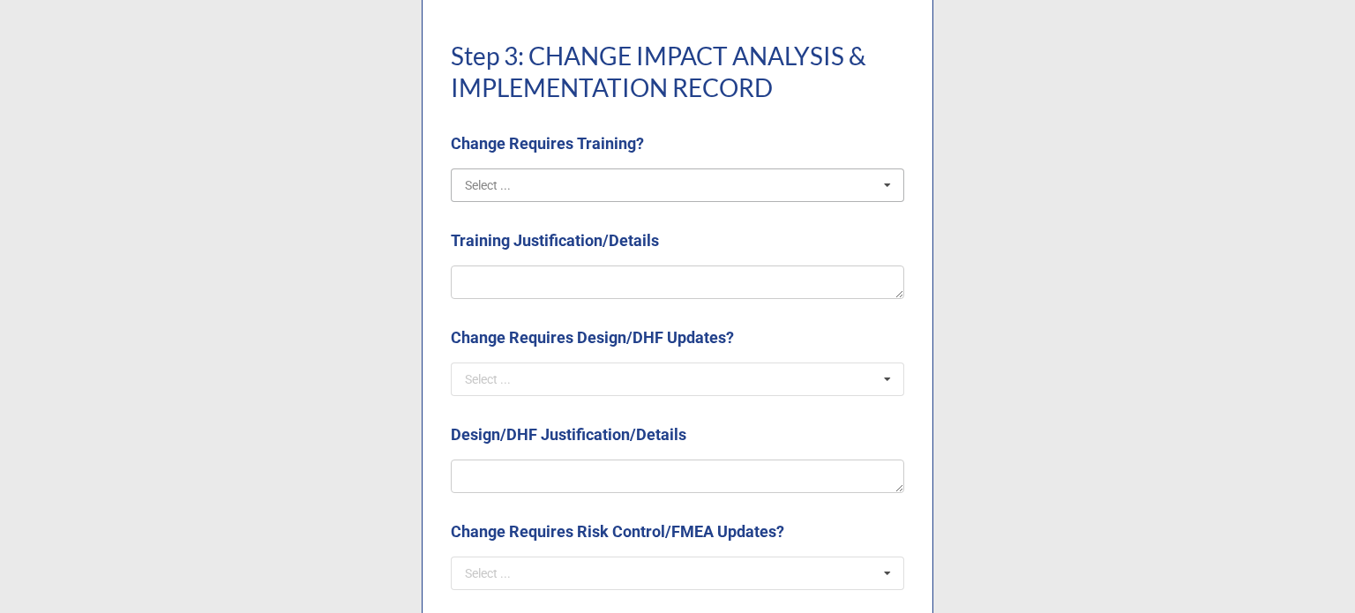
click at [540, 176] on input "text" at bounding box center [679, 185] width 452 height 32
click at [533, 216] on div "Yes" at bounding box center [678, 217] width 452 height 33
click at [568, 283] on textarea at bounding box center [677, 283] width 453 height 34
click at [737, 393] on div "Select ... Yes N/A" at bounding box center [677, 380] width 453 height 34
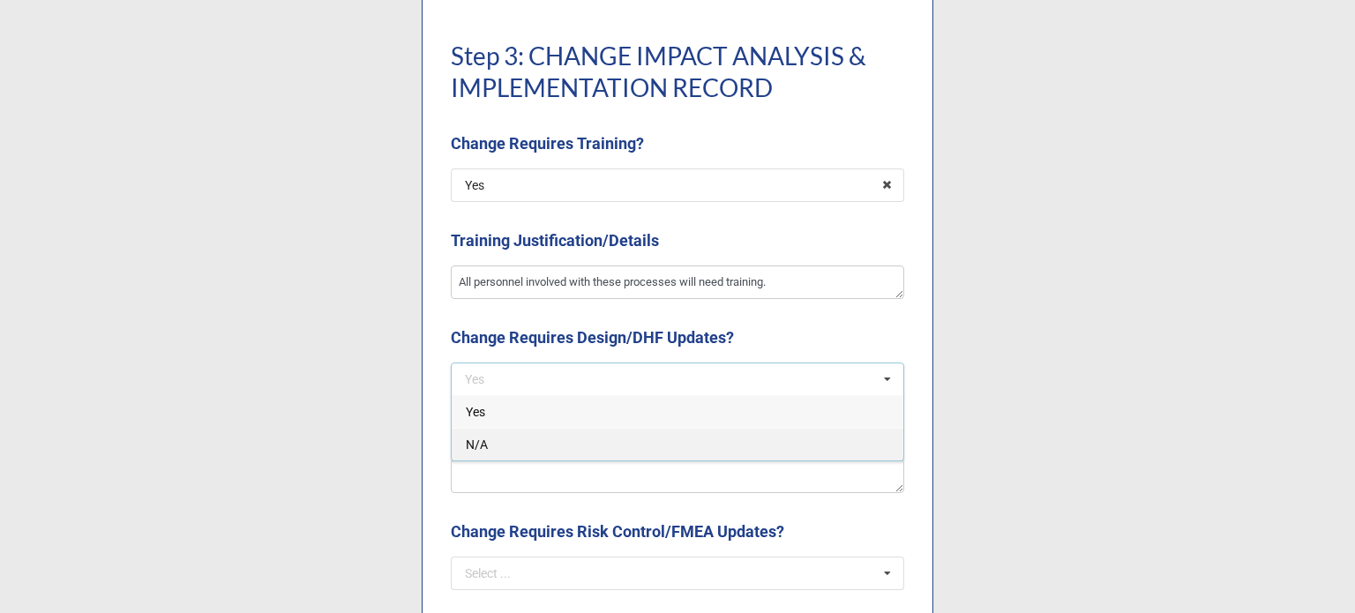
click at [559, 443] on div "N/A" at bounding box center [678, 444] width 452 height 33
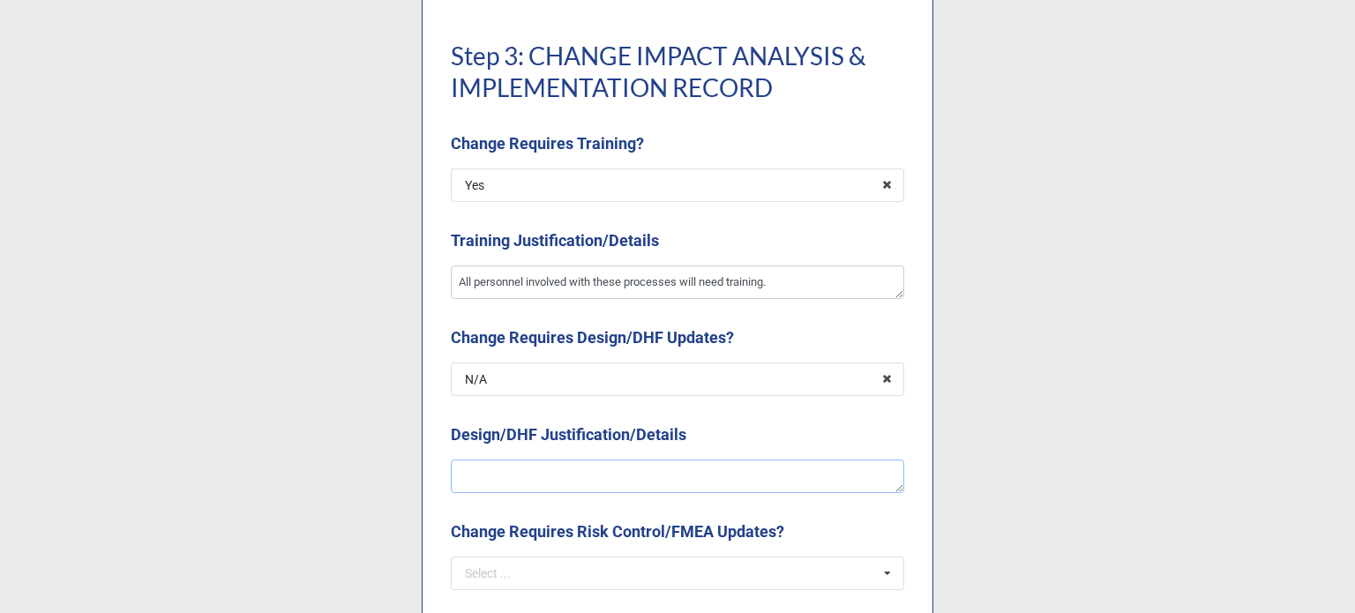
click at [561, 463] on textarea at bounding box center [677, 477] width 453 height 34
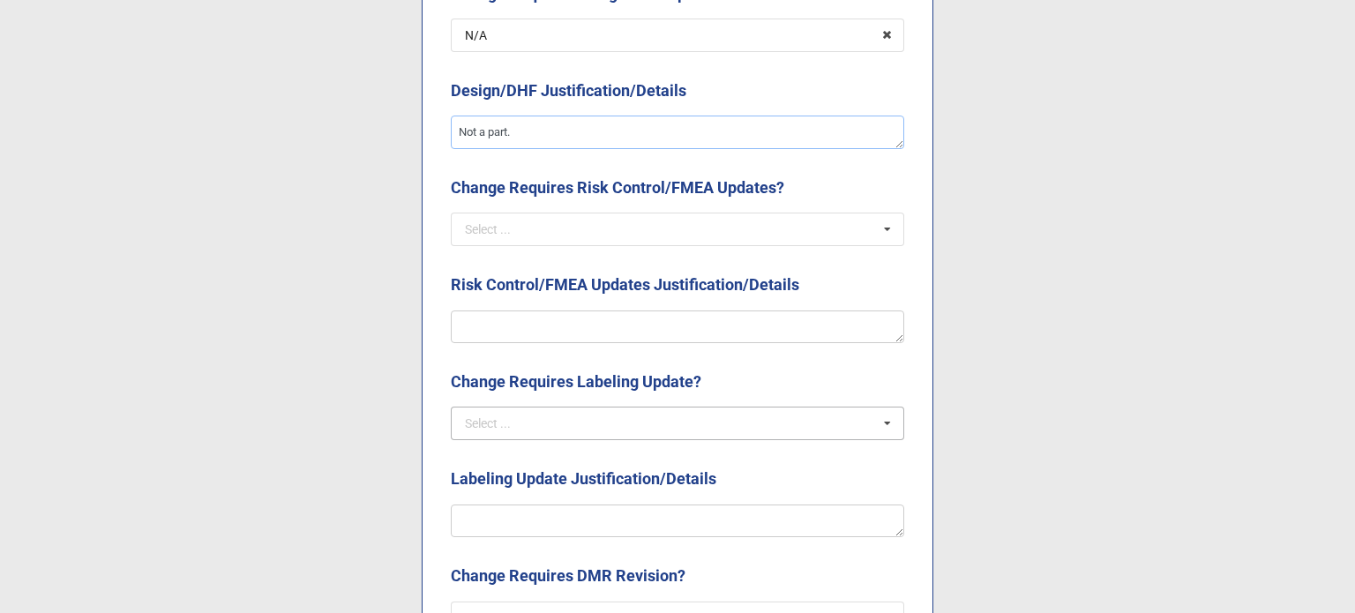
scroll to position [2294, 0]
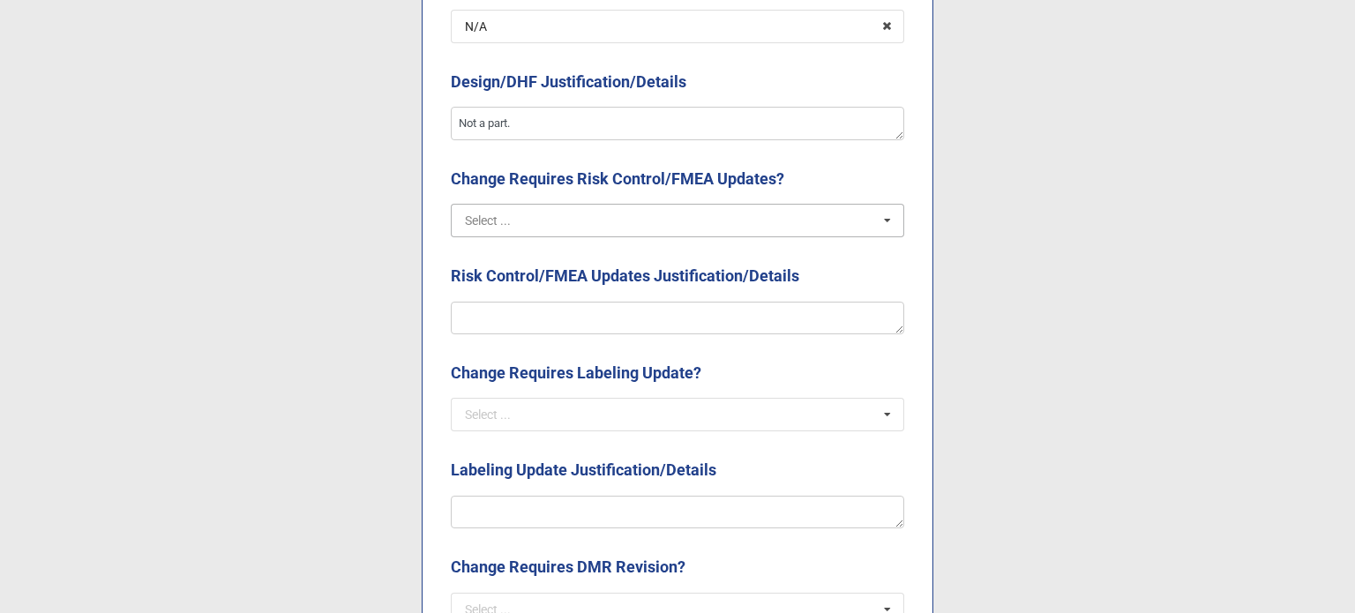
click at [593, 228] on input "text" at bounding box center [679, 221] width 452 height 32
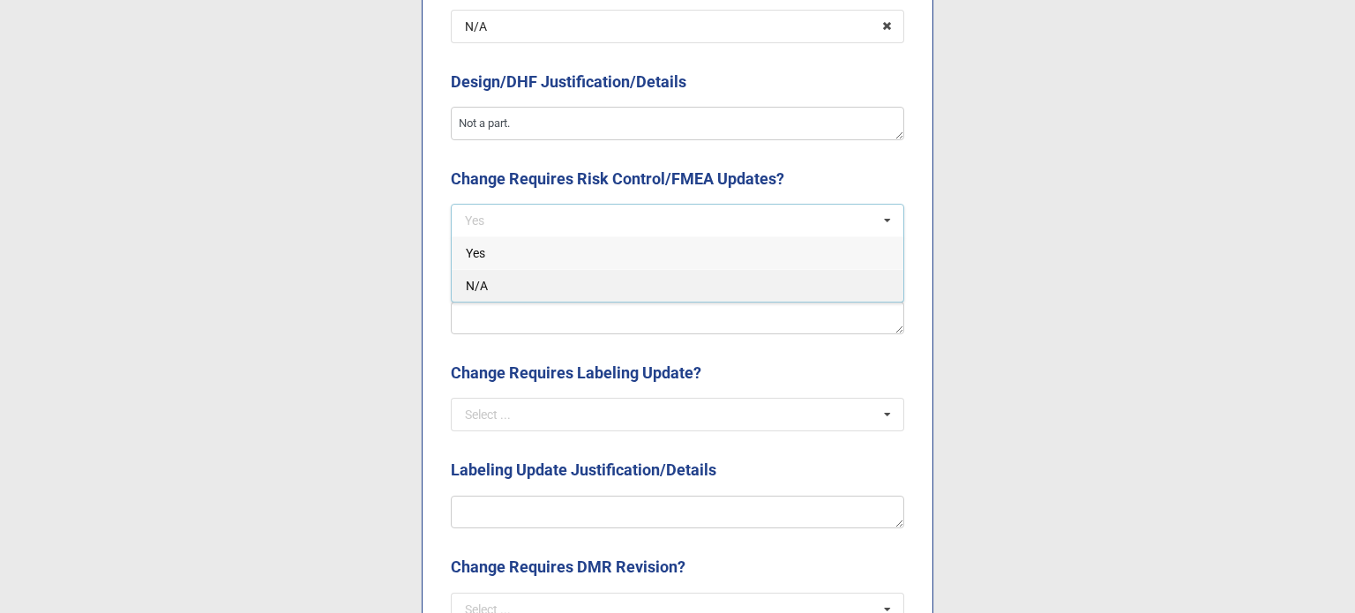
click at [554, 277] on div "N/A" at bounding box center [678, 285] width 452 height 33
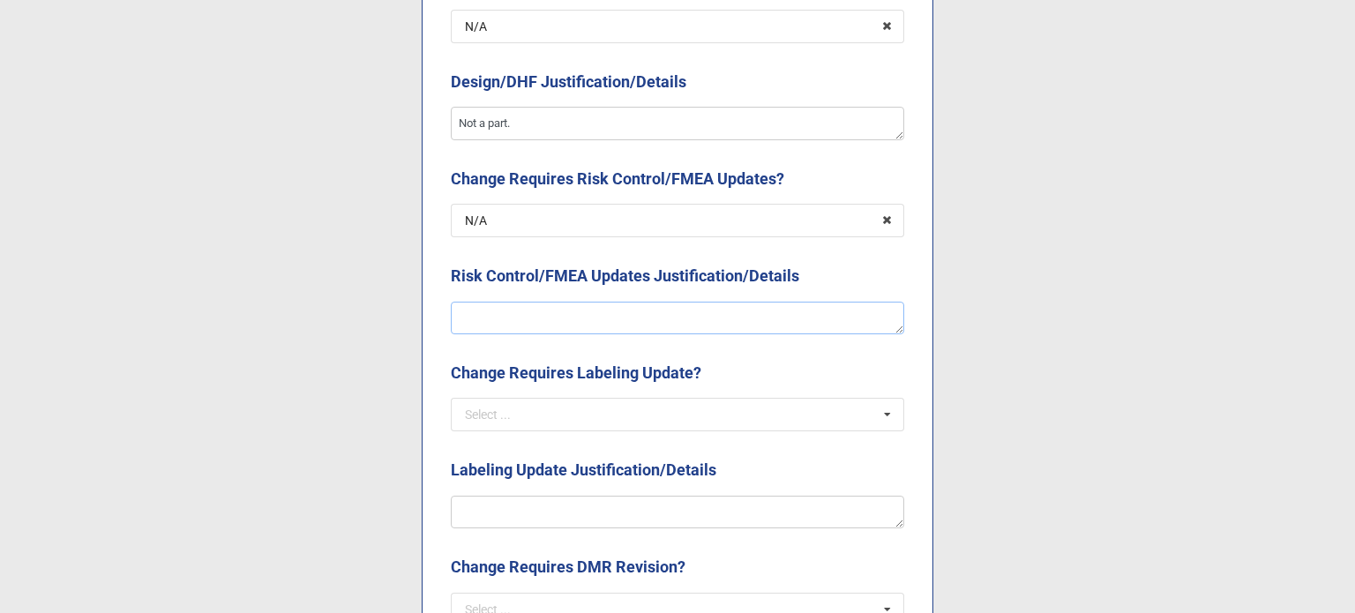
click at [555, 316] on textarea at bounding box center [677, 319] width 453 height 34
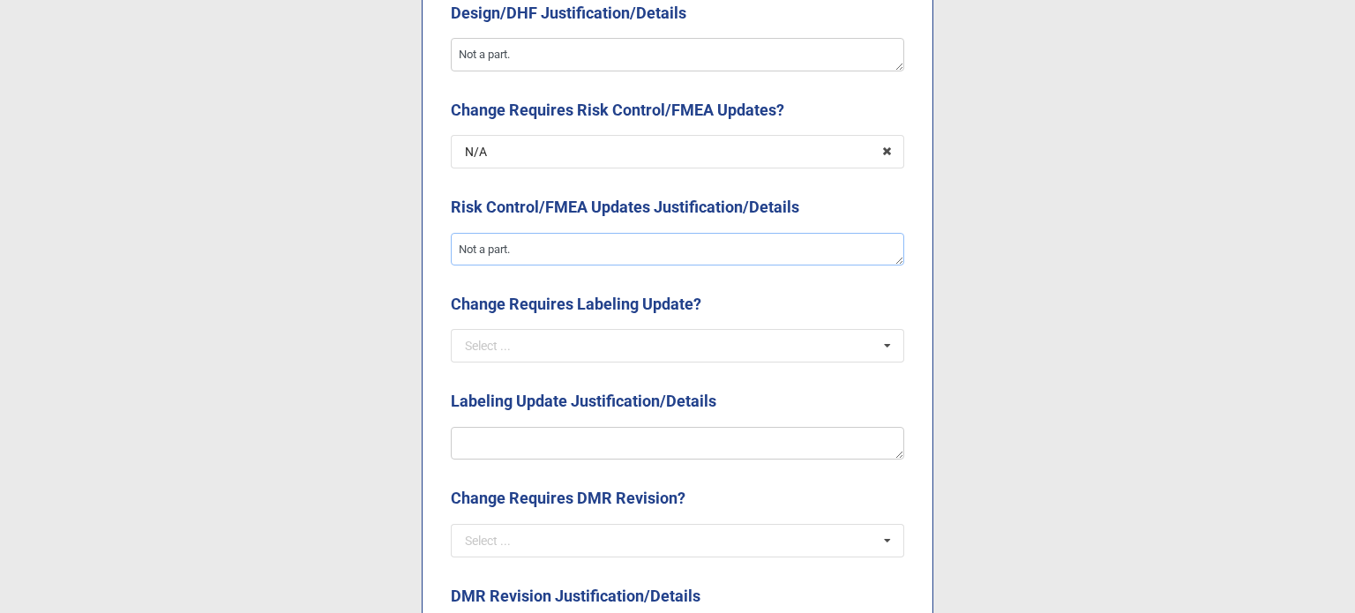
scroll to position [2382, 0]
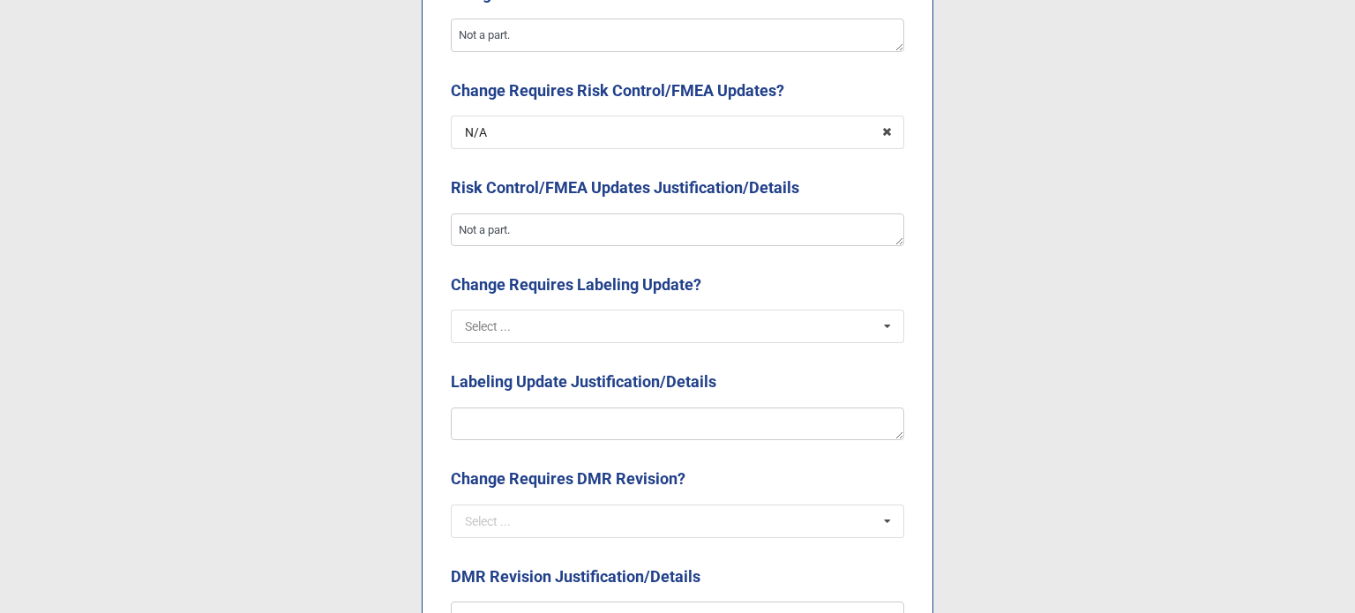
click at [596, 335] on input "text" at bounding box center [679, 327] width 452 height 32
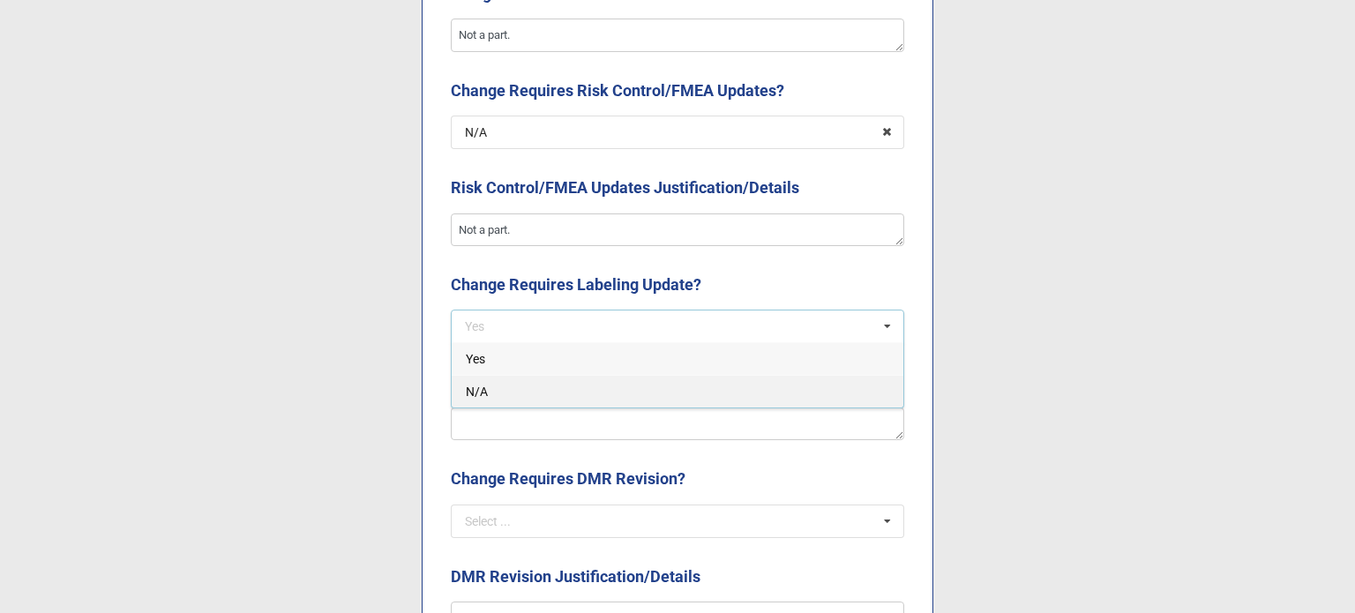
click at [534, 401] on div "N/A" at bounding box center [678, 391] width 452 height 33
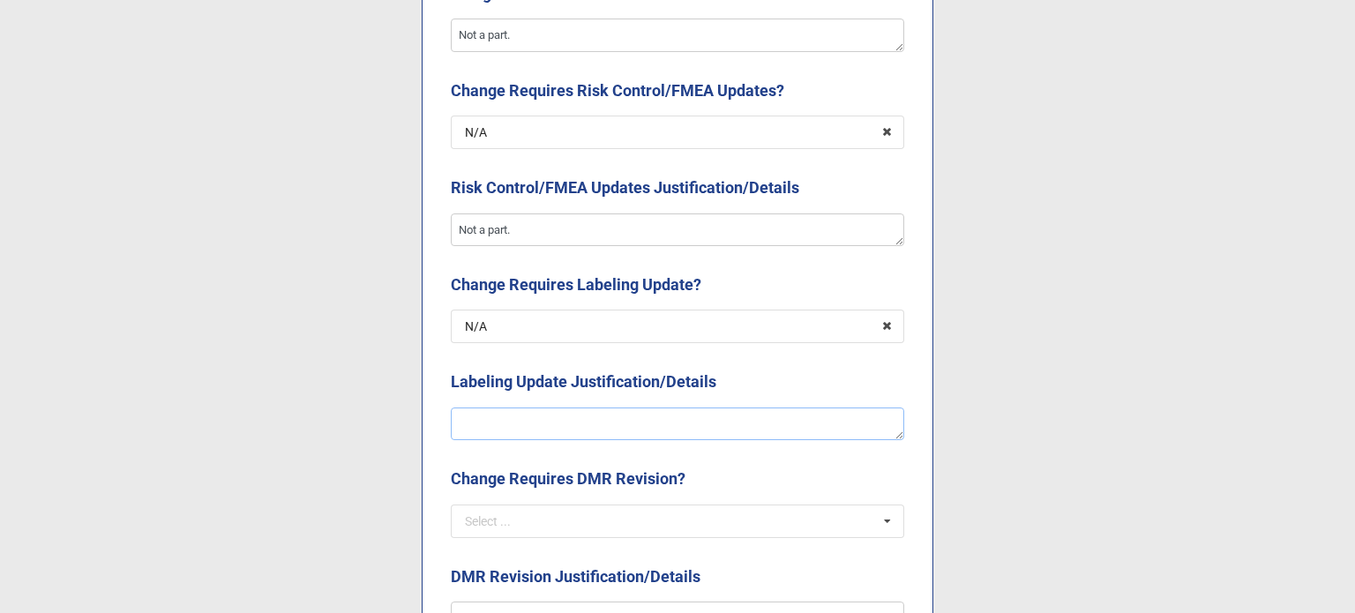
click at [548, 431] on textarea at bounding box center [677, 425] width 453 height 34
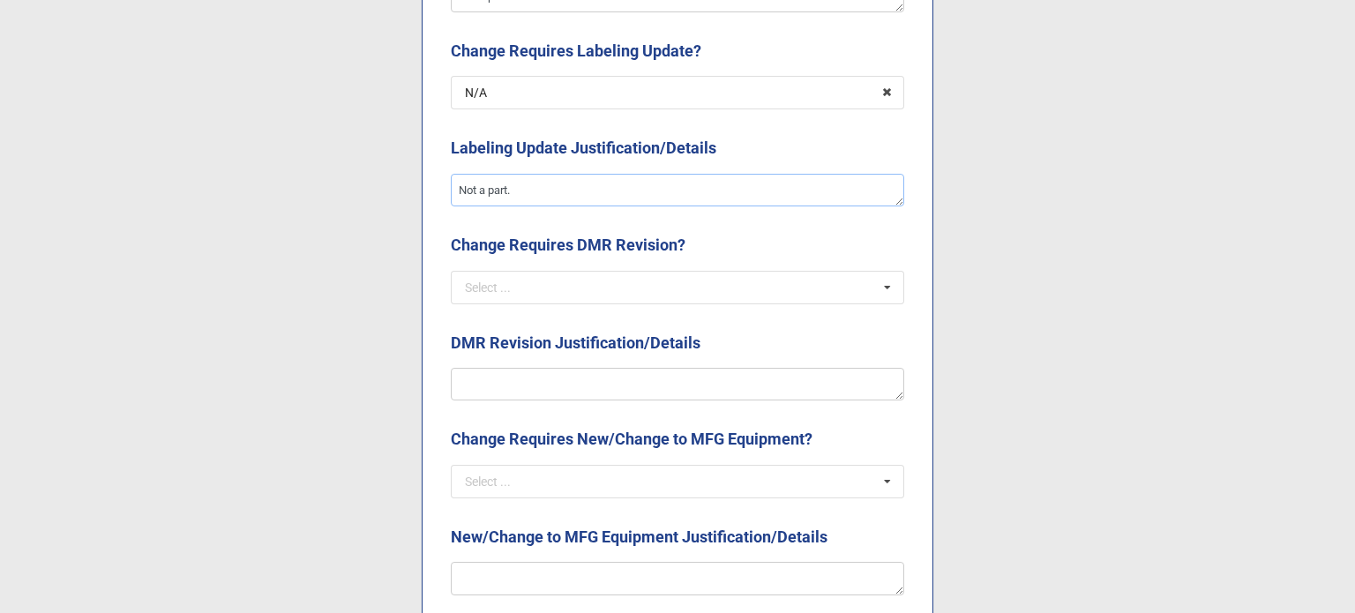
scroll to position [2647, 0]
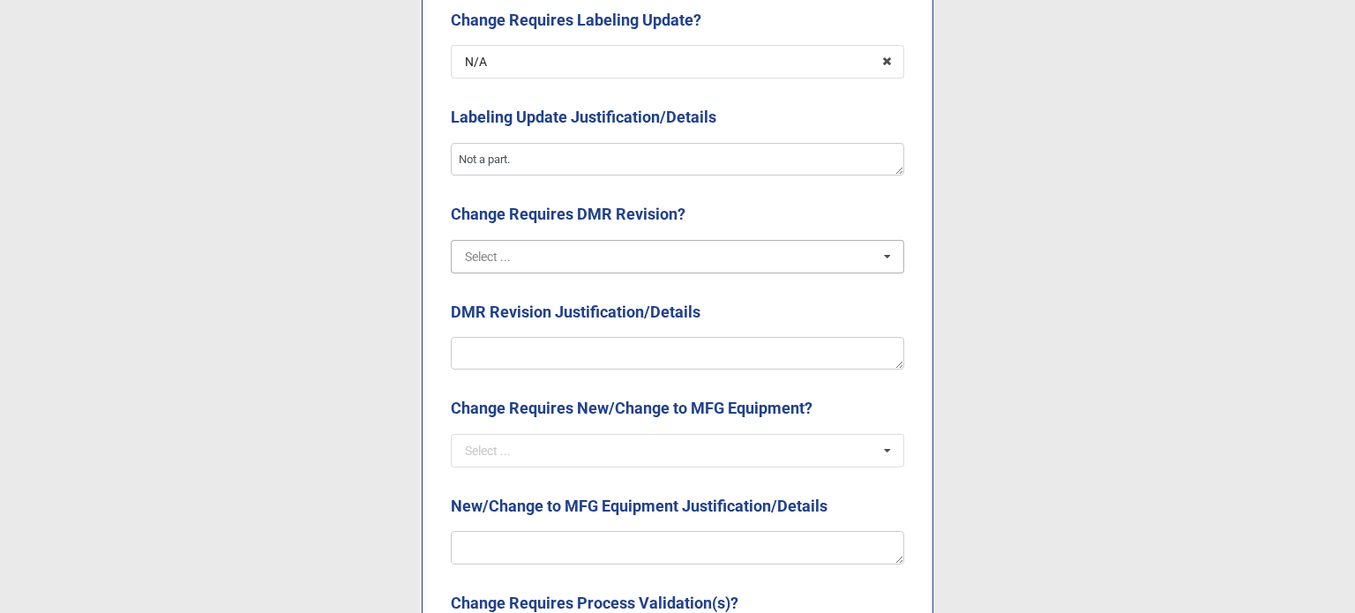
click at [563, 241] on input "text" at bounding box center [679, 257] width 452 height 32
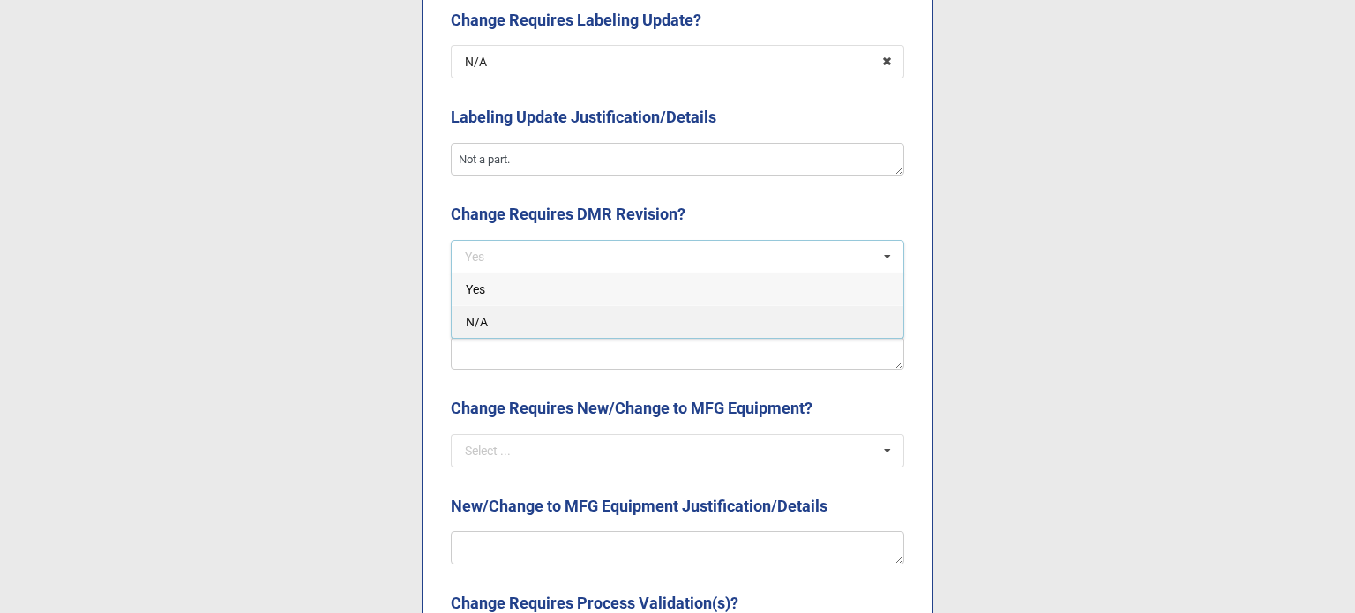
click at [565, 320] on div "N/A" at bounding box center [678, 321] width 452 height 33
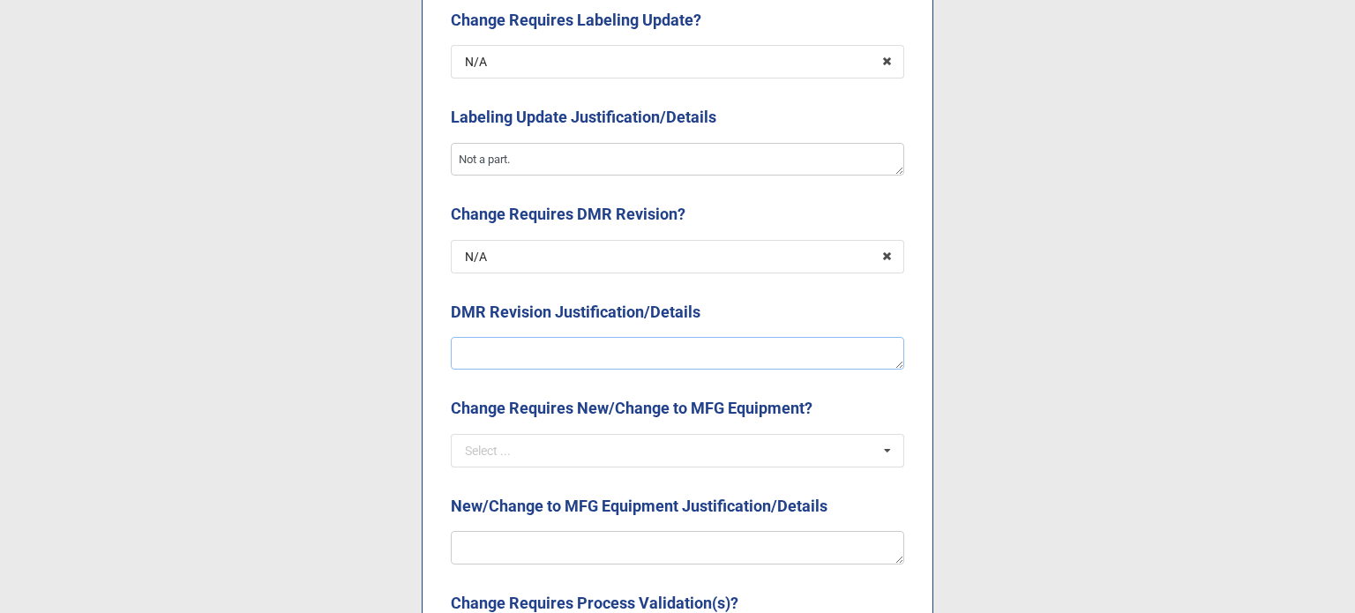
click at [559, 344] on textarea at bounding box center [677, 354] width 453 height 34
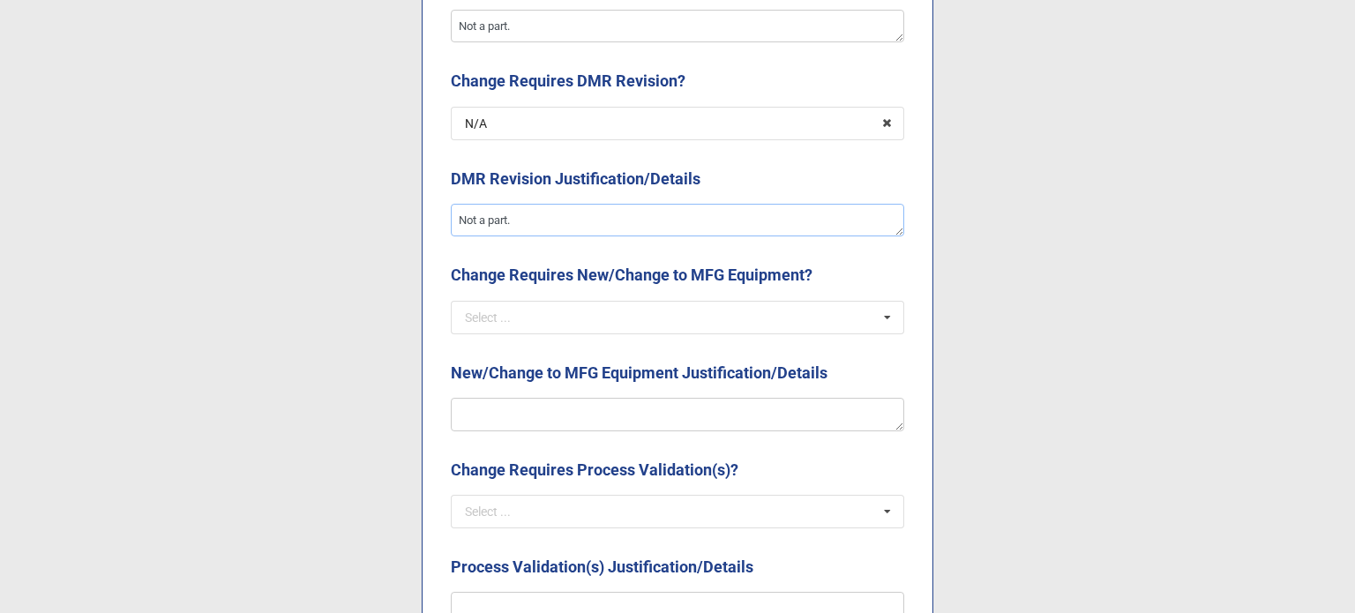
scroll to position [2823, 0]
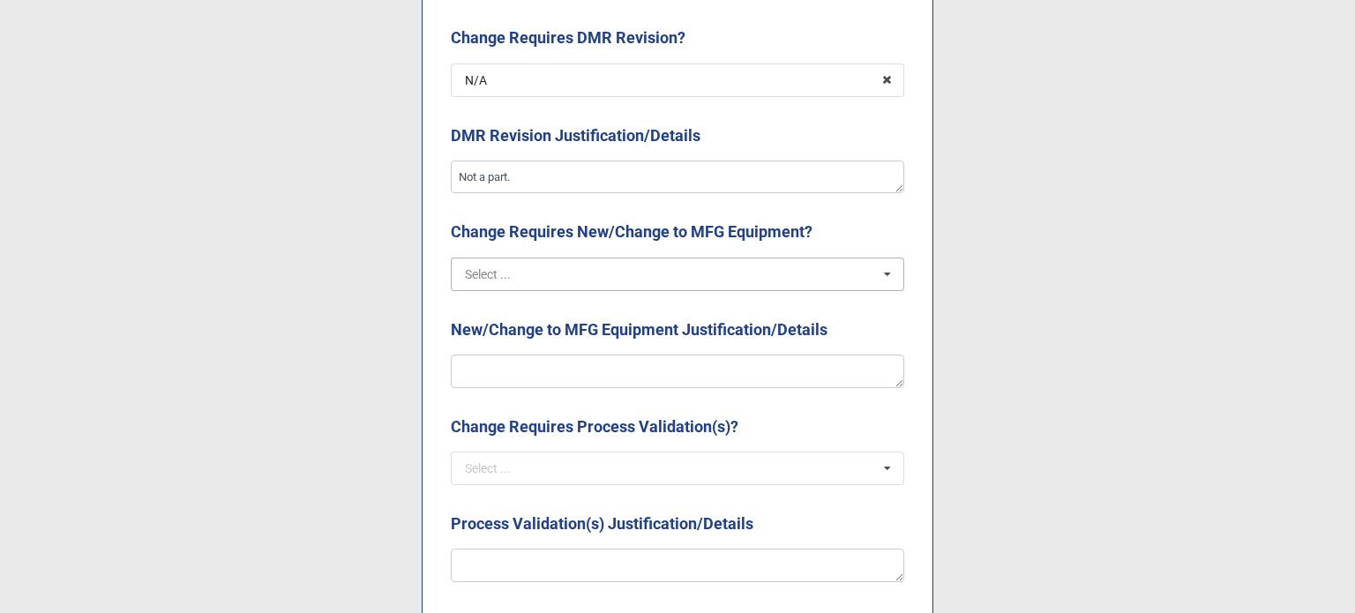
click at [565, 274] on input "text" at bounding box center [679, 274] width 452 height 32
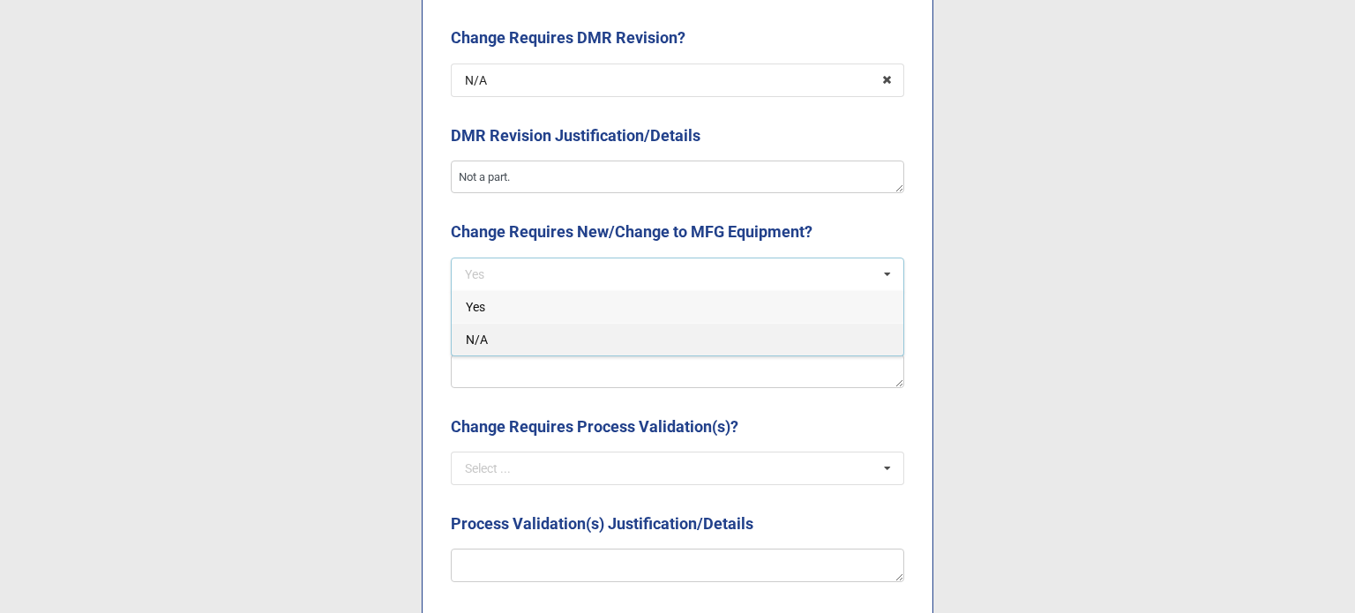
click at [537, 334] on div "N/A" at bounding box center [678, 339] width 452 height 33
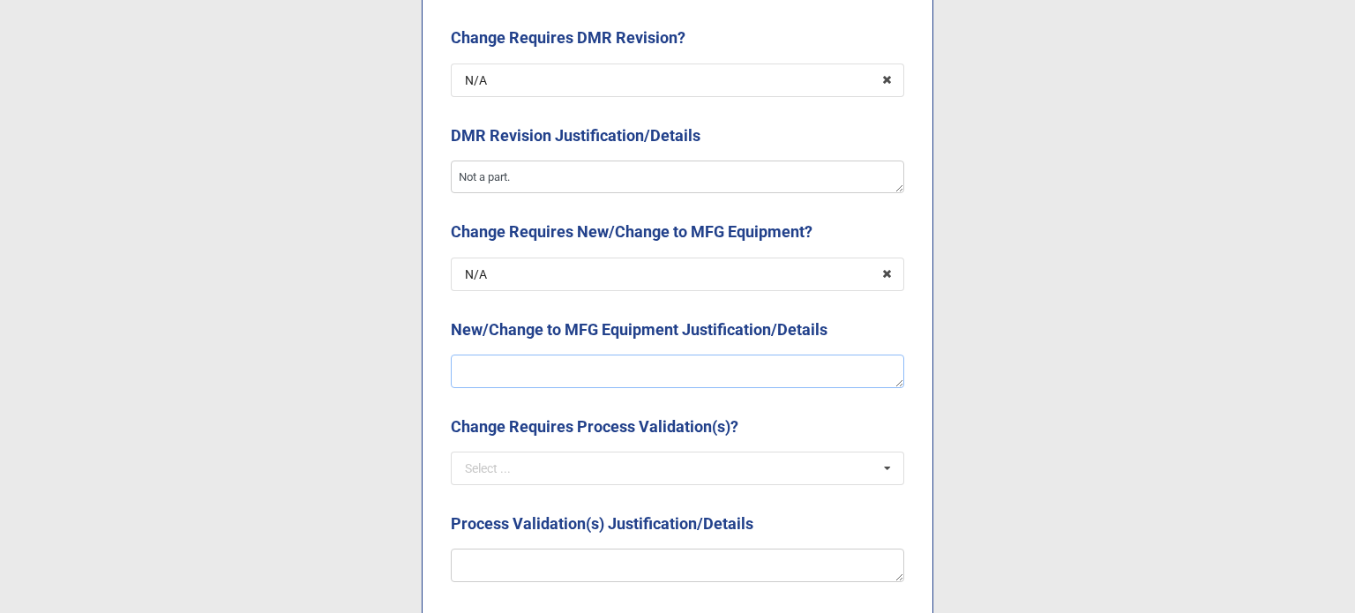
click at [528, 359] on textarea at bounding box center [677, 372] width 453 height 34
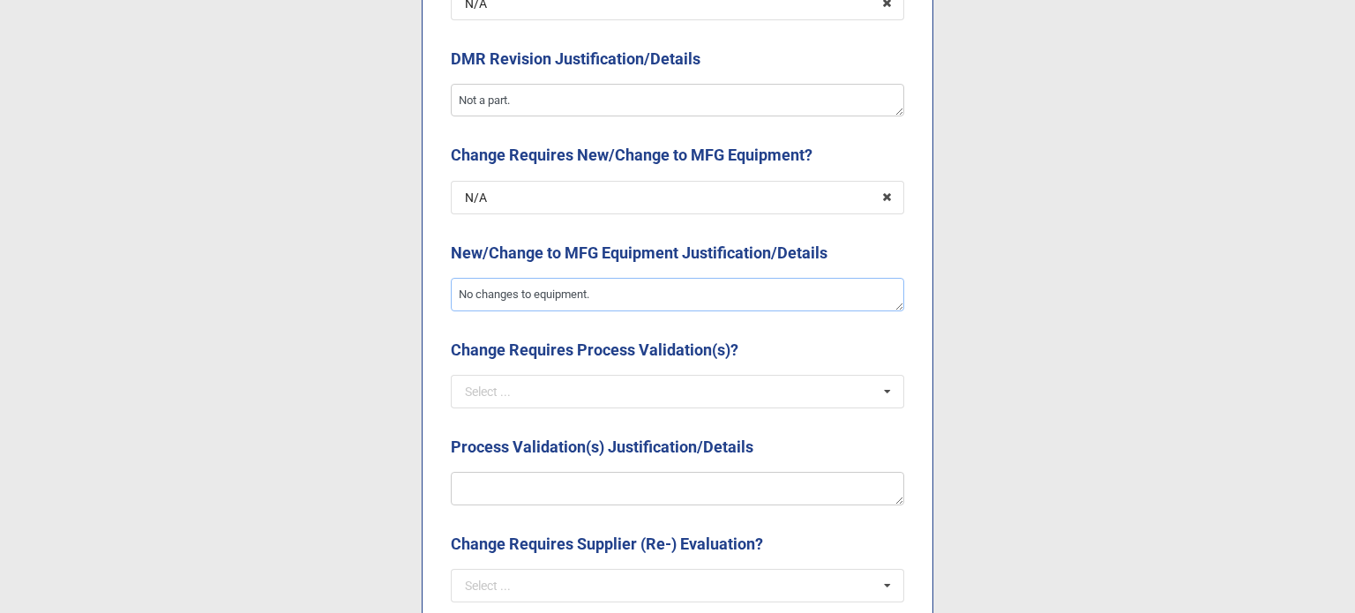
scroll to position [2999, 0]
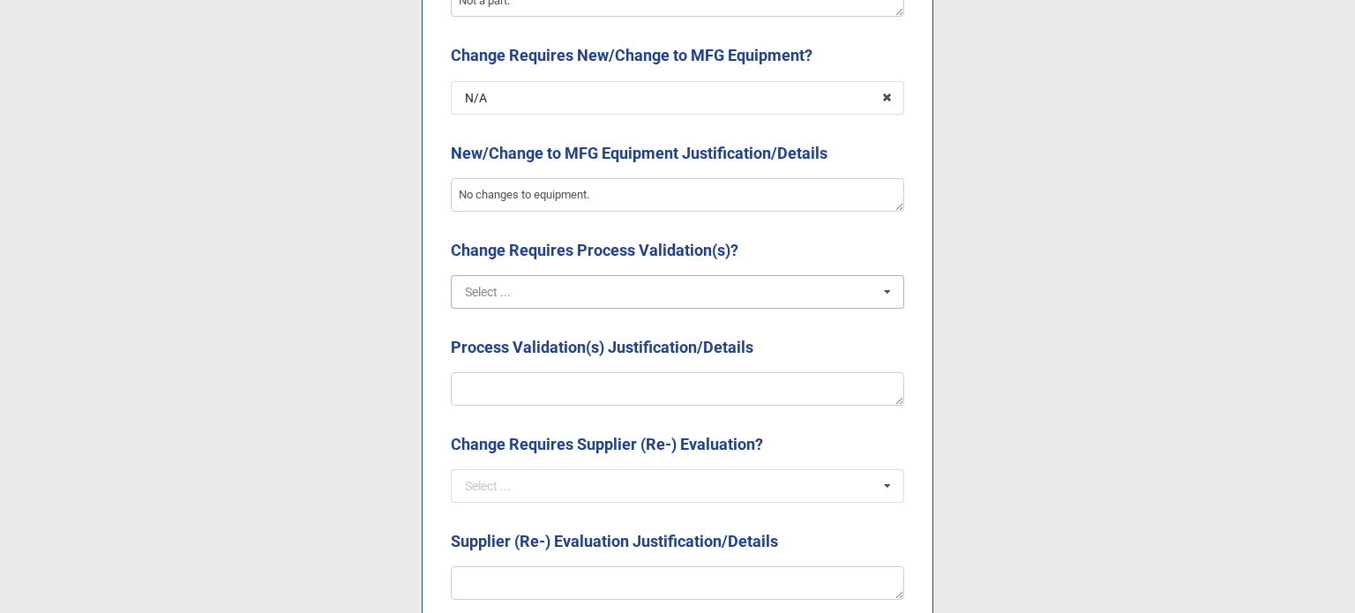
click at [510, 291] on input "text" at bounding box center [679, 292] width 452 height 32
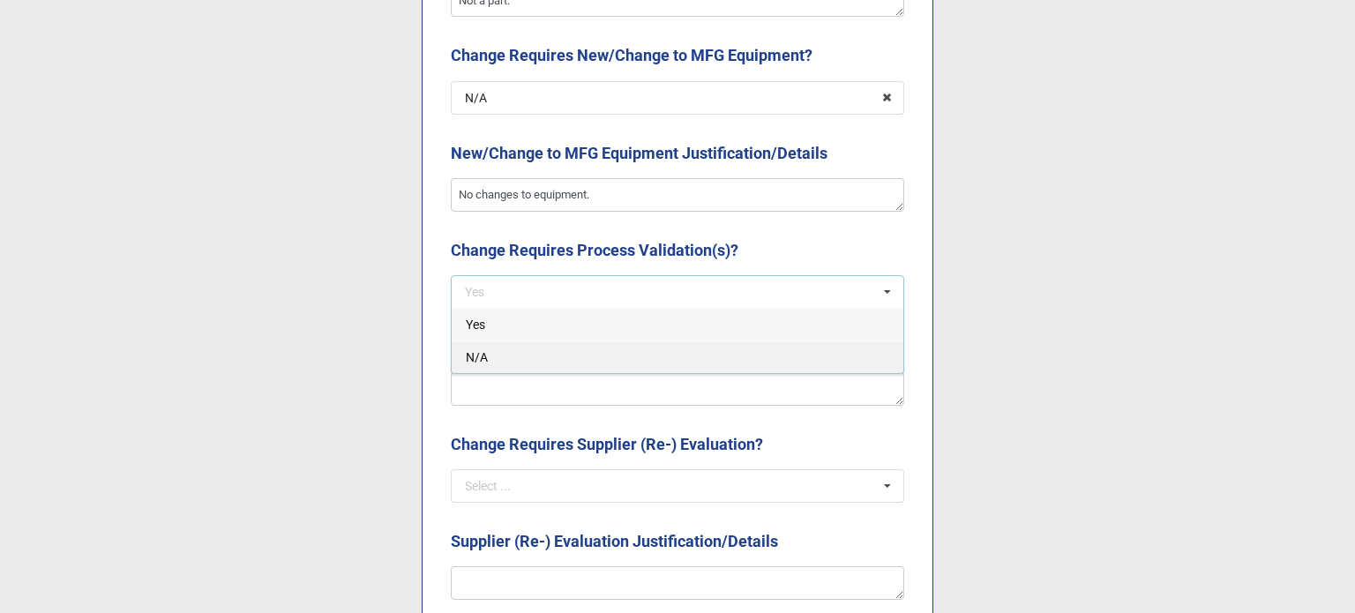
click at [500, 357] on div "N/A" at bounding box center [678, 357] width 452 height 33
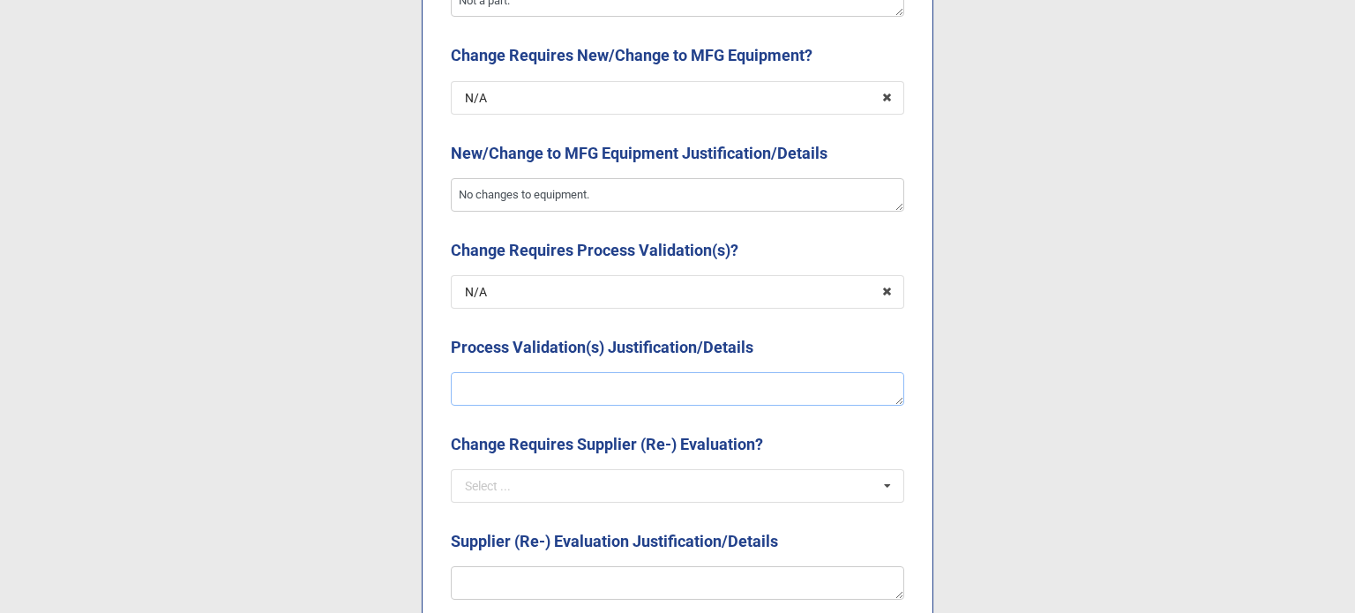
click at [504, 380] on textarea at bounding box center [677, 389] width 453 height 34
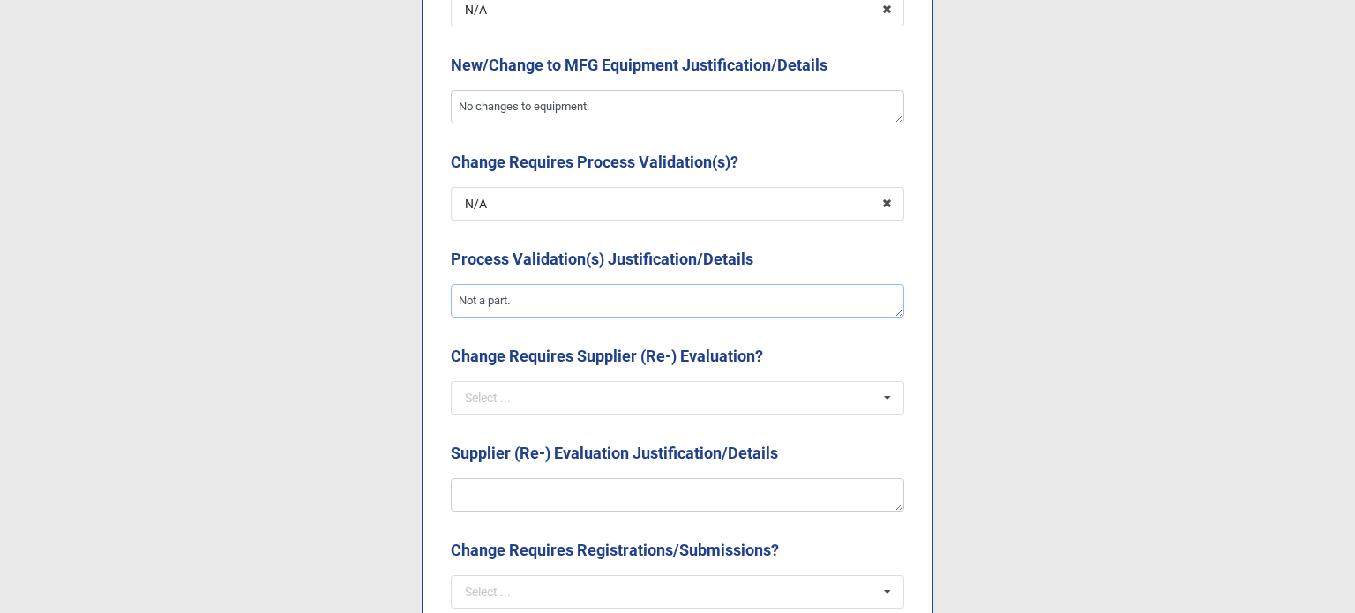
scroll to position [3264, 0]
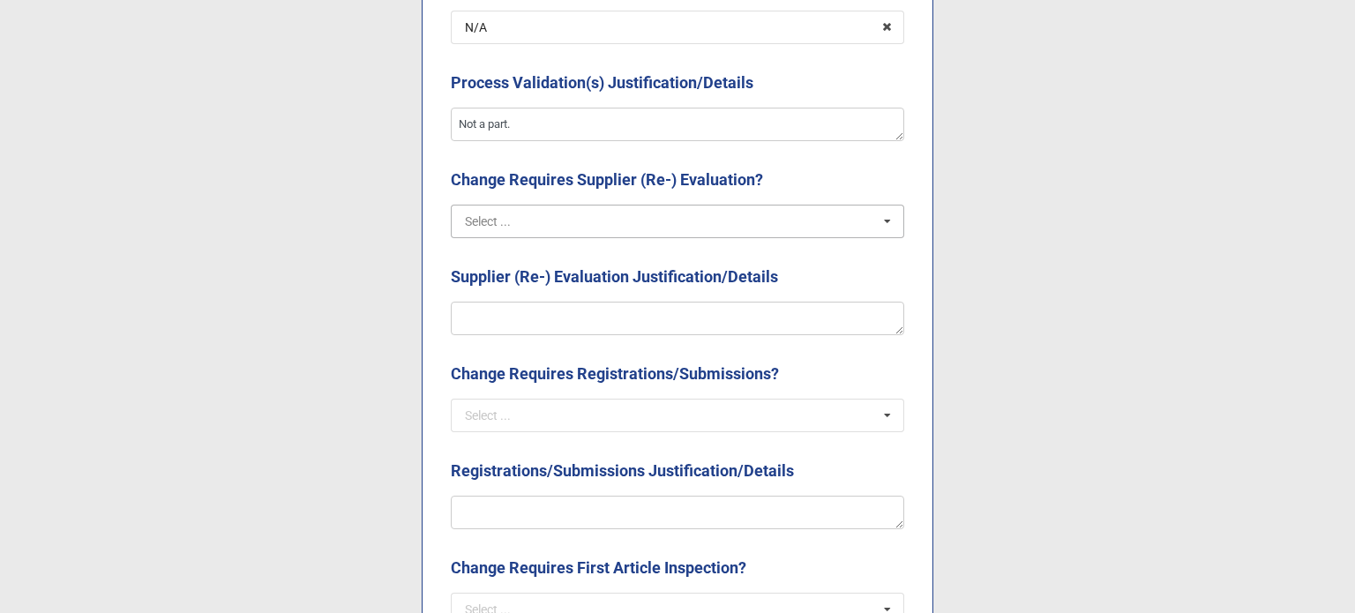
click at [546, 230] on input "text" at bounding box center [679, 222] width 452 height 32
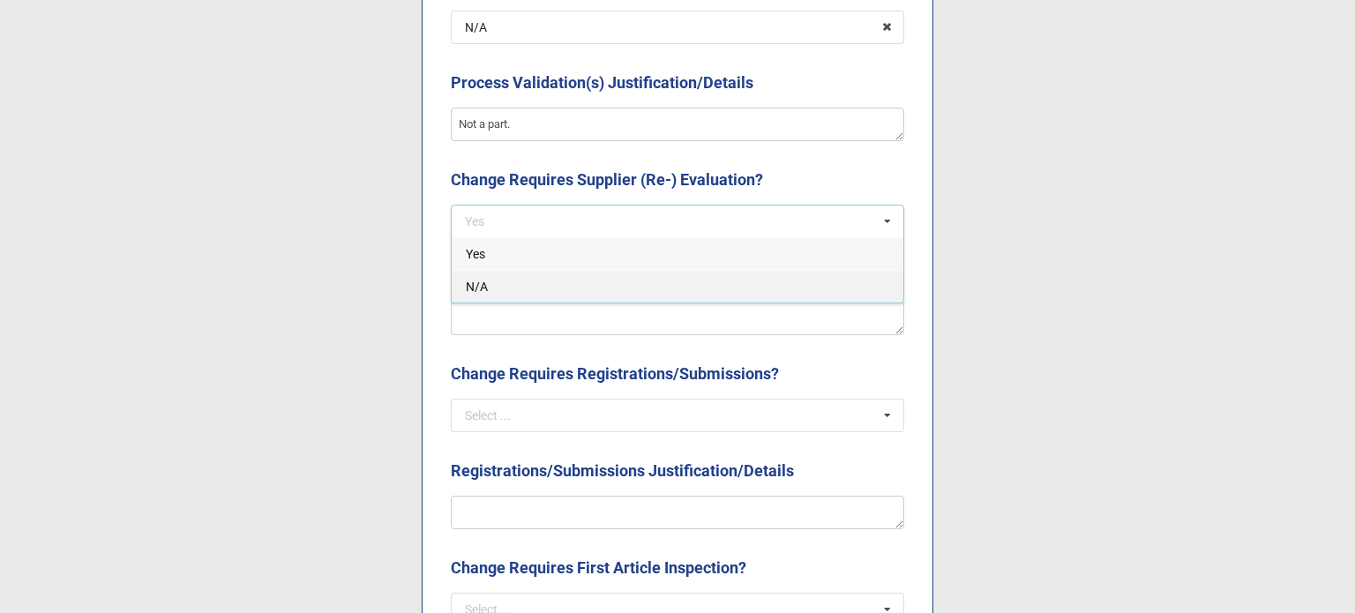
click at [535, 278] on div "N/A" at bounding box center [678, 286] width 452 height 33
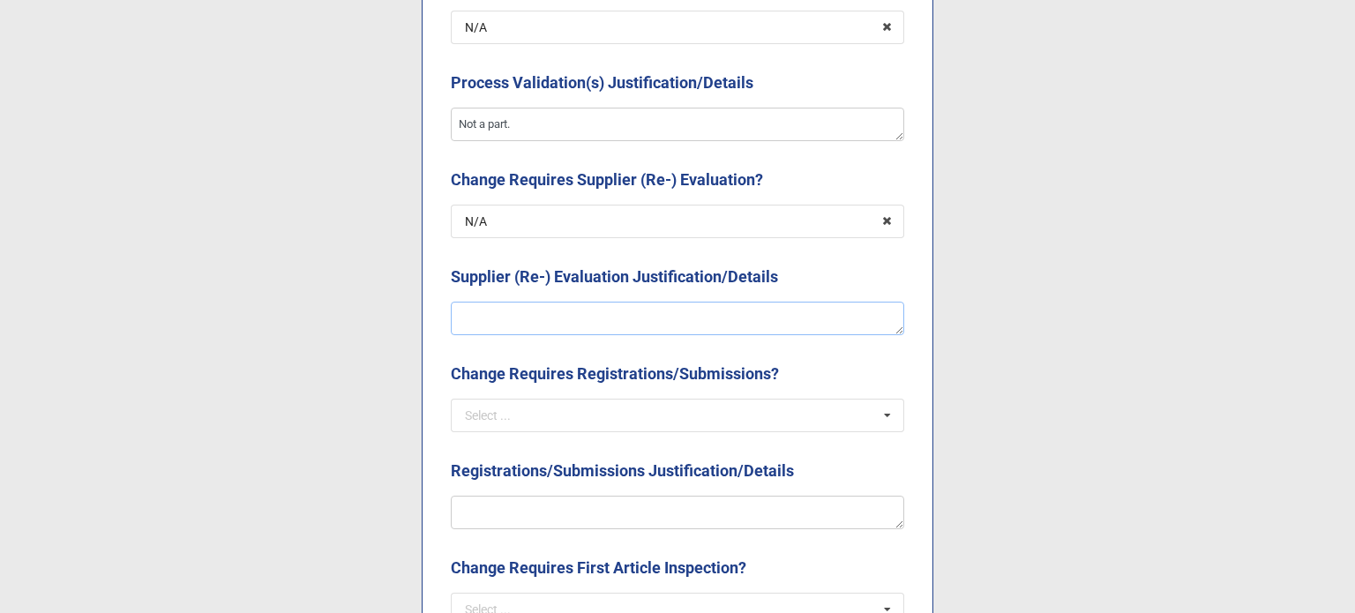
click at [538, 318] on textarea at bounding box center [677, 319] width 453 height 34
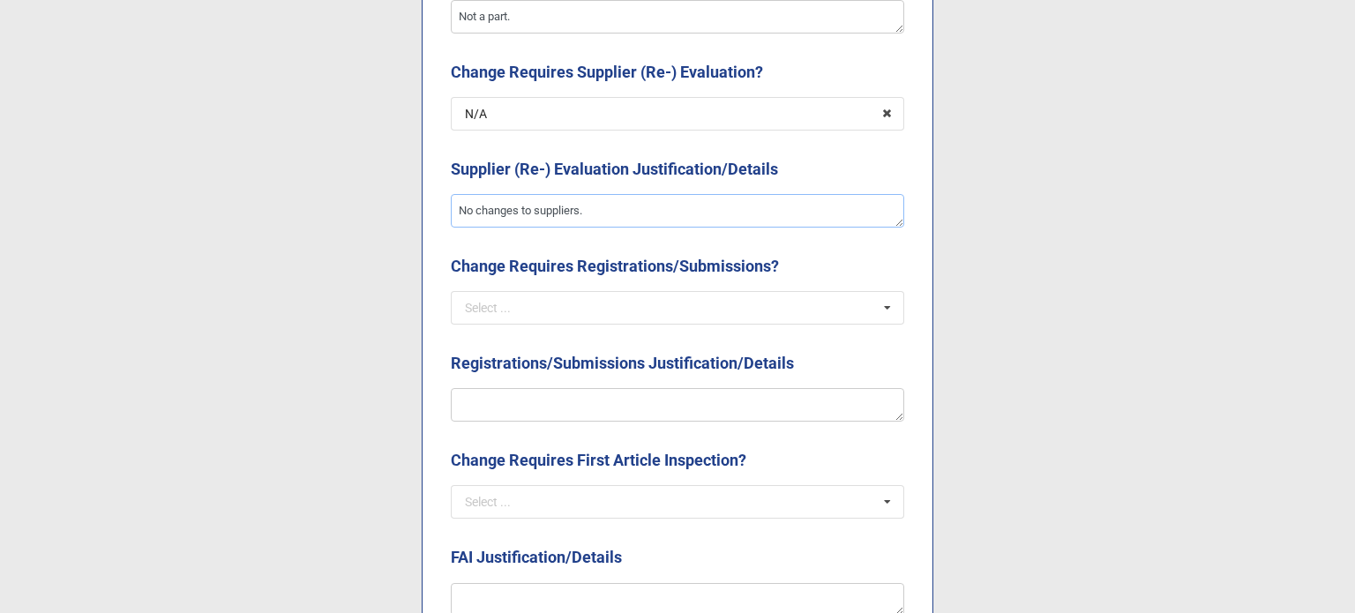
scroll to position [3440, 0]
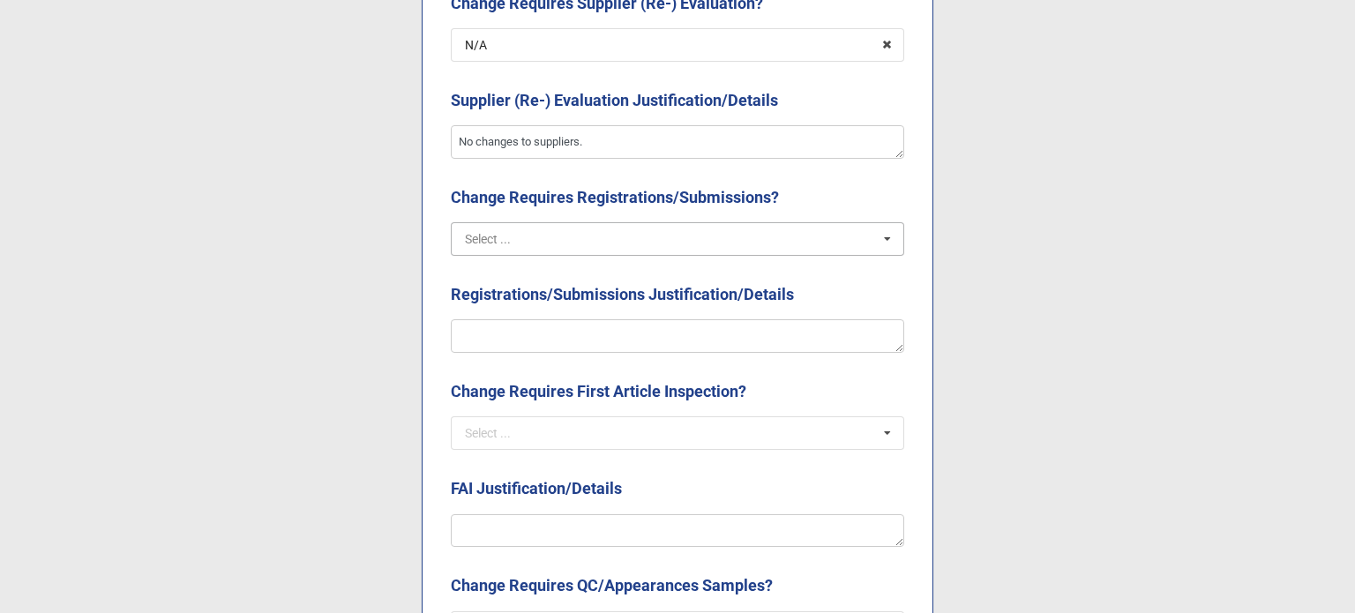
click at [609, 237] on input "text" at bounding box center [679, 239] width 452 height 32
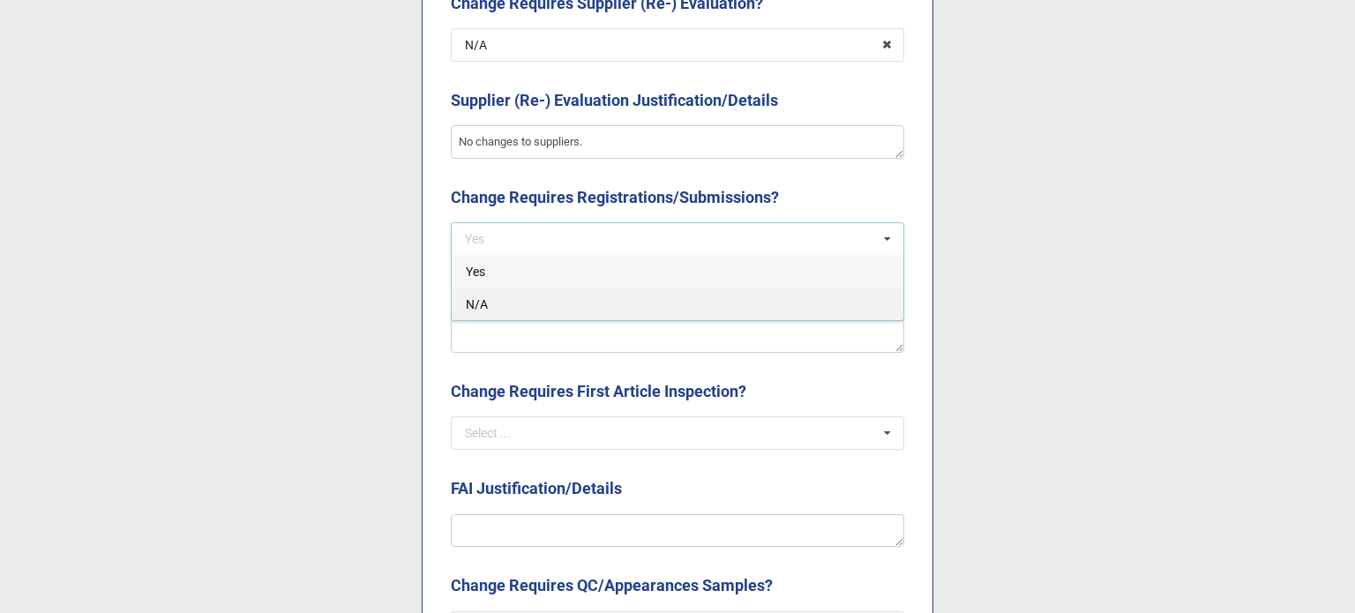
click at [608, 303] on div "N/A" at bounding box center [678, 304] width 452 height 33
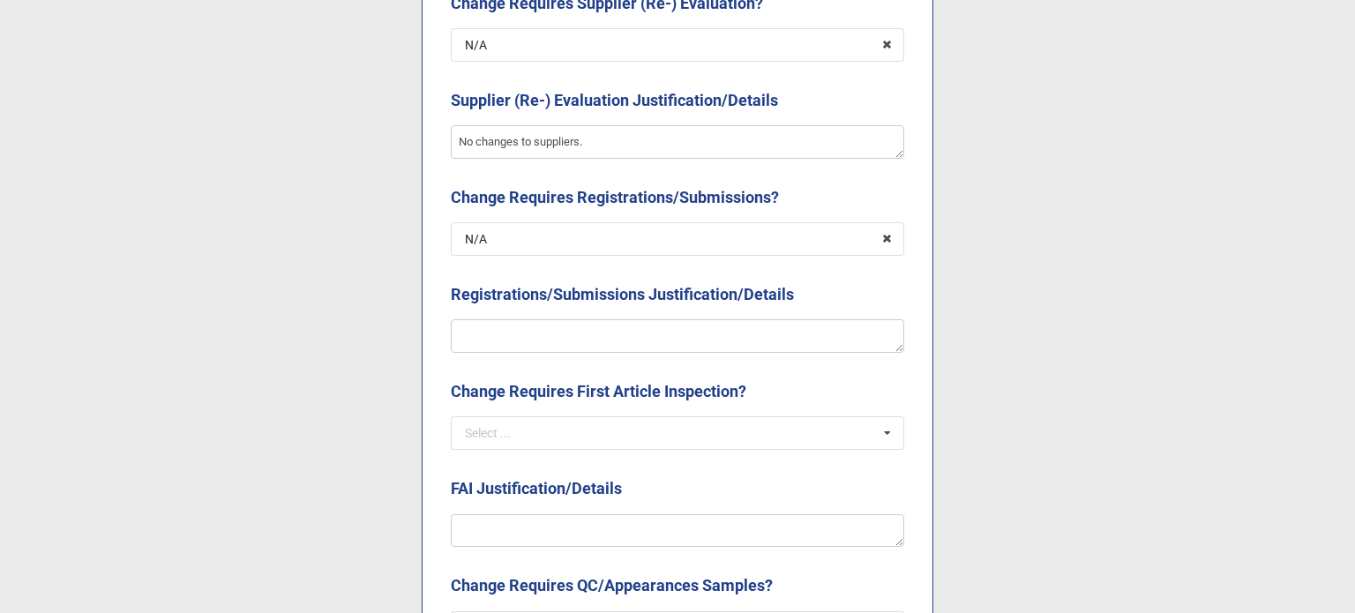
click at [607, 319] on div at bounding box center [677, 336] width 453 height 34
click at [605, 341] on textarea at bounding box center [677, 336] width 453 height 34
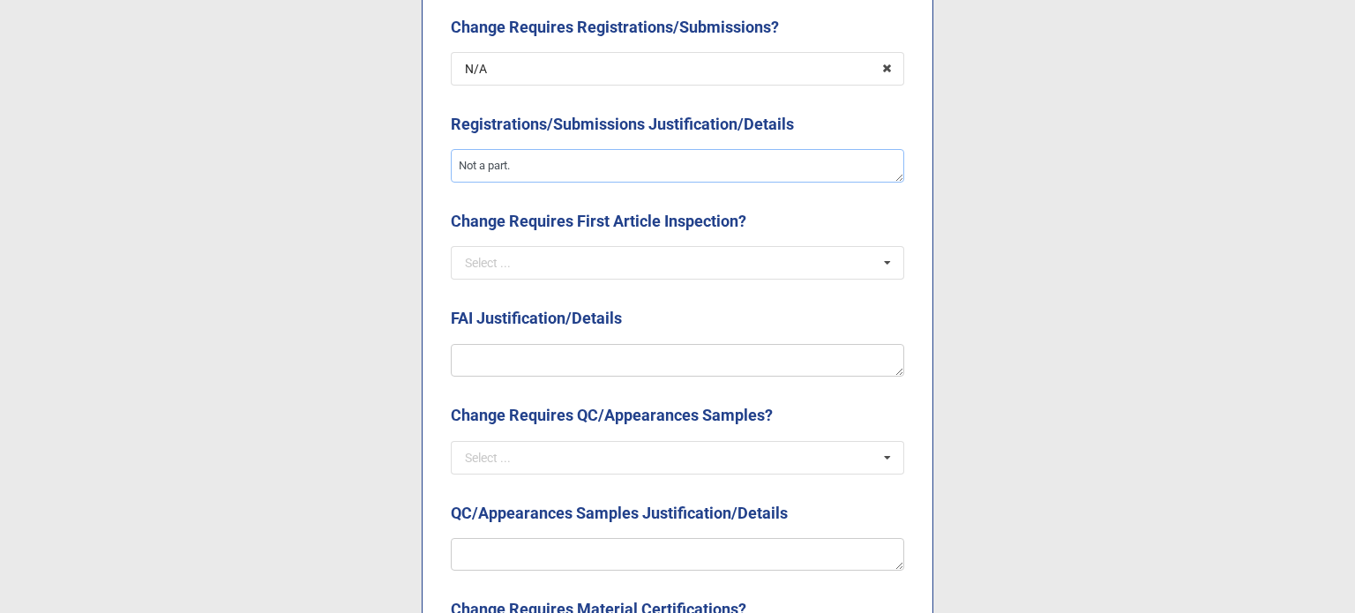
scroll to position [3617, 0]
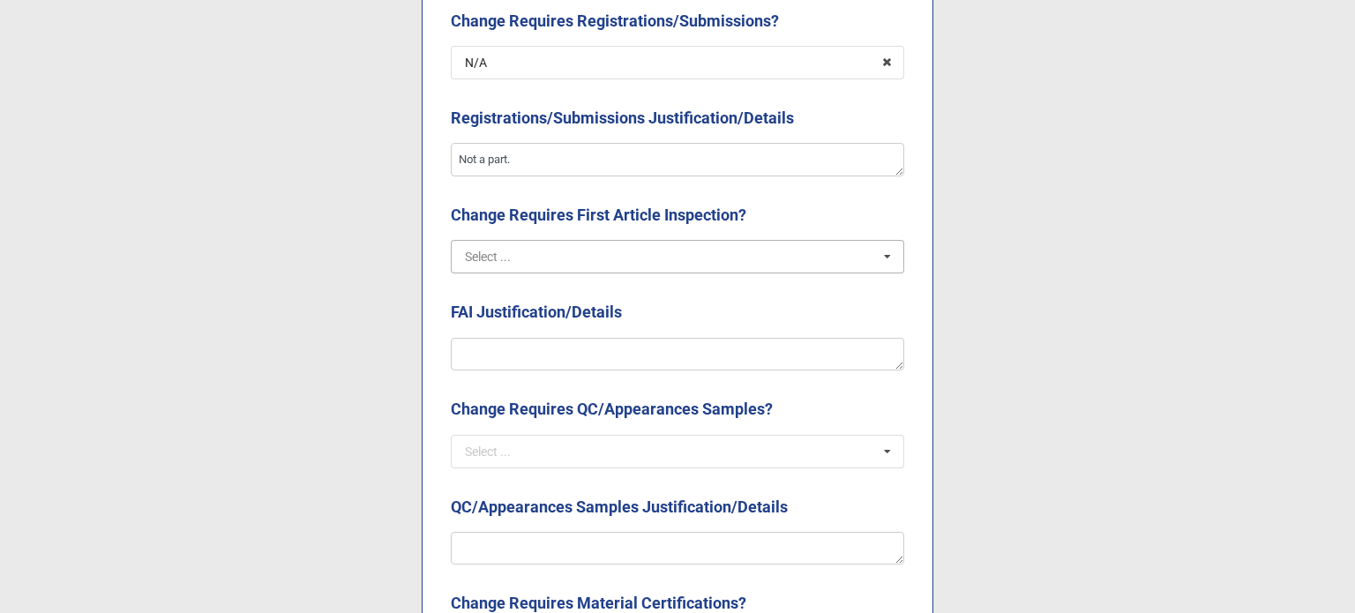
click at [608, 262] on input "text" at bounding box center [679, 257] width 452 height 32
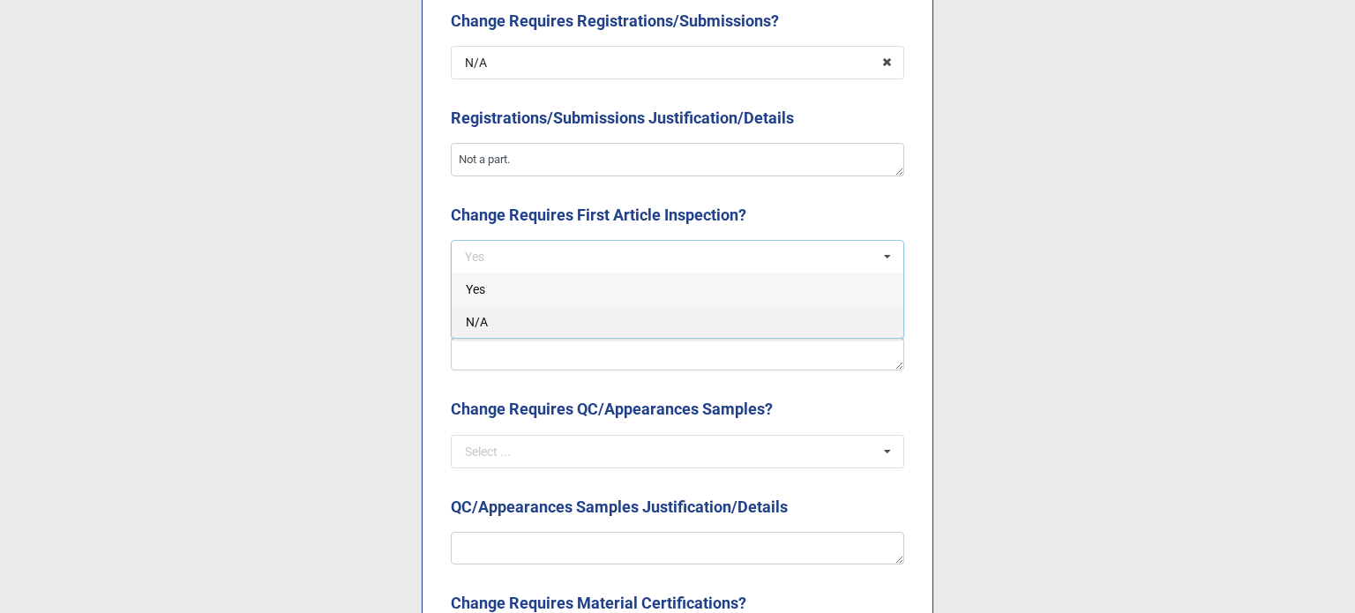
click at [605, 320] on div "N/A" at bounding box center [678, 321] width 452 height 33
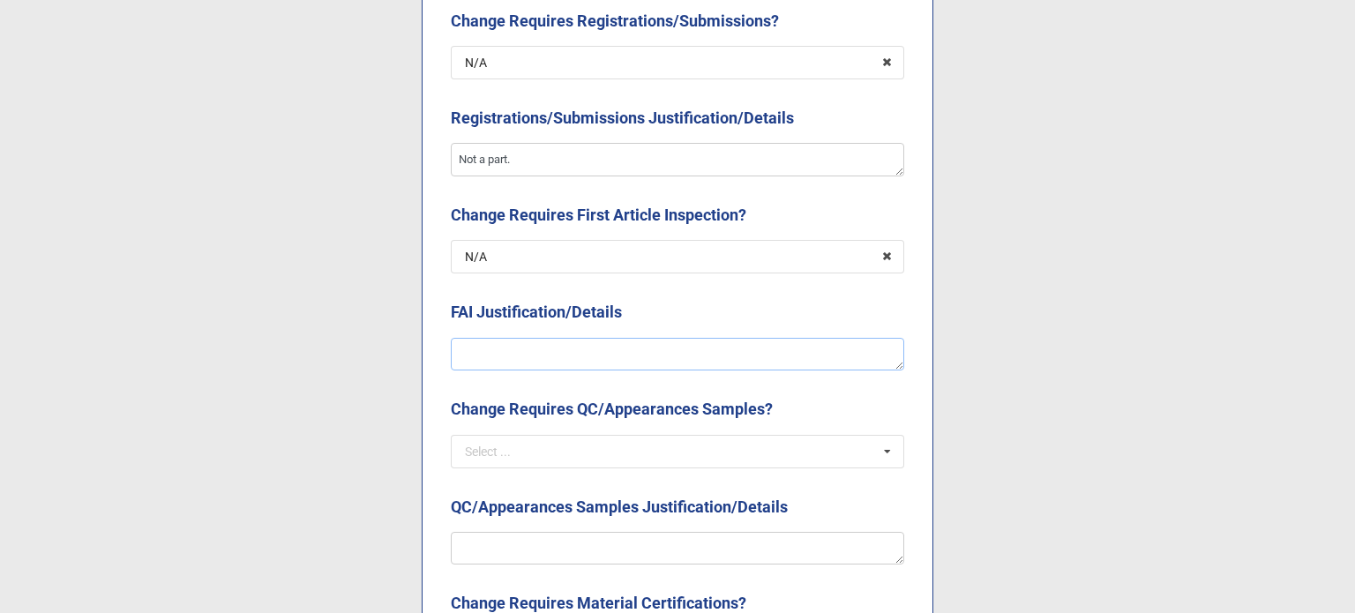
click at [610, 341] on textarea at bounding box center [677, 355] width 453 height 34
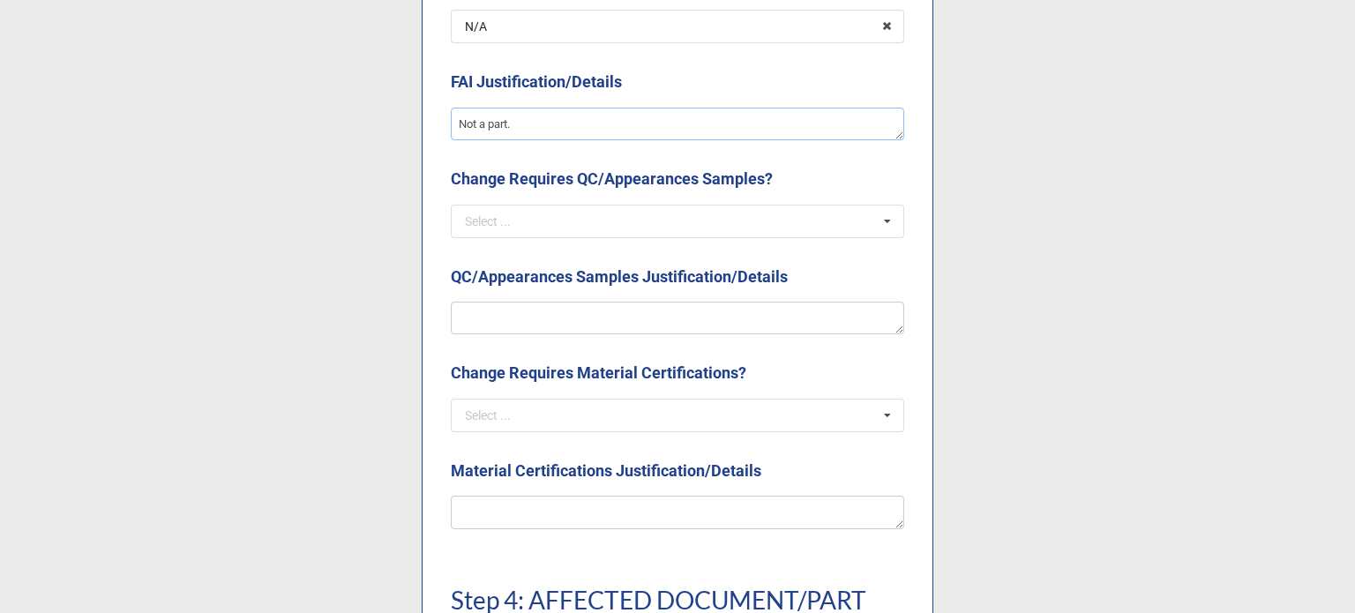
scroll to position [3882, 0]
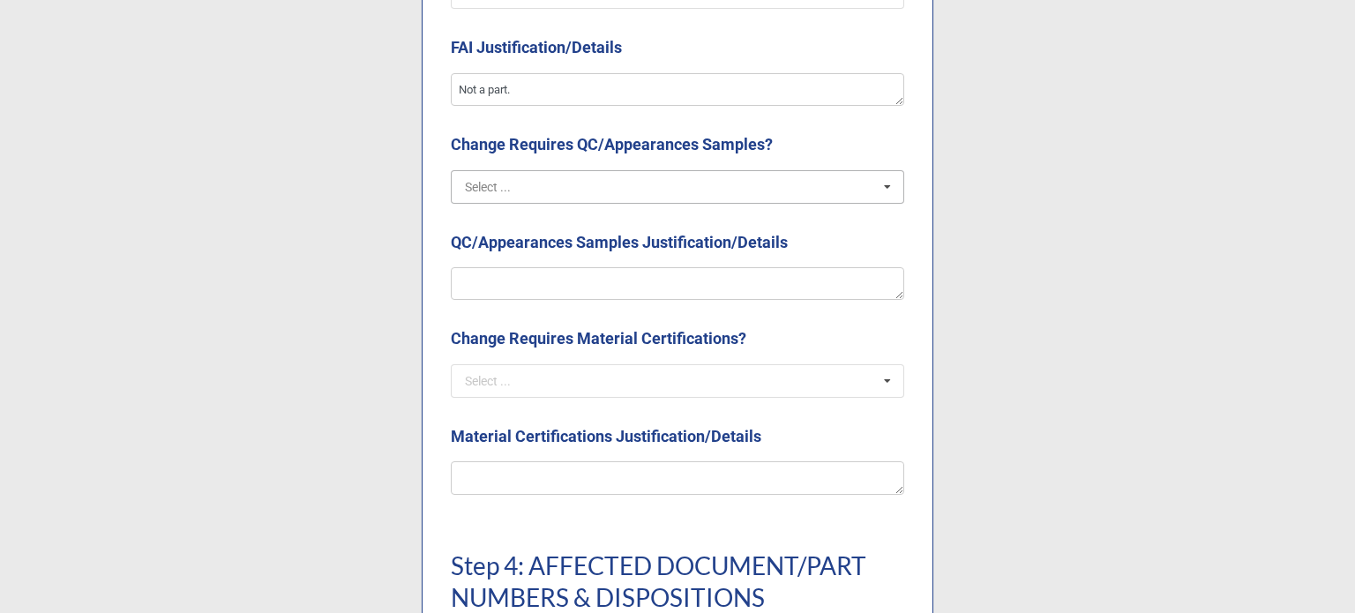
click at [557, 200] on input "text" at bounding box center [679, 187] width 452 height 32
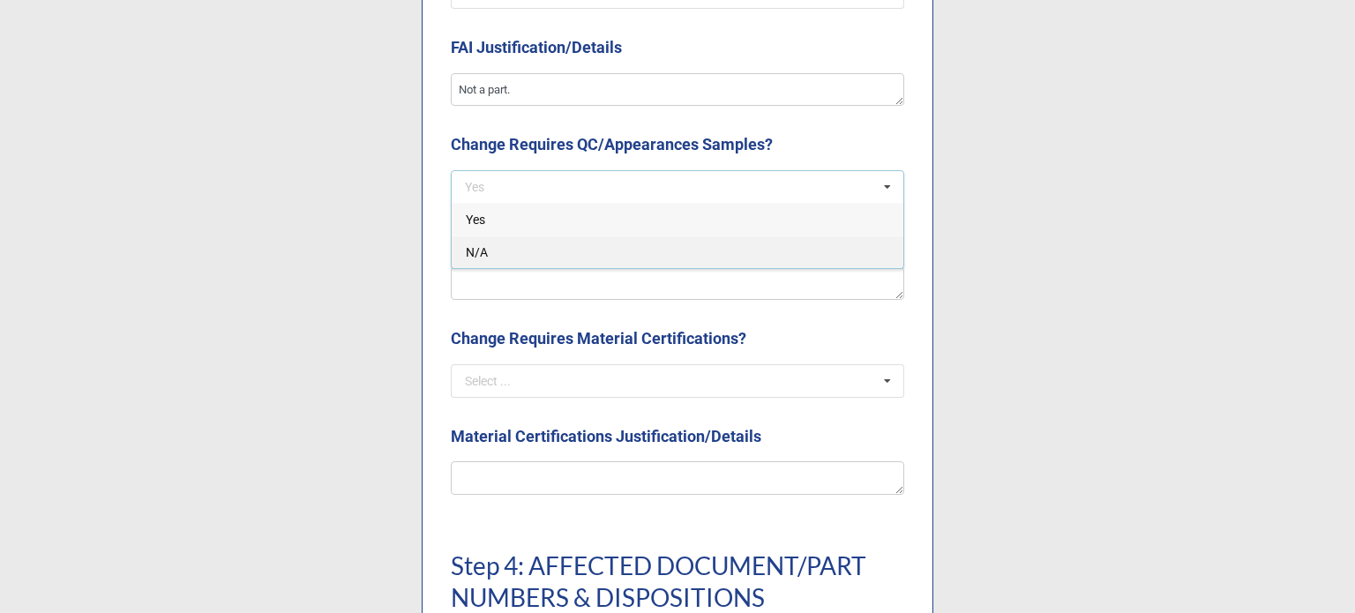
click at [556, 243] on div "N/A" at bounding box center [678, 252] width 452 height 33
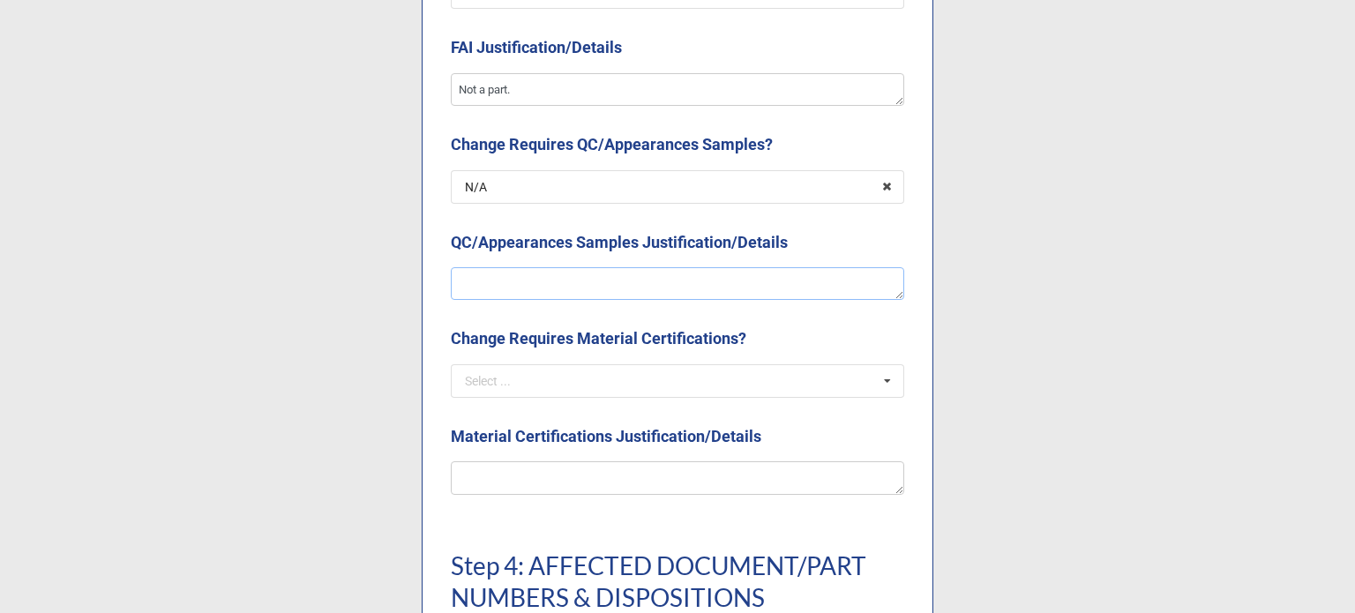
click at [557, 268] on textarea at bounding box center [677, 284] width 453 height 34
click at [547, 383] on input "text" at bounding box center [679, 381] width 452 height 32
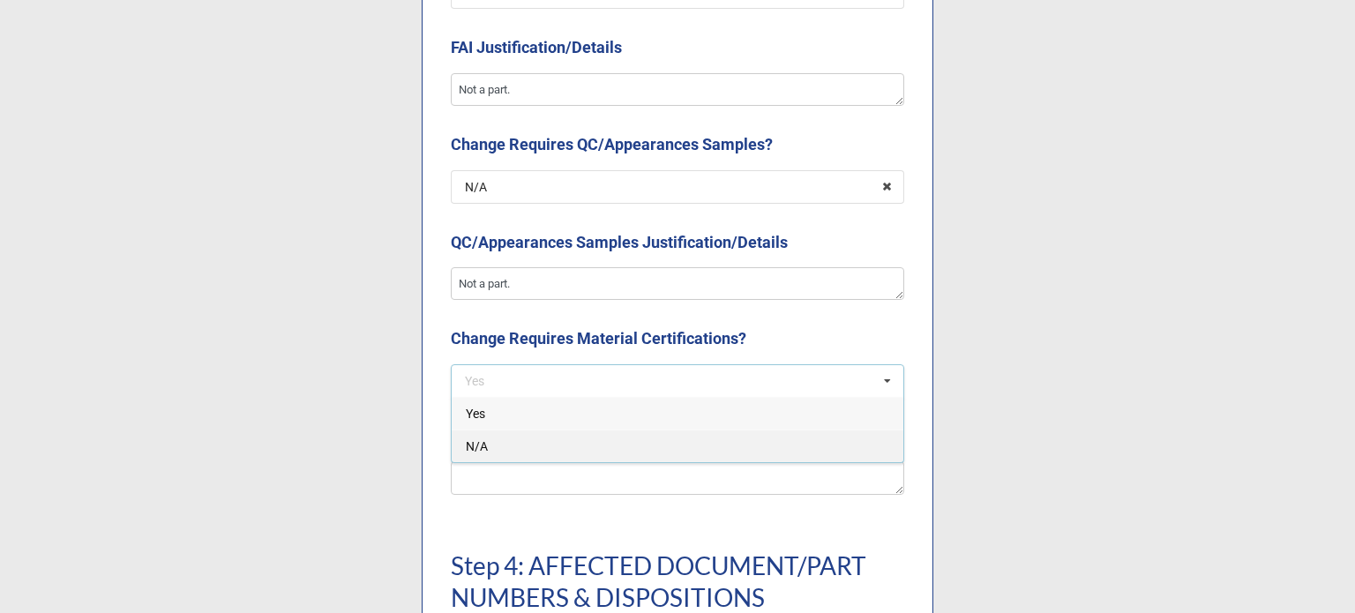
click at [540, 440] on div "N/A" at bounding box center [678, 446] width 452 height 33
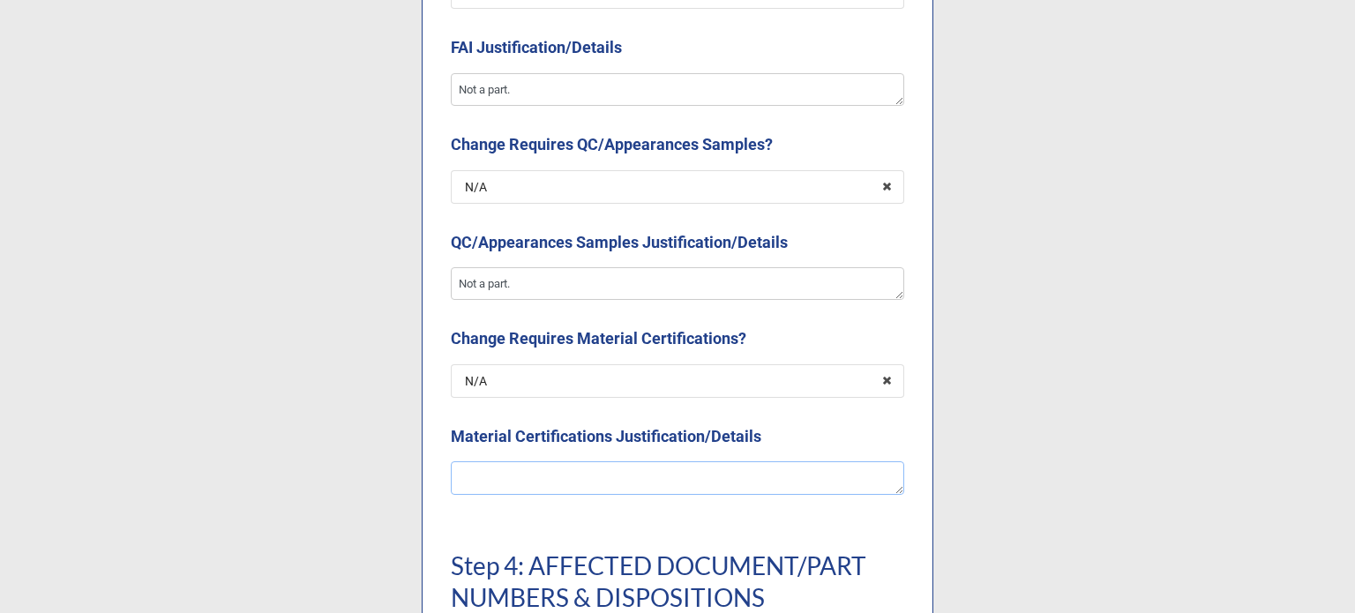
click at [556, 476] on textarea at bounding box center [677, 478] width 453 height 34
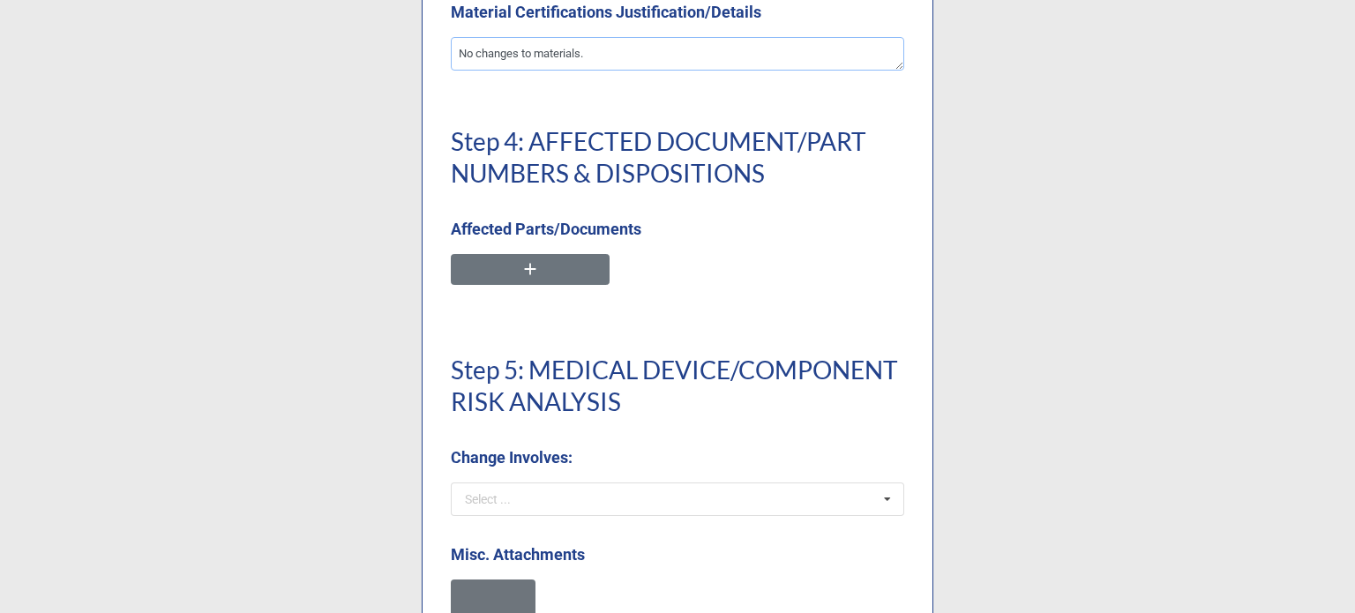
scroll to position [4411, 0]
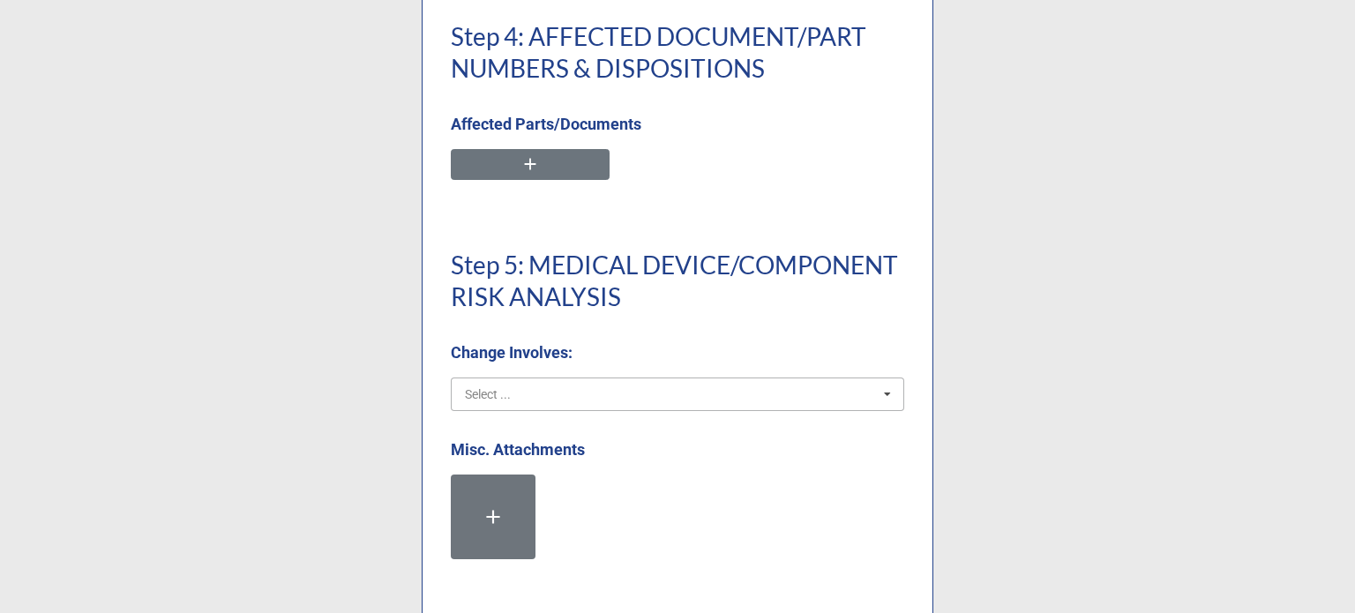
click at [536, 399] on input "text" at bounding box center [679, 394] width 452 height 32
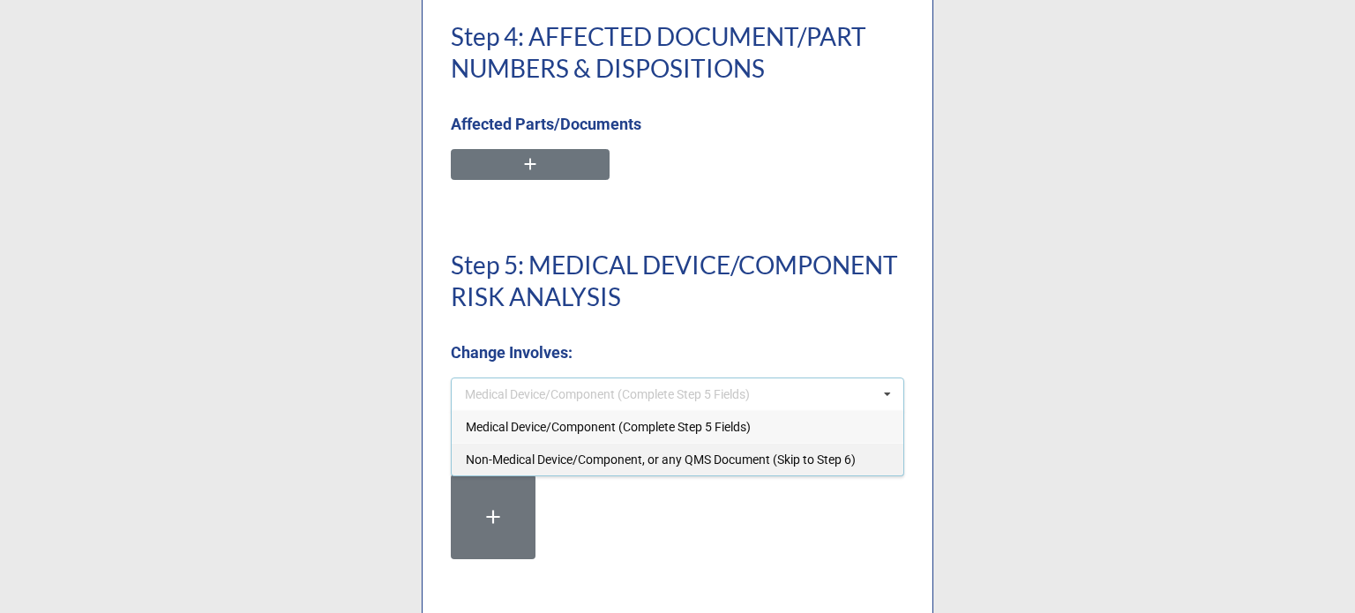
click at [543, 463] on span "Non-Medical Device/Component, or any QMS Document (Skip to Step 6)" at bounding box center [661, 460] width 390 height 14
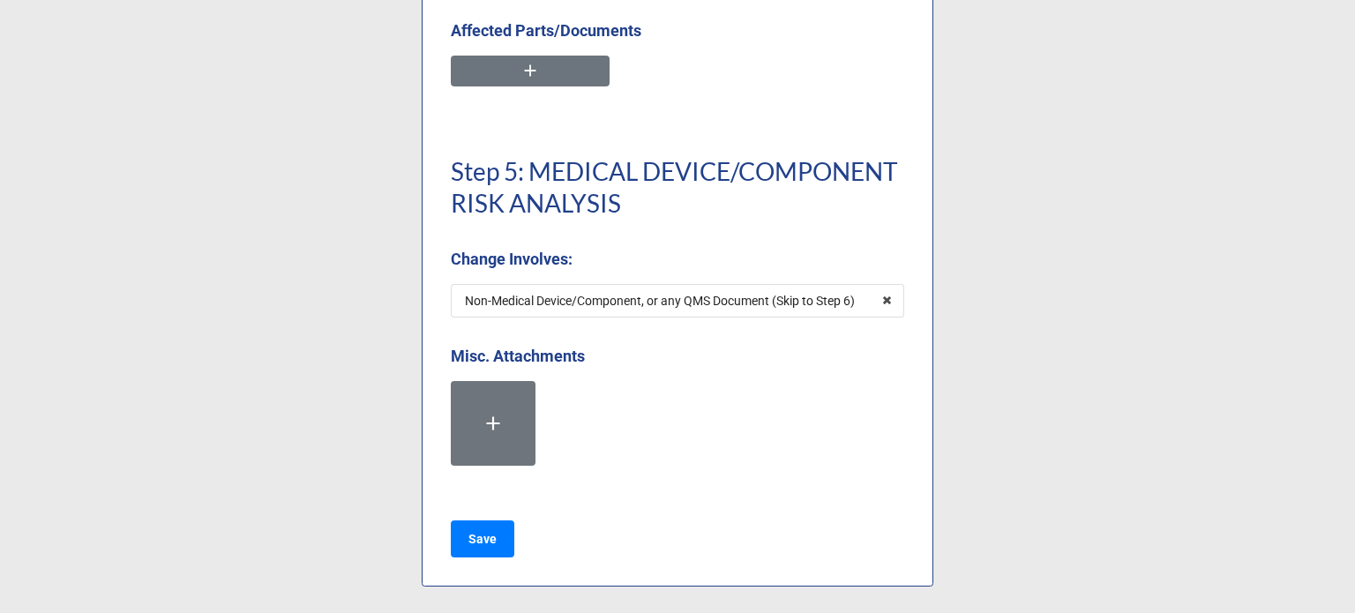
scroll to position [4506, 0]
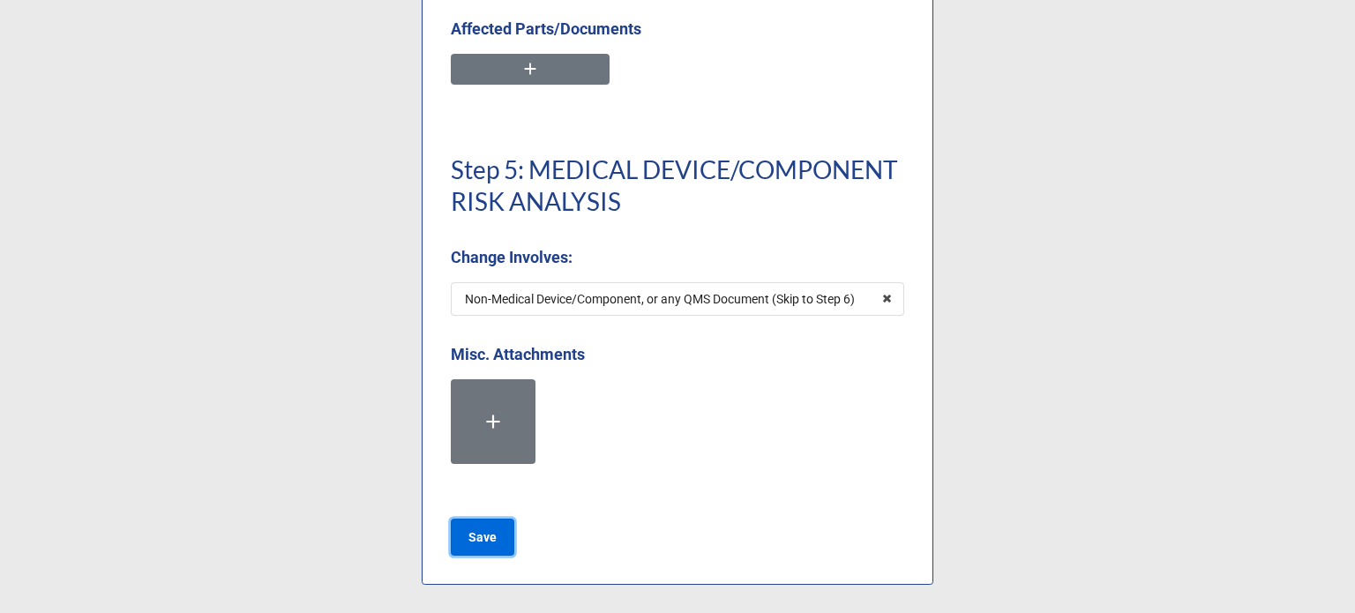
click at [495, 535] on button "Save" at bounding box center [483, 537] width 64 height 37
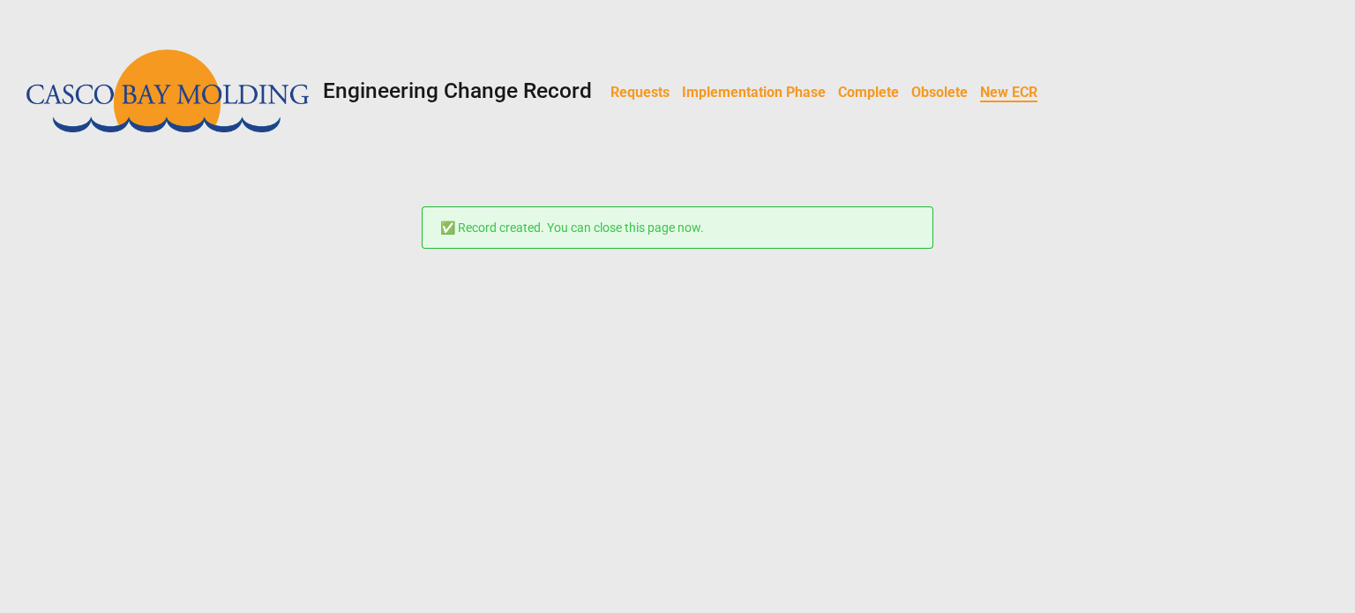
click at [704, 92] on b "Implementation Phase" at bounding box center [754, 92] width 144 height 17
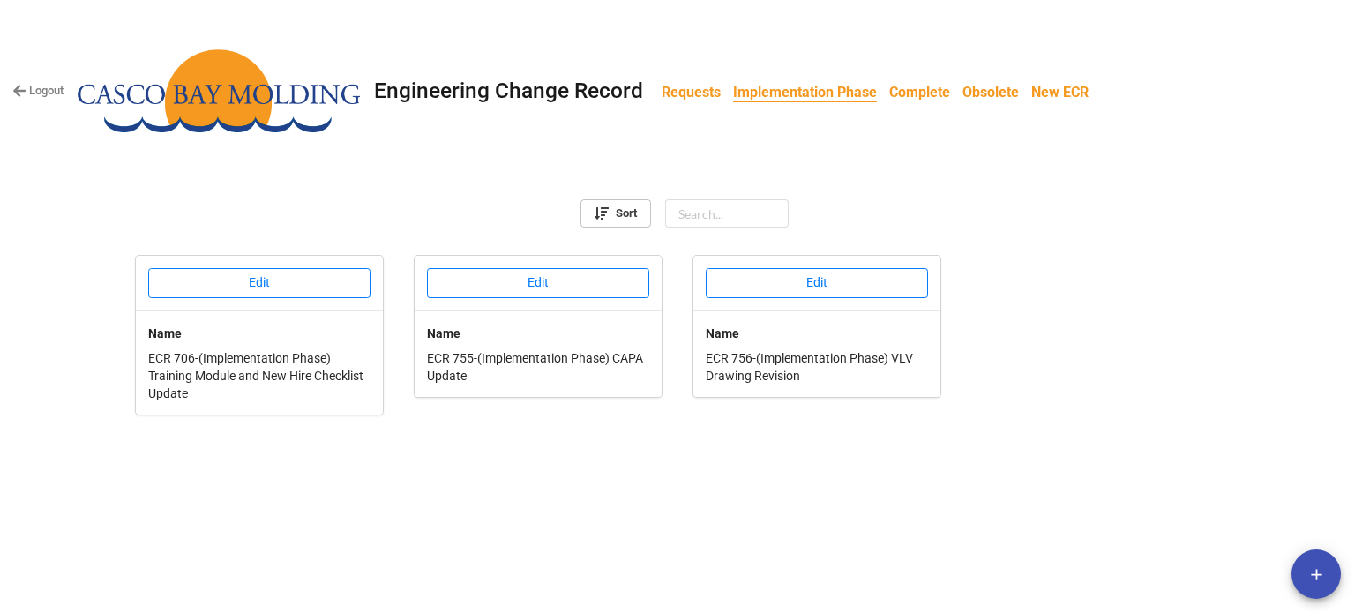
click at [713, 95] on b "Requests" at bounding box center [691, 92] width 59 height 17
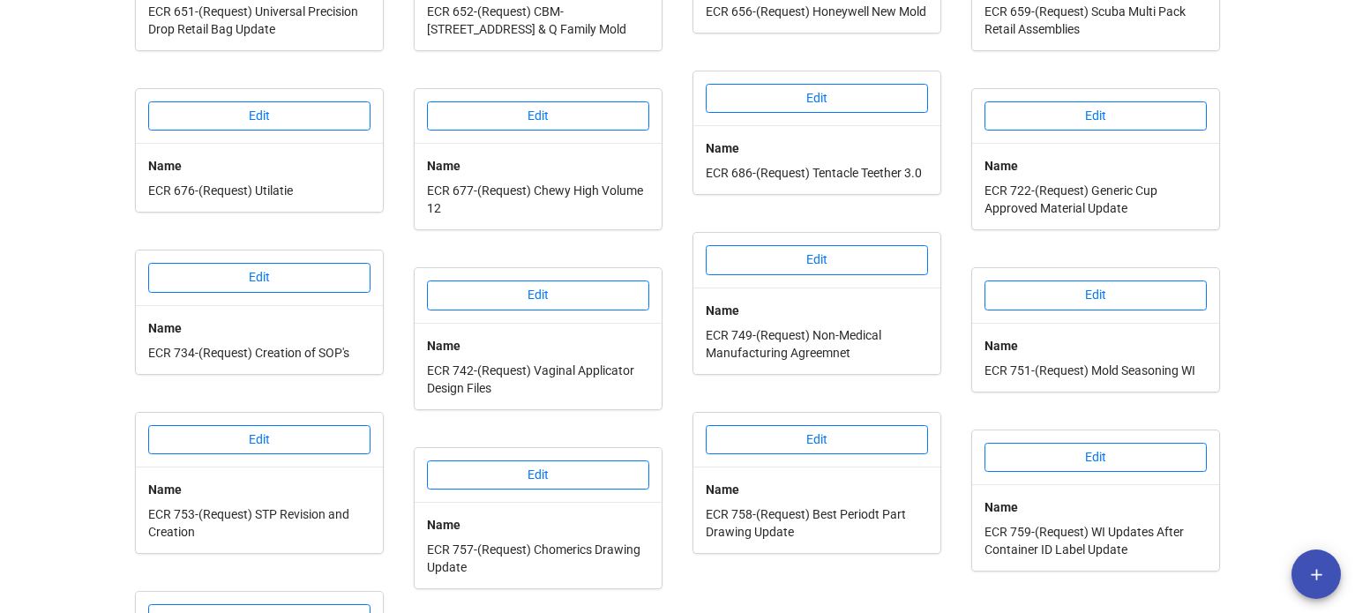
scroll to position [835, 0]
